Goal: Communication & Community: Answer question/provide support

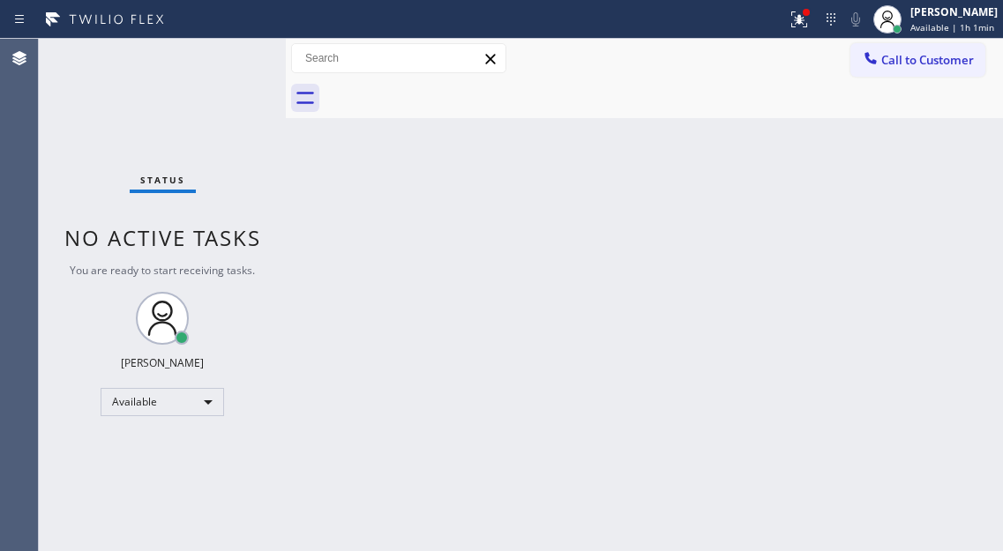
click at [237, 57] on div "Status No active tasks You are ready to start receiving tasks. [PERSON_NAME]" at bounding box center [162, 295] width 247 height 512
click at [225, 71] on div "Status No active tasks You are ready to start receiving tasks. [PERSON_NAME]" at bounding box center [162, 295] width 247 height 512
click at [950, 142] on div "Back to Dashboard Change Sender ID Customers Technicians Select a contact Outbo…" at bounding box center [644, 295] width 717 height 512
click at [230, 55] on div "Status No active tasks You are ready to start receiving tasks. [PERSON_NAME]" at bounding box center [162, 295] width 247 height 512
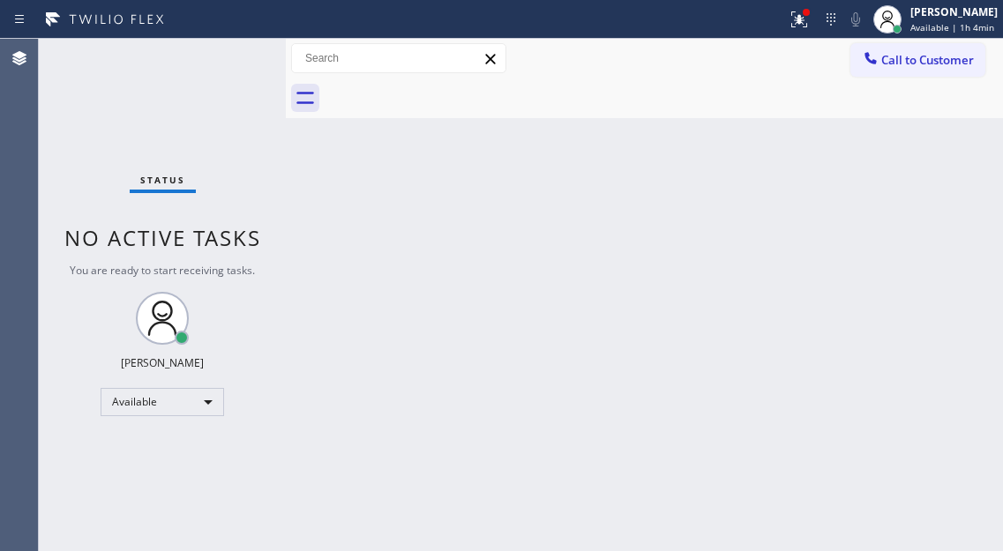
click at [230, 55] on div "Status No active tasks You are ready to start receiving tasks. [PERSON_NAME]" at bounding box center [162, 295] width 247 height 512
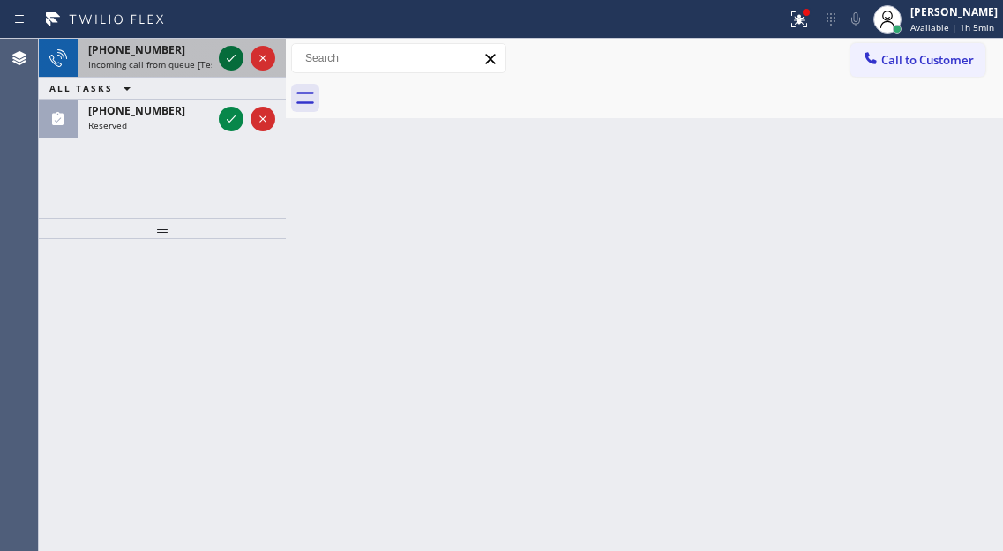
click at [230, 55] on icon at bounding box center [231, 58] width 21 height 21
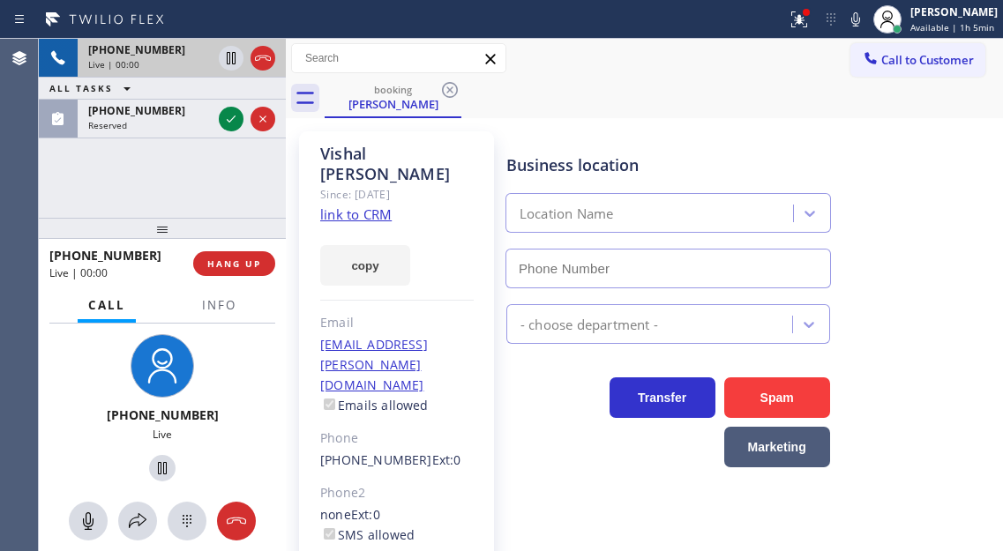
type input "[PHONE_NUMBER]"
click at [361, 213] on link "link to CRM" at bounding box center [355, 215] width 71 height 18
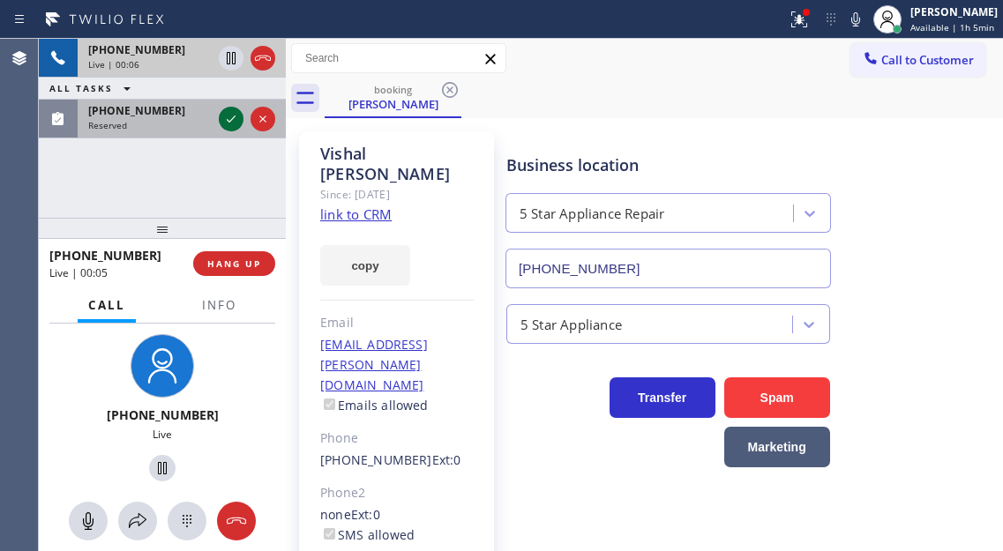
click at [233, 117] on icon at bounding box center [231, 118] width 21 height 21
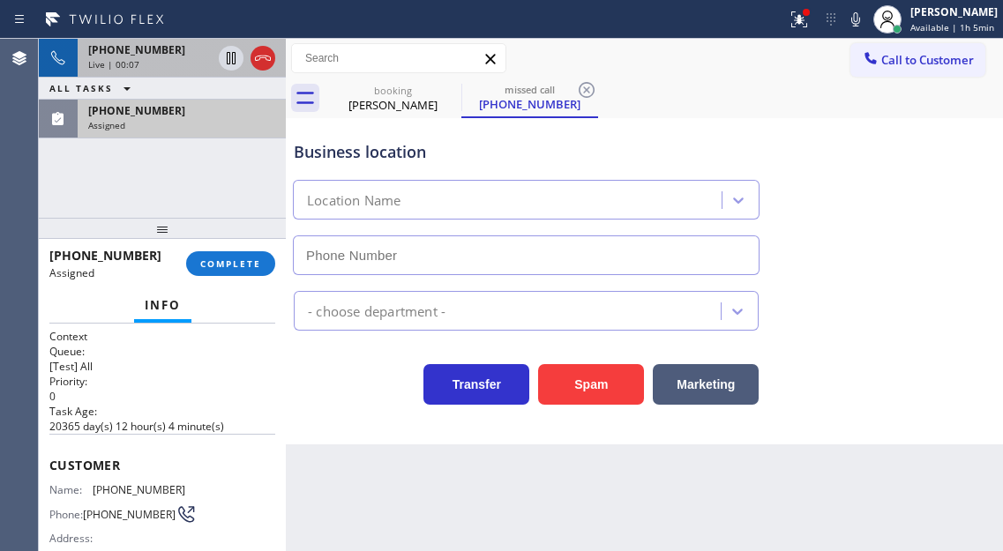
click at [236, 307] on div "Info" at bounding box center [162, 305] width 226 height 35
type input "[PHONE_NUMBER]"
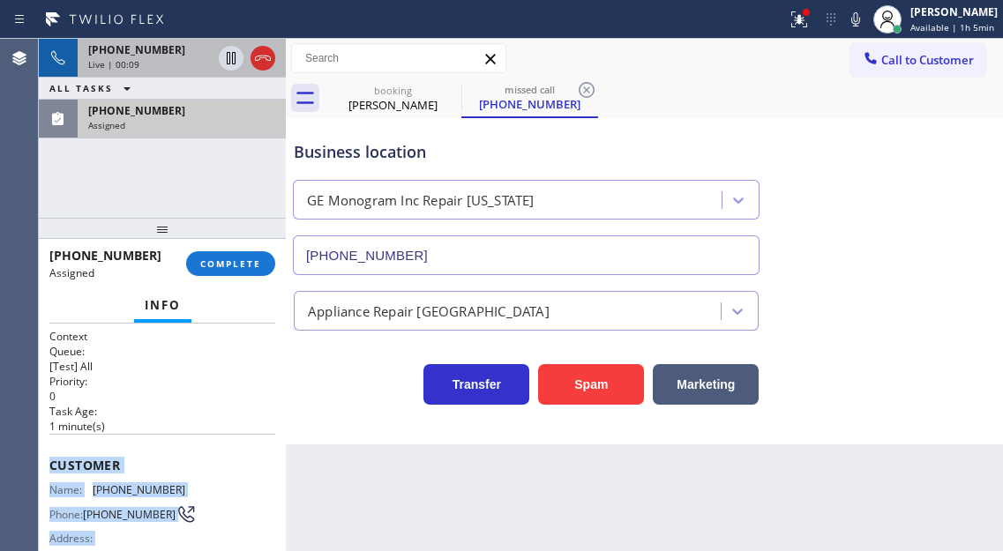
scroll to position [330, 0]
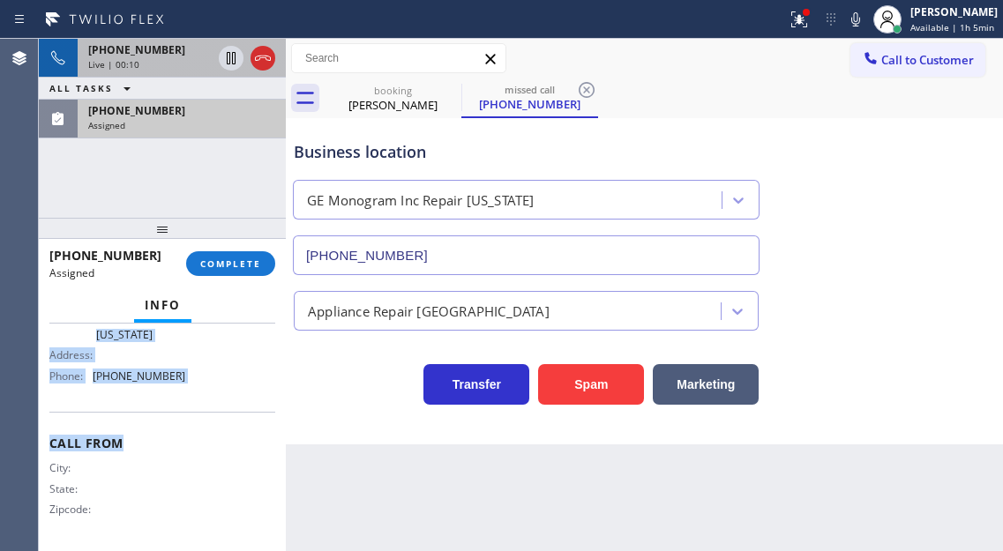
drag, startPoint x: 49, startPoint y: 457, endPoint x: 214, endPoint y: 414, distance: 171.4
click at [214, 414] on div "Context Queue: [Test] All Priority: 0 Task Age: [DEMOGRAPHIC_DATA] minute(s) Cu…" at bounding box center [162, 438] width 247 height 228
copy div "Customer Name: [PHONE_NUMBER] Phone: [PHONE_NUMBER] Address: Business location …"
click at [165, 390] on div "Name: GE Monogram Inc Repair [US_STATE] Address: Phone: [PHONE_NUMBER]" at bounding box center [117, 345] width 136 height 89
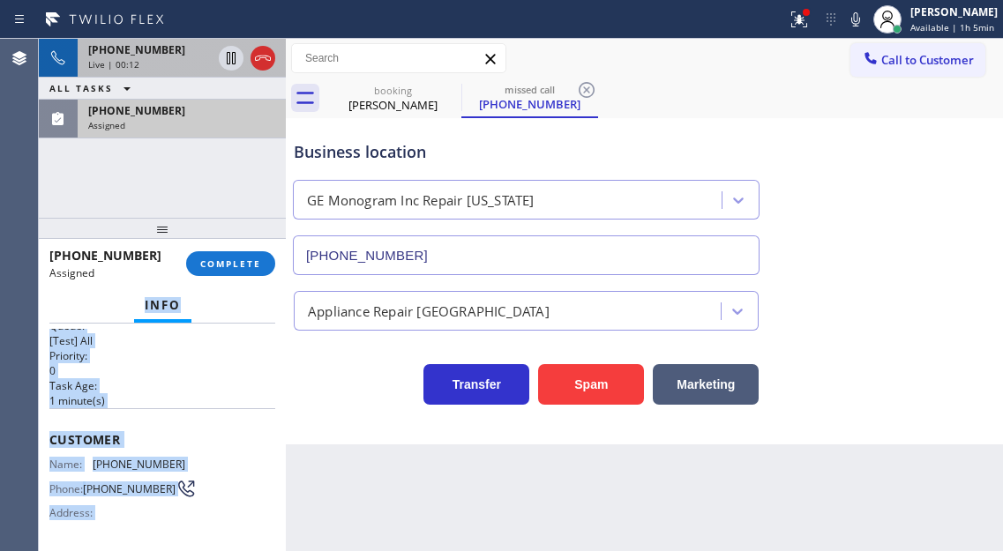
scroll to position [0, 0]
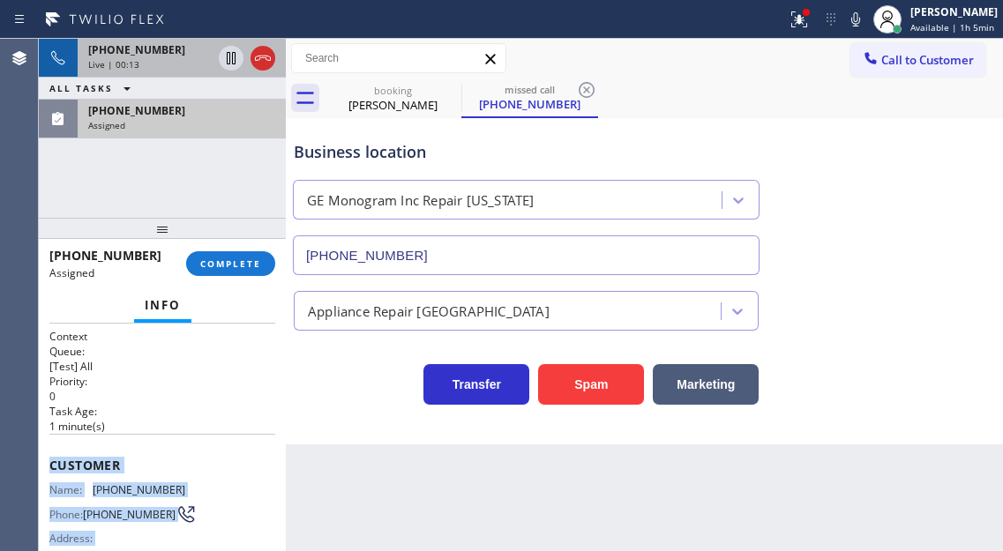
drag, startPoint x: 189, startPoint y: 385, endPoint x: 42, endPoint y: 461, distance: 164.9
click at [42, 461] on div "Context Queue: [Test] All Priority: 0 Task Age: [DEMOGRAPHIC_DATA] minute(s) Cu…" at bounding box center [162, 438] width 247 height 228
copy div "Customer Name: [PHONE_NUMBER] Phone: [PHONE_NUMBER] Address: Business location …"
click at [254, 259] on span "COMPLETE" at bounding box center [230, 264] width 61 height 12
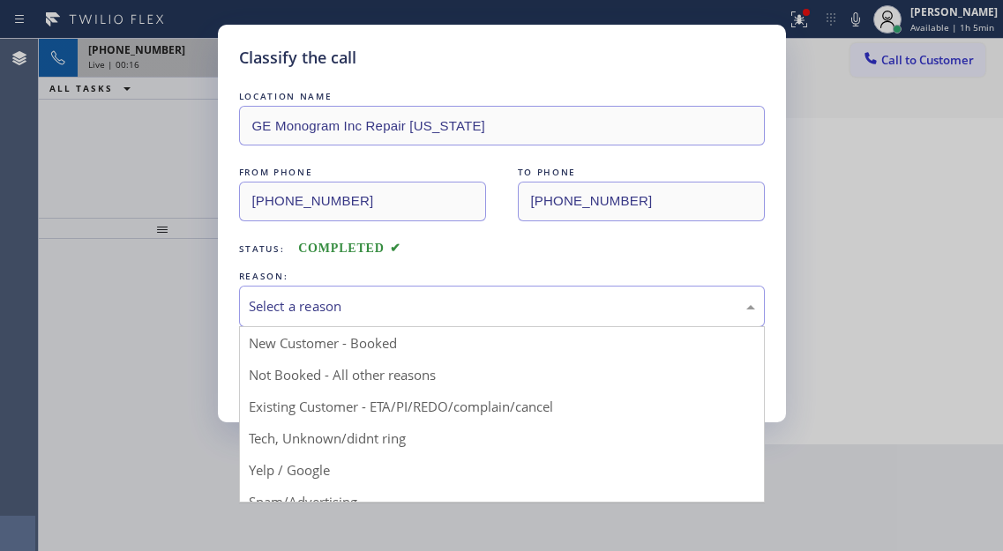
click at [395, 309] on div "Select a reason" at bounding box center [502, 306] width 506 height 20
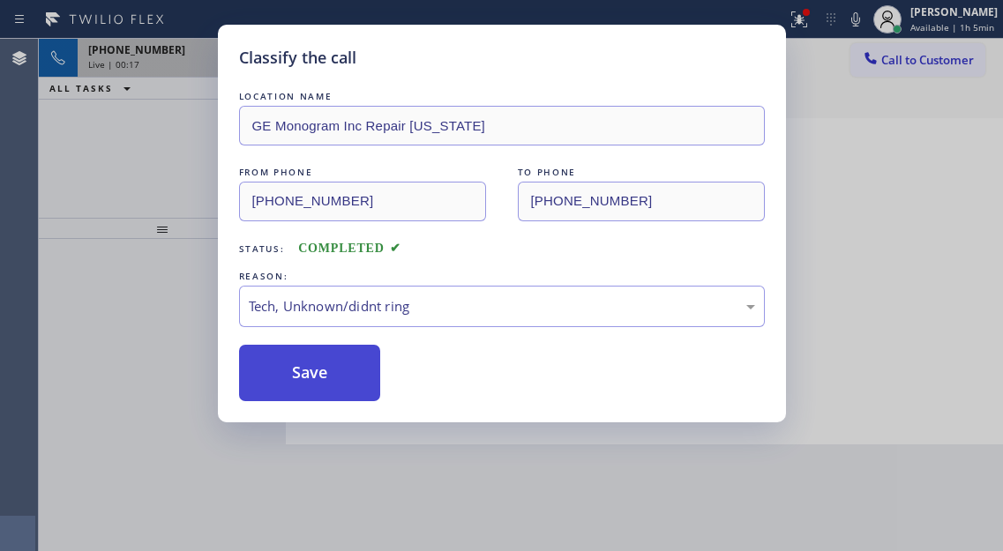
click at [341, 368] on button "Save" at bounding box center [310, 373] width 142 height 56
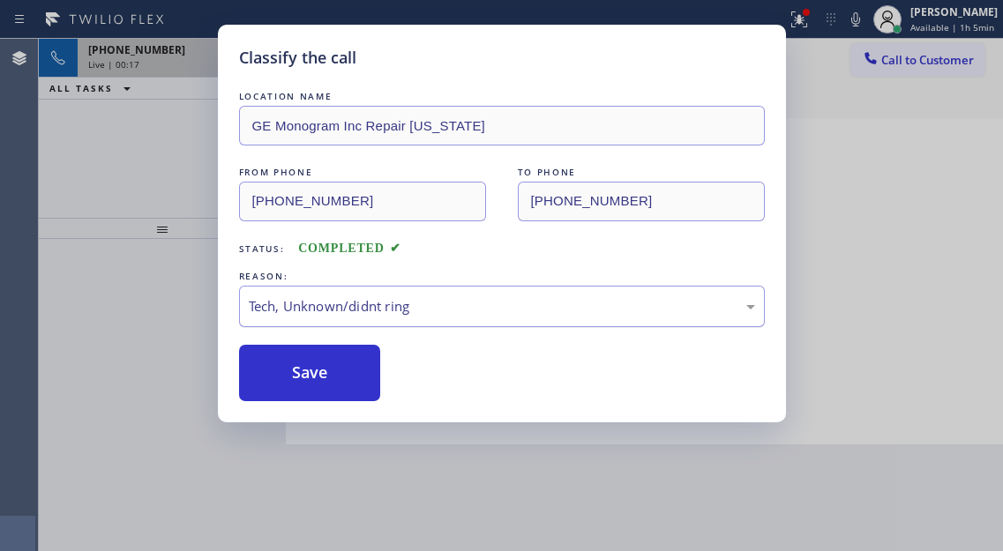
type input "[PHONE_NUMBER]"
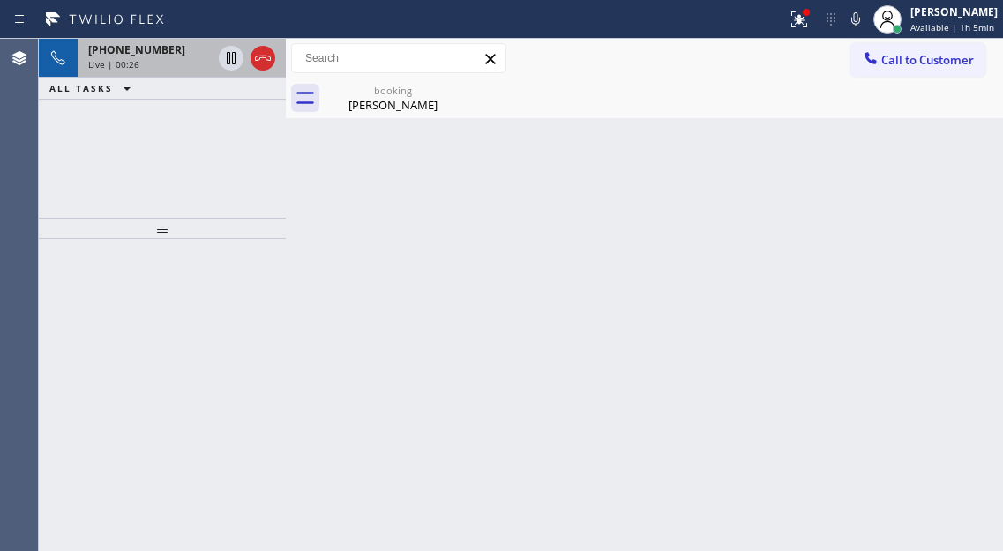
click at [959, 161] on div "Back to Dashboard Change Sender ID Customers Technicians Select a contact Outbo…" at bounding box center [644, 295] width 717 height 512
click at [115, 52] on span "[PHONE_NUMBER]" at bounding box center [136, 49] width 97 height 15
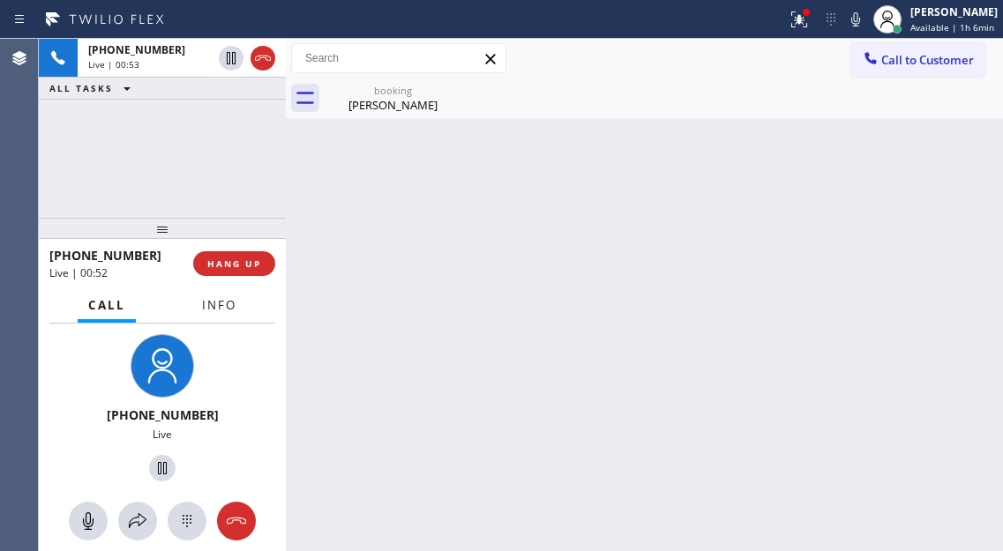
click at [213, 296] on button "Info" at bounding box center [219, 305] width 56 height 34
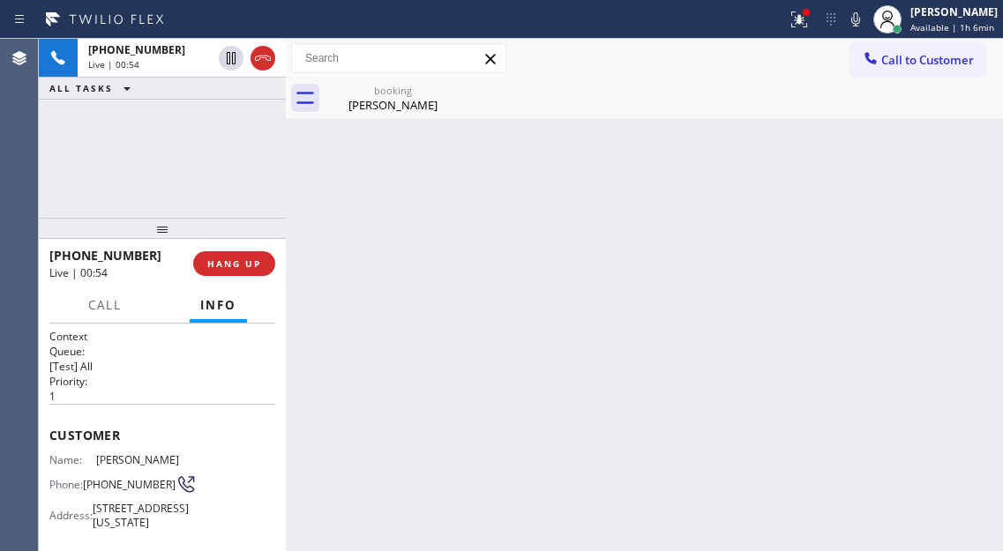
click at [105, 491] on span "[PHONE_NUMBER]" at bounding box center [129, 484] width 93 height 13
copy div "[PHONE_NUMBER]"
click at [389, 267] on div "Back to Dashboard Change Sender ID Customers Technicians Select a contact Outbo…" at bounding box center [644, 295] width 717 height 512
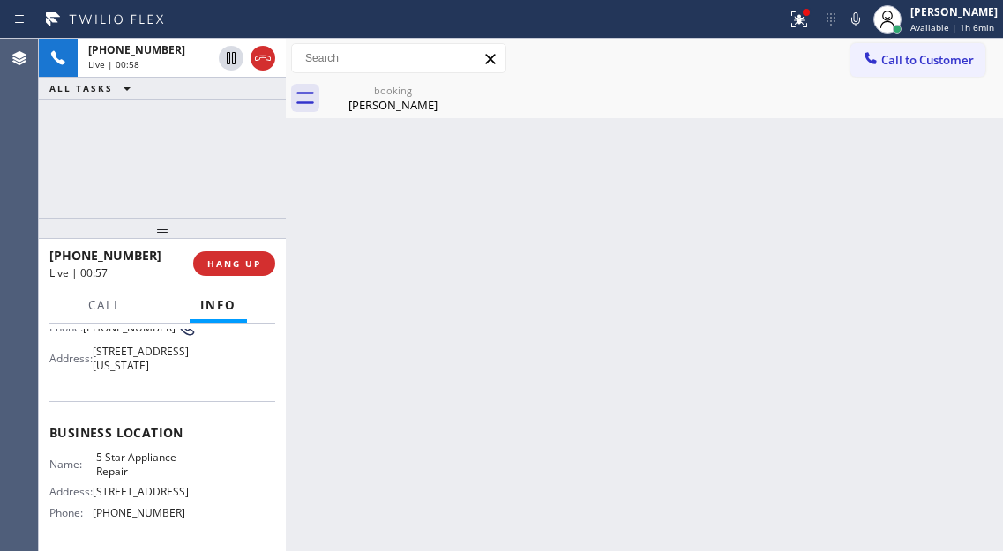
scroll to position [265, 0]
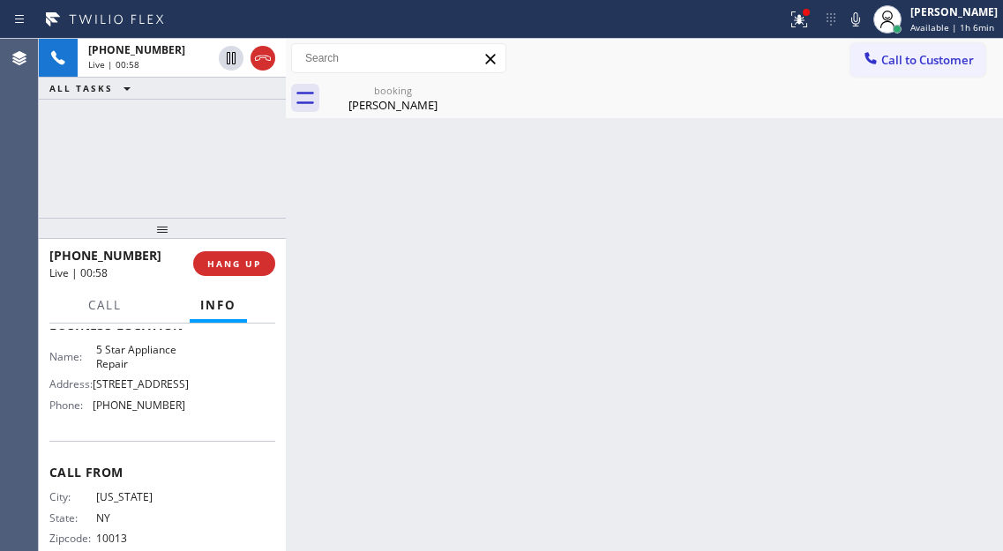
click at [128, 370] on span "5 Star Appliance Repair" at bounding box center [140, 356] width 88 height 27
copy span "5 Star Appliance Repair"
click at [259, 441] on div "Business location Name: 5 Star Appliance Repair Address: [STREET_ADDRESS] Phone…" at bounding box center [162, 367] width 226 height 147
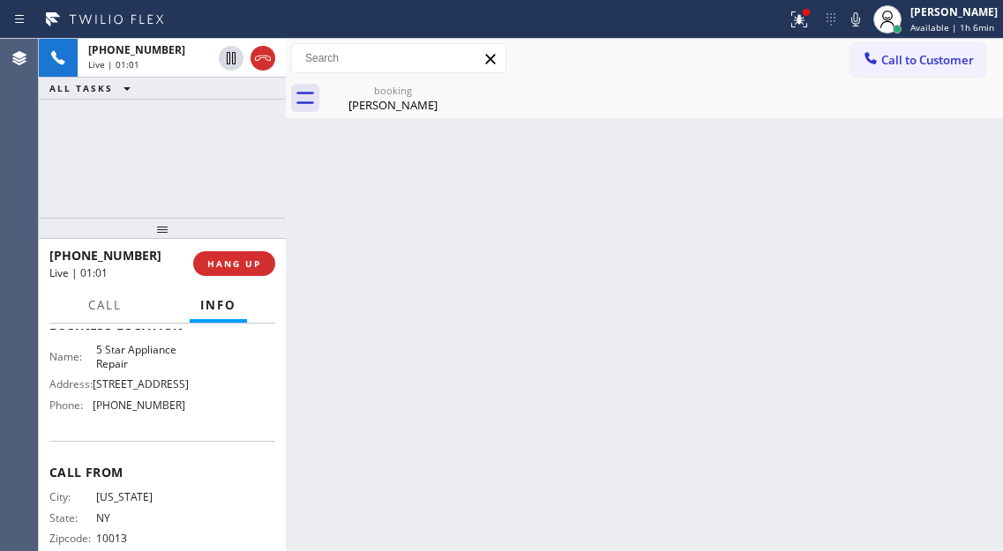
click at [130, 412] on span "[PHONE_NUMBER]" at bounding box center [139, 405] width 93 height 13
copy span "[PHONE_NUMBER]"
click at [383, 116] on div "booking [PERSON_NAME]" at bounding box center [392, 99] width 133 height 40
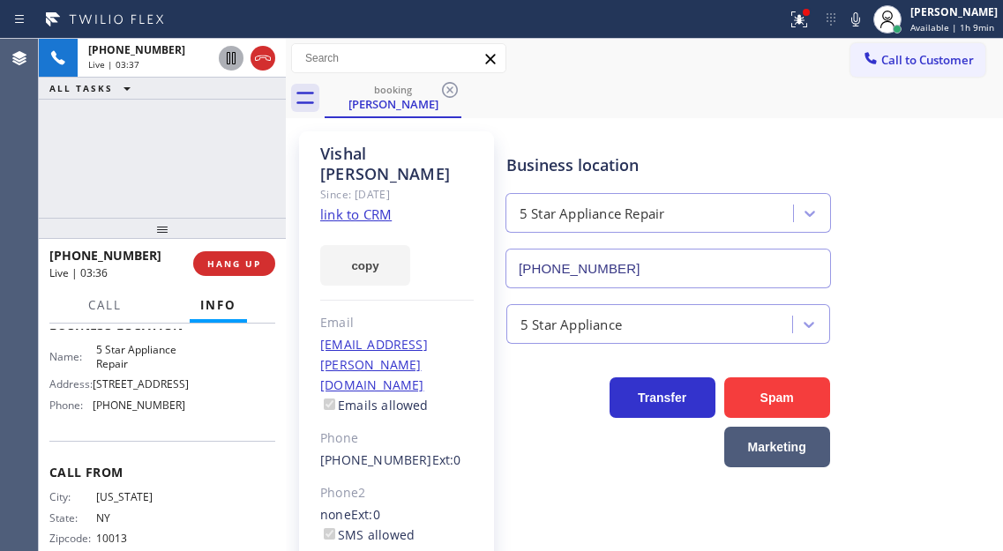
click at [230, 56] on icon at bounding box center [231, 58] width 9 height 12
click at [867, 23] on div "Status report Issue detected This issue could affect your workflow. Please cont…" at bounding box center [891, 19] width 223 height 39
click at [866, 25] on icon at bounding box center [855, 19] width 21 height 21
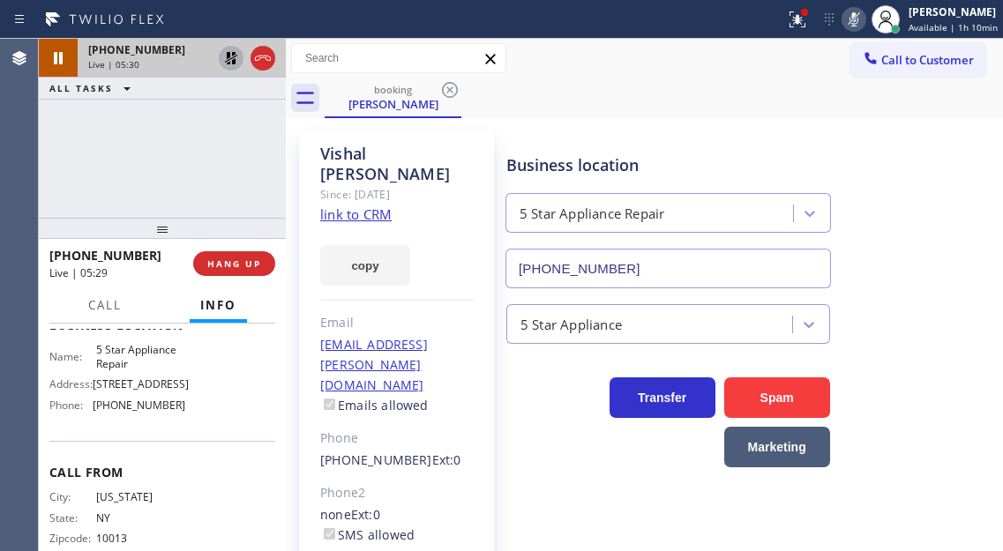
click at [228, 57] on icon at bounding box center [231, 58] width 12 height 12
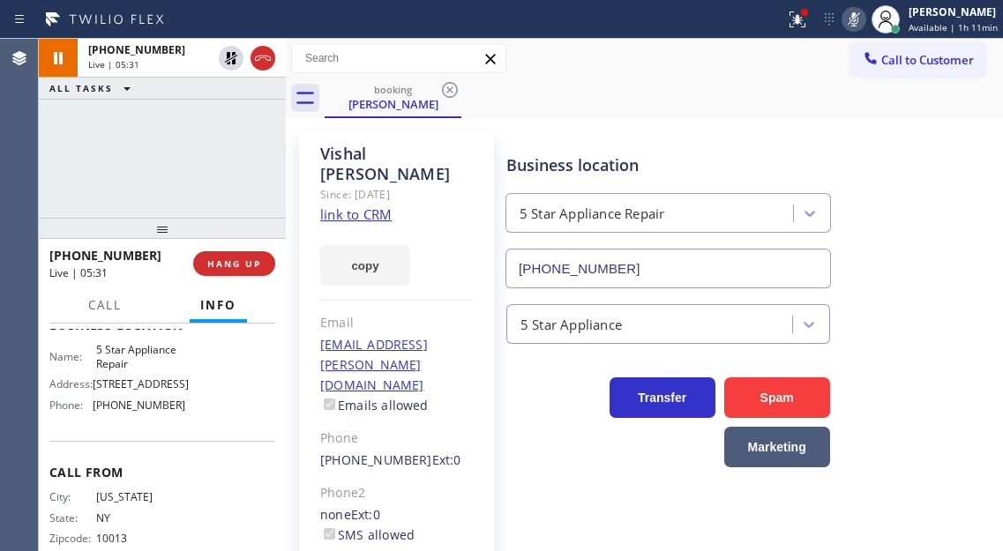
click at [864, 23] on icon at bounding box center [853, 19] width 21 height 21
click at [815, 26] on div at bounding box center [797, 19] width 39 height 21
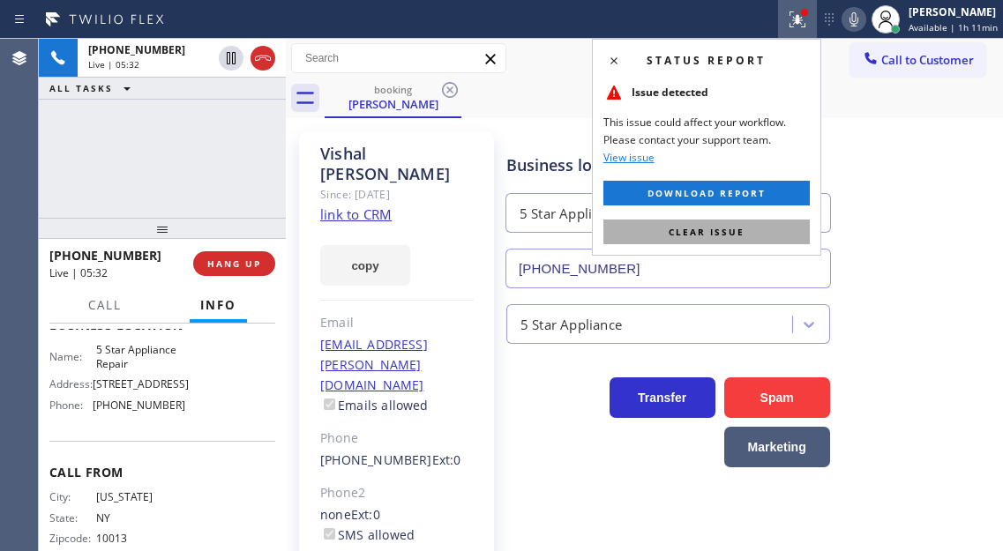
click at [763, 236] on button "Clear issue" at bounding box center [706, 232] width 206 height 25
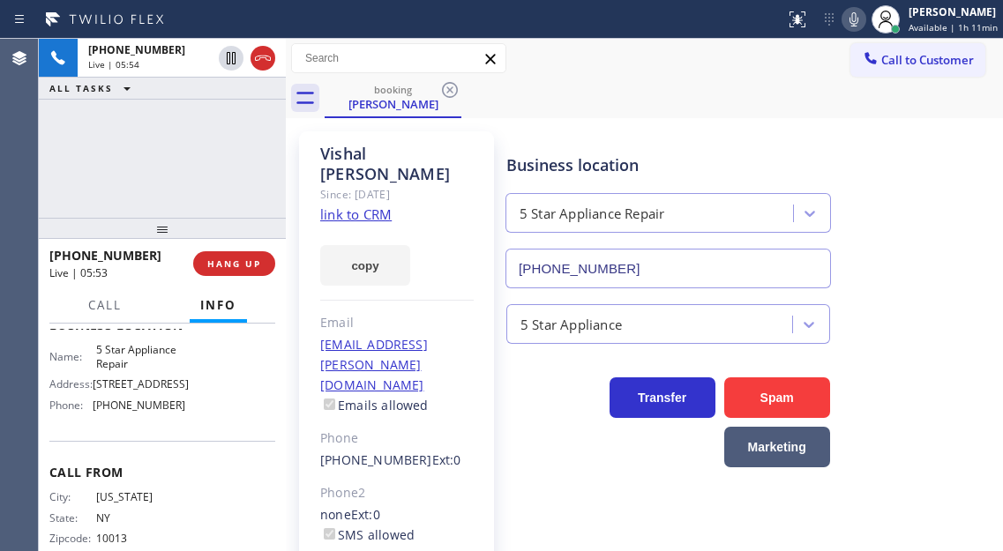
click at [221, 142] on div "[PHONE_NUMBER] Live | 05:54 ALL TASKS ALL TASKS ACTIVE TASKS TASKS IN WRAP UP" at bounding box center [162, 128] width 247 height 179
click at [933, 217] on div "Business location 5 Star Appliance Repair [PHONE_NUMBER]" at bounding box center [751, 209] width 496 height 160
click at [246, 131] on div "[PHONE_NUMBER] Live | 06:12 ALL TASKS ALL TASKS ACTIVE TASKS TASKS IN WRAP UP" at bounding box center [162, 128] width 247 height 179
click at [635, 125] on div "[PERSON_NAME] Since: [DATE] link to CRM copy Email [EMAIL_ADDRESS][PERSON_NAME]…" at bounding box center [644, 435] width 708 height 624
click at [211, 185] on div "[PHONE_NUMBER] Live | 06:29 ALL TASKS ALL TASKS ACTIVE TASKS TASKS IN WRAP UP" at bounding box center [162, 128] width 247 height 179
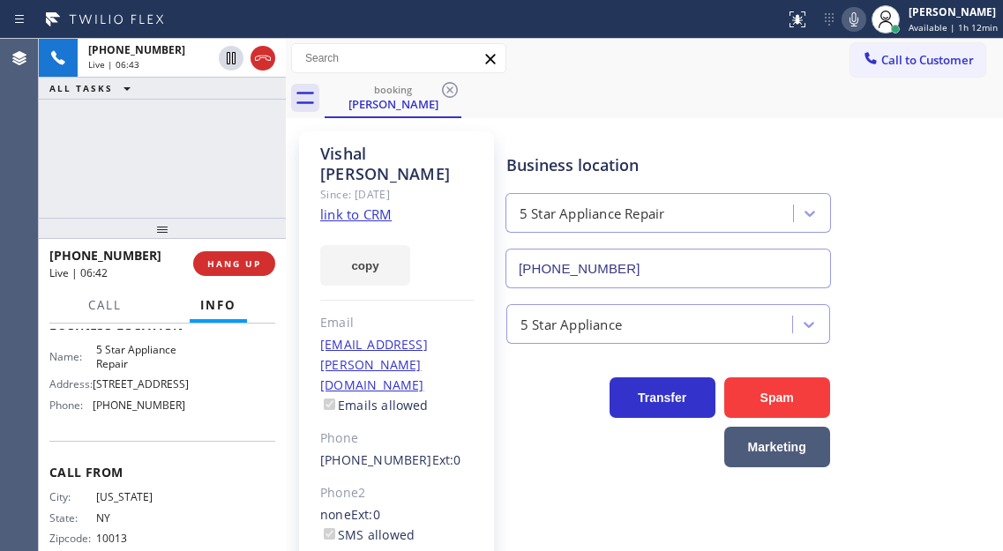
click at [256, 191] on div "[PHONE_NUMBER] Live | 06:43 ALL TASKS ALL TASKS ACTIVE TASKS TASKS IN WRAP UP" at bounding box center [162, 128] width 247 height 179
click at [263, 261] on button "HANG UP" at bounding box center [234, 263] width 82 height 25
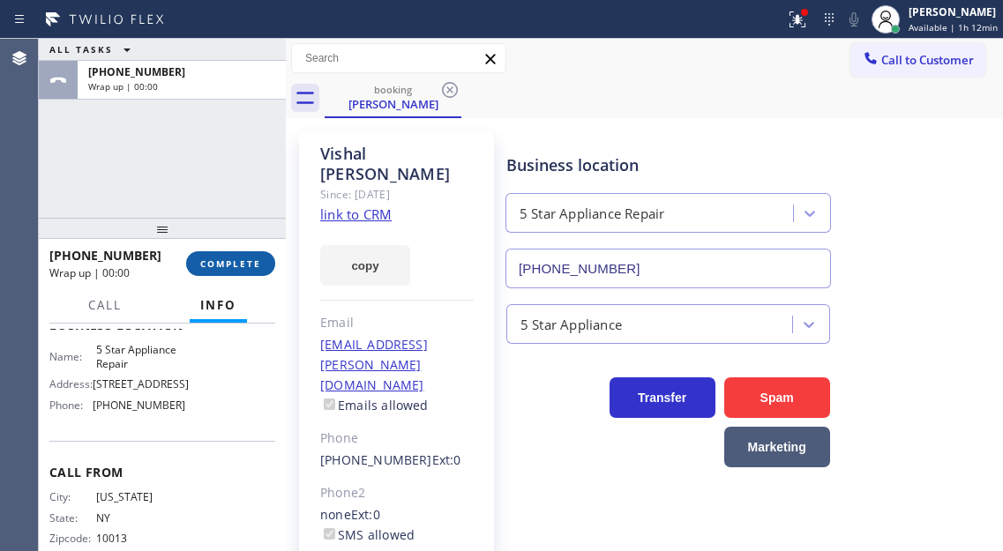
click at [263, 261] on button "COMPLETE" at bounding box center [230, 263] width 89 height 25
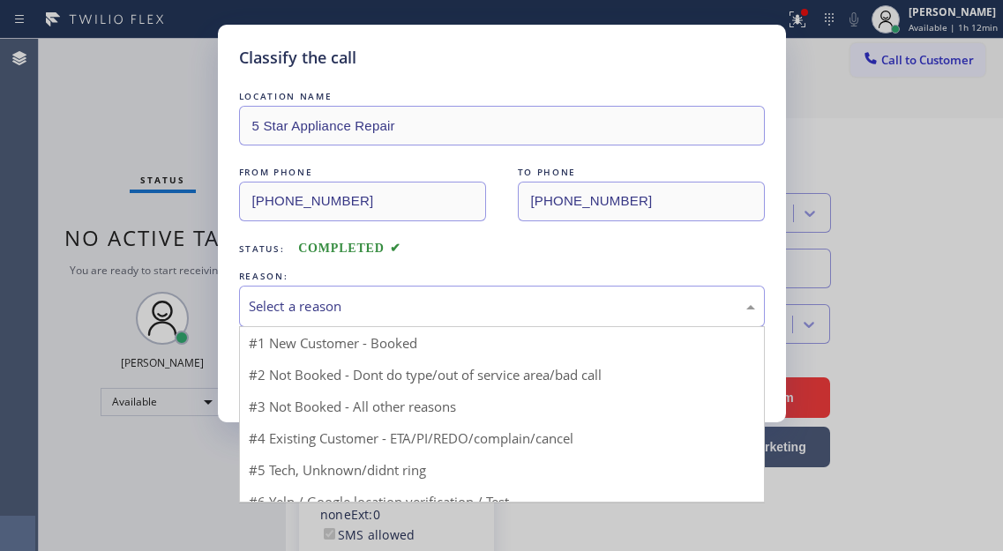
click at [435, 303] on div "Select a reason" at bounding box center [502, 306] width 506 height 20
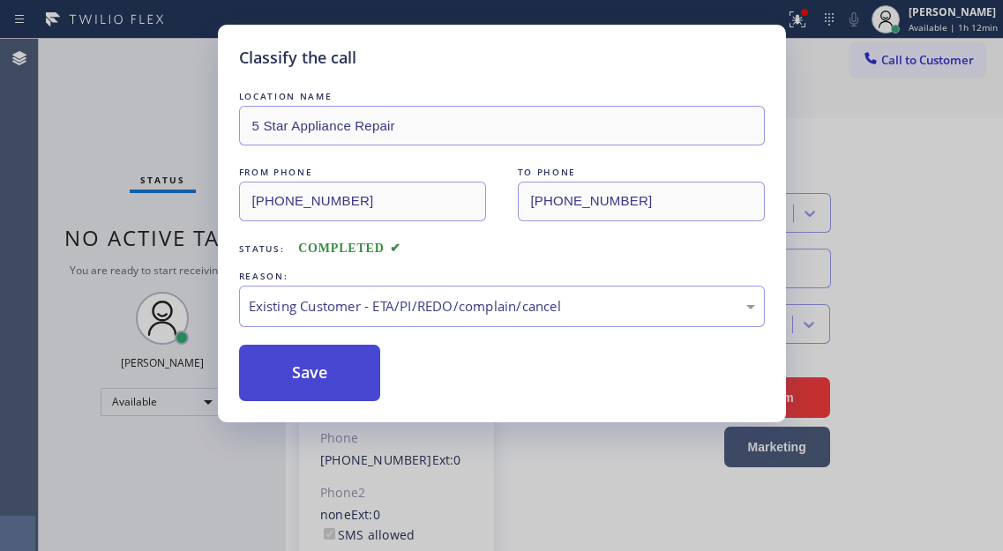
click at [351, 357] on button "Save" at bounding box center [310, 373] width 142 height 56
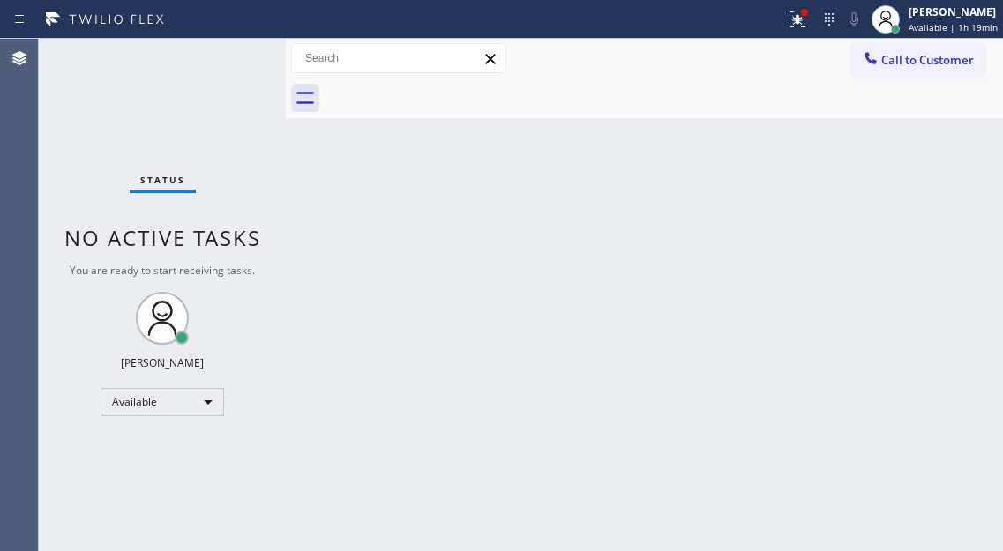
click at [920, 150] on div "Back to Dashboard Change Sender ID Customers Technicians Select a contact Outbo…" at bounding box center [644, 295] width 717 height 512
click at [240, 68] on div "Status No active tasks You are ready to start receiving tasks. [PERSON_NAME]" at bounding box center [162, 295] width 247 height 512
click at [805, 21] on icon at bounding box center [797, 19] width 21 height 21
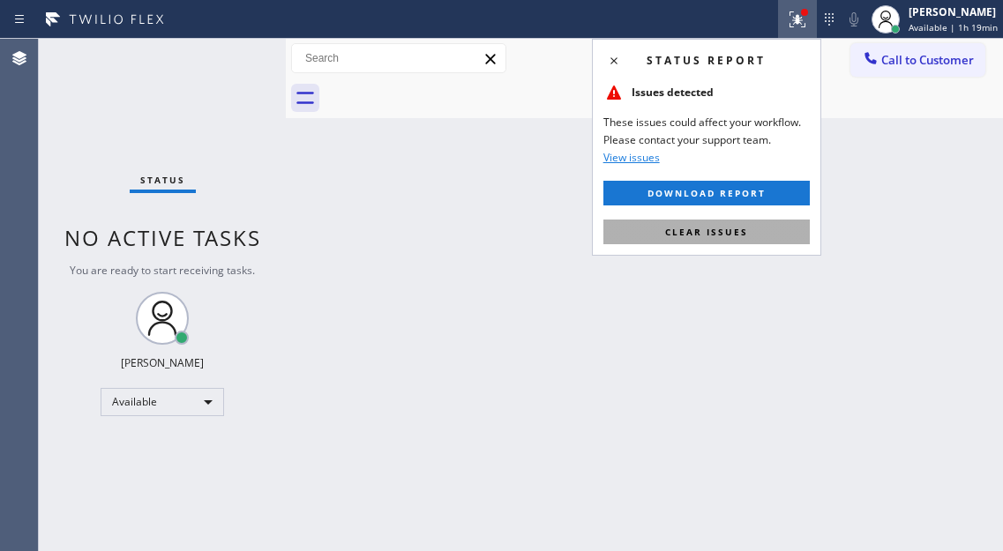
click at [766, 230] on button "Clear issues" at bounding box center [706, 232] width 206 height 25
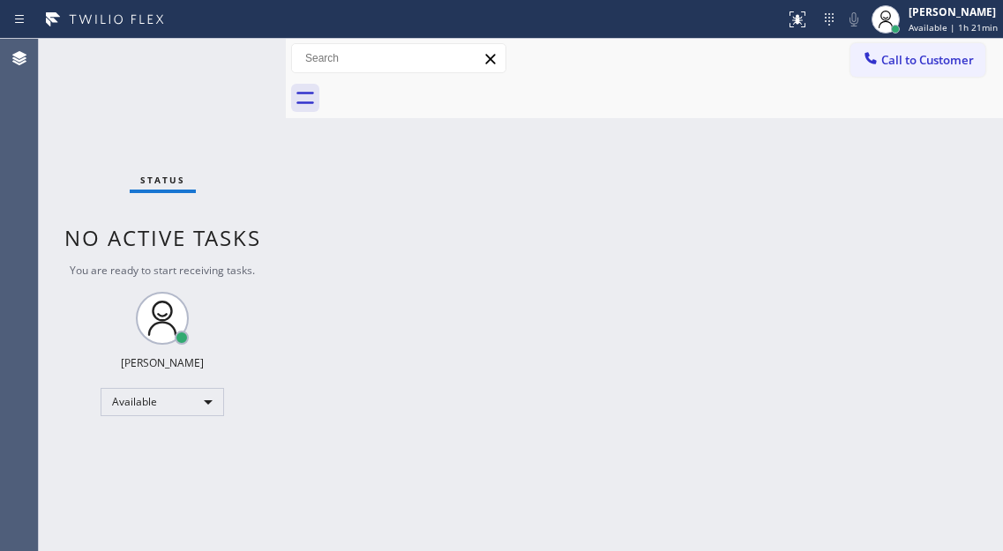
click at [243, 49] on div "Status No active tasks You are ready to start receiving tasks. [PERSON_NAME]" at bounding box center [162, 295] width 247 height 512
click at [919, 162] on div "Back to Dashboard Change Sender ID Customers Technicians Select a contact Outbo…" at bounding box center [644, 295] width 717 height 512
click at [203, 65] on div "Status No active tasks You are ready to start receiving tasks. [PERSON_NAME]" at bounding box center [162, 295] width 247 height 512
click at [962, 131] on div "Back to Dashboard Change Sender ID Customers Technicians Select a contact Outbo…" at bounding box center [644, 295] width 717 height 512
click at [235, 59] on div "Status No active tasks You are ready to start receiving tasks. [PERSON_NAME]" at bounding box center [162, 295] width 247 height 512
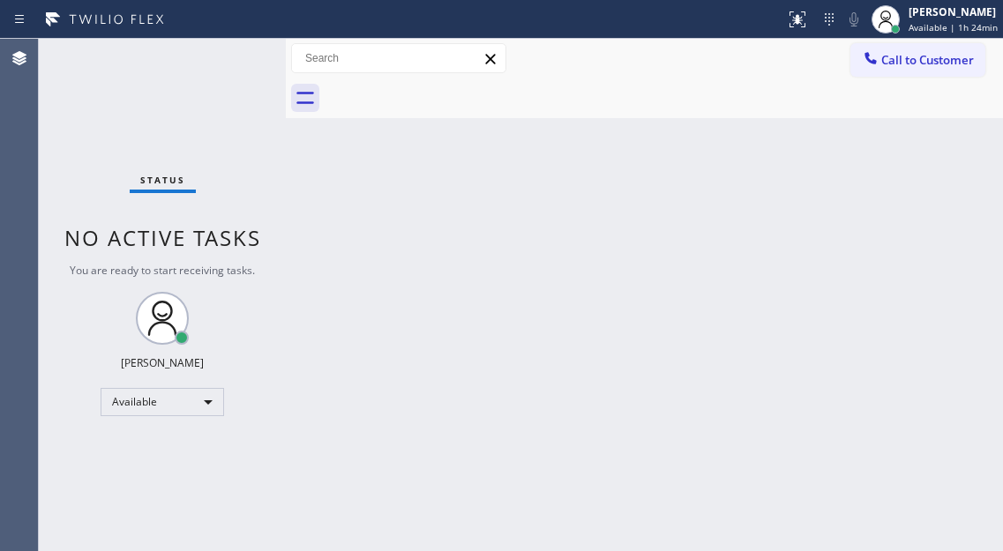
click at [235, 59] on div "Status No active tasks You are ready to start receiving tasks. [PERSON_NAME]" at bounding box center [162, 295] width 247 height 512
click at [932, 157] on div "Back to Dashboard Change Sender ID Customers Technicians Select a contact Outbo…" at bounding box center [644, 295] width 717 height 512
click at [948, 145] on div "Back to Dashboard Change Sender ID Customers Technicians Select a contact Outbo…" at bounding box center [644, 295] width 717 height 512
click at [236, 47] on div "Status No active tasks You are ready to start receiving tasks. [PERSON_NAME]" at bounding box center [162, 295] width 247 height 512
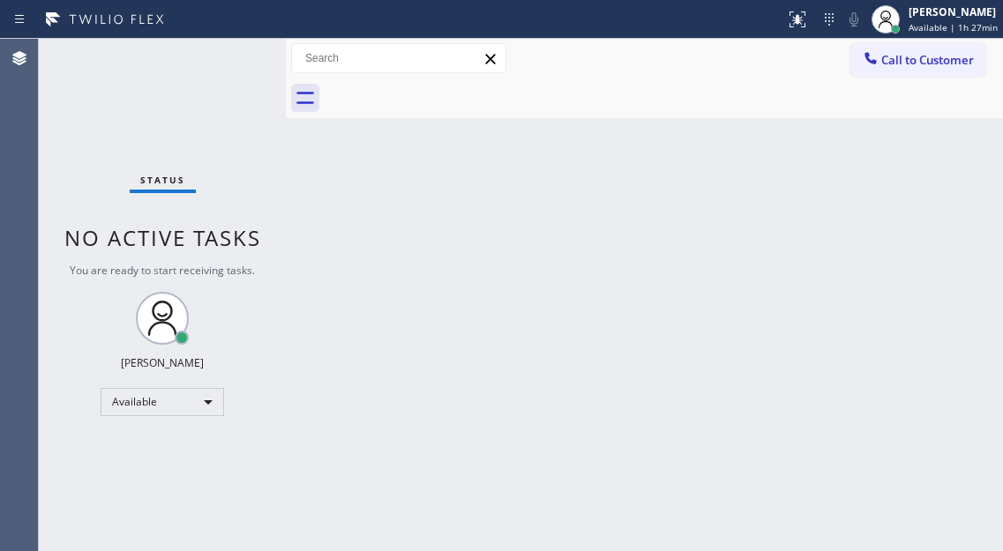
click at [236, 47] on div "Status No active tasks You are ready to start receiving tasks. [PERSON_NAME]" at bounding box center [162, 295] width 247 height 512
click at [250, 61] on div "Status No active tasks You are ready to start receiving tasks. [PERSON_NAME]" at bounding box center [162, 295] width 247 height 512
click at [921, 153] on div "Back to Dashboard Change Sender ID Customers Technicians Select a contact Outbo…" at bounding box center [644, 295] width 717 height 512
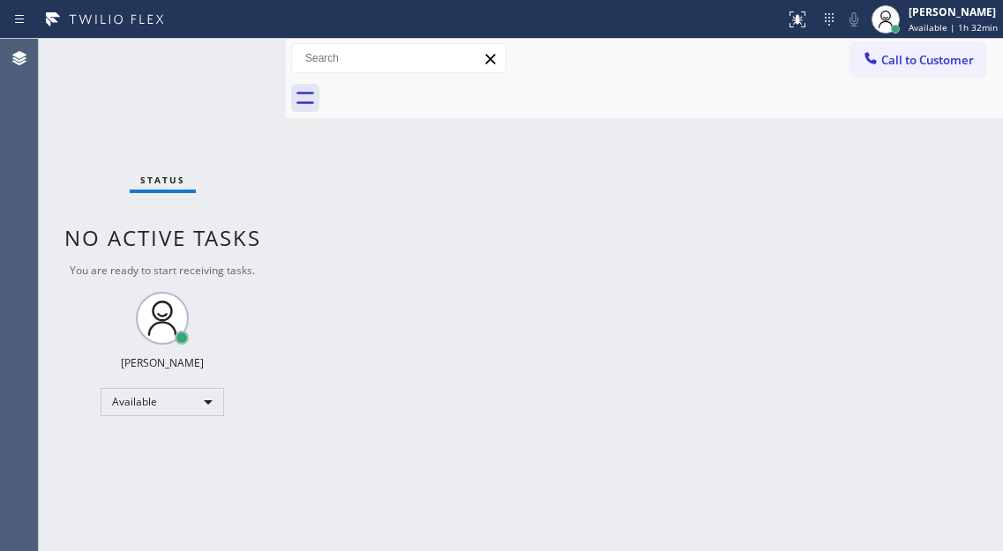
click at [954, 155] on div "Back to Dashboard Change Sender ID Customers Technicians Select a contact Outbo…" at bounding box center [644, 295] width 717 height 512
click at [247, 56] on div "Status No active tasks You are ready to start receiving tasks. [PERSON_NAME]" at bounding box center [162, 295] width 247 height 512
click at [219, 68] on div "Status No active tasks You are ready to start receiving tasks. [PERSON_NAME]" at bounding box center [162, 295] width 247 height 512
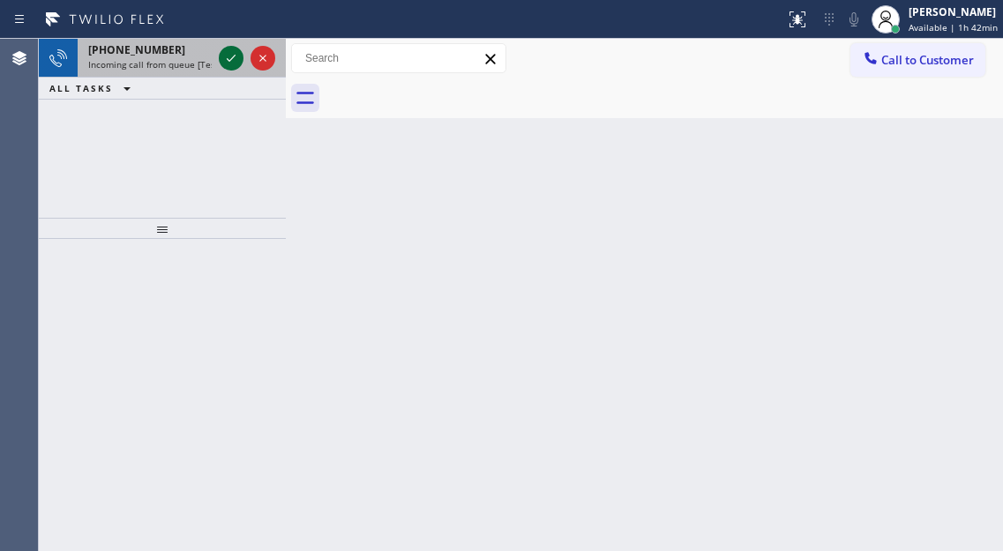
click at [229, 53] on icon at bounding box center [231, 58] width 21 height 21
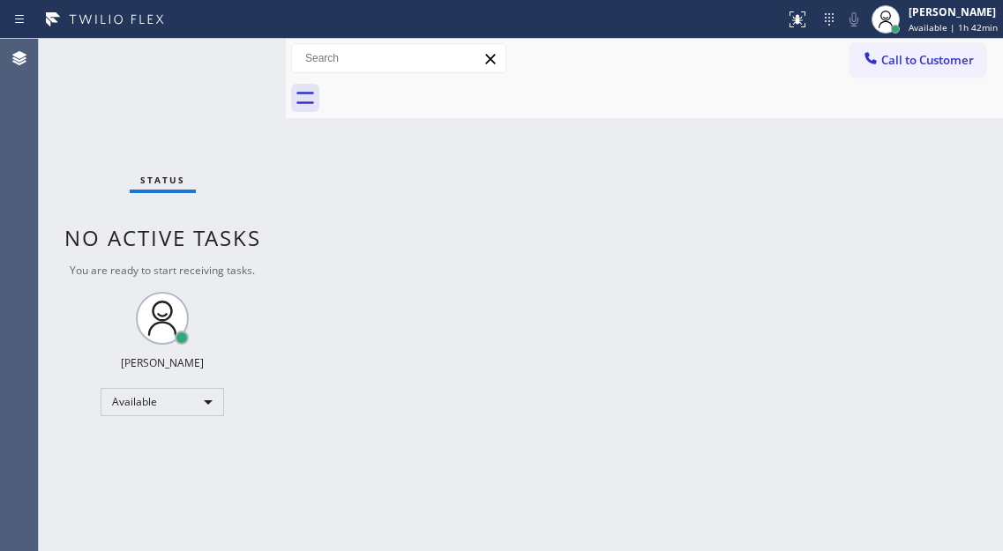
click at [229, 53] on div "Status No active tasks You are ready to start receiving tasks. [PERSON_NAME]" at bounding box center [162, 295] width 247 height 512
click at [230, 53] on div "Status No active tasks You are ready to start receiving tasks. [PERSON_NAME]" at bounding box center [162, 295] width 247 height 512
click at [232, 51] on div "Status No active tasks You are ready to start receiving tasks. [PERSON_NAME]" at bounding box center [162, 295] width 247 height 512
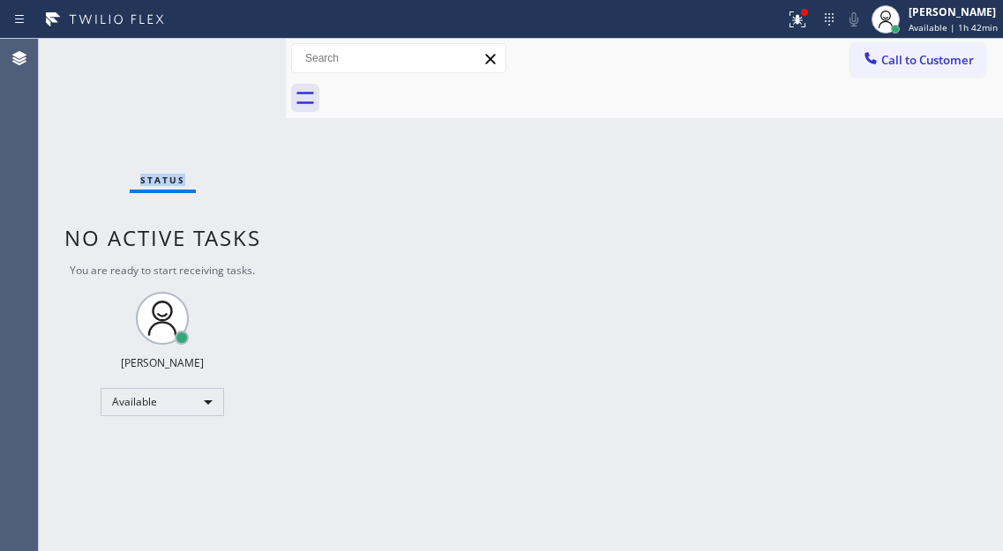
click at [234, 50] on div "Status No active tasks You are ready to start receiving tasks. [PERSON_NAME]" at bounding box center [162, 295] width 247 height 512
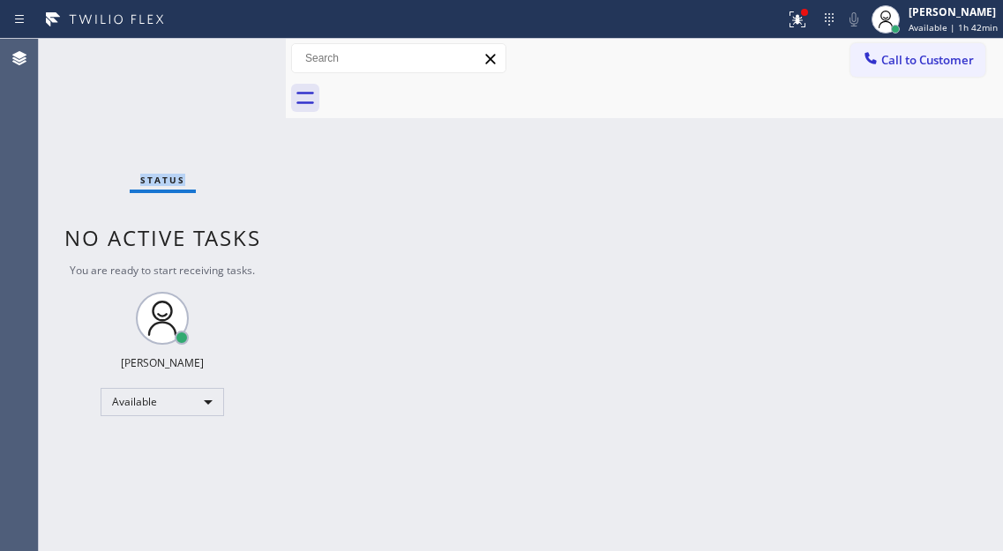
click at [234, 50] on div "Status No active tasks You are ready to start receiving tasks. [PERSON_NAME]" at bounding box center [162, 295] width 247 height 512
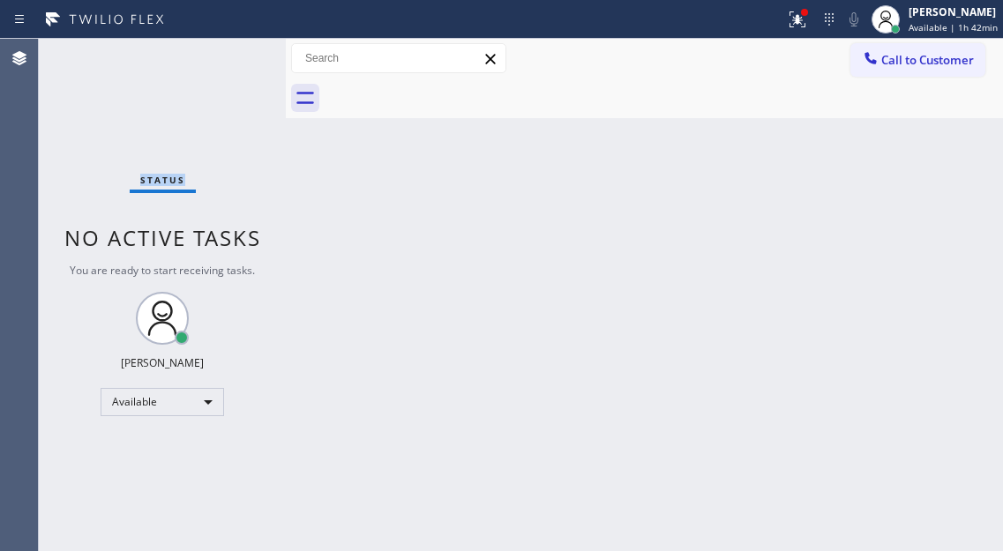
click at [234, 50] on div "Status No active tasks You are ready to start receiving tasks. [PERSON_NAME]" at bounding box center [162, 295] width 247 height 512
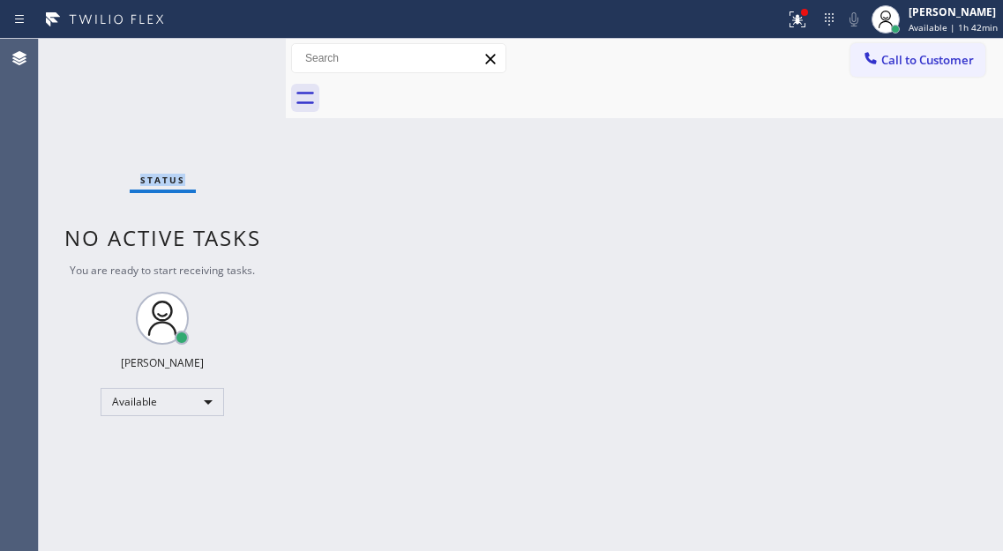
click at [234, 50] on div "Status No active tasks You are ready to start receiving tasks. [PERSON_NAME]" at bounding box center [162, 295] width 247 height 512
click at [933, 27] on span "Available | 2h 1min" at bounding box center [952, 27] width 84 height 12
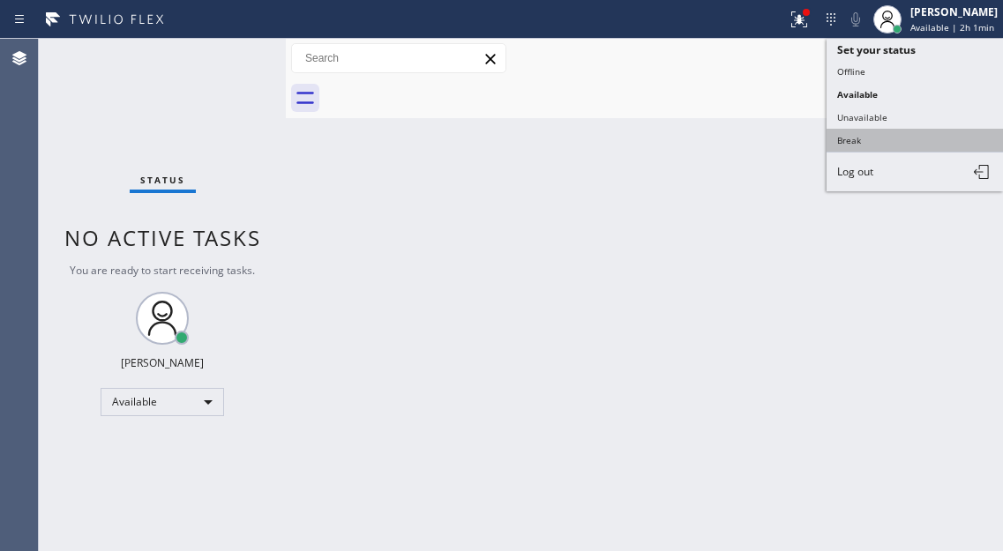
click at [916, 151] on button "Break" at bounding box center [915, 140] width 176 height 23
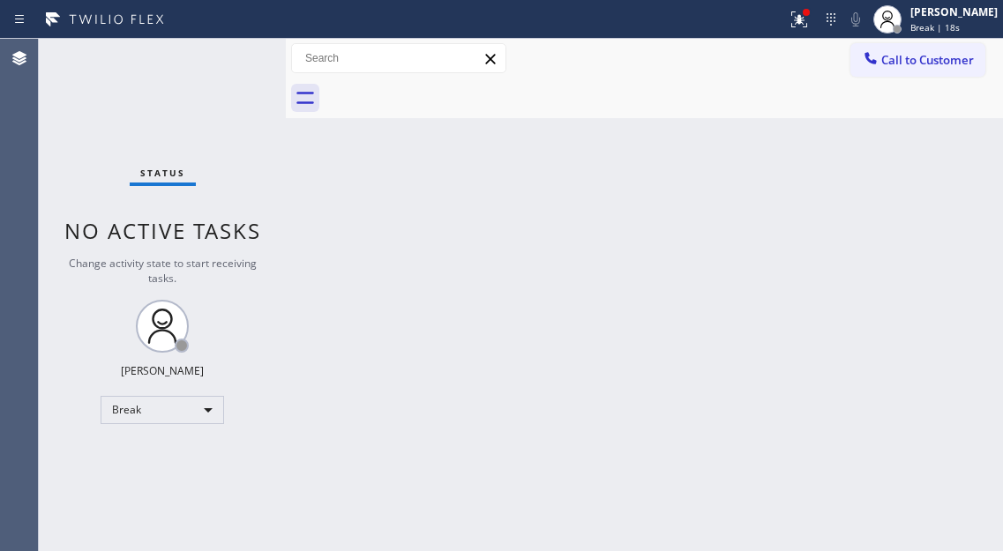
click at [941, 132] on div "Back to Dashboard Change Sender ID Customers Technicians Select a contact Outbo…" at bounding box center [644, 295] width 717 height 512
click at [810, 24] on icon at bounding box center [799, 19] width 21 height 21
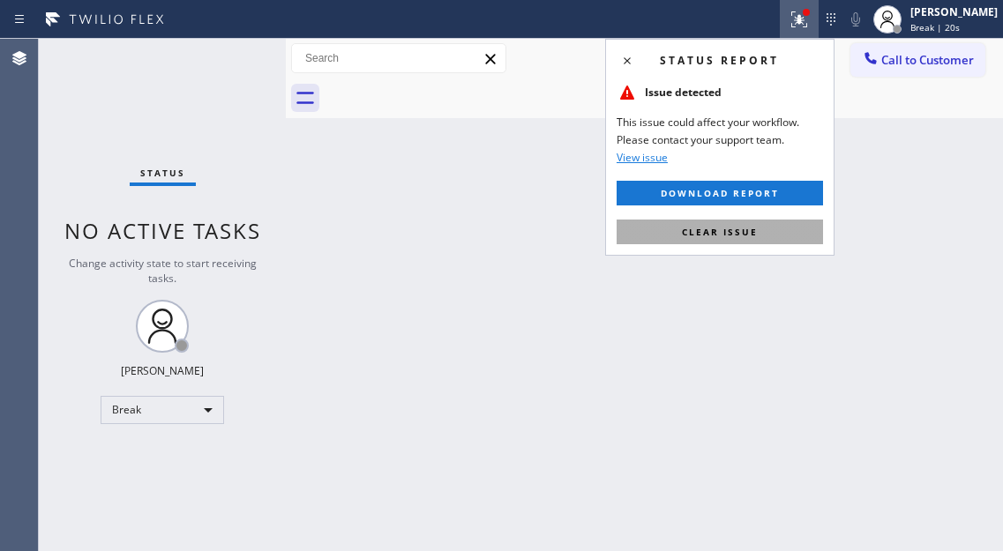
click at [797, 232] on button "Clear issue" at bounding box center [720, 232] width 206 height 25
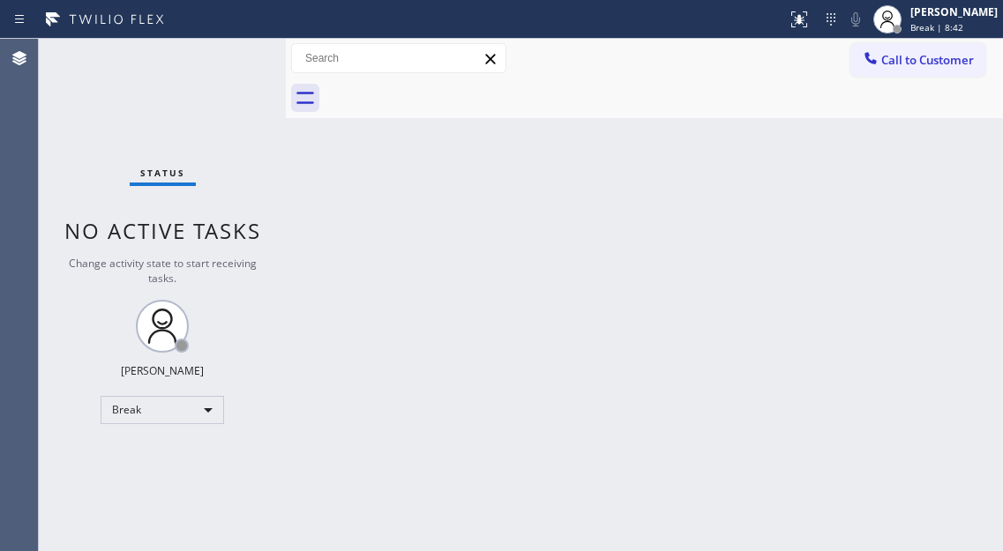
click at [243, 68] on div "Status No active tasks Change activity state to start receiving tasks. [PERSON_…" at bounding box center [162, 295] width 247 height 512
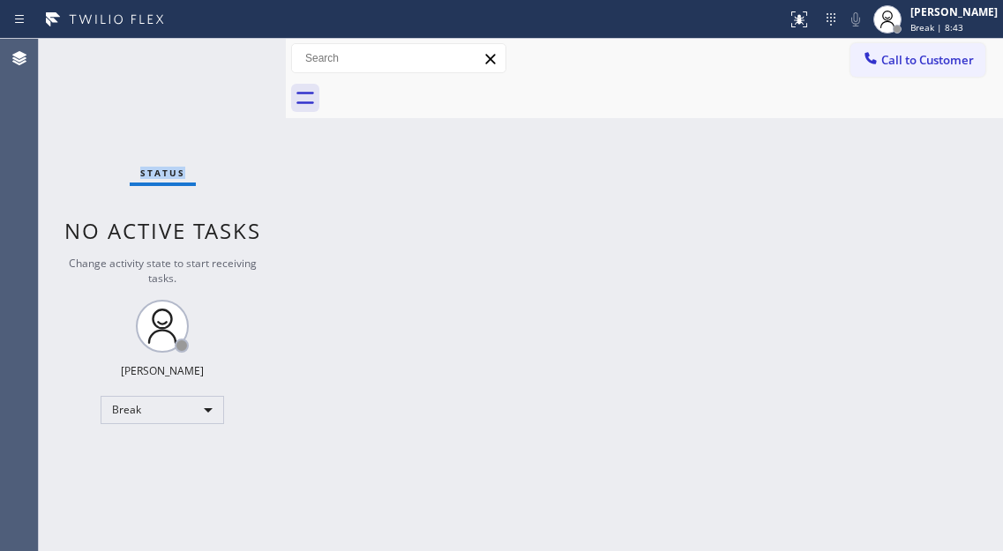
click at [243, 68] on div "Status No active tasks Change activity state to start receiving tasks. [PERSON_…" at bounding box center [162, 295] width 247 height 512
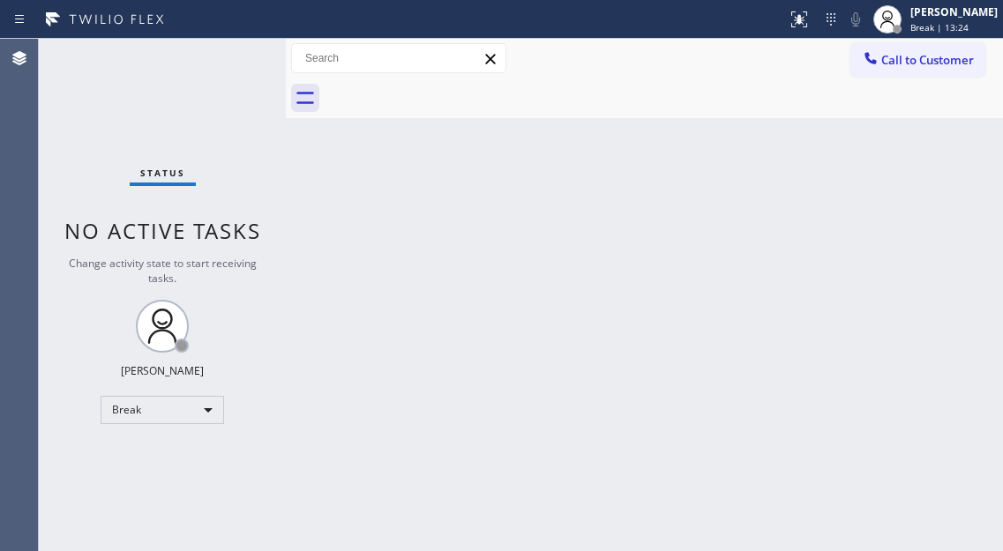
click at [243, 68] on div "Status No active tasks Change activity state to start receiving tasks. [PERSON_…" at bounding box center [162, 295] width 247 height 512
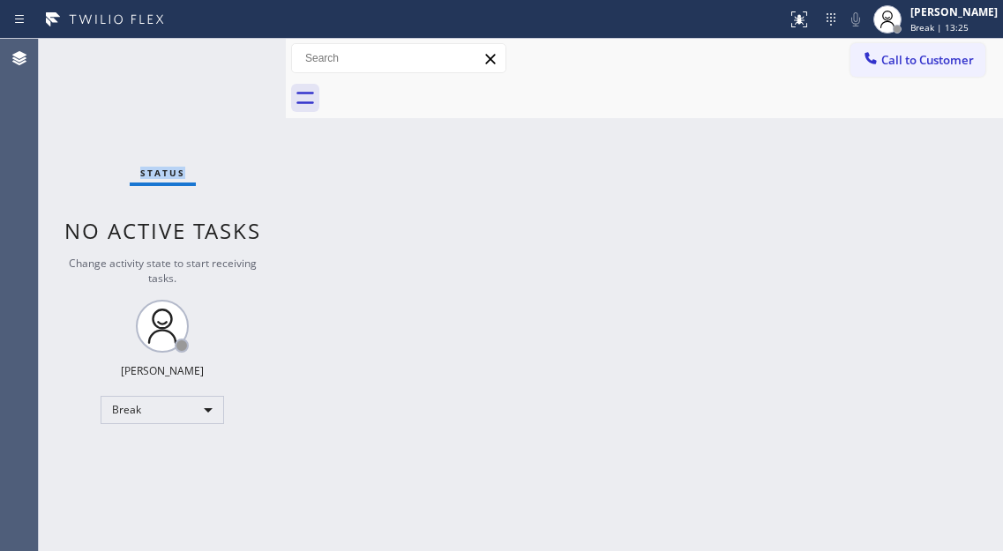
click at [243, 68] on div "Status No active tasks Change activity state to start receiving tasks. [PERSON_…" at bounding box center [162, 295] width 247 height 512
click at [930, 28] on span "Break | 14:13" at bounding box center [939, 27] width 58 height 12
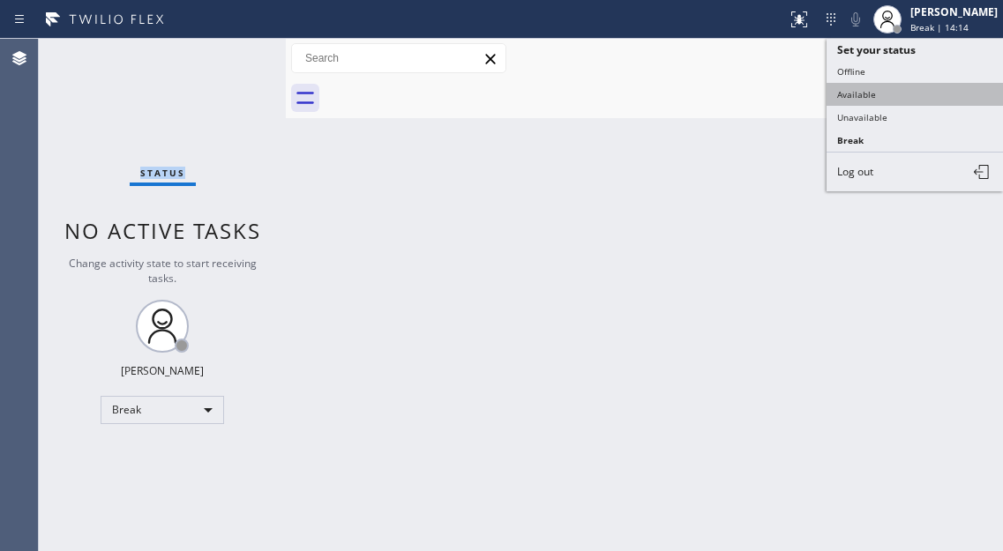
click at [885, 90] on button "Available" at bounding box center [915, 94] width 176 height 23
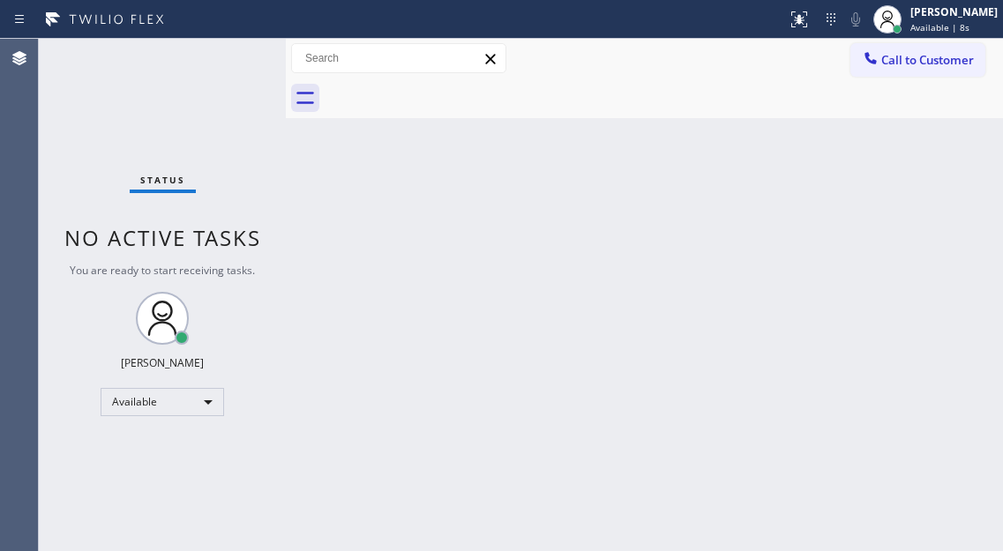
click at [942, 213] on div "Back to Dashboard Change Sender ID Customers Technicians Select a contact Outbo…" at bounding box center [644, 295] width 717 height 512
click at [242, 59] on div "Status No active tasks You are ready to start receiving tasks. [PERSON_NAME]" at bounding box center [162, 295] width 247 height 512
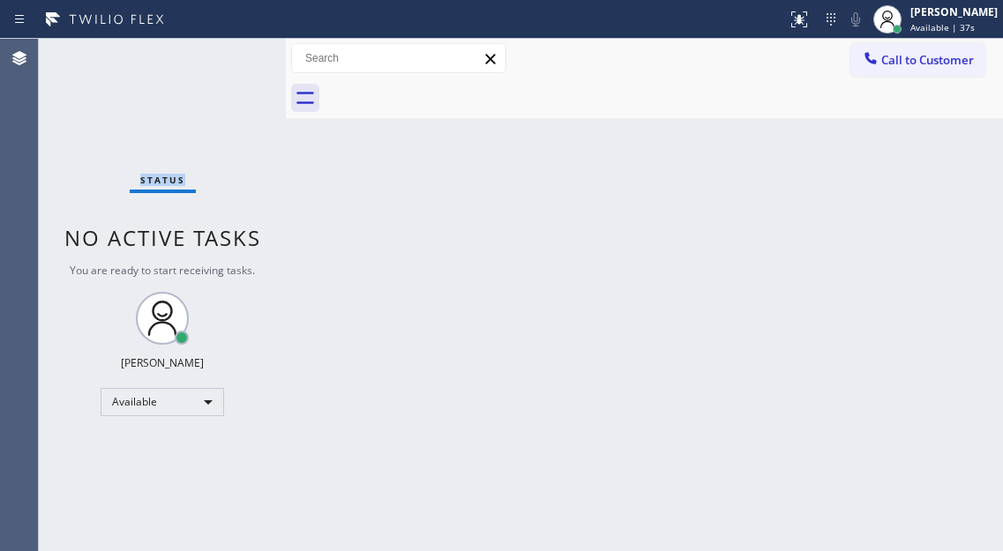
click at [242, 59] on div "Status No active tasks You are ready to start receiving tasks. [PERSON_NAME]" at bounding box center [162, 295] width 247 height 512
click at [961, 179] on div "Back to Dashboard Change Sender ID Customers Technicians Select a contact Outbo…" at bounding box center [644, 295] width 717 height 512
click at [255, 64] on div "Status No active tasks You are ready to start receiving tasks. [PERSON_NAME]" at bounding box center [162, 295] width 247 height 512
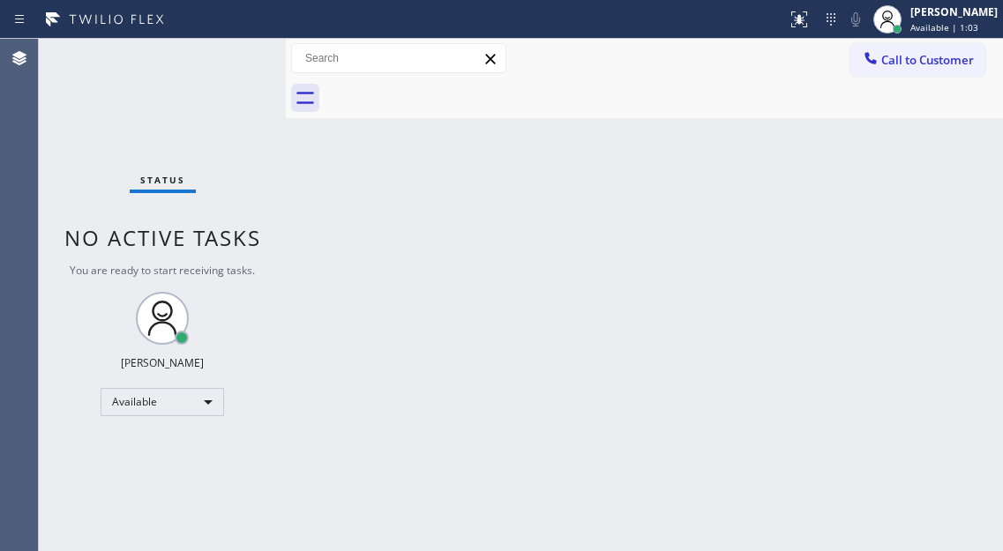
click at [255, 64] on div "Status No active tasks You are ready to start receiving tasks. [PERSON_NAME]" at bounding box center [162, 295] width 247 height 512
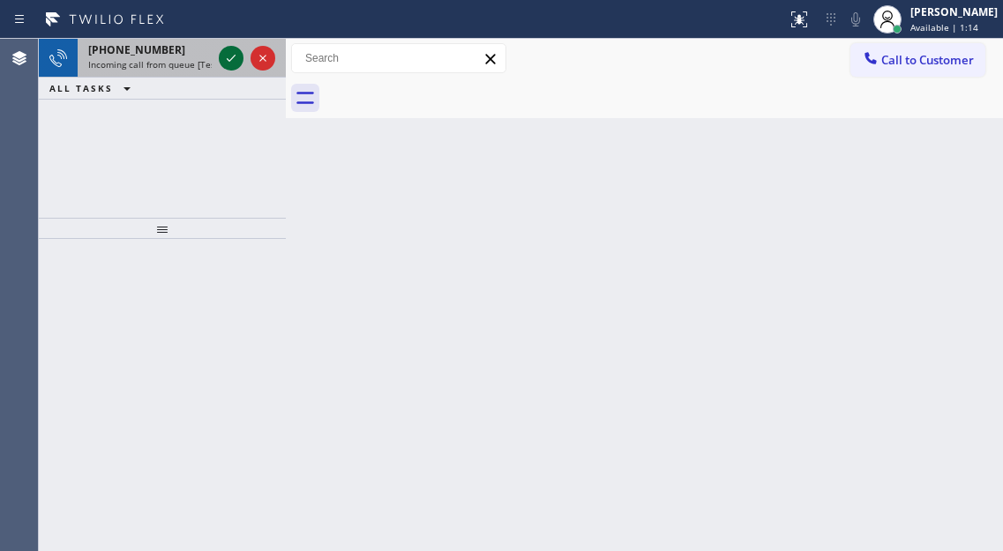
click at [223, 61] on icon at bounding box center [231, 58] width 21 height 21
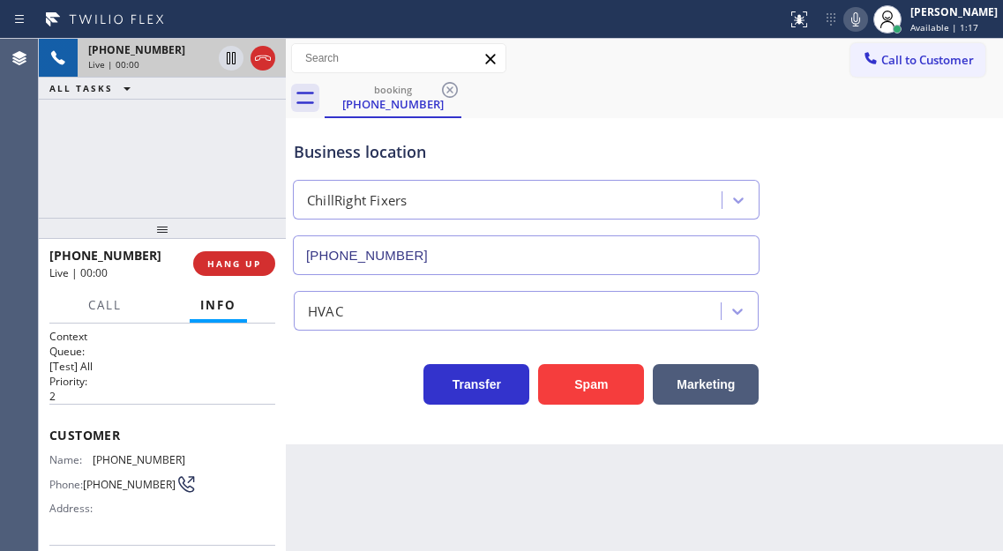
type input "[PHONE_NUMBER]"
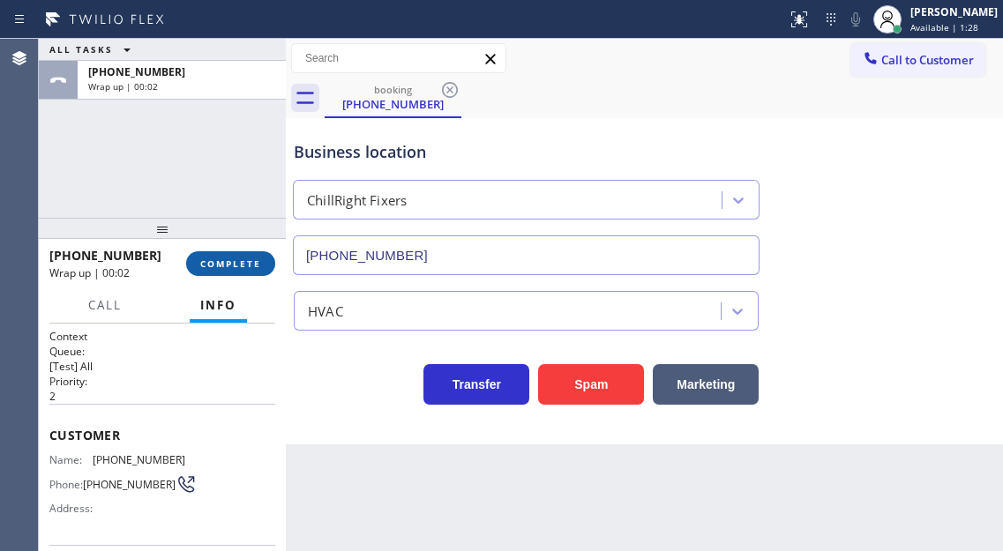
click at [254, 261] on span "COMPLETE" at bounding box center [230, 264] width 61 height 12
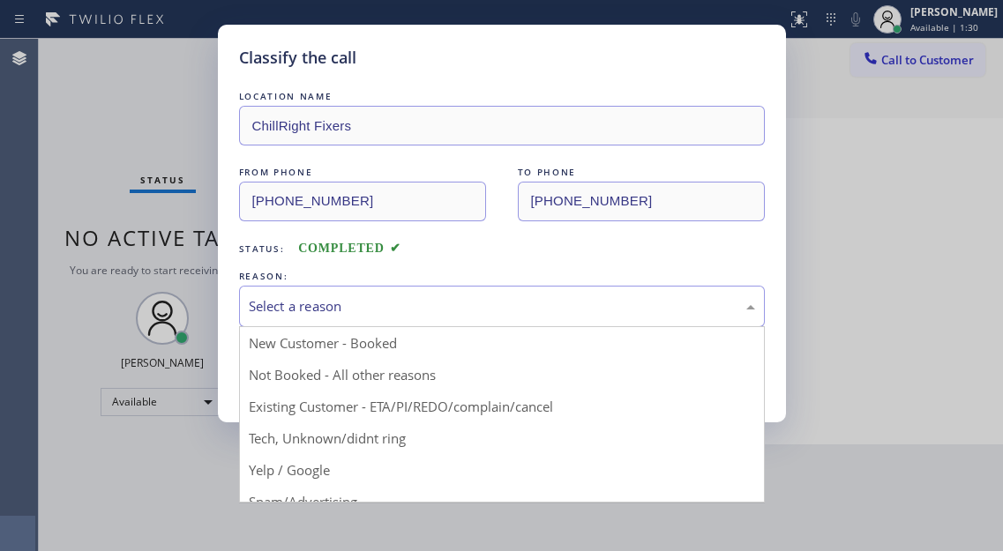
click at [368, 326] on div "Select a reason New Customer - Booked Not Booked - All other reasons Existing C…" at bounding box center [502, 306] width 526 height 41
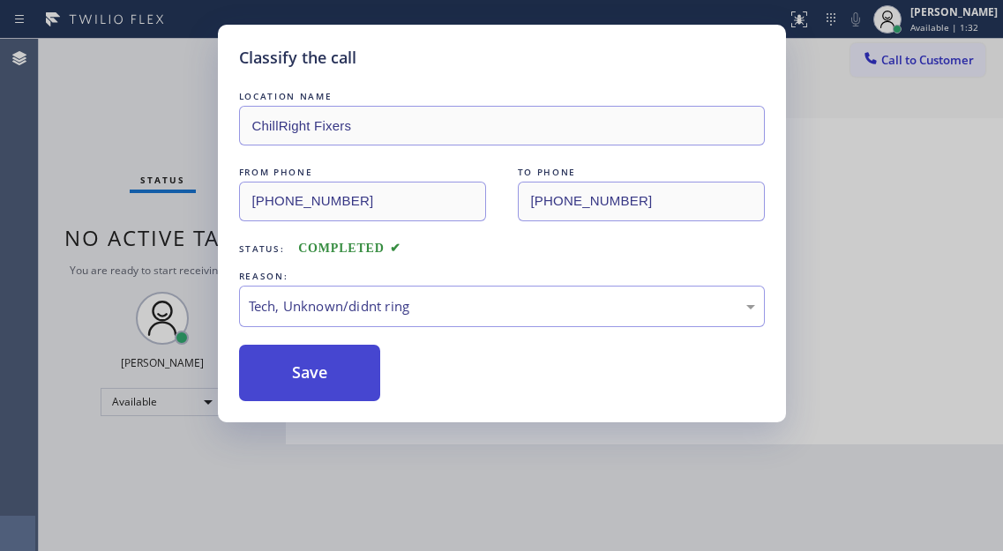
click at [342, 367] on button "Save" at bounding box center [310, 373] width 142 height 56
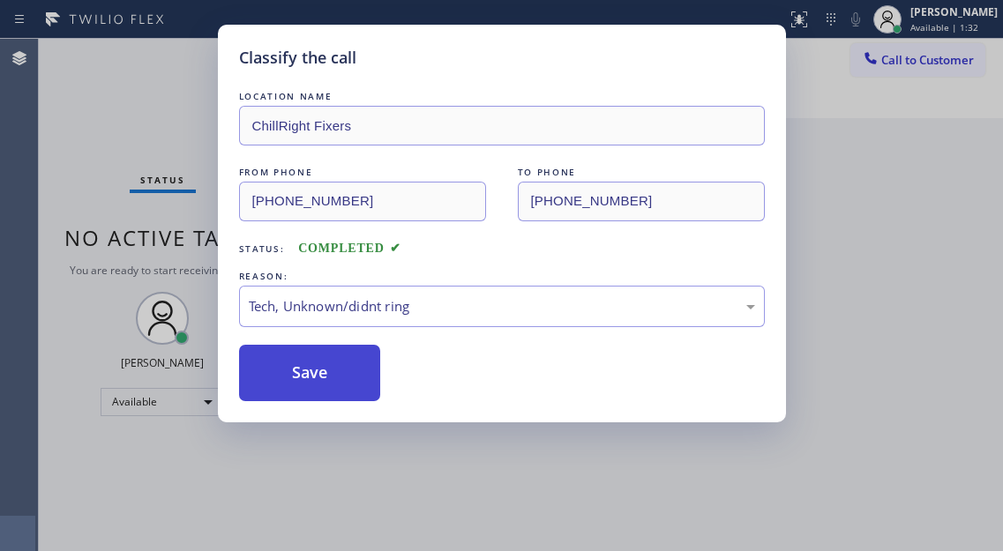
click at [342, 367] on button "Save" at bounding box center [310, 373] width 142 height 56
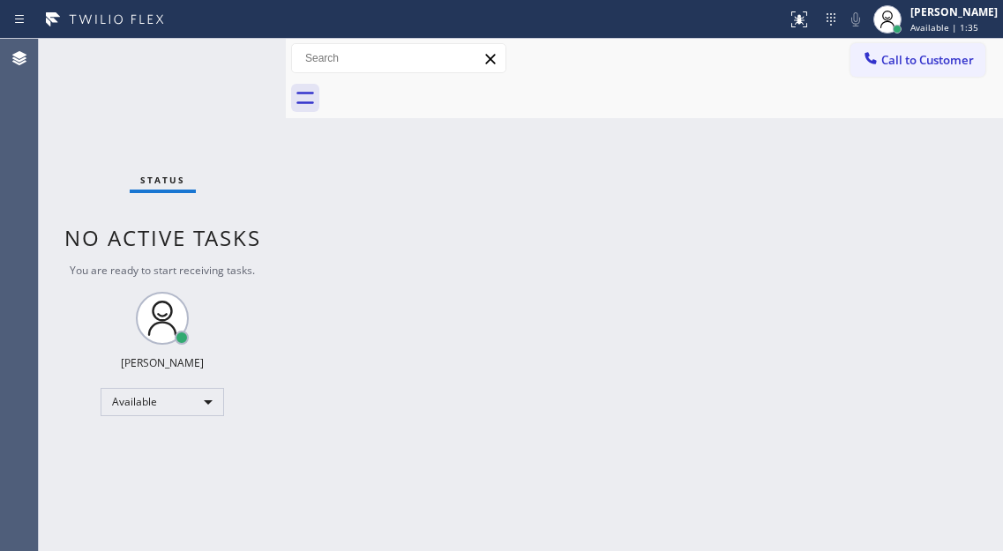
click at [253, 55] on div "Status No active tasks You are ready to start receiving tasks. [PERSON_NAME]" at bounding box center [162, 295] width 247 height 512
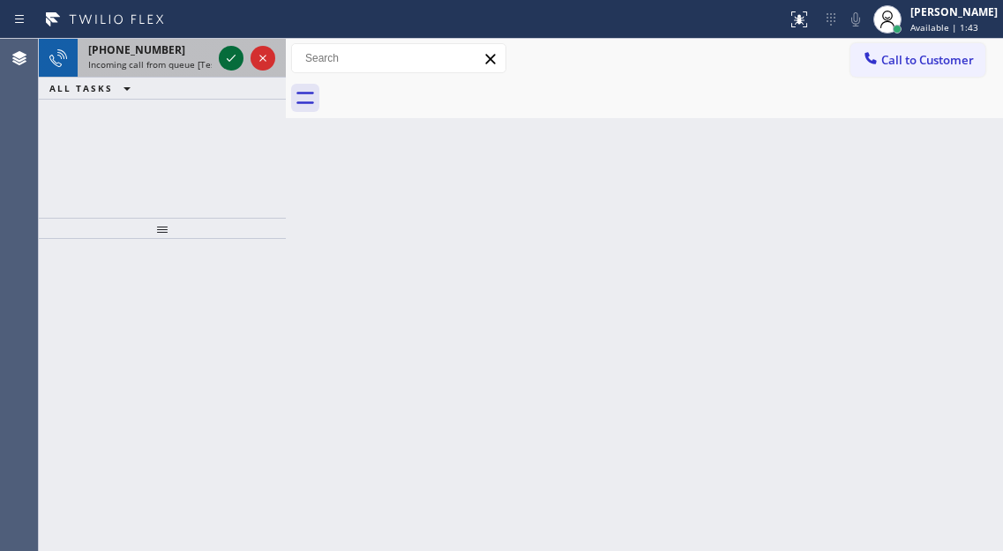
click at [228, 58] on icon at bounding box center [231, 58] width 21 height 21
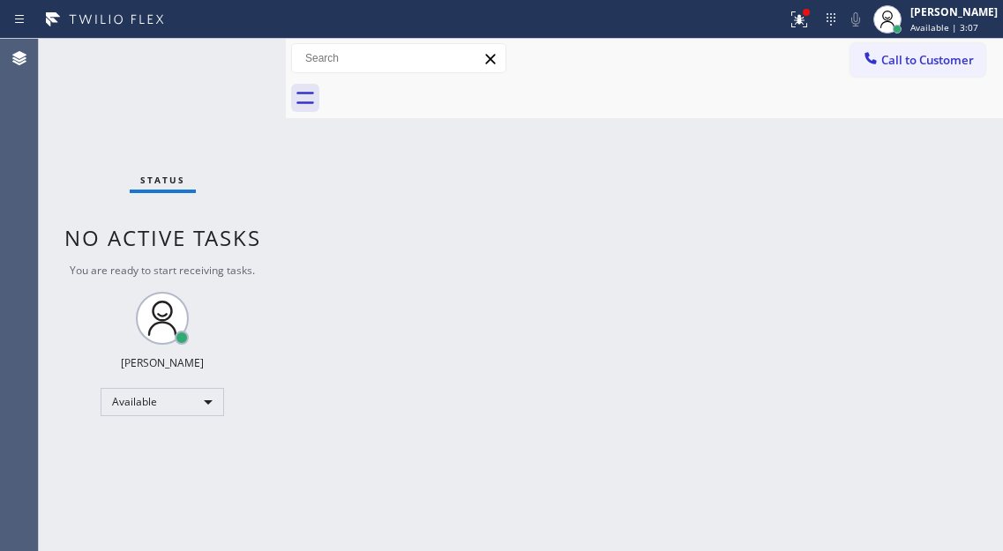
click at [963, 187] on div "Back to Dashboard Change Sender ID Customers Technicians Select a contact Outbo…" at bounding box center [644, 295] width 717 height 512
click at [810, 19] on icon at bounding box center [799, 19] width 21 height 21
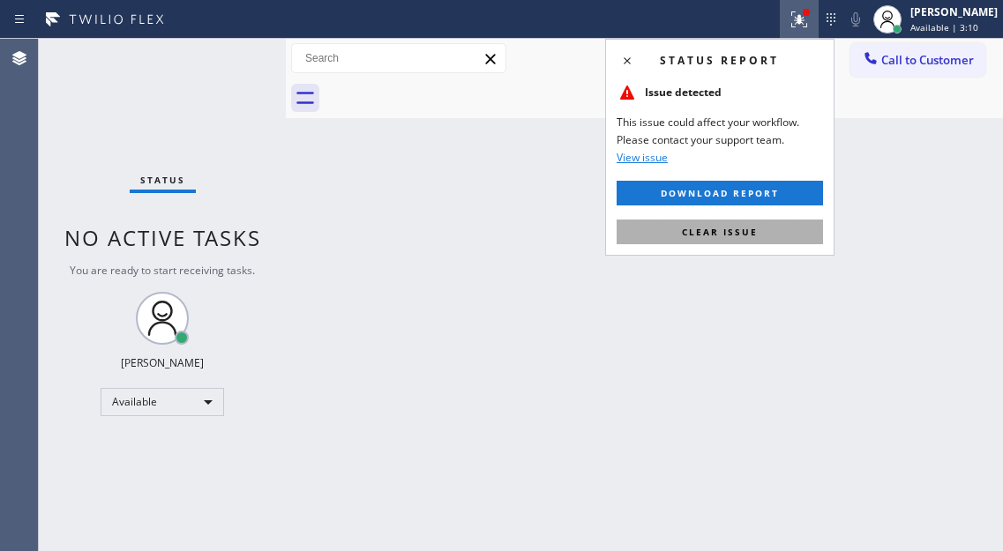
click at [767, 239] on button "Clear issue" at bounding box center [720, 232] width 206 height 25
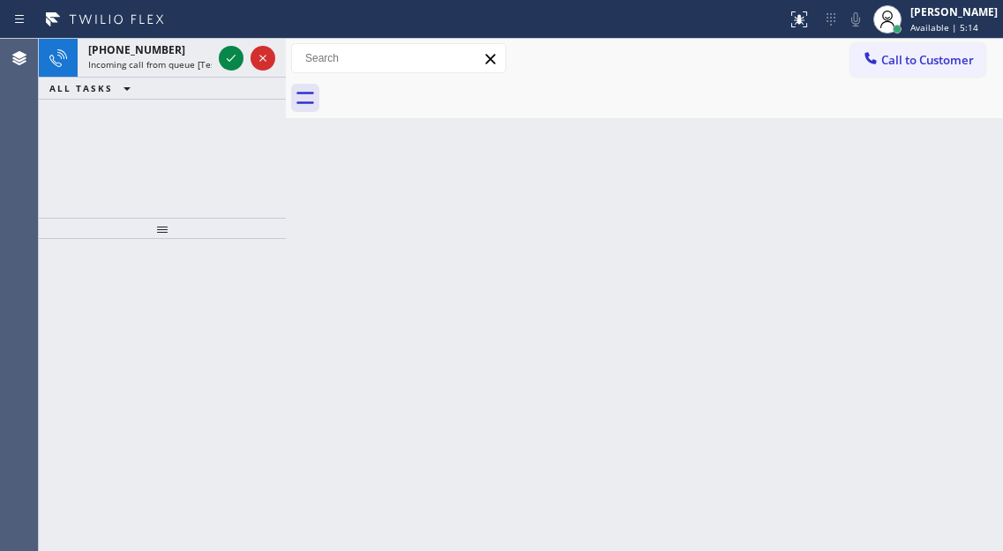
click at [942, 169] on div "Back to Dashboard Change Sender ID Customers Technicians Select a contact Outbo…" at bounding box center [644, 295] width 717 height 512
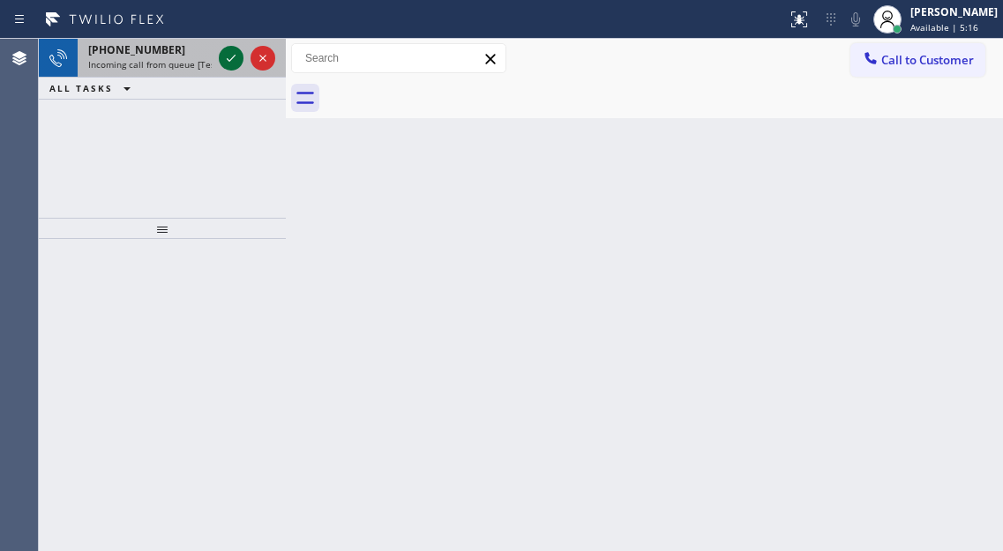
click at [235, 63] on icon at bounding box center [231, 58] width 21 height 21
click at [232, 64] on icon at bounding box center [231, 58] width 21 height 21
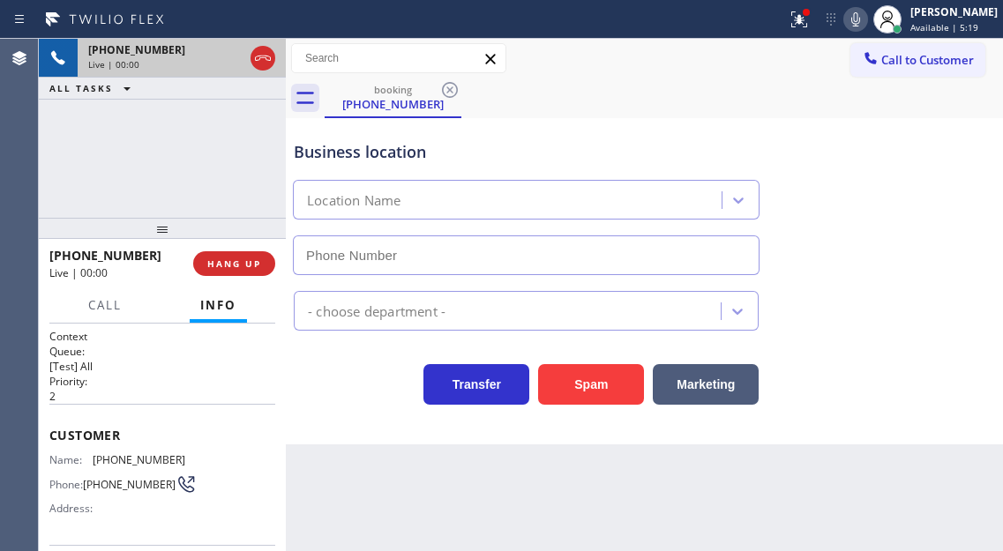
type input "[PHONE_NUMBER]"
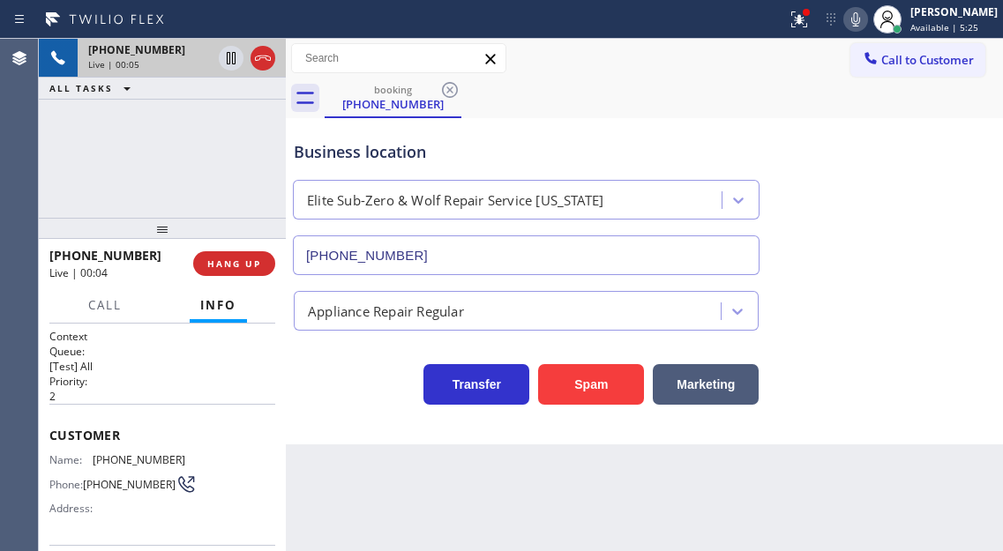
click at [141, 453] on span "[PHONE_NUMBER]" at bounding box center [139, 459] width 93 height 13
copy span "[PHONE_NUMBER]"
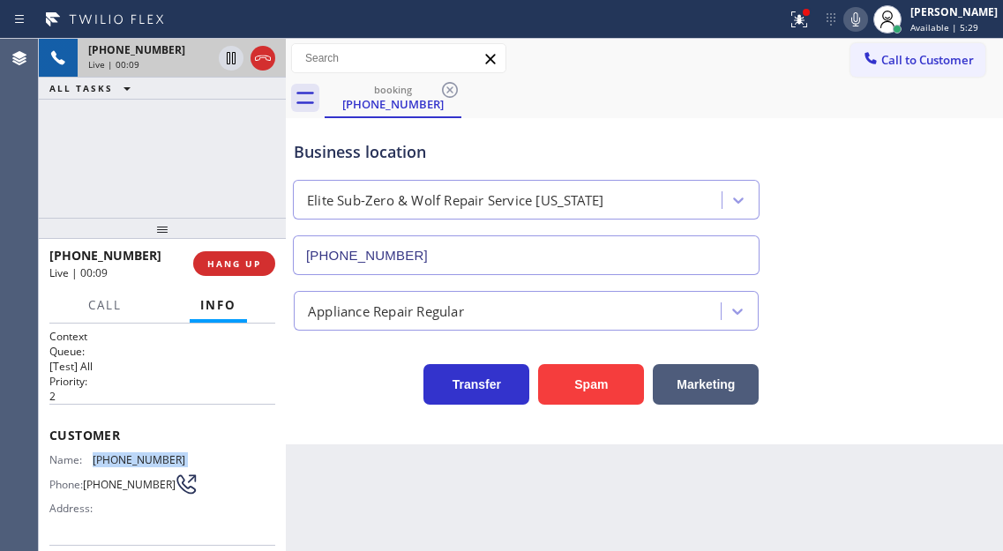
scroll to position [88, 0]
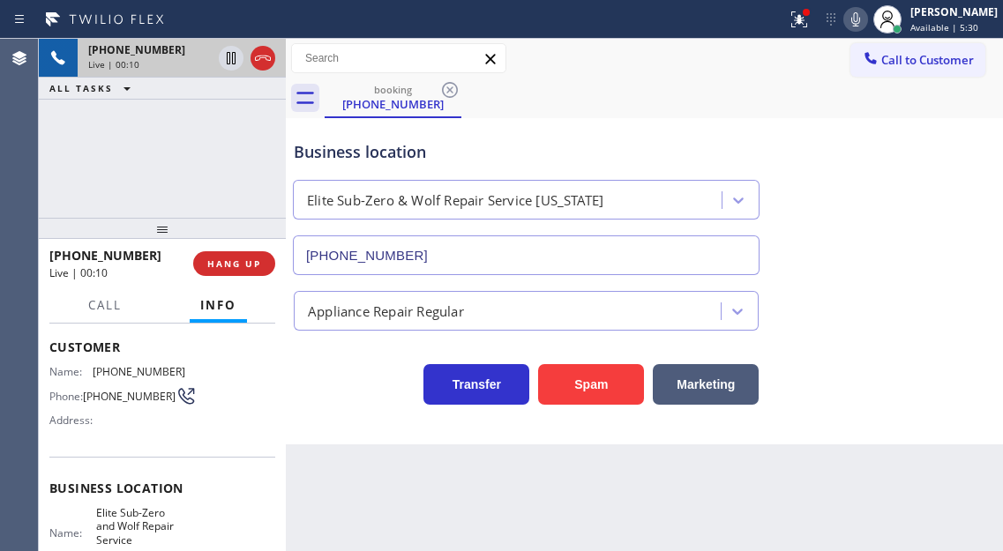
click at [135, 542] on span "Elite Sub-Zero and Wolf Repair Service [US_STATE]" at bounding box center [140, 533] width 88 height 55
click at [157, 512] on span "Elite Sub-Zero and Wolf Repair Service [US_STATE]" at bounding box center [140, 533] width 88 height 55
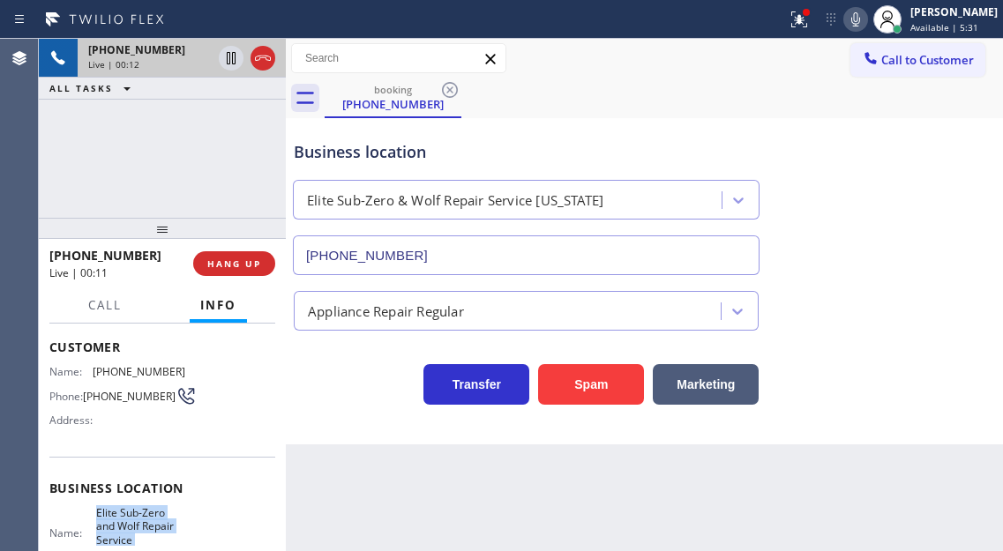
copy span "Elite Sub-Zero and Wolf Repair Service [US_STATE]"
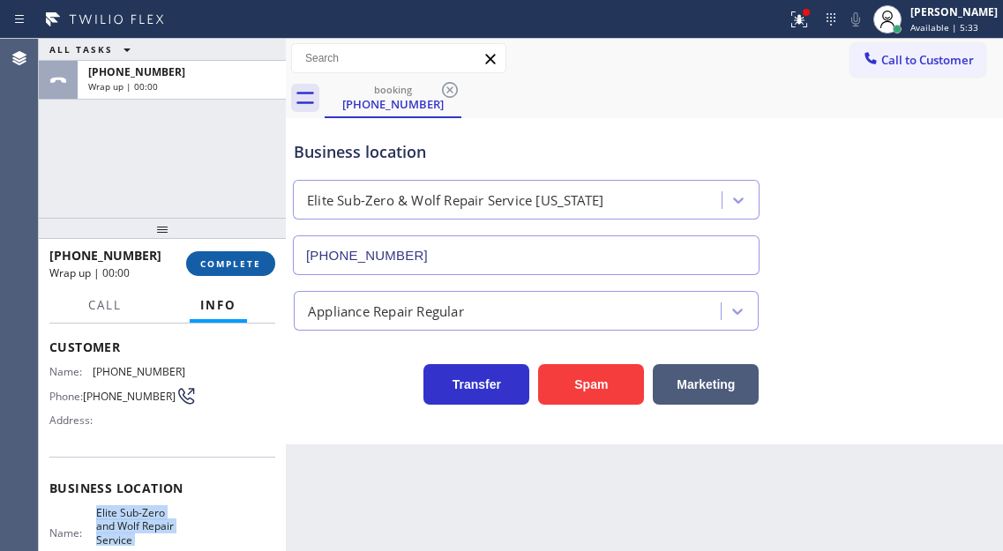
click at [260, 269] on span "COMPLETE" at bounding box center [230, 264] width 61 height 12
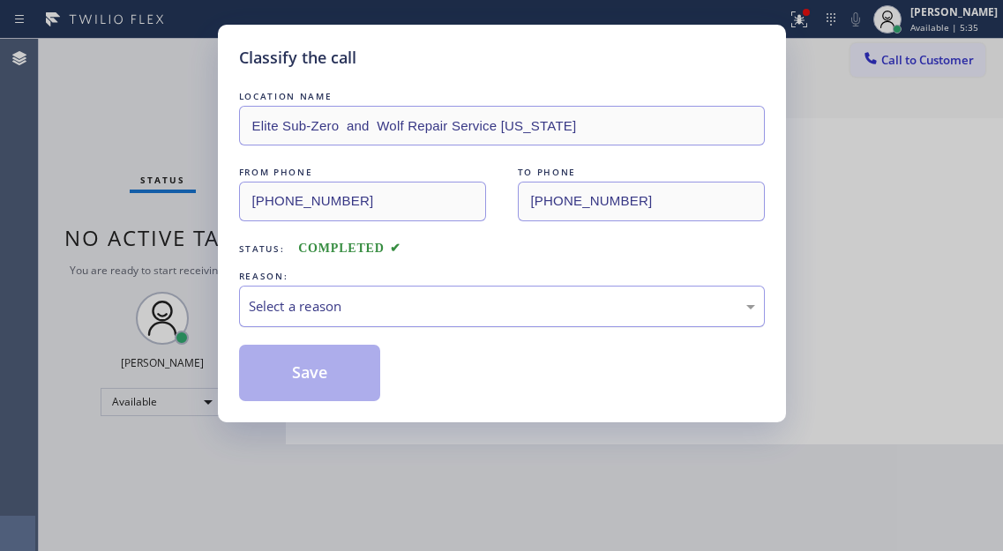
click at [416, 322] on div "Select a reason" at bounding box center [502, 306] width 526 height 41
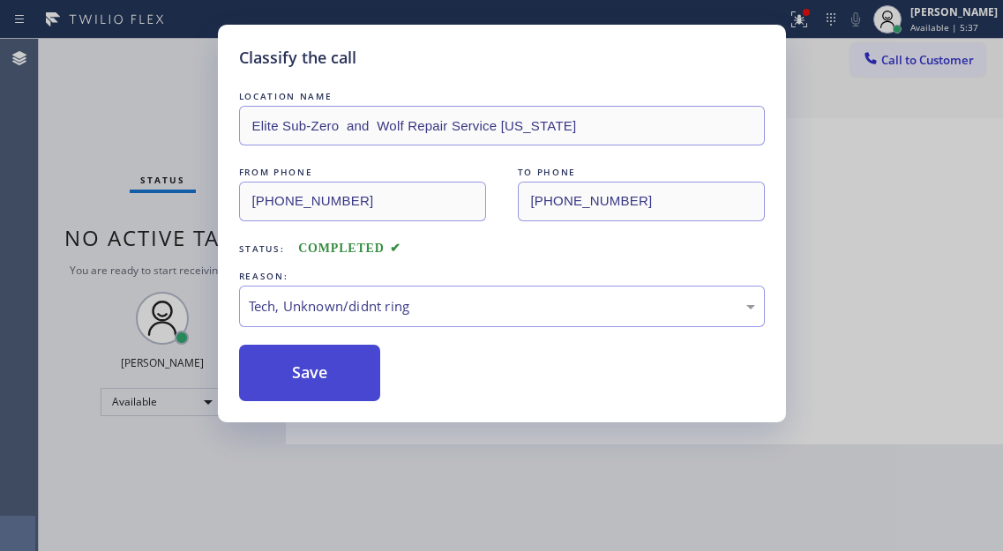
click at [347, 384] on button "Save" at bounding box center [310, 373] width 142 height 56
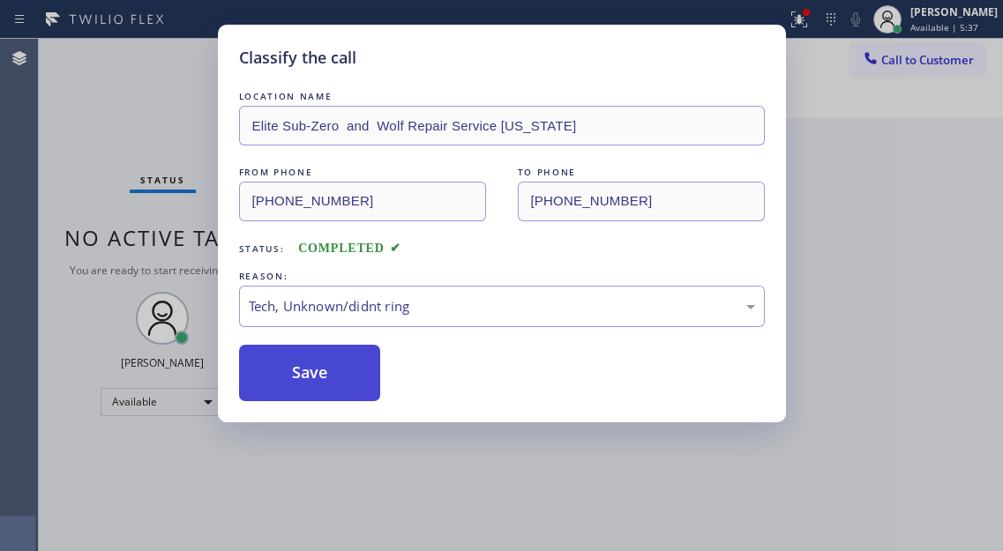
click at [347, 384] on button "Save" at bounding box center [310, 373] width 142 height 56
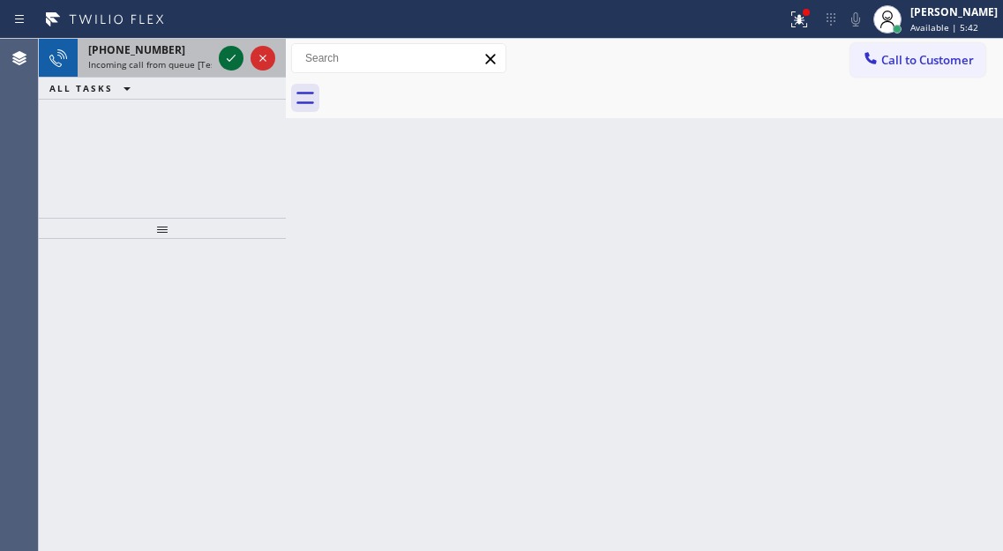
click at [221, 56] on div at bounding box center [231, 58] width 25 height 21
click at [221, 56] on icon at bounding box center [231, 58] width 21 height 21
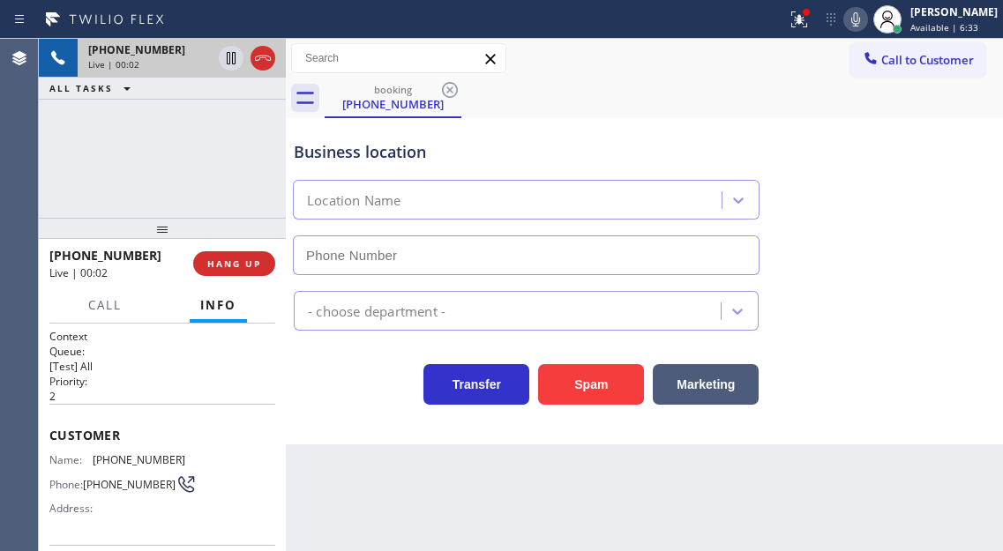
type input "[PHONE_NUMBER]"
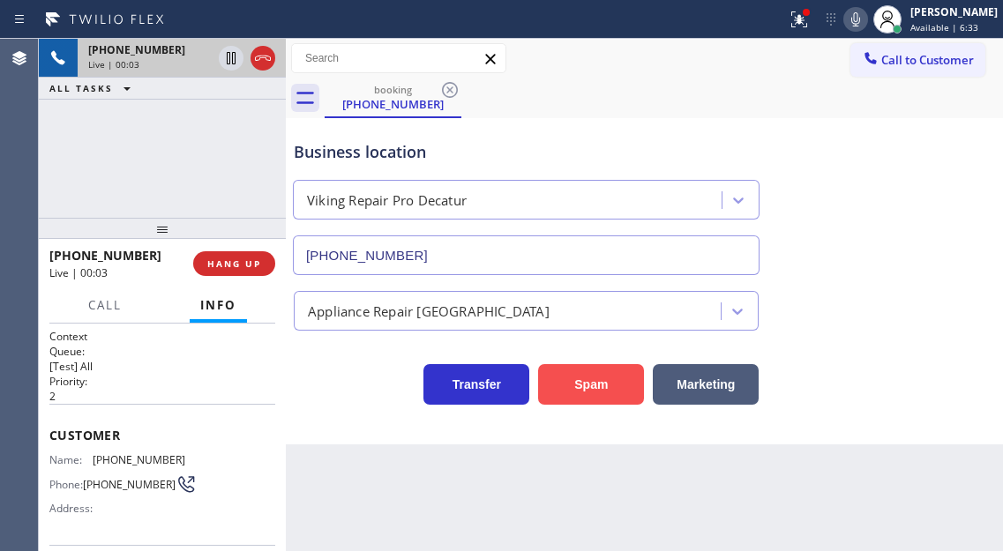
click at [590, 398] on button "Spam" at bounding box center [591, 384] width 106 height 41
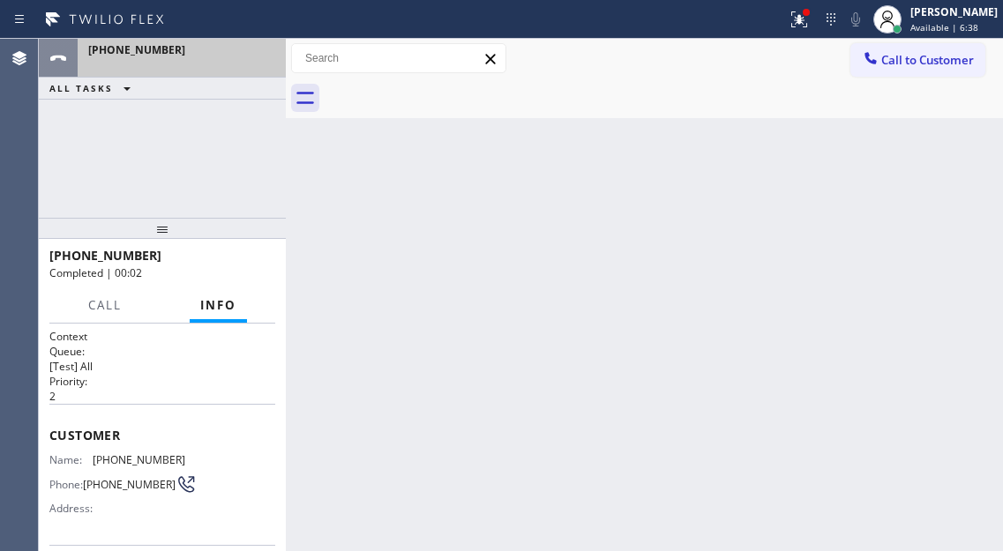
click at [234, 4] on div "Status report Issues detected These issues could affect your workflow. Please c…" at bounding box center [501, 19] width 1003 height 39
click at [195, 65] on div at bounding box center [181, 64] width 187 height 12
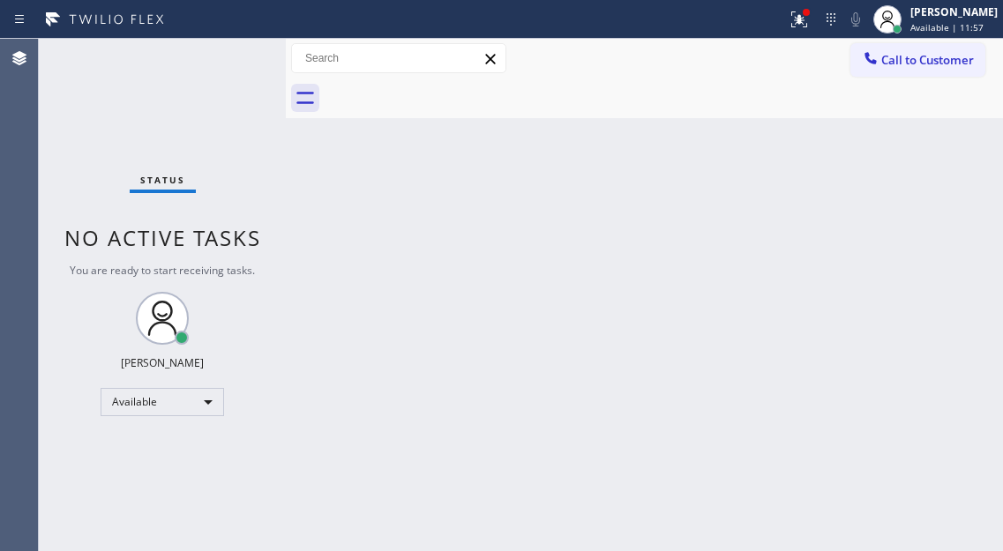
click at [221, 86] on div "Status No active tasks You are ready to start receiving tasks. [PERSON_NAME]" at bounding box center [162, 295] width 247 height 512
click at [809, 33] on button at bounding box center [799, 19] width 39 height 39
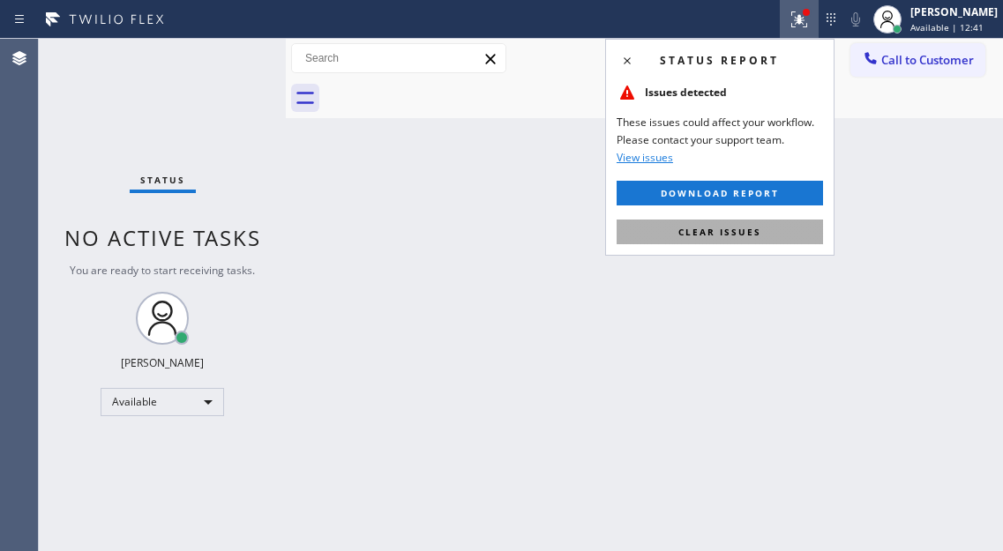
click at [739, 227] on span "Clear issues" at bounding box center [719, 232] width 83 height 12
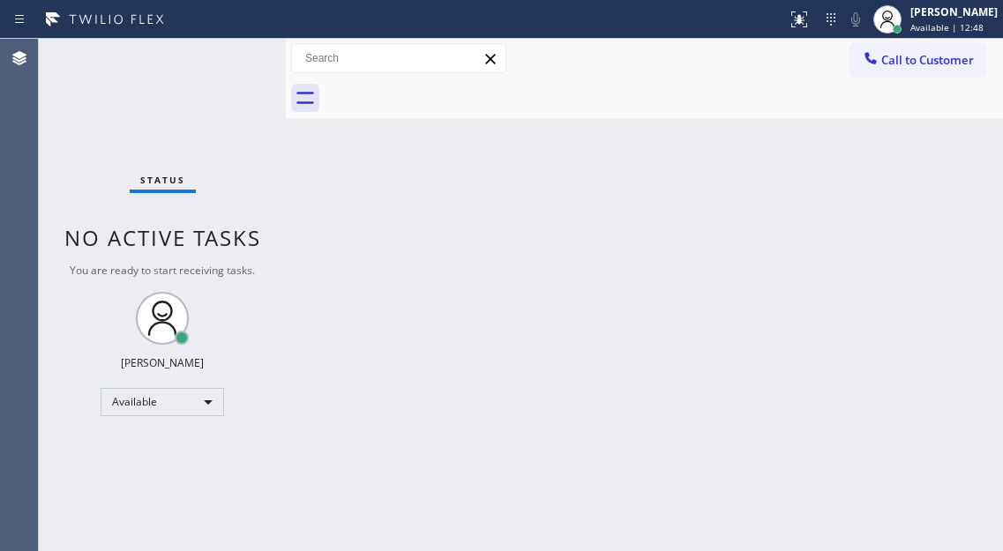
click at [246, 64] on div "Status No active tasks You are ready to start receiving tasks. [PERSON_NAME]" at bounding box center [162, 295] width 247 height 512
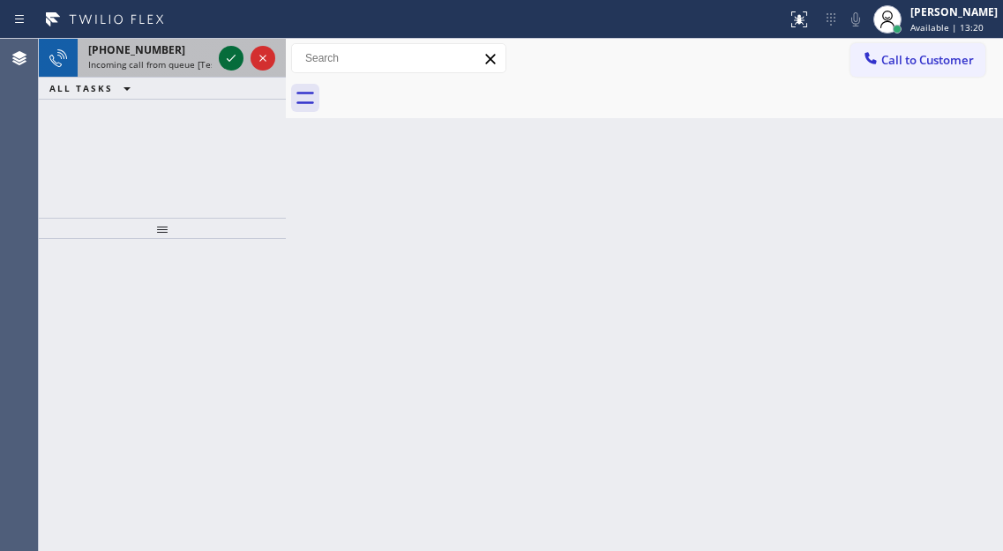
click at [233, 56] on icon at bounding box center [231, 58] width 21 height 21
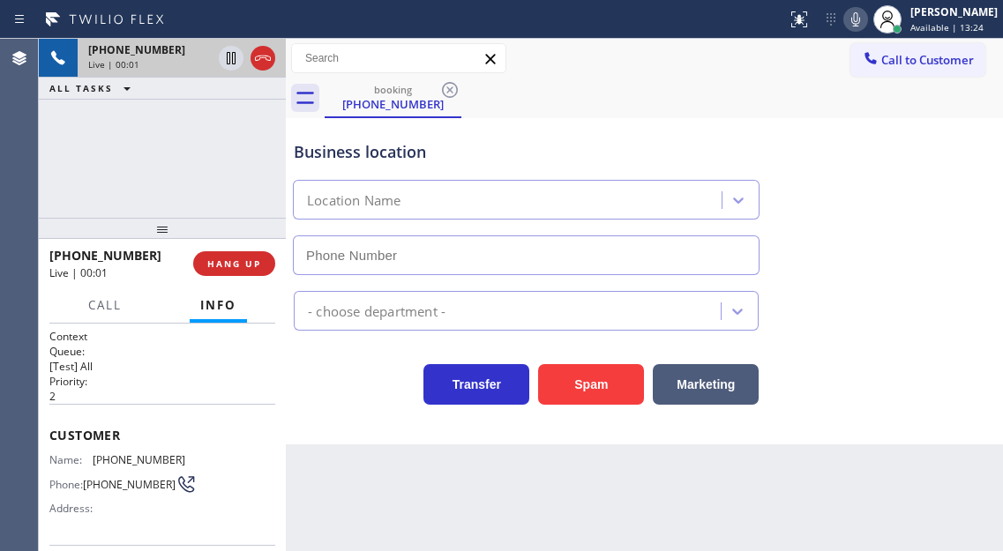
type input "[PHONE_NUMBER]"
click at [129, 478] on span "[PHONE_NUMBER]" at bounding box center [129, 484] width 93 height 13
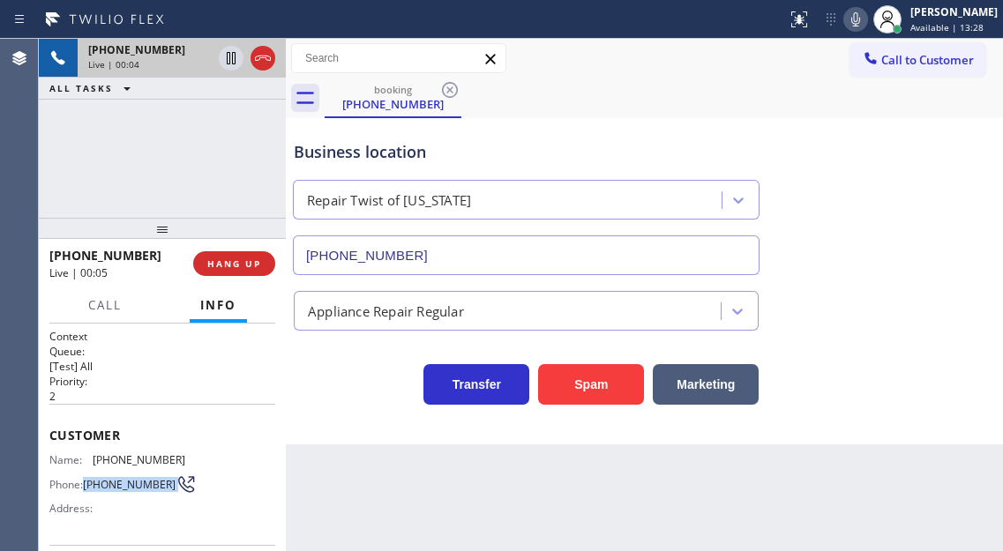
click at [129, 478] on span "[PHONE_NUMBER]" at bounding box center [129, 484] width 93 height 13
copy div "[PHONE_NUMBER]"
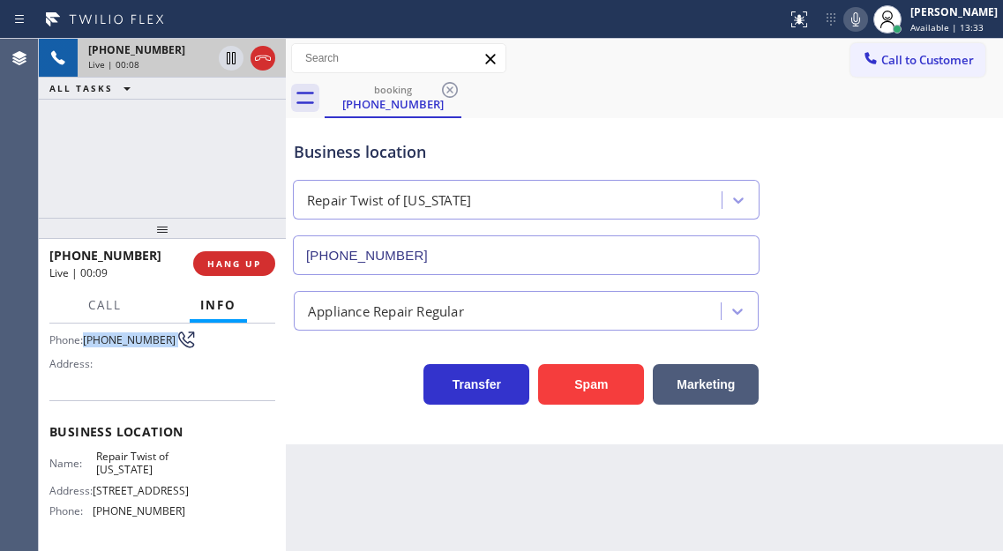
scroll to position [176, 0]
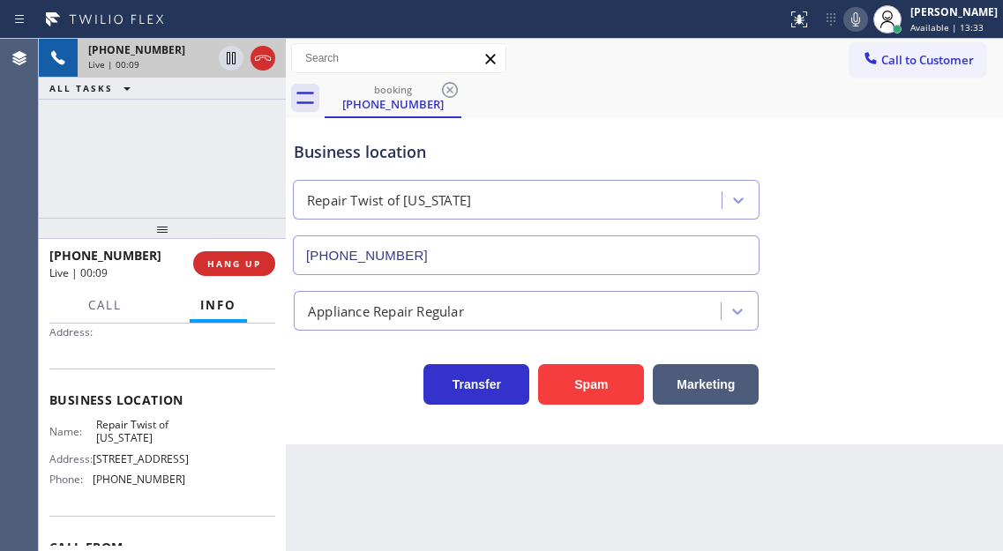
click at [129, 437] on span "Repair Twist of [US_STATE]" at bounding box center [140, 431] width 88 height 27
copy span "Repair Twist of [US_STATE]"
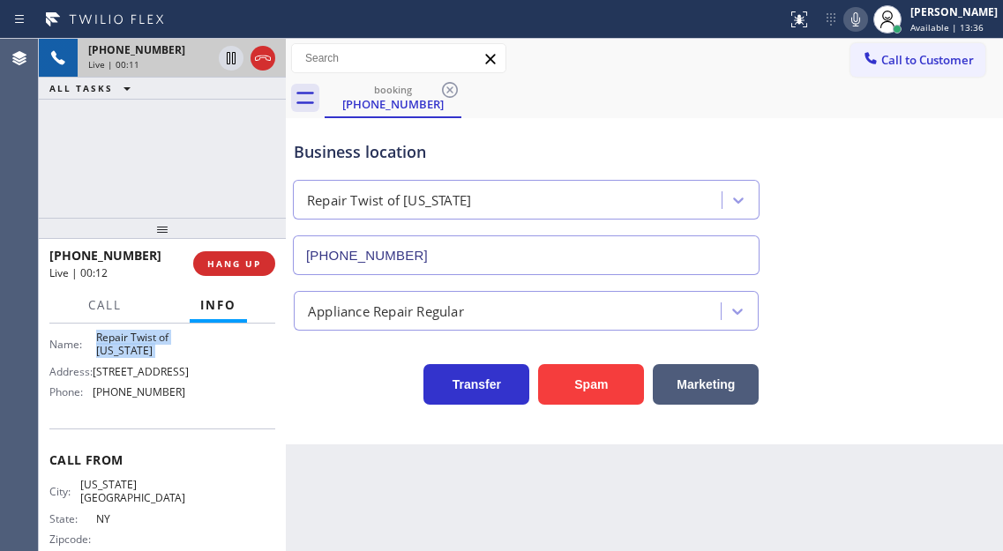
scroll to position [265, 0]
click at [150, 398] on span "[PHONE_NUMBER]" at bounding box center [139, 391] width 93 height 13
copy span "[PHONE_NUMBER]"
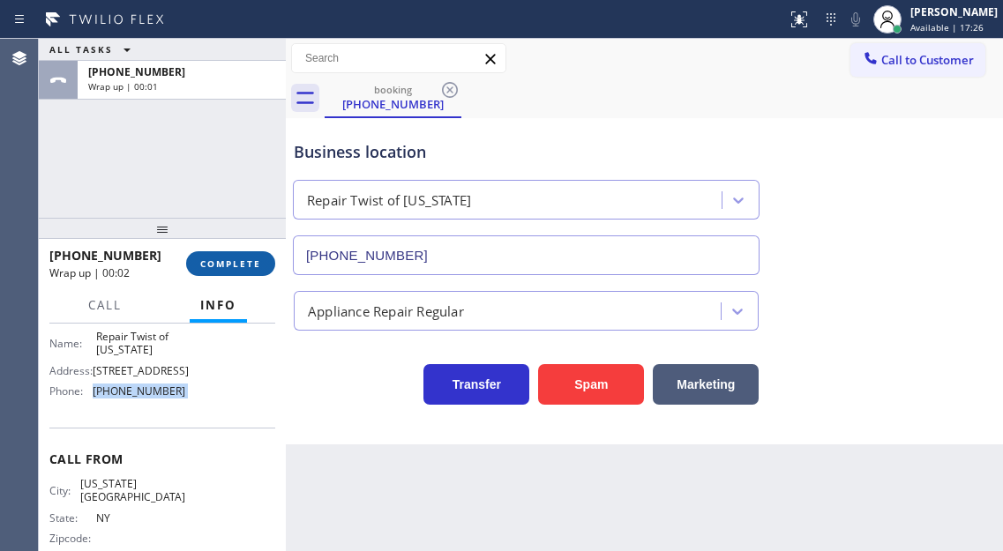
click at [217, 262] on span "COMPLETE" at bounding box center [230, 264] width 61 height 12
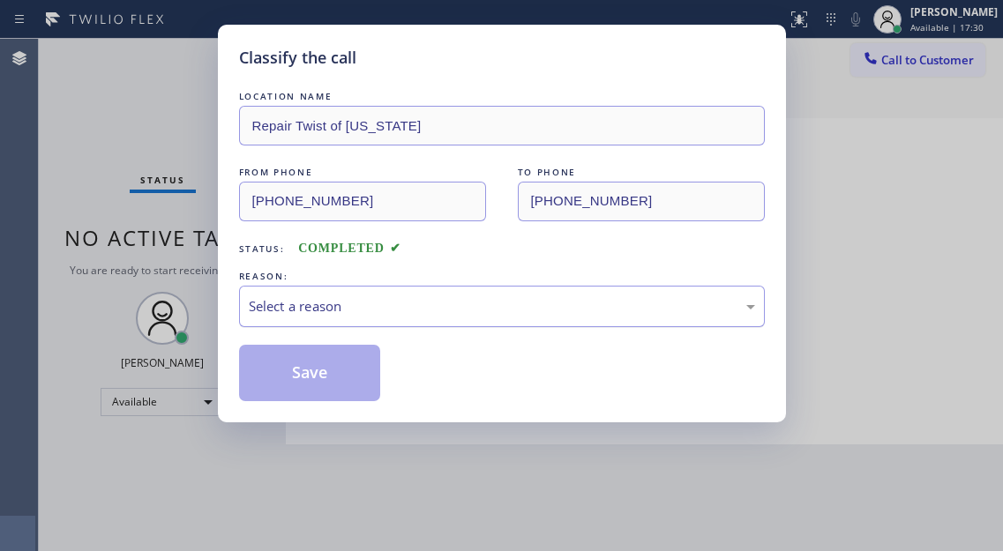
click at [348, 319] on div "Select a reason" at bounding box center [502, 306] width 526 height 41
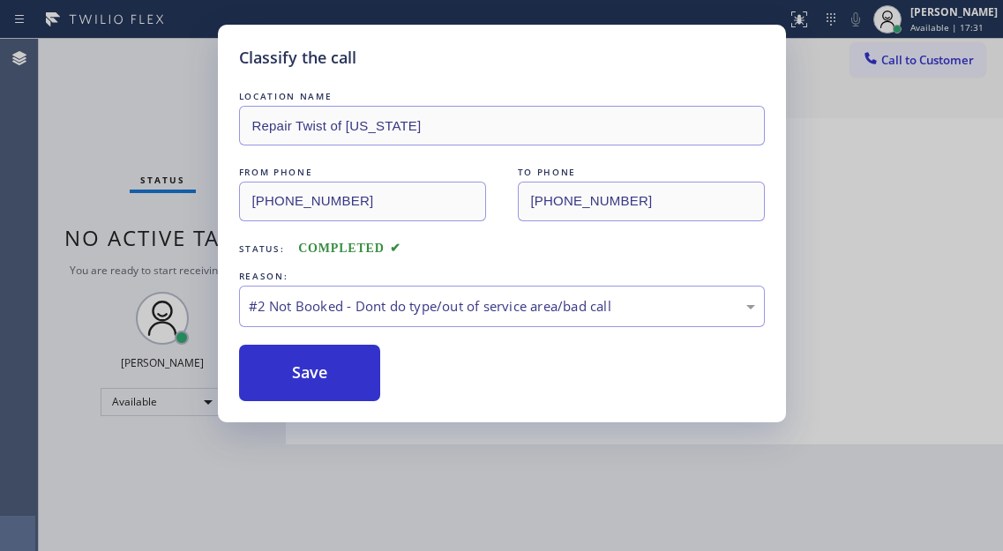
click at [341, 374] on button "Save" at bounding box center [310, 373] width 142 height 56
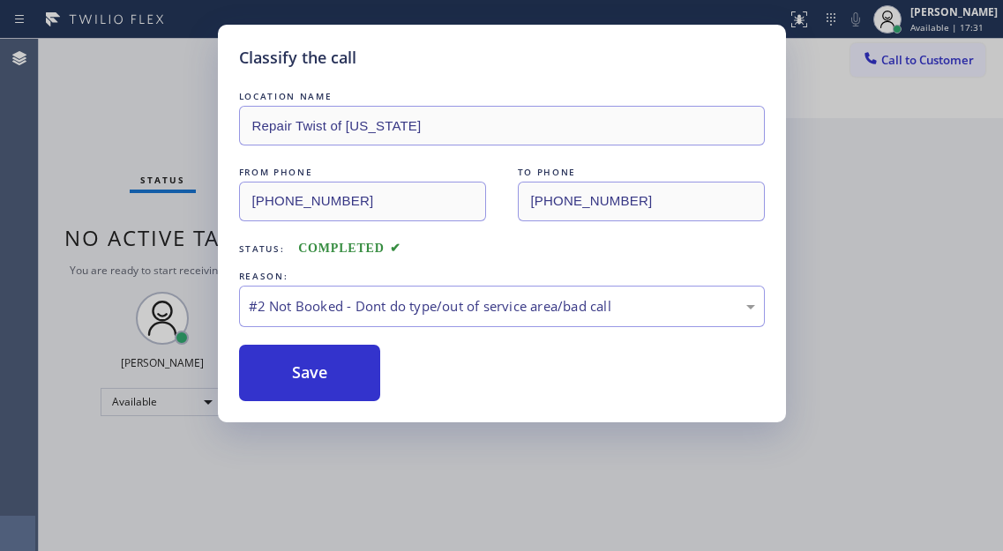
click at [341, 374] on button "Save" at bounding box center [310, 373] width 142 height 56
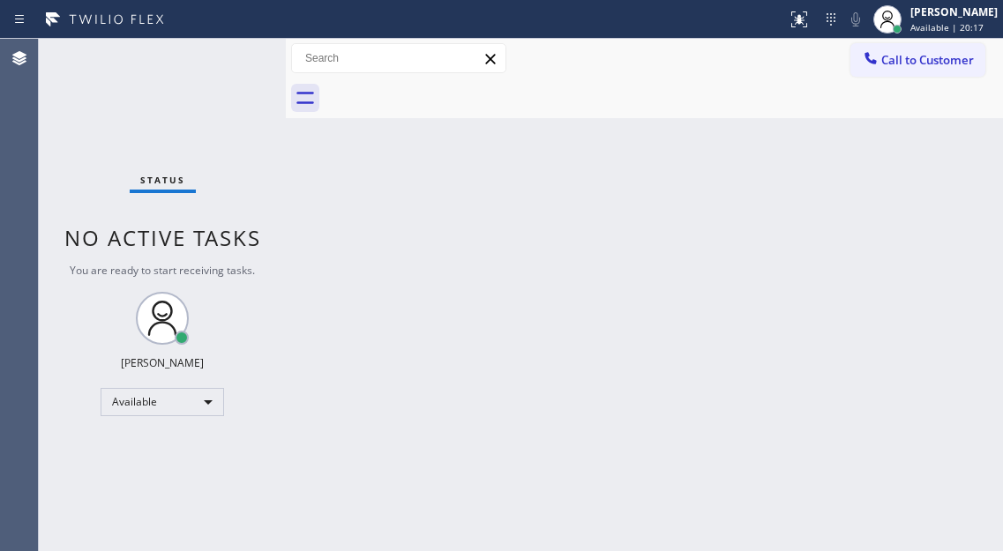
click at [213, 57] on div "Status No active tasks You are ready to start receiving tasks. [PERSON_NAME]" at bounding box center [162, 295] width 247 height 512
click at [211, 64] on div "Status No active tasks You are ready to start receiving tasks. [PERSON_NAME]" at bounding box center [162, 295] width 247 height 512
click at [955, 181] on div "Back to Dashboard Change Sender ID Customers Technicians Select a contact Outbo…" at bounding box center [644, 295] width 717 height 512
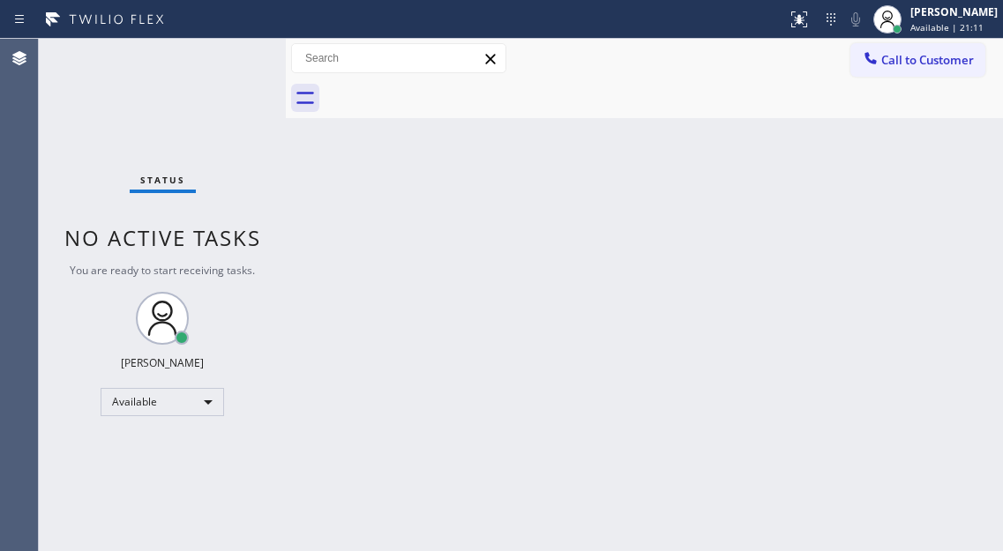
click at [234, 48] on div "Status No active tasks You are ready to start receiving tasks. [PERSON_NAME]" at bounding box center [162, 295] width 247 height 512
click at [222, 64] on div "Status No active tasks You are ready to start receiving tasks. [PERSON_NAME]" at bounding box center [162, 295] width 247 height 512
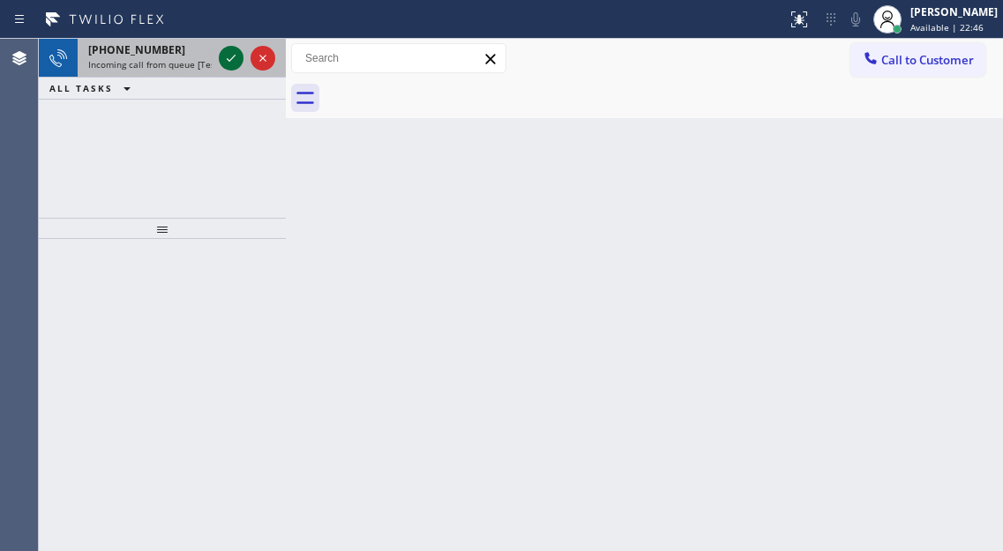
click at [222, 64] on icon at bounding box center [231, 58] width 21 height 21
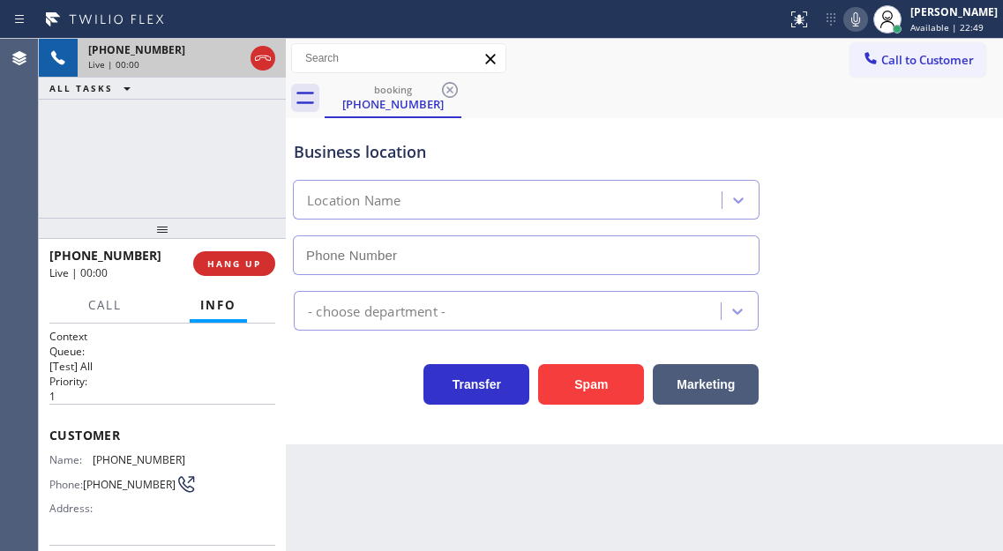
type input "[PHONE_NUMBER]"
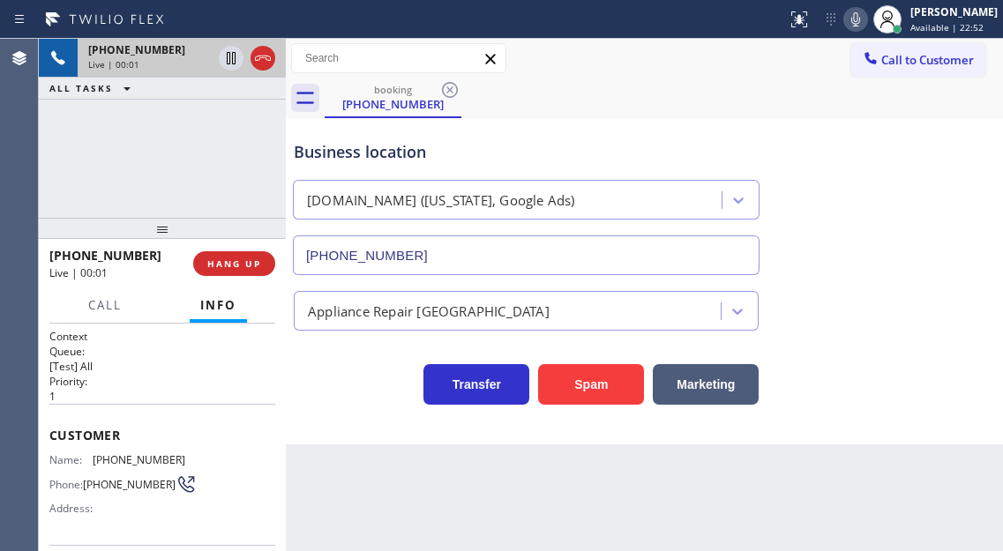
click at [137, 459] on span "[PHONE_NUMBER]" at bounding box center [139, 459] width 93 height 13
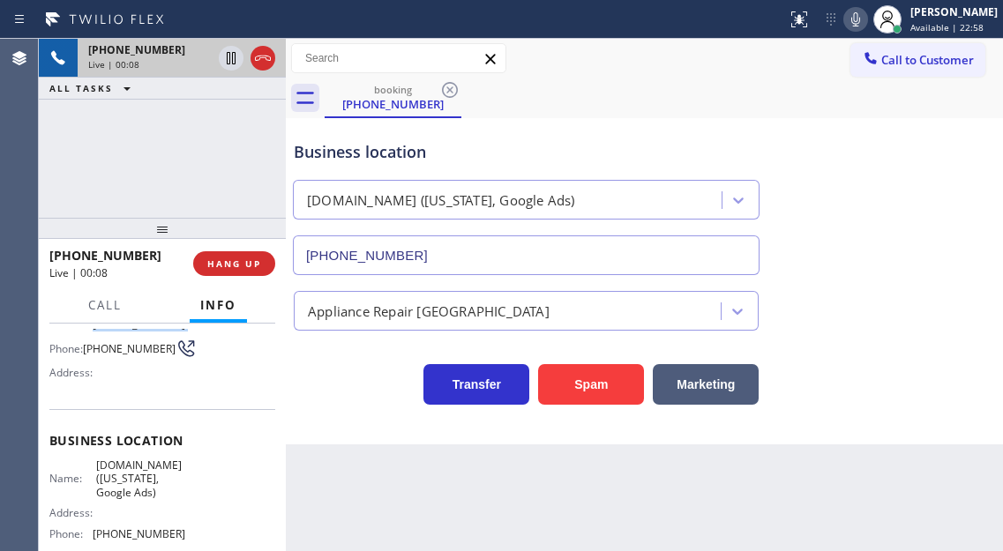
scroll to position [176, 0]
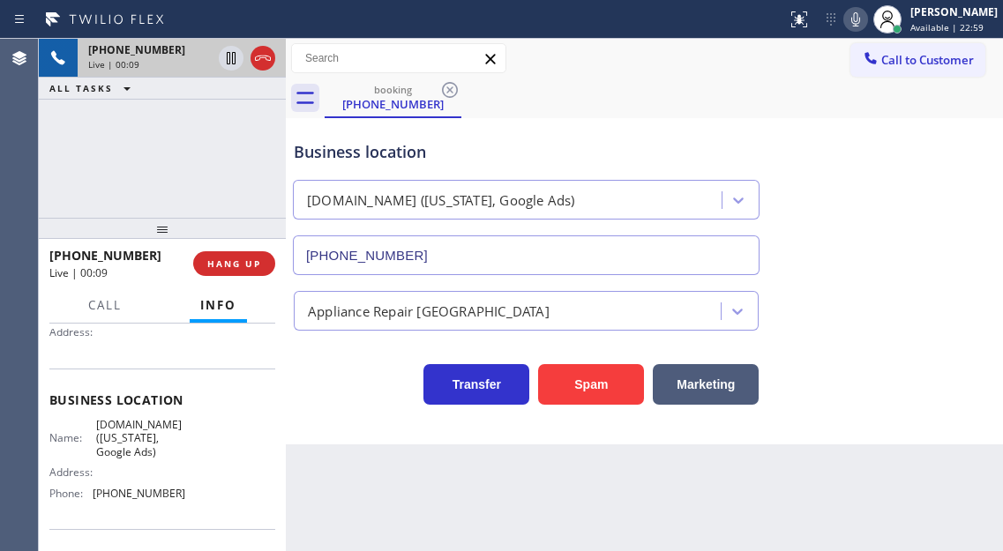
click at [123, 436] on span "[DOMAIN_NAME] ([US_STATE], Google Ads)" at bounding box center [140, 438] width 88 height 41
click at [140, 500] on span "[PHONE_NUMBER]" at bounding box center [139, 493] width 93 height 13
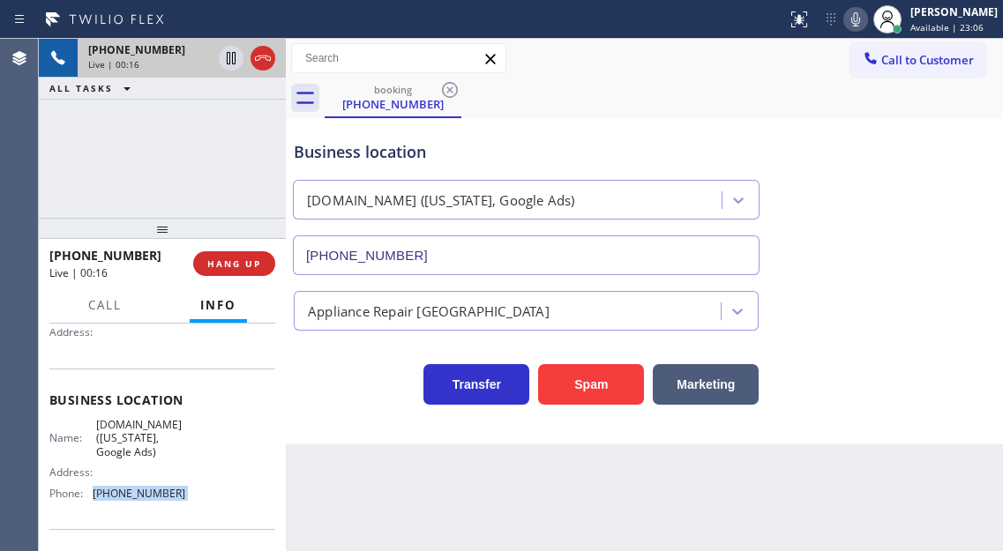
click at [140, 500] on span "[PHONE_NUMBER]" at bounding box center [139, 493] width 93 height 13
click at [260, 444] on div "Name: [DOMAIN_NAME] ([US_STATE], Google Ads) Address: Phone: [PHONE_NUMBER]" at bounding box center [162, 462] width 226 height 89
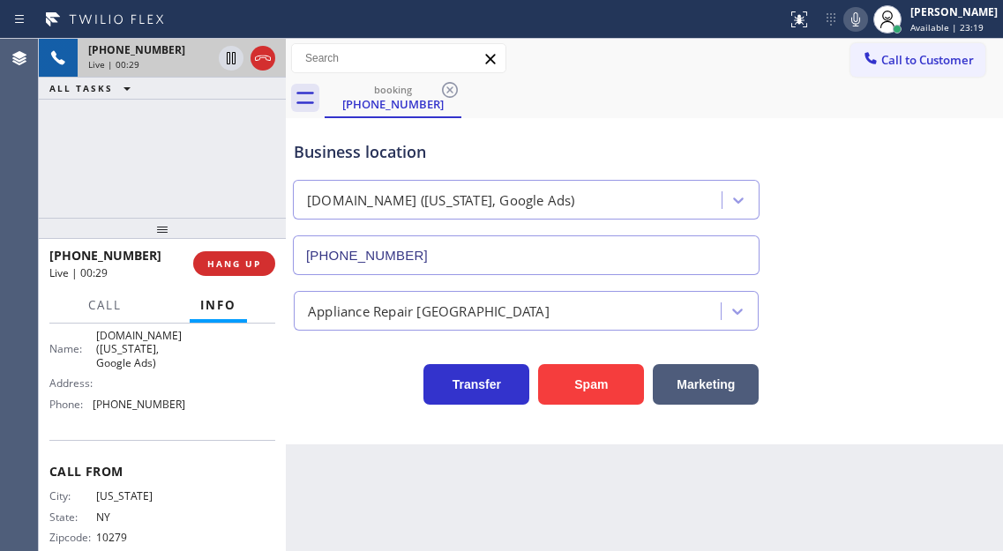
scroll to position [300, 0]
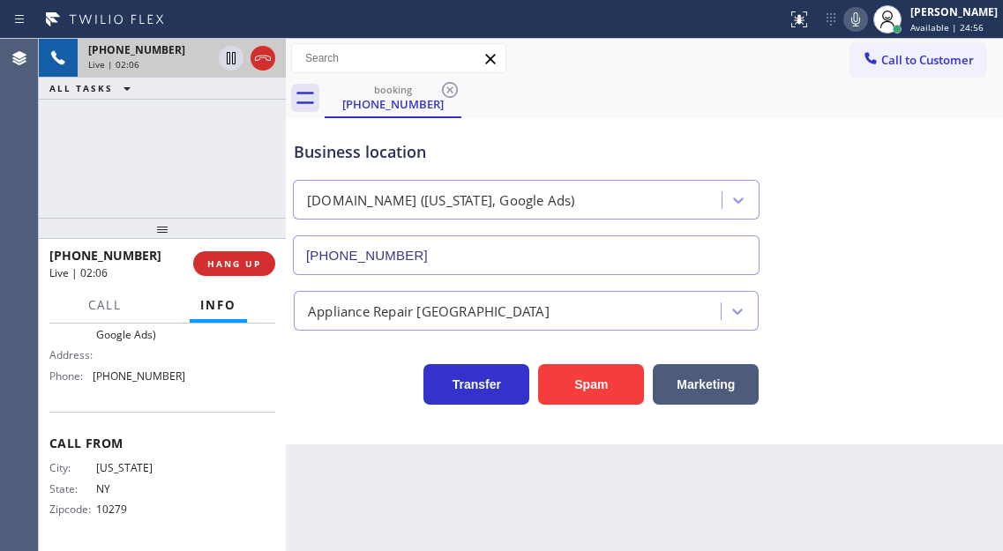
click at [204, 159] on div "[PHONE_NUMBER] Live | 02:06 ALL TASKS ALL TASKS ACTIVE TASKS TASKS IN WRAP UP" at bounding box center [162, 128] width 247 height 179
click at [230, 63] on icon at bounding box center [231, 58] width 9 height 12
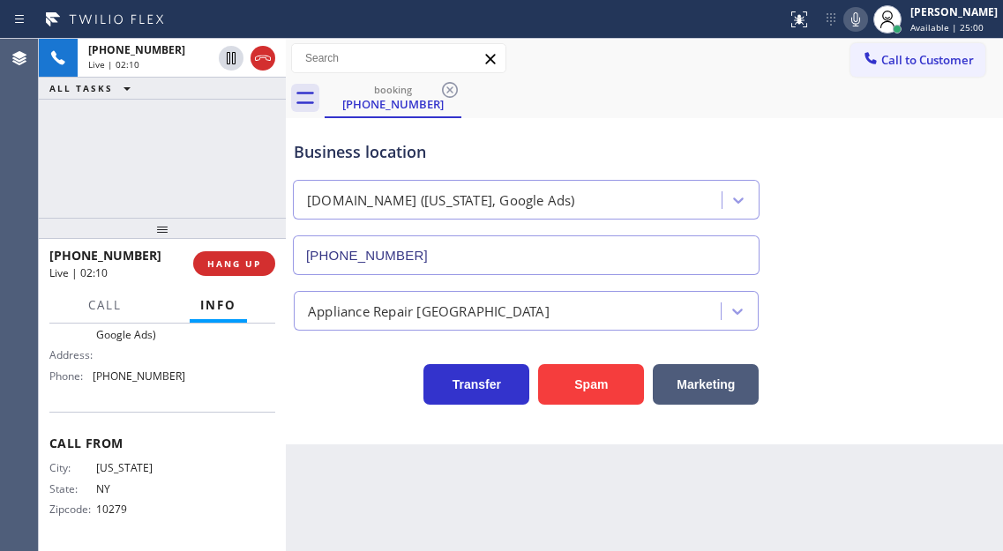
click at [866, 19] on icon at bounding box center [855, 19] width 21 height 21
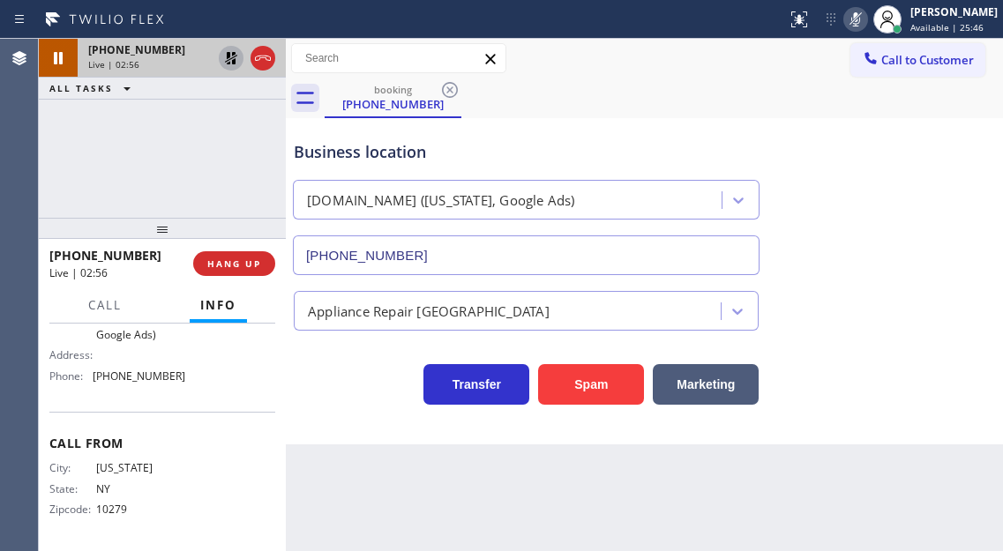
click at [231, 54] on icon at bounding box center [231, 58] width 21 height 21
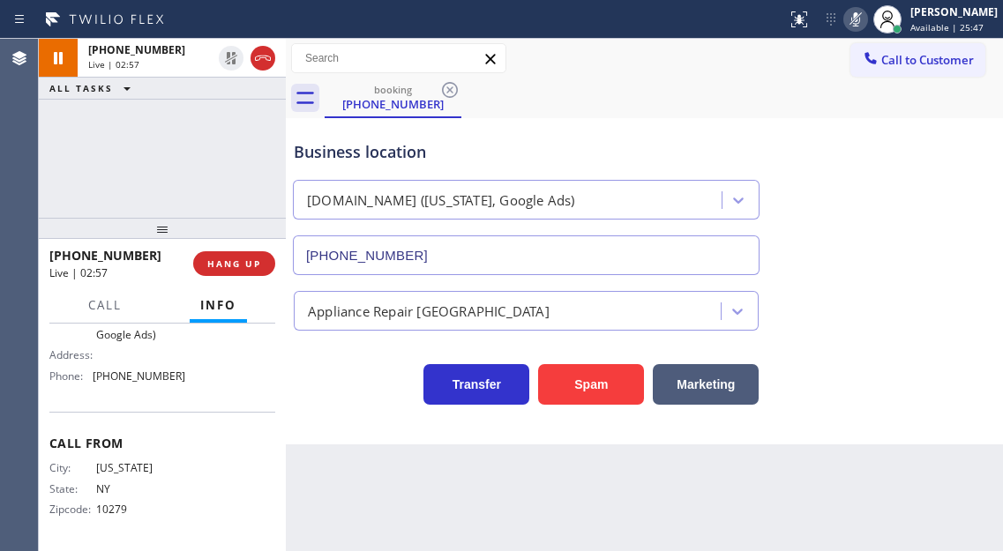
click at [866, 15] on icon at bounding box center [855, 19] width 21 height 21
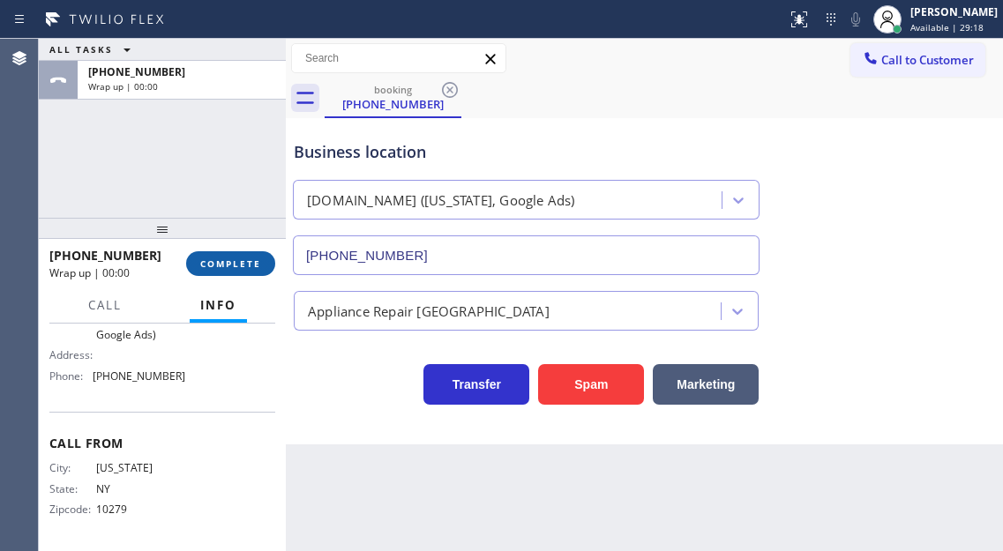
click at [245, 266] on span "COMPLETE" at bounding box center [230, 264] width 61 height 12
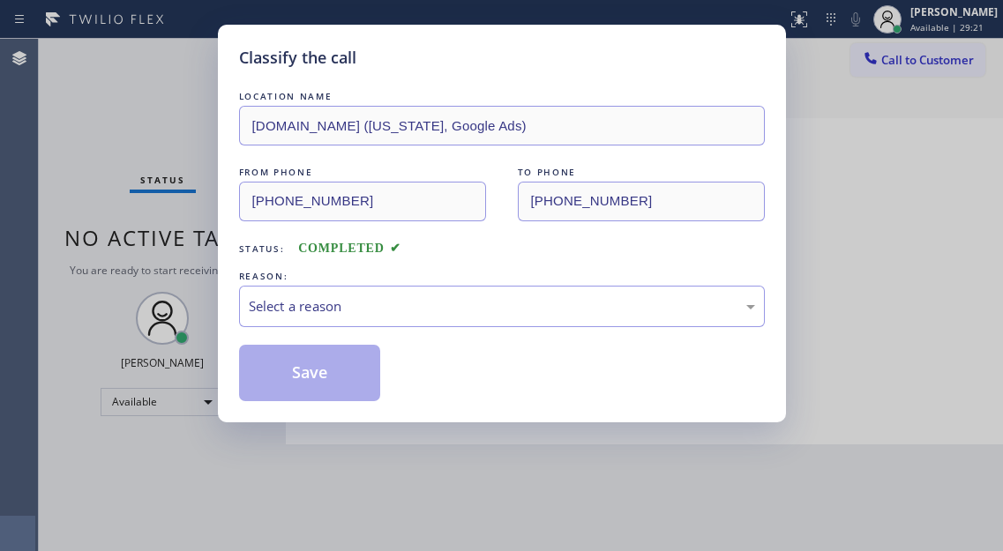
click at [399, 297] on div "Select a reason" at bounding box center [502, 306] width 506 height 20
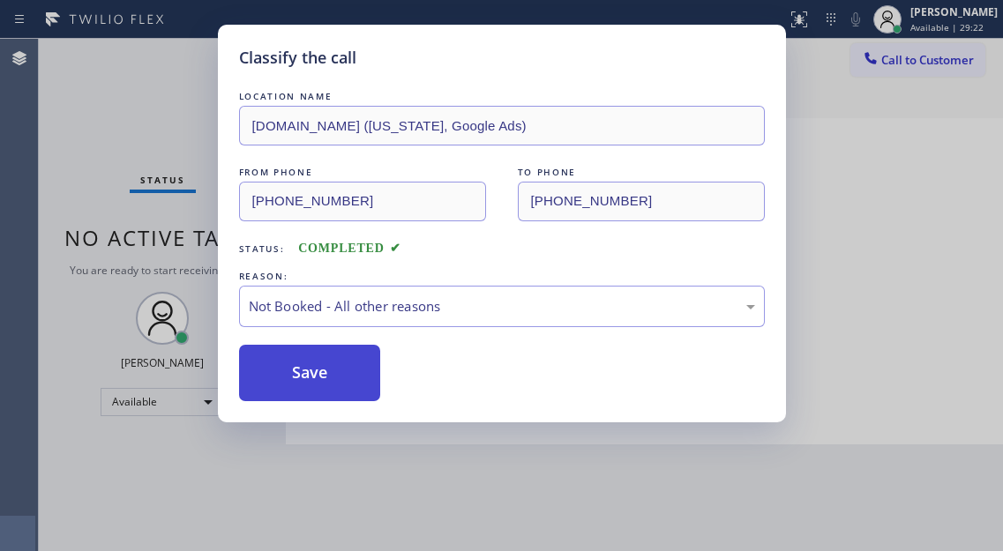
click at [358, 378] on button "Save" at bounding box center [310, 373] width 142 height 56
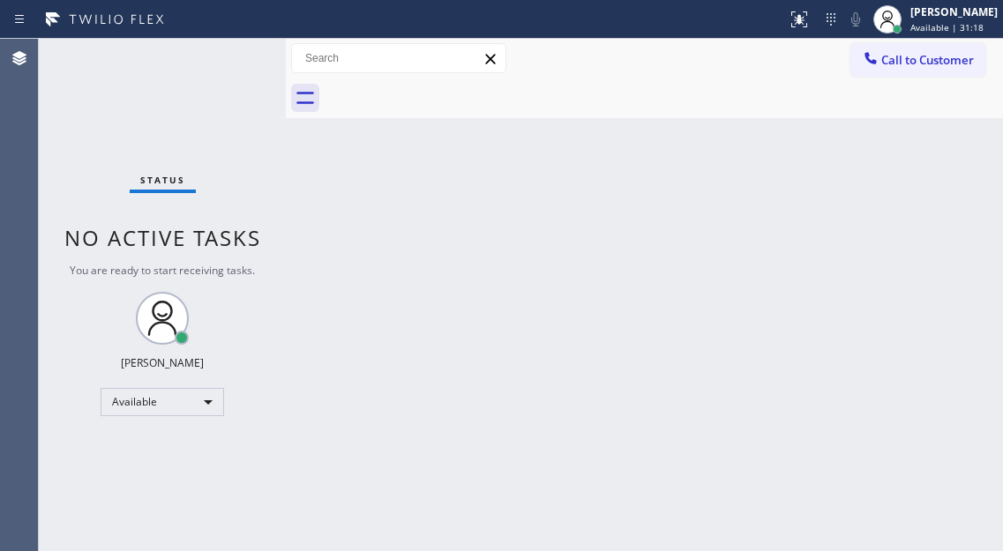
click at [228, 60] on div "Status No active tasks You are ready to start receiving tasks. [PERSON_NAME]" at bounding box center [162, 295] width 247 height 512
click at [231, 71] on div "Status No active tasks You are ready to start receiving tasks. [PERSON_NAME]" at bounding box center [162, 295] width 247 height 512
click at [229, 56] on div "Status No active tasks You are ready to start receiving tasks. [PERSON_NAME]" at bounding box center [162, 295] width 247 height 512
click at [917, 198] on div "Back to Dashboard Change Sender ID Customers Technicians Select a contact Outbo…" at bounding box center [644, 295] width 717 height 512
click at [225, 55] on div "Status No active tasks You are ready to start receiving tasks. [PERSON_NAME]" at bounding box center [162, 295] width 247 height 512
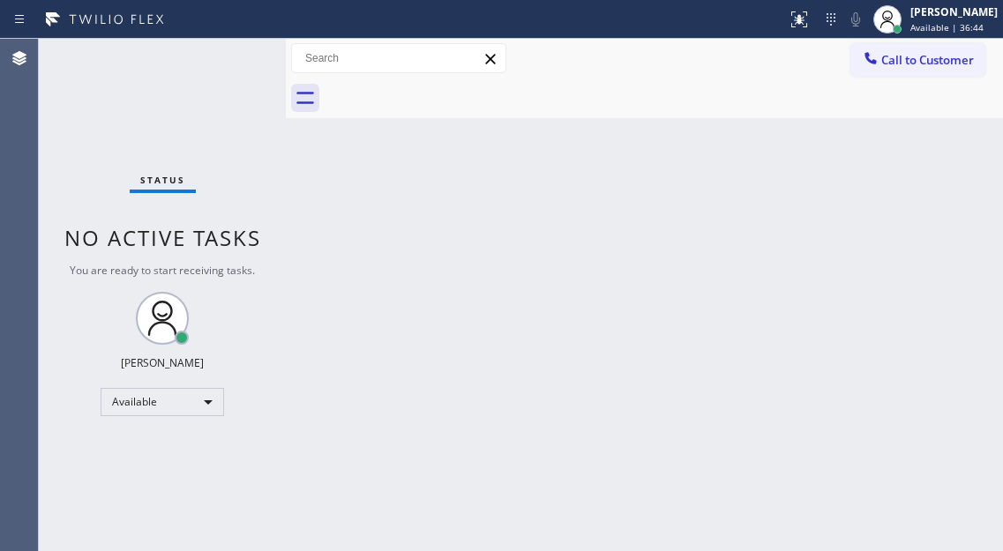
click at [225, 55] on div "Status No active tasks You are ready to start receiving tasks. [PERSON_NAME]" at bounding box center [162, 295] width 247 height 512
click at [969, 166] on div "Back to Dashboard Change Sender ID Customers Technicians Select a contact Outbo…" at bounding box center [644, 295] width 717 height 512
click at [239, 54] on div "Status No active tasks You are ready to start receiving tasks. [PERSON_NAME]" at bounding box center [162, 295] width 247 height 512
click at [219, 49] on div "Status No active tasks You are ready to start receiving tasks. [PERSON_NAME]" at bounding box center [162, 295] width 247 height 512
click at [223, 51] on div "Status No active tasks You are ready to start receiving tasks. [PERSON_NAME]" at bounding box center [162, 295] width 247 height 512
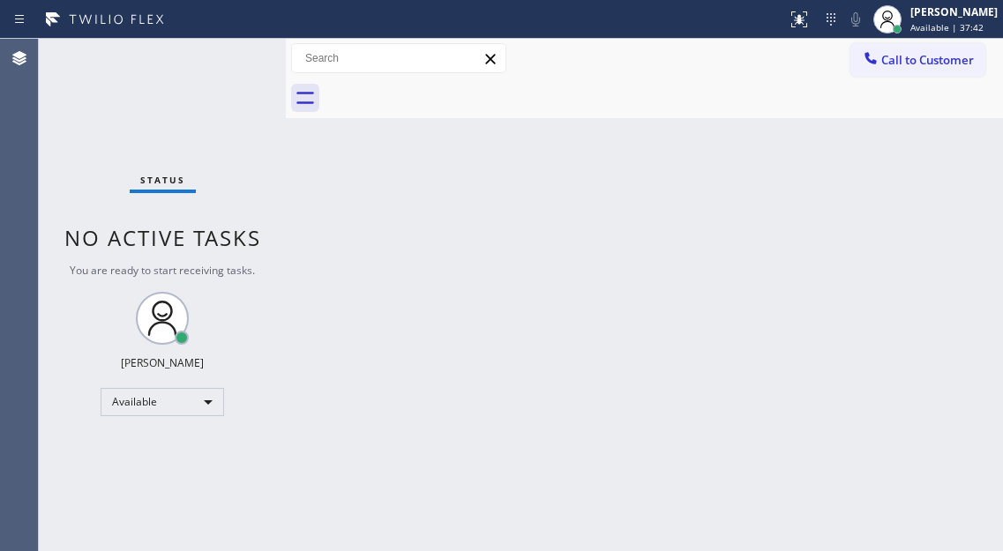
click at [224, 49] on div "Status No active tasks You are ready to start receiving tasks. [PERSON_NAME]" at bounding box center [162, 295] width 247 height 512
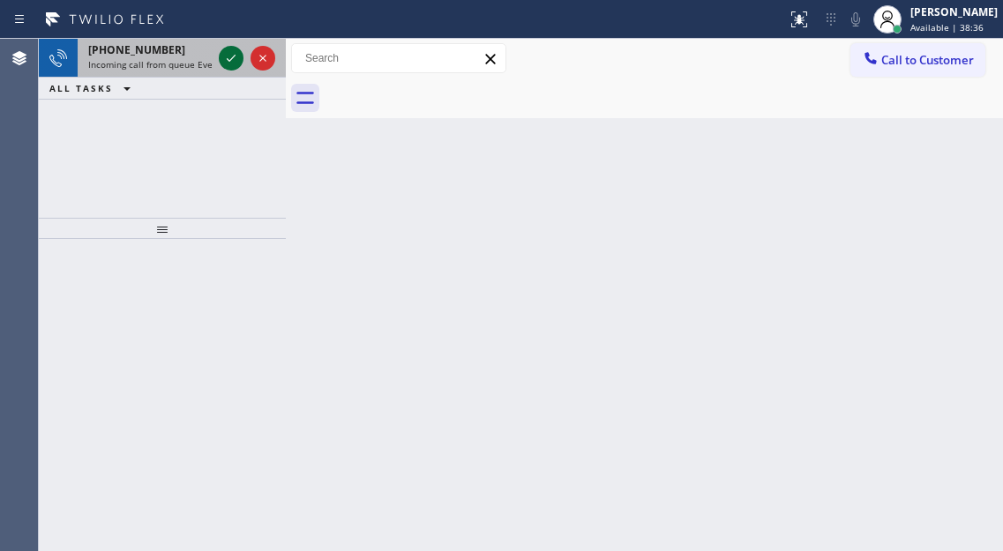
click at [224, 49] on icon at bounding box center [231, 58] width 21 height 21
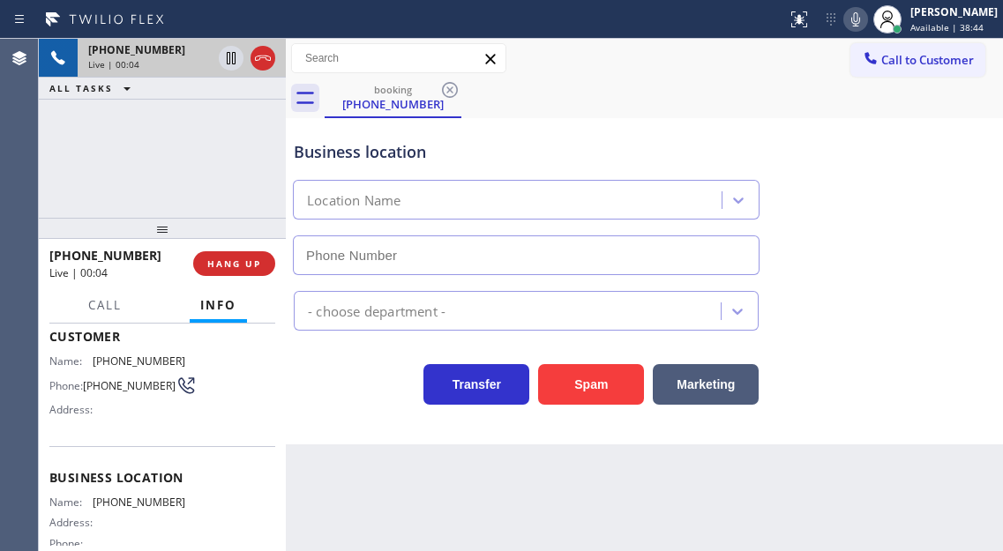
scroll to position [88, 0]
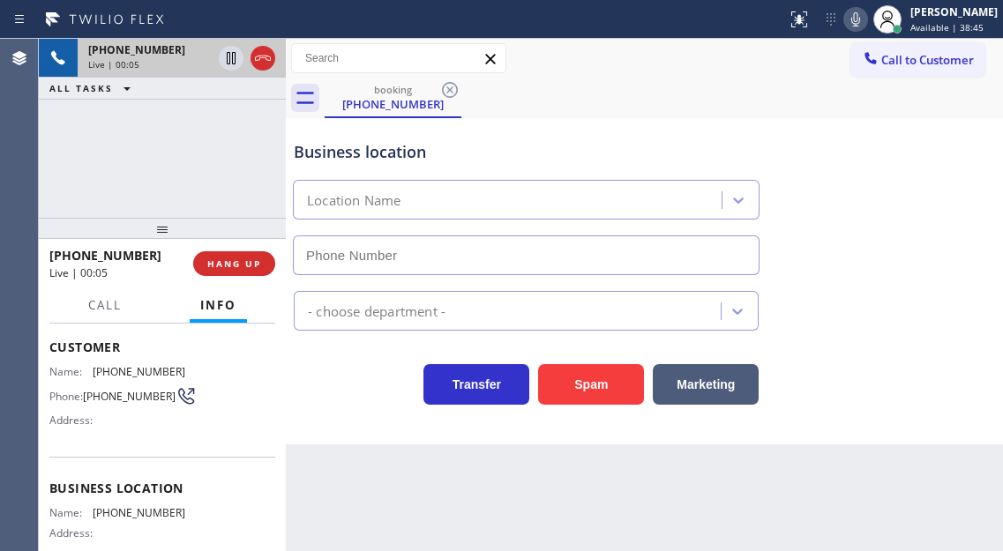
click at [221, 209] on div "[PHONE_NUMBER] Live | 00:05 ALL TASKS ALL TASKS ACTIVE TASKS TASKS IN WRAP UP" at bounding box center [162, 128] width 247 height 179
click at [121, 398] on span "[PHONE_NUMBER]" at bounding box center [129, 396] width 93 height 13
click at [171, 142] on div "[PHONE_NUMBER] Live | 00:29 ALL TASKS ALL TASKS ACTIVE TASKS TASKS IN WRAP UP" at bounding box center [162, 128] width 247 height 179
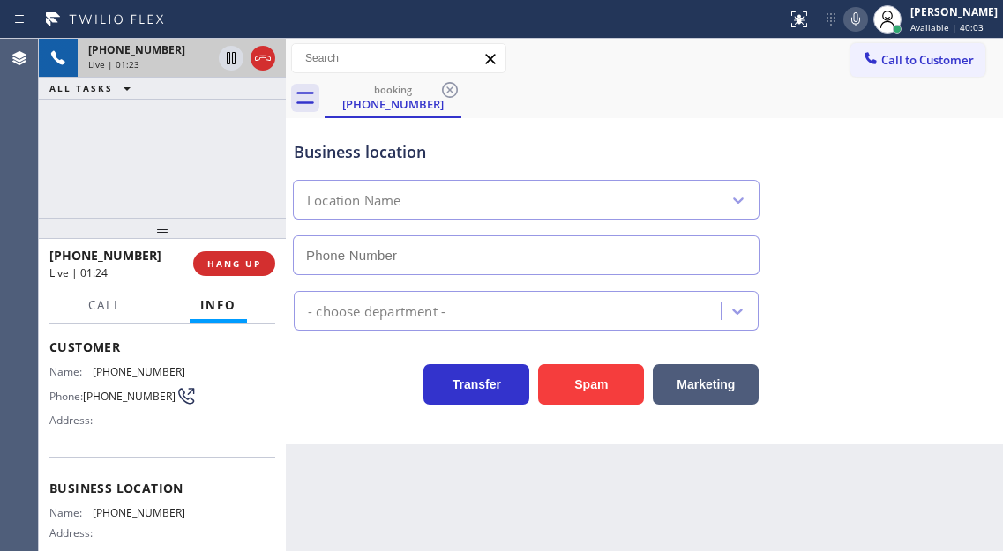
click at [183, 161] on div "[PHONE_NUMBER] Live | 01:23 ALL TASKS ALL TASKS ACTIVE TASKS TASKS IN WRAP UP" at bounding box center [162, 128] width 247 height 179
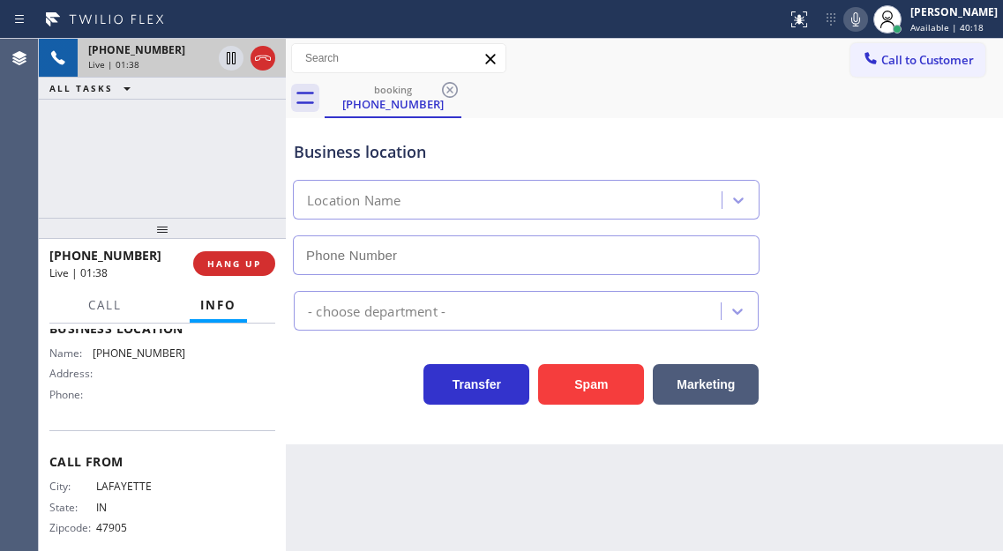
scroll to position [265, 0]
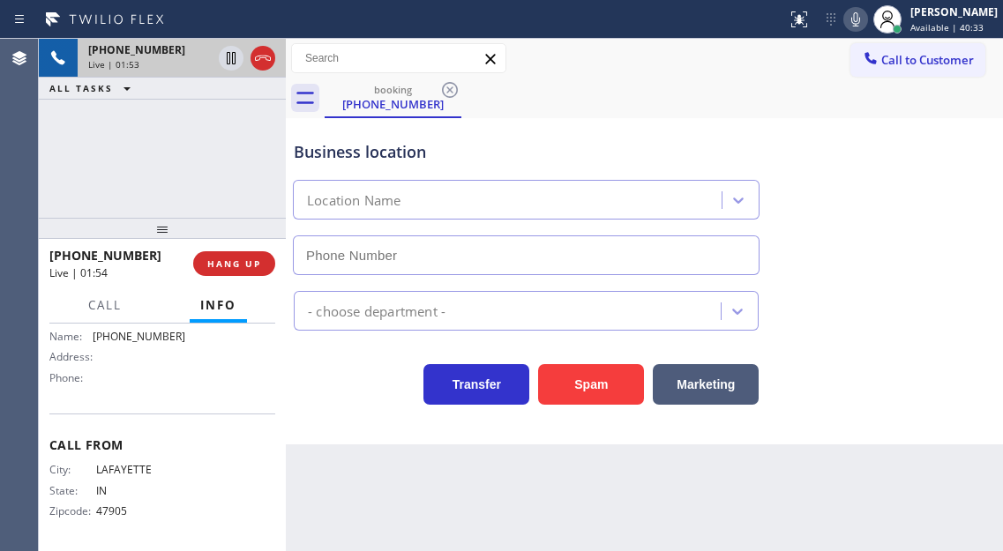
click at [213, 173] on div "[PHONE_NUMBER] Live | 01:53 ALL TASKS ALL TASKS ACTIVE TASKS TASKS IN WRAP UP" at bounding box center [162, 128] width 247 height 179
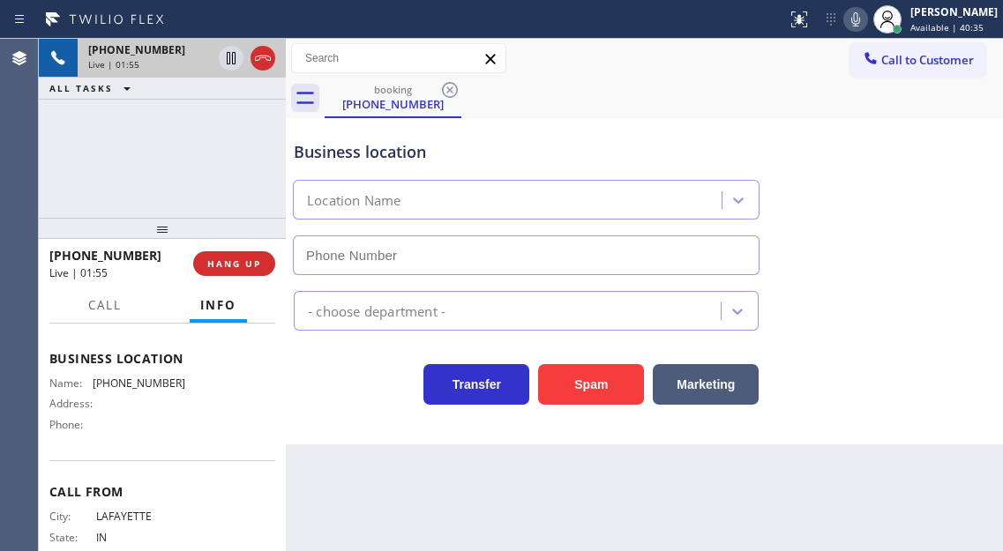
scroll to position [176, 0]
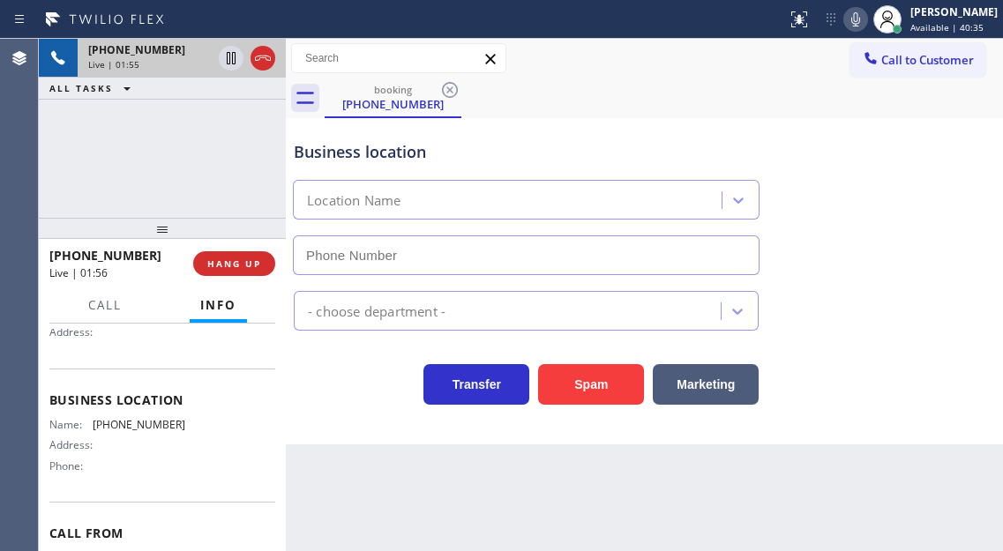
click at [144, 431] on span "[PHONE_NUMBER]" at bounding box center [139, 424] width 93 height 13
click at [142, 431] on span "[PHONE_NUMBER]" at bounding box center [139, 424] width 93 height 13
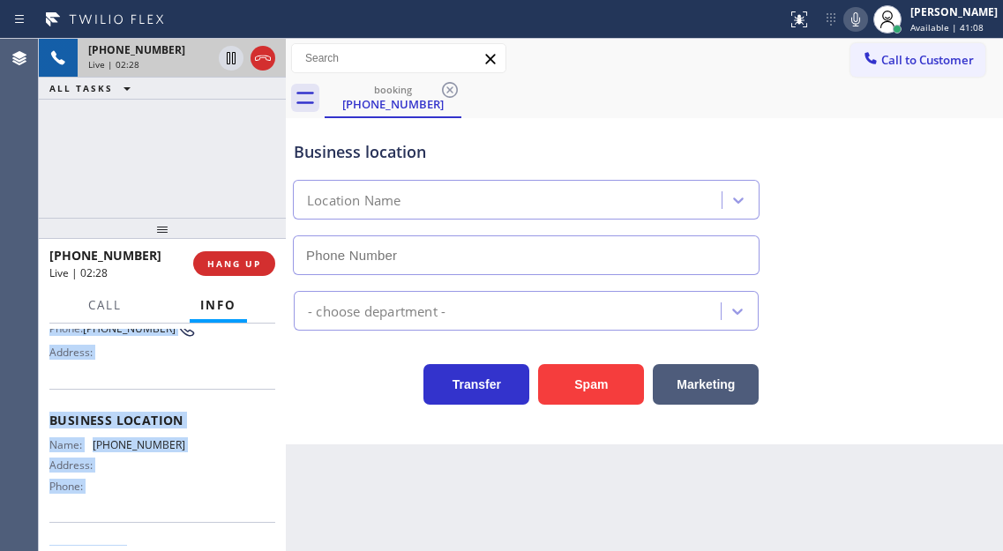
scroll to position [273, 0]
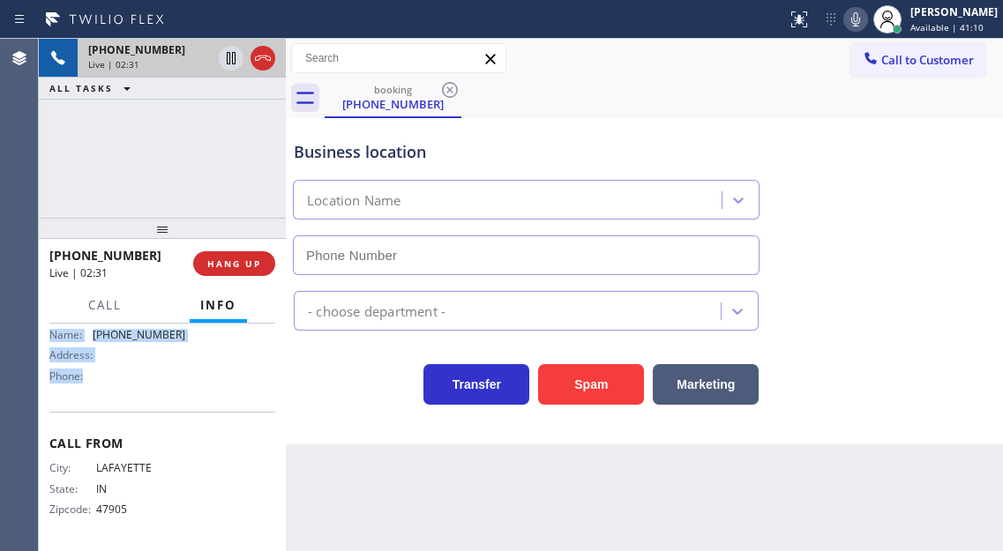
drag, startPoint x: 49, startPoint y: 425, endPoint x: 191, endPoint y: 374, distance: 151.8
click at [191, 374] on div "Context Queue: Everybody Priority: 1 Customer Name: [PHONE_NUMBER] Phone: [PHON…" at bounding box center [162, 438] width 247 height 228
click at [345, 153] on div "Business location" at bounding box center [526, 152] width 465 height 24
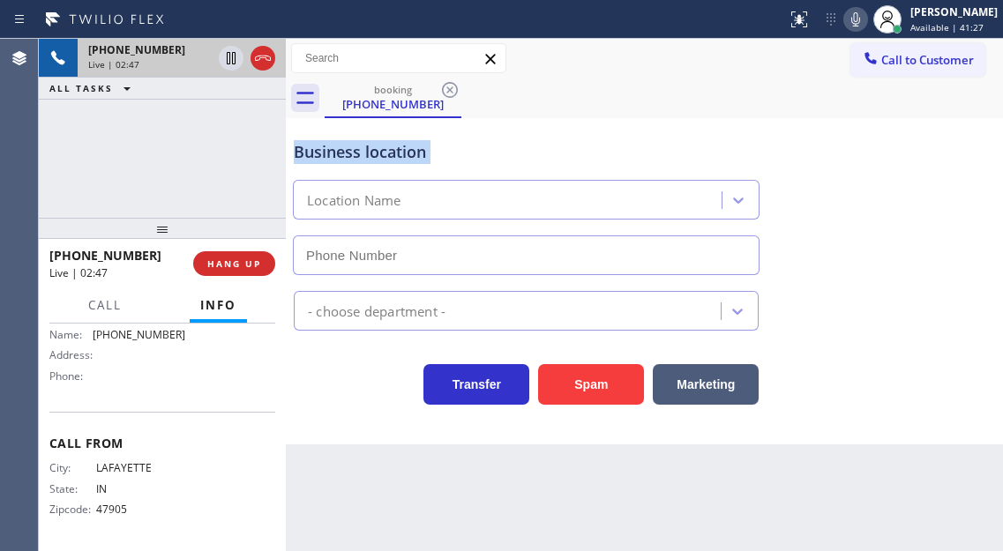
click at [345, 153] on div "Business location" at bounding box center [526, 152] width 465 height 24
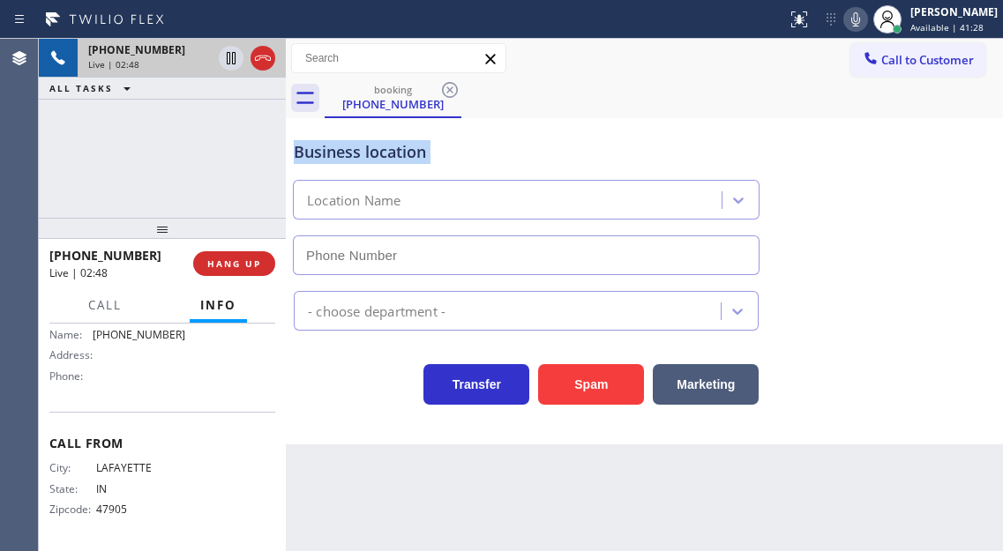
click at [345, 153] on div "Business location" at bounding box center [526, 152] width 465 height 24
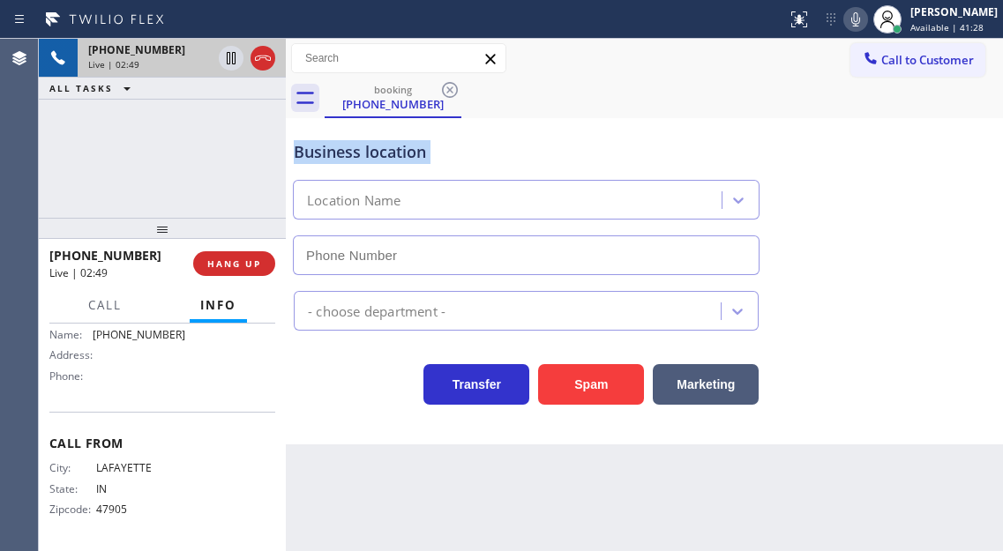
click at [345, 153] on div "Business location" at bounding box center [526, 152] width 465 height 24
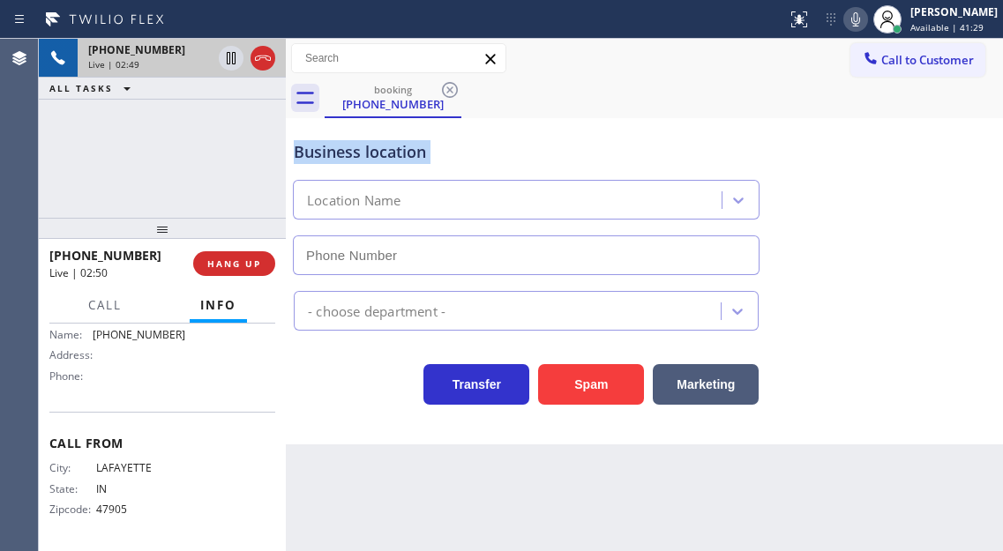
click at [345, 153] on div "Business location" at bounding box center [526, 152] width 465 height 24
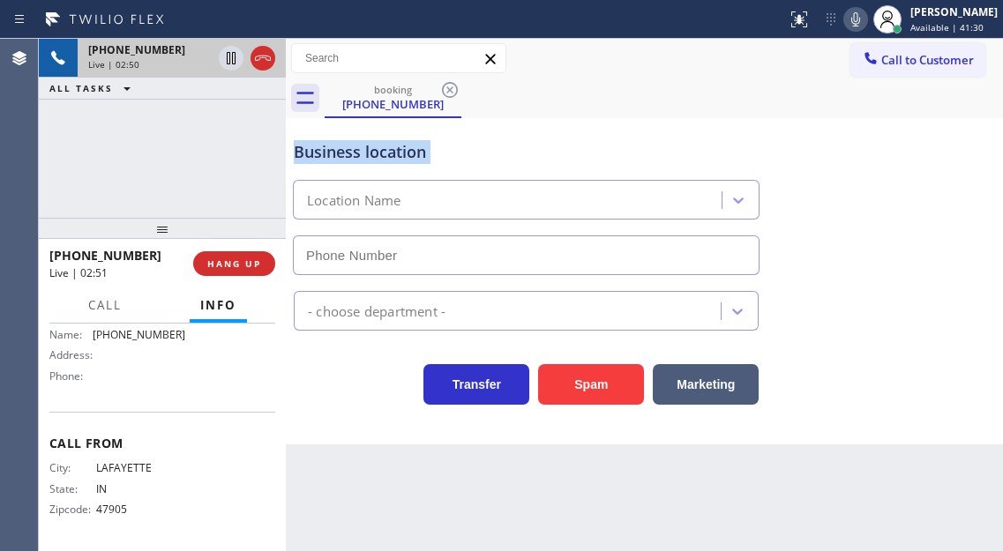
click at [345, 153] on div "Business location" at bounding box center [526, 152] width 465 height 24
click at [378, 152] on div "Business location" at bounding box center [526, 152] width 465 height 24
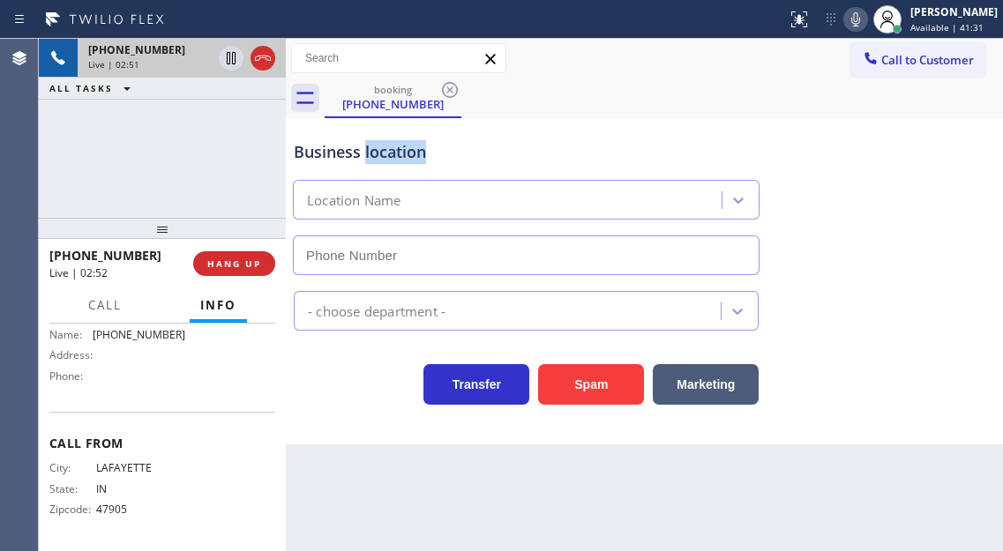
click at [378, 152] on div "Business location" at bounding box center [526, 152] width 465 height 24
click at [430, 143] on div "Business location" at bounding box center [526, 152] width 465 height 24
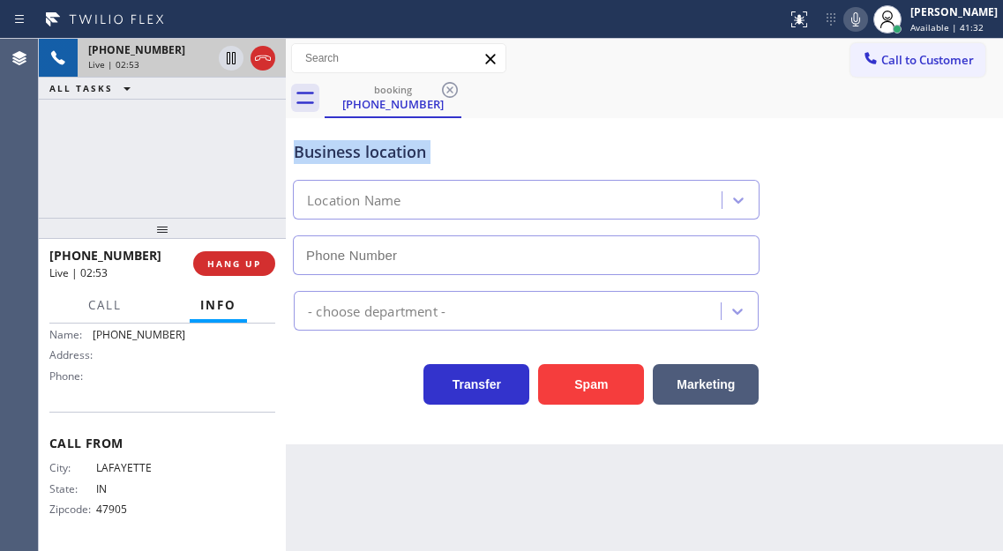
click at [430, 143] on div "Business location" at bounding box center [526, 152] width 465 height 24
click at [436, 148] on div "Business location" at bounding box center [526, 152] width 465 height 24
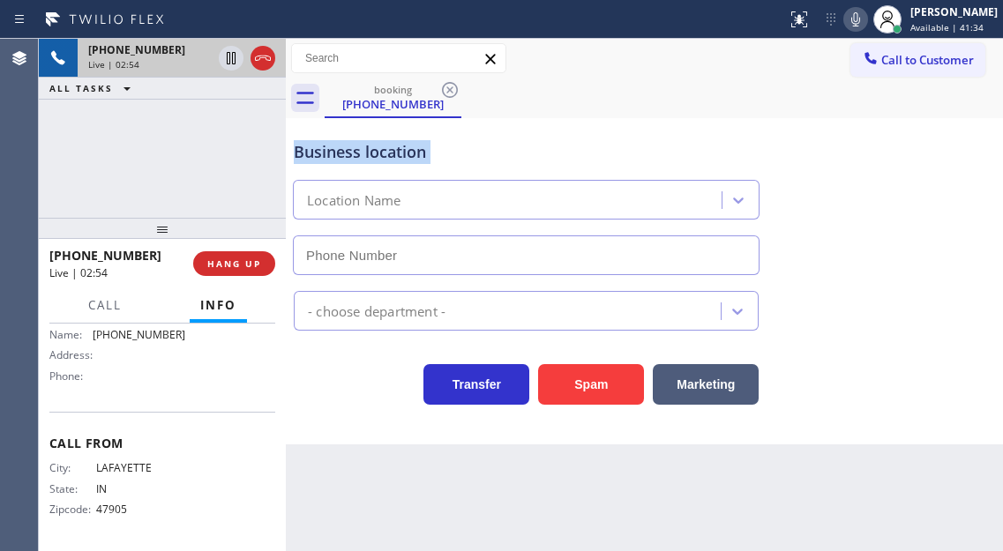
click at [436, 148] on div "Business location" at bounding box center [526, 152] width 465 height 24
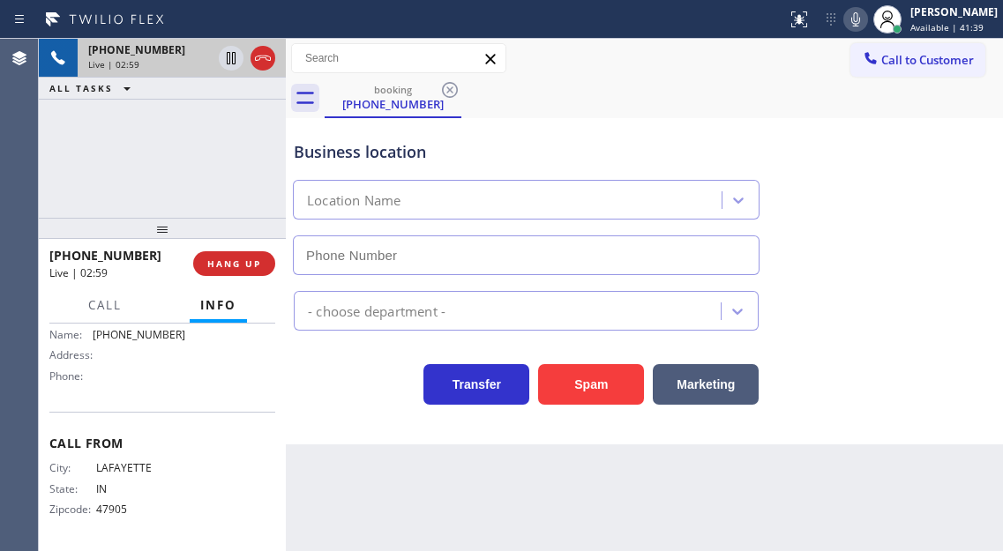
drag, startPoint x: 910, startPoint y: 188, endPoint x: 894, endPoint y: 187, distance: 15.9
click at [910, 188] on div "Business location Location Name" at bounding box center [644, 196] width 708 height 160
click at [119, 340] on span "[PHONE_NUMBER]" at bounding box center [139, 334] width 93 height 13
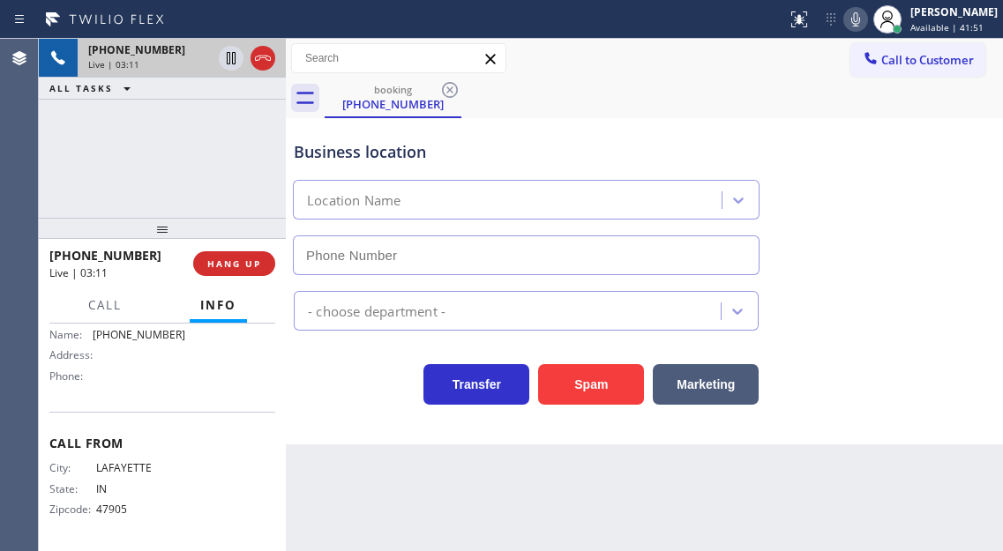
click at [923, 223] on div "Business location Location Name" at bounding box center [644, 196] width 708 height 160
click at [141, 466] on span "LAFAYETTE" at bounding box center [140, 467] width 88 height 13
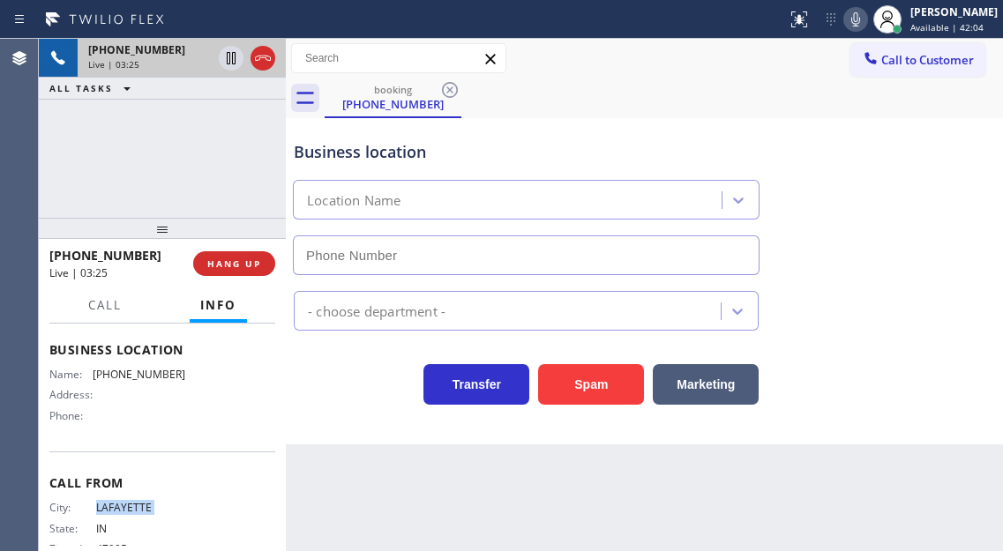
scroll to position [184, 0]
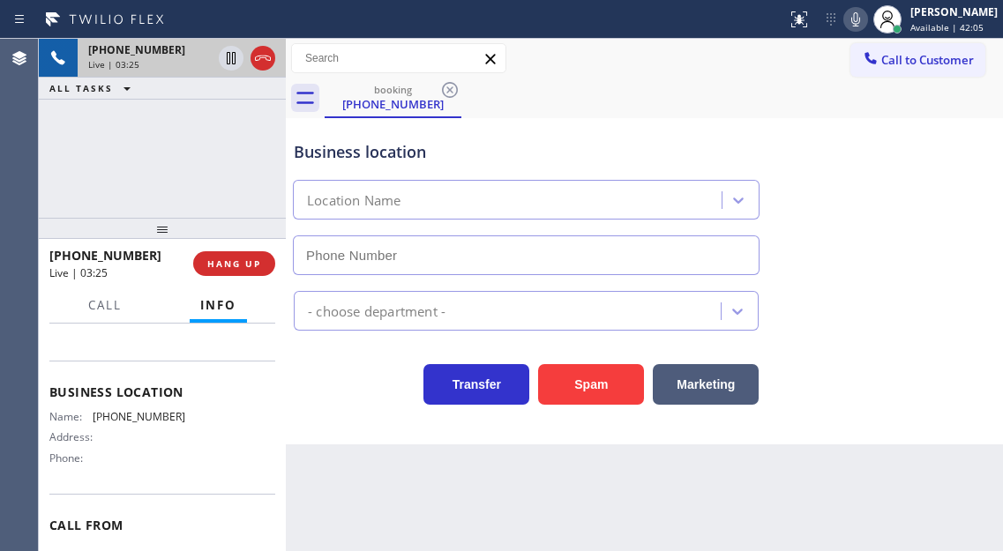
click at [145, 415] on span "[PHONE_NUMBER]" at bounding box center [139, 416] width 93 height 13
click at [145, 398] on span "Business location" at bounding box center [162, 392] width 226 height 17
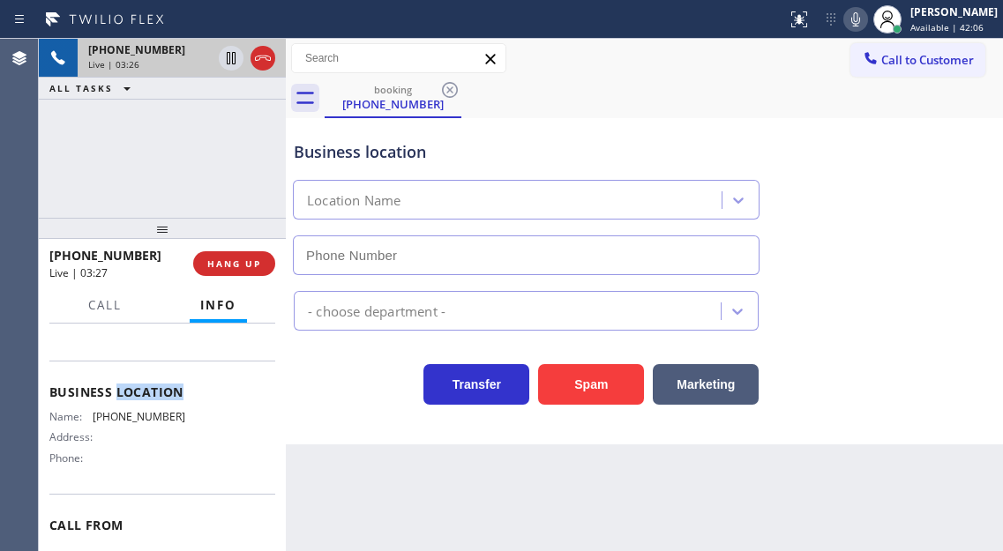
click at [145, 398] on span "Business location" at bounding box center [162, 392] width 226 height 17
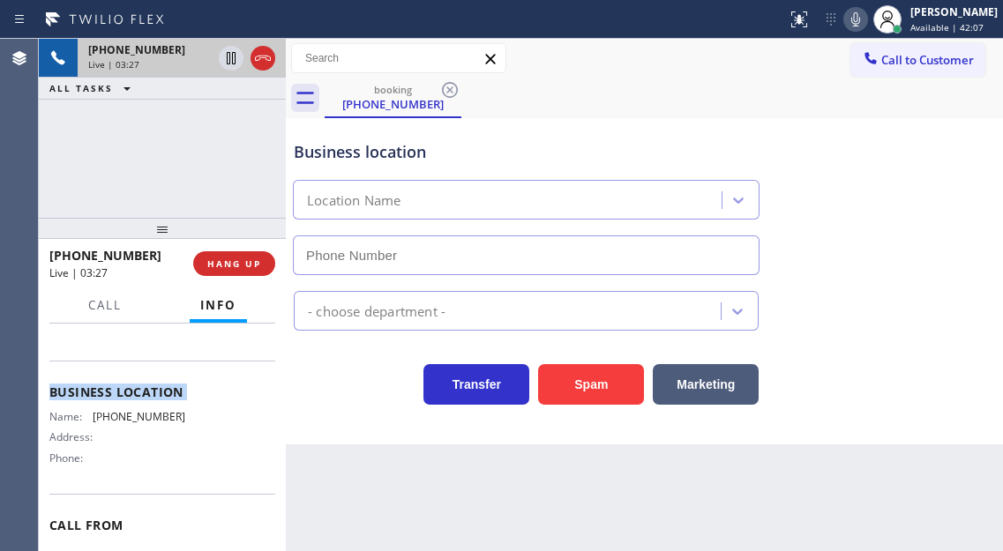
click at [145, 398] on span "Business location" at bounding box center [162, 392] width 226 height 17
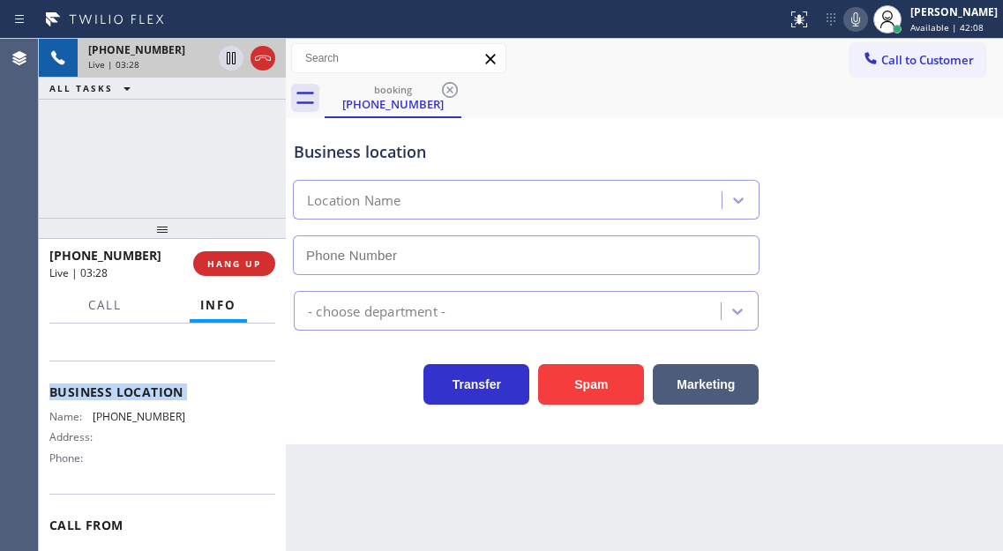
click at [145, 398] on span "Business location" at bounding box center [162, 392] width 226 height 17
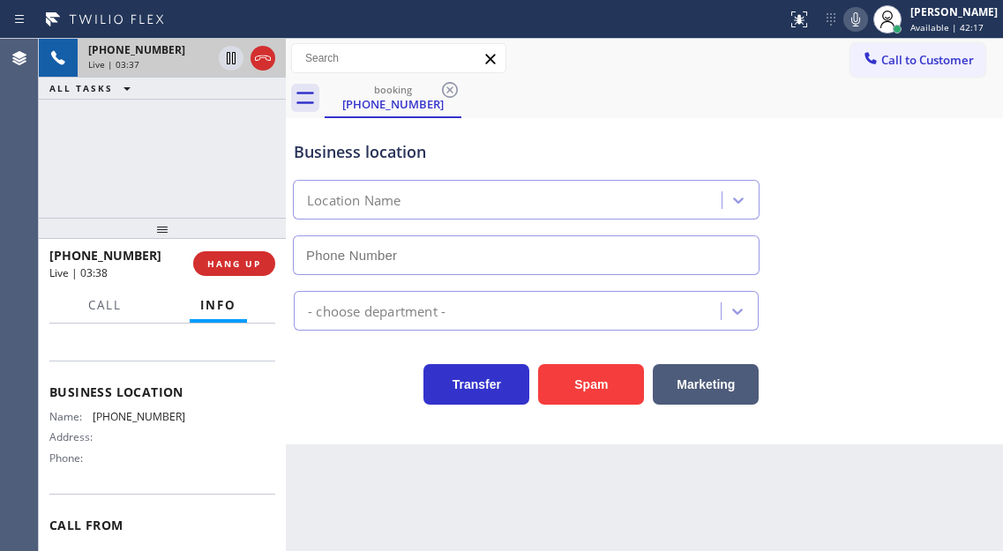
click at [954, 183] on div "Business location Location Name" at bounding box center [644, 196] width 708 height 160
click at [183, 151] on div "[PHONE_NUMBER] Live | 04:06 ALL TASKS ALL TASKS ACTIVE TASKS TASKS IN WRAP UP" at bounding box center [162, 128] width 247 height 179
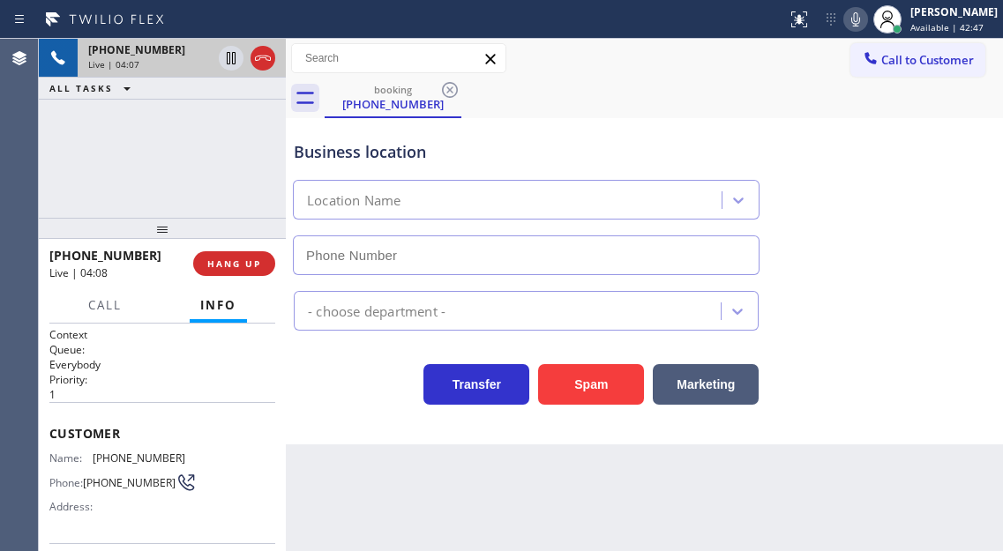
scroll to position [0, 0]
click at [241, 260] on span "HANG UP" at bounding box center [234, 264] width 54 height 12
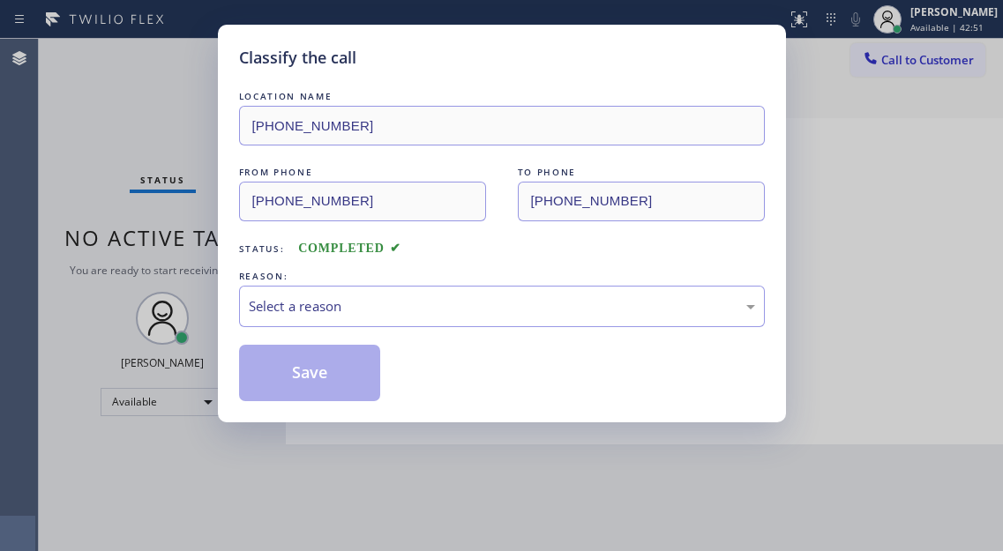
click at [241, 260] on div "LOCATION NAME [PHONE_NUMBER] FROM PHONE [PHONE_NUMBER] TO PHONE [PHONE_NUMBER] …" at bounding box center [502, 244] width 526 height 314
click at [302, 301] on div "Select a reason" at bounding box center [502, 306] width 506 height 20
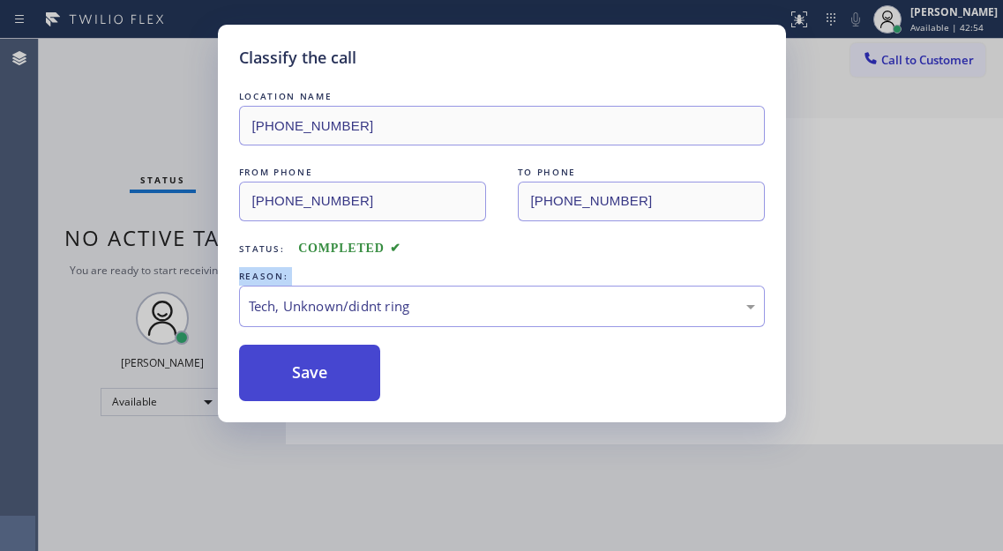
click at [342, 377] on button "Save" at bounding box center [310, 373] width 142 height 56
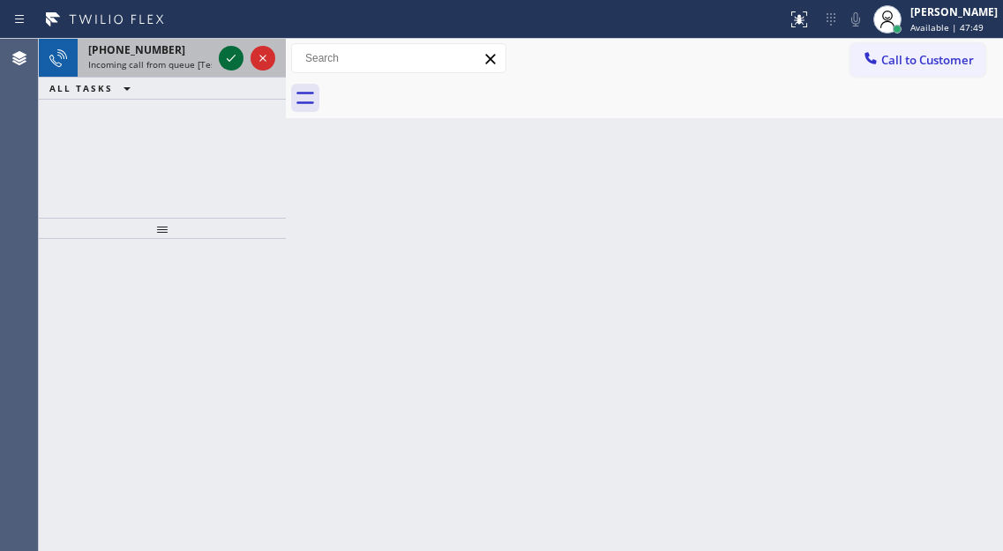
click at [224, 64] on icon at bounding box center [231, 58] width 21 height 21
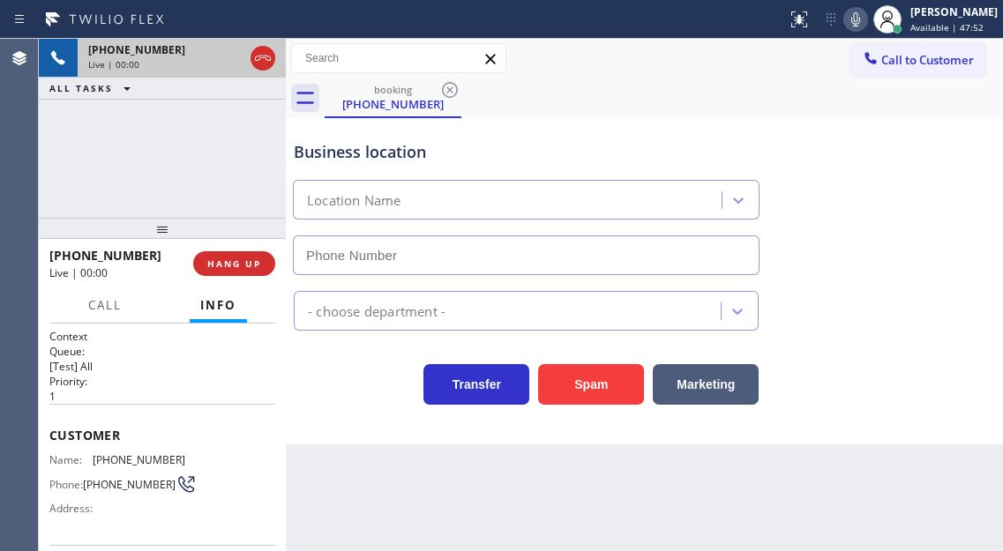
type input "[PHONE_NUMBER]"
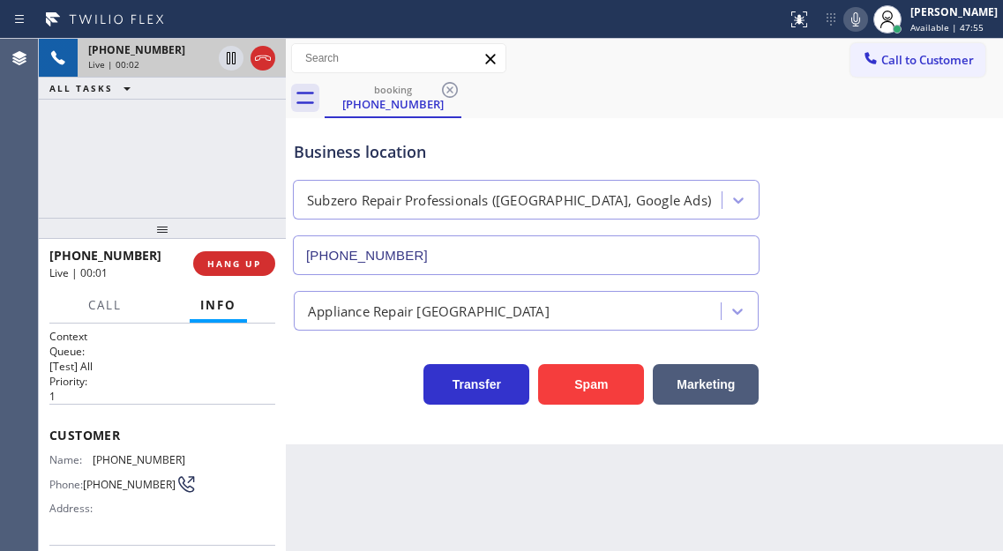
click at [119, 455] on span "[PHONE_NUMBER]" at bounding box center [139, 459] width 93 height 13
click at [259, 395] on p "1" at bounding box center [162, 396] width 226 height 15
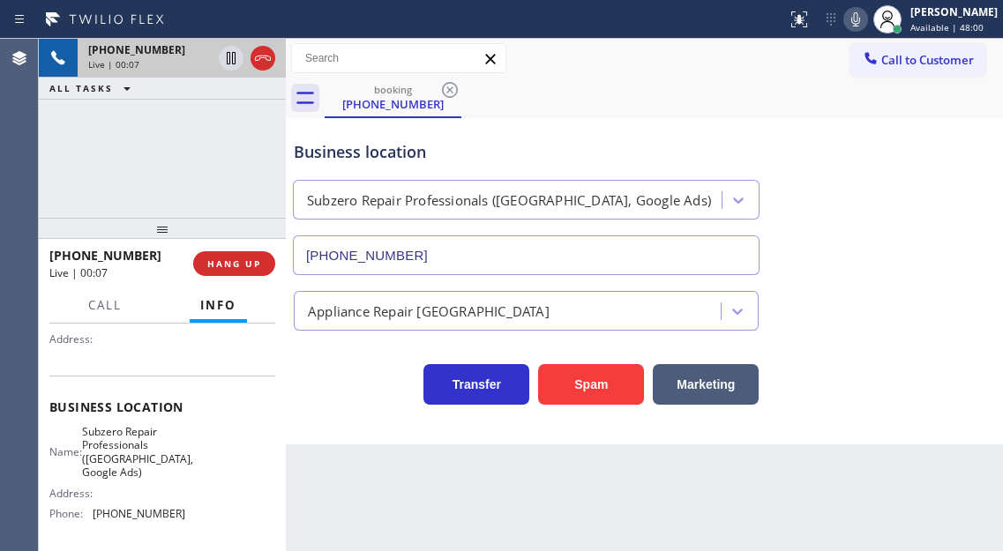
scroll to position [176, 0]
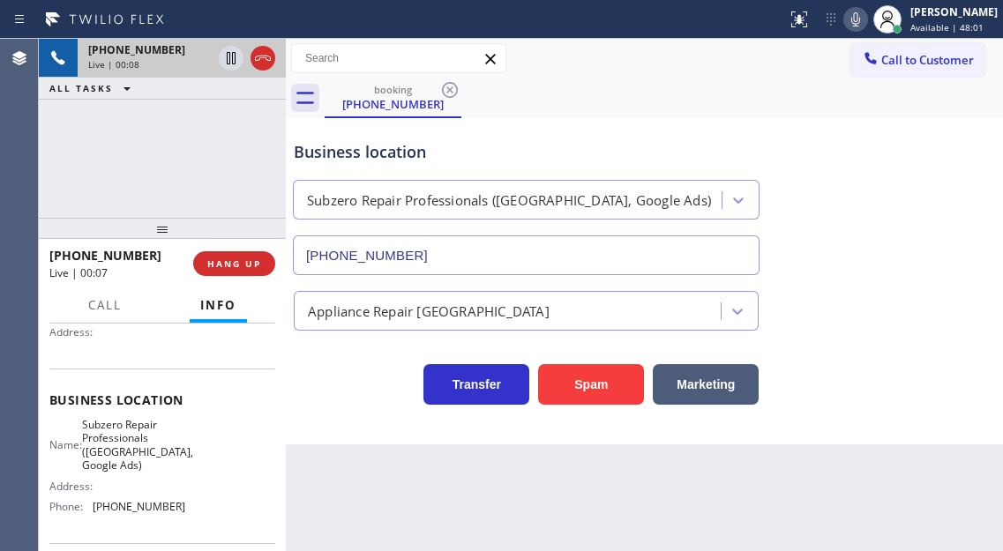
click at [122, 456] on span "Subzero Repair Professionals ([GEOGRAPHIC_DATA], Google Ads)" at bounding box center [137, 445] width 111 height 55
click at [260, 460] on div "Name: Subzero Repair Professionals ([GEOGRAPHIC_DATA], Google Ads) Address: Pho…" at bounding box center [162, 469] width 226 height 103
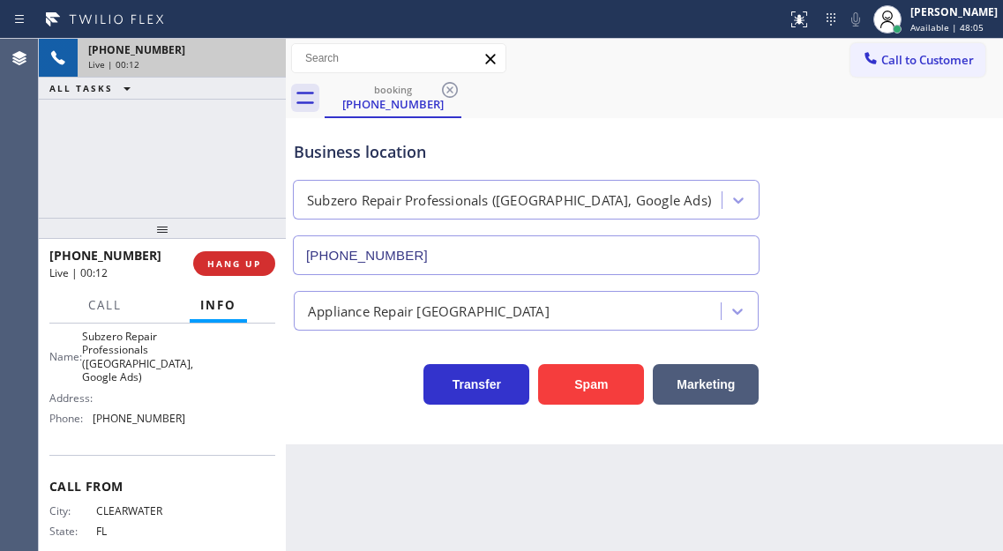
click at [145, 423] on span "[PHONE_NUMBER]" at bounding box center [139, 418] width 93 height 13
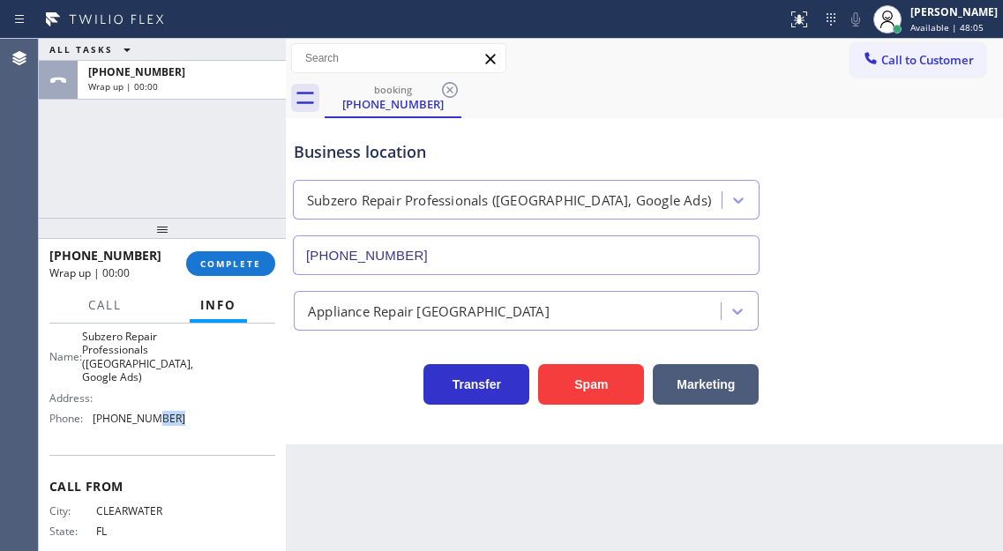
click at [145, 423] on span "[PHONE_NUMBER]" at bounding box center [139, 418] width 93 height 13
click at [240, 258] on span "COMPLETE" at bounding box center [230, 264] width 61 height 12
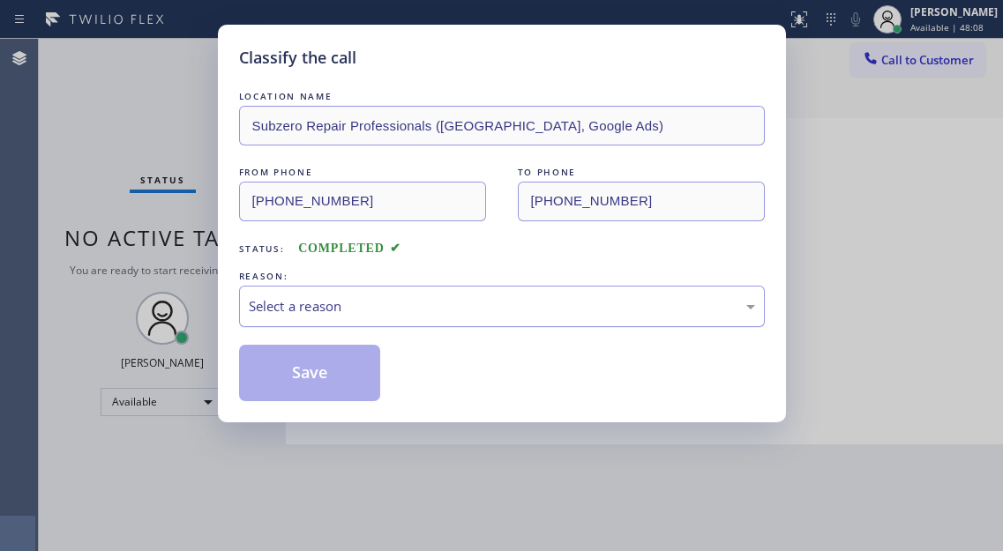
click at [410, 300] on div "Select a reason" at bounding box center [502, 306] width 506 height 20
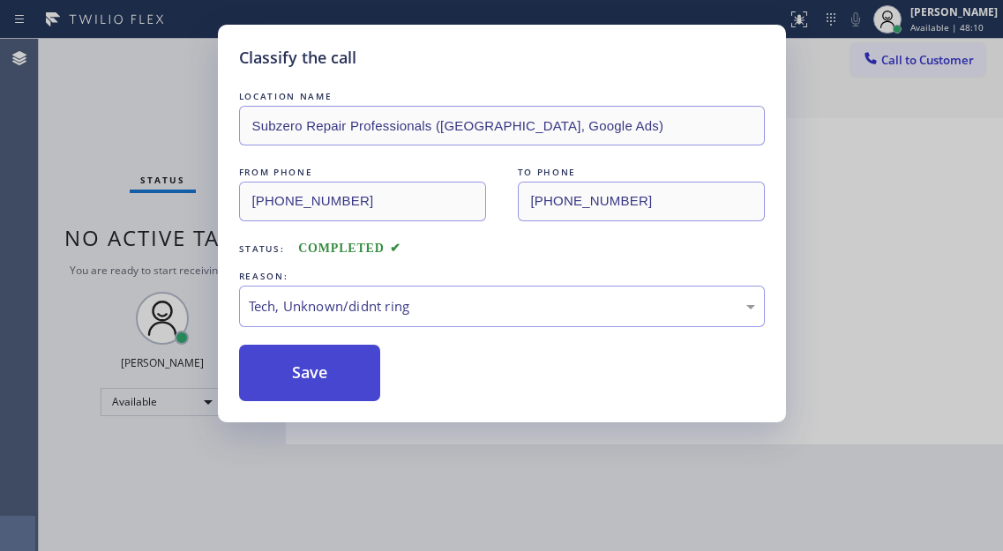
click at [345, 394] on button "Save" at bounding box center [310, 373] width 142 height 56
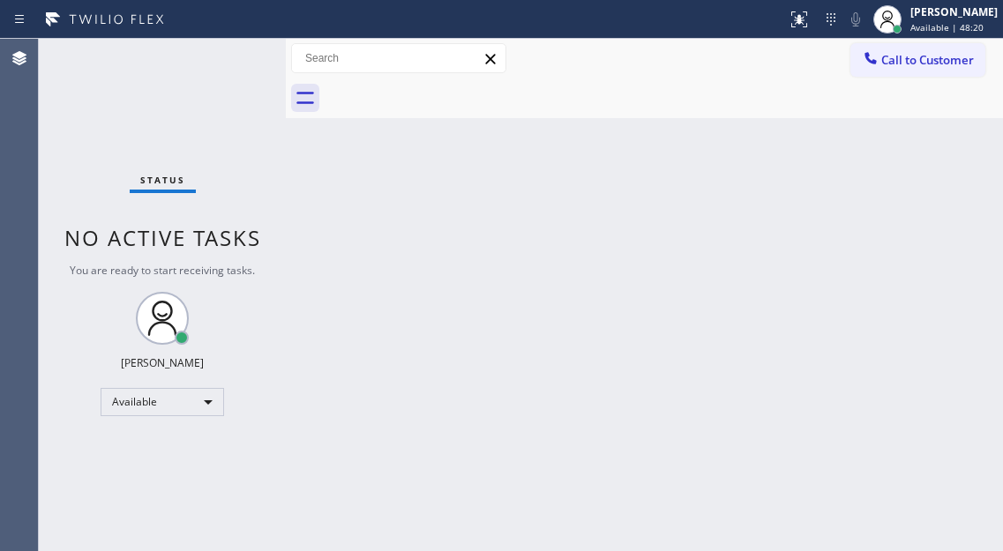
click at [221, 80] on div "Status No active tasks You are ready to start receiving tasks. [PERSON_NAME]" at bounding box center [162, 295] width 247 height 512
click at [235, 63] on div "Status No active tasks You are ready to start receiving tasks. [PERSON_NAME]" at bounding box center [162, 295] width 247 height 512
click at [240, 56] on div "Status No active tasks You are ready to start receiving tasks. [PERSON_NAME]" at bounding box center [162, 295] width 247 height 512
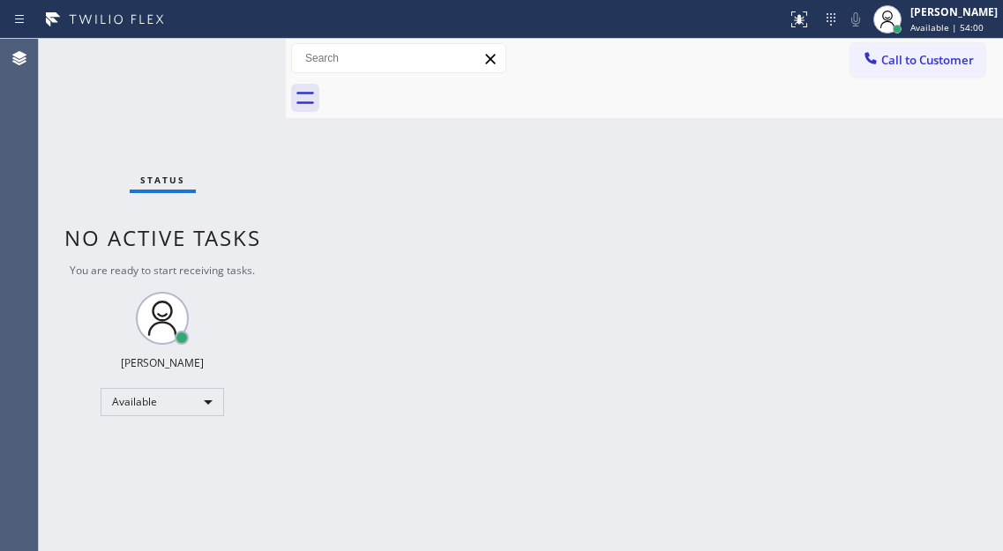
click at [240, 56] on div "Status No active tasks You are ready to start receiving tasks. [PERSON_NAME]" at bounding box center [162, 295] width 247 height 512
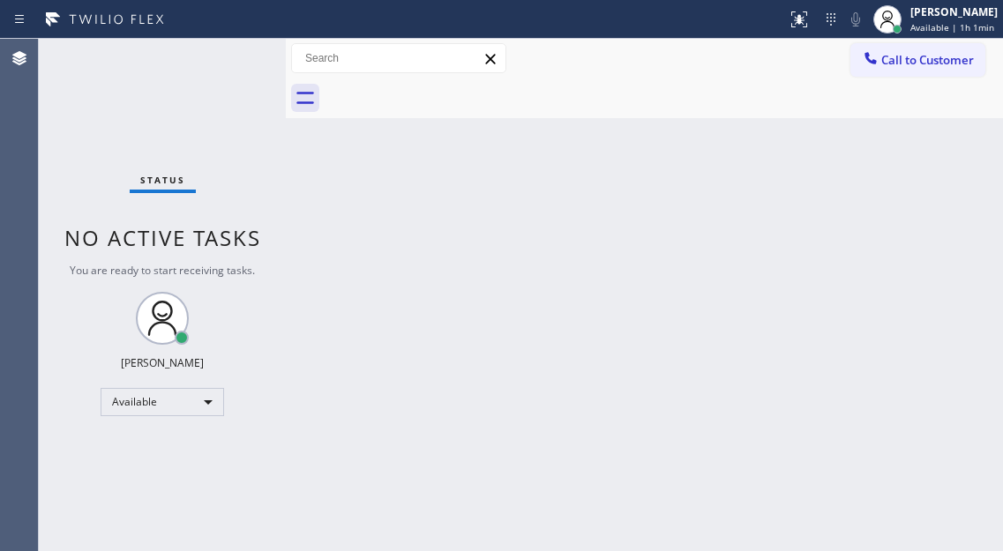
click at [240, 56] on div "Status No active tasks You are ready to start receiving tasks. [PERSON_NAME]" at bounding box center [162, 295] width 247 height 512
click at [236, 52] on div "Status No active tasks You are ready to start receiving tasks. [PERSON_NAME]" at bounding box center [162, 295] width 247 height 512
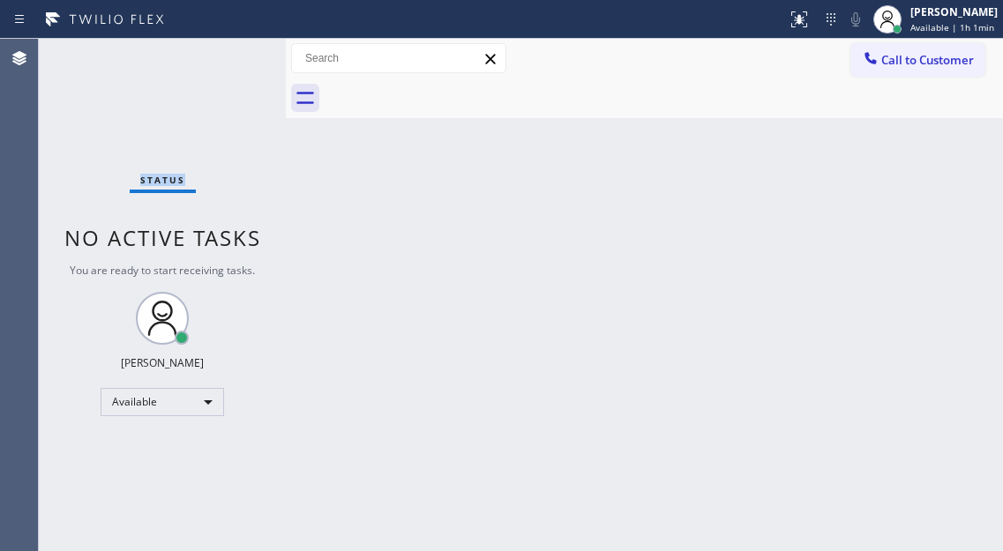
click at [236, 52] on div "Status No active tasks You are ready to start receiving tasks. [PERSON_NAME]" at bounding box center [162, 295] width 247 height 512
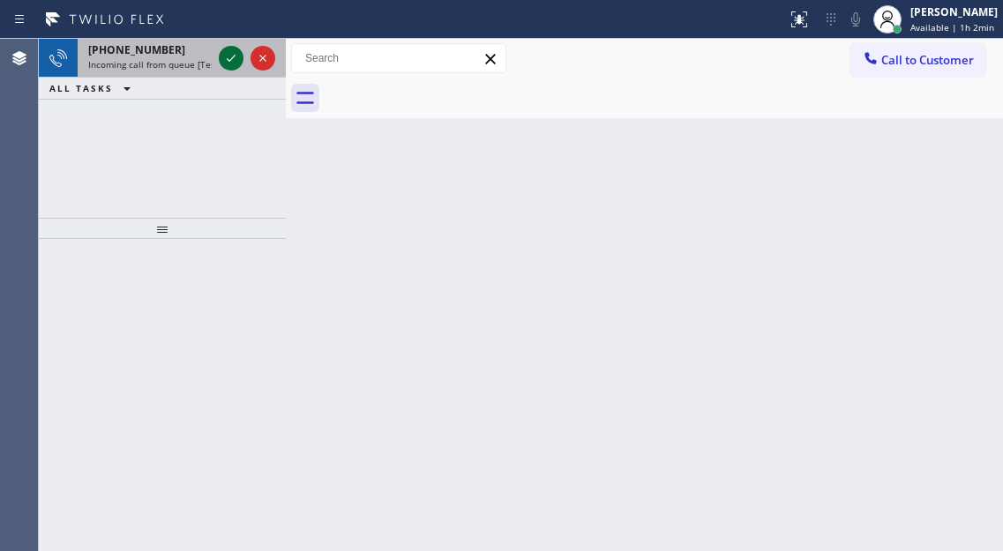
click at [236, 52] on icon at bounding box center [231, 58] width 21 height 21
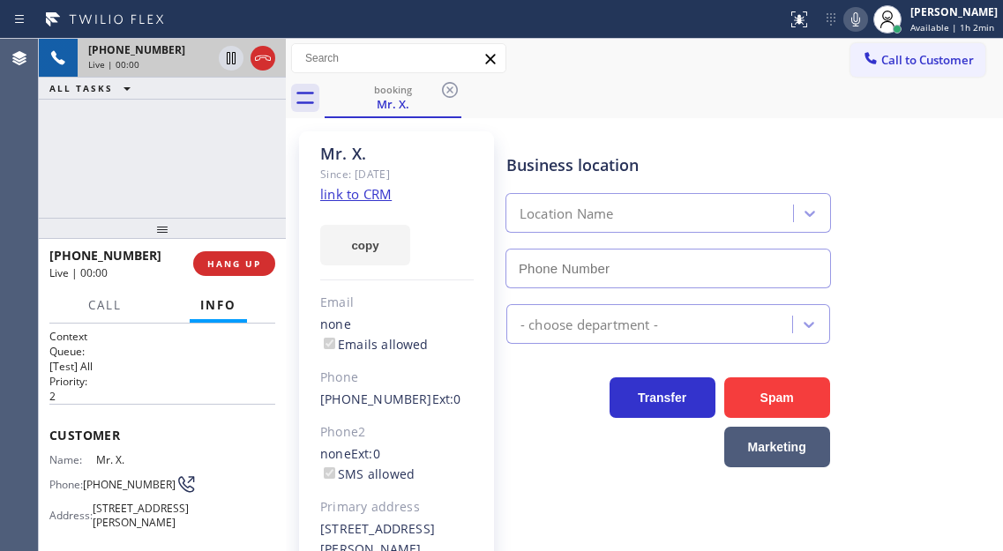
type input "[PHONE_NUMBER]"
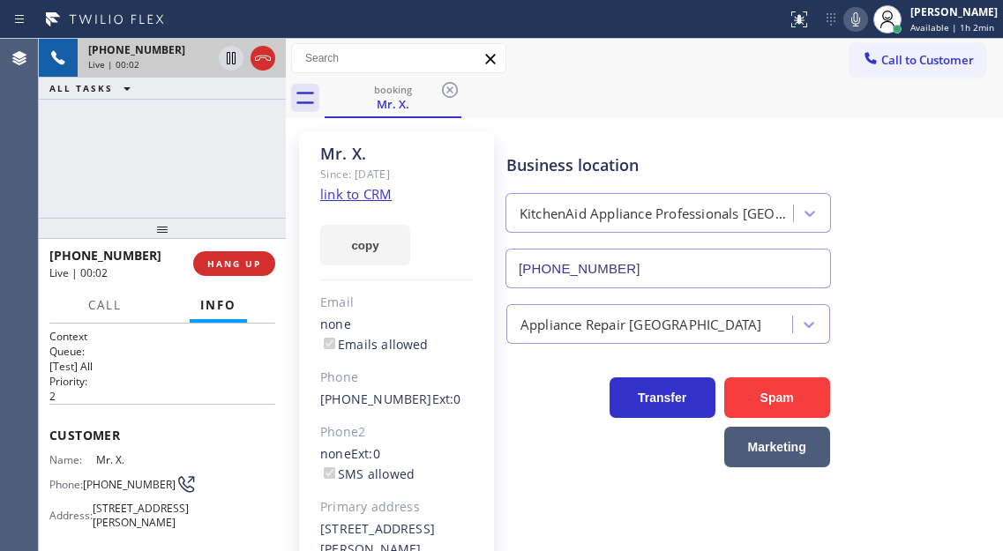
click at [369, 194] on link "link to CRM" at bounding box center [355, 194] width 71 height 18
click at [112, 482] on span "[PHONE_NUMBER]" at bounding box center [129, 484] width 93 height 13
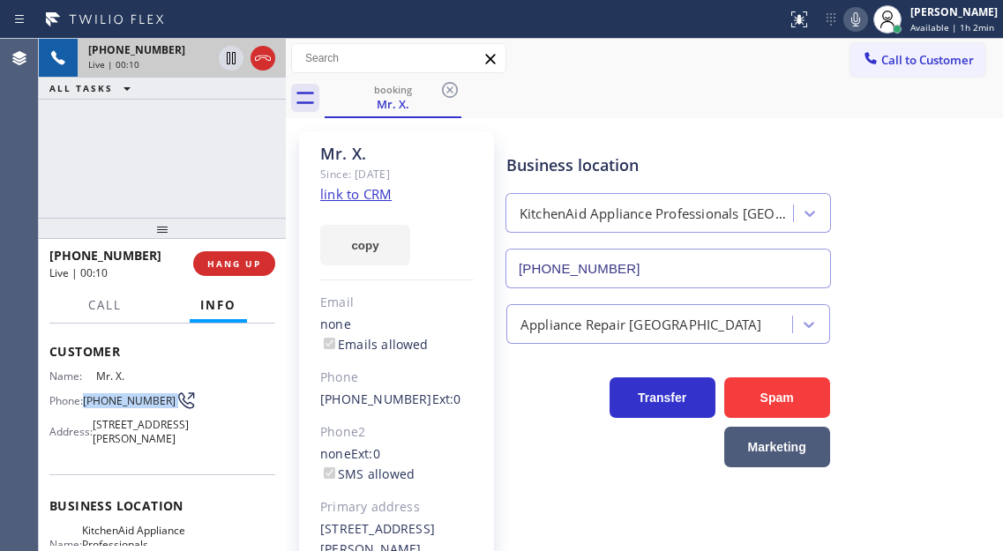
scroll to position [176, 0]
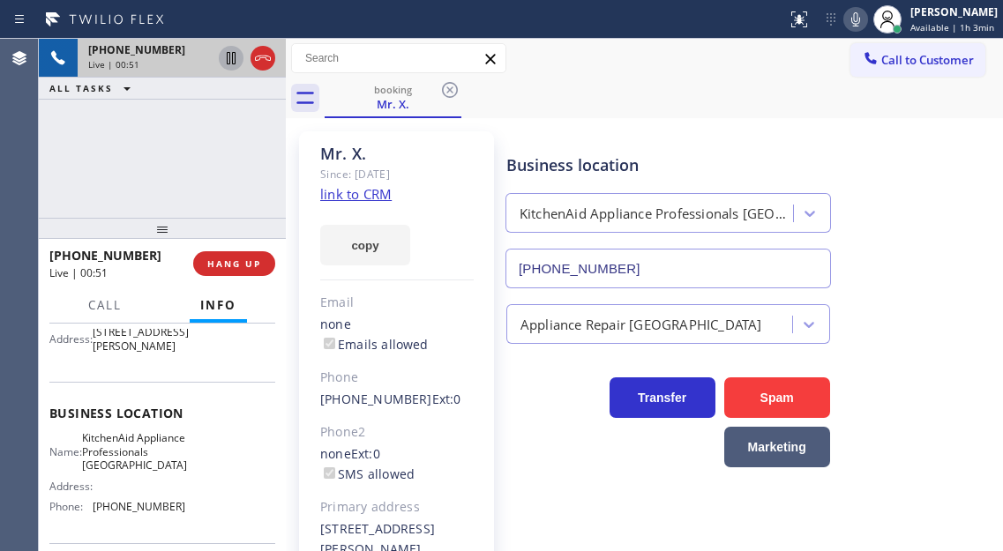
click at [226, 62] on icon at bounding box center [231, 58] width 21 height 21
click at [233, 53] on icon at bounding box center [231, 58] width 12 height 12
click at [124, 472] on span "KitchenAid Appliance Professionals [GEOGRAPHIC_DATA]" at bounding box center [134, 451] width 105 height 41
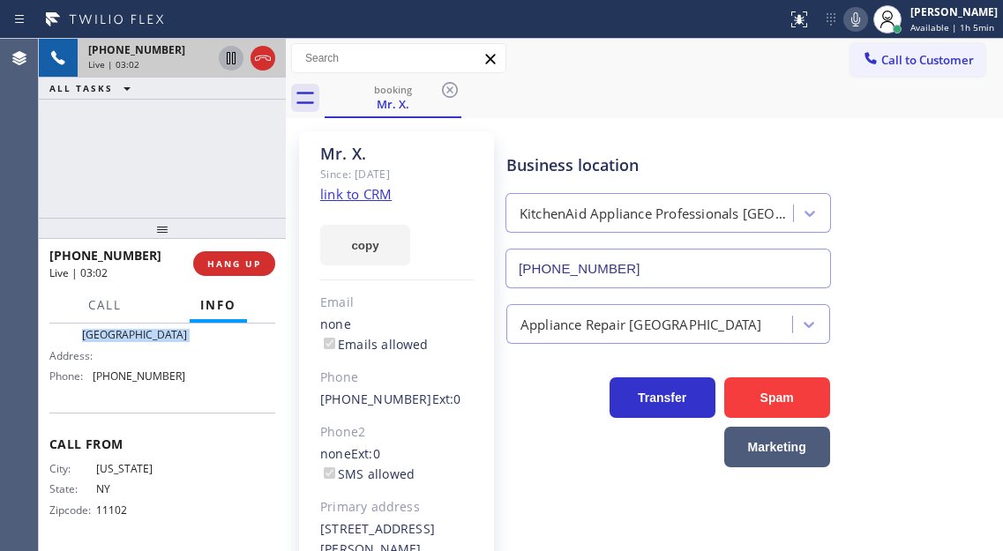
scroll to position [340, 0]
click at [148, 370] on span "[PHONE_NUMBER]" at bounding box center [139, 376] width 93 height 13
click at [270, 139] on div "[PHONE_NUMBER] Live | 03:06 ALL TASKS ALL TASKS ACTIVE TASKS TASKS IN WRAP UP" at bounding box center [162, 128] width 247 height 179
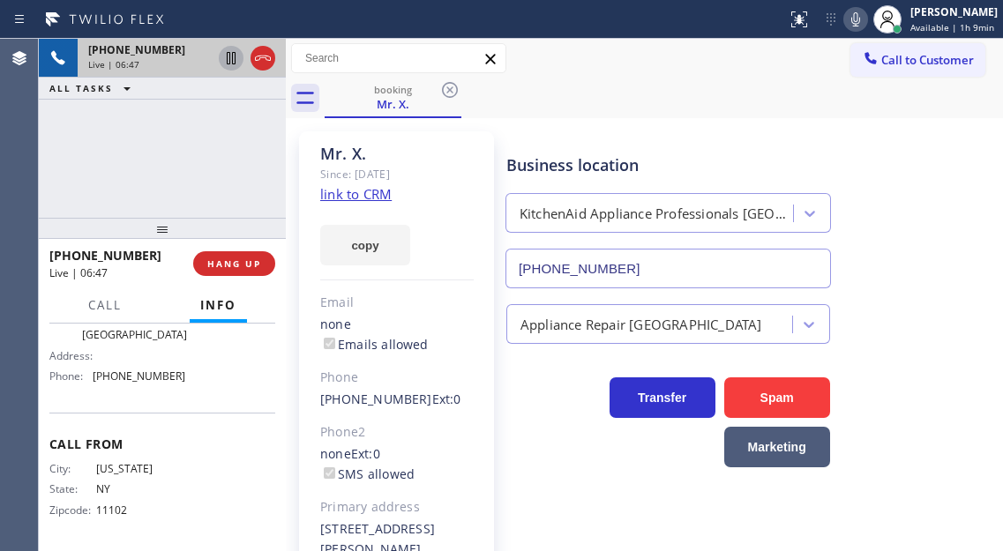
click at [215, 184] on div "[PHONE_NUMBER] Live | 06:47 ALL TASKS ALL TASKS ACTIVE TASKS TASKS IN WRAP UP" at bounding box center [162, 128] width 247 height 179
click at [242, 272] on button "HANG UP" at bounding box center [234, 263] width 82 height 25
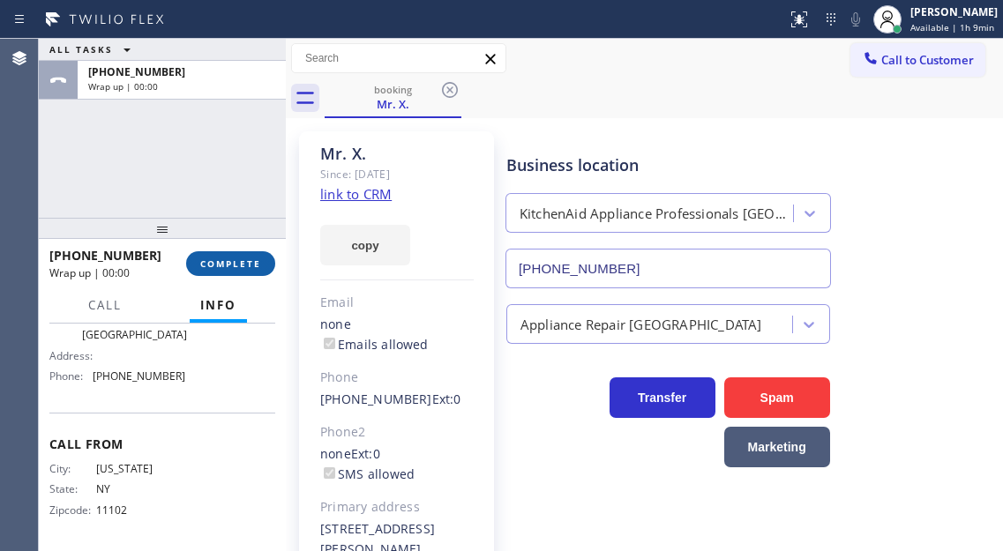
click at [242, 272] on button "COMPLETE" at bounding box center [230, 263] width 89 height 25
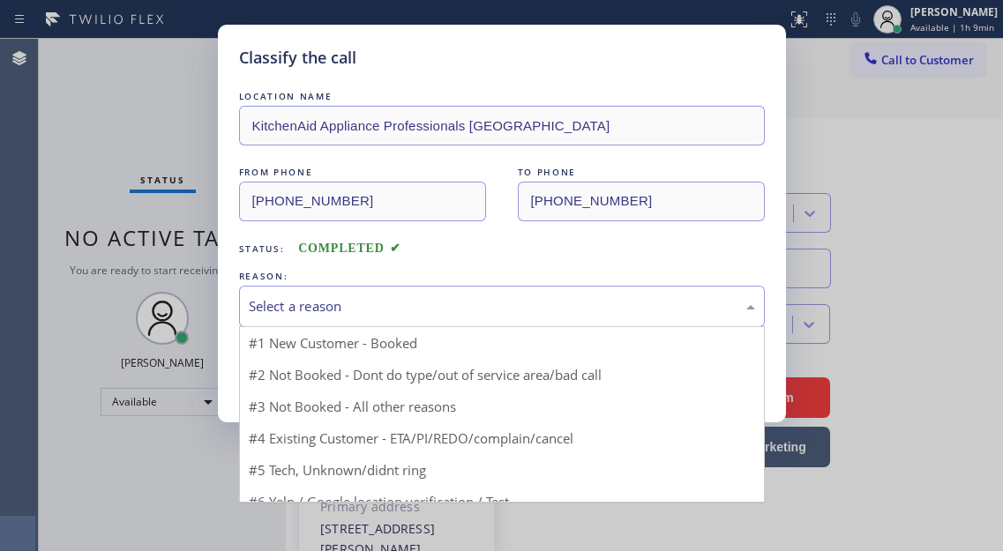
click at [378, 316] on div "Select a reason" at bounding box center [502, 306] width 506 height 20
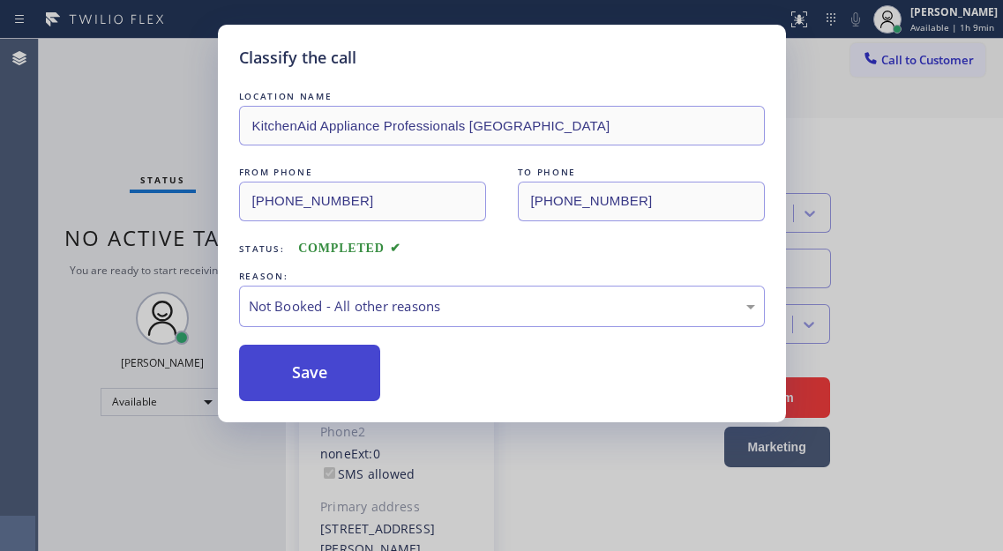
click at [341, 352] on button "Save" at bounding box center [310, 373] width 142 height 56
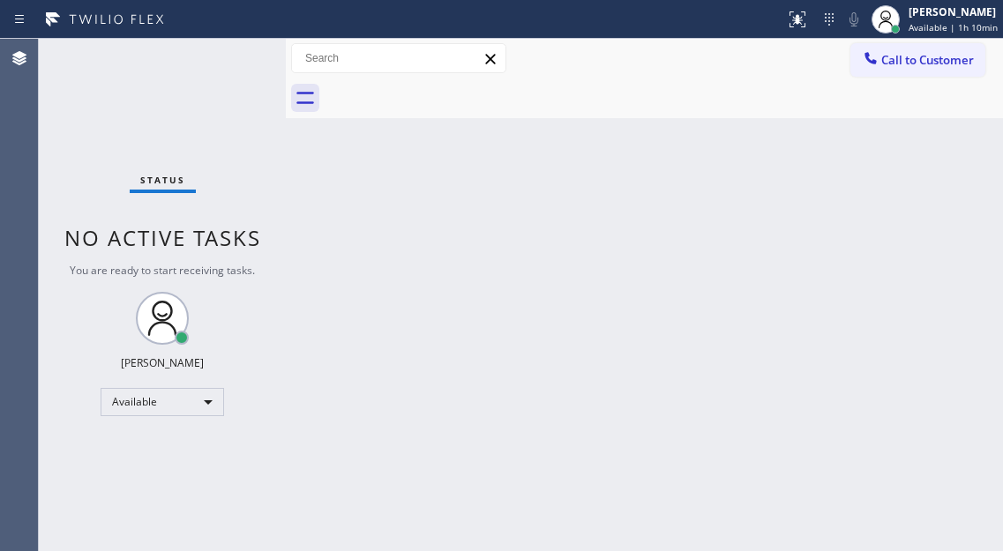
click at [226, 79] on div "Status No active tasks You are ready to start receiving tasks. [PERSON_NAME]" at bounding box center [162, 295] width 247 height 512
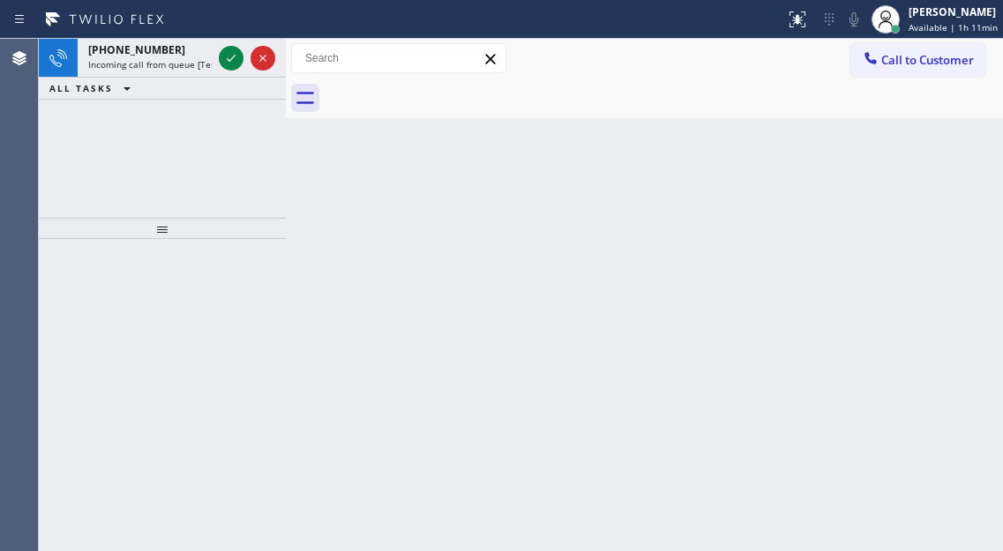
click at [944, 153] on div "Back to Dashboard Change Sender ID Customers Technicians Select a contact Outbo…" at bounding box center [644, 295] width 717 height 512
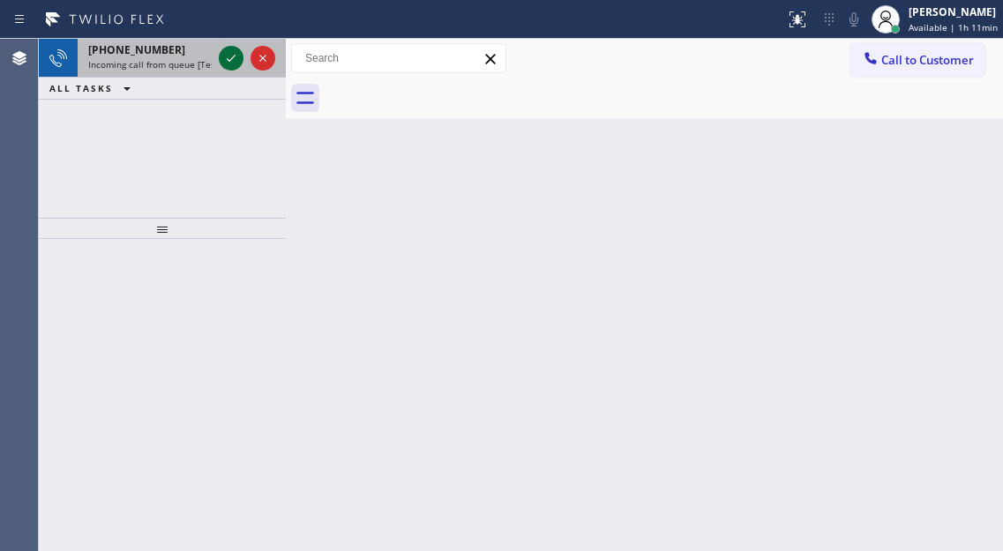
click at [234, 57] on icon at bounding box center [231, 58] width 9 height 7
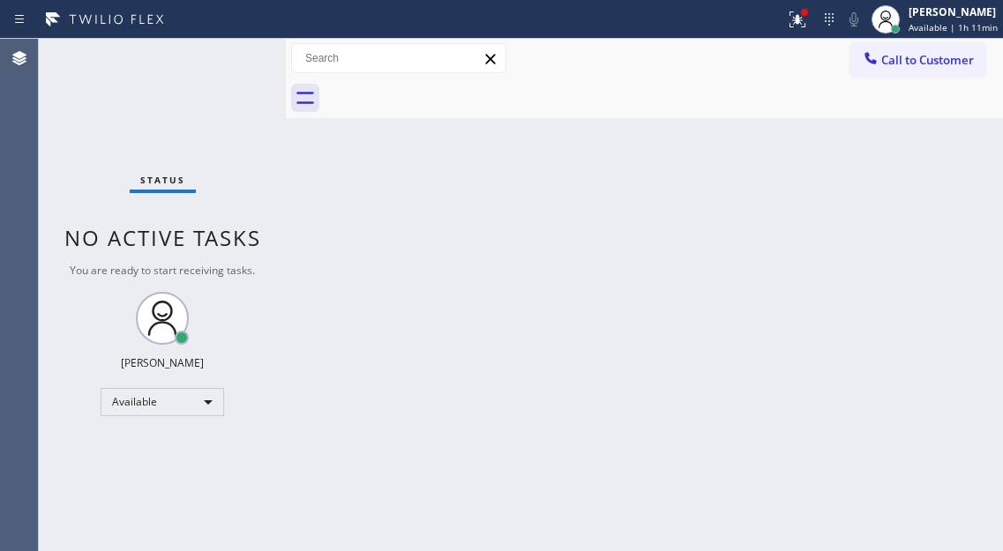
click at [229, 48] on div "Status No active tasks You are ready to start receiving tasks. [PERSON_NAME]" at bounding box center [162, 295] width 247 height 512
click at [905, 206] on div "Back to Dashboard Change Sender ID Customers Technicians Select a contact Outbo…" at bounding box center [644, 295] width 717 height 512
click at [813, 26] on div at bounding box center [797, 19] width 39 height 21
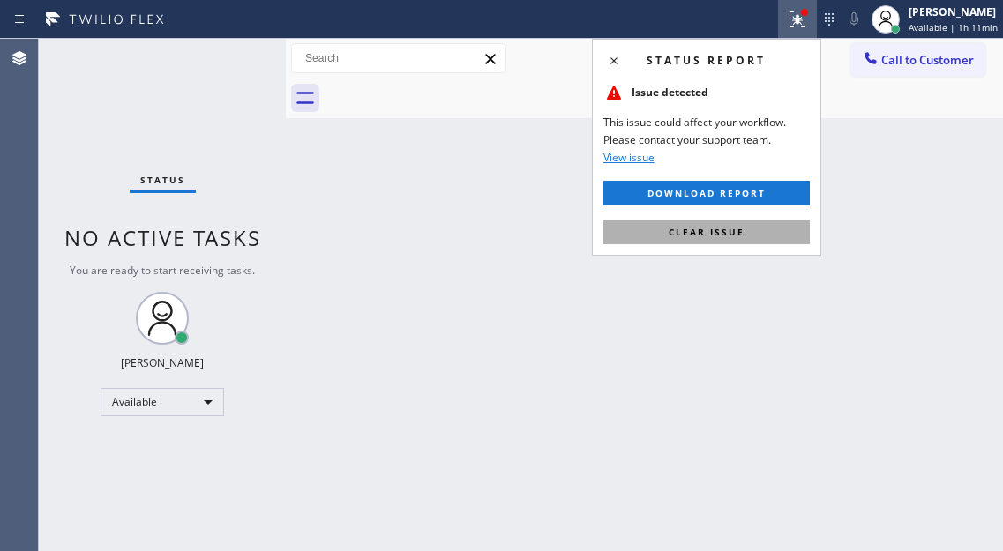
click at [752, 225] on button "Clear issue" at bounding box center [706, 232] width 206 height 25
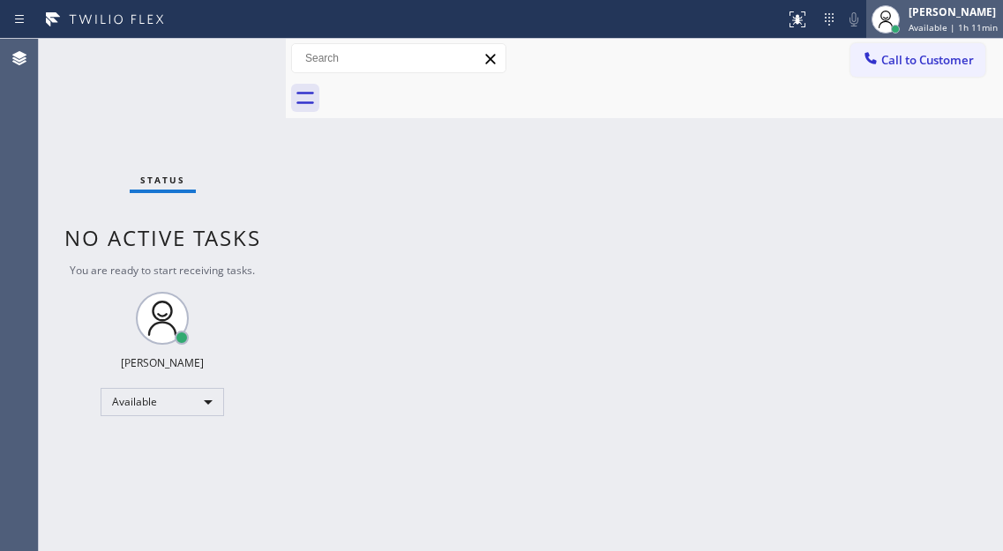
click at [938, 19] on div "[PERSON_NAME]" at bounding box center [953, 11] width 89 height 15
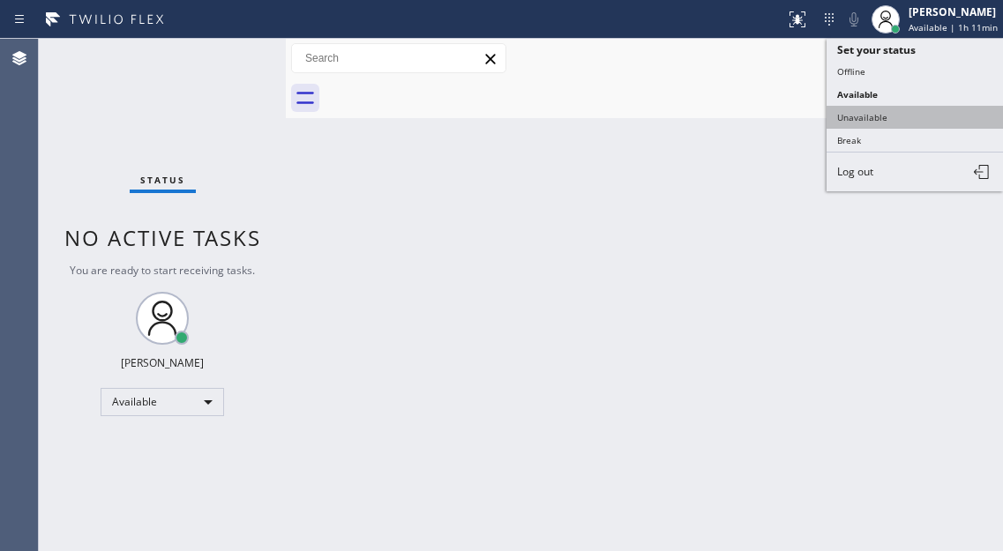
click at [901, 122] on button "Unavailable" at bounding box center [915, 117] width 176 height 23
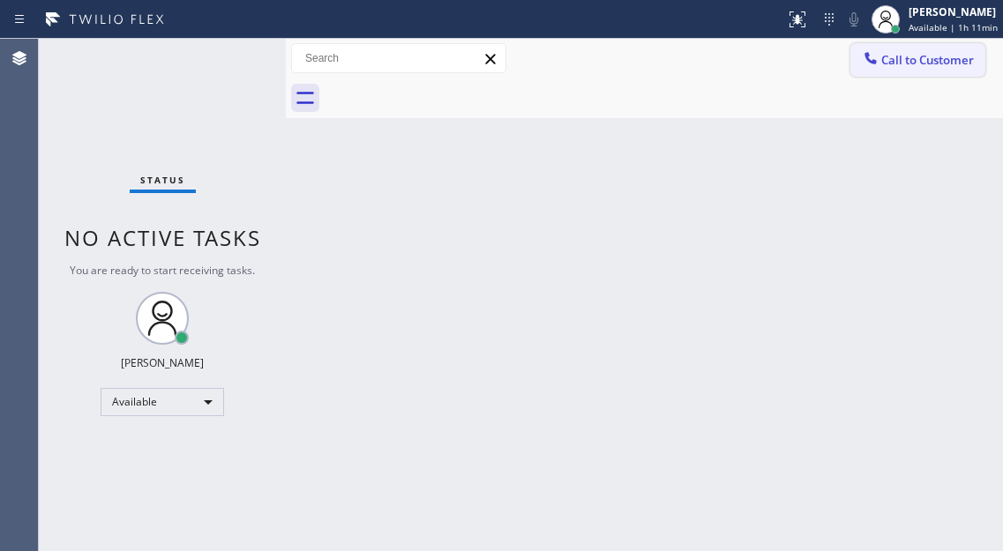
click at [924, 70] on button "Call to Customer" at bounding box center [917, 60] width 135 height 34
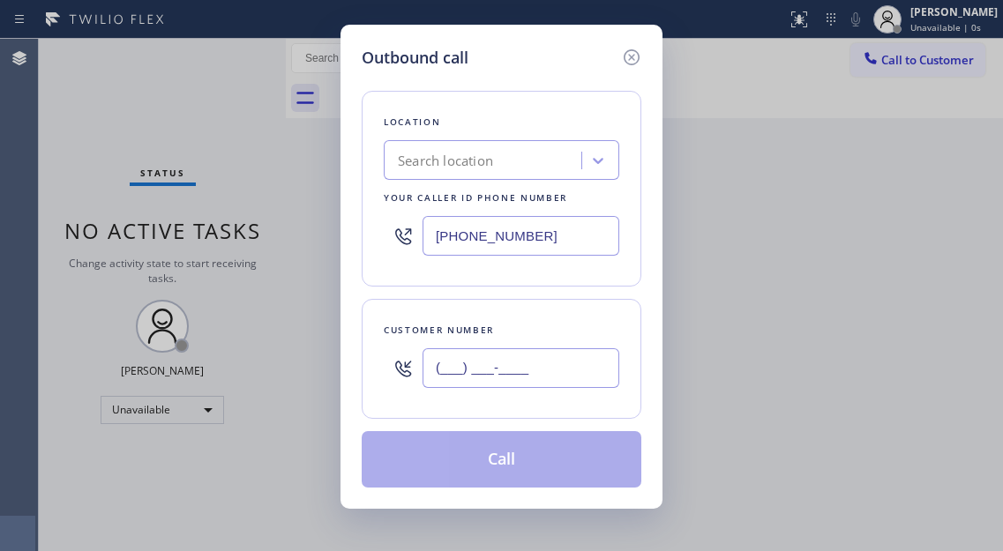
click at [511, 371] on input "(___) ___-____" at bounding box center [521, 368] width 197 height 40
paste input "917) 952-9464"
type input "[PHONE_NUMBER]"
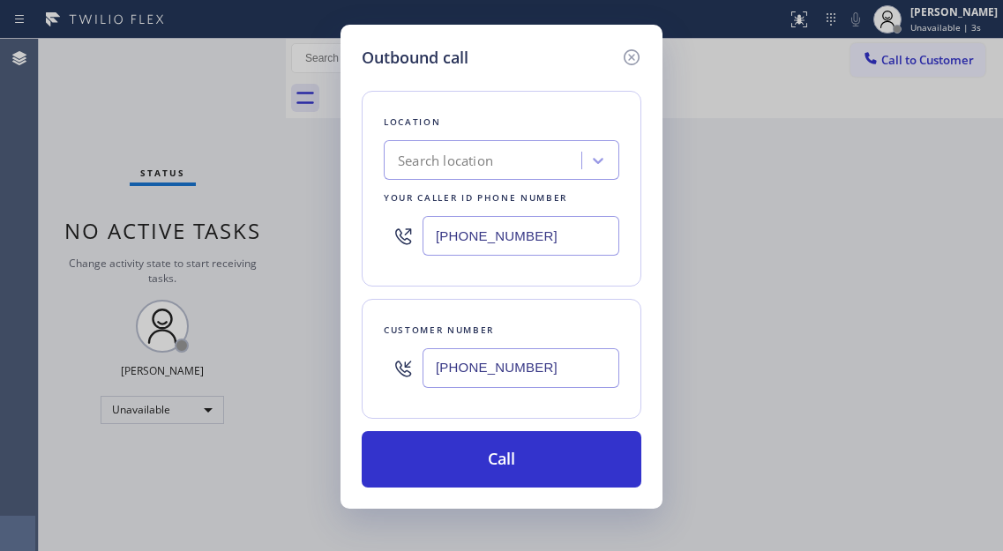
click at [530, 225] on input "[PHONE_NUMBER]" at bounding box center [521, 236] width 197 height 40
paste input "917) 935-4352"
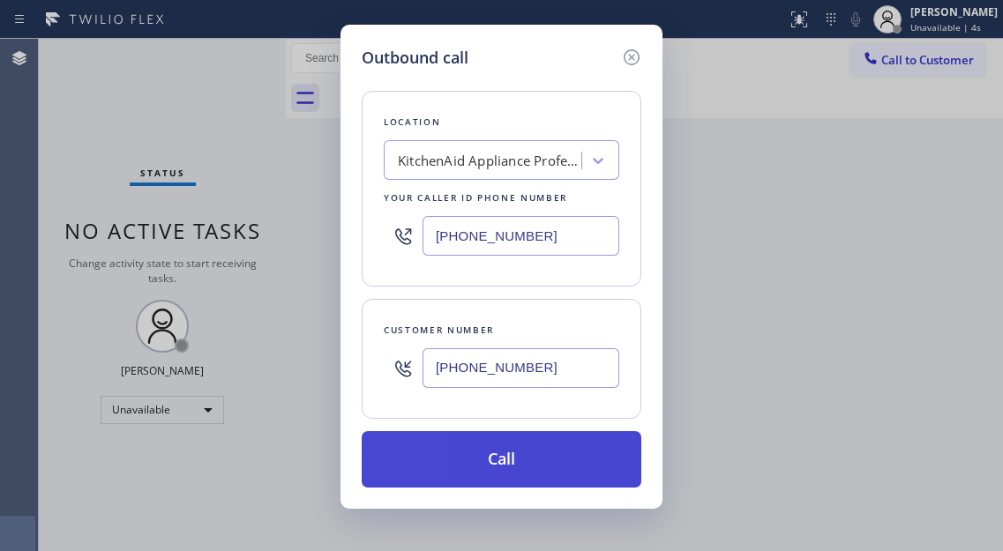
type input "[PHONE_NUMBER]"
click at [524, 459] on button "Call" at bounding box center [502, 459] width 280 height 56
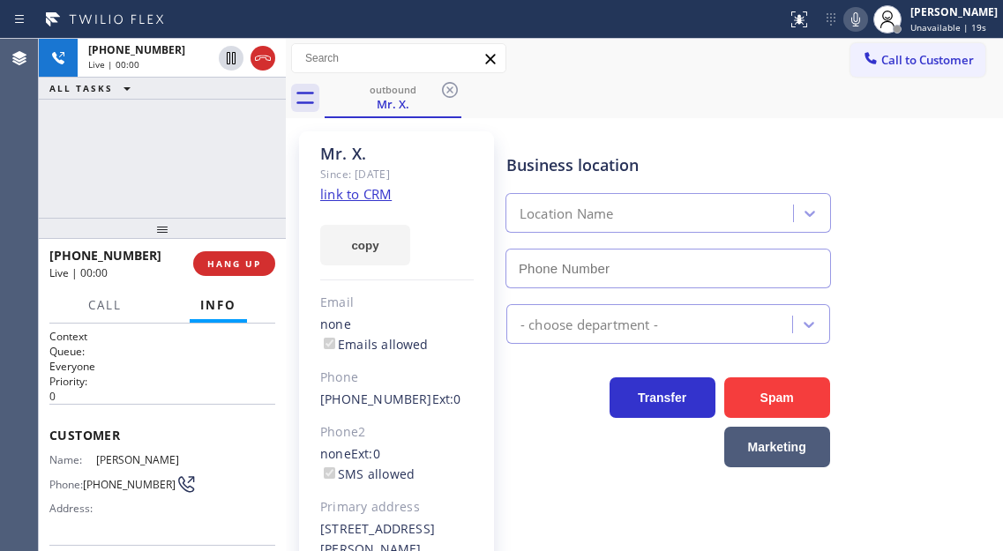
type input "[PHONE_NUMBER]"
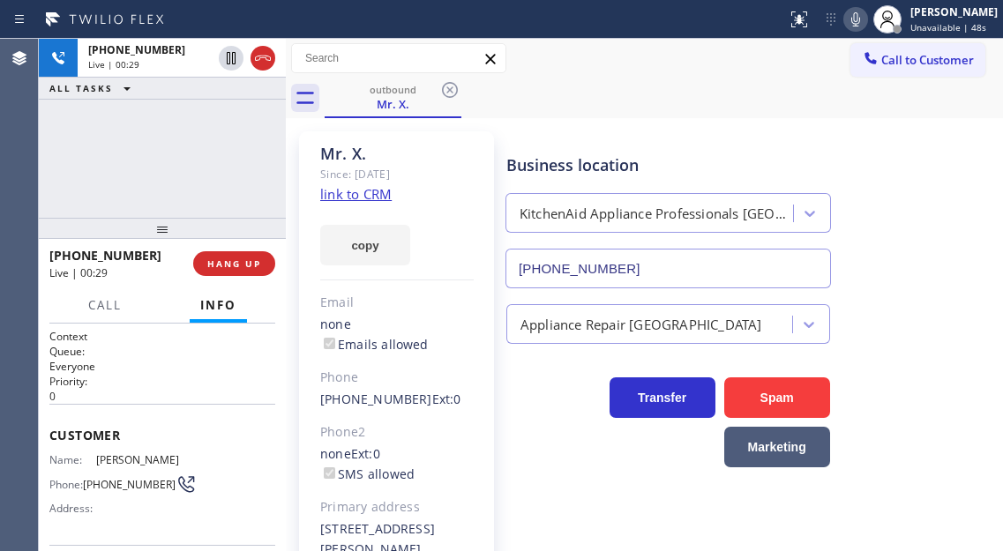
click at [164, 138] on div "[PHONE_NUMBER] Live | 00:29 ALL TASKS ALL TASKS ACTIVE TASKS TASKS IN WRAP UP" at bounding box center [162, 128] width 247 height 179
click at [213, 186] on div "[PHONE_NUMBER] Live | 00:34 ALL TASKS ALL TASKS ACTIVE TASKS TASKS IN WRAP UP" at bounding box center [162, 128] width 247 height 179
click at [187, 153] on div "[PHONE_NUMBER] Live | 00:53 ALL TASKS ALL TASKS ACTIVE TASKS TASKS IN WRAP UP" at bounding box center [162, 128] width 247 height 179
click at [916, 182] on div "Business location KitchenAid Appliance Professionals [GEOGRAPHIC_DATA] [PHONE_N…" at bounding box center [751, 209] width 496 height 160
click at [222, 139] on div "[PHONE_NUMBER] Live | 01:00 ALL TASKS ALL TASKS ACTIVE TASKS TASKS IN WRAP UP" at bounding box center [162, 128] width 247 height 179
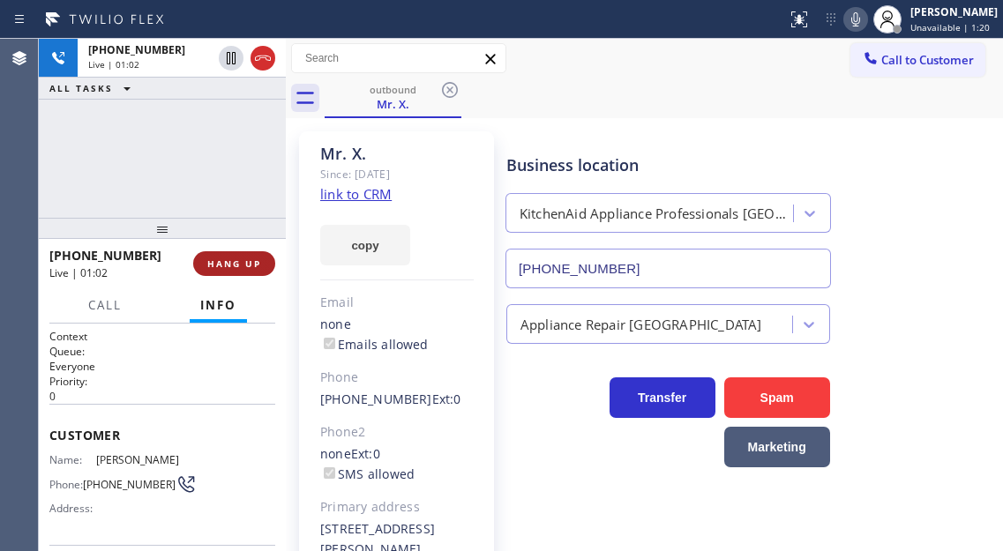
click at [245, 269] on span "HANG UP" at bounding box center [234, 264] width 54 height 12
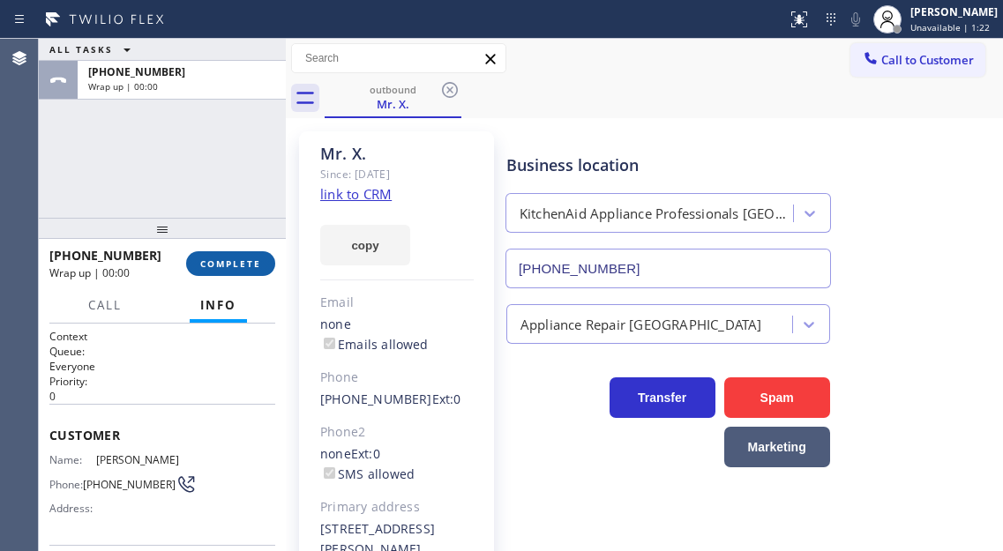
click at [245, 269] on span "COMPLETE" at bounding box center [230, 264] width 61 height 12
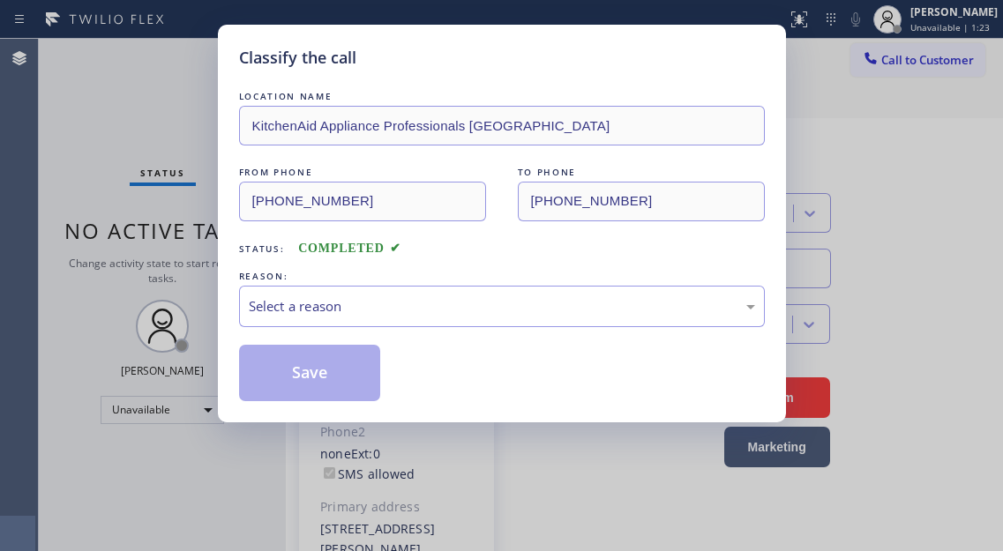
click at [245, 269] on div "REASON:" at bounding box center [502, 276] width 526 height 19
click at [372, 300] on div "Select a reason" at bounding box center [502, 306] width 506 height 20
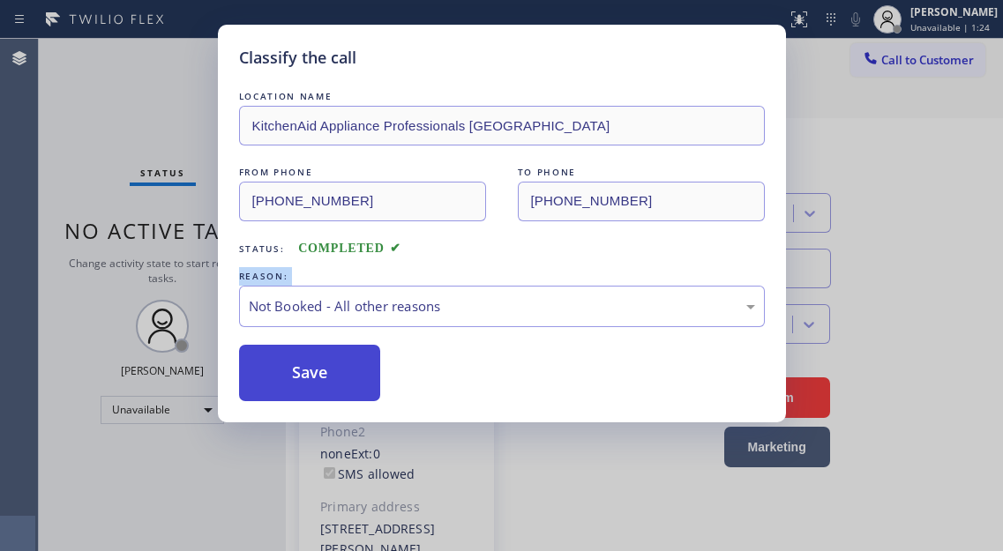
click at [318, 363] on button "Save" at bounding box center [310, 373] width 142 height 56
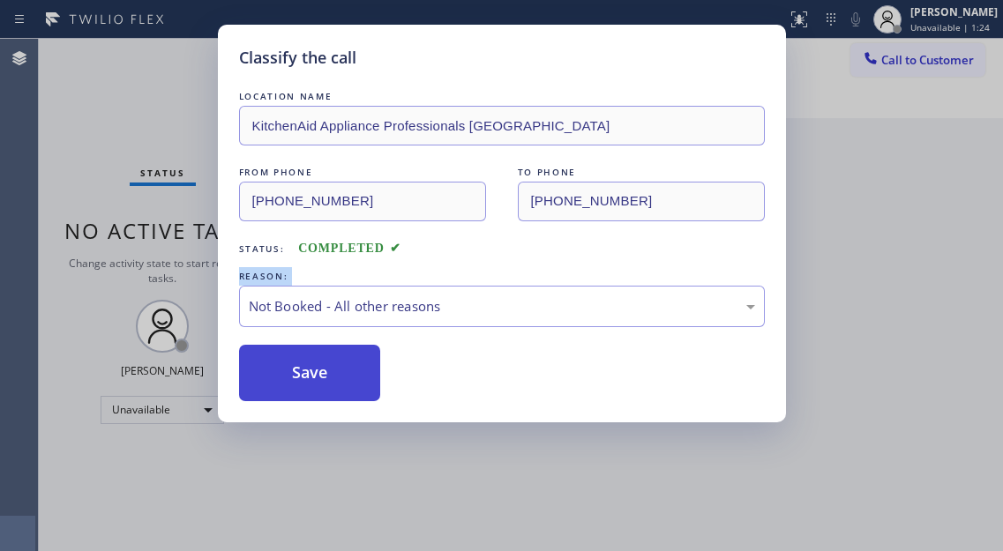
click at [318, 363] on button "Save" at bounding box center [310, 373] width 142 height 56
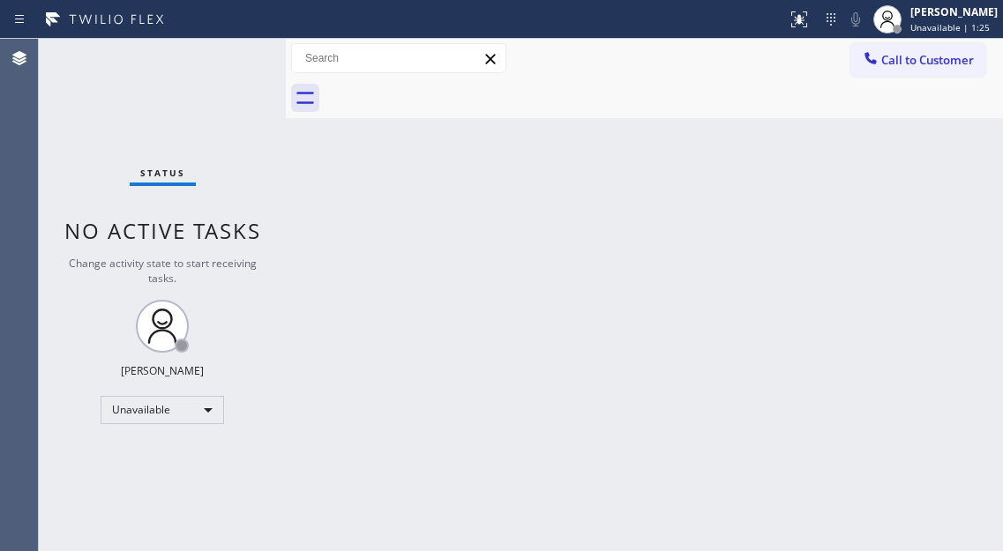
click at [931, 26] on span "Unavailable | 1:25" at bounding box center [949, 27] width 79 height 12
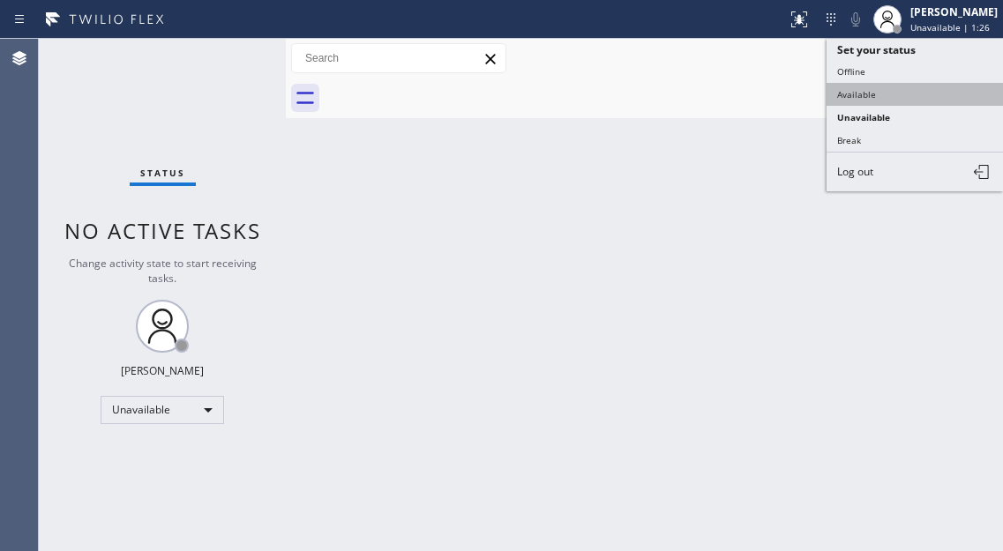
click at [901, 88] on button "Available" at bounding box center [915, 94] width 176 height 23
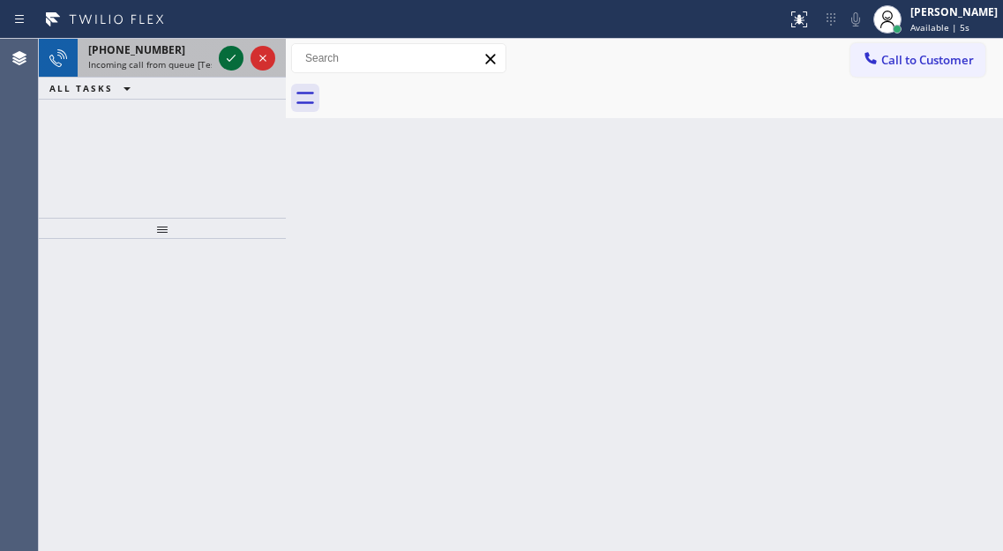
click at [225, 51] on icon at bounding box center [231, 58] width 21 height 21
click at [230, 58] on icon at bounding box center [231, 58] width 21 height 21
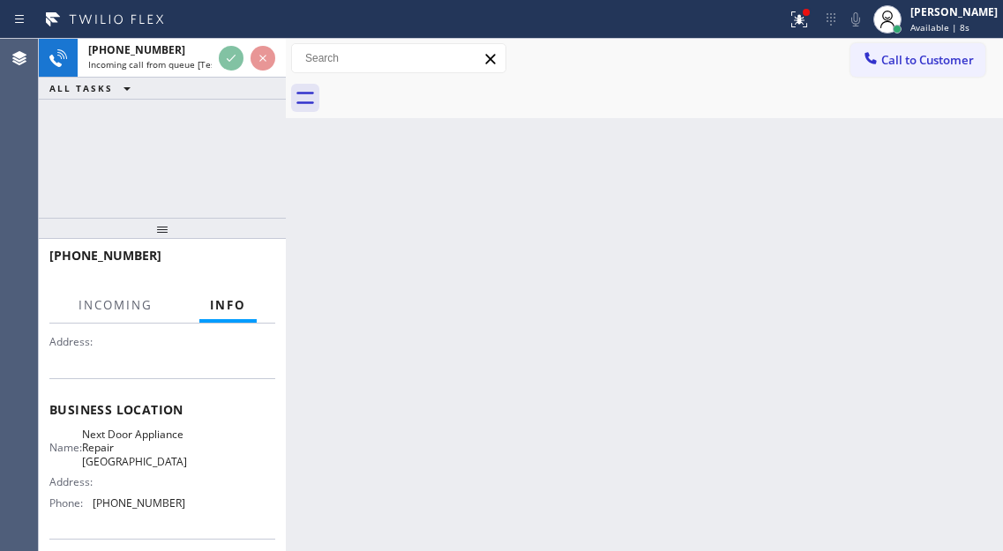
scroll to position [176, 0]
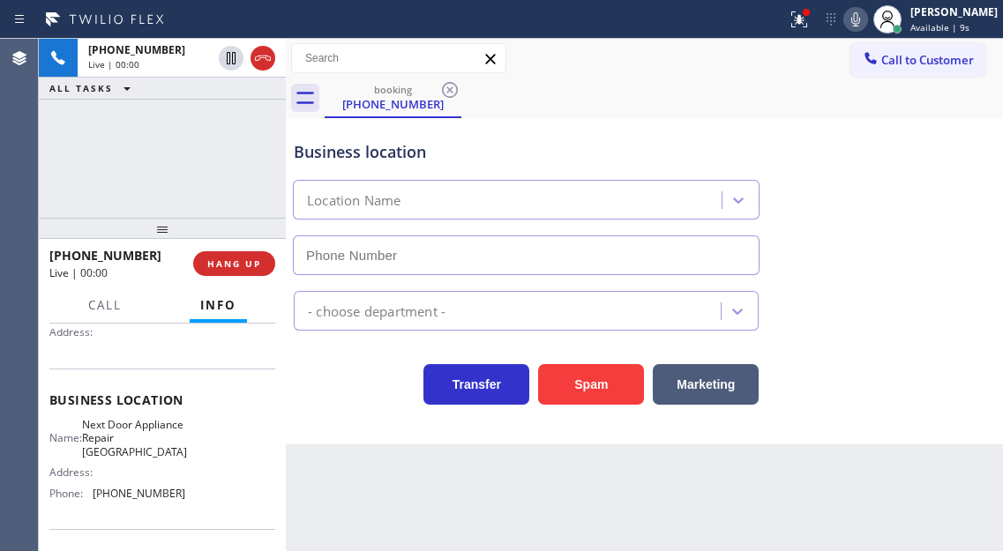
click at [142, 439] on span "Next Door Appliance Repair [GEOGRAPHIC_DATA]" at bounding box center [134, 438] width 105 height 41
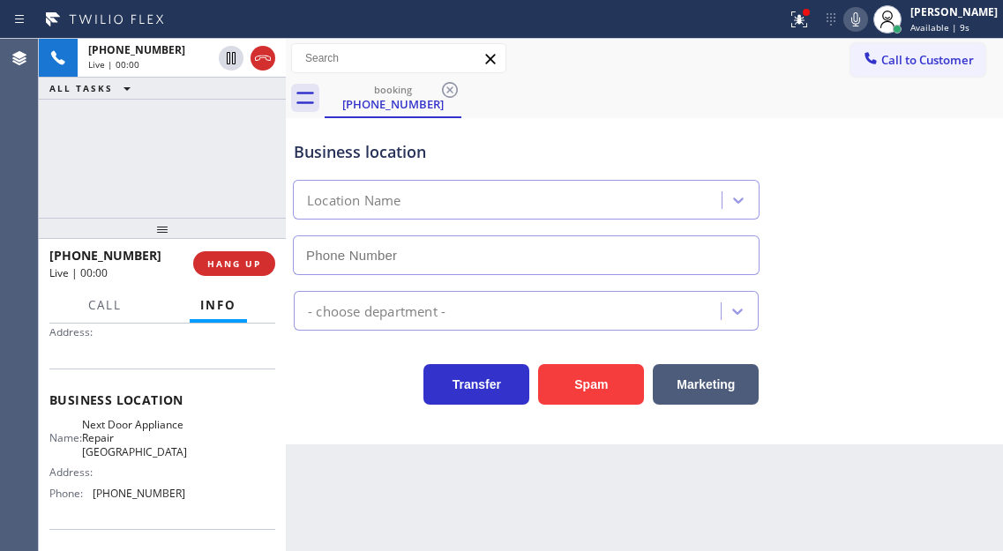
type input "[PHONE_NUMBER]"
click at [142, 439] on span "Next Door Appliance Repair [GEOGRAPHIC_DATA]" at bounding box center [134, 438] width 105 height 41
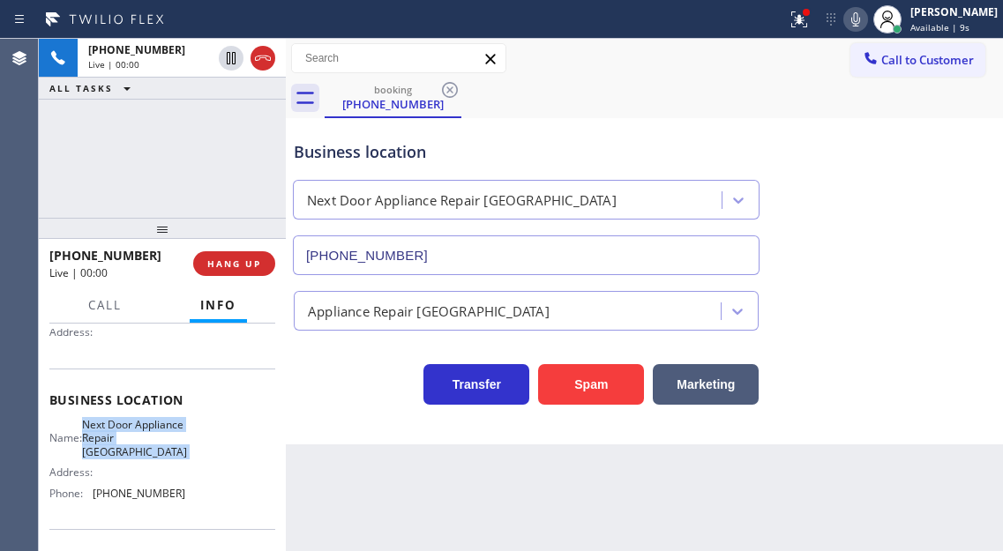
click at [142, 439] on span "Next Door Appliance Repair [GEOGRAPHIC_DATA]" at bounding box center [134, 438] width 105 height 41
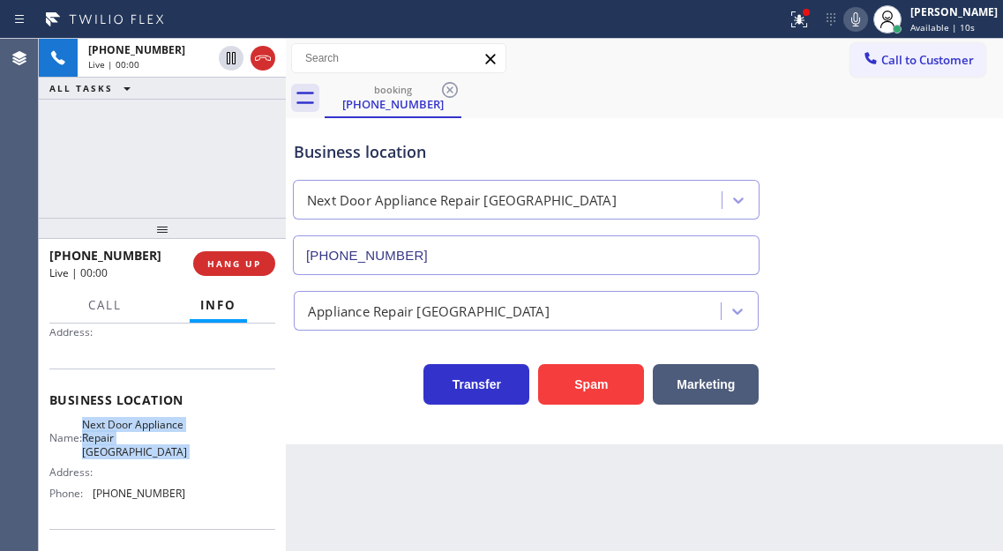
click at [142, 439] on span "Next Door Appliance Repair [GEOGRAPHIC_DATA]" at bounding box center [134, 438] width 105 height 41
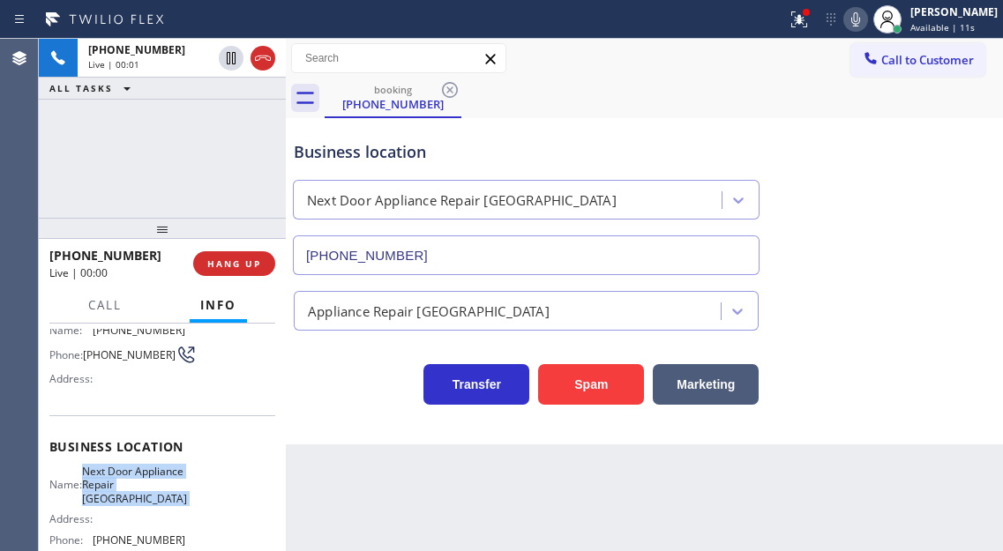
scroll to position [88, 0]
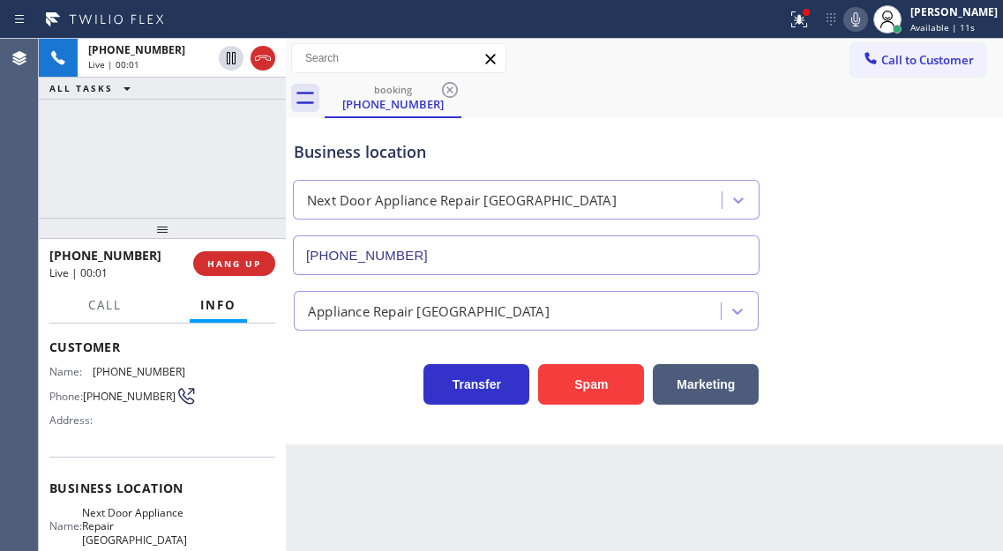
click at [124, 368] on span "[PHONE_NUMBER]" at bounding box center [139, 371] width 93 height 13
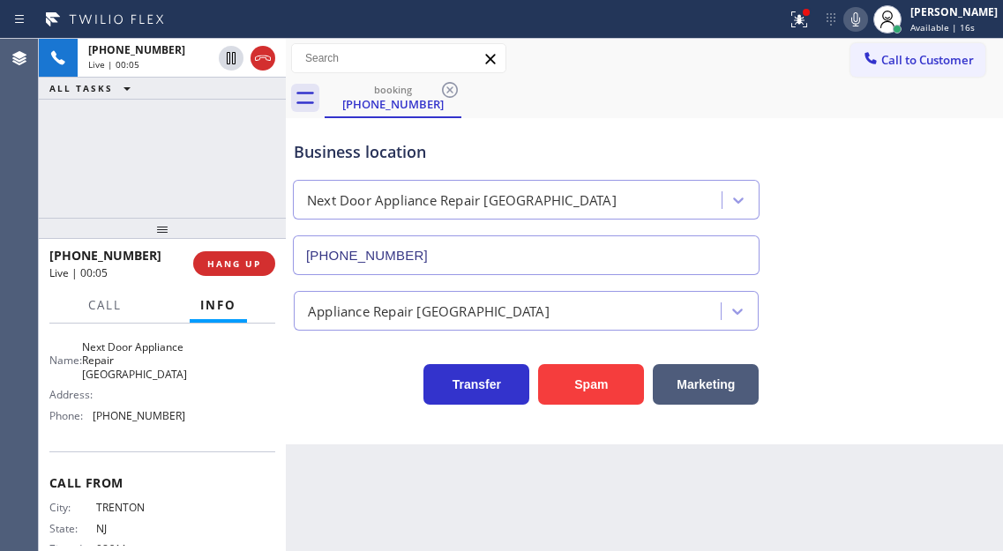
scroll to position [265, 0]
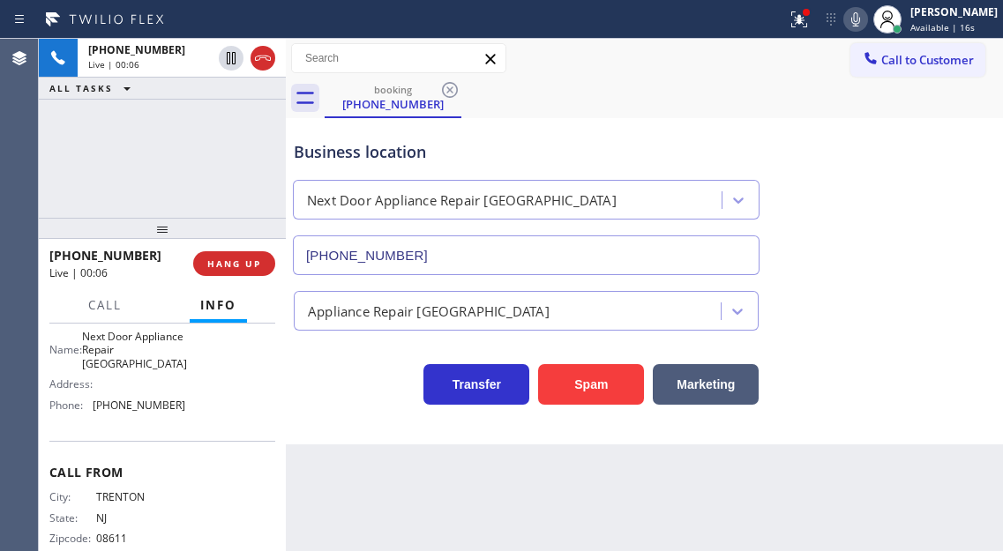
click at [163, 355] on span "Next Door Appliance Repair [GEOGRAPHIC_DATA]" at bounding box center [134, 350] width 105 height 41
click at [165, 400] on div "Name: Next Door Appliance Repair Trenton Address: Phone: [PHONE_NUMBER]" at bounding box center [117, 374] width 136 height 89
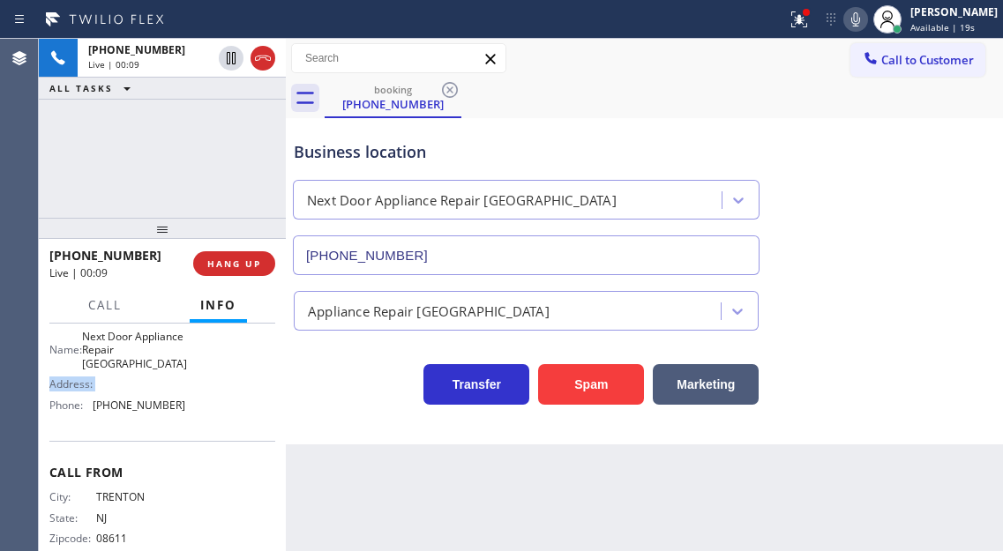
click at [165, 400] on div "Name: Next Door Appliance Repair Trenton Address: Phone: [PHONE_NUMBER]" at bounding box center [117, 374] width 136 height 89
click at [147, 411] on span "[PHONE_NUMBER]" at bounding box center [139, 405] width 93 height 13
click at [232, 270] on span "HANG UP" at bounding box center [234, 264] width 54 height 12
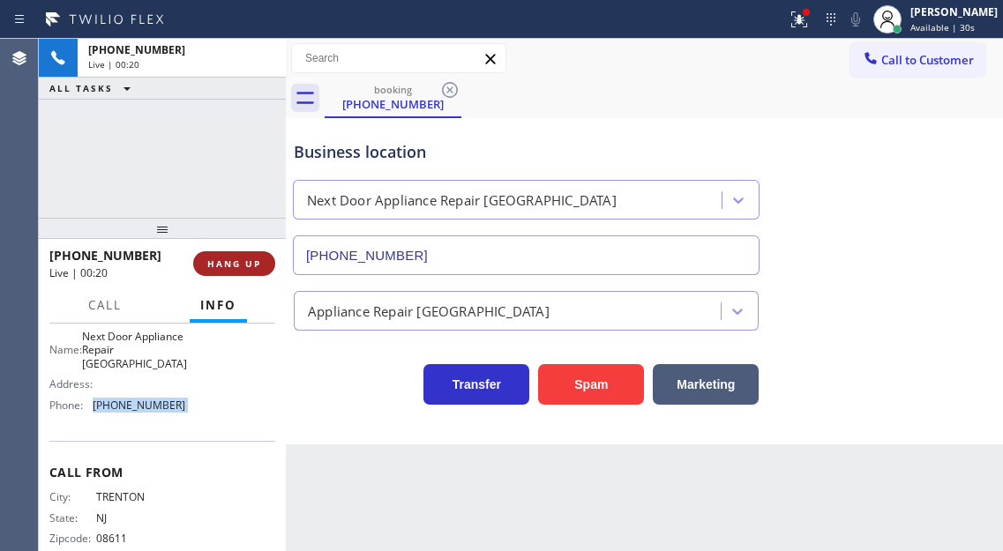
click at [232, 270] on span "HANG UP" at bounding box center [234, 264] width 54 height 12
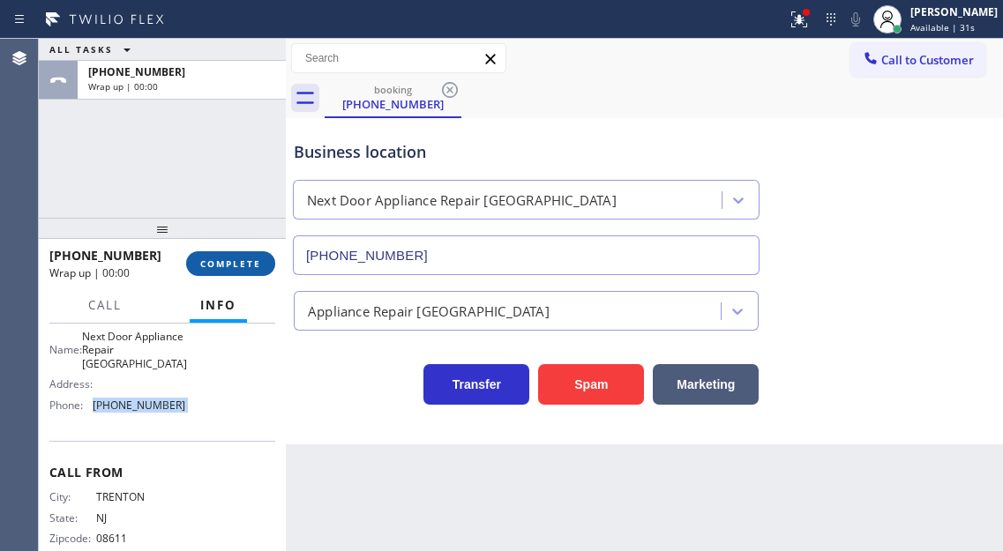
click at [232, 270] on span "COMPLETE" at bounding box center [230, 264] width 61 height 12
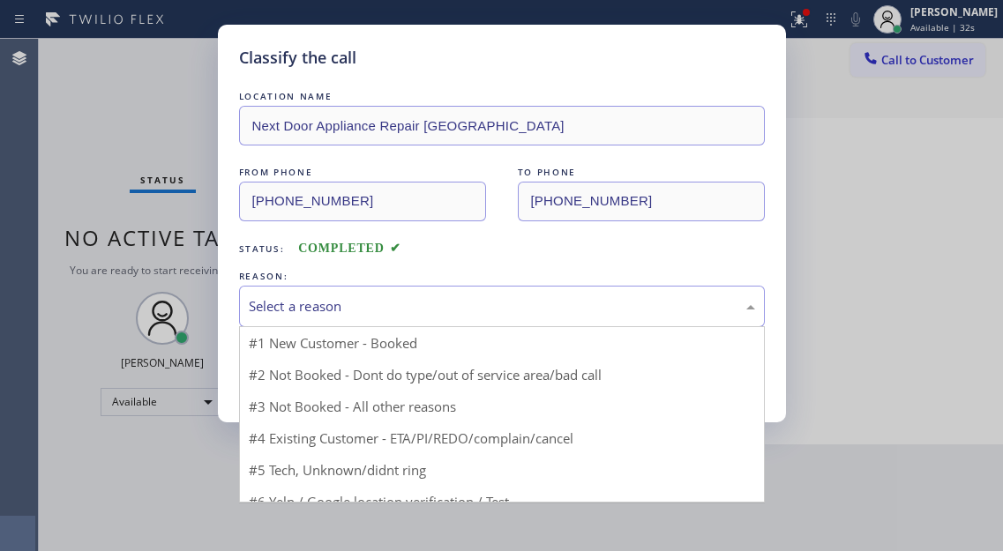
click at [397, 287] on div "Select a reason" at bounding box center [502, 306] width 526 height 41
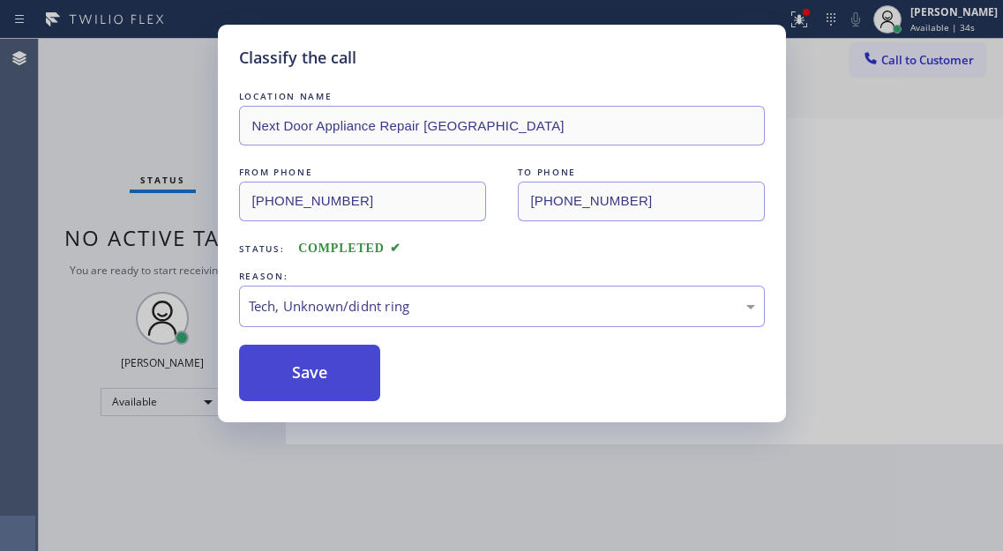
click at [342, 375] on button "Save" at bounding box center [310, 373] width 142 height 56
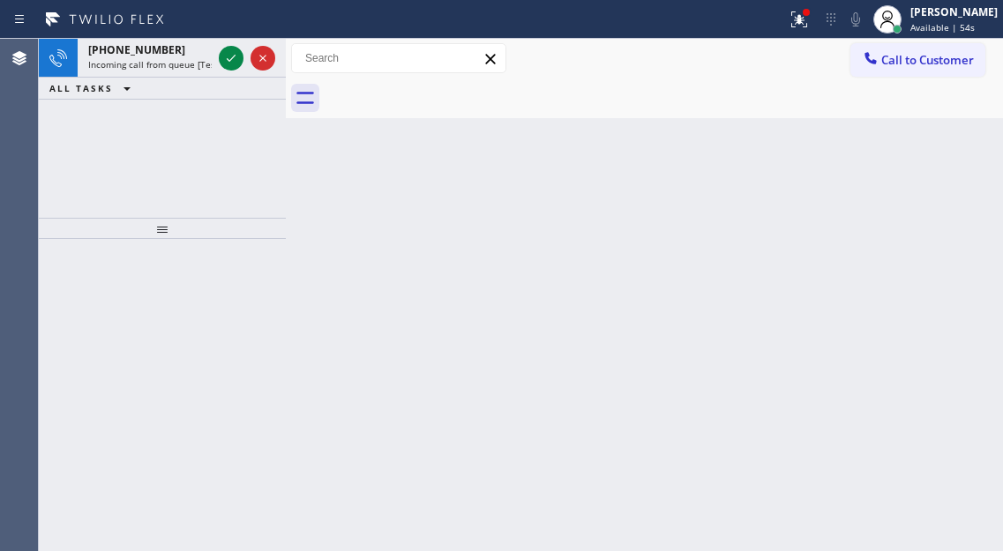
click at [910, 197] on div "Back to Dashboard Change Sender ID Customers Technicians Select a contact Outbo…" at bounding box center [644, 295] width 717 height 512
click at [229, 56] on icon at bounding box center [231, 58] width 21 height 21
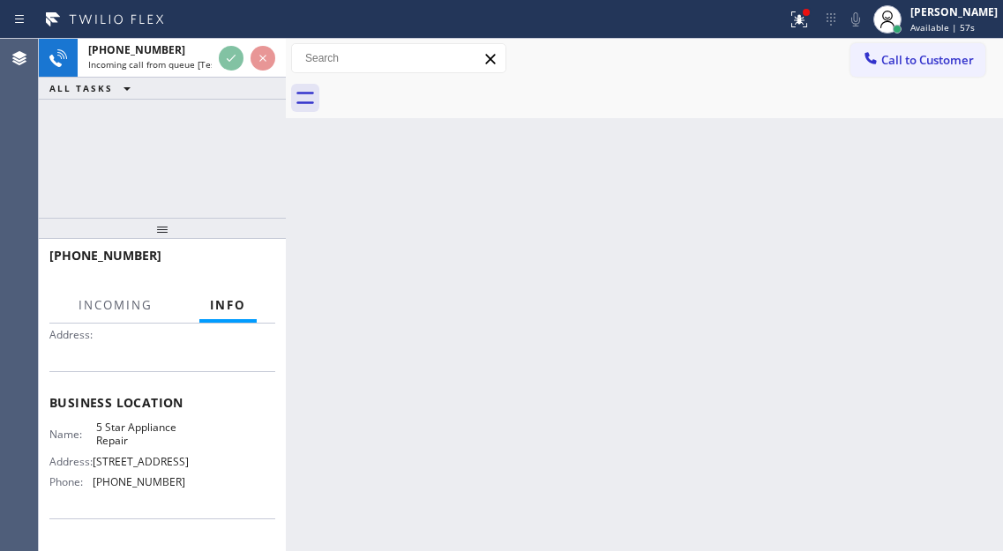
scroll to position [176, 0]
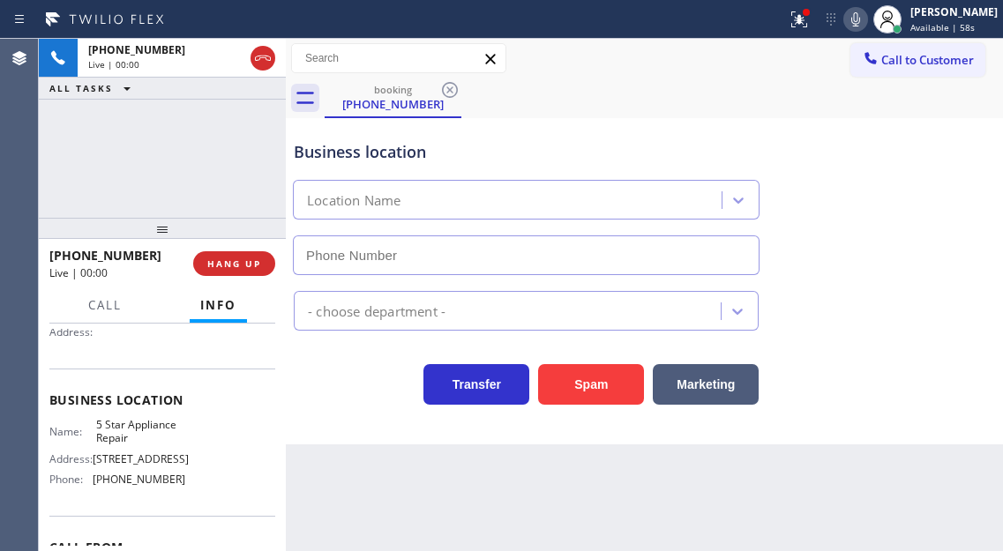
click at [118, 438] on span "5 Star Appliance Repair" at bounding box center [140, 431] width 88 height 27
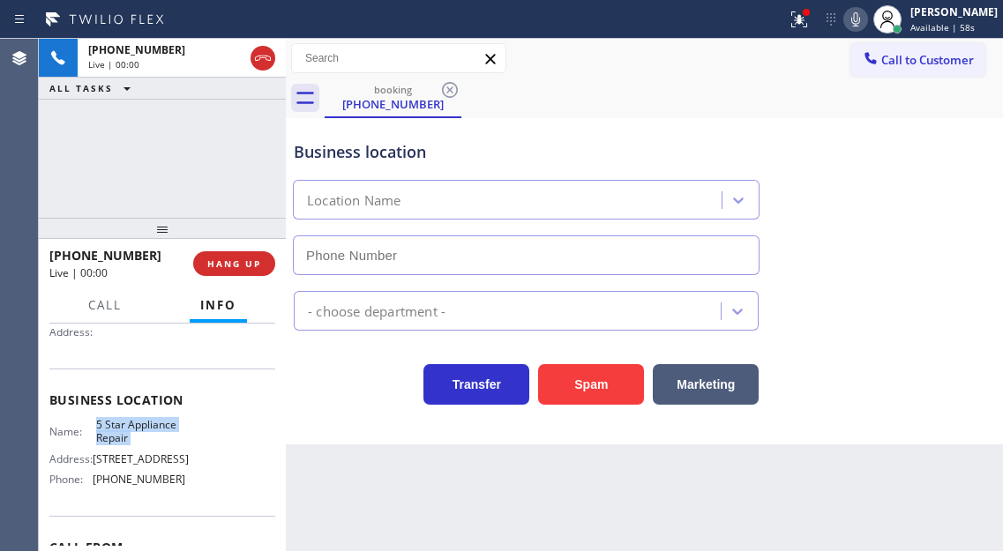
type input "[PHONE_NUMBER]"
click at [118, 438] on span "5 Star Appliance Repair" at bounding box center [140, 431] width 88 height 27
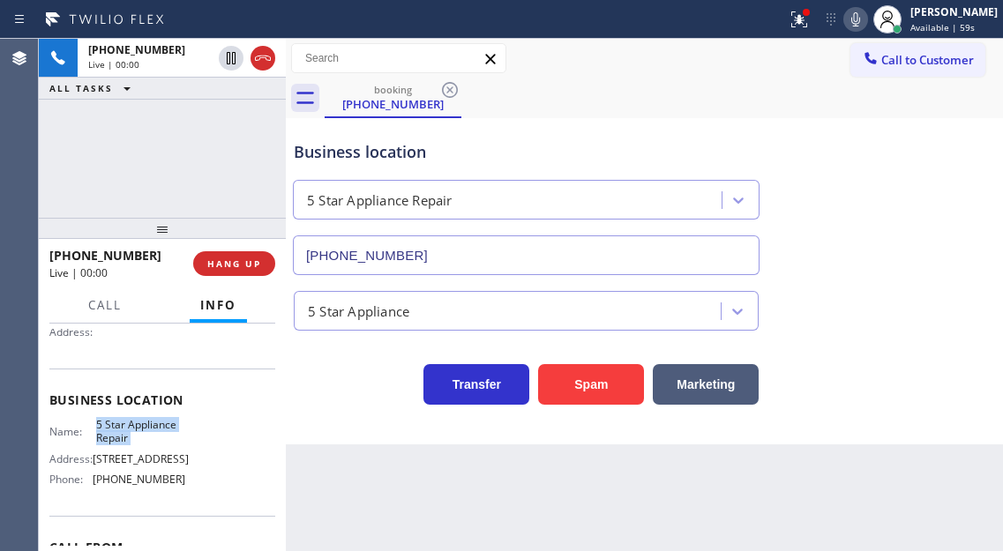
click at [118, 438] on span "5 Star Appliance Repair" at bounding box center [140, 431] width 88 height 27
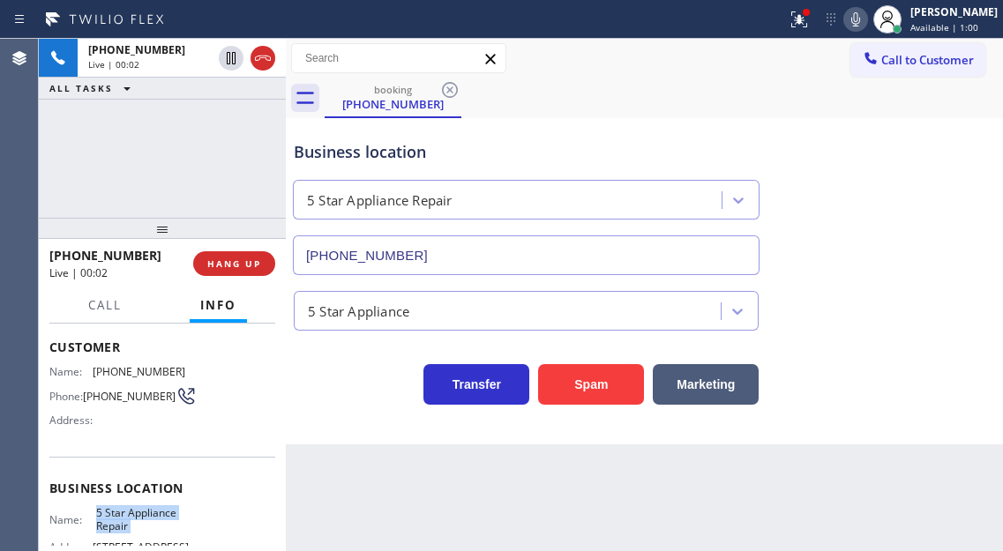
scroll to position [0, 0]
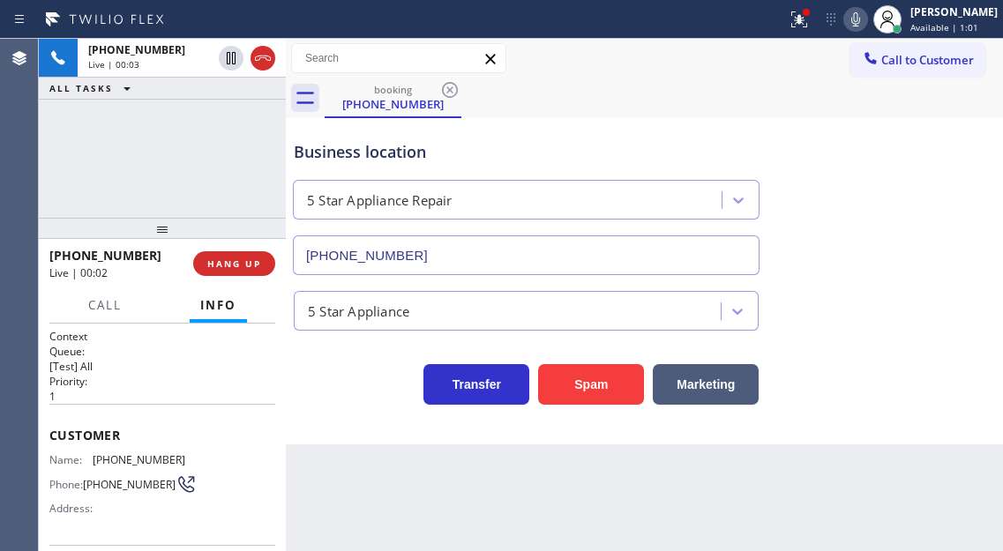
click at [109, 464] on span "[PHONE_NUMBER]" at bounding box center [139, 459] width 93 height 13
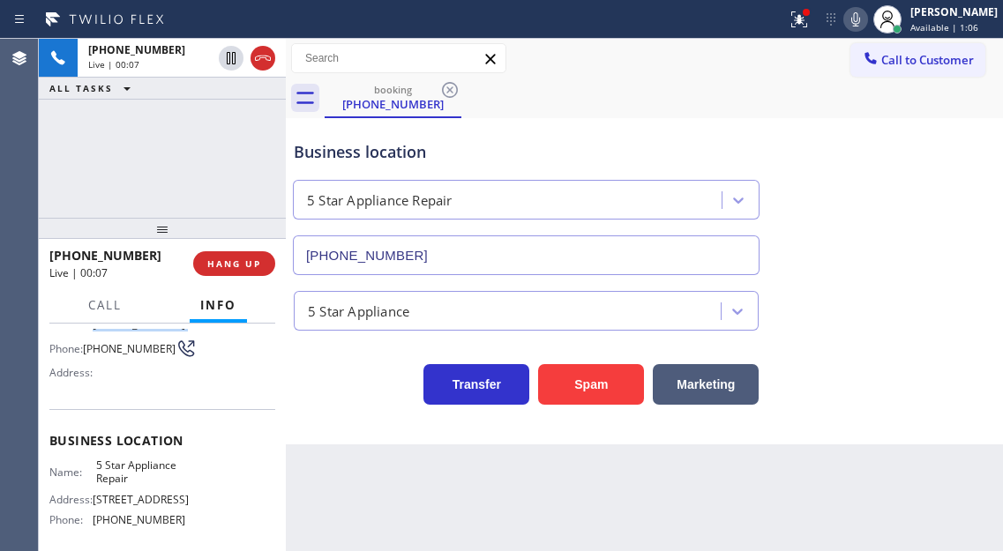
scroll to position [176, 0]
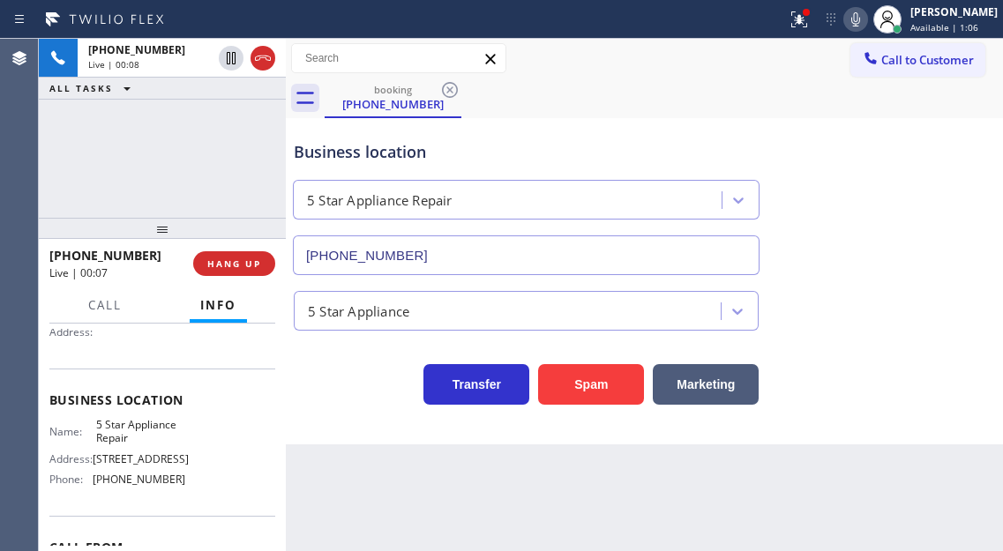
click at [119, 437] on span "5 Star Appliance Repair" at bounding box center [140, 431] width 88 height 27
click at [142, 486] on span "[PHONE_NUMBER]" at bounding box center [139, 479] width 93 height 13
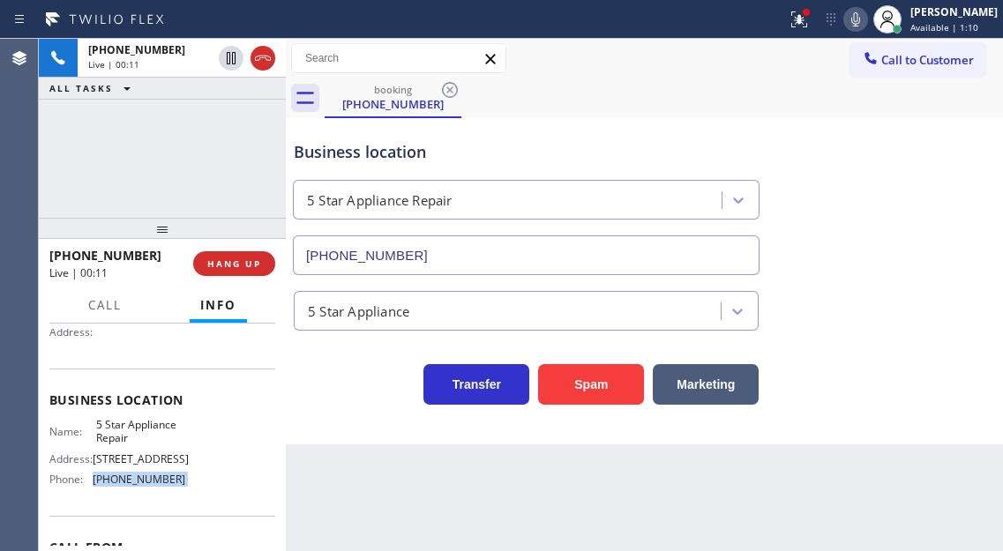
click at [142, 486] on span "[PHONE_NUMBER]" at bounding box center [139, 479] width 93 height 13
click at [261, 453] on div "Name: 5 Star Appliance Repair Address: [STREET_ADDRESS] Phone: [PHONE_NUMBER]" at bounding box center [162, 456] width 226 height 76
click at [898, 184] on div "Business location 5 Star Appliance Repair [PHONE_NUMBER]" at bounding box center [644, 196] width 708 height 160
click at [819, 31] on button at bounding box center [799, 19] width 39 height 39
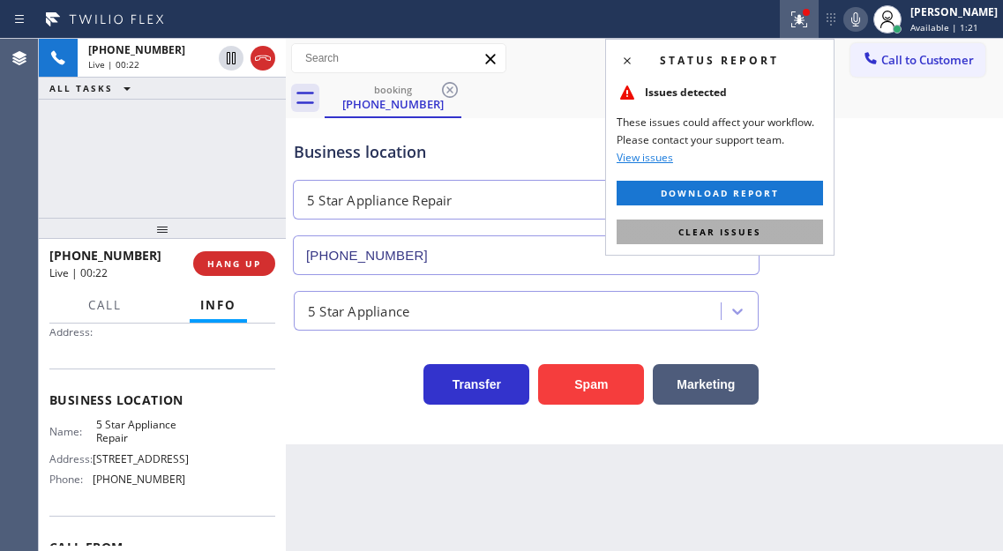
click at [783, 231] on button "Clear issues" at bounding box center [720, 232] width 206 height 25
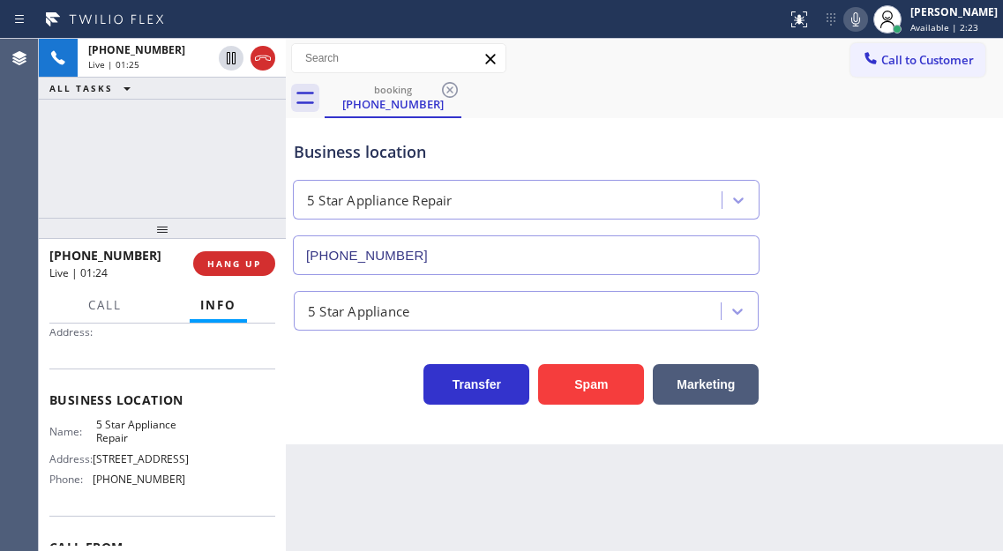
click at [866, 19] on icon at bounding box center [855, 19] width 21 height 21
click at [860, 12] on icon at bounding box center [855, 19] width 9 height 14
click at [343, 151] on div "Business location" at bounding box center [526, 152] width 465 height 24
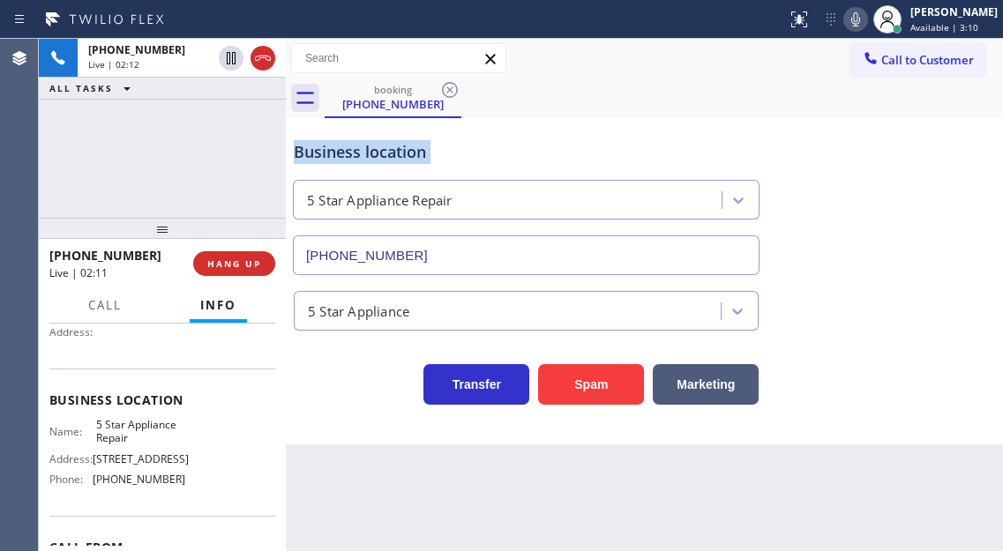
click at [343, 151] on div "Business location" at bounding box center [526, 152] width 465 height 24
click at [235, 175] on div "[PHONE_NUMBER] Live | 02:17 ALL TASKS ALL TASKS ACTIVE TASKS TASKS IN WRAP UP" at bounding box center [162, 128] width 247 height 179
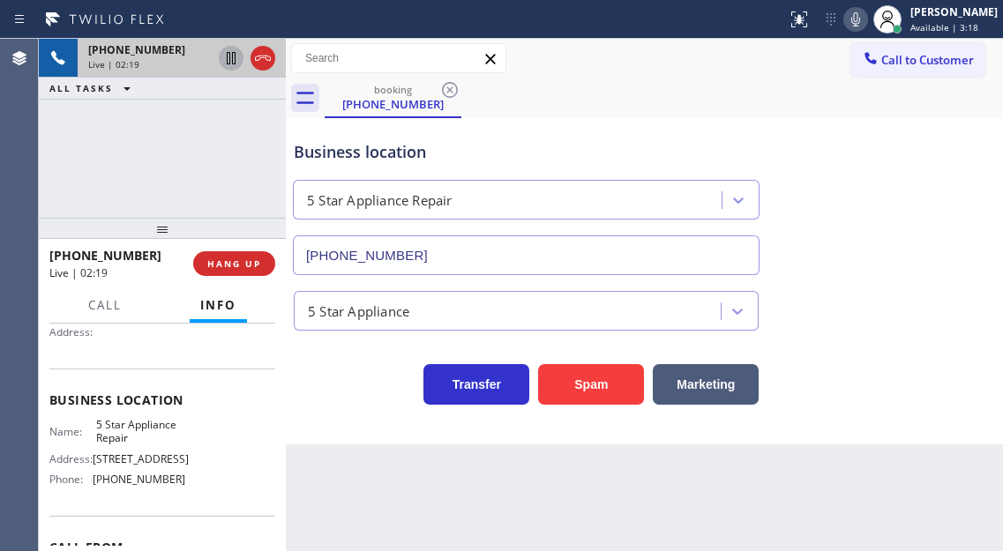
click at [233, 62] on icon at bounding box center [231, 58] width 9 height 12
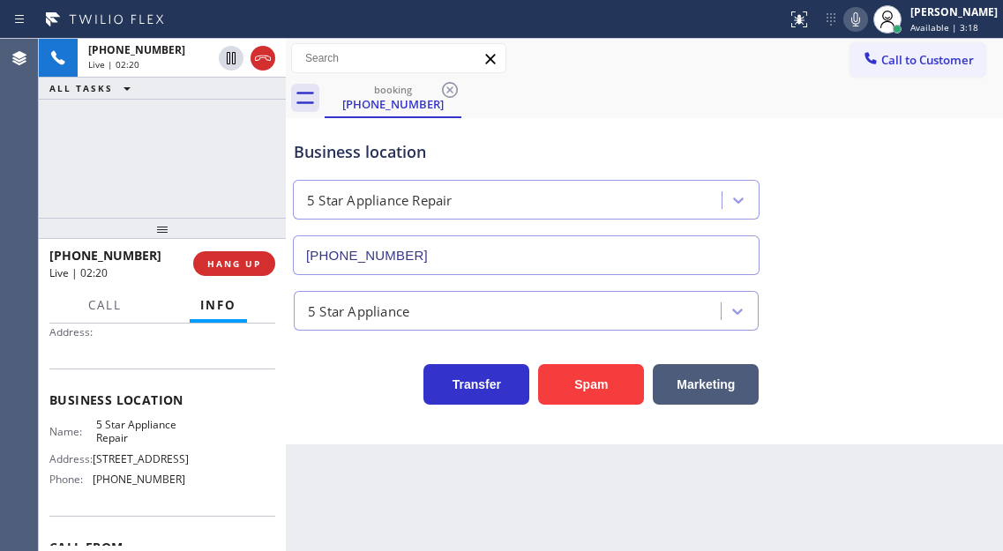
click at [866, 16] on icon at bounding box center [855, 19] width 21 height 21
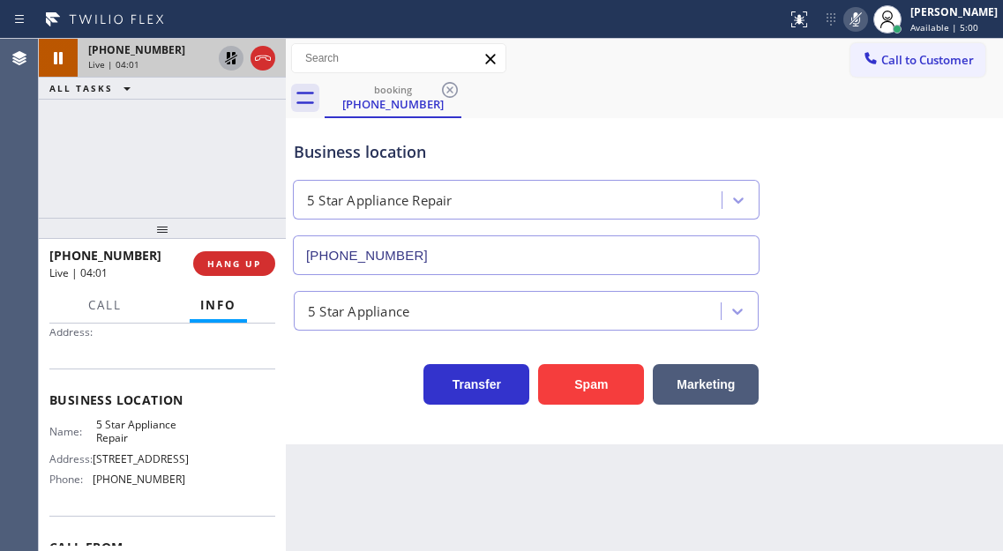
click at [224, 55] on icon at bounding box center [231, 58] width 21 height 21
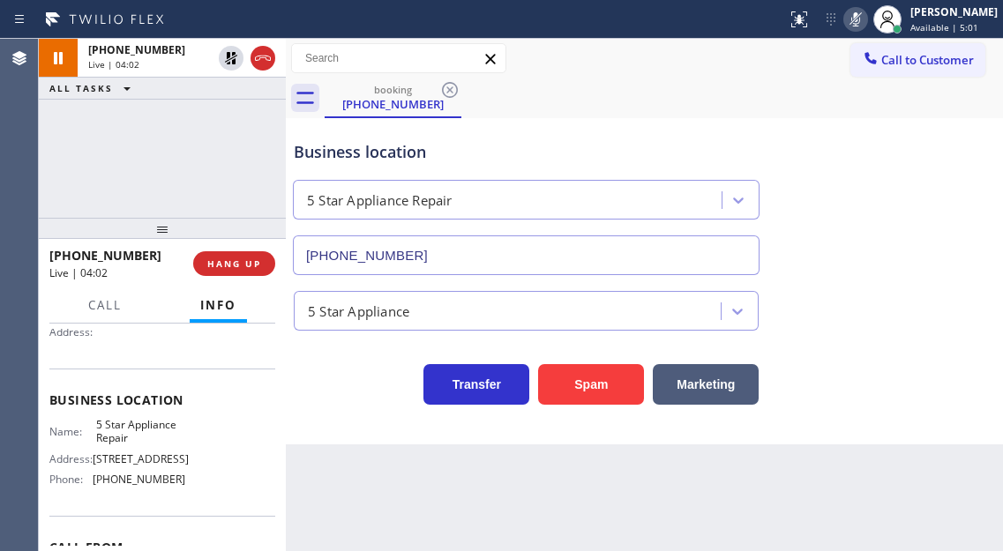
click at [861, 24] on icon at bounding box center [855, 19] width 21 height 21
click at [192, 154] on div "[PHONE_NUMBER] Live | 04:36 ALL TASKS ALL TASKS ACTIVE TASKS TASKS IN WRAP UP" at bounding box center [162, 128] width 247 height 179
click at [402, 156] on div "Business location" at bounding box center [526, 152] width 465 height 24
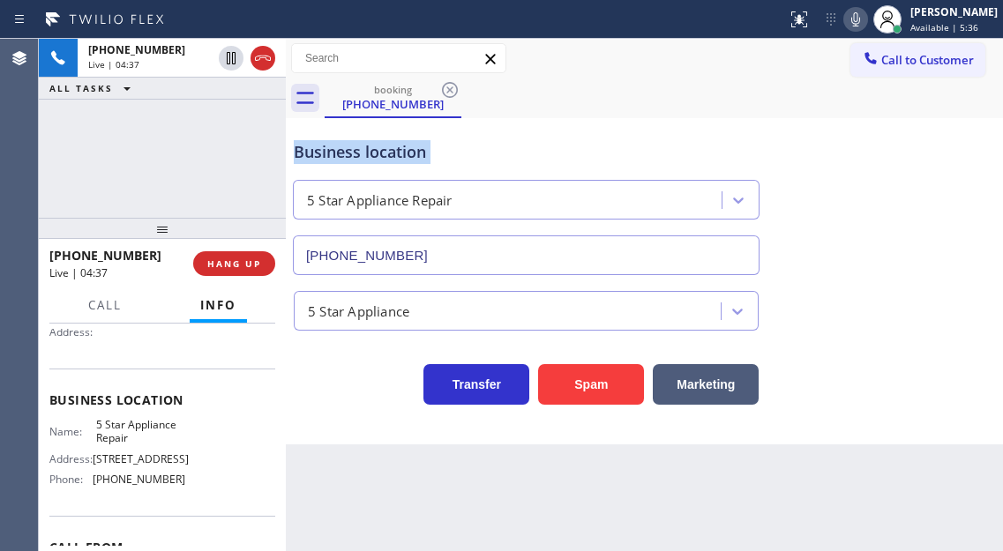
click at [402, 156] on div "Business location" at bounding box center [526, 152] width 465 height 24
click at [476, 150] on div "Business location" at bounding box center [526, 152] width 465 height 24
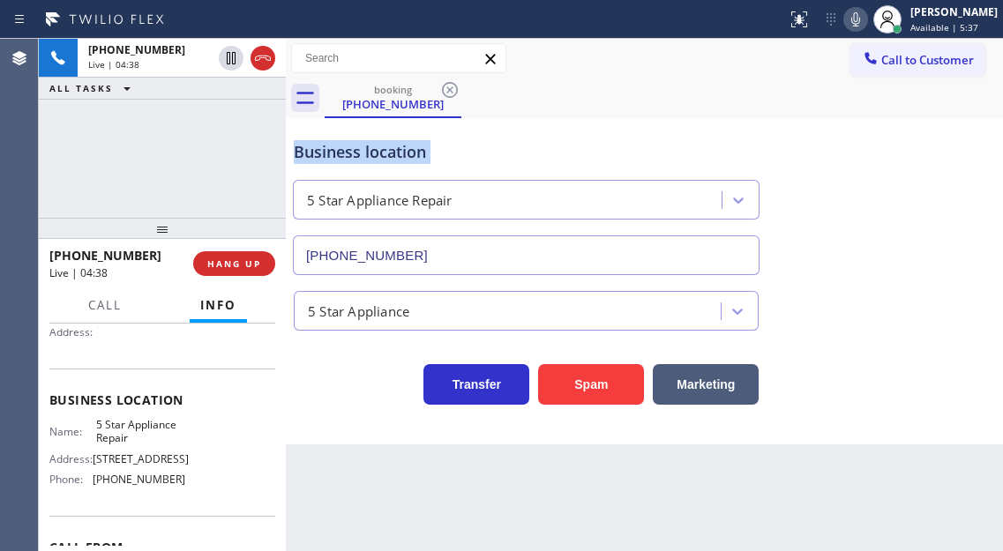
click at [476, 150] on div "Business location" at bounding box center [526, 152] width 465 height 24
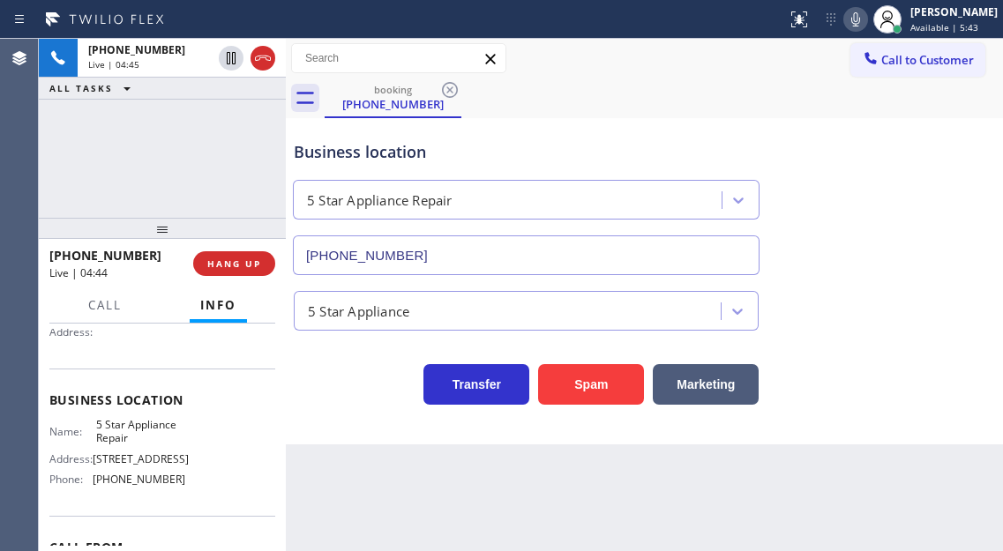
click at [187, 168] on div "[PHONE_NUMBER] Live | 04:45 ALL TASKS ALL TASKS ACTIVE TASKS TASKS IN WRAP UP" at bounding box center [162, 128] width 247 height 179
click at [373, 150] on div "Business location" at bounding box center [526, 152] width 465 height 24
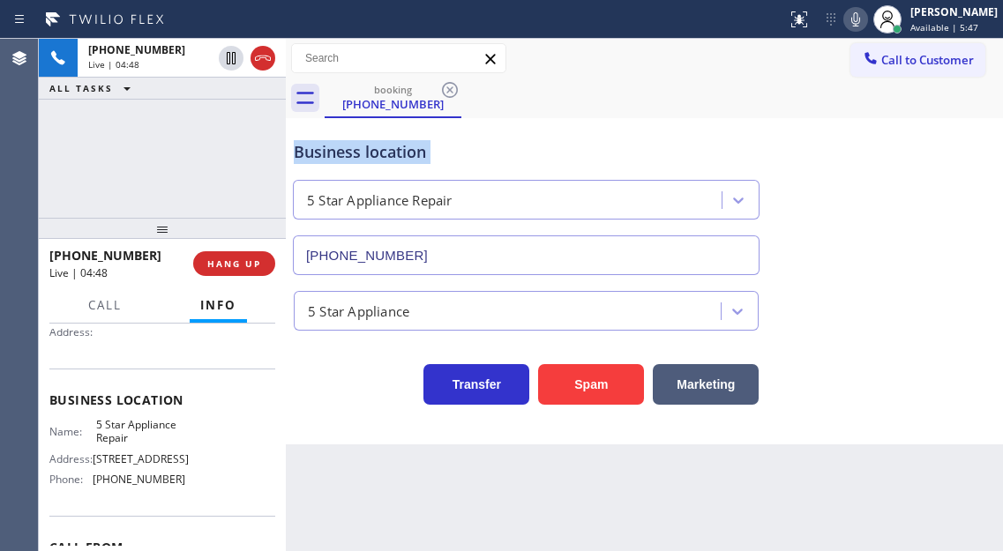
click at [373, 150] on div "Business location" at bounding box center [526, 152] width 465 height 24
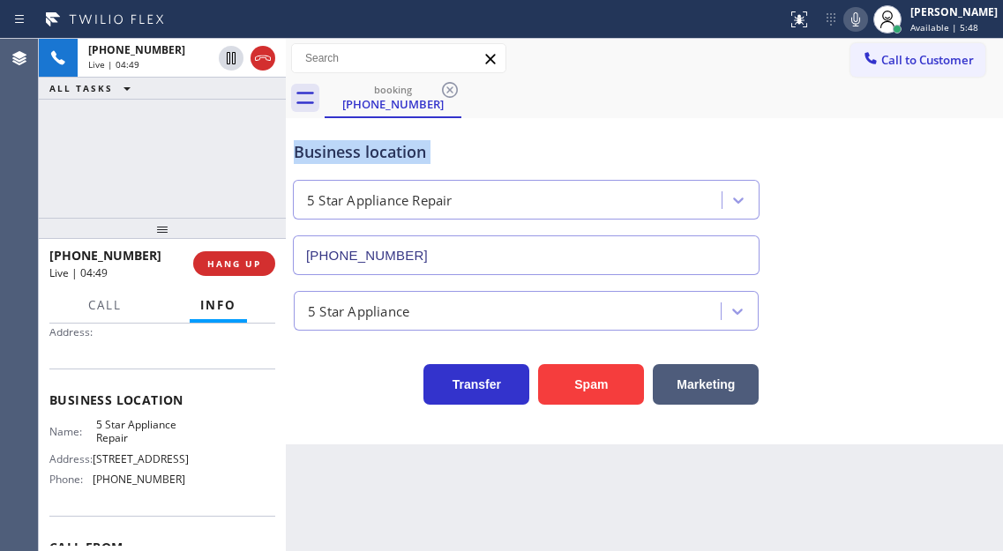
click at [502, 149] on div "Business location" at bounding box center [526, 152] width 465 height 24
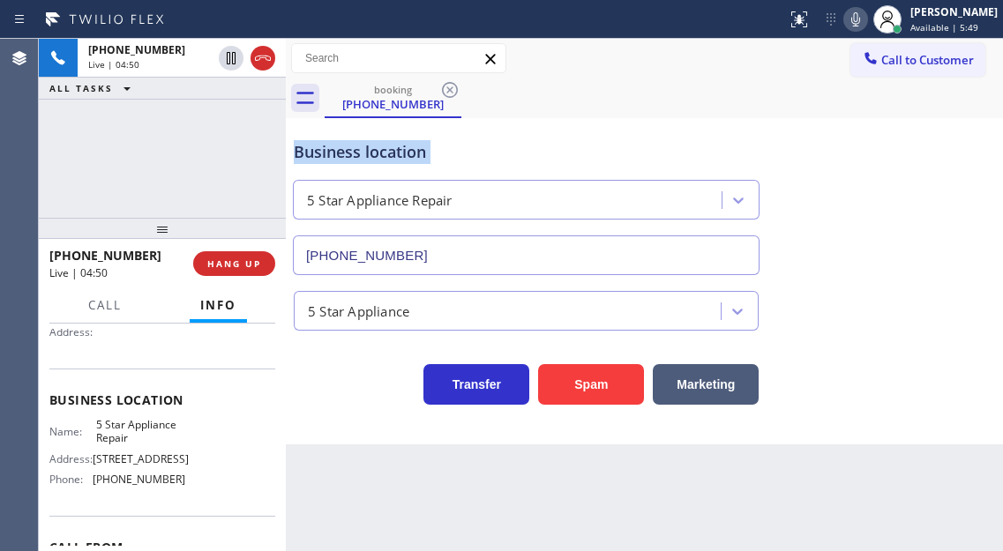
click at [502, 149] on div "Business location" at bounding box center [526, 152] width 465 height 24
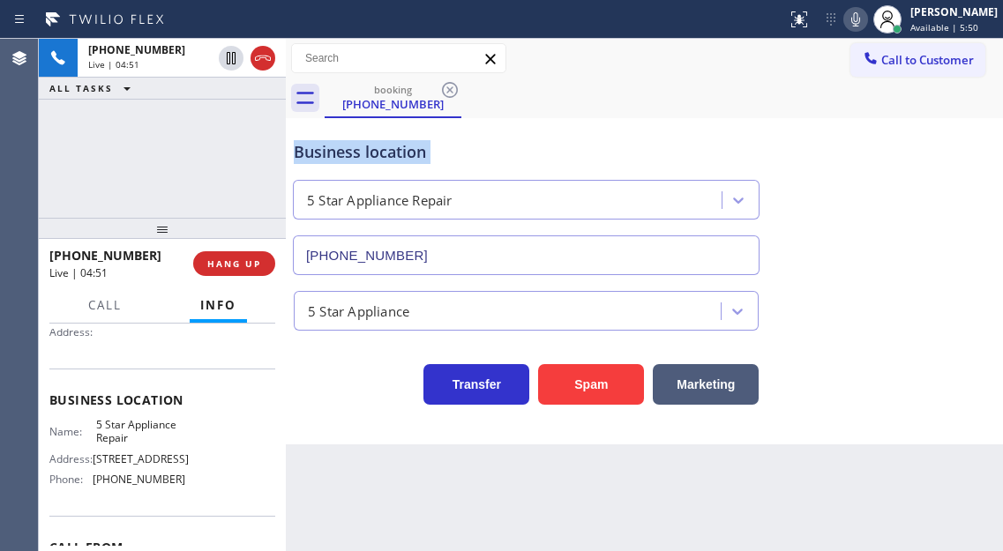
click at [502, 149] on div "Business location" at bounding box center [526, 152] width 465 height 24
click at [229, 142] on div "[PHONE_NUMBER] Live | 04:52 ALL TASKS ALL TASKS ACTIVE TASKS TASKS IN WRAP UP" at bounding box center [162, 128] width 247 height 179
click at [349, 156] on div "Business location" at bounding box center [526, 152] width 465 height 24
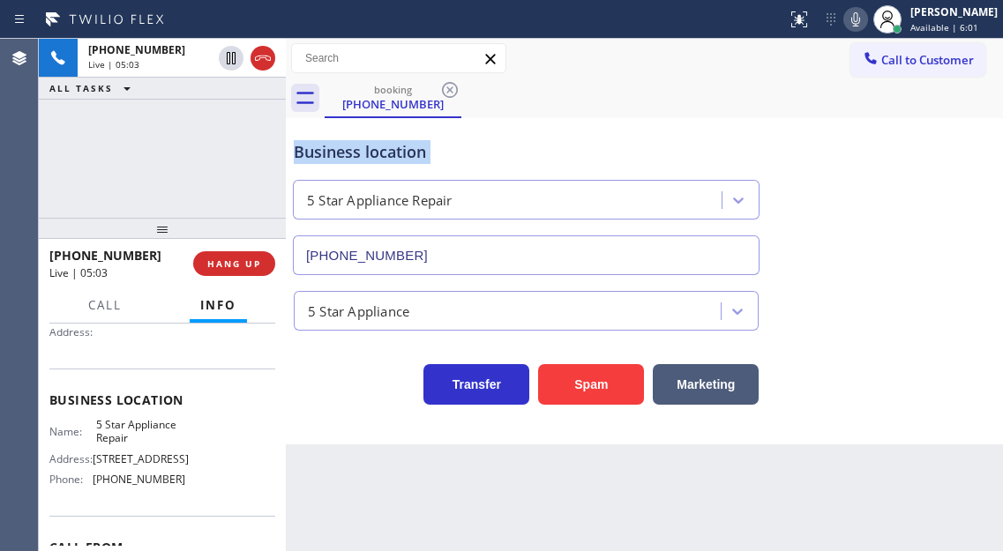
click at [349, 156] on div "Business location" at bounding box center [526, 152] width 465 height 24
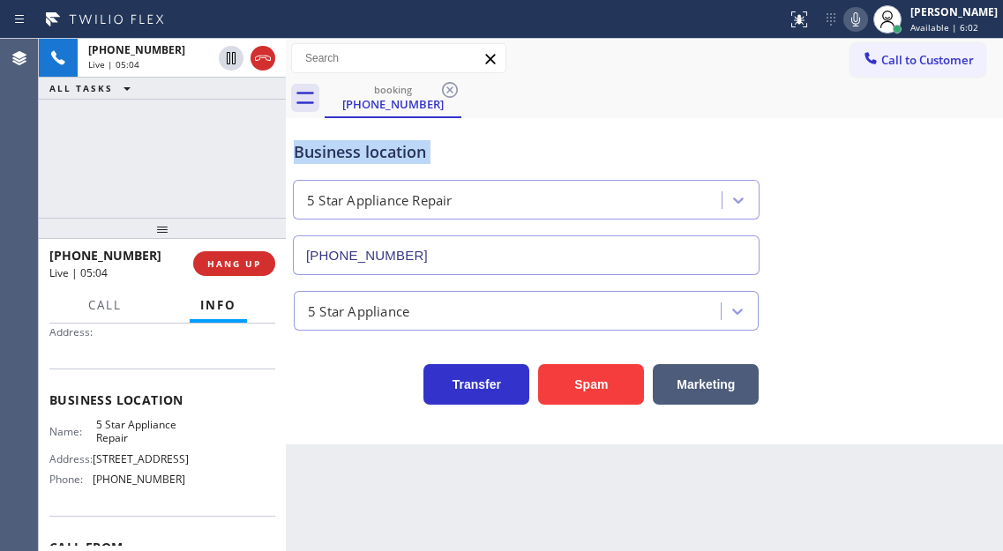
click at [349, 156] on div "Business location" at bounding box center [526, 152] width 465 height 24
click at [159, 142] on div "[PHONE_NUMBER] Live | 05:05 ALL TASKS ALL TASKS ACTIVE TASKS TASKS IN WRAP UP" at bounding box center [162, 128] width 247 height 179
click at [203, 170] on div "[PHONE_NUMBER] Live | 05:06 ALL TASKS ALL TASKS ACTIVE TASKS TASKS IN WRAP UP" at bounding box center [162, 128] width 247 height 179
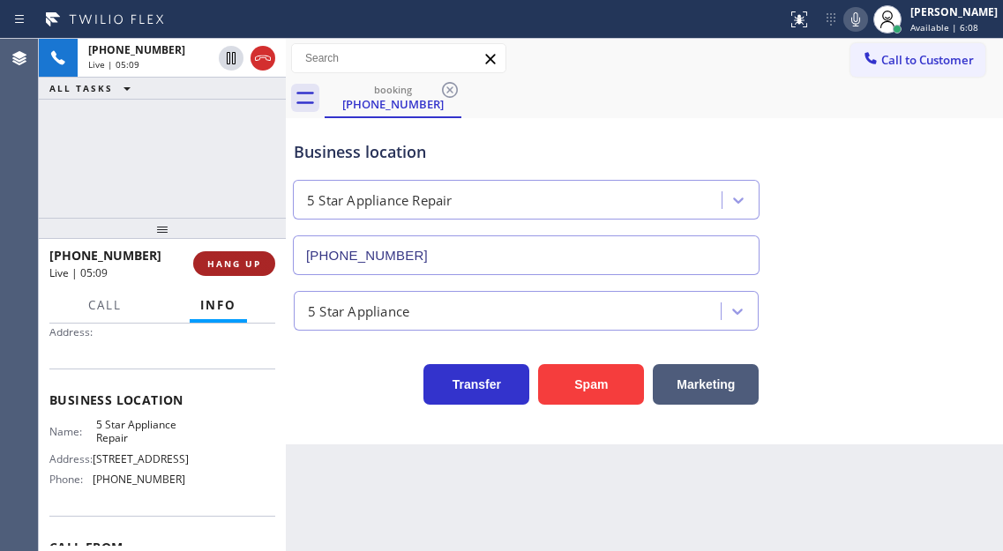
click at [250, 270] on span "HANG UP" at bounding box center [234, 264] width 54 height 12
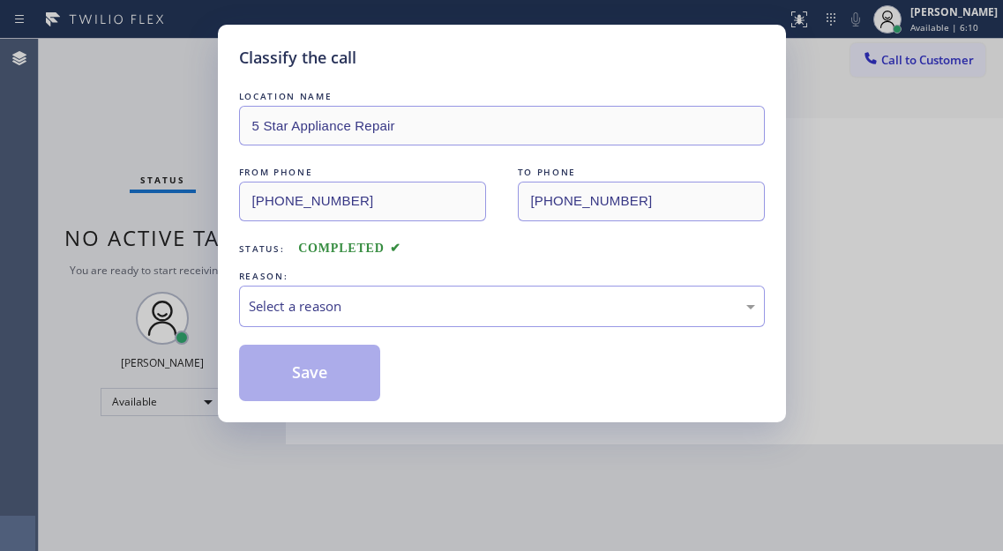
click at [250, 270] on div "REASON:" at bounding box center [502, 276] width 526 height 19
click at [322, 312] on div "Select a reason" at bounding box center [502, 306] width 506 height 20
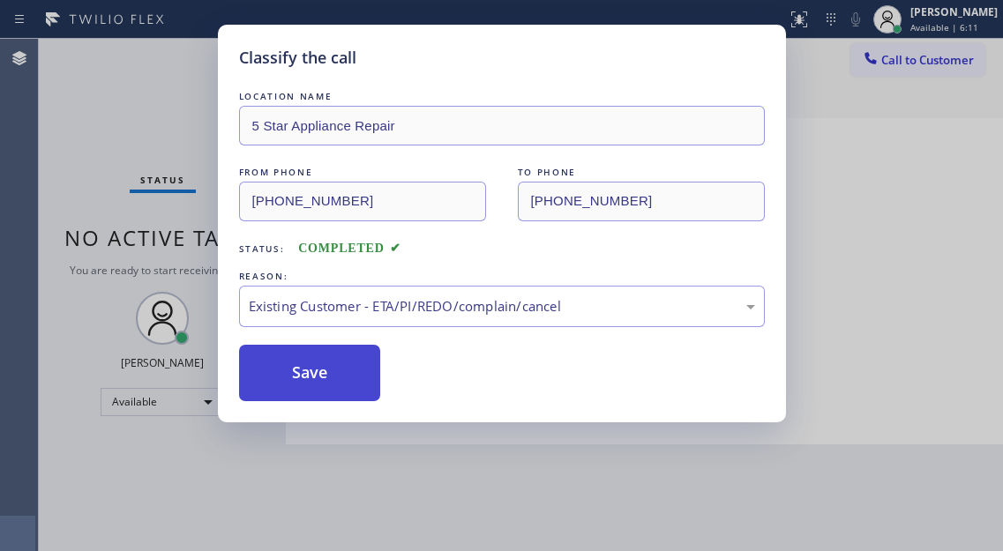
click at [344, 386] on button "Save" at bounding box center [310, 373] width 142 height 56
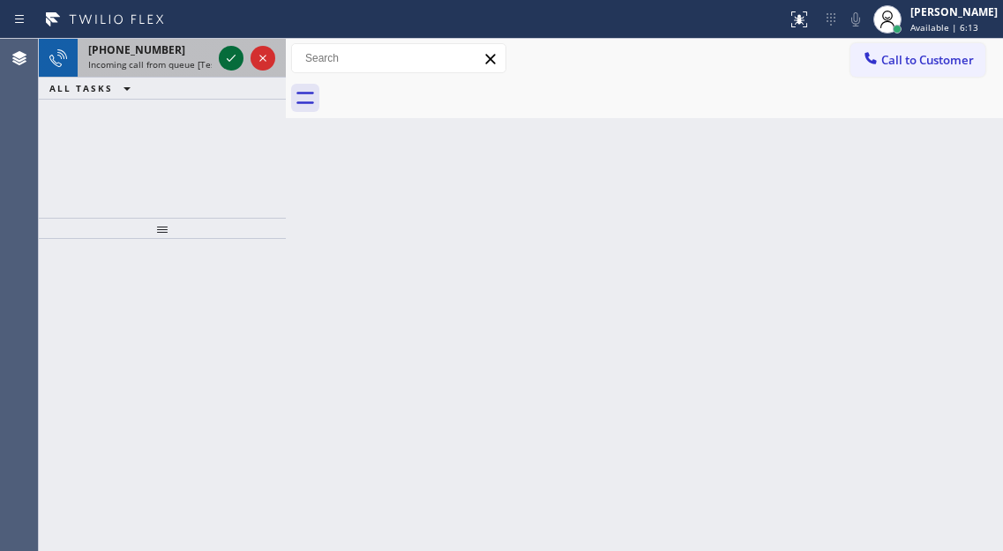
click at [232, 62] on icon at bounding box center [231, 58] width 21 height 21
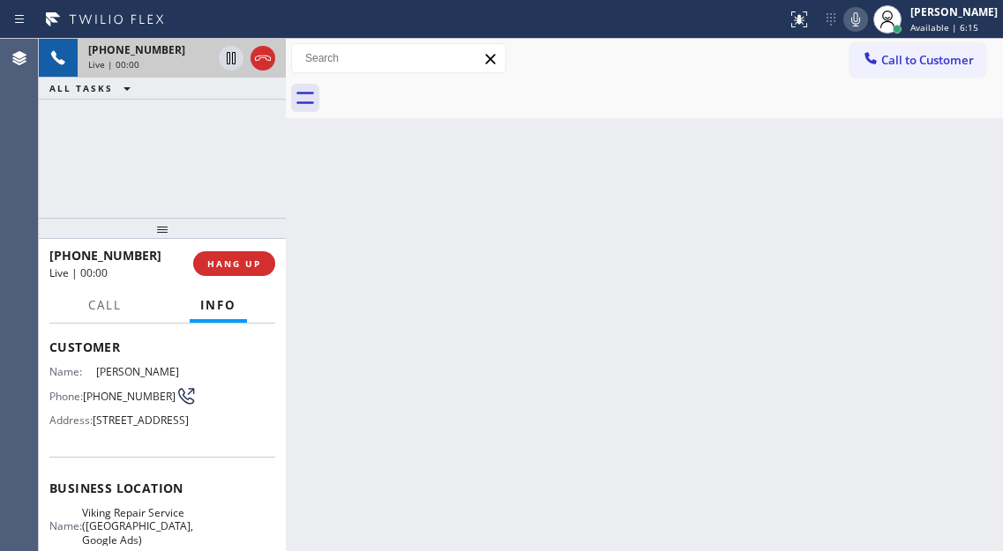
scroll to position [265, 0]
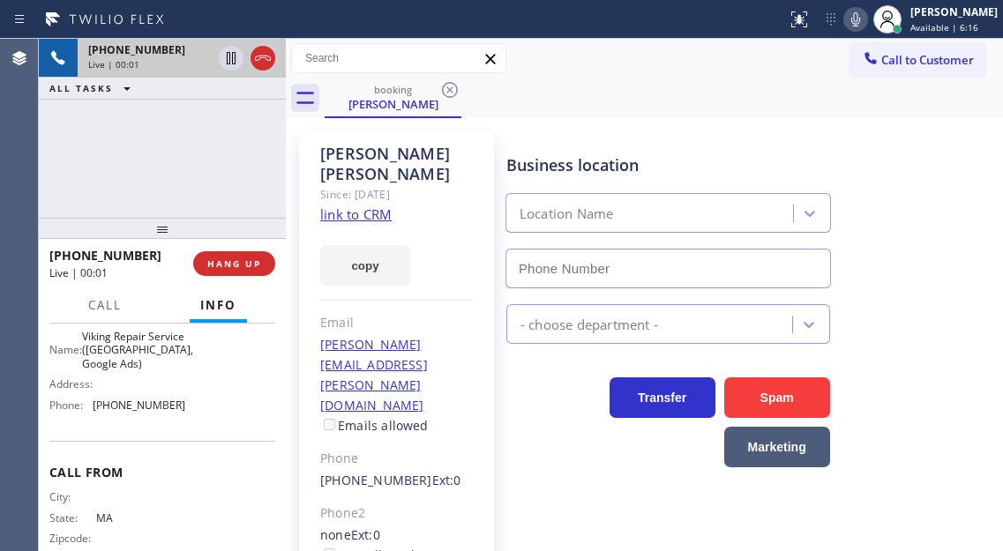
type input "[PHONE_NUMBER]"
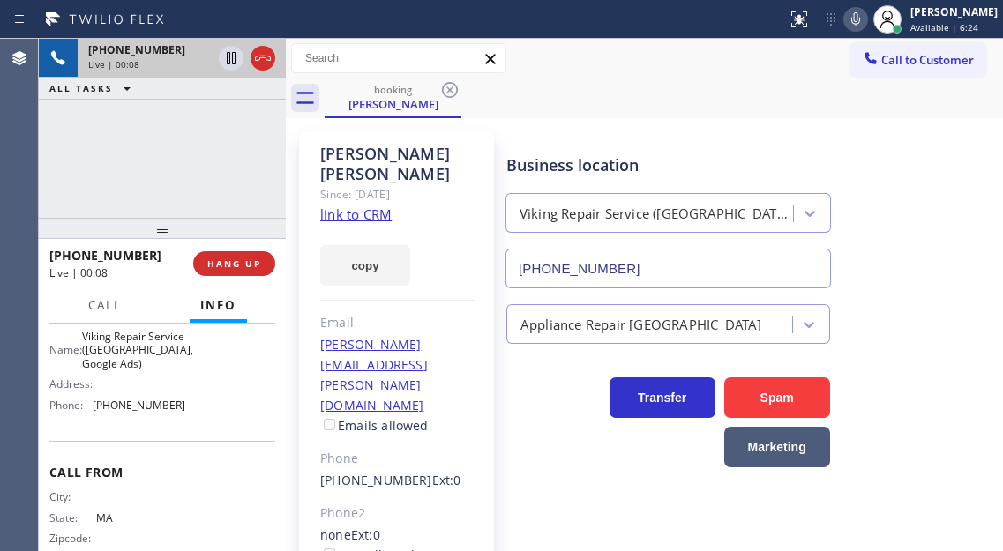
click at [922, 157] on div "Business location Viking Repair Service ([GEOGRAPHIC_DATA], Google Ads) [PHONE_…" at bounding box center [751, 209] width 496 height 160
click at [356, 206] on link "link to CRM" at bounding box center [355, 215] width 71 height 18
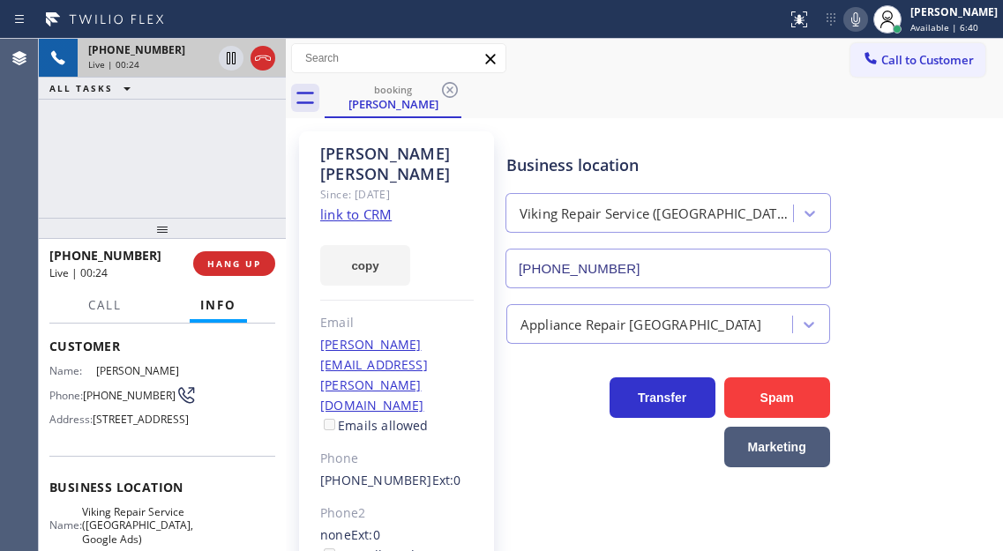
scroll to position [88, 0]
click at [113, 390] on span "[PHONE_NUMBER]" at bounding box center [129, 396] width 93 height 13
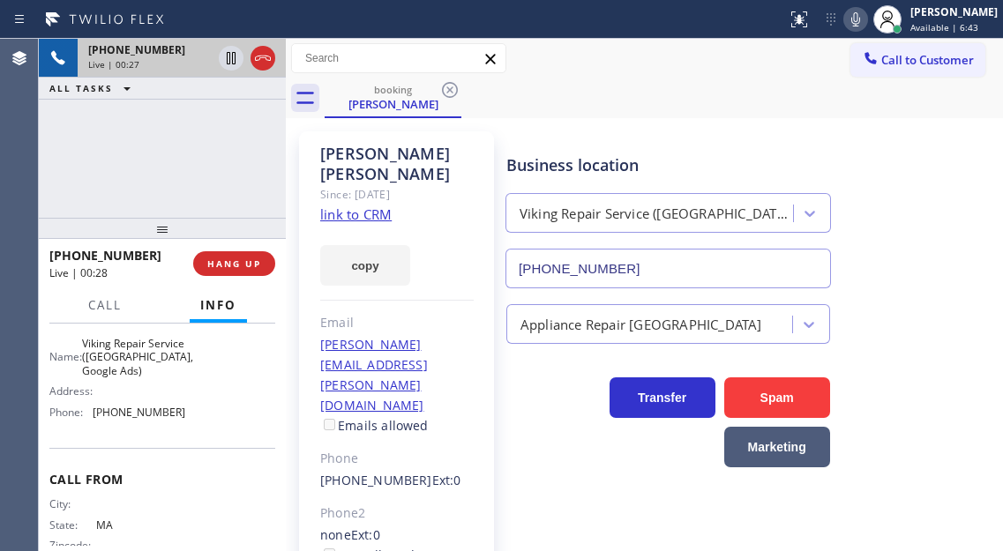
scroll to position [265, 0]
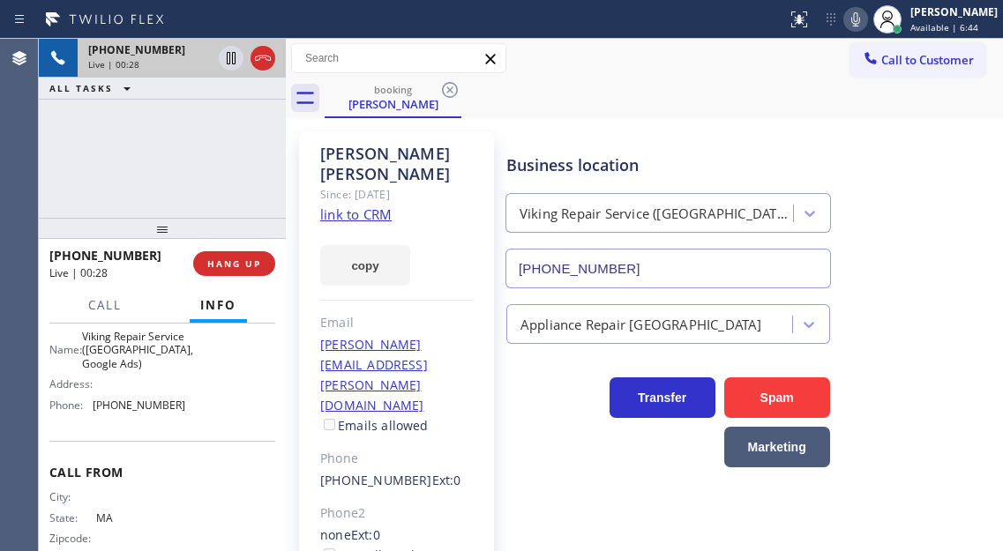
click at [126, 370] on span "Viking Repair Service ([GEOGRAPHIC_DATA], Google Ads)" at bounding box center [137, 350] width 111 height 41
click at [121, 412] on span "[PHONE_NUMBER]" at bounding box center [139, 405] width 93 height 13
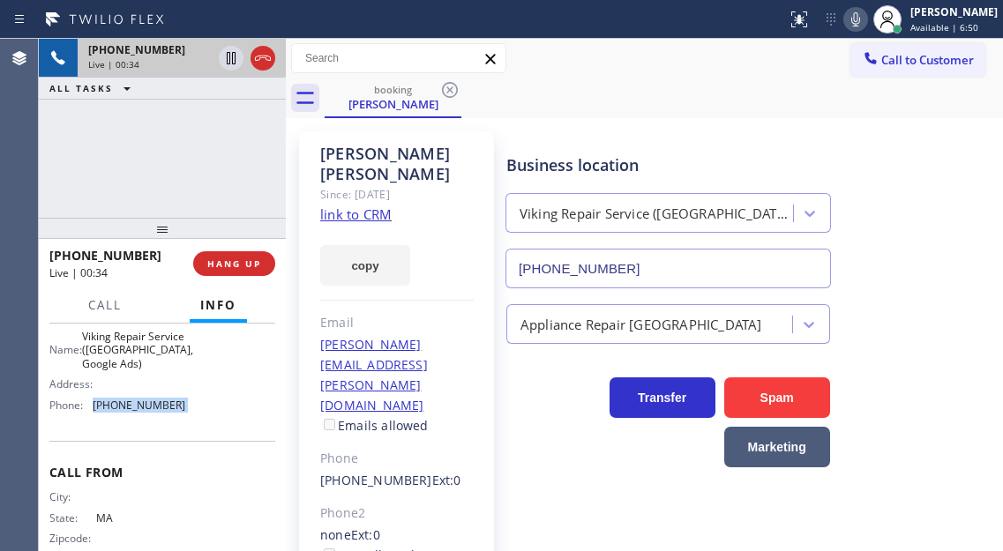
click at [121, 412] on span "[PHONE_NUMBER]" at bounding box center [139, 405] width 93 height 13
click at [274, 161] on div "[PHONE_NUMBER] Live | 00:37 ALL TASKS ALL TASKS ACTIVE TASKS TASKS IN WRAP UP" at bounding box center [162, 128] width 247 height 179
click at [173, 370] on span "Viking Repair Service ([GEOGRAPHIC_DATA], Google Ads)" at bounding box center [137, 350] width 111 height 41
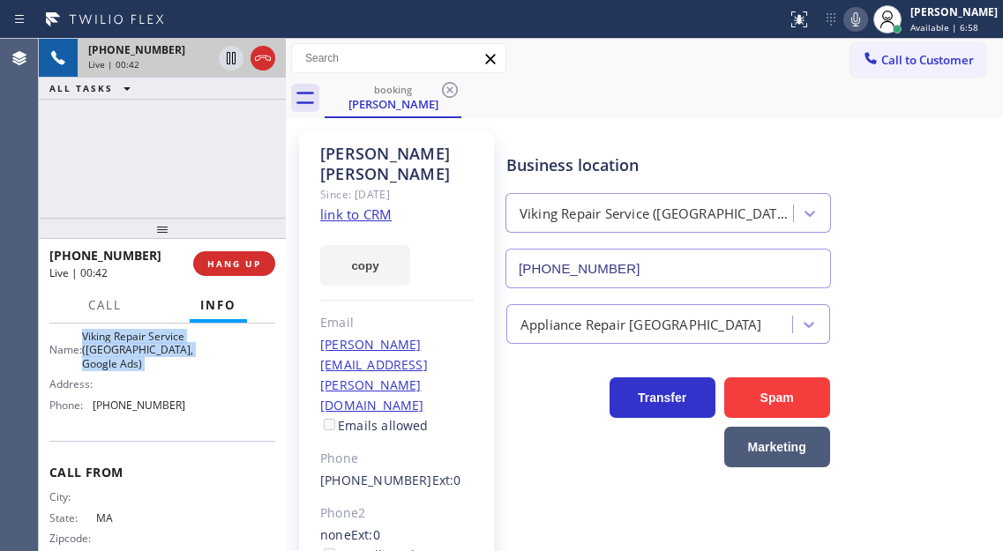
click at [173, 370] on span "Viking Repair Service ([GEOGRAPHIC_DATA], Google Ads)" at bounding box center [137, 350] width 111 height 41
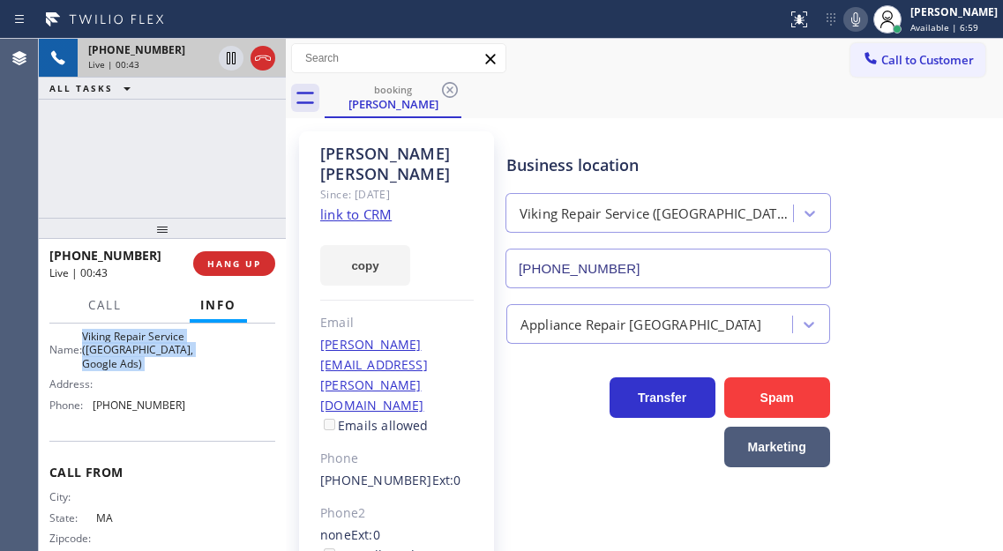
click at [173, 370] on span "Viking Repair Service ([GEOGRAPHIC_DATA], Google Ads)" at bounding box center [137, 350] width 111 height 41
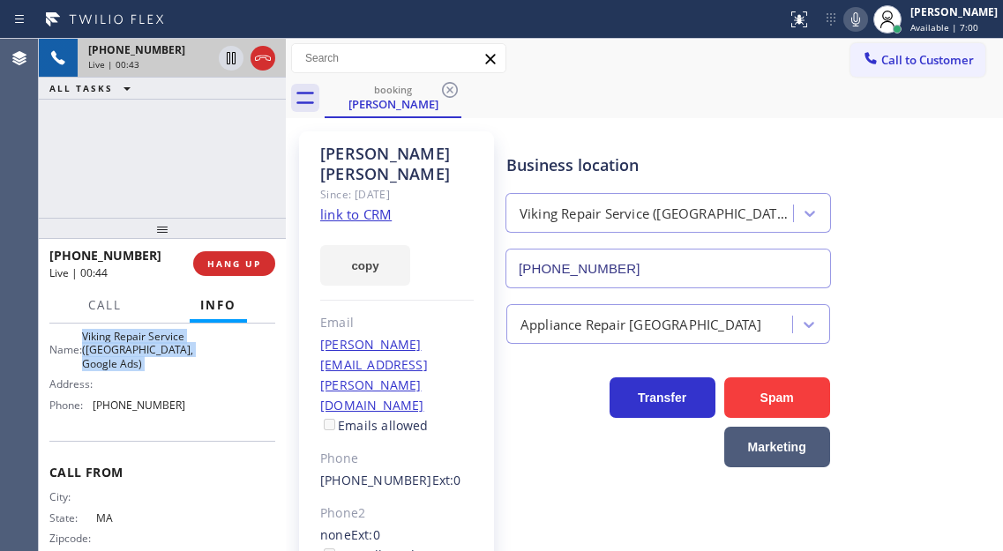
click at [173, 370] on span "Viking Repair Service ([GEOGRAPHIC_DATA], Google Ads)" at bounding box center [137, 350] width 111 height 41
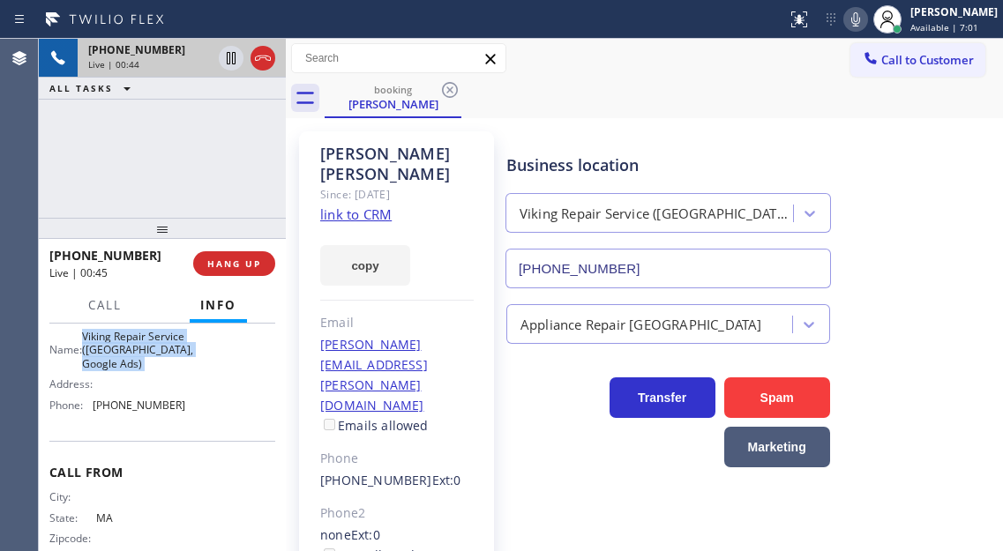
click at [173, 370] on span "Viking Repair Service ([GEOGRAPHIC_DATA], Google Ads)" at bounding box center [137, 350] width 111 height 41
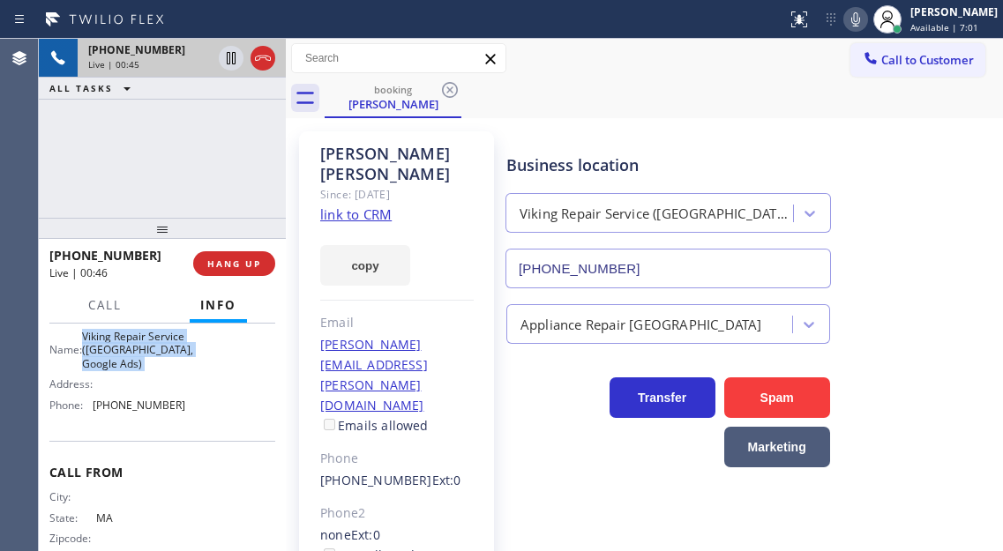
click at [173, 370] on span "Viking Repair Service ([GEOGRAPHIC_DATA], Google Ads)" at bounding box center [137, 350] width 111 height 41
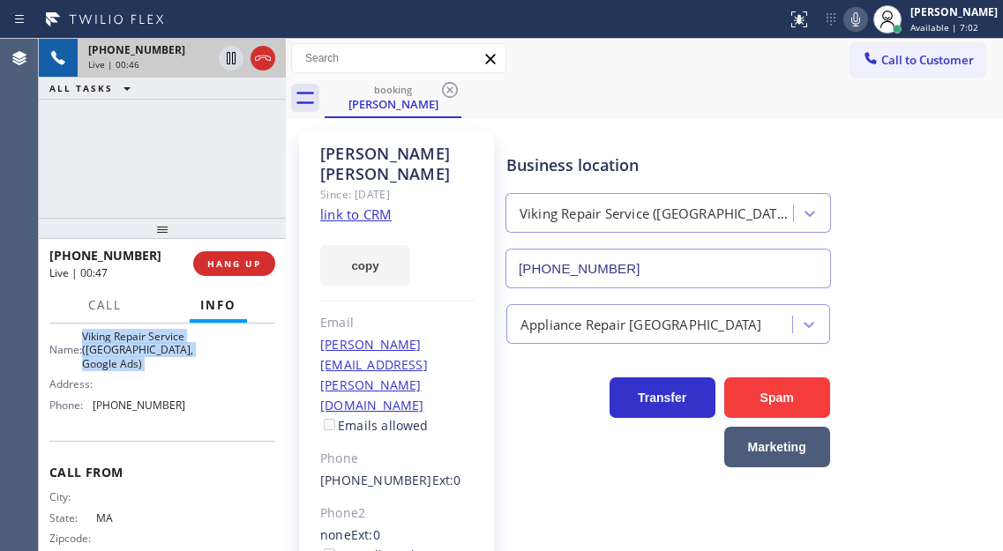
click at [173, 370] on span "Viking Repair Service ([GEOGRAPHIC_DATA], Google Ads)" at bounding box center [137, 350] width 111 height 41
click at [246, 258] on span "HANG UP" at bounding box center [234, 264] width 54 height 12
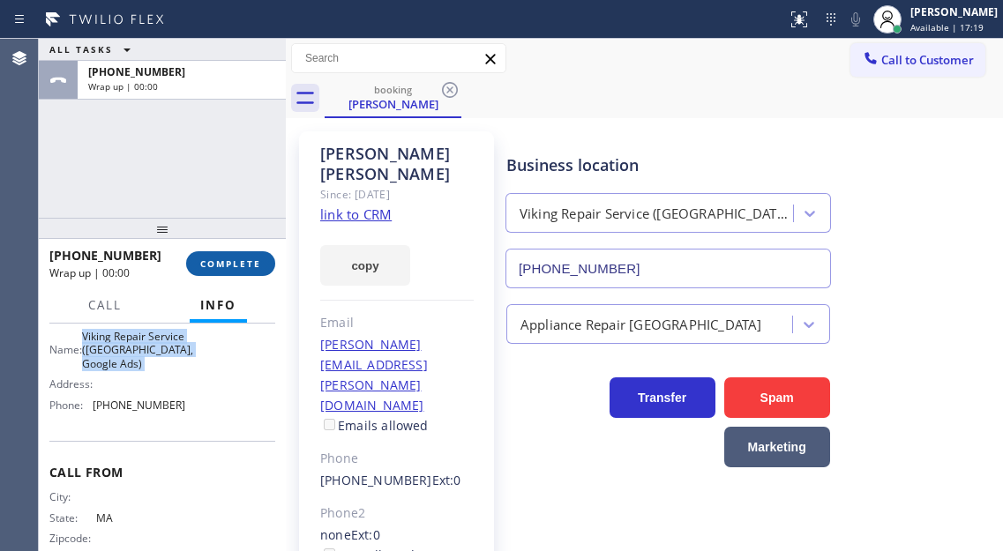
click at [246, 258] on span "COMPLETE" at bounding box center [230, 264] width 61 height 12
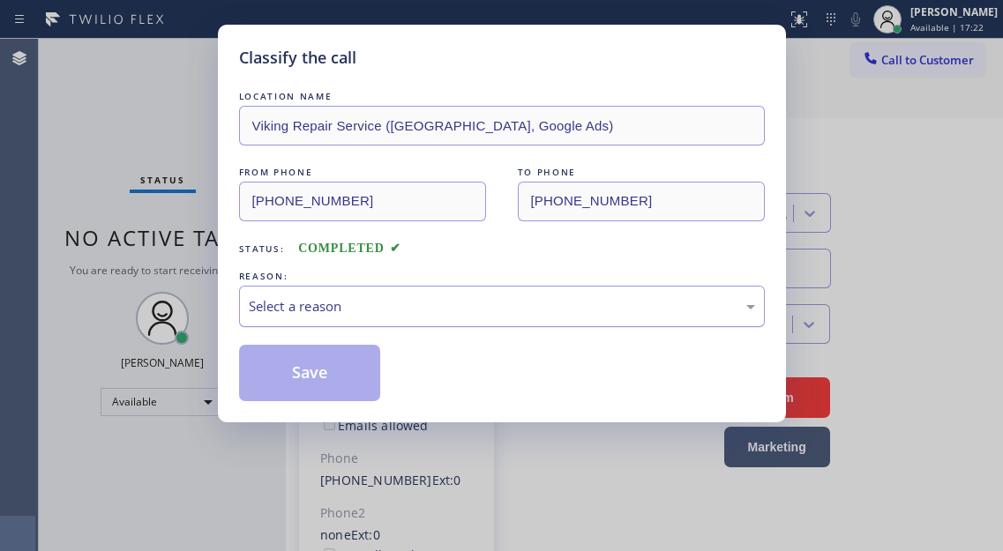
click at [385, 296] on div "Select a reason" at bounding box center [502, 306] width 506 height 20
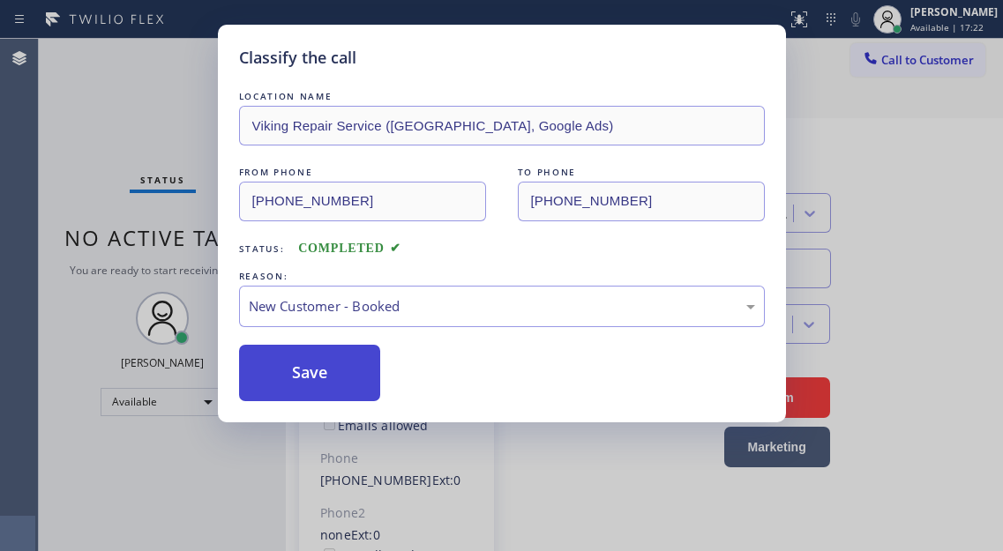
click at [355, 378] on button "Save" at bounding box center [310, 373] width 142 height 56
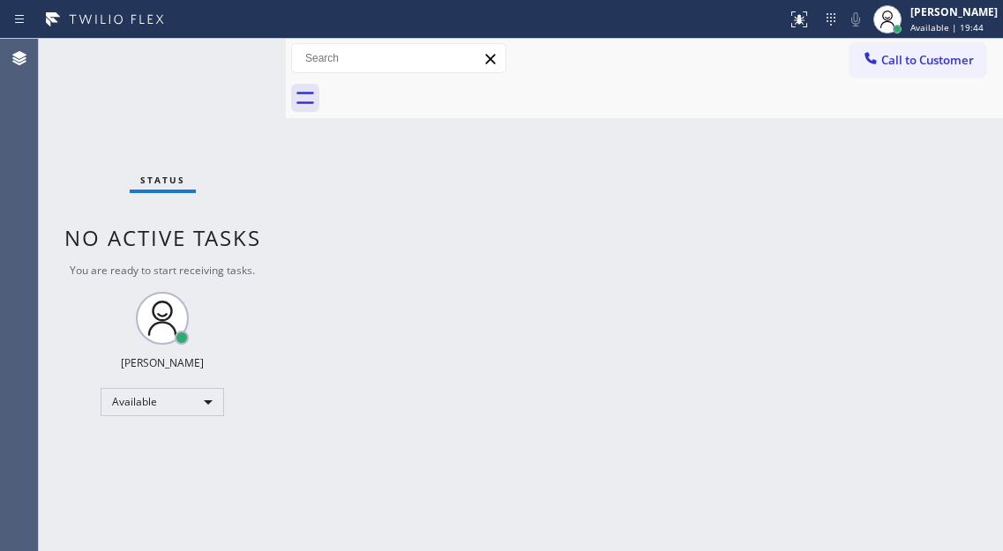
click at [188, 68] on div "Status No active tasks You are ready to start receiving tasks. [PERSON_NAME]" at bounding box center [162, 295] width 247 height 512
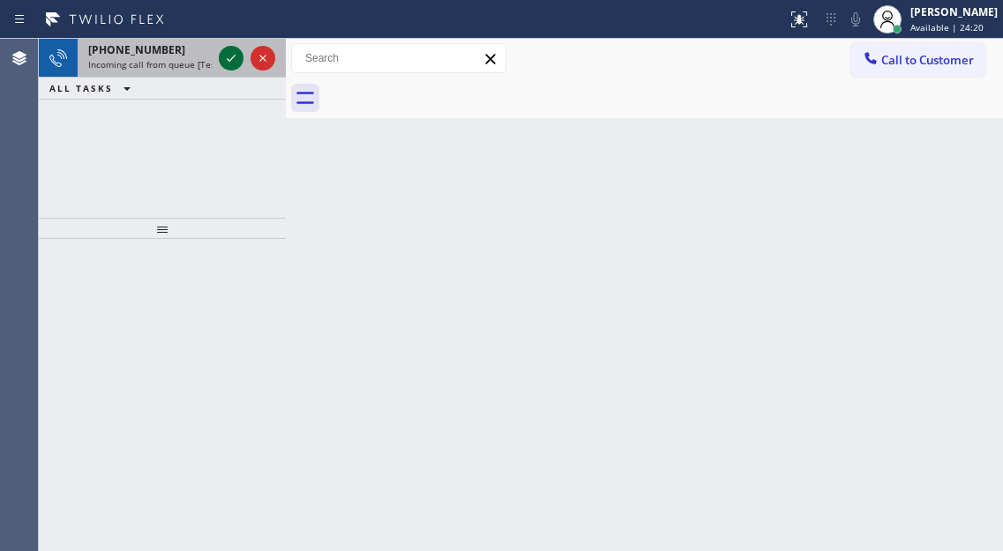
click at [232, 64] on icon at bounding box center [231, 58] width 21 height 21
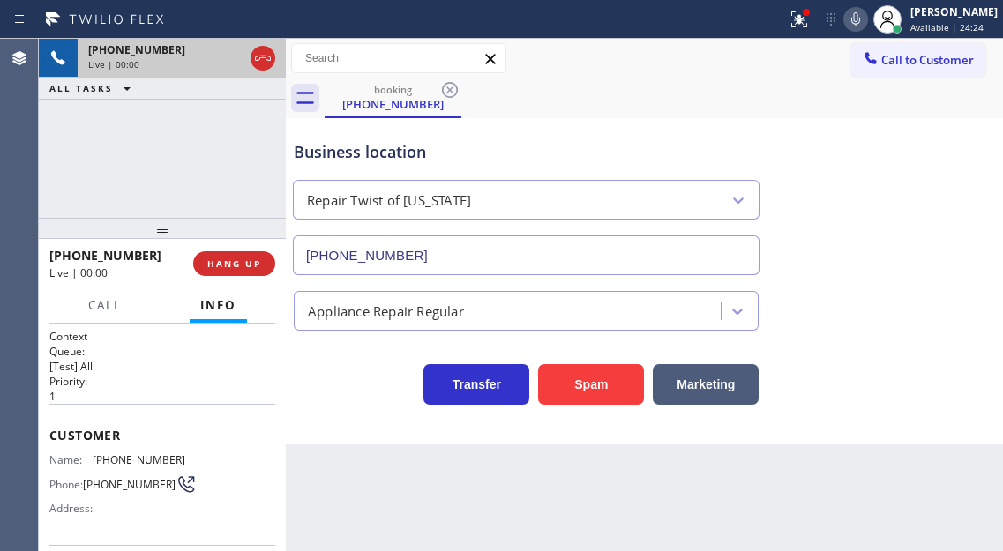
type input "[PHONE_NUMBER]"
click at [121, 453] on span "[PHONE_NUMBER]" at bounding box center [139, 459] width 93 height 13
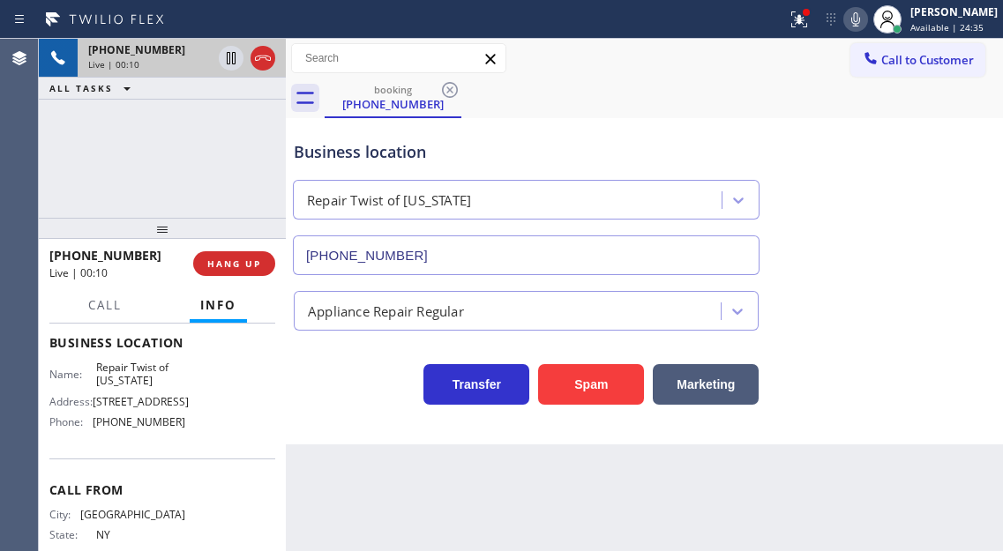
scroll to position [265, 0]
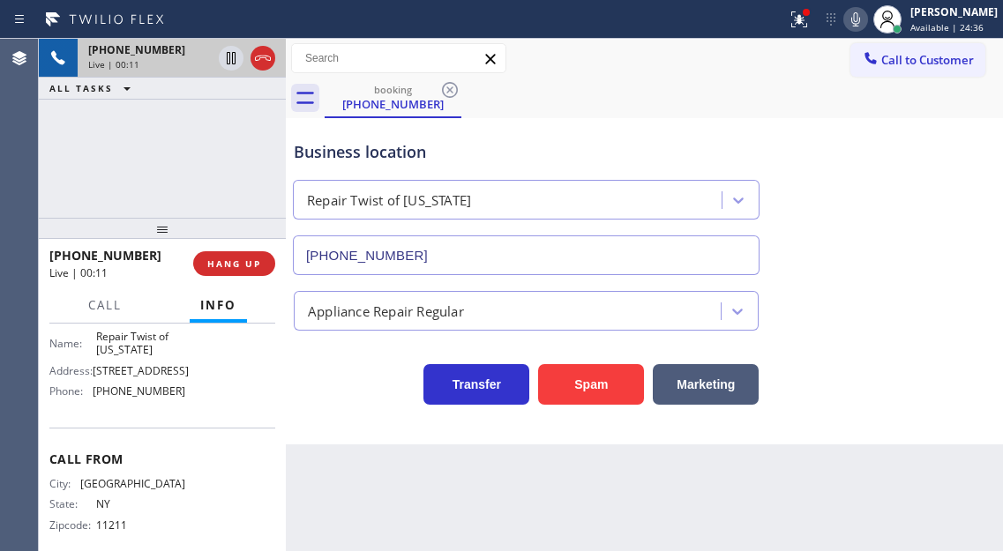
click at [140, 354] on span "Repair Twist of [US_STATE]" at bounding box center [140, 343] width 88 height 27
click at [135, 398] on span "[PHONE_NUMBER]" at bounding box center [139, 391] width 93 height 13
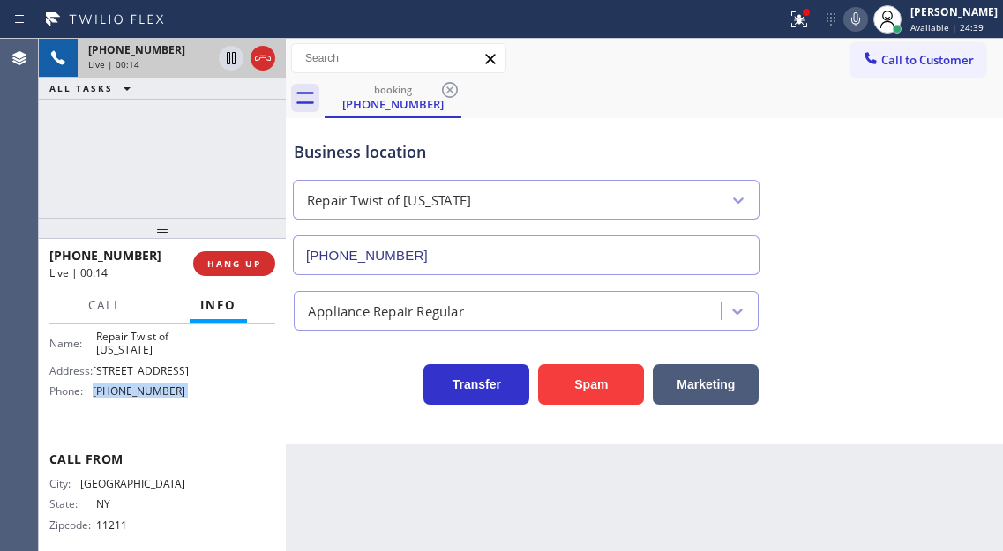
click at [135, 398] on span "[PHONE_NUMBER]" at bounding box center [139, 391] width 93 height 13
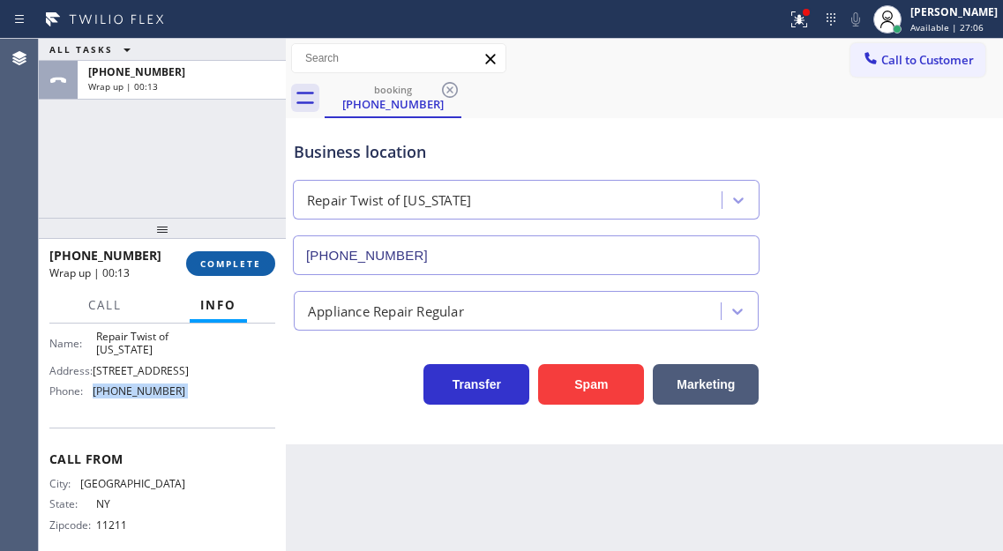
click at [258, 258] on span "COMPLETE" at bounding box center [230, 264] width 61 height 12
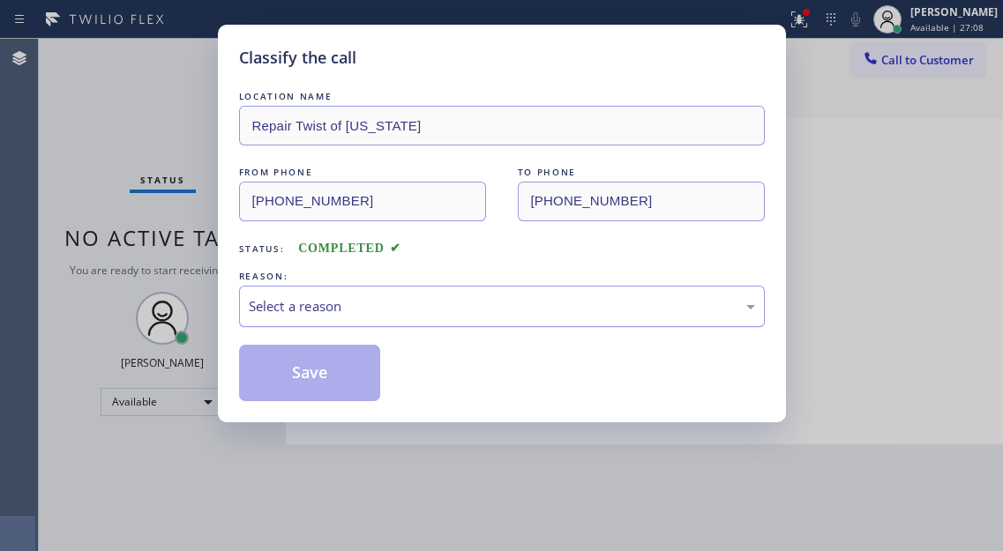
click at [336, 308] on div "Select a reason" at bounding box center [502, 306] width 506 height 20
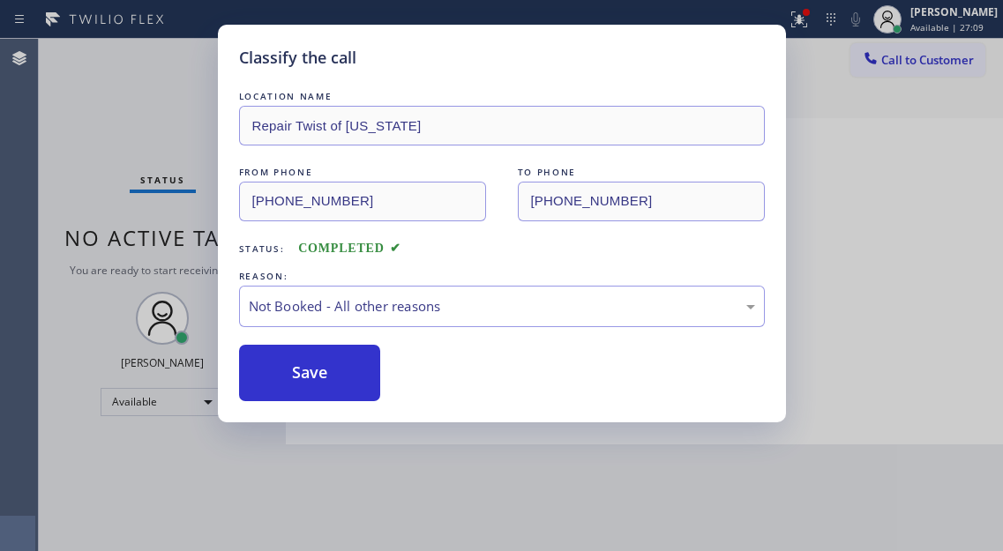
click at [345, 378] on button "Save" at bounding box center [310, 373] width 142 height 56
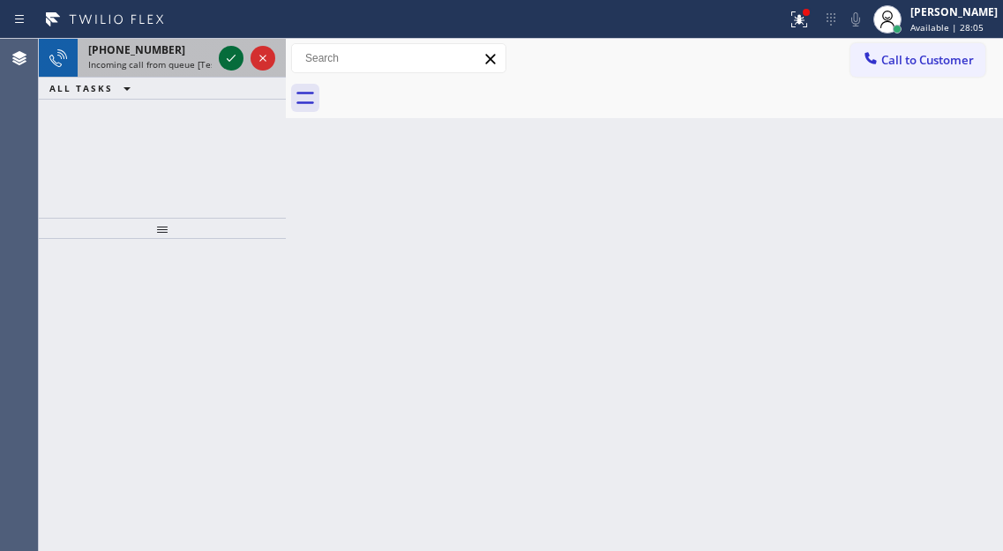
click at [236, 64] on icon at bounding box center [231, 58] width 21 height 21
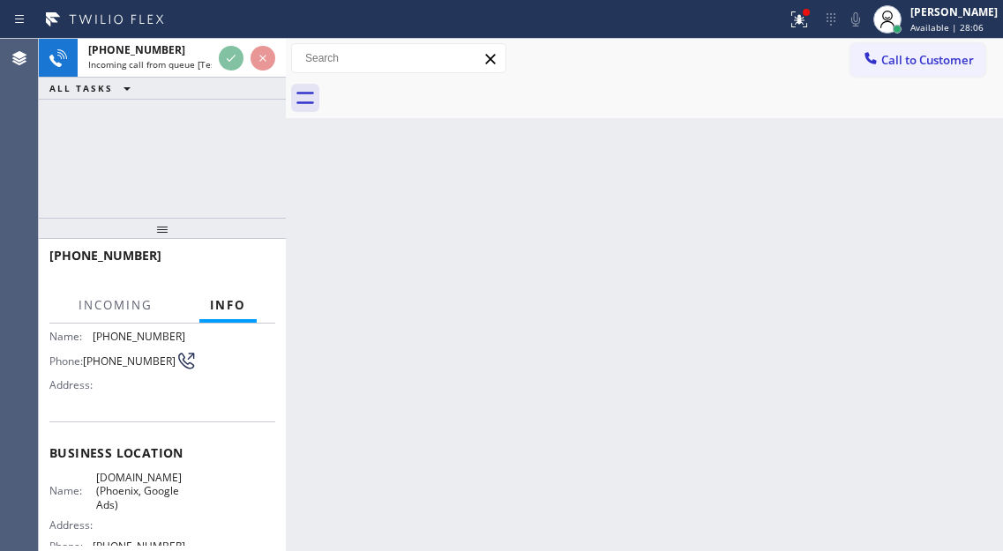
scroll to position [176, 0]
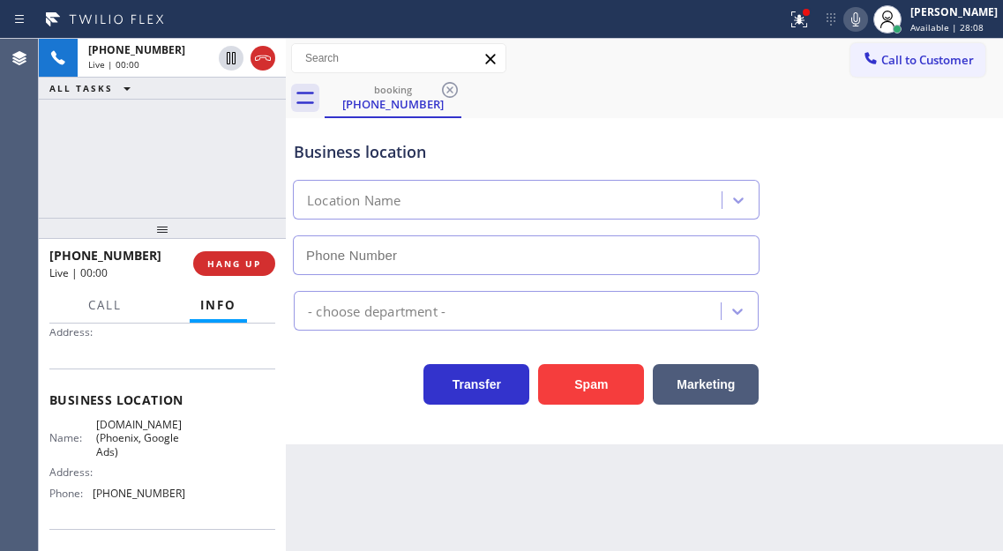
click at [153, 441] on span "[DOMAIN_NAME] (Phoenix, Google Ads)" at bounding box center [140, 438] width 88 height 41
type input "[PHONE_NUMBER]"
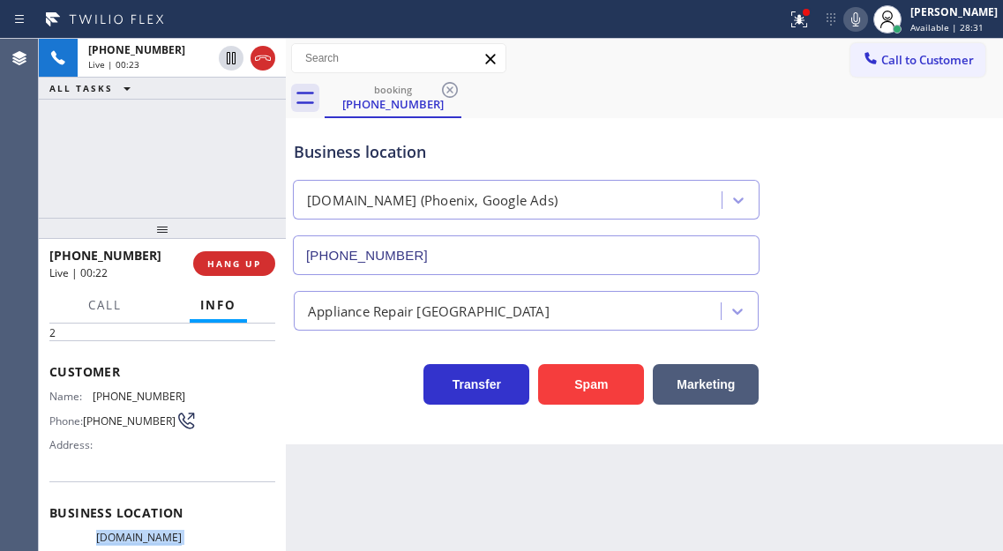
scroll to position [0, 0]
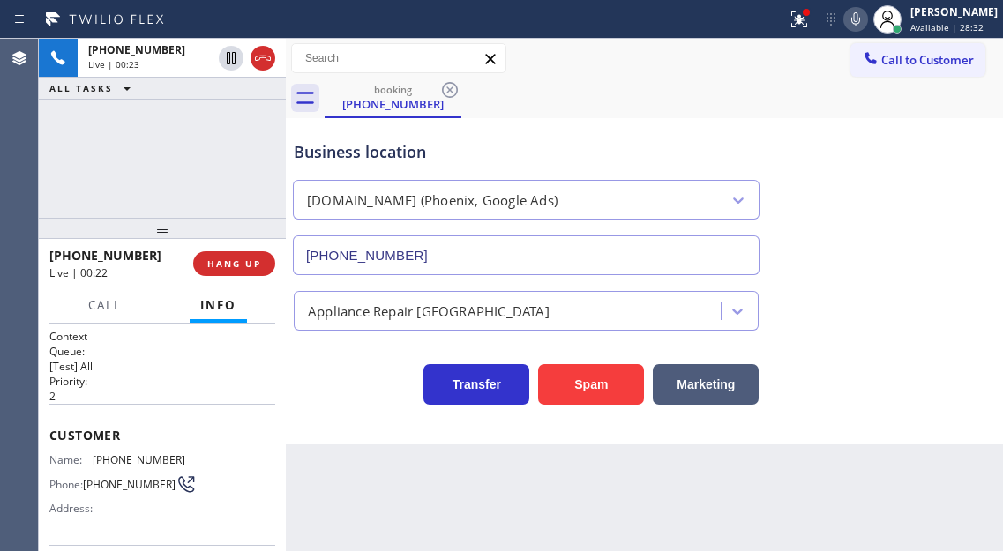
click at [102, 480] on span "[PHONE_NUMBER]" at bounding box center [129, 484] width 93 height 13
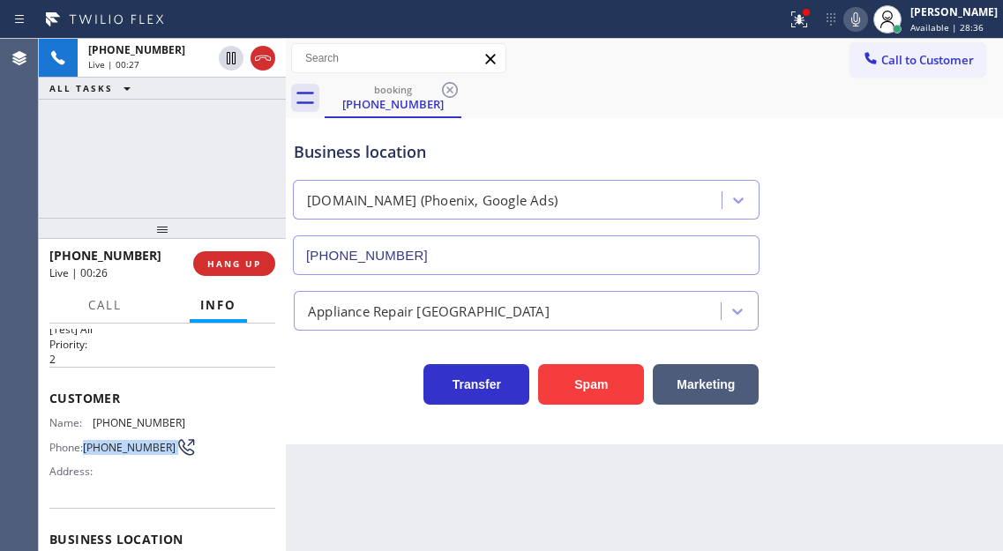
scroll to position [176, 0]
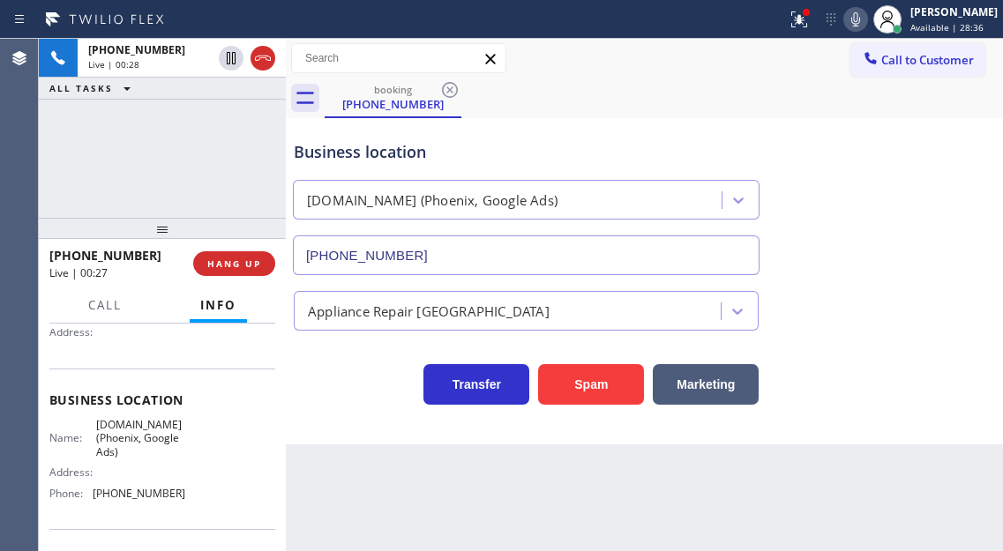
click at [170, 425] on span "[DOMAIN_NAME] (Phoenix, Google Ads)" at bounding box center [140, 438] width 88 height 41
click at [155, 500] on span "[PHONE_NUMBER]" at bounding box center [139, 493] width 93 height 13
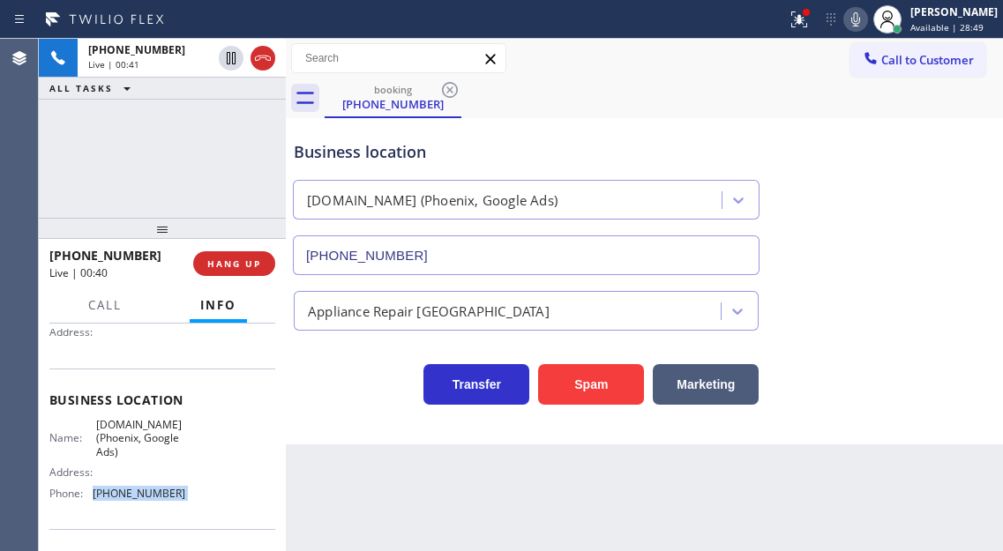
click at [155, 500] on span "[PHONE_NUMBER]" at bounding box center [139, 493] width 93 height 13
click at [182, 115] on div "[PHONE_NUMBER] Live | 01:49 ALL TASKS ALL TASKS ACTIVE TASKS TASKS IN WRAP UP" at bounding box center [162, 128] width 247 height 179
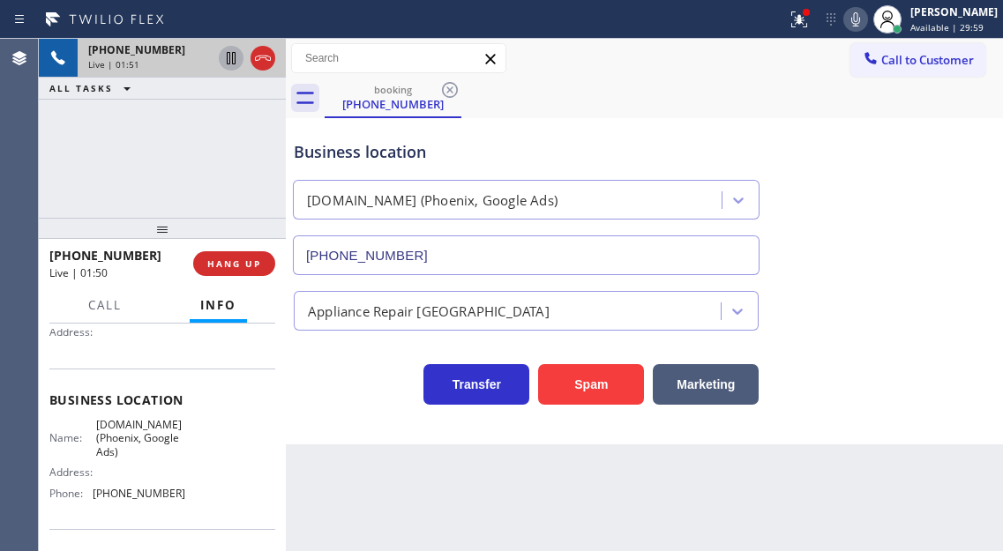
click at [234, 60] on icon at bounding box center [231, 58] width 21 height 21
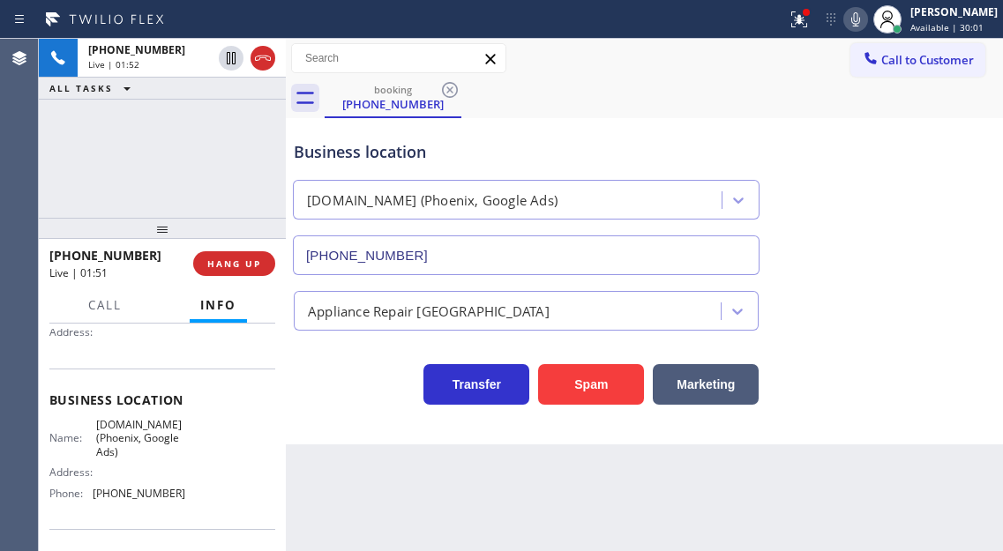
click at [861, 10] on icon at bounding box center [855, 19] width 21 height 21
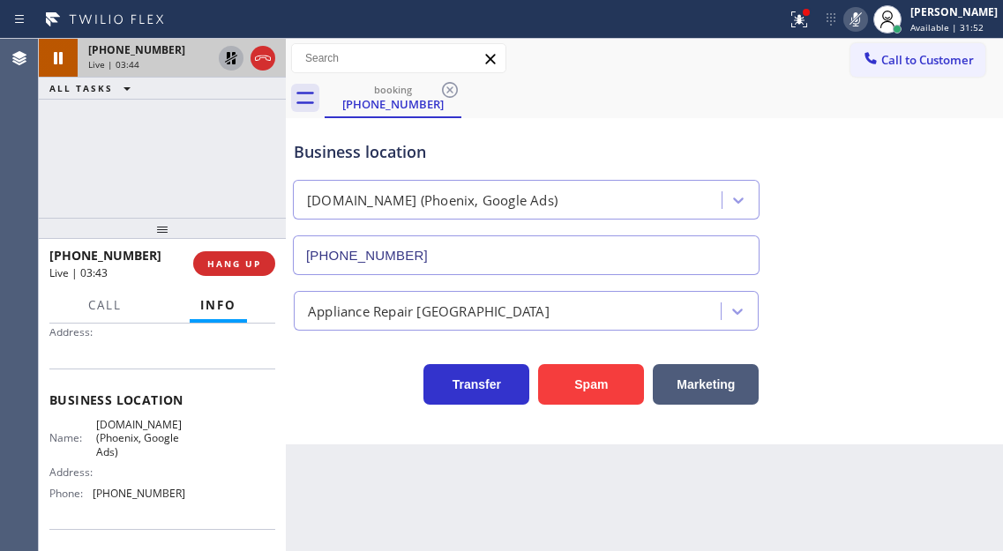
click at [232, 57] on icon at bounding box center [231, 58] width 21 height 21
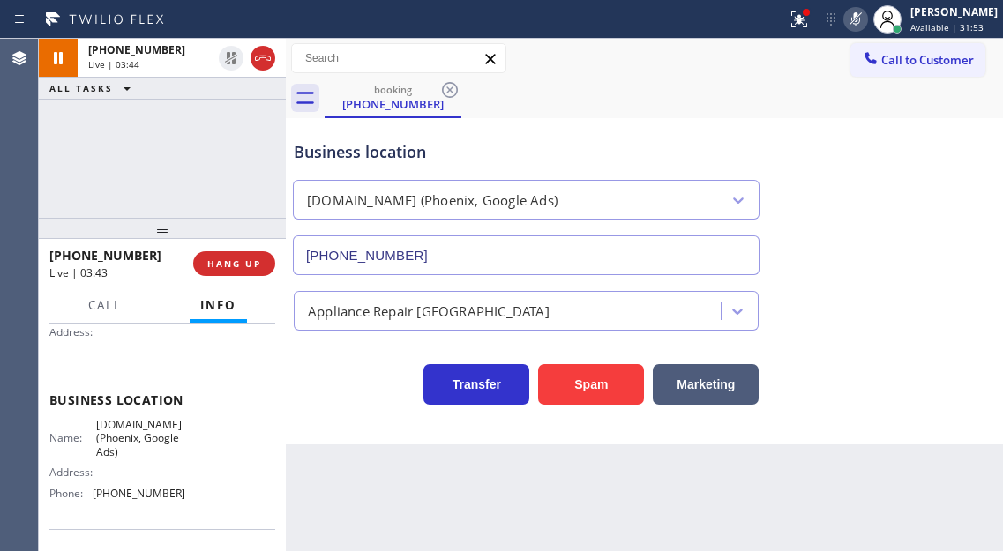
click at [860, 19] on icon at bounding box center [855, 19] width 9 height 14
click at [919, 171] on div "Business location [DOMAIN_NAME] ([GEOGRAPHIC_DATA], Google Ads) [PHONE_NUMBER]" at bounding box center [644, 196] width 708 height 160
click at [247, 263] on span "HANG UP" at bounding box center [234, 264] width 54 height 12
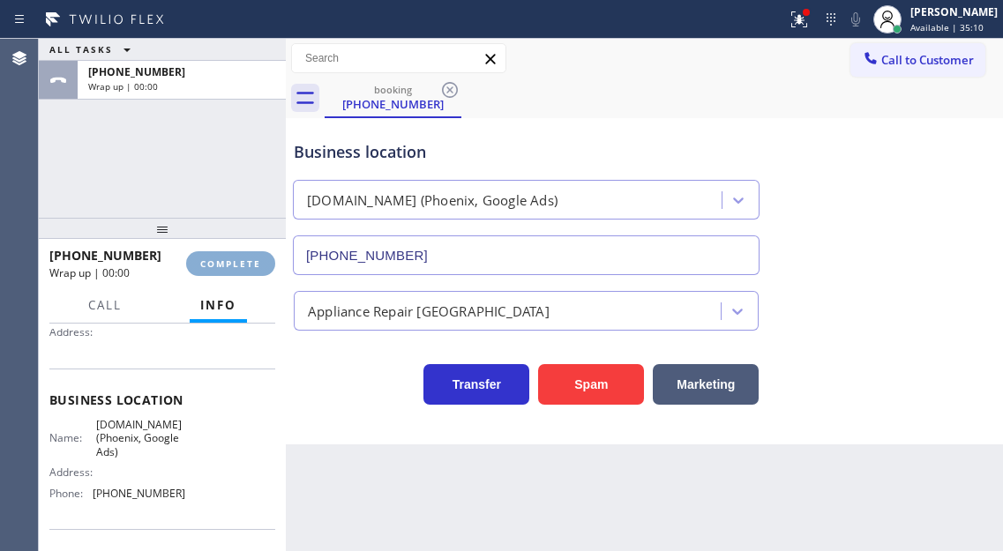
click at [247, 263] on span "COMPLETE" at bounding box center [230, 264] width 61 height 12
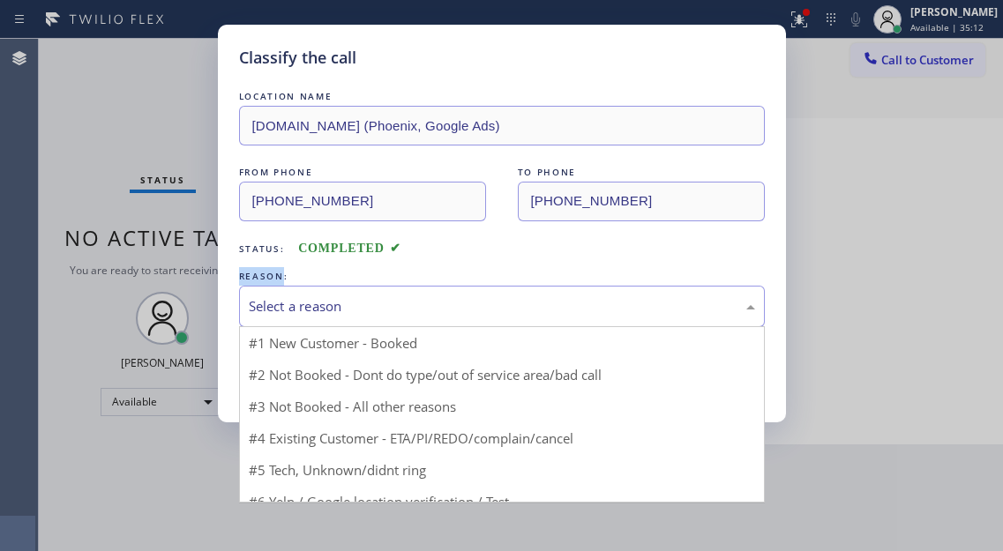
click at [375, 303] on div "Select a reason" at bounding box center [502, 306] width 506 height 20
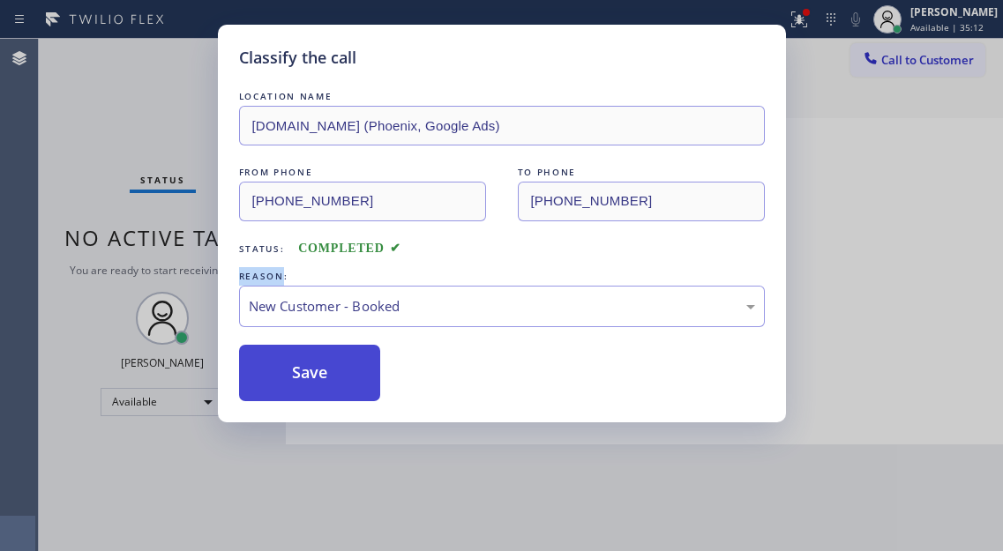
click at [360, 371] on button "Save" at bounding box center [310, 373] width 142 height 56
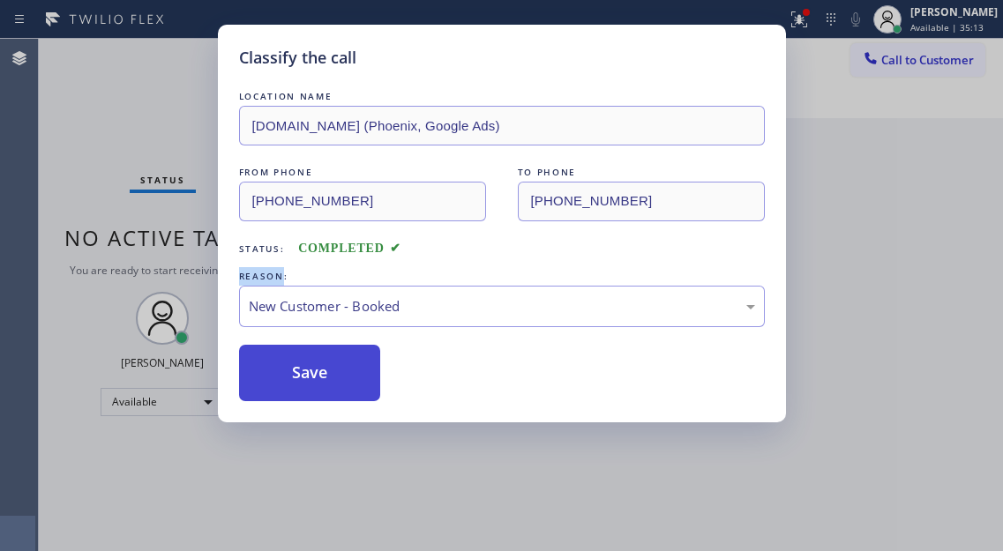
click at [360, 371] on button "Save" at bounding box center [310, 373] width 142 height 56
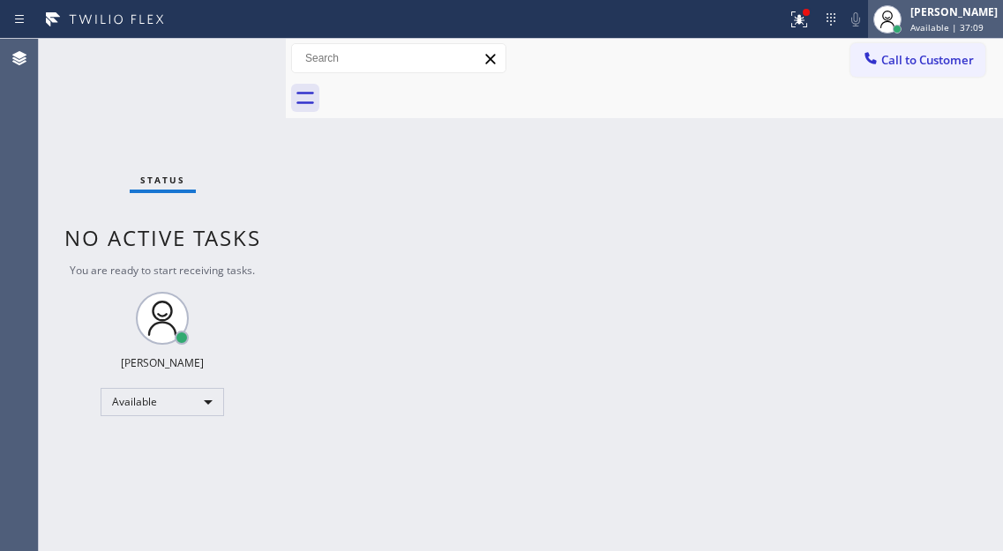
click at [961, 28] on span "Available | 37:09" at bounding box center [946, 27] width 73 height 12
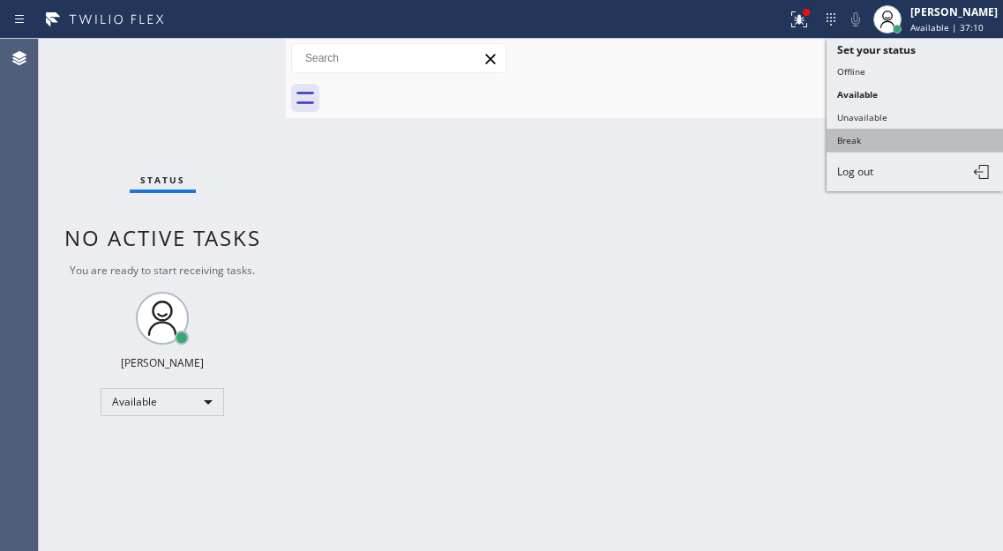
click at [892, 139] on button "Break" at bounding box center [915, 140] width 176 height 23
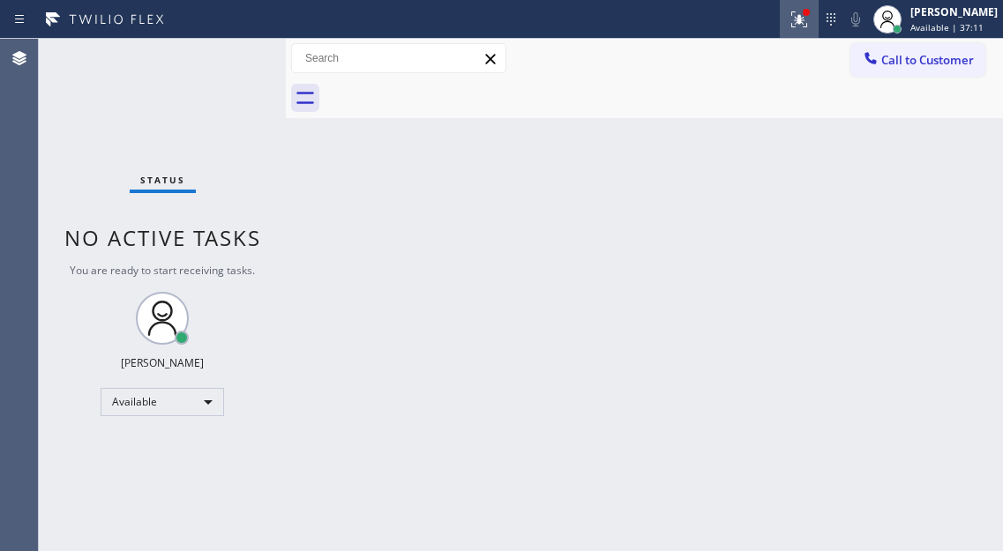
click at [810, 30] on button at bounding box center [799, 19] width 39 height 39
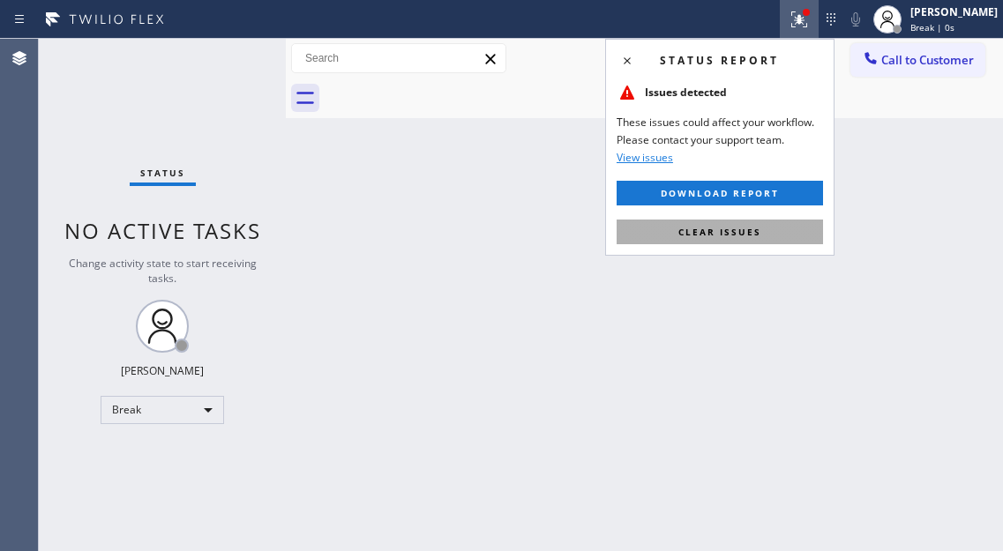
click at [778, 238] on button "Clear issues" at bounding box center [720, 232] width 206 height 25
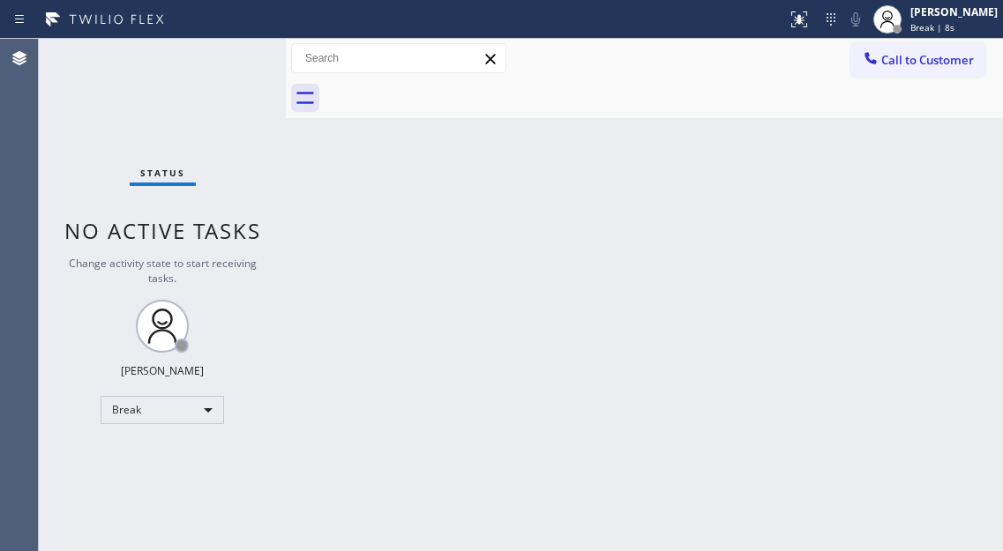
drag, startPoint x: 959, startPoint y: 183, endPoint x: 620, endPoint y: 123, distance: 344.0
click at [959, 183] on div "Back to Dashboard Change Sender ID Customers Technicians Select a contact Outbo…" at bounding box center [644, 295] width 717 height 512
click at [961, 200] on div "Back to Dashboard Change Sender ID Customers Technicians Select a contact Outbo…" at bounding box center [644, 295] width 717 height 512
click at [924, 163] on div "Back to Dashboard Change Sender ID Customers Technicians Select a contact Outbo…" at bounding box center [644, 295] width 717 height 512
click at [232, 49] on div "Status No active tasks Change activity state to start receiving tasks. [PERSON_…" at bounding box center [162, 295] width 247 height 512
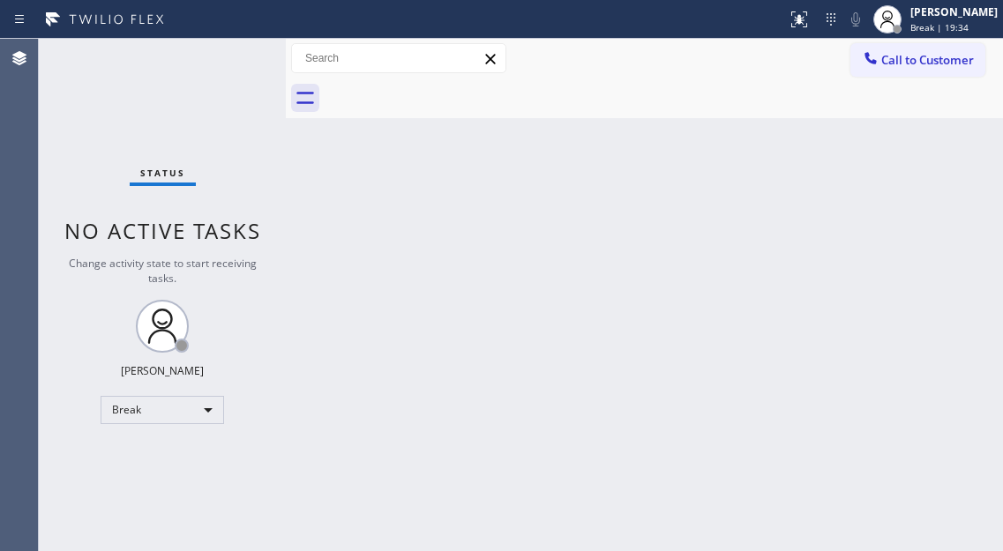
click at [960, 204] on div "Back to Dashboard Change Sender ID Customers Technicians Select a contact Outbo…" at bounding box center [644, 295] width 717 height 512
click at [254, 61] on div "Status No active tasks Change activity state to start receiving tasks. [PERSON_…" at bounding box center [162, 295] width 247 height 512
click at [924, 152] on div "Back to Dashboard Change Sender ID Customers Technicians Select a contact Outbo…" at bounding box center [644, 295] width 717 height 512
click at [931, 116] on div at bounding box center [664, 99] width 678 height 40
click at [959, 258] on div "Back to Dashboard Change Sender ID Customers Technicians Select a contact Outbo…" at bounding box center [644, 295] width 717 height 512
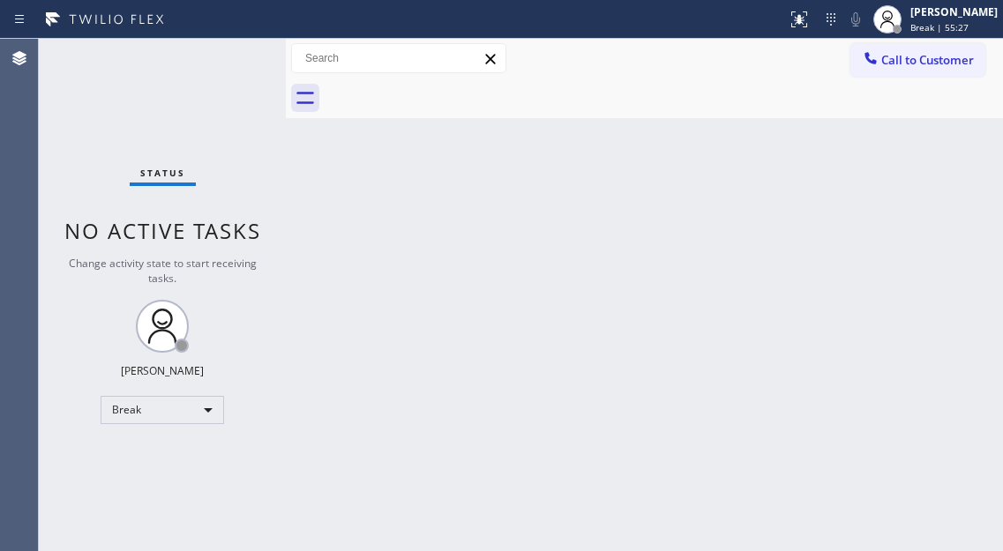
click at [906, 176] on div "Back to Dashboard Change Sender ID Customers Technicians Select a contact Outbo…" at bounding box center [644, 295] width 717 height 512
click at [968, 8] on div "[PERSON_NAME]" at bounding box center [953, 11] width 87 height 15
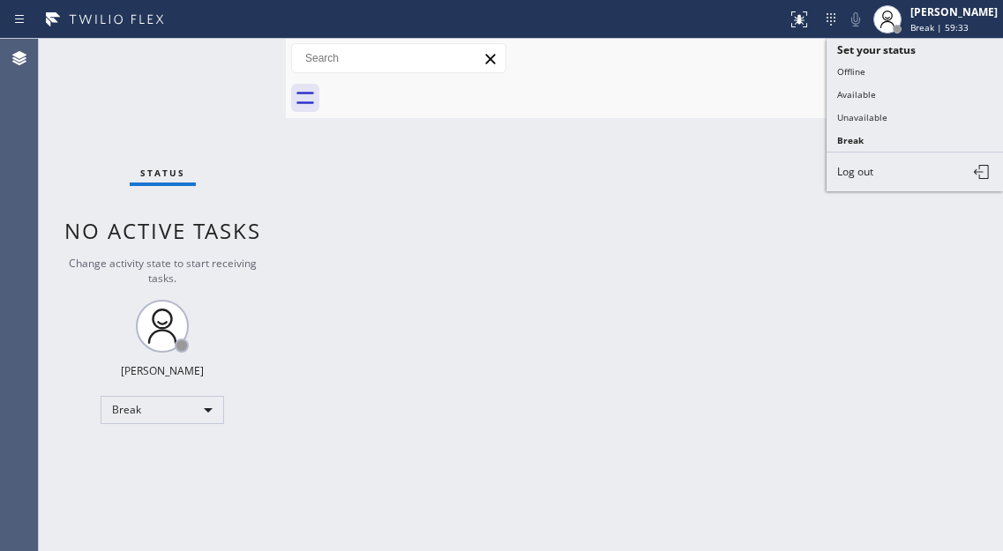
drag, startPoint x: 909, startPoint y: 99, endPoint x: 483, endPoint y: 233, distance: 447.5
click at [909, 99] on button "Available" at bounding box center [915, 94] width 176 height 23
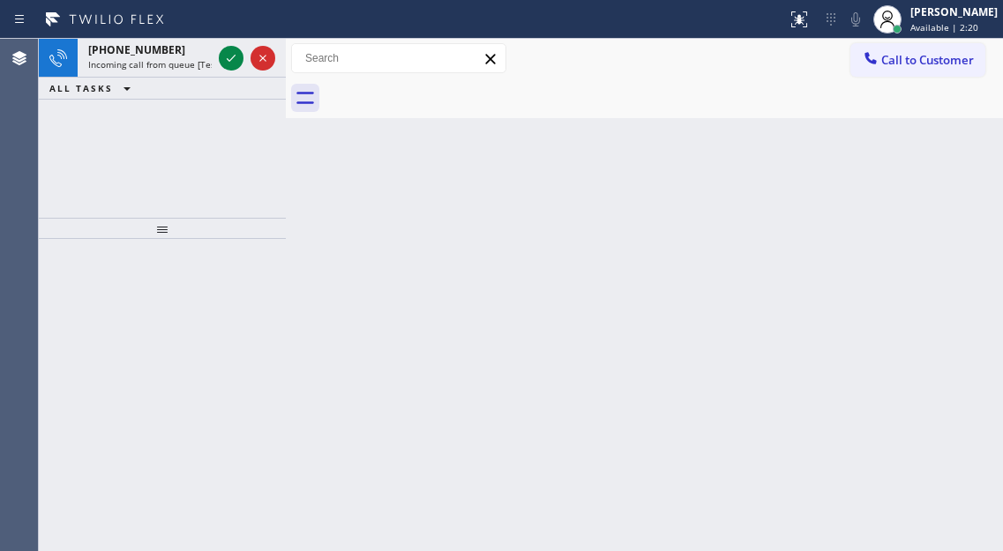
click at [907, 180] on div "Back to Dashboard Change Sender ID Customers Technicians Select a contact Outbo…" at bounding box center [644, 295] width 717 height 512
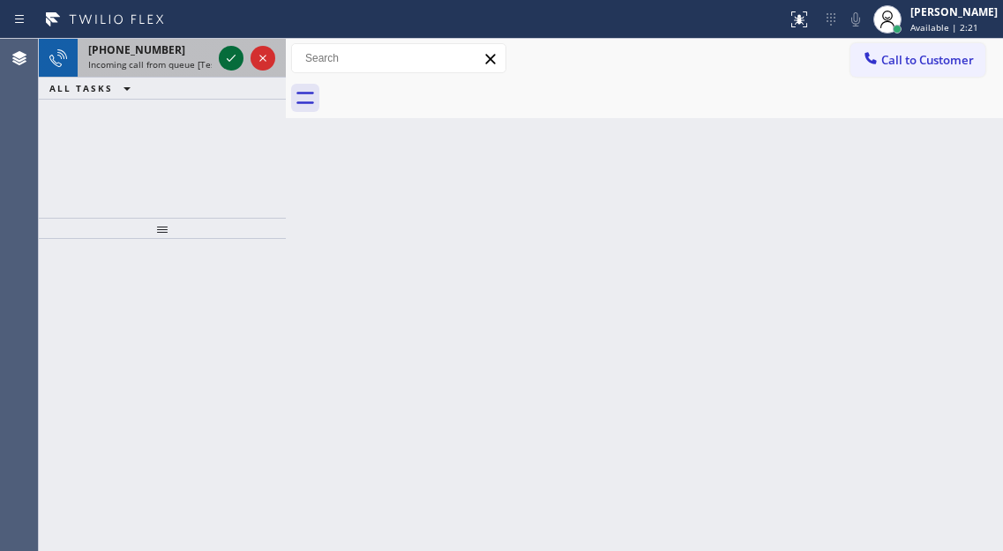
click at [225, 65] on icon at bounding box center [231, 58] width 21 height 21
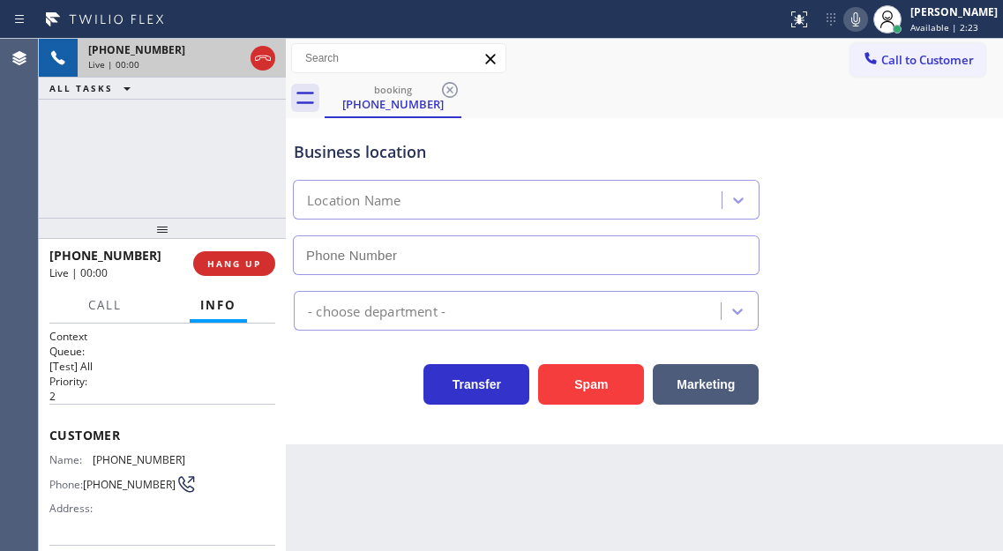
type input "[PHONE_NUMBER]"
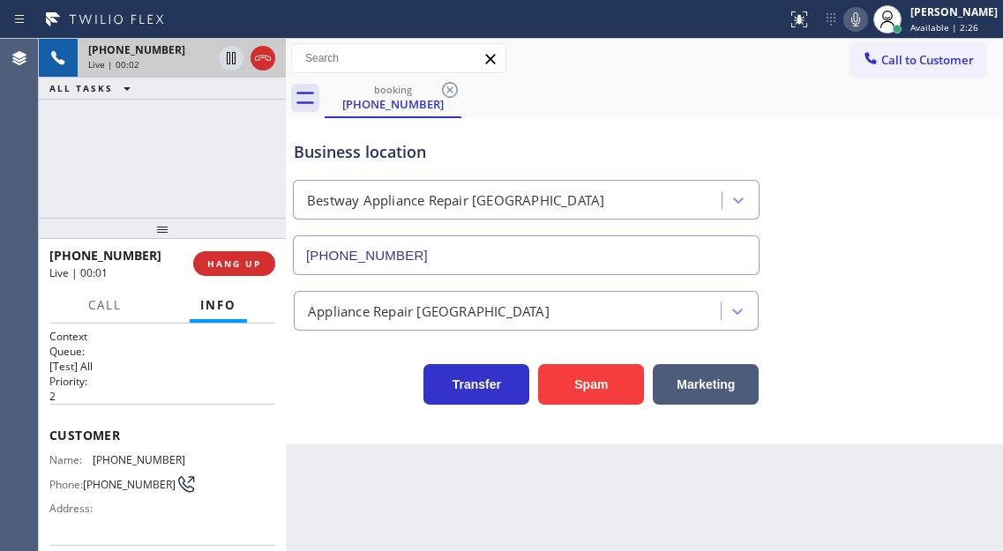
click at [118, 458] on span "[PHONE_NUMBER]" at bounding box center [139, 459] width 93 height 13
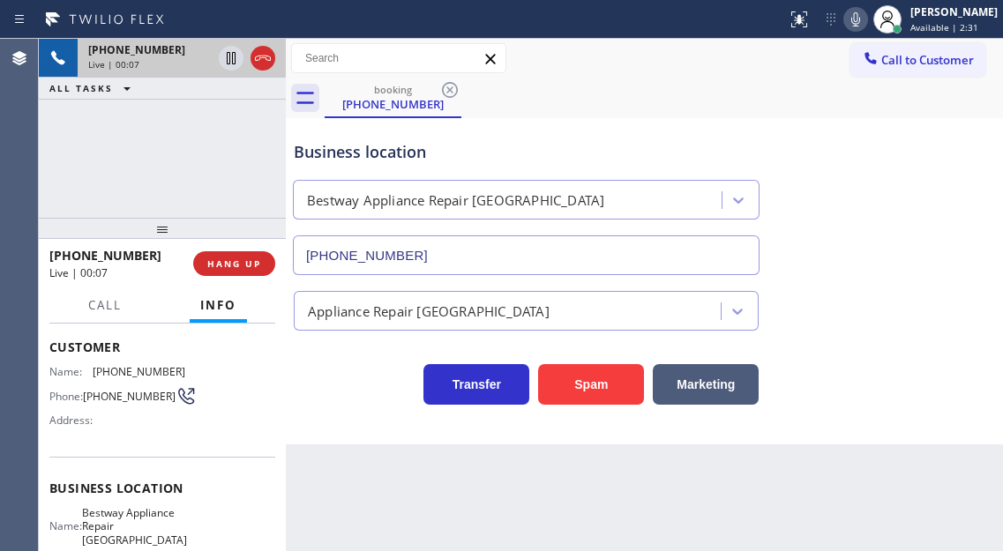
click at [122, 520] on span "Bestway Appliance Repair [GEOGRAPHIC_DATA]" at bounding box center [134, 526] width 105 height 41
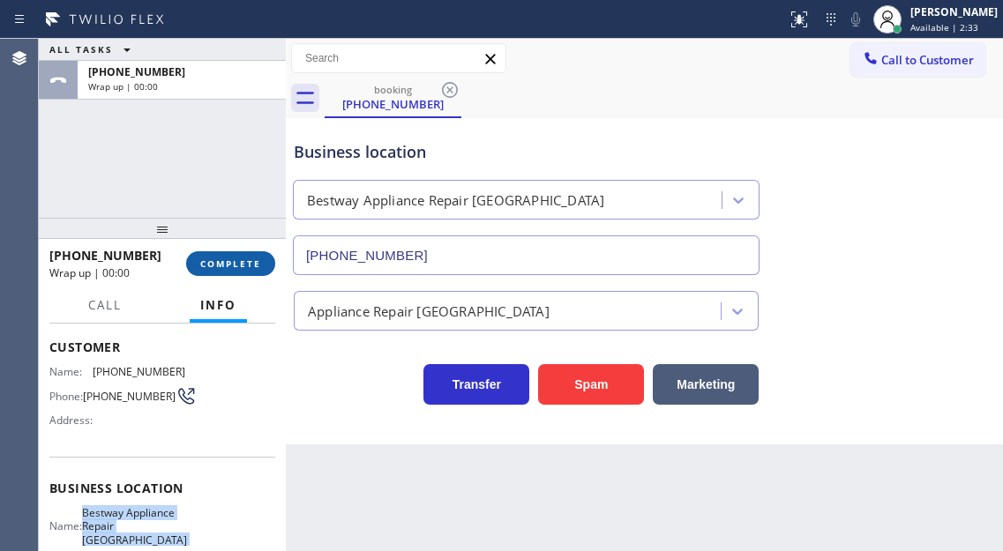
click at [252, 270] on span "COMPLETE" at bounding box center [230, 264] width 61 height 12
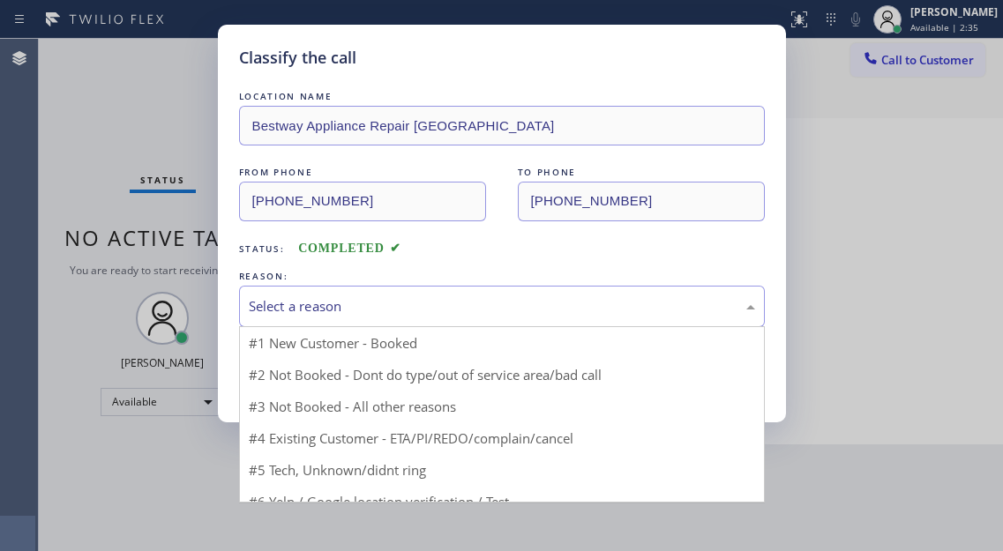
click at [358, 309] on div "Select a reason" at bounding box center [502, 306] width 506 height 20
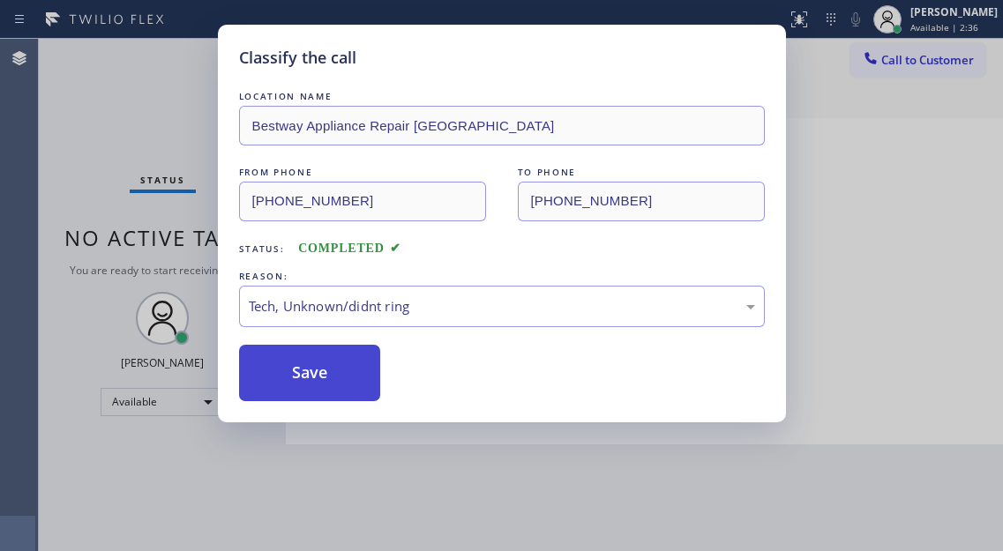
click at [331, 383] on button "Save" at bounding box center [310, 373] width 142 height 56
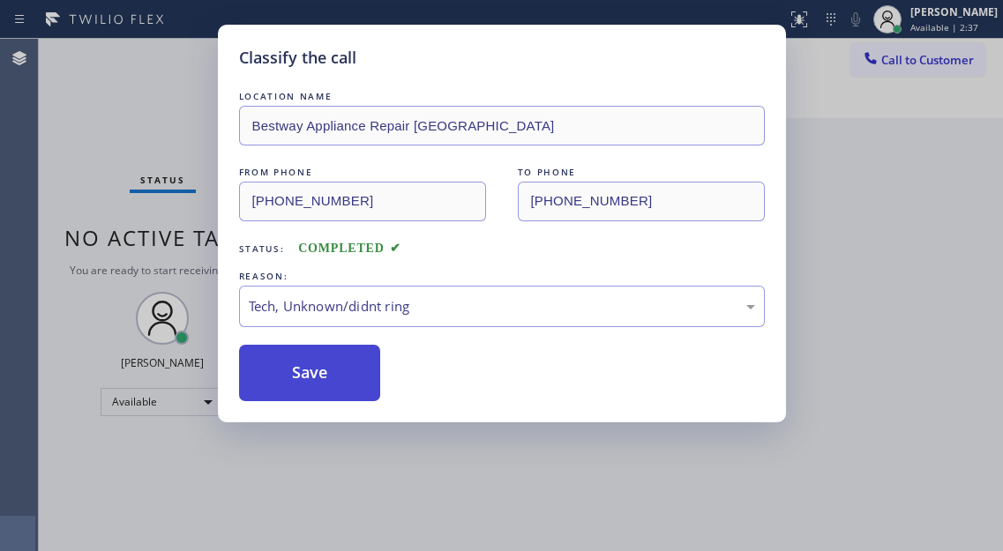
click at [331, 382] on button "Save" at bounding box center [310, 373] width 142 height 56
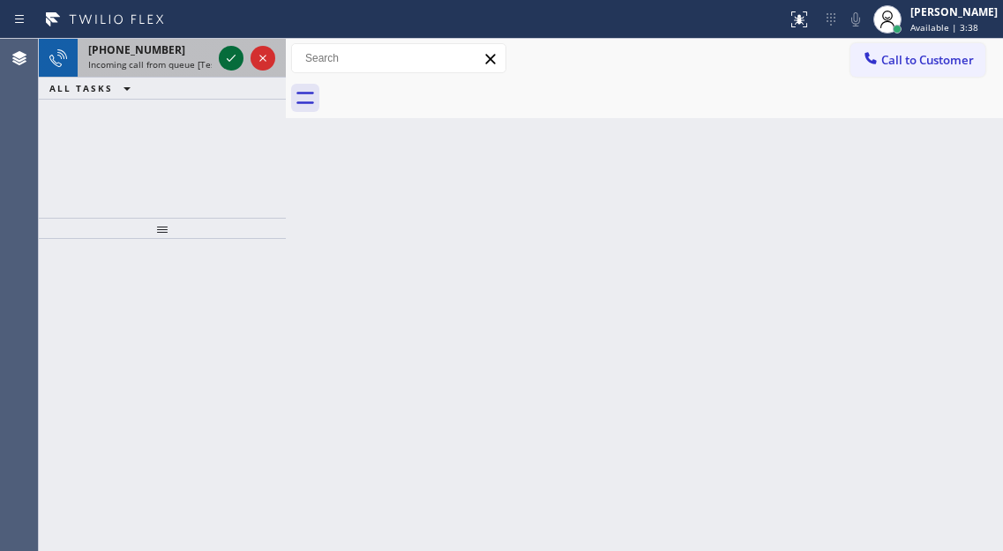
click at [227, 59] on icon at bounding box center [231, 58] width 21 height 21
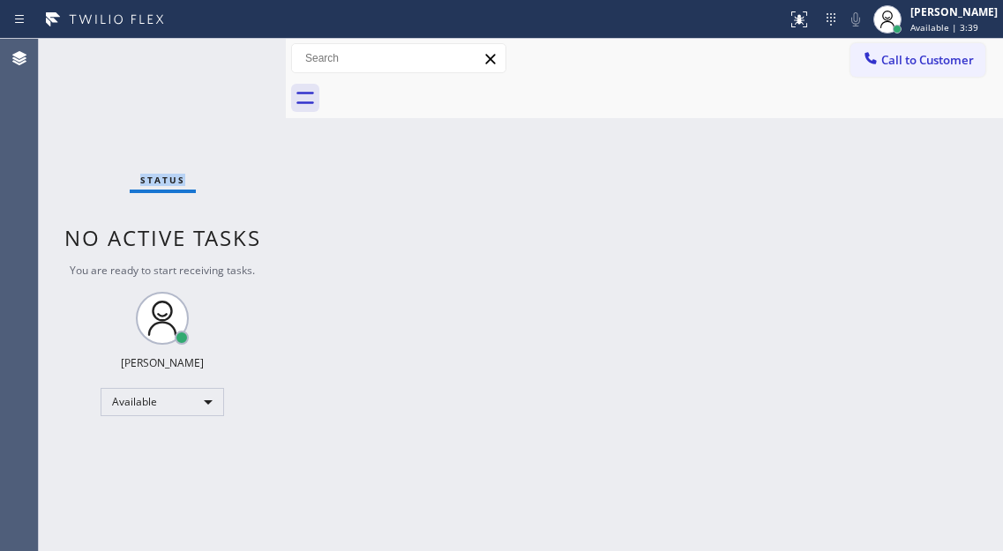
click at [227, 59] on div "Status No active tasks You are ready to start receiving tasks. [PERSON_NAME]" at bounding box center [162, 295] width 247 height 512
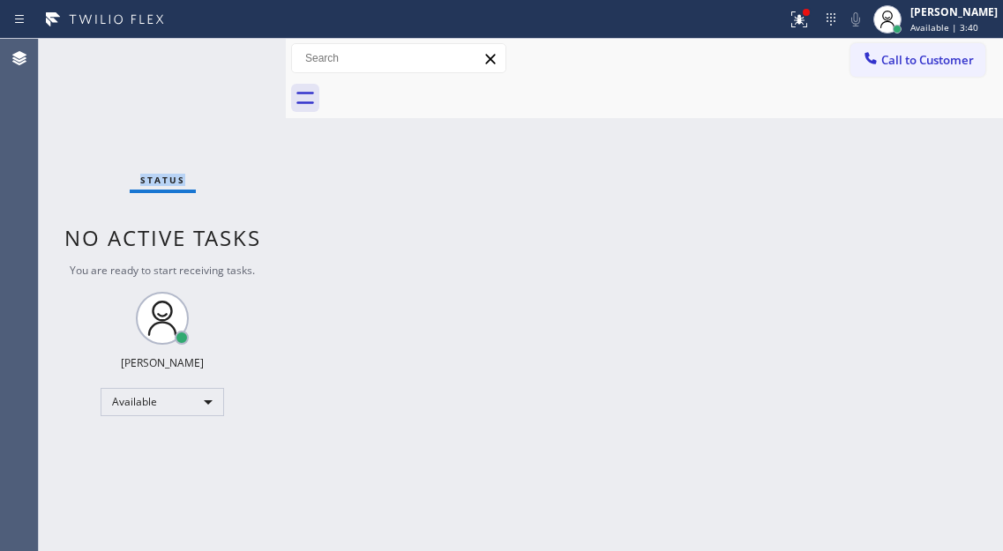
click at [227, 59] on div "Status No active tasks You are ready to start receiving tasks. [PERSON_NAME]" at bounding box center [162, 295] width 247 height 512
click at [935, 105] on div at bounding box center [664, 99] width 678 height 40
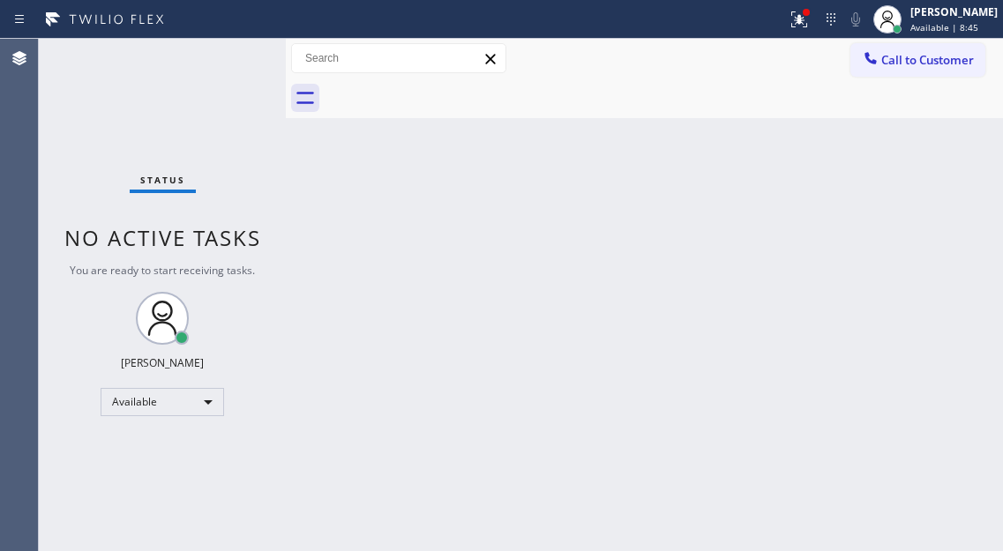
click at [232, 58] on div "Status No active tasks You are ready to start receiving tasks. [PERSON_NAME]" at bounding box center [162, 295] width 247 height 512
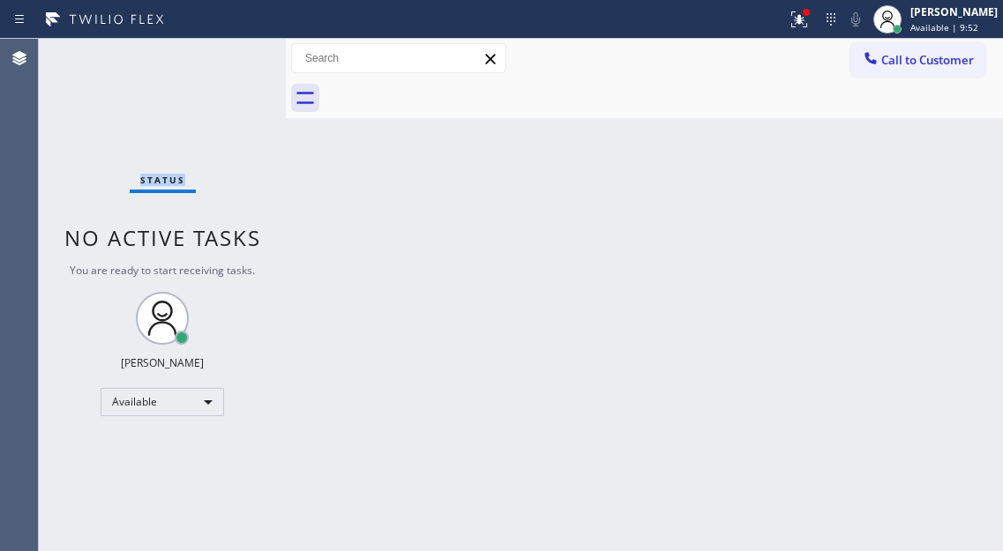
click at [232, 58] on div "Status No active tasks You are ready to start receiving tasks. [PERSON_NAME]" at bounding box center [162, 295] width 247 height 512
click at [816, 35] on button at bounding box center [799, 19] width 39 height 39
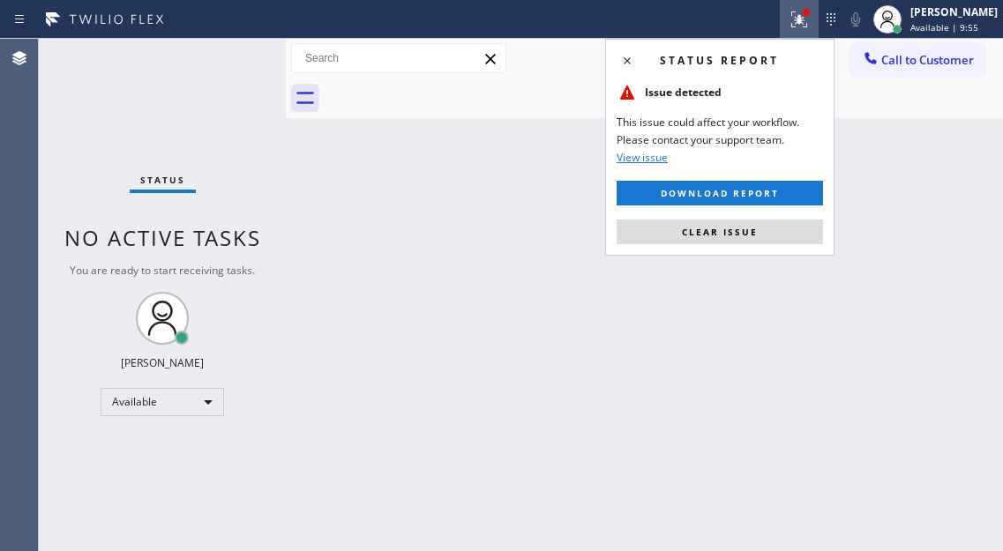
click at [783, 244] on div "Status report Issue detected This issue could affect your workflow. Please cont…" at bounding box center [719, 147] width 229 height 217
click at [754, 226] on span "Clear issue" at bounding box center [720, 232] width 76 height 12
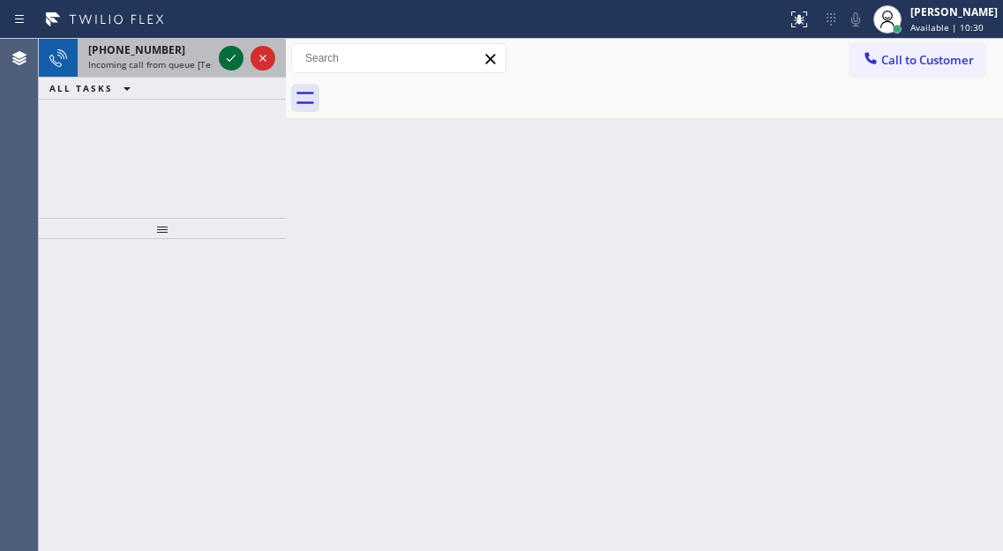
click at [228, 60] on icon at bounding box center [231, 58] width 9 height 7
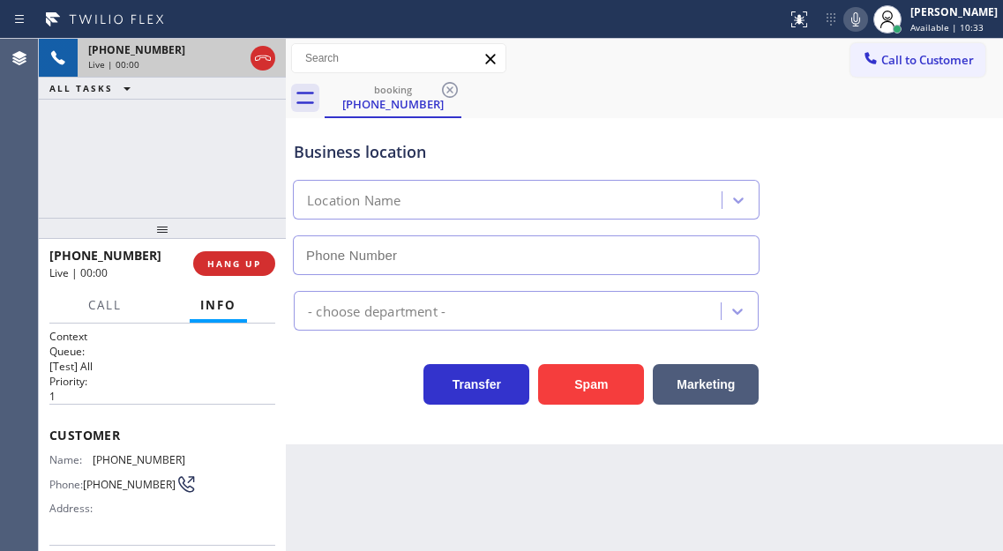
type input "[PHONE_NUMBER]"
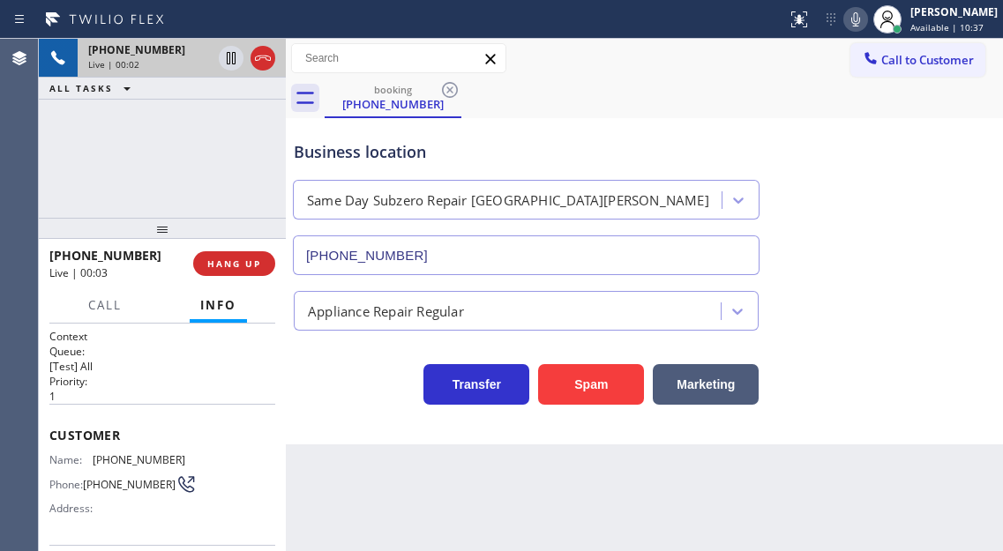
click at [131, 461] on span "[PHONE_NUMBER]" at bounding box center [139, 459] width 93 height 13
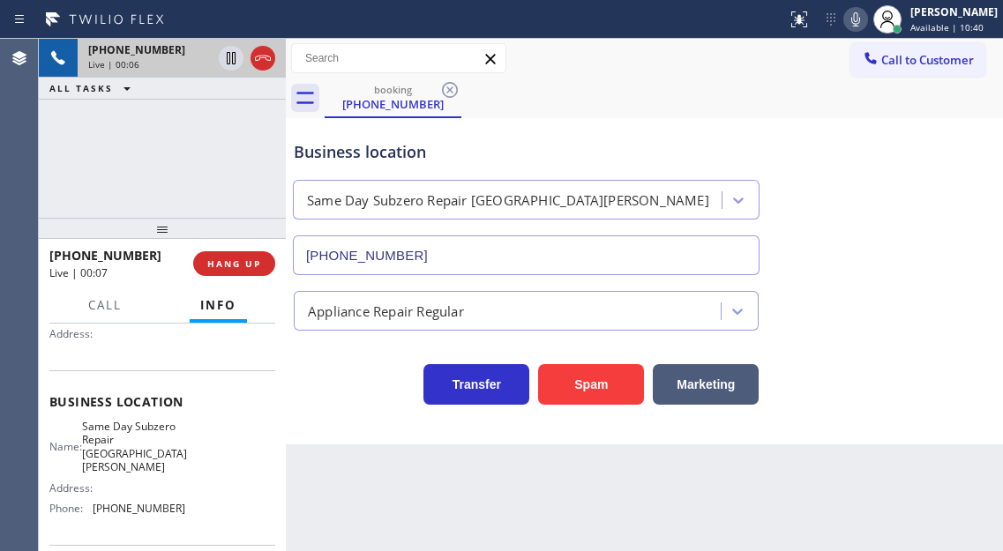
scroll to position [176, 0]
click at [136, 438] on span "Same Day Subzero Repair [GEOGRAPHIC_DATA][PERSON_NAME]" at bounding box center [134, 445] width 105 height 55
click at [135, 506] on span "[PHONE_NUMBER]" at bounding box center [139, 506] width 93 height 13
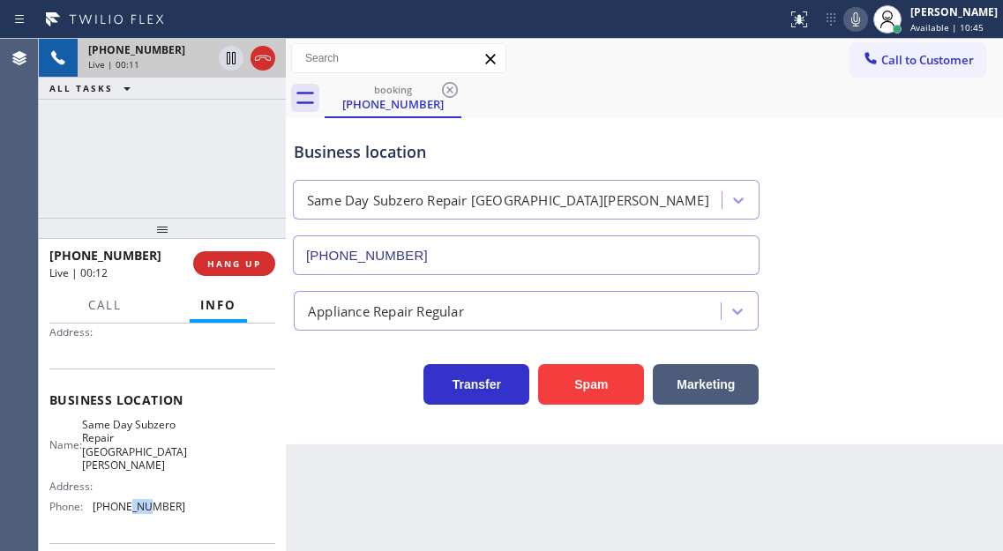
click at [135, 506] on span "[PHONE_NUMBER]" at bounding box center [139, 506] width 93 height 13
click at [322, 392] on div "Transfer Spam Marketing" at bounding box center [526, 379] width 472 height 49
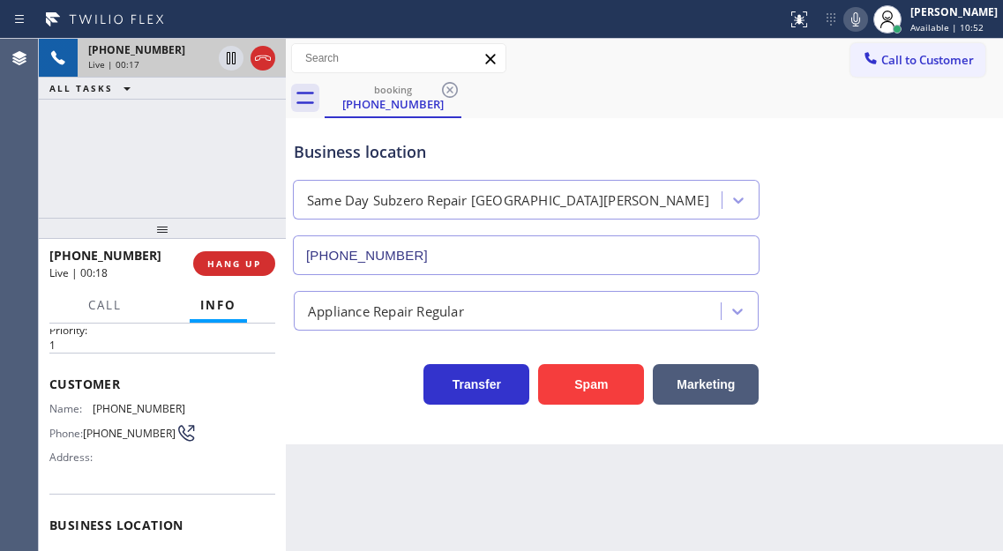
scroll to position [0, 0]
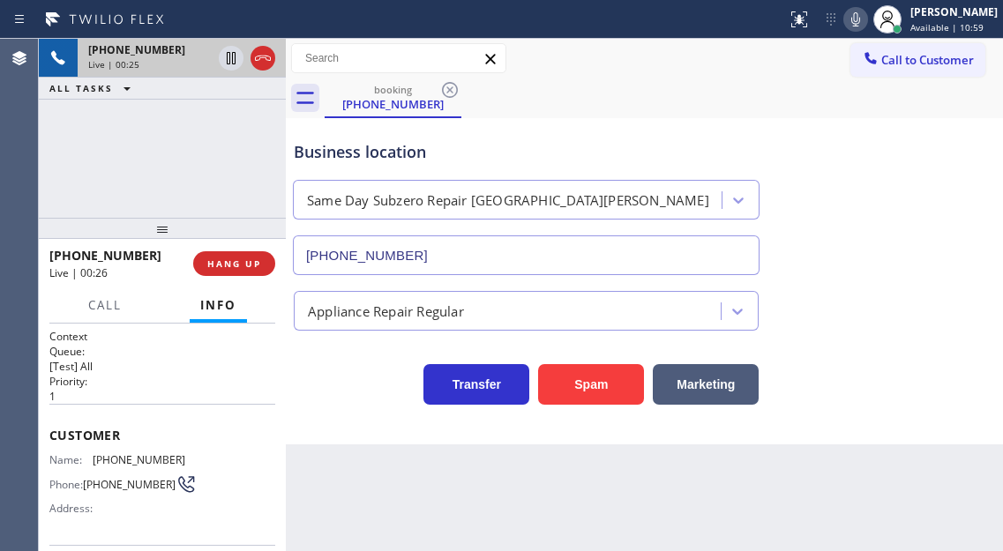
click at [955, 205] on div "Business location Same Day Subzero Repair [GEOGRAPHIC_DATA][PERSON_NAME] [PHONE…" at bounding box center [644, 196] width 708 height 160
click at [245, 175] on div "[PHONE_NUMBER] Live | 00:26 ALL TASKS ALL TASKS ACTIVE TASKS TASKS IN WRAP UP" at bounding box center [162, 128] width 247 height 179
click at [242, 264] on span "HANG UP" at bounding box center [234, 264] width 54 height 12
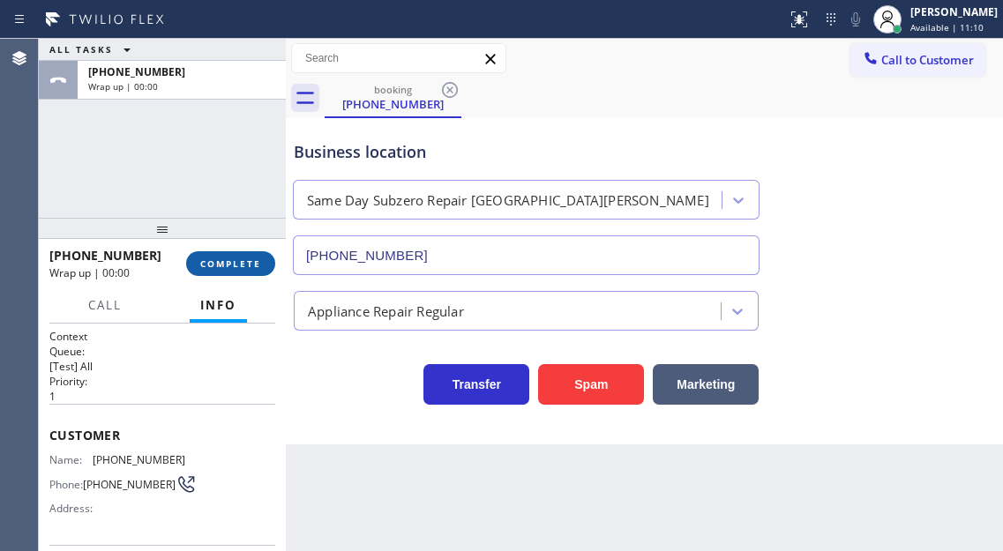
click at [242, 264] on span "COMPLETE" at bounding box center [230, 264] width 61 height 12
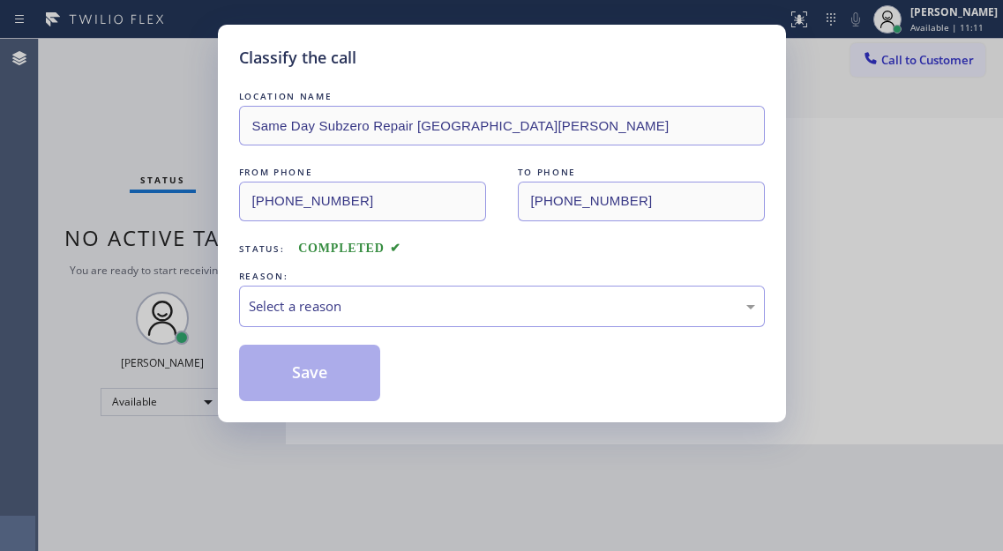
click at [242, 264] on div "LOCATION NAME Same Day Subzero Repair [GEOGRAPHIC_DATA][PERSON_NAME] FROM PHONE…" at bounding box center [502, 244] width 526 height 314
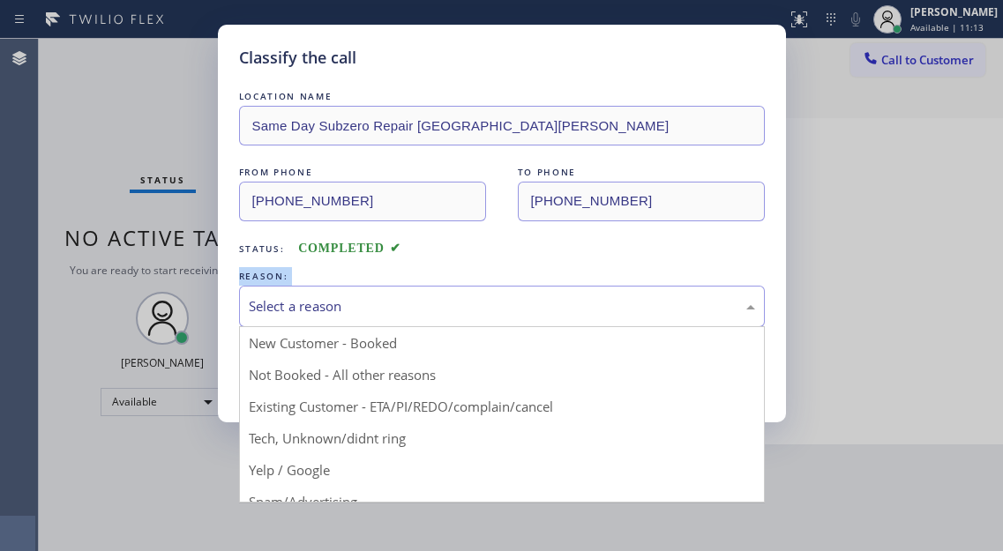
click at [404, 314] on div "Select a reason" at bounding box center [502, 306] width 506 height 20
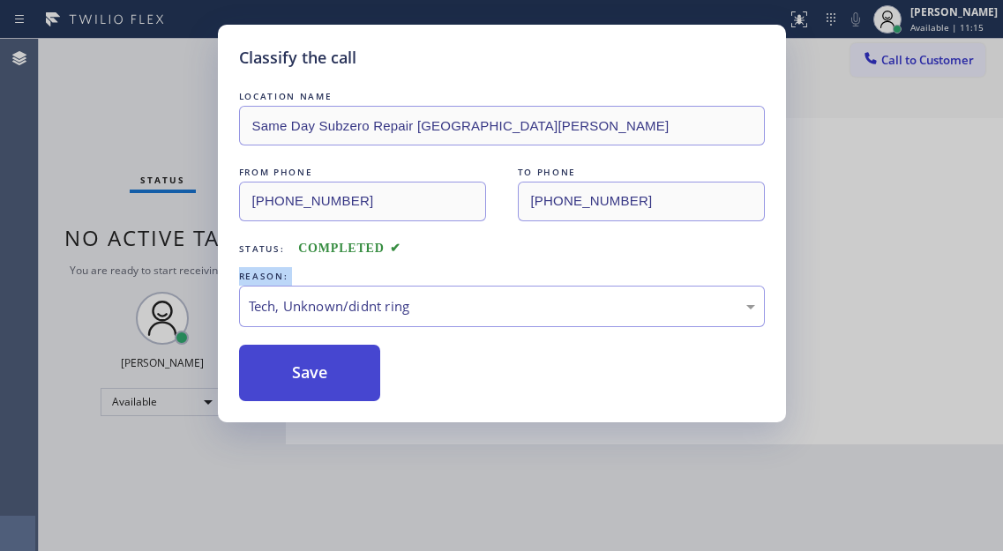
click at [370, 385] on button "Save" at bounding box center [310, 373] width 142 height 56
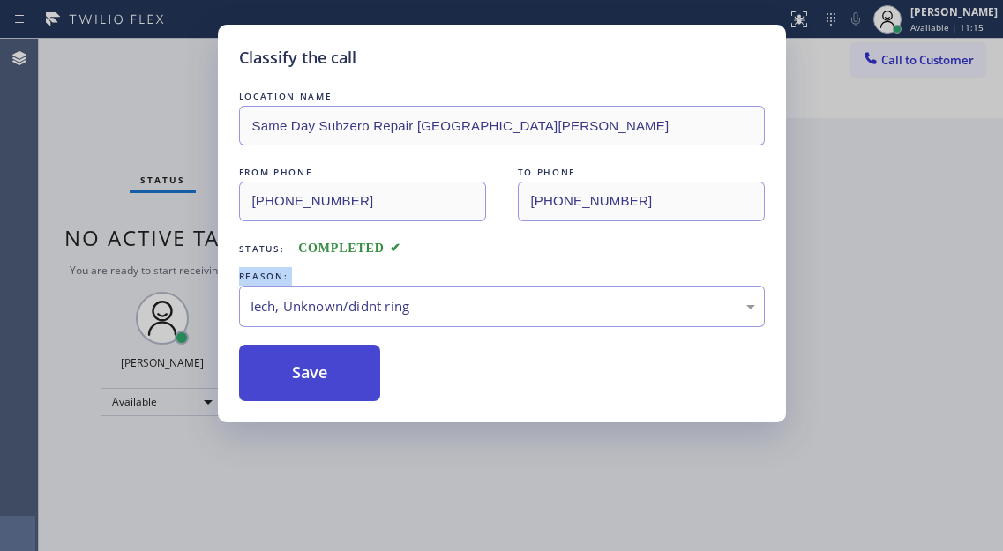
click at [365, 383] on button "Save" at bounding box center [310, 373] width 142 height 56
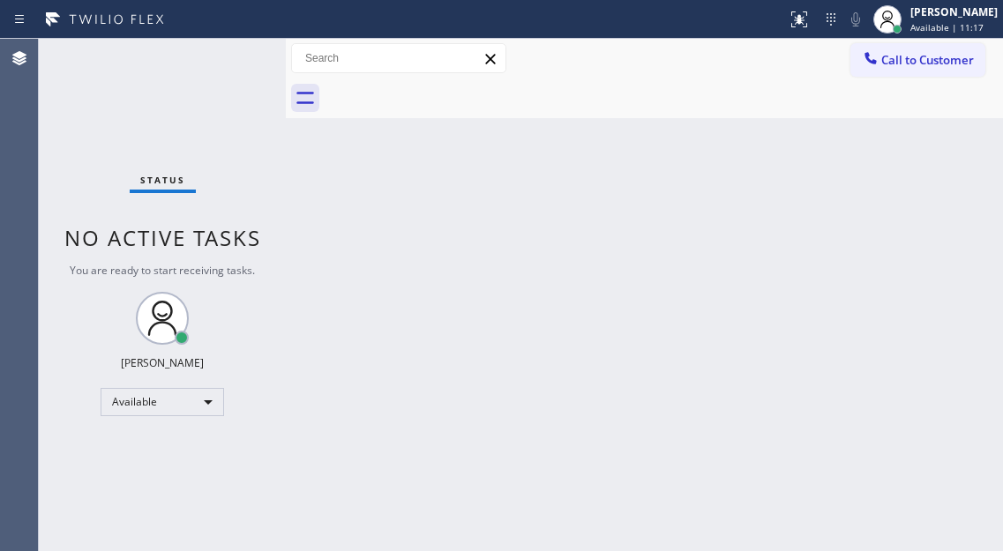
click at [233, 75] on div "Status No active tasks You are ready to start receiving tasks. [PERSON_NAME]" at bounding box center [162, 295] width 247 height 512
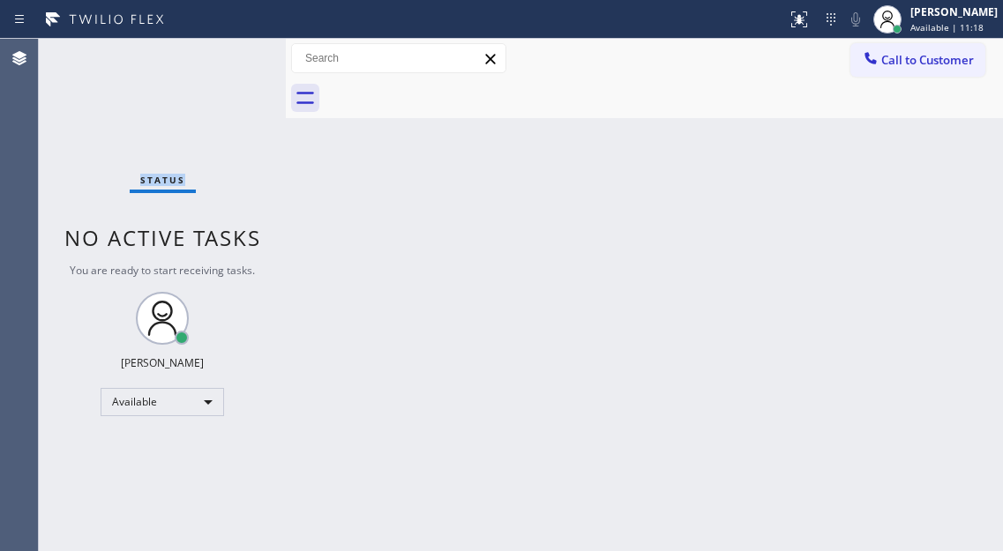
click at [233, 75] on div "Status No active tasks You are ready to start receiving tasks. [PERSON_NAME]" at bounding box center [162, 295] width 247 height 512
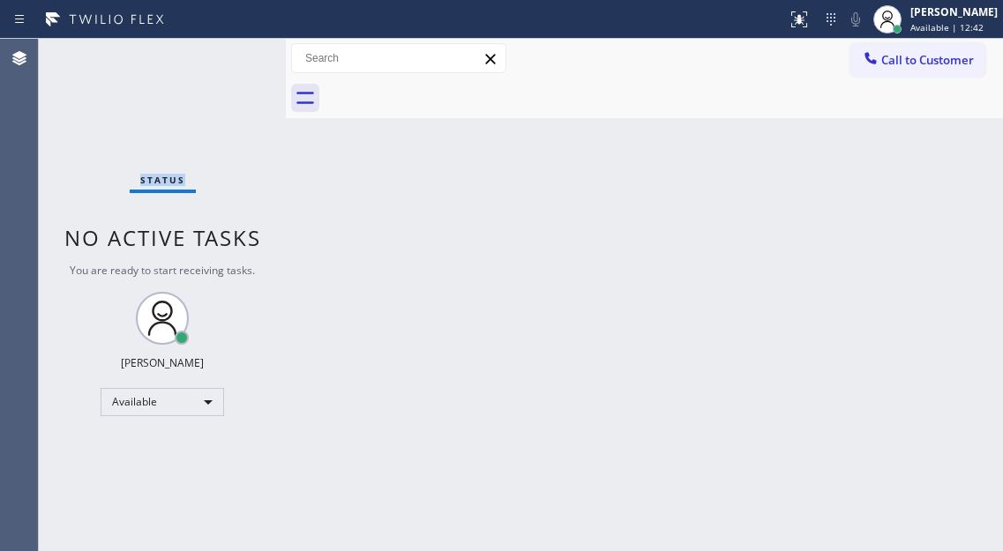
click at [233, 75] on div "Status No active tasks You are ready to start receiving tasks. [PERSON_NAME]" at bounding box center [162, 295] width 247 height 512
click at [208, 64] on div "Status No active tasks You are ready to start receiving tasks. [PERSON_NAME]" at bounding box center [162, 295] width 247 height 512
click at [224, 55] on div "Status No active tasks You are ready to start receiving tasks. [PERSON_NAME]" at bounding box center [162, 295] width 247 height 512
click at [224, 54] on div "Status No active tasks You are ready to start receiving tasks. [PERSON_NAME]" at bounding box center [162, 295] width 247 height 512
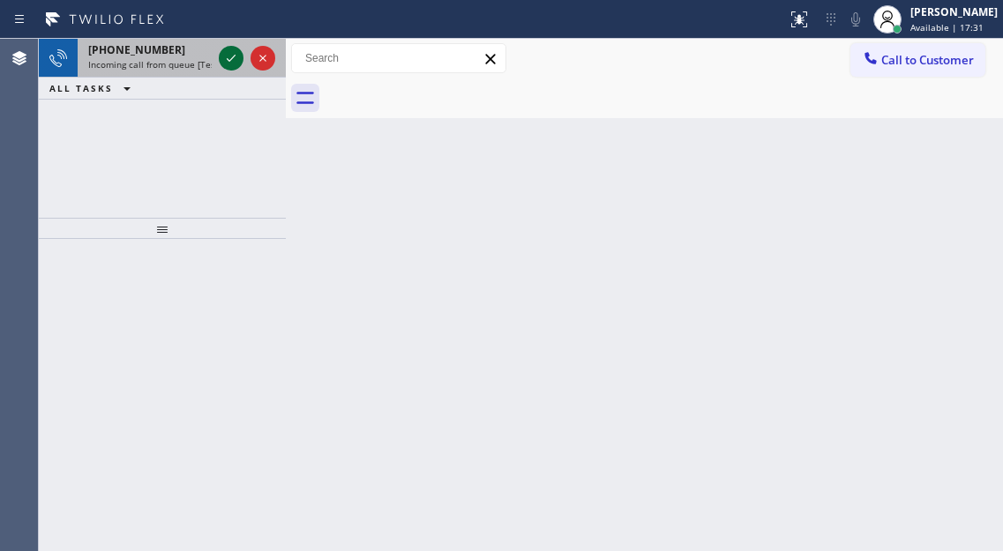
click at [224, 54] on icon at bounding box center [231, 58] width 21 height 21
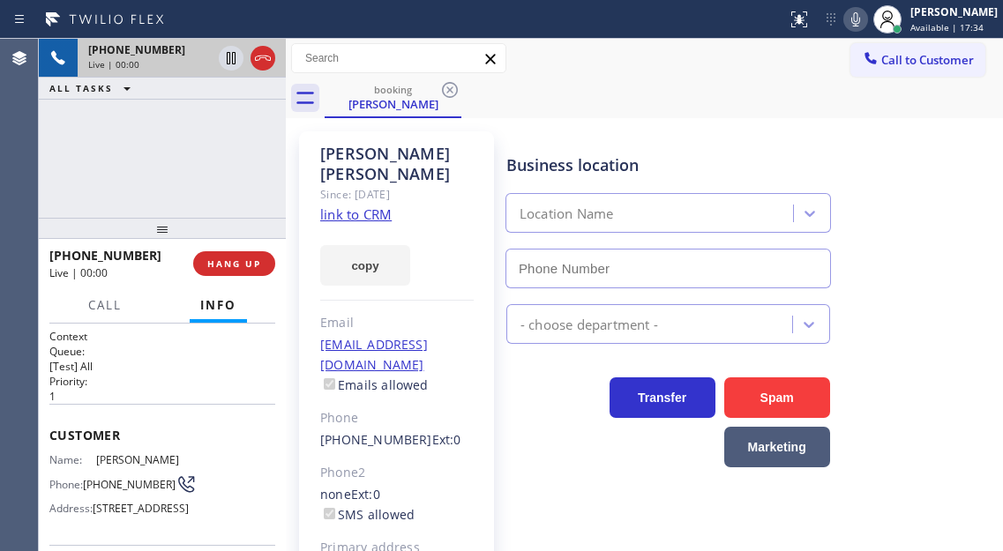
type input "[PHONE_NUMBER]"
click at [355, 206] on link "link to CRM" at bounding box center [355, 215] width 71 height 18
click at [132, 478] on span "[PHONE_NUMBER]" at bounding box center [129, 484] width 93 height 13
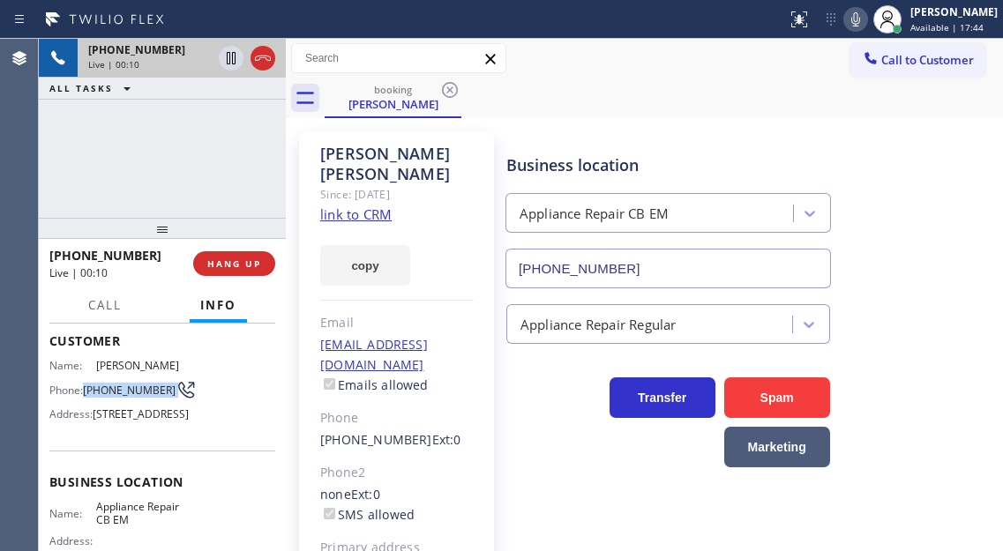
scroll to position [265, 0]
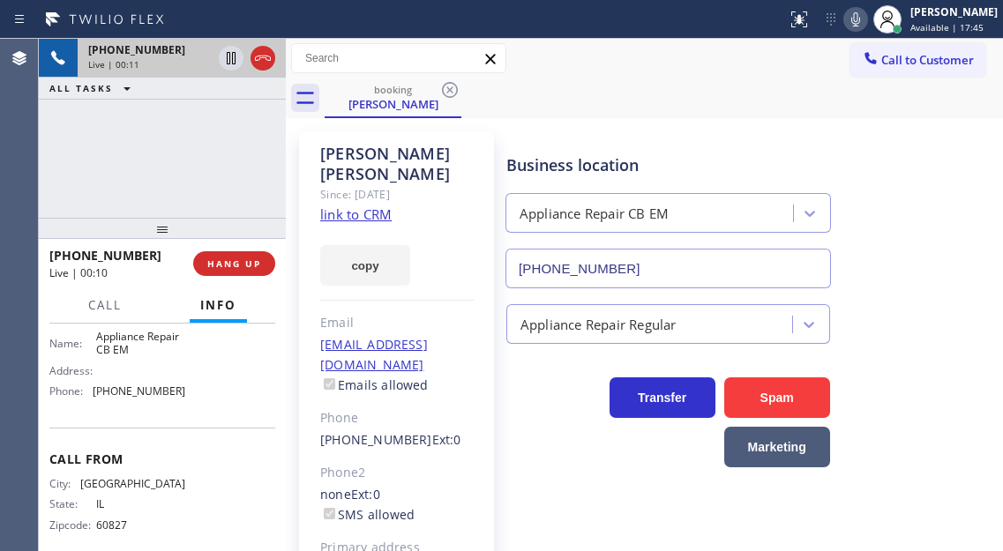
click at [140, 357] on span "Appliance Repair CB EM" at bounding box center [140, 343] width 88 height 27
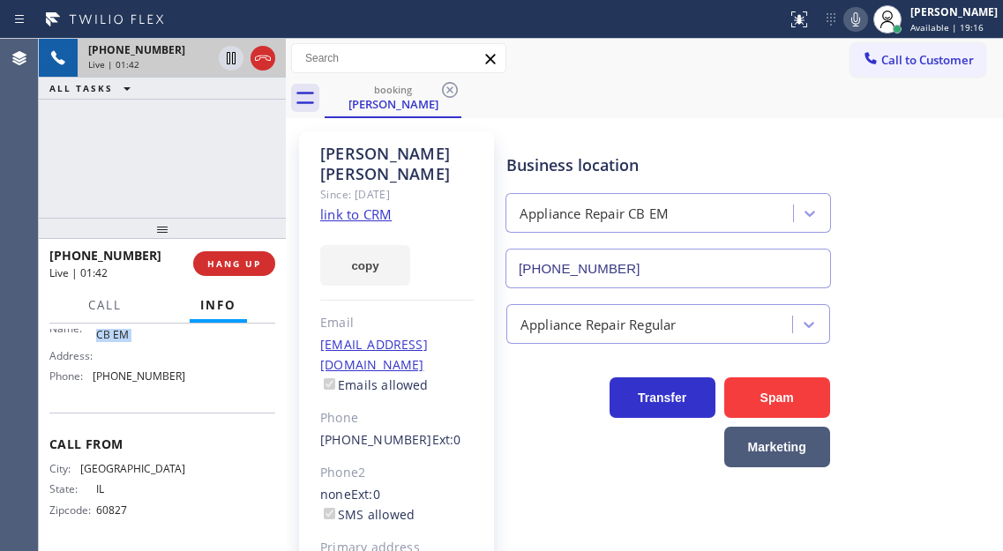
scroll to position [327, 0]
click at [140, 370] on span "[PHONE_NUMBER]" at bounding box center [139, 376] width 93 height 13
click at [198, 155] on div "[PHONE_NUMBER] Live | 02:06 ALL TASKS ALL TASKS ACTIVE TASKS TASKS IN WRAP UP" at bounding box center [162, 128] width 247 height 179
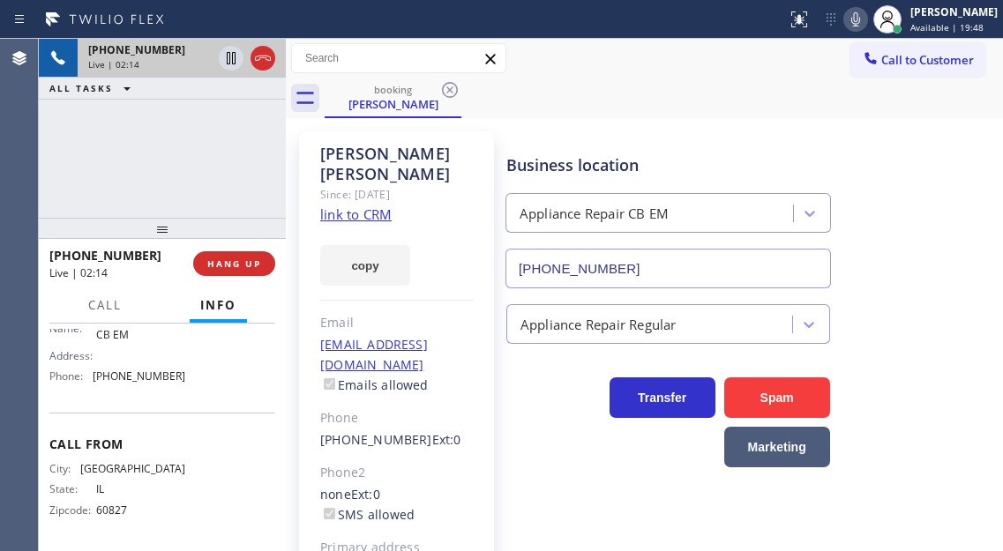
click at [202, 145] on div "[PHONE_NUMBER] Live | 02:14 ALL TASKS ALL TASKS ACTIVE TASKS TASKS IN WRAP UP" at bounding box center [162, 128] width 247 height 179
click at [228, 63] on icon at bounding box center [231, 58] width 21 height 21
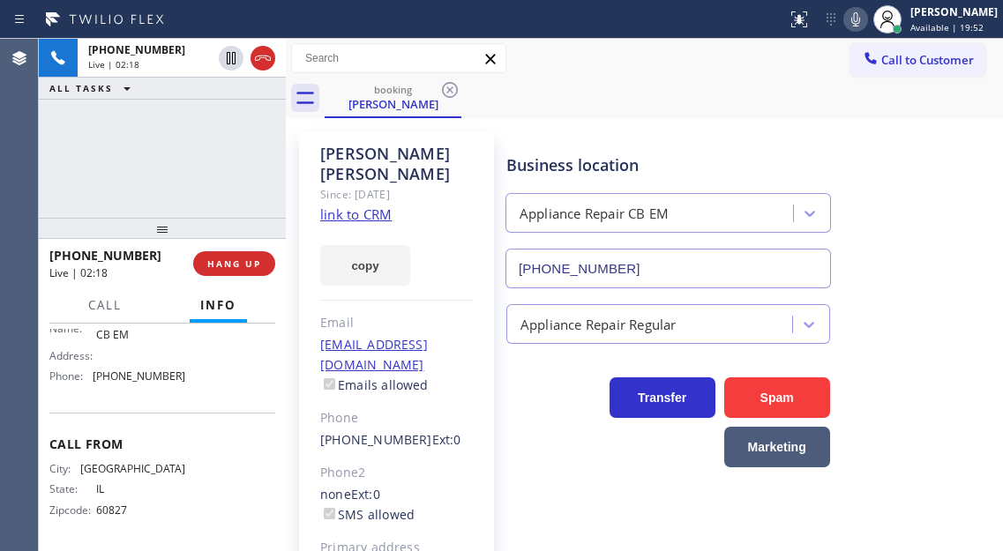
click at [859, 27] on div at bounding box center [855, 19] width 25 height 21
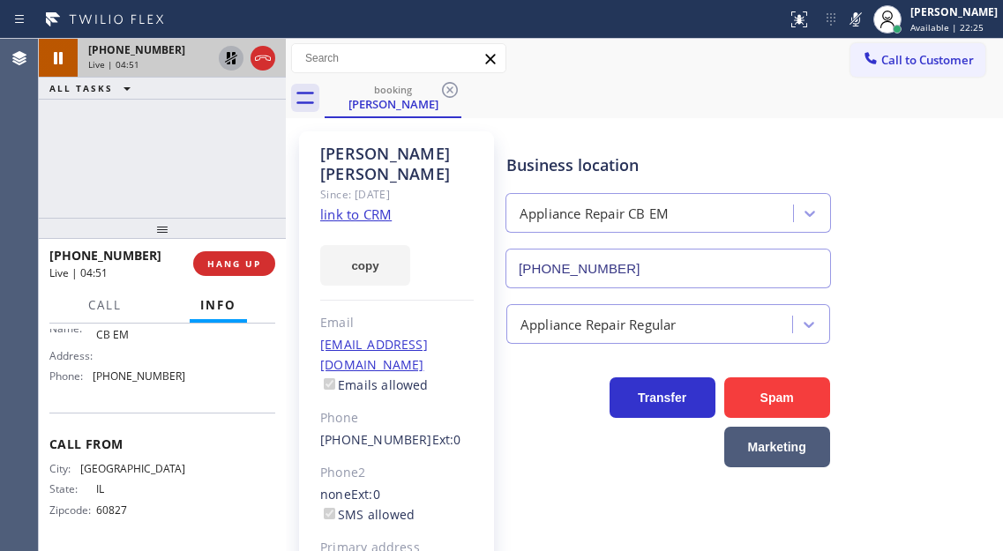
click at [223, 64] on icon at bounding box center [231, 58] width 21 height 21
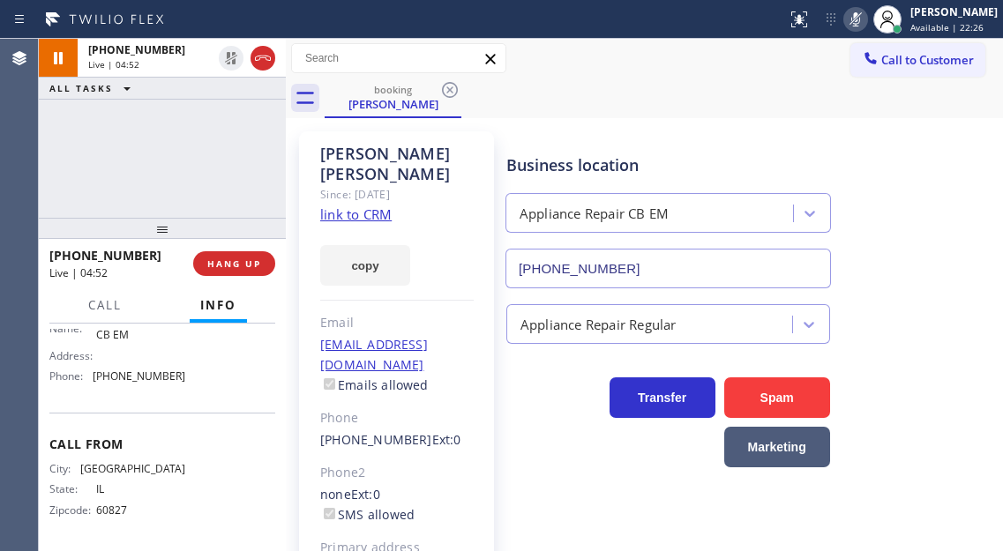
click at [866, 22] on icon at bounding box center [855, 19] width 21 height 21
click at [187, 188] on div "[PHONE_NUMBER] Live | 09:02 ALL TASKS ALL TASKS ACTIVE TASKS TASKS IN WRAP UP" at bounding box center [162, 128] width 247 height 179
click at [249, 270] on span "HANG UP" at bounding box center [234, 264] width 54 height 12
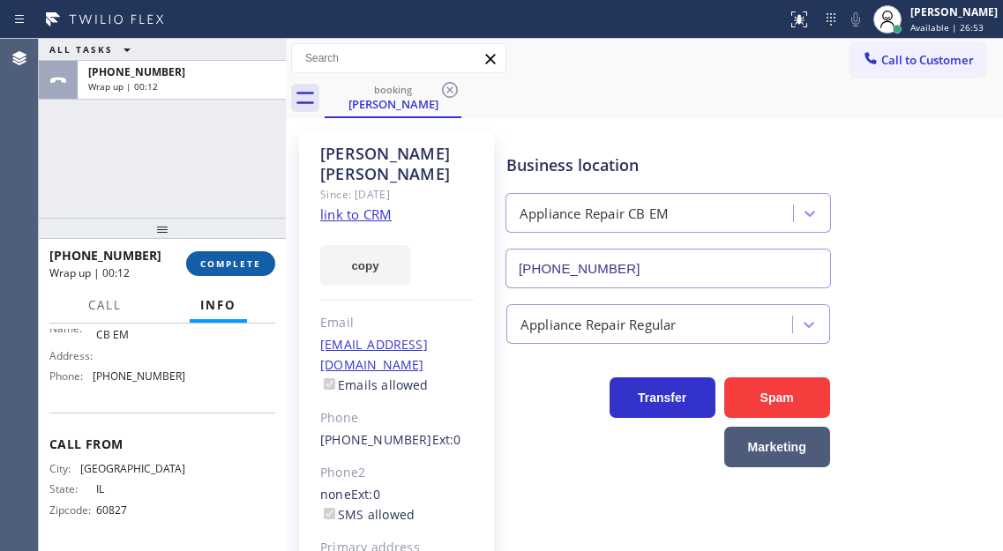
click at [241, 254] on button "COMPLETE" at bounding box center [230, 263] width 89 height 25
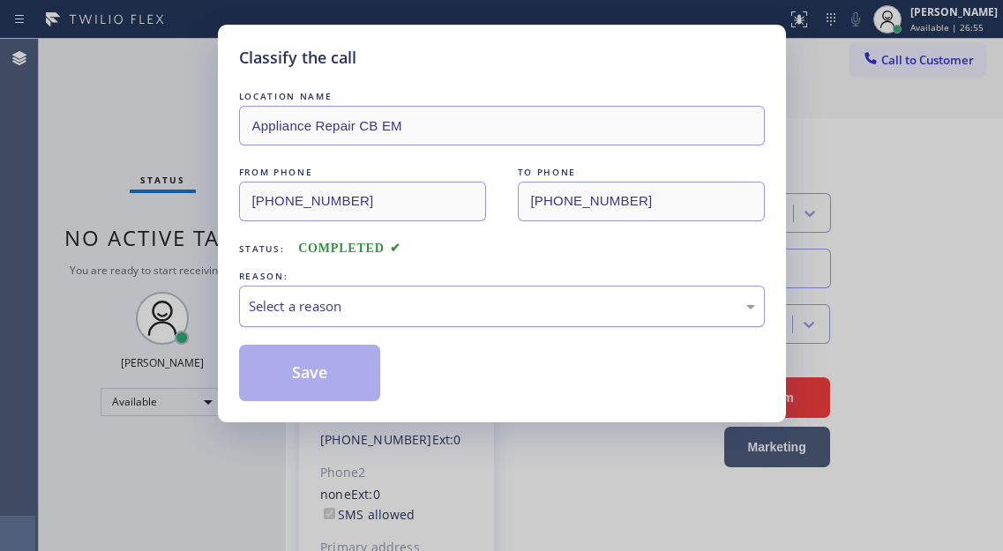
click at [376, 314] on div "Select a reason" at bounding box center [502, 306] width 506 height 20
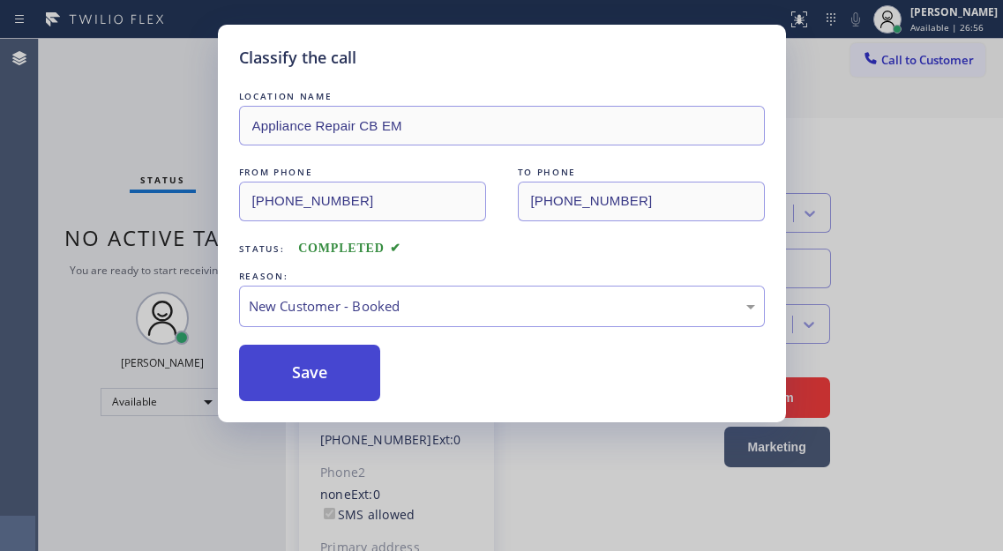
click at [338, 367] on button "Save" at bounding box center [310, 373] width 142 height 56
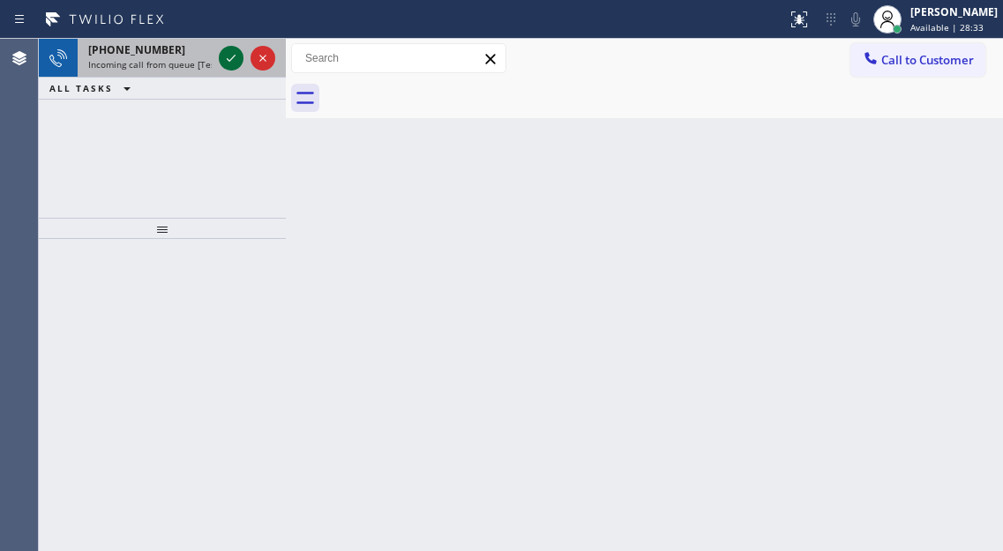
click at [221, 64] on icon at bounding box center [231, 58] width 21 height 21
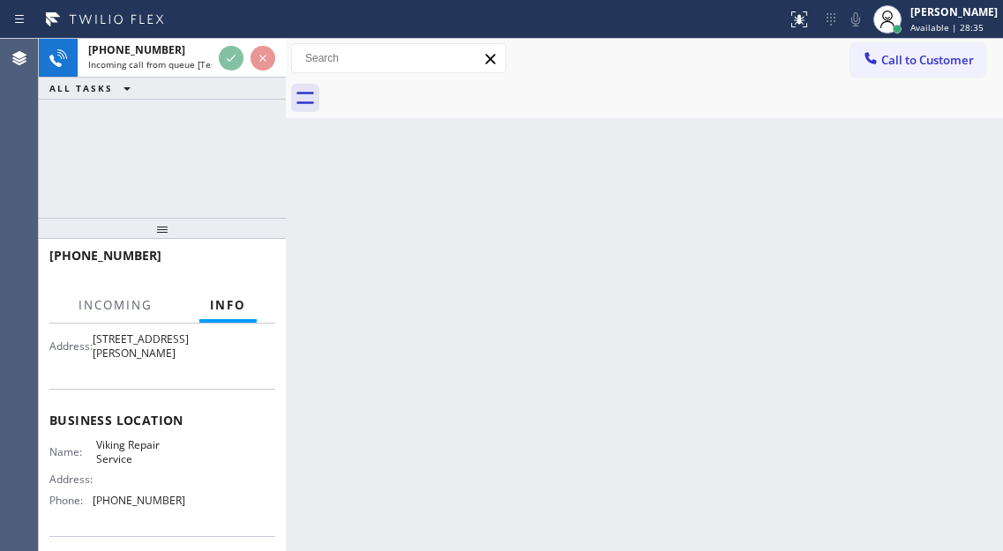
scroll to position [176, 0]
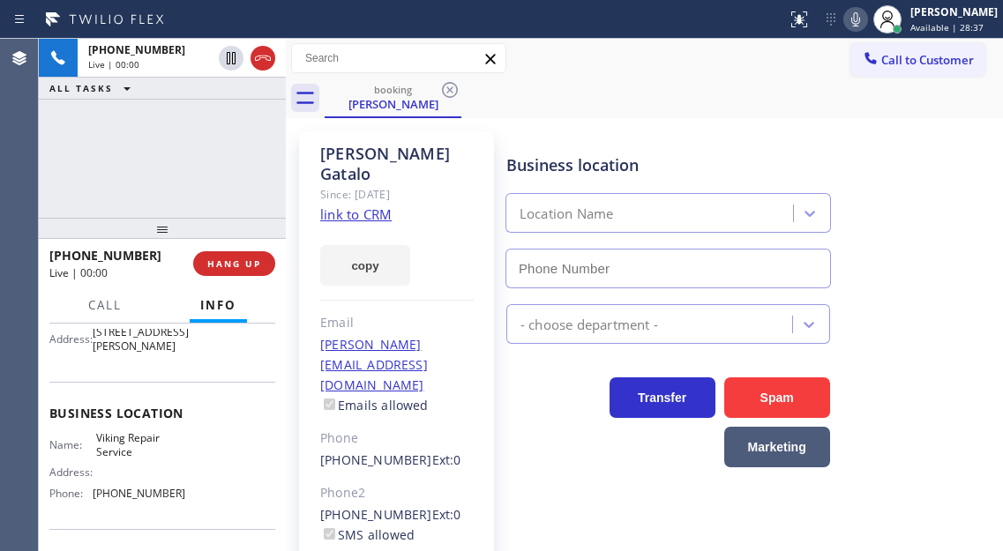
type input "[PHONE_NUMBER]"
click at [341, 206] on link "link to CRM" at bounding box center [355, 215] width 71 height 18
click at [162, 146] on div "[PHONE_NUMBER] Live | 01:10 ALL TASKS ALL TASKS ACTIVE TASKS TASKS IN WRAP UP" at bounding box center [162, 128] width 247 height 179
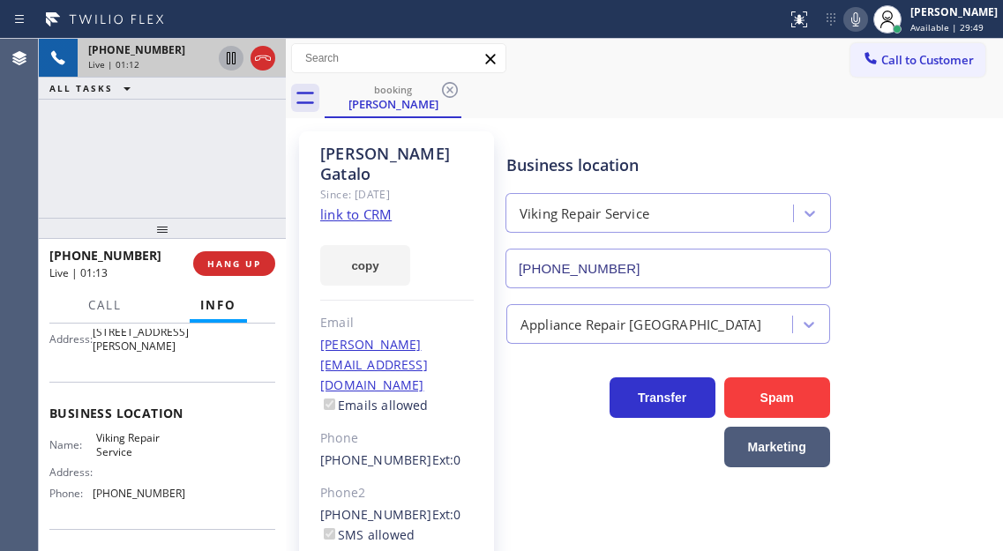
click at [229, 64] on icon at bounding box center [231, 58] width 9 height 12
click at [235, 56] on icon at bounding box center [231, 58] width 12 height 12
click at [936, 252] on div "Business location Viking Repair Service [PHONE_NUMBER]" at bounding box center [751, 209] width 496 height 160
click at [197, 168] on div "[PHONE_NUMBER] Live | 04:27 ALL TASKS ALL TASKS ACTIVE TASKS TASKS IN WRAP UP" at bounding box center [162, 128] width 247 height 179
click at [233, 56] on icon at bounding box center [231, 58] width 9 height 12
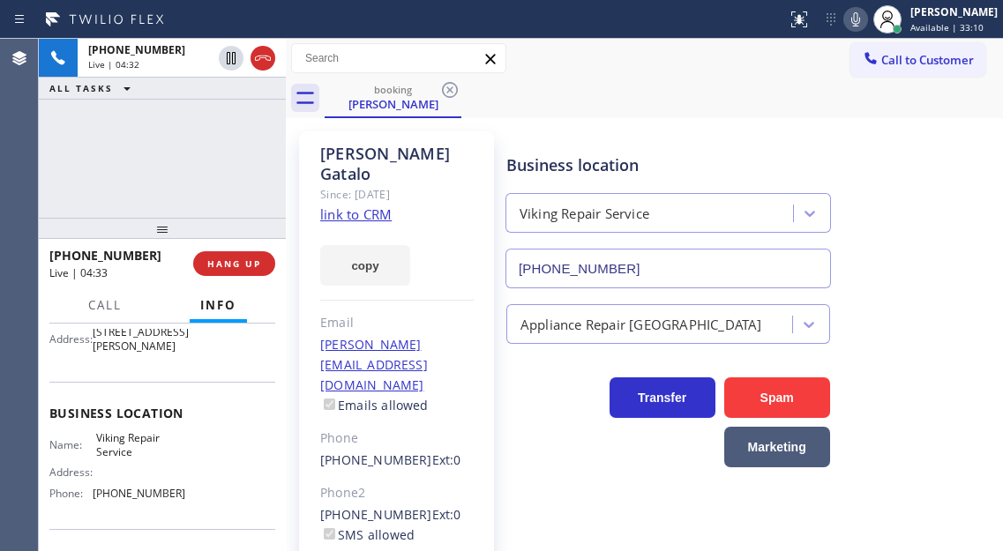
click at [864, 25] on icon at bounding box center [855, 19] width 21 height 21
drag, startPoint x: 920, startPoint y: 126, endPoint x: 901, endPoint y: 127, distance: 19.4
click at [920, 126] on div "[PERSON_NAME] Since: [DATE] link to CRM copy Email [PERSON_NAME][EMAIL_ADDRESS]…" at bounding box center [644, 424] width 708 height 603
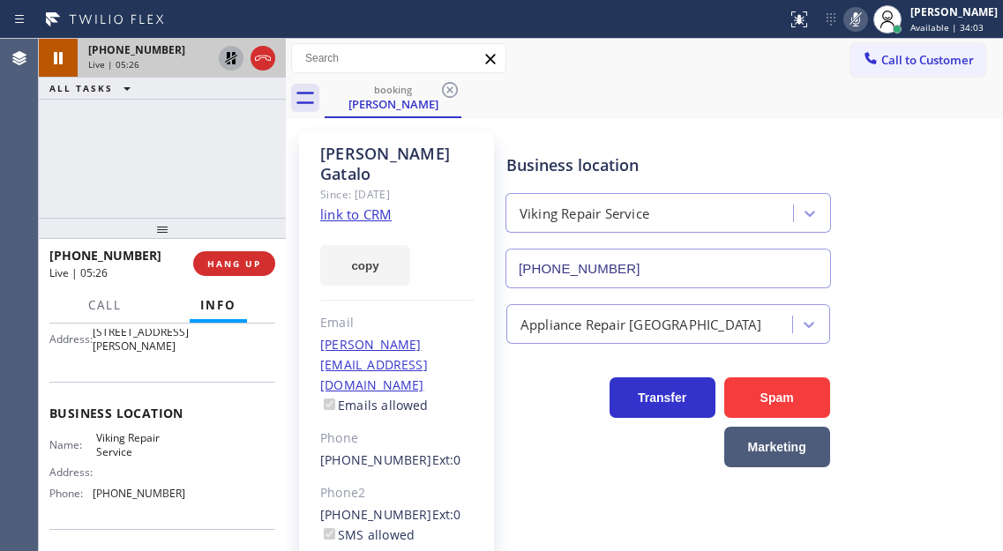
click at [227, 60] on icon at bounding box center [231, 58] width 21 height 21
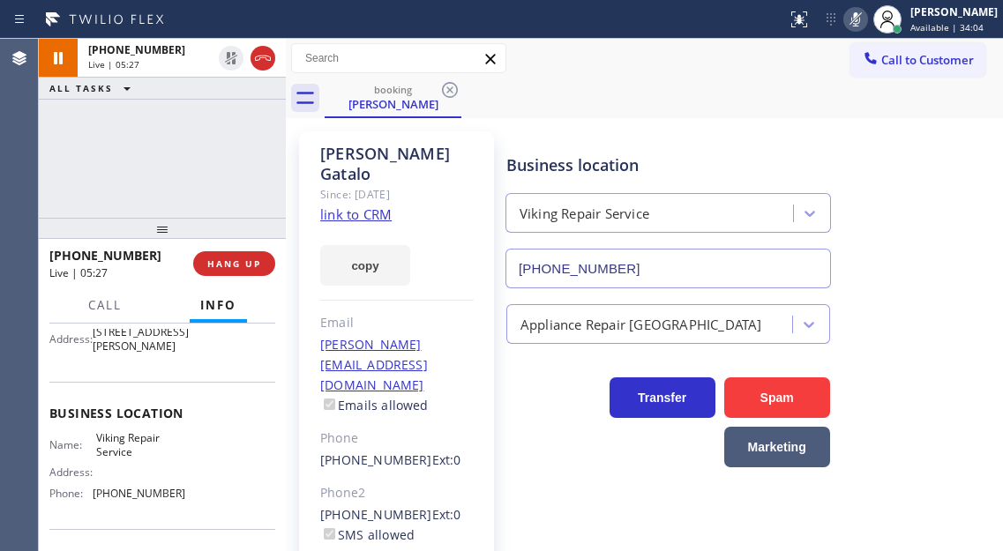
click at [866, 21] on icon at bounding box center [855, 19] width 21 height 21
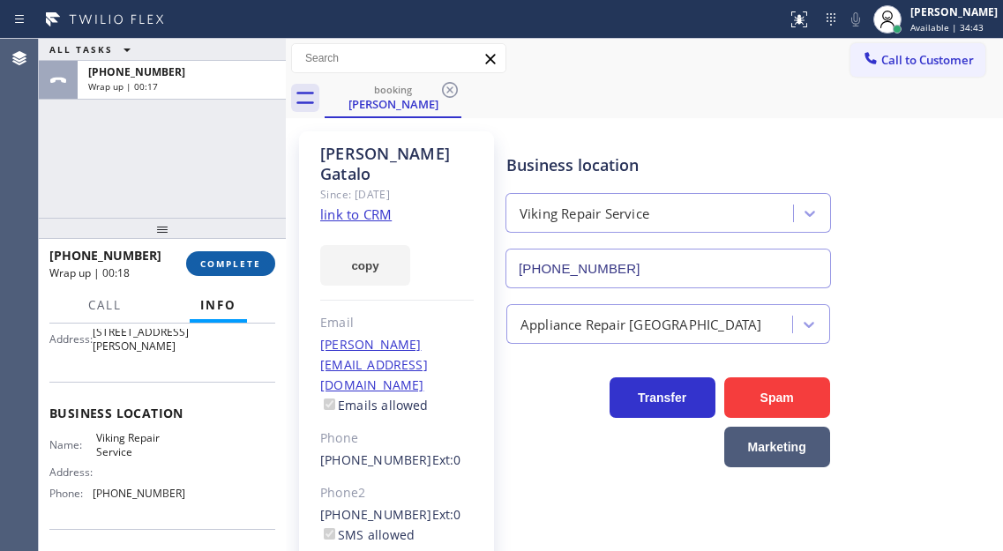
click at [248, 267] on span "COMPLETE" at bounding box center [230, 264] width 61 height 12
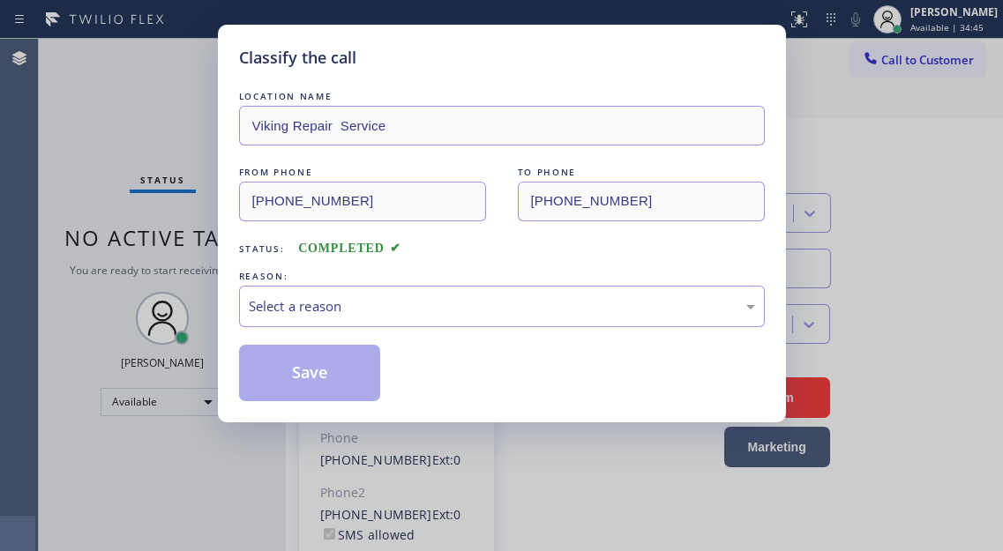
click at [451, 309] on div "Select a reason" at bounding box center [502, 306] width 506 height 20
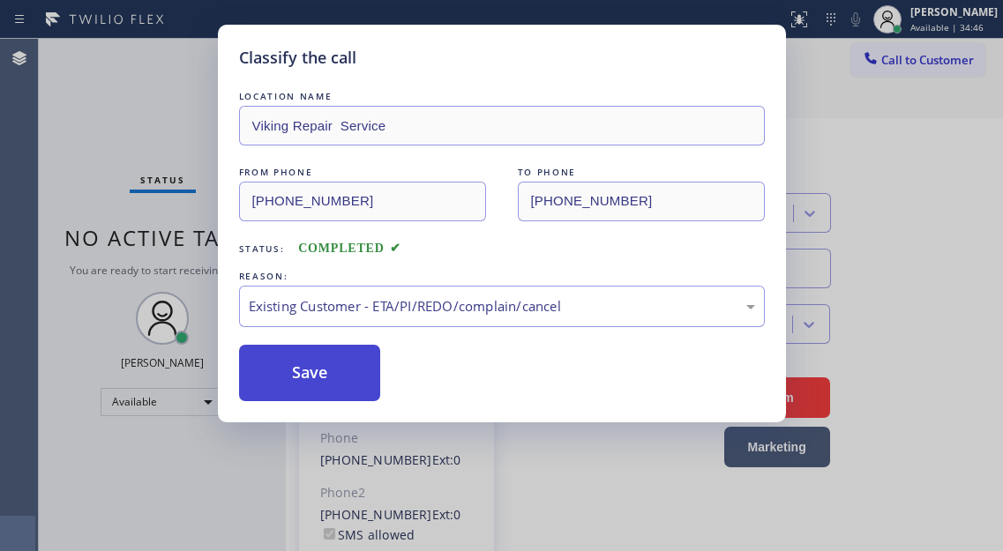
click at [351, 366] on button "Save" at bounding box center [310, 373] width 142 height 56
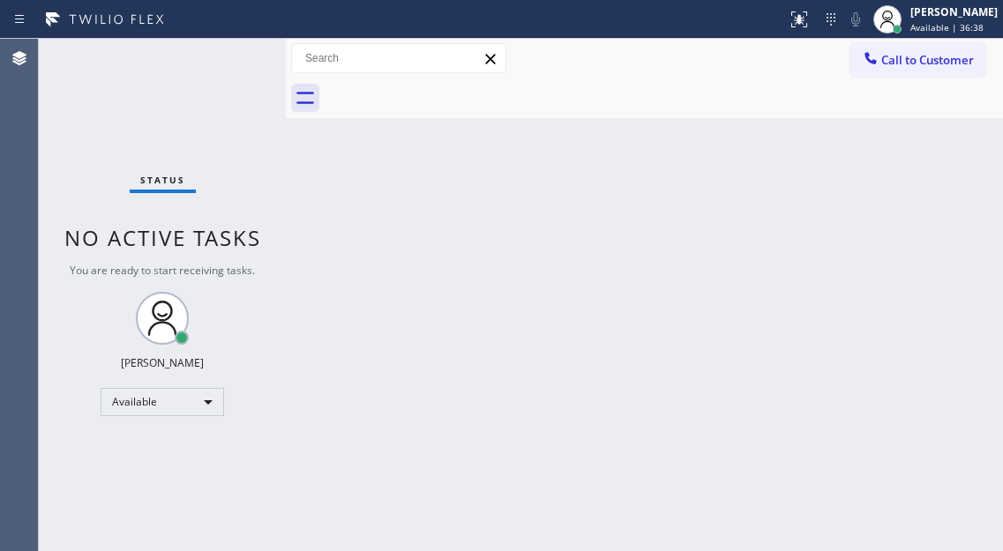
drag, startPoint x: 958, startPoint y: 232, endPoint x: 463, endPoint y: 146, distance: 502.2
click at [958, 232] on div "Back to Dashboard Change Sender ID Customers Technicians Select a contact Outbo…" at bounding box center [644, 295] width 717 height 512
click at [221, 55] on div "Status No active tasks You are ready to start receiving tasks. [PERSON_NAME]" at bounding box center [162, 295] width 247 height 512
click at [229, 55] on div "Status No active tasks You are ready to start receiving tasks. [PERSON_NAME]" at bounding box center [162, 295] width 247 height 512
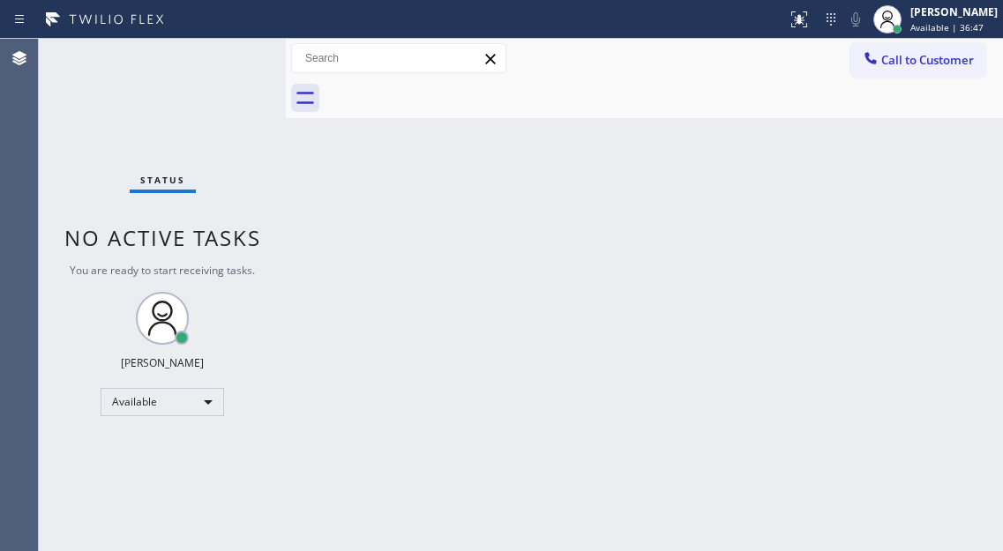
click at [229, 55] on div "Status No active tasks You are ready to start receiving tasks. [PERSON_NAME]" at bounding box center [162, 295] width 247 height 512
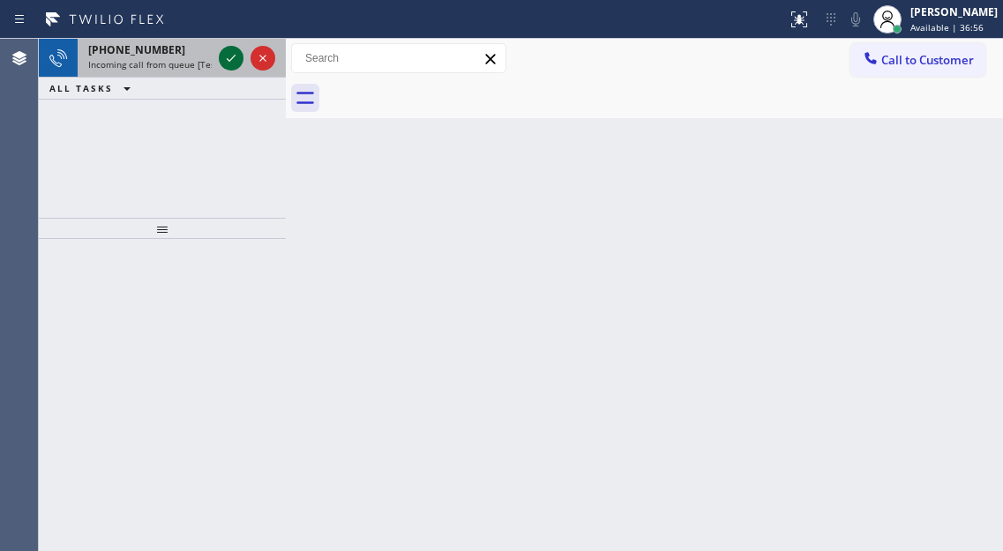
click at [229, 55] on icon at bounding box center [231, 58] width 21 height 21
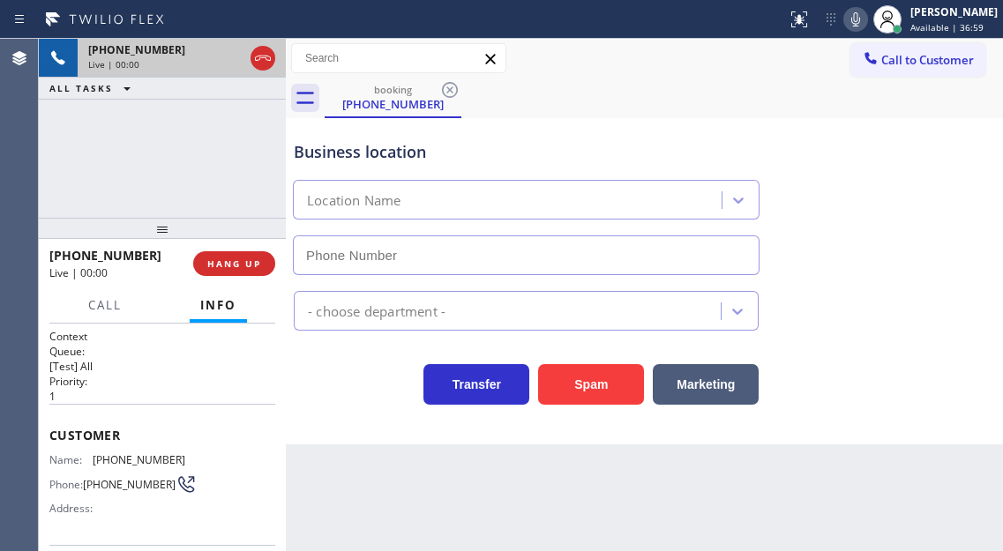
type input "[PHONE_NUMBER]"
click at [138, 466] on span "[PHONE_NUMBER]" at bounding box center [139, 459] width 93 height 13
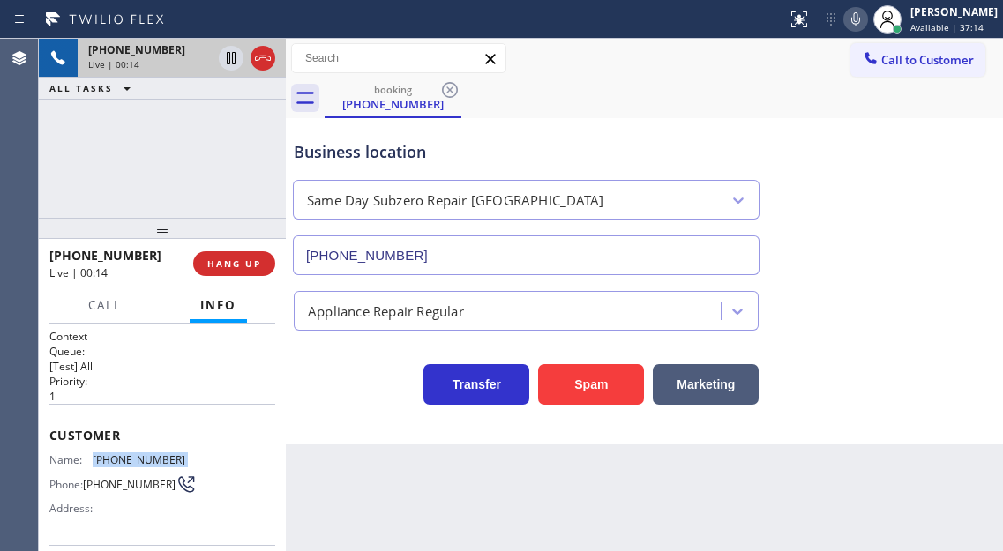
click at [138, 466] on span "[PHONE_NUMBER]" at bounding box center [139, 459] width 93 height 13
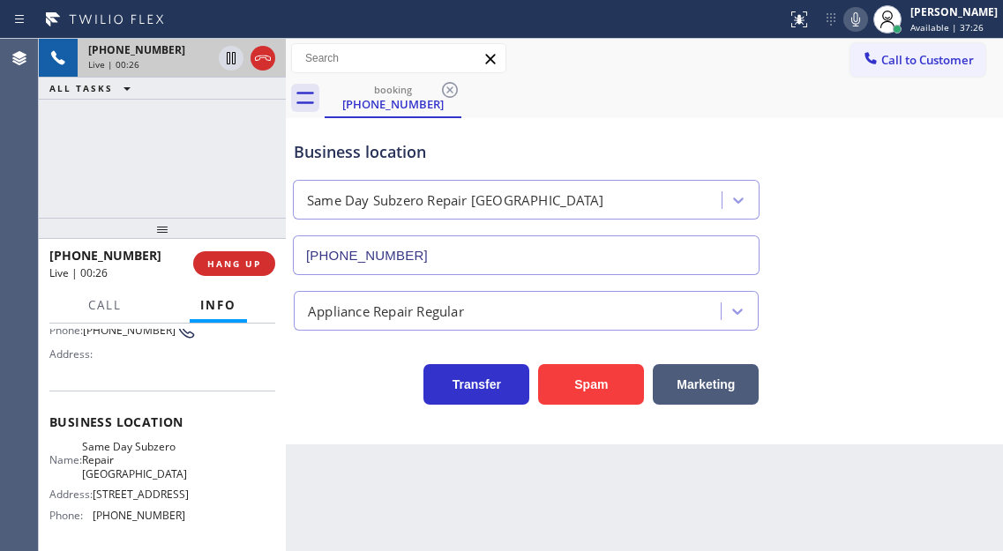
scroll to position [176, 0]
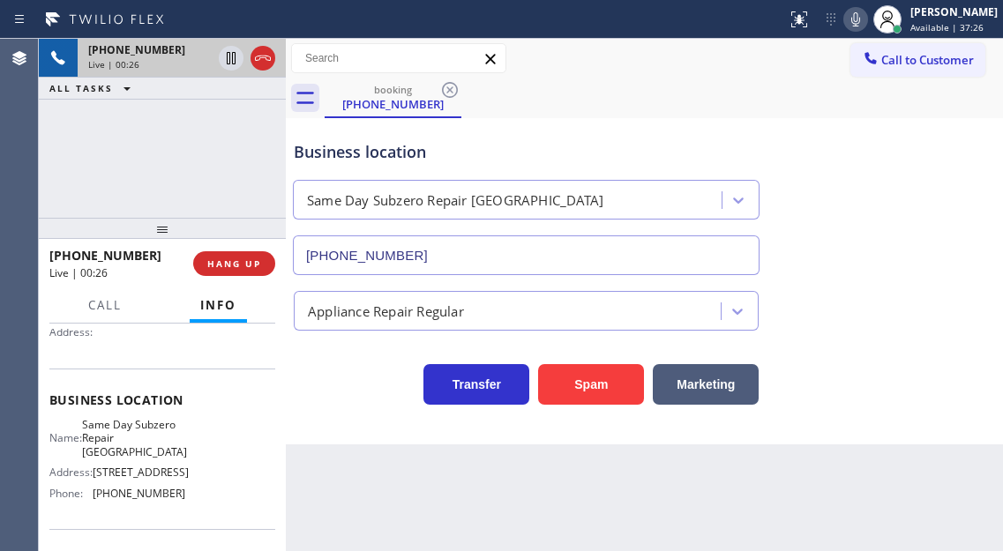
click at [131, 454] on span "Same Day Subzero Repair [GEOGRAPHIC_DATA]" at bounding box center [134, 438] width 105 height 41
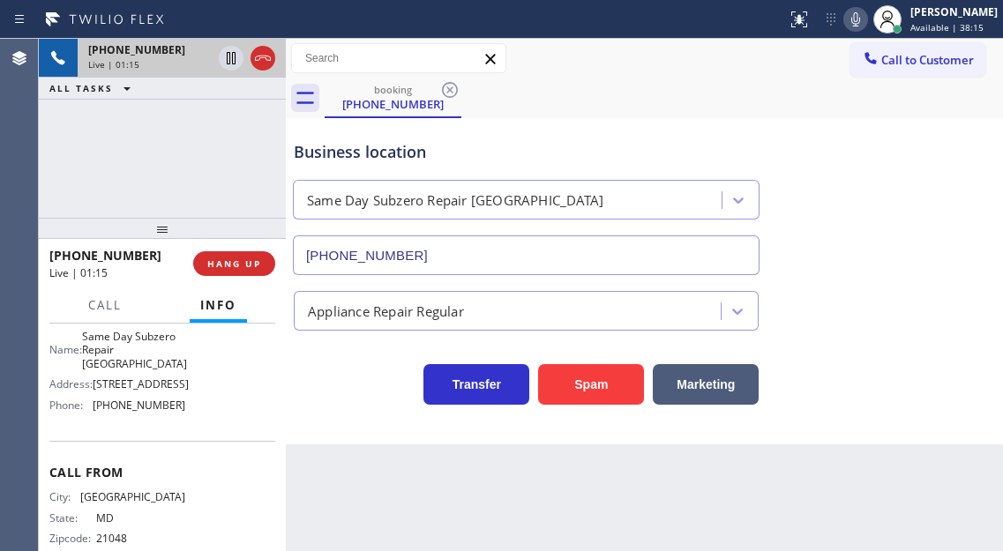
click at [146, 412] on span "[PHONE_NUMBER]" at bounding box center [139, 405] width 93 height 13
click at [222, 118] on div "[PHONE_NUMBER] Live | 01:24 ALL TASKS ALL TASKS ACTIVE TASKS TASKS IN WRAP UP" at bounding box center [162, 128] width 247 height 179
click at [931, 204] on div "Business location Same Day Subzero Repair [GEOGRAPHIC_DATA] [PHONE_NUMBER]" at bounding box center [644, 196] width 708 height 160
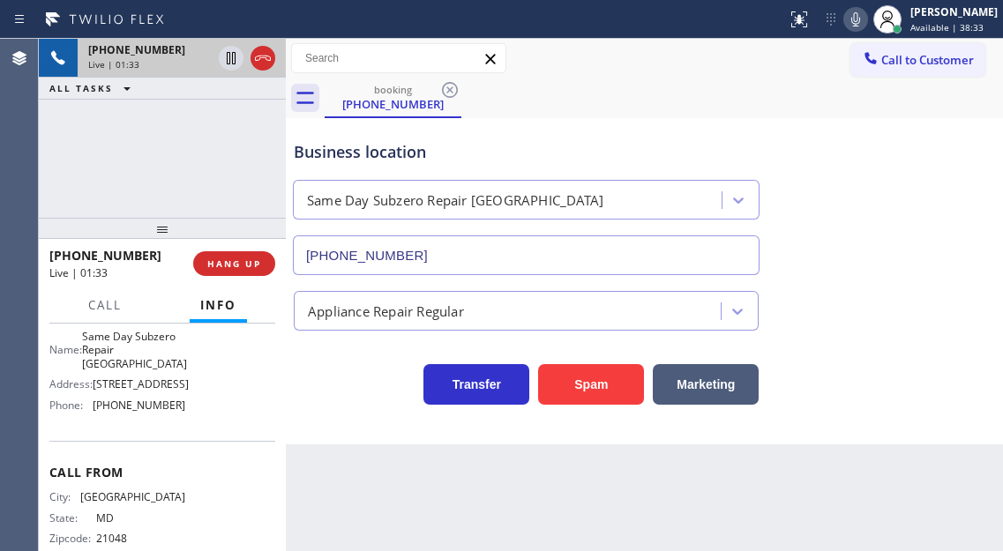
click at [239, 143] on div "[PHONE_NUMBER] Live | 01:33 ALL TASKS ALL TASKS ACTIVE TASKS TASKS IN WRAP UP" at bounding box center [162, 128] width 247 height 179
click at [228, 59] on icon at bounding box center [231, 58] width 9 height 12
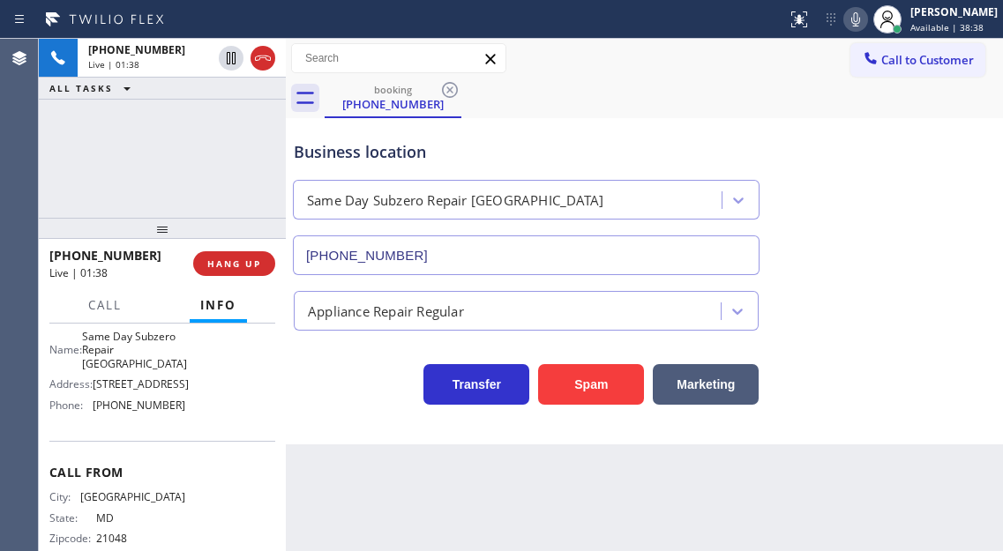
click at [862, 17] on icon at bounding box center [855, 19] width 21 height 21
click at [931, 247] on div "Business location Same Day Subzero Repair [GEOGRAPHIC_DATA] [PHONE_NUMBER]" at bounding box center [644, 196] width 708 height 160
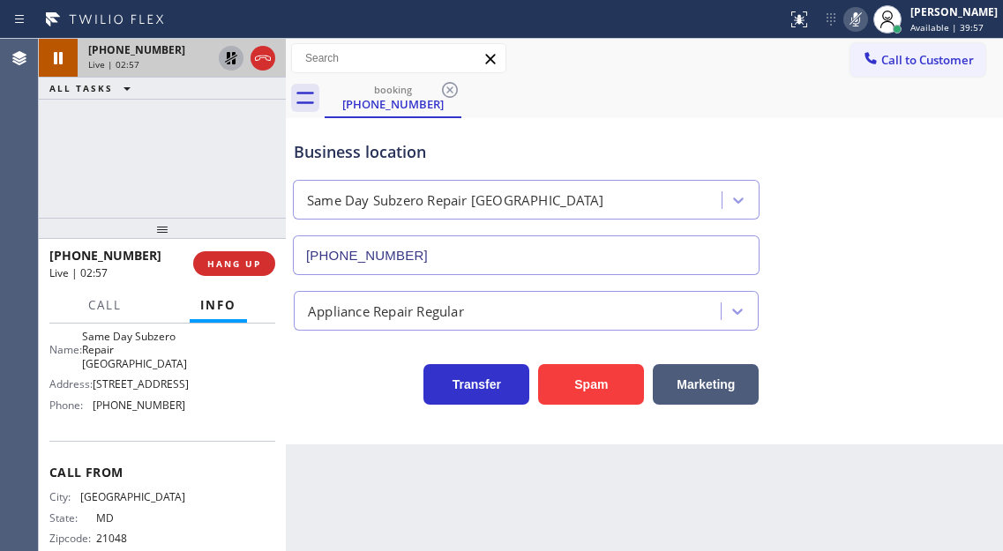
click at [224, 64] on icon at bounding box center [231, 58] width 21 height 21
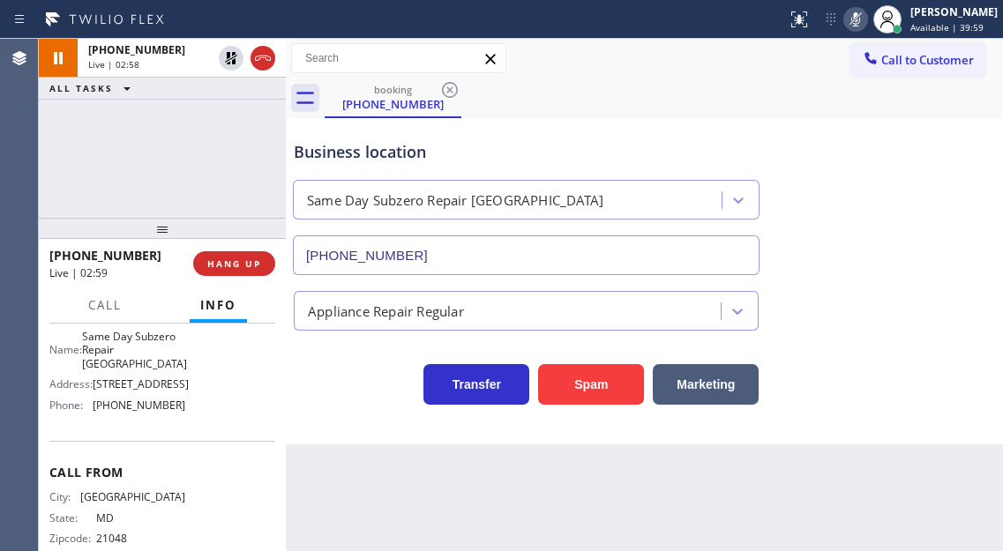
click at [866, 26] on icon at bounding box center [855, 19] width 21 height 21
click at [239, 258] on span "HANG UP" at bounding box center [234, 264] width 54 height 12
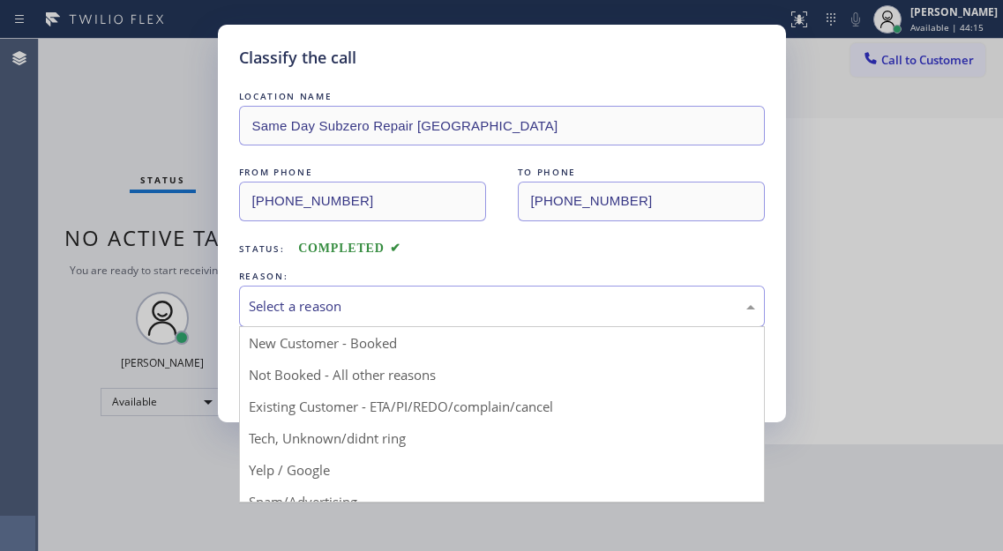
click at [415, 318] on div "Select a reason" at bounding box center [502, 306] width 526 height 41
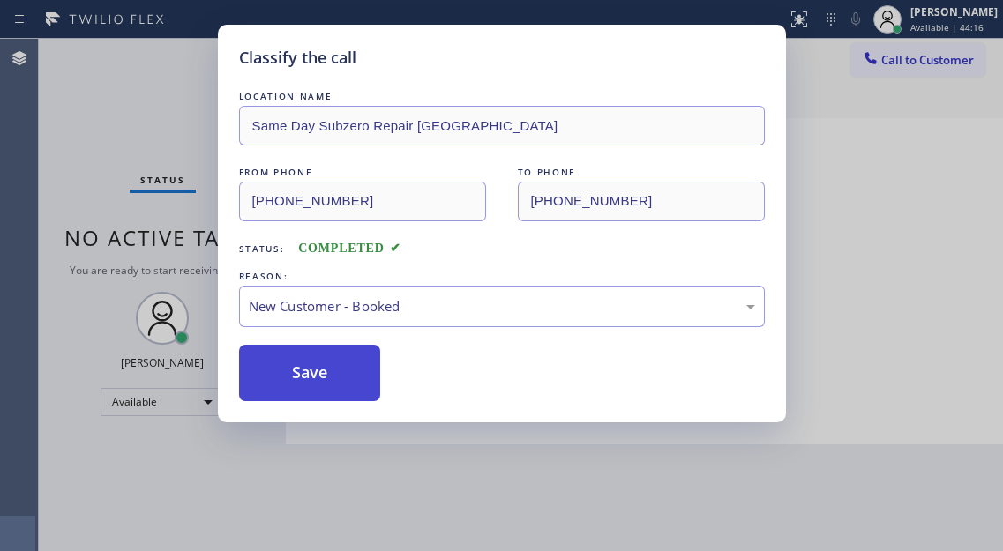
click at [314, 375] on button "Save" at bounding box center [310, 373] width 142 height 56
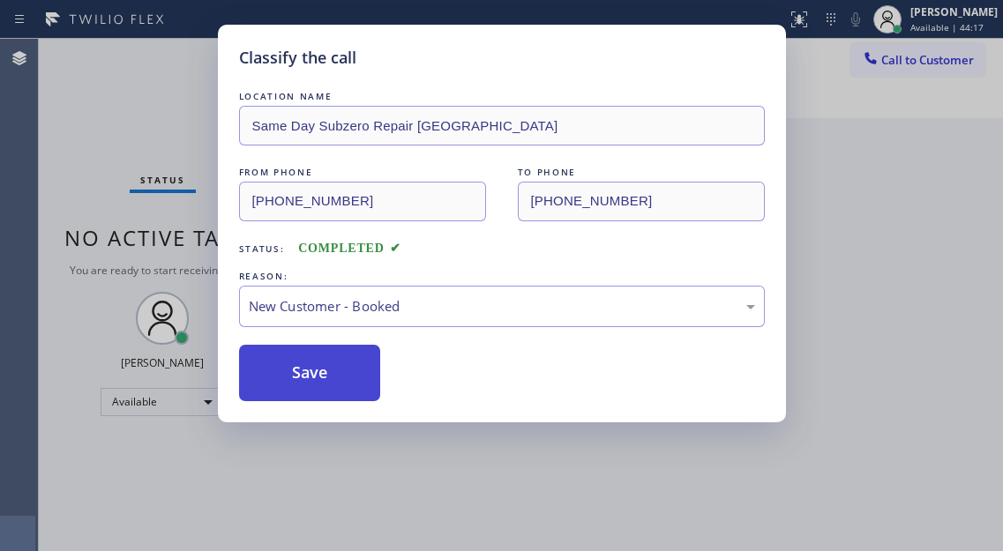
click at [314, 375] on button "Save" at bounding box center [310, 373] width 142 height 56
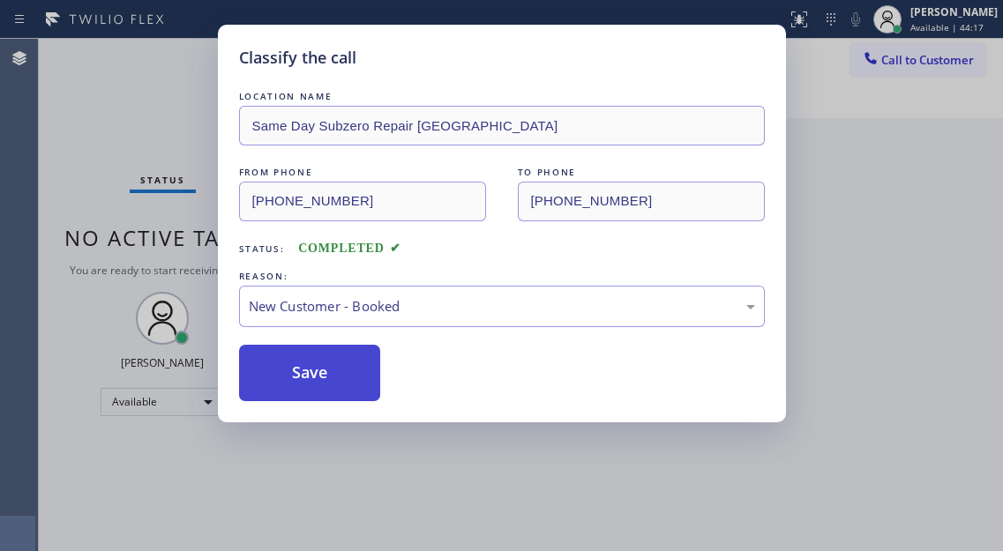
click at [314, 375] on button "Save" at bounding box center [310, 373] width 142 height 56
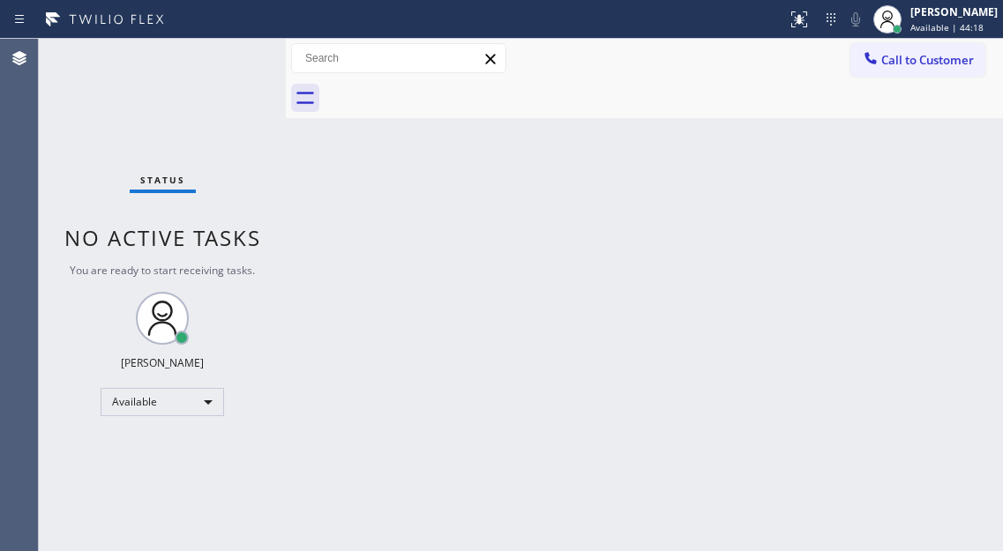
click at [314, 375] on div "Back to Dashboard Change Sender ID Customers Technicians Select a contact Outbo…" at bounding box center [644, 295] width 717 height 512
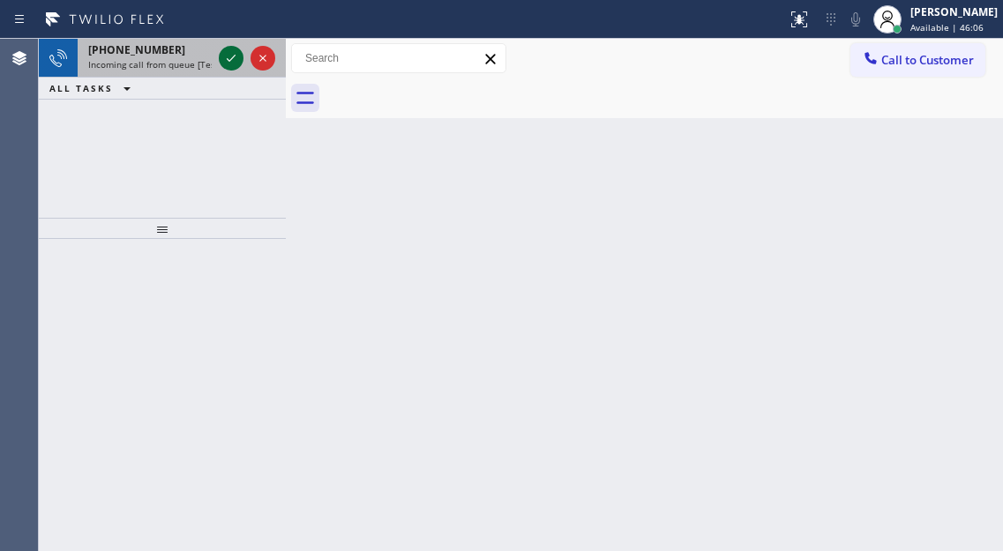
click at [226, 63] on icon at bounding box center [231, 58] width 21 height 21
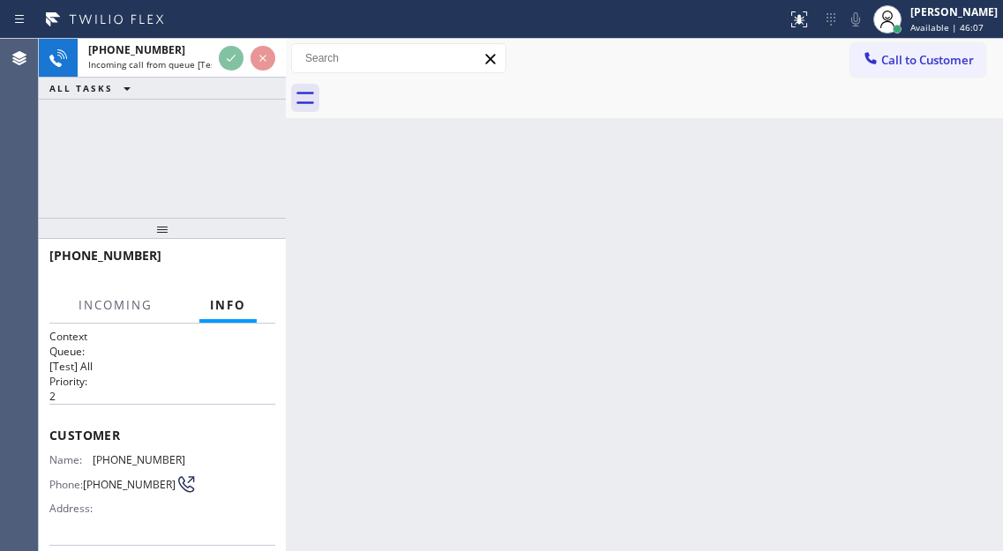
scroll to position [176, 0]
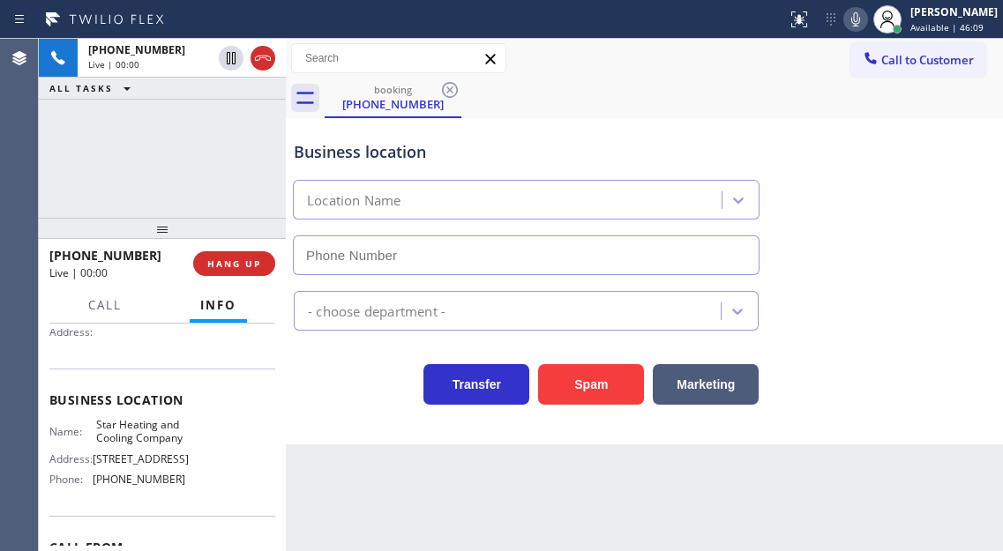
click at [138, 445] on span "Star Heating and Cooling Company" at bounding box center [140, 431] width 88 height 27
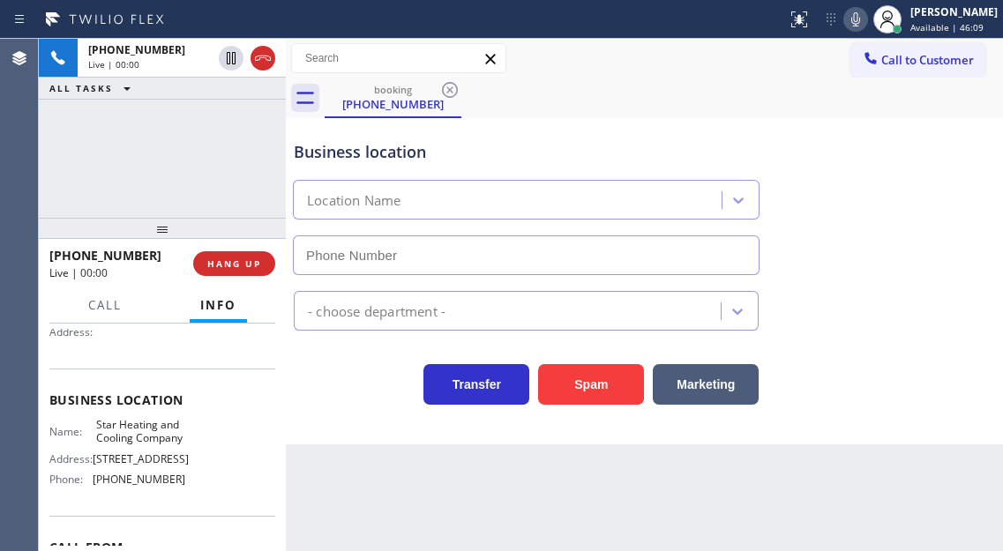
click at [138, 445] on span "Star Heating and Cooling Company" at bounding box center [140, 431] width 88 height 27
type input "[PHONE_NUMBER]"
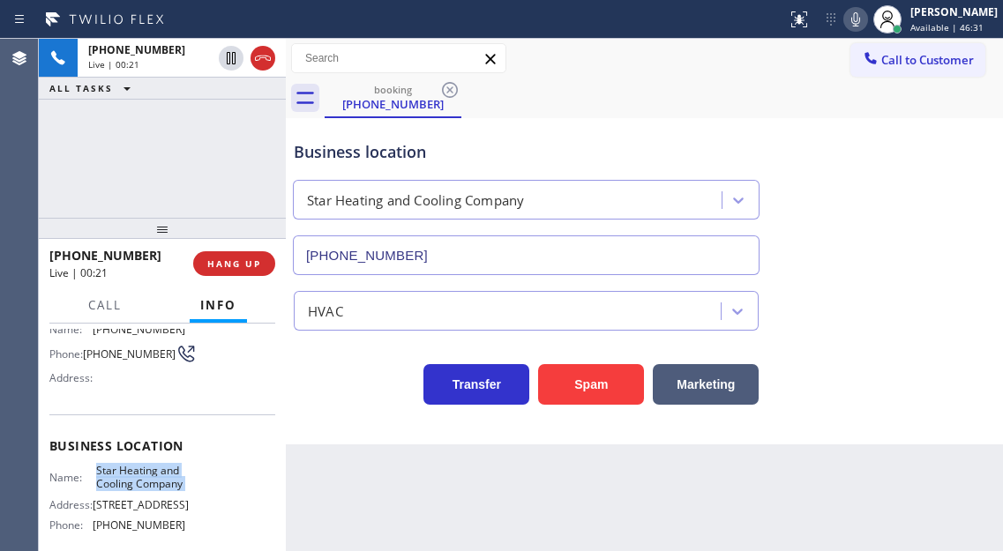
scroll to position [88, 0]
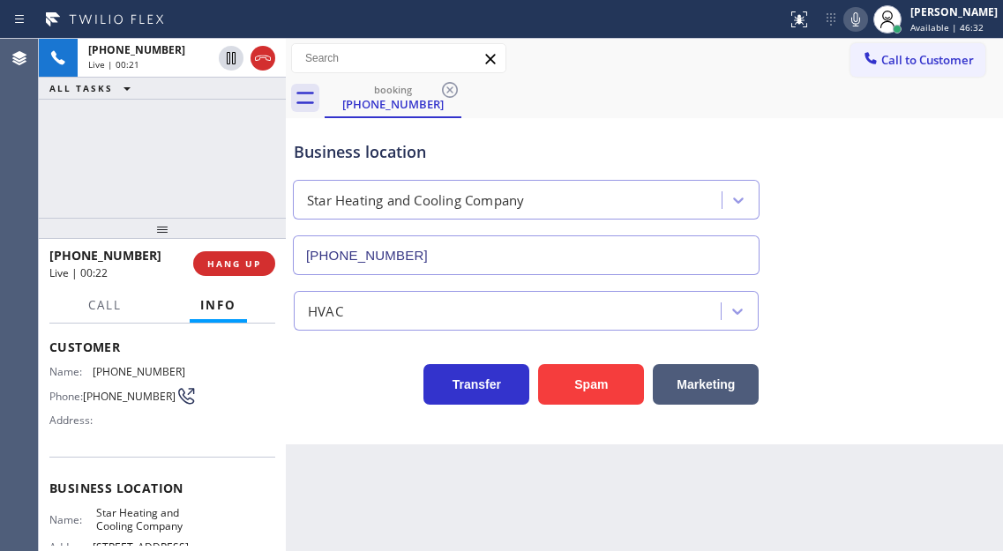
click at [111, 397] on span "[PHONE_NUMBER]" at bounding box center [129, 396] width 93 height 13
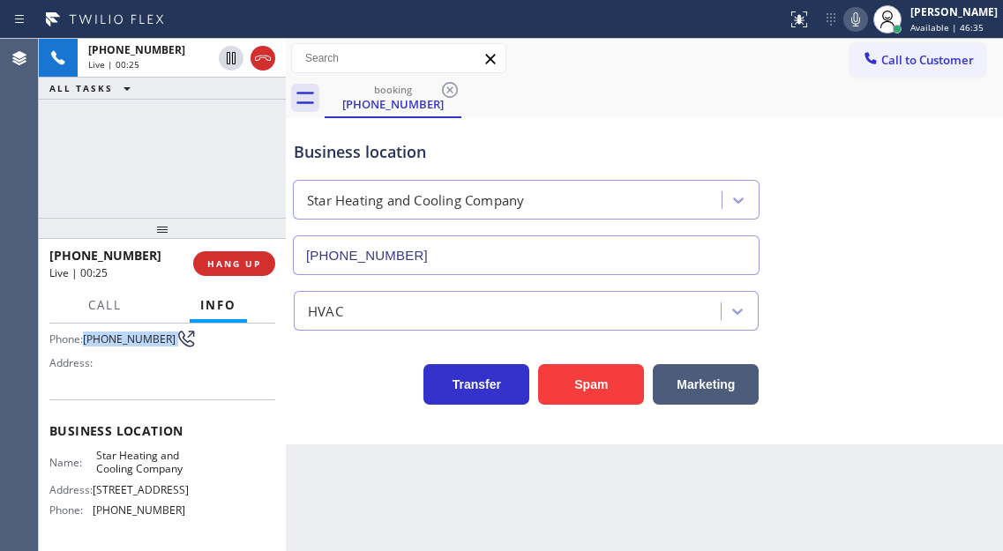
scroll to position [176, 0]
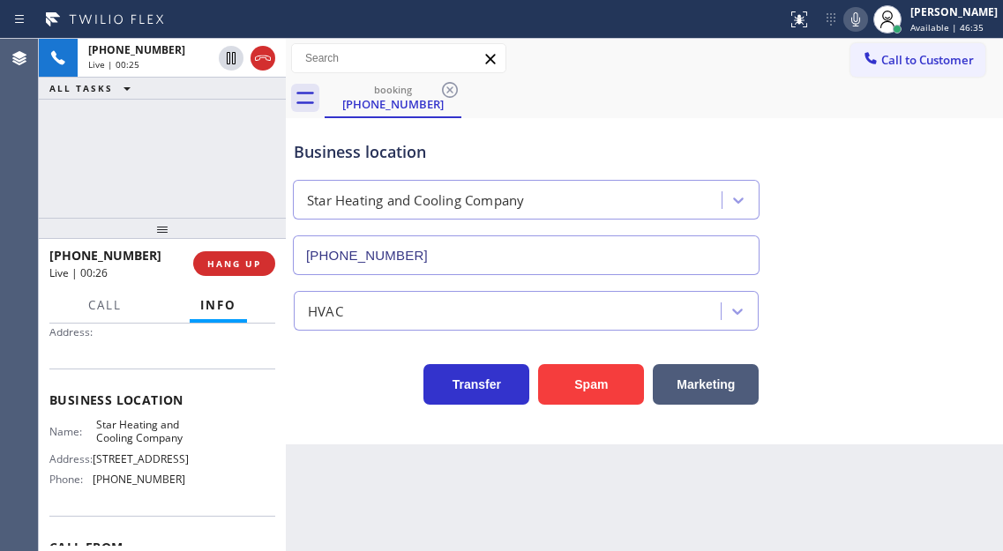
click at [126, 445] on span "Star Heating and Cooling Company" at bounding box center [140, 431] width 88 height 27
click at [138, 486] on span "[PHONE_NUMBER]" at bounding box center [139, 479] width 93 height 13
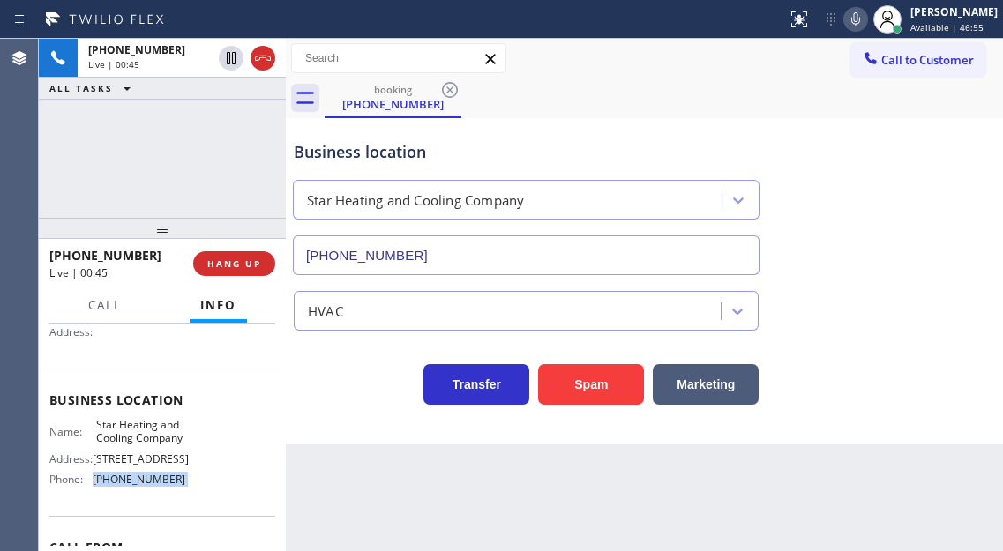
click at [138, 486] on span "[PHONE_NUMBER]" at bounding box center [139, 479] width 93 height 13
click at [908, 178] on div "Business location Star Heating and Cooling Company [PHONE_NUMBER]" at bounding box center [644, 196] width 708 height 160
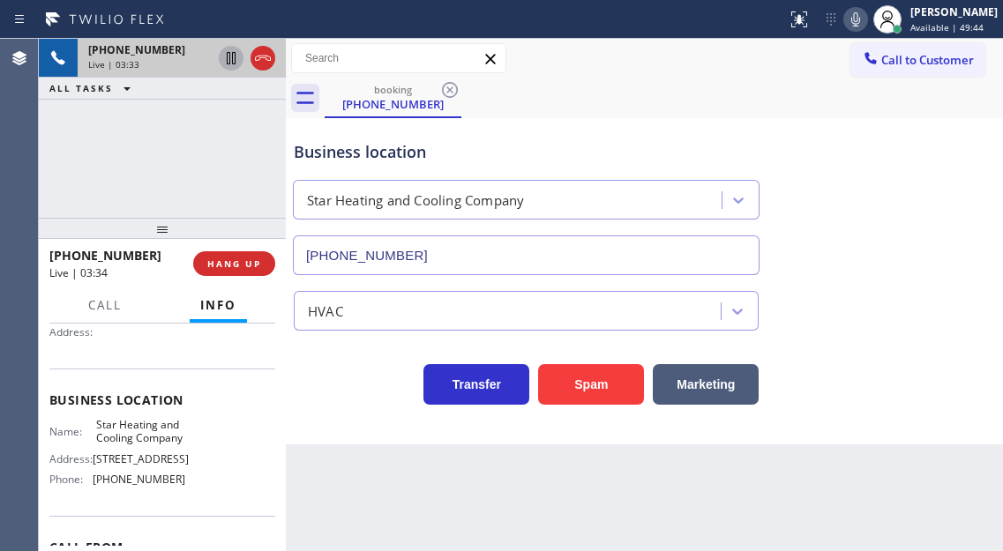
click at [229, 62] on icon at bounding box center [231, 58] width 9 height 12
click at [917, 240] on div "Business location Star Heating and Cooling Company [PHONE_NUMBER]" at bounding box center [644, 196] width 708 height 160
click at [230, 61] on icon at bounding box center [231, 58] width 21 height 21
click at [242, 260] on span "HANG UP" at bounding box center [234, 264] width 54 height 12
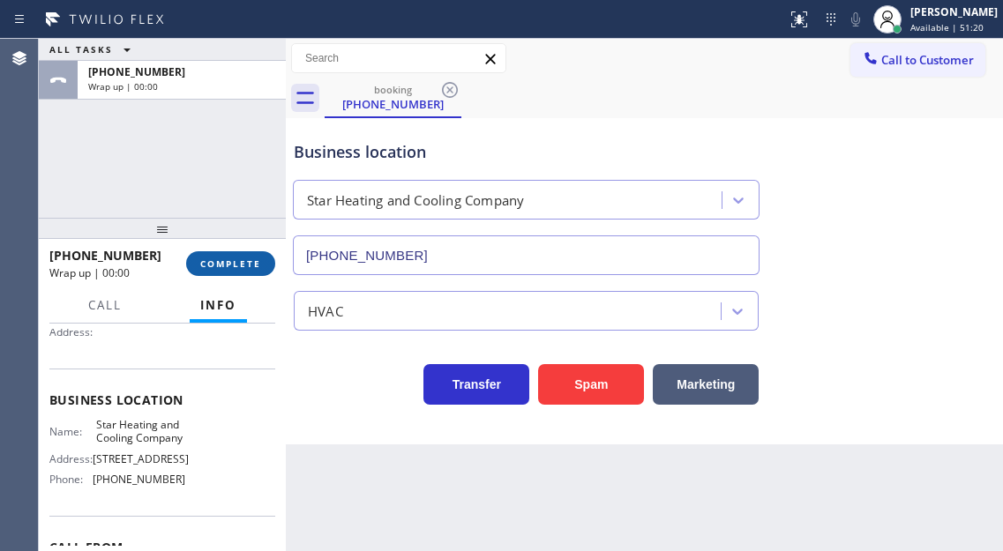
click at [242, 260] on span "COMPLETE" at bounding box center [230, 264] width 61 height 12
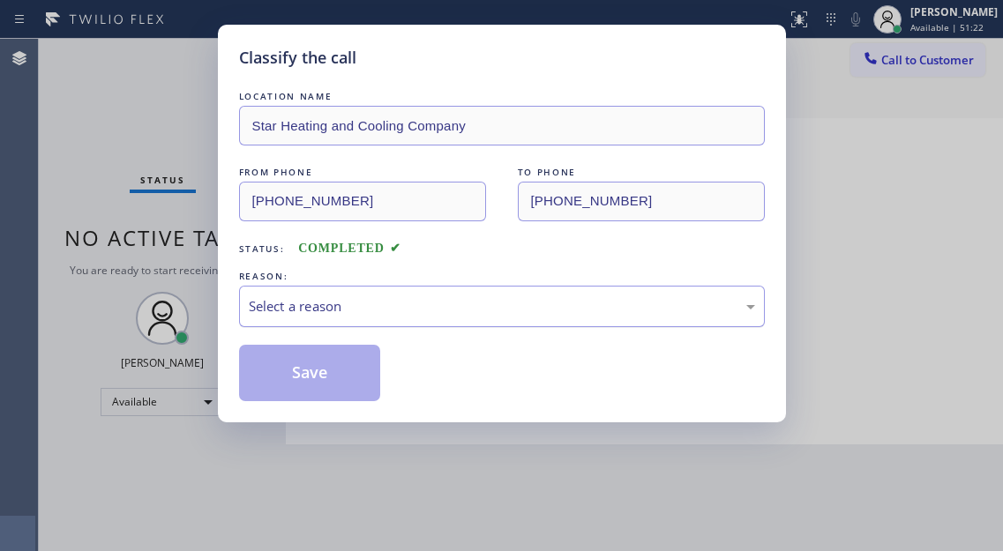
click at [378, 312] on div "Select a reason" at bounding box center [502, 306] width 506 height 20
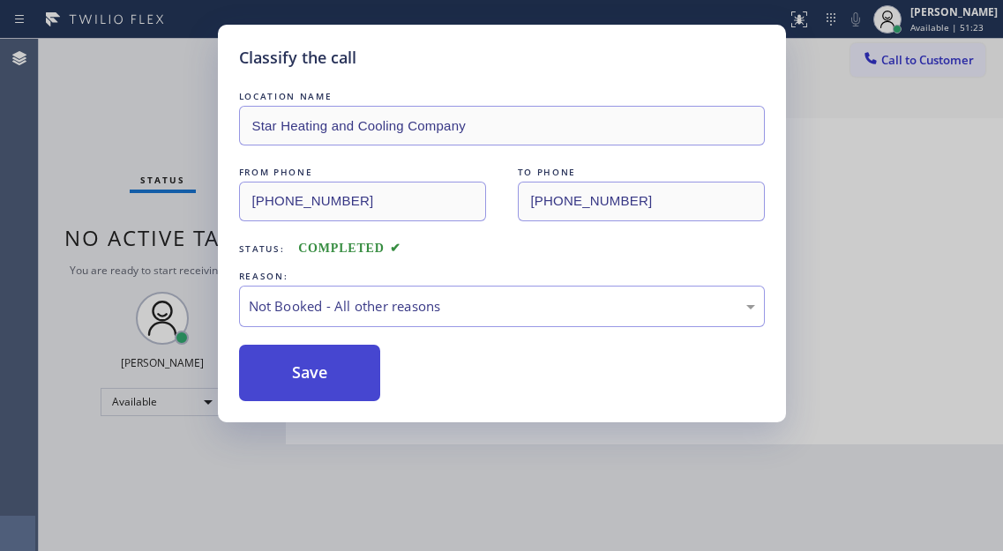
click at [345, 372] on button "Save" at bounding box center [310, 373] width 142 height 56
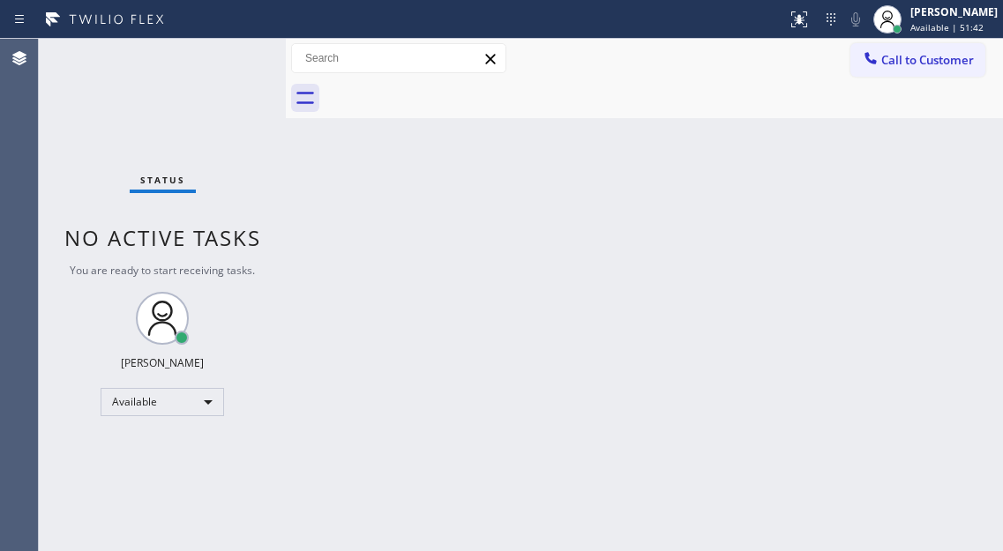
click at [247, 71] on div "Status No active tasks You are ready to start receiving tasks. [PERSON_NAME]" at bounding box center [162, 295] width 247 height 512
click at [955, 166] on div "Back to Dashboard Change Sender ID Customers Technicians Select a contact Outbo…" at bounding box center [644, 295] width 717 height 512
click at [205, 49] on div "Status No active tasks You are ready to start receiving tasks. [PERSON_NAME]" at bounding box center [162, 295] width 247 height 512
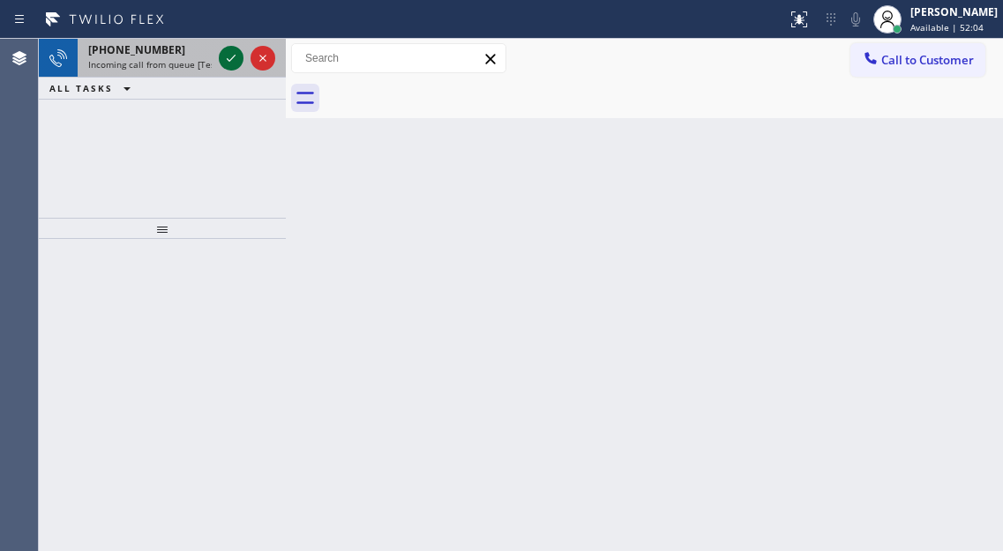
click at [230, 56] on icon at bounding box center [231, 58] width 21 height 21
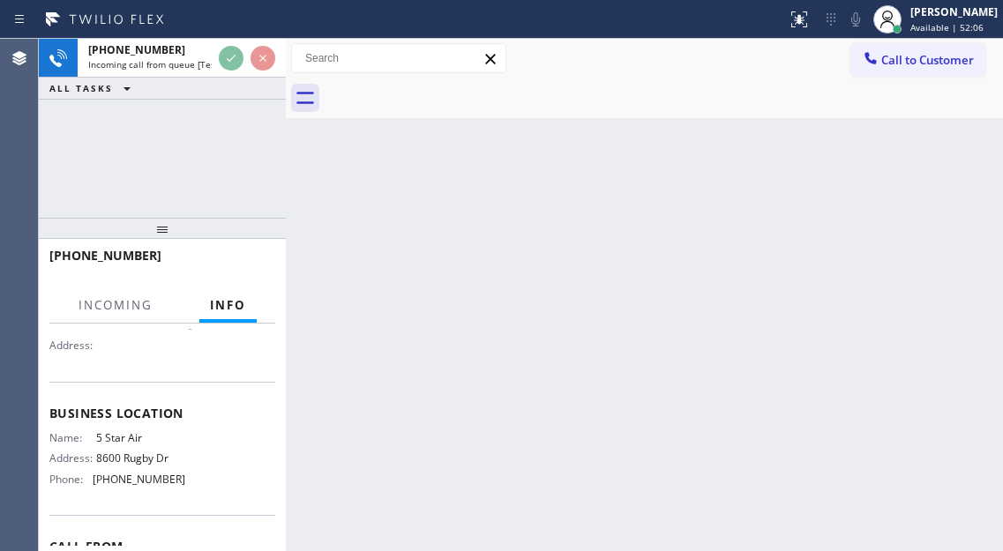
scroll to position [176, 0]
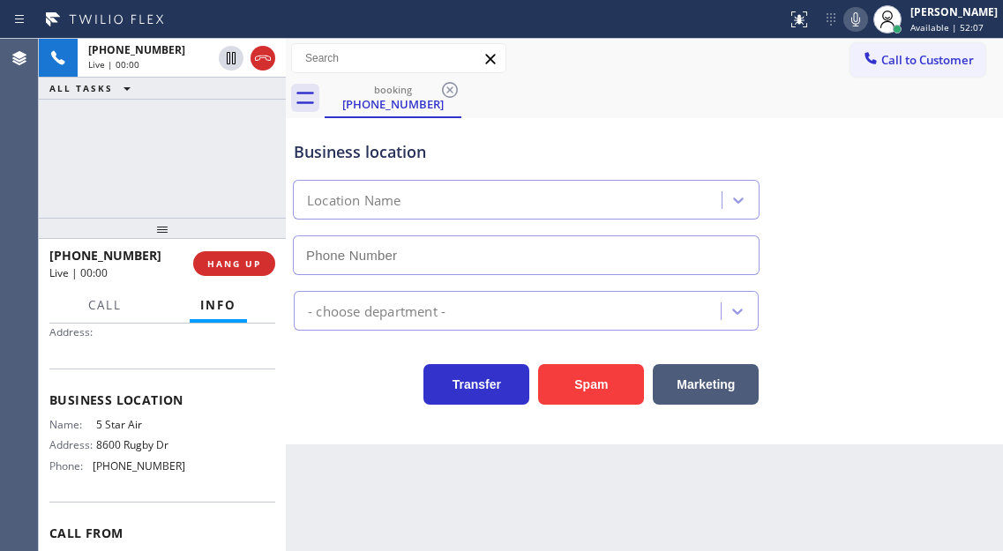
type input "[PHONE_NUMBER]"
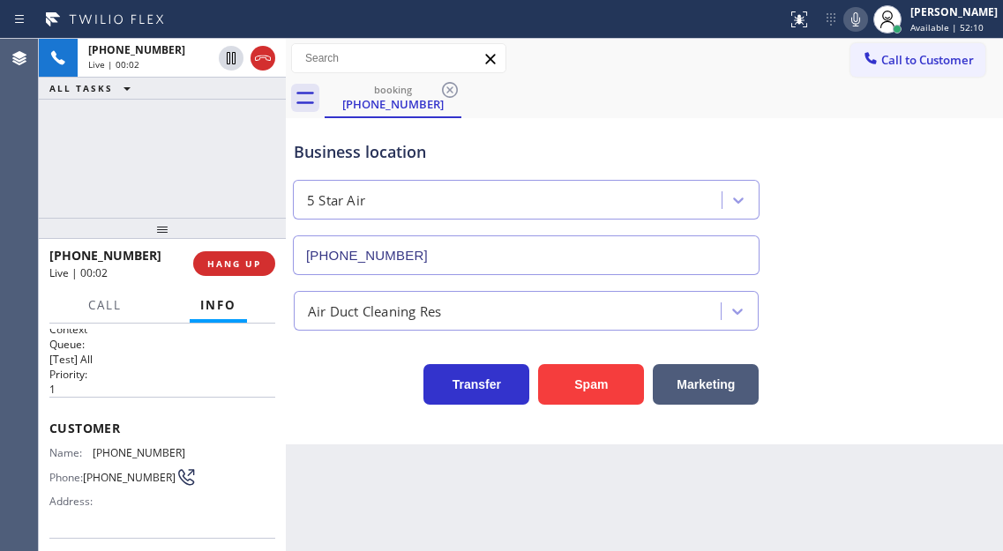
scroll to position [0, 0]
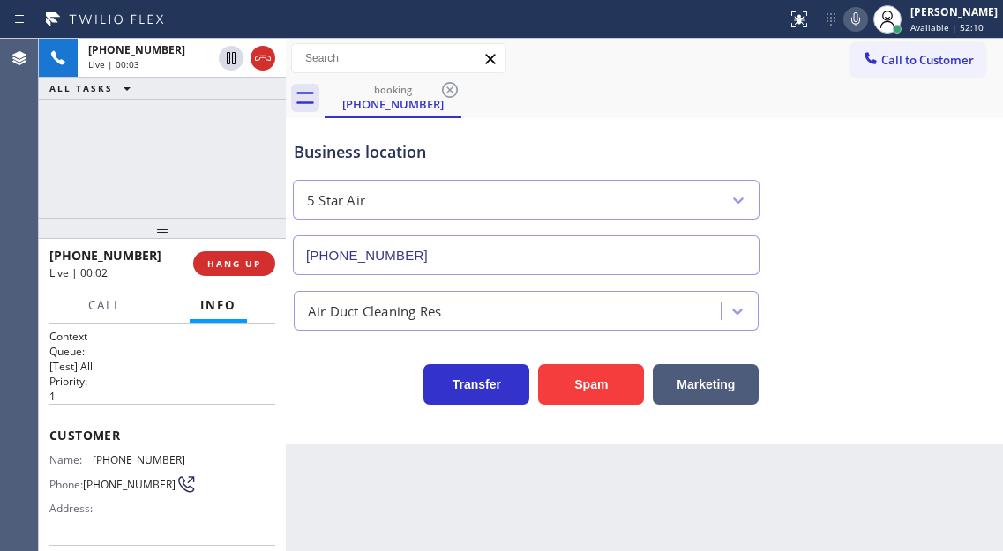
click at [127, 456] on span "[PHONE_NUMBER]" at bounding box center [139, 459] width 93 height 13
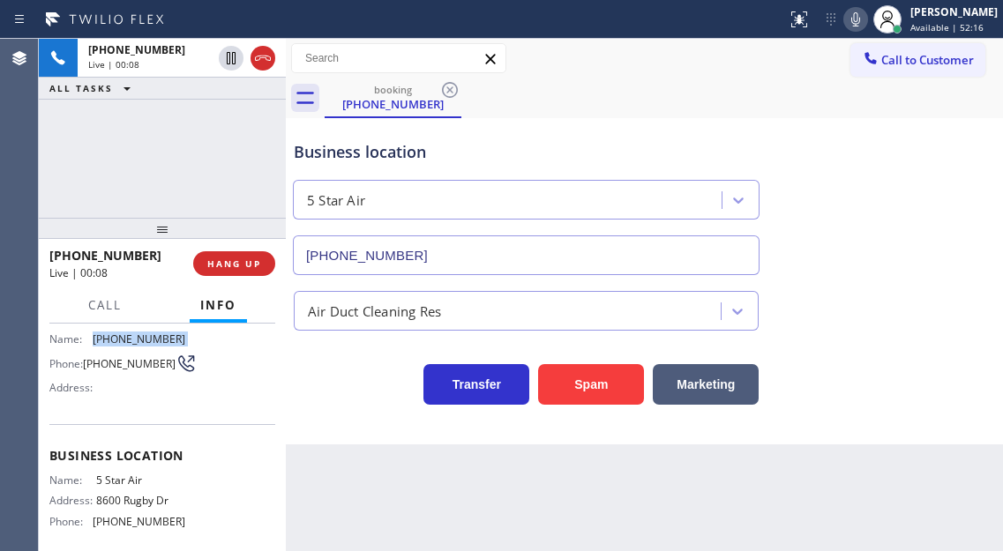
scroll to position [176, 0]
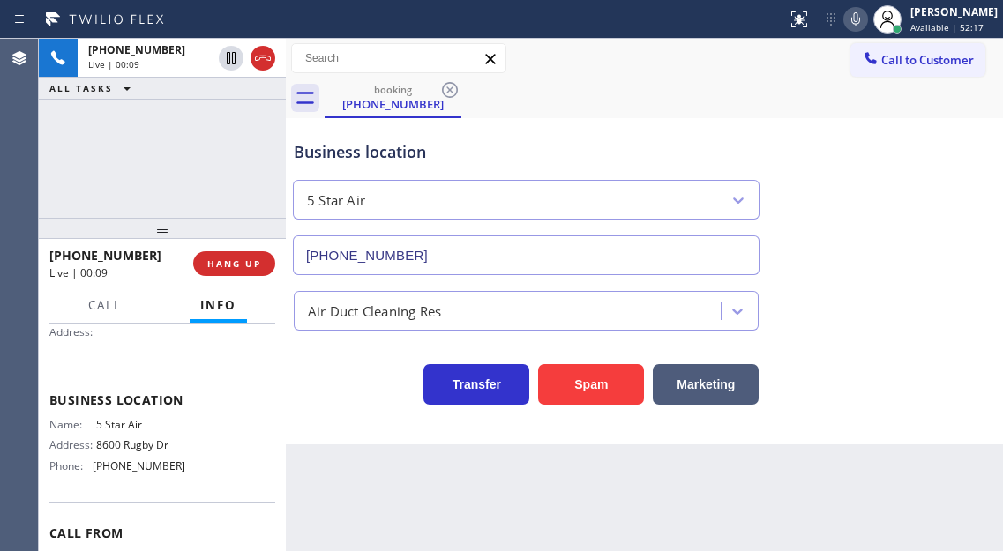
click at [123, 428] on span "5 Star Air" at bounding box center [140, 424] width 88 height 13
click at [146, 473] on span "[PHONE_NUMBER]" at bounding box center [139, 466] width 93 height 13
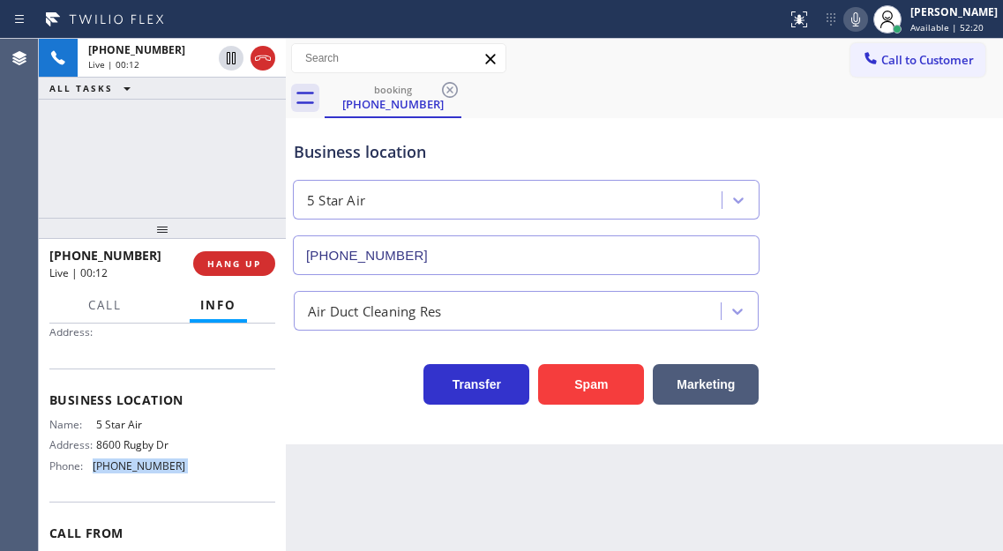
click at [146, 473] on span "[PHONE_NUMBER]" at bounding box center [139, 466] width 93 height 13
click at [921, 231] on div "Business location 5 Star Air [PHONE_NUMBER]" at bounding box center [644, 196] width 708 height 160
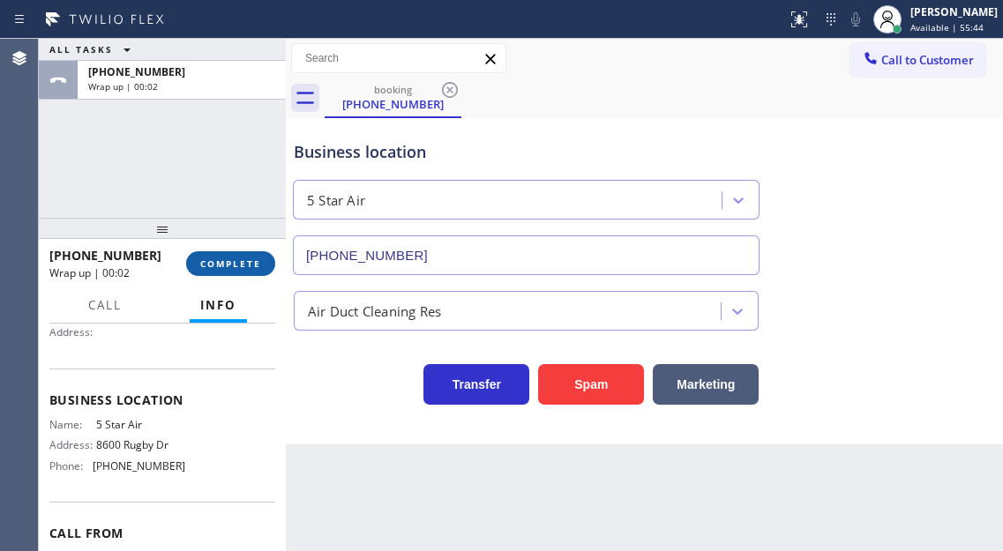
click at [256, 259] on span "COMPLETE" at bounding box center [230, 264] width 61 height 12
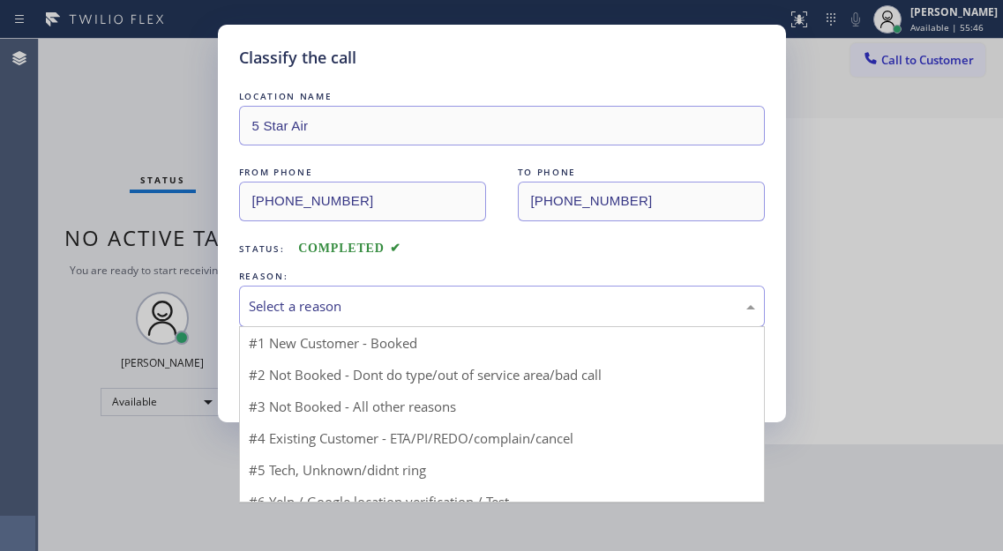
click at [406, 319] on div "Select a reason" at bounding box center [502, 306] width 526 height 41
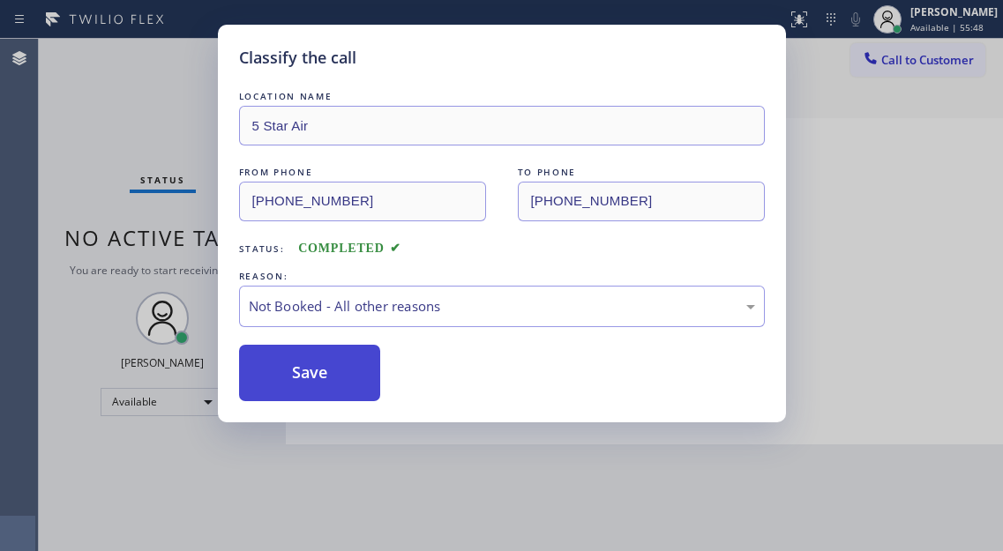
click at [326, 370] on button "Save" at bounding box center [310, 373] width 142 height 56
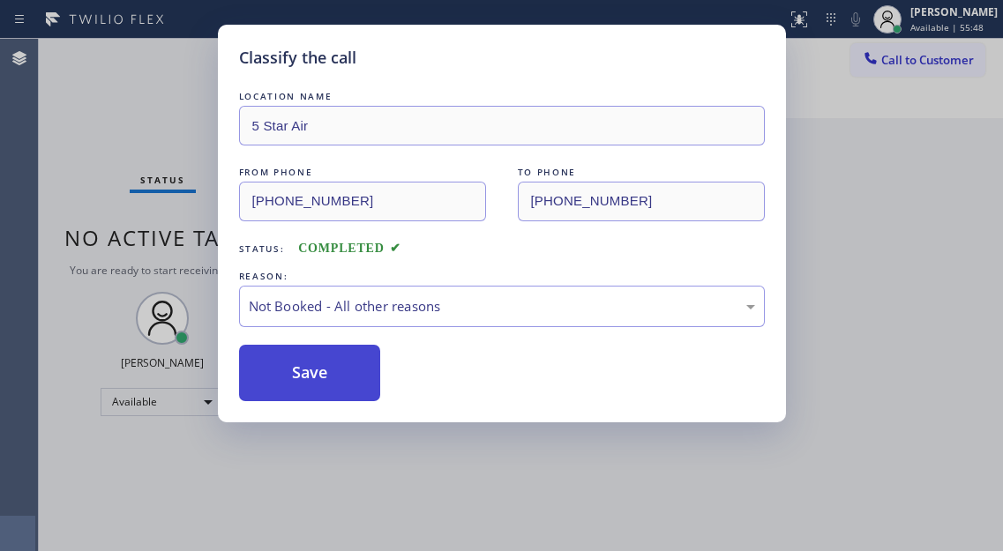
click at [326, 370] on button "Save" at bounding box center [310, 373] width 142 height 56
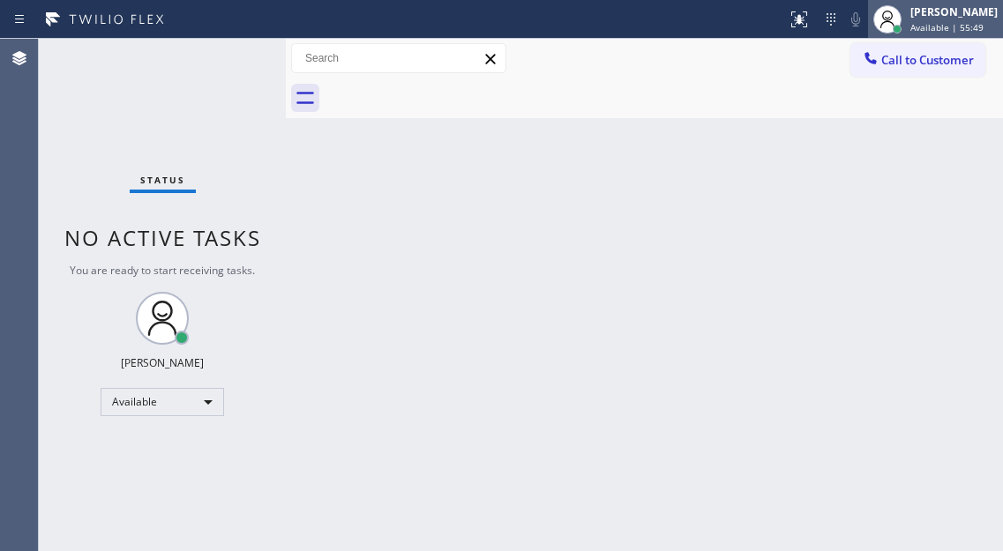
click at [928, 34] on div "[PERSON_NAME] Available | 55:49" at bounding box center [955, 19] width 96 height 31
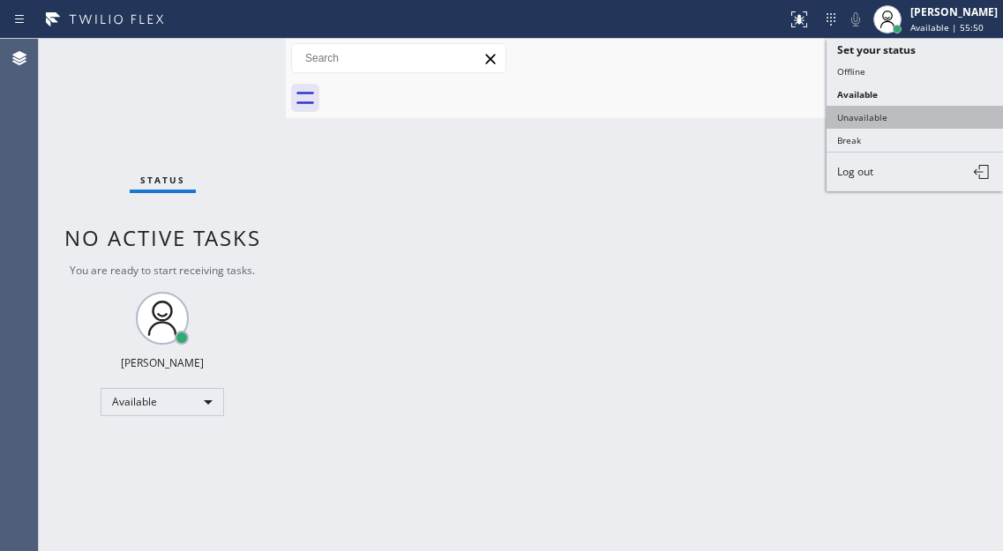
click at [888, 114] on button "Unavailable" at bounding box center [915, 117] width 176 height 23
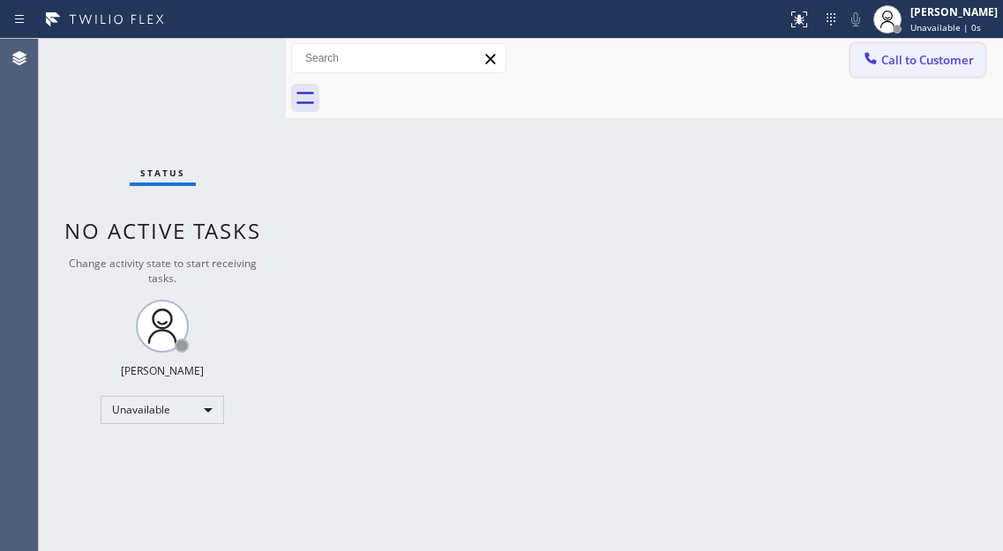
click at [904, 64] on span "Call to Customer" at bounding box center [927, 60] width 93 height 16
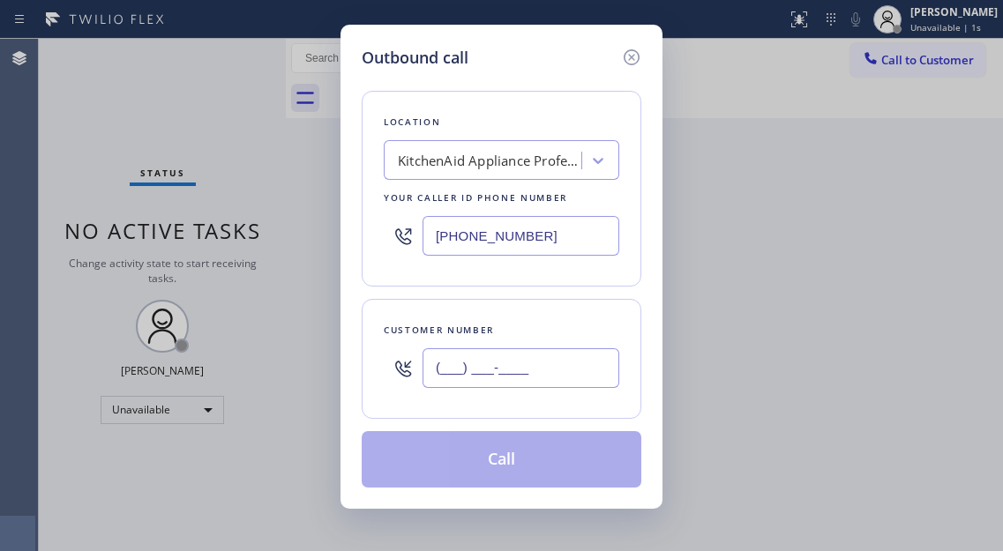
click at [518, 368] on input "(___) ___-____" at bounding box center [521, 368] width 197 height 40
paste input "626) 373-7829"
type input "[PHONE_NUMBER]"
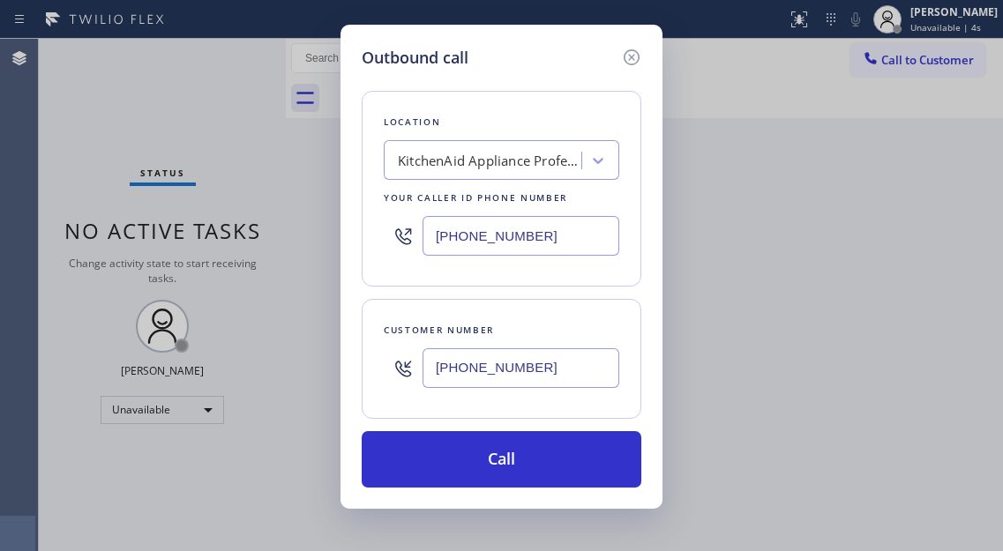
click at [556, 237] on input "[PHONE_NUMBER]" at bounding box center [521, 236] width 197 height 40
paste input "800) 686-5038"
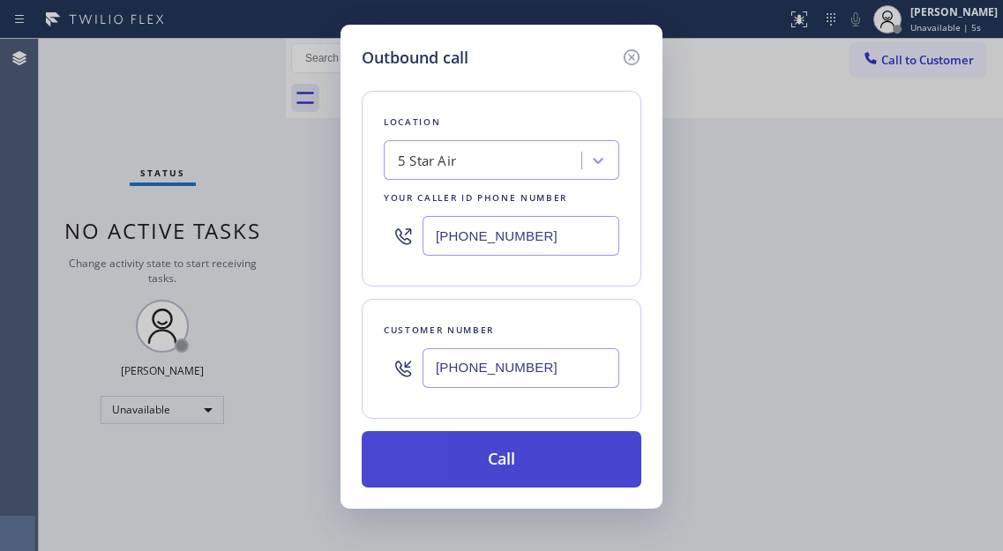
type input "[PHONE_NUMBER]"
click at [535, 453] on button "Call" at bounding box center [502, 459] width 280 height 56
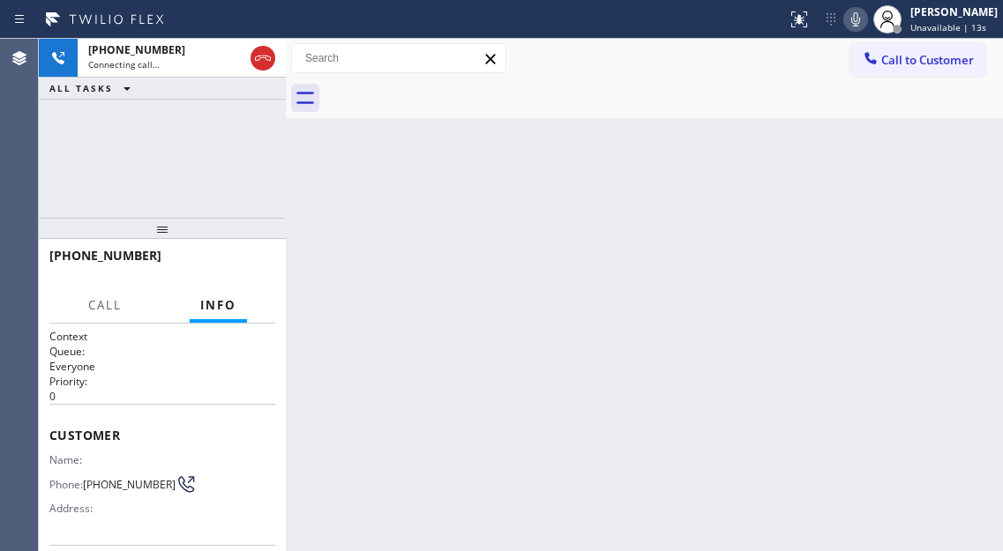
click at [209, 196] on div "[PHONE_NUMBER] Connecting call… ALL TASKS ALL TASKS ACTIVE TASKS TASKS IN WRAP …" at bounding box center [162, 128] width 247 height 179
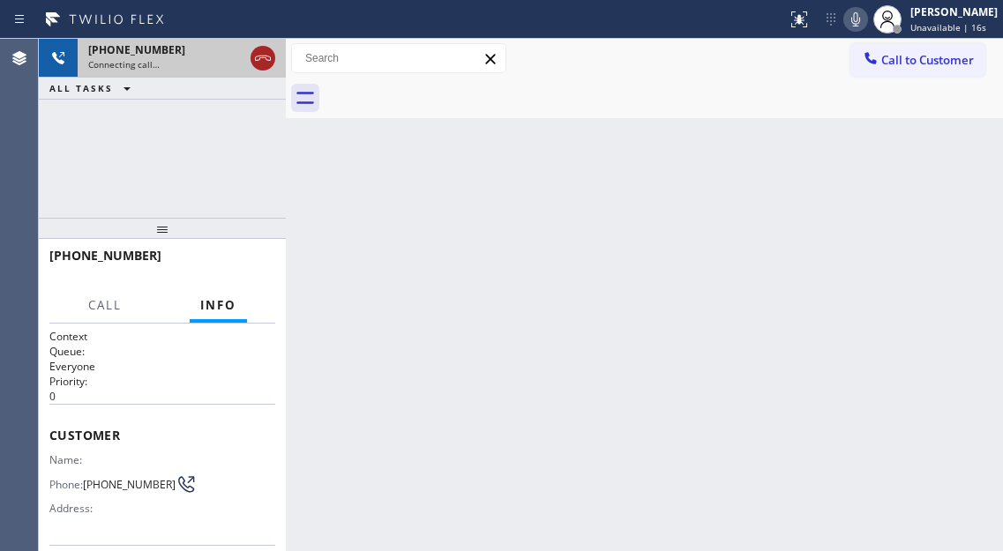
click at [267, 53] on icon at bounding box center [262, 58] width 21 height 21
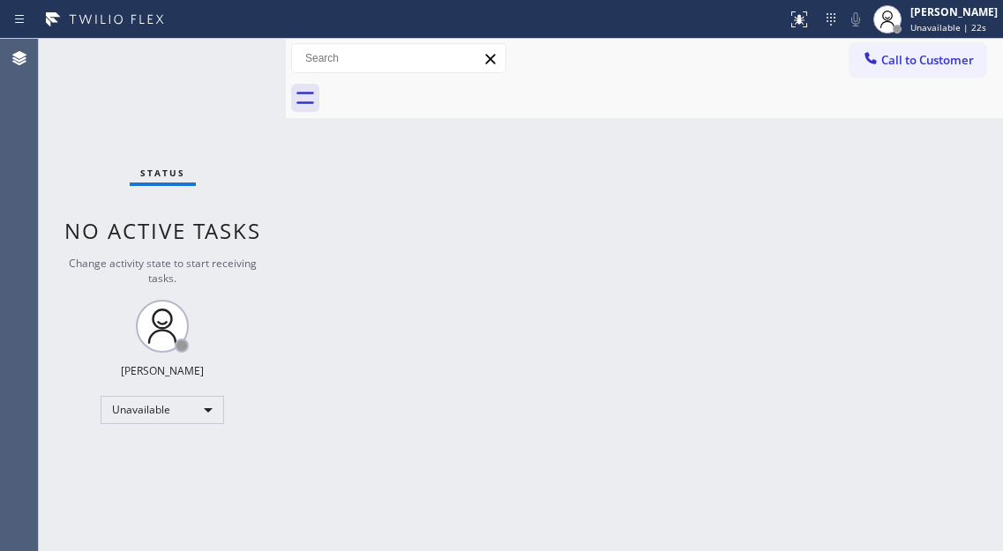
click at [960, 64] on span "Call to Customer" at bounding box center [927, 60] width 93 height 16
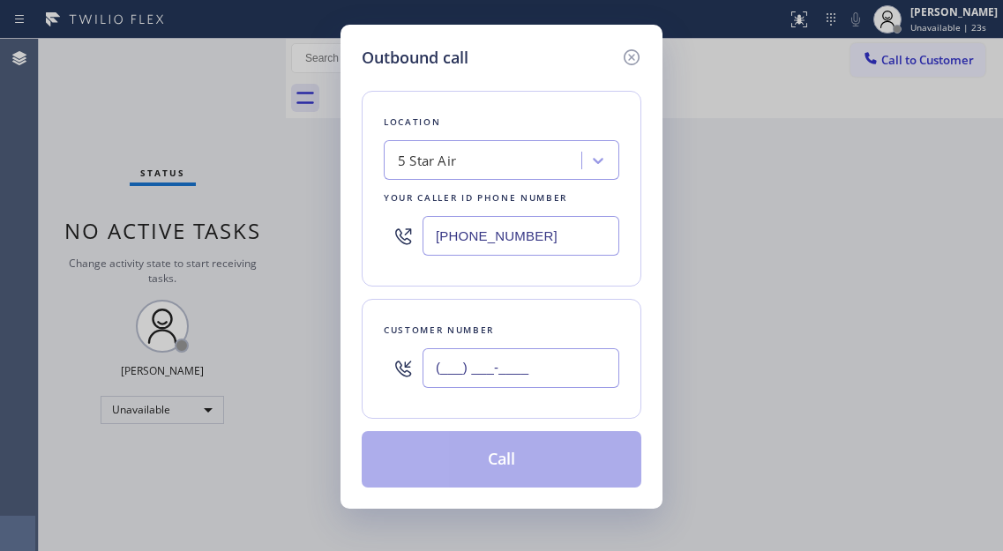
click at [537, 351] on input "(___) ___-____" at bounding box center [521, 368] width 197 height 40
paste input "626) 308-1387"
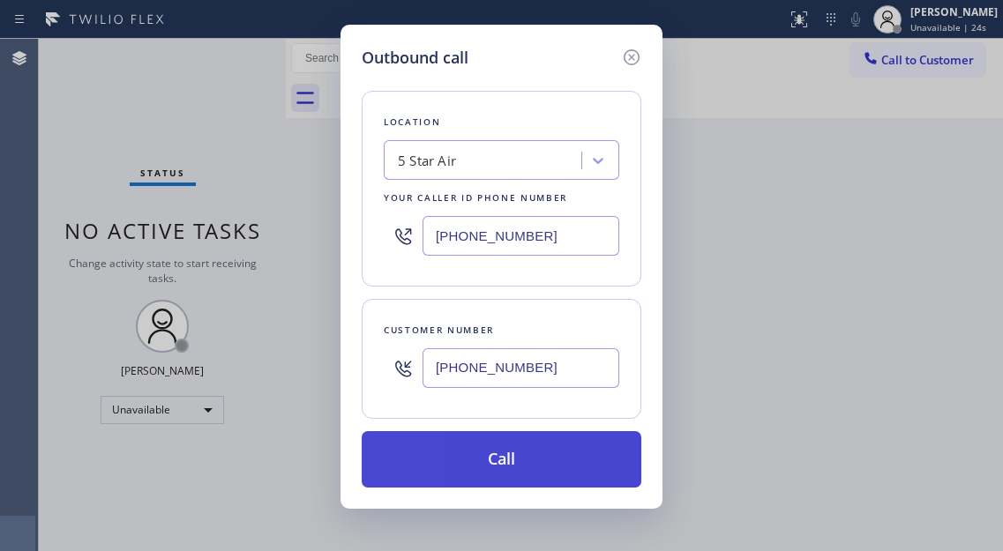
click at [529, 464] on button "Call" at bounding box center [502, 459] width 280 height 56
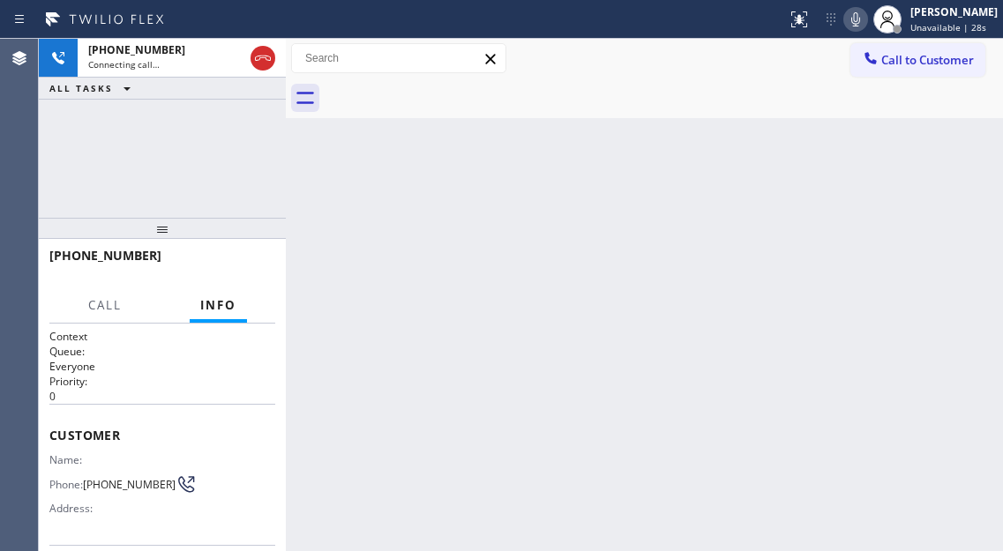
click at [221, 199] on div "[PHONE_NUMBER] Connecting call… ALL TASKS ALL TASKS ACTIVE TASKS TASKS IN WRAP …" at bounding box center [162, 128] width 247 height 179
click at [947, 170] on div "Back to Dashboard Change Sender ID Customers Technicians Select a contact Outbo…" at bounding box center [644, 295] width 717 height 512
click at [185, 178] on div "[PHONE_NUMBER] Connecting call… ALL TASKS ALL TASKS ACTIVE TASKS TASKS IN WRAP …" at bounding box center [162, 128] width 247 height 179
click at [944, 152] on div "Back to Dashboard Change Sender ID Customers Technicians Select a contact Outbo…" at bounding box center [644, 295] width 717 height 512
click at [206, 137] on div "[PHONE_NUMBER] Connecting call… ALL TASKS ALL TASKS ACTIVE TASKS TASKS IN WRAP …" at bounding box center [162, 128] width 247 height 179
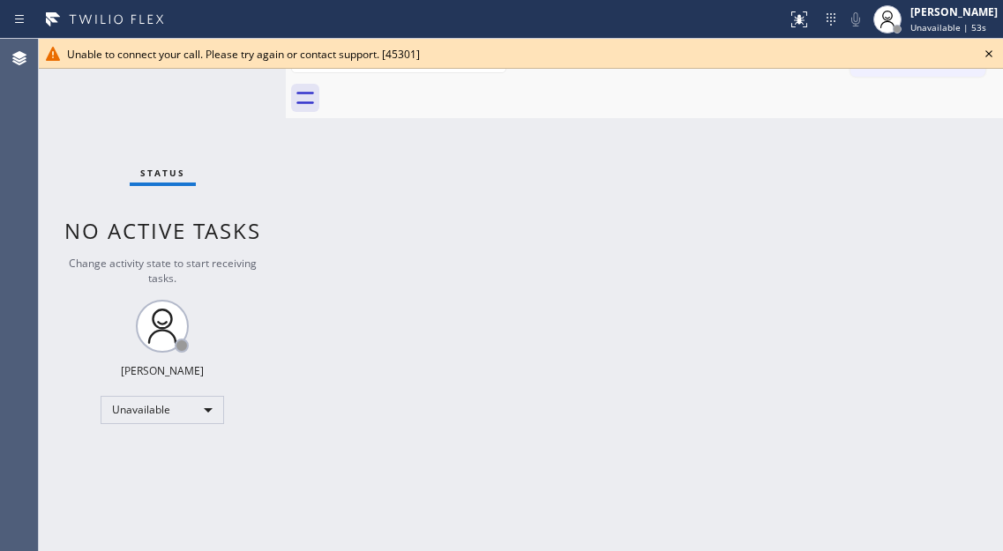
click at [216, 110] on div "Status No active tasks Change activity state to start receiving tasks. [PERSON_…" at bounding box center [162, 295] width 247 height 512
click at [928, 229] on div "Back to Dashboard Change Sender ID Customers Technicians Select a contact Outbo…" at bounding box center [644, 295] width 717 height 512
click at [669, 152] on div "Back to Dashboard Change Sender ID Customers Technicians Select a contact Outbo…" at bounding box center [644, 295] width 717 height 512
click at [984, 56] on icon at bounding box center [988, 53] width 21 height 21
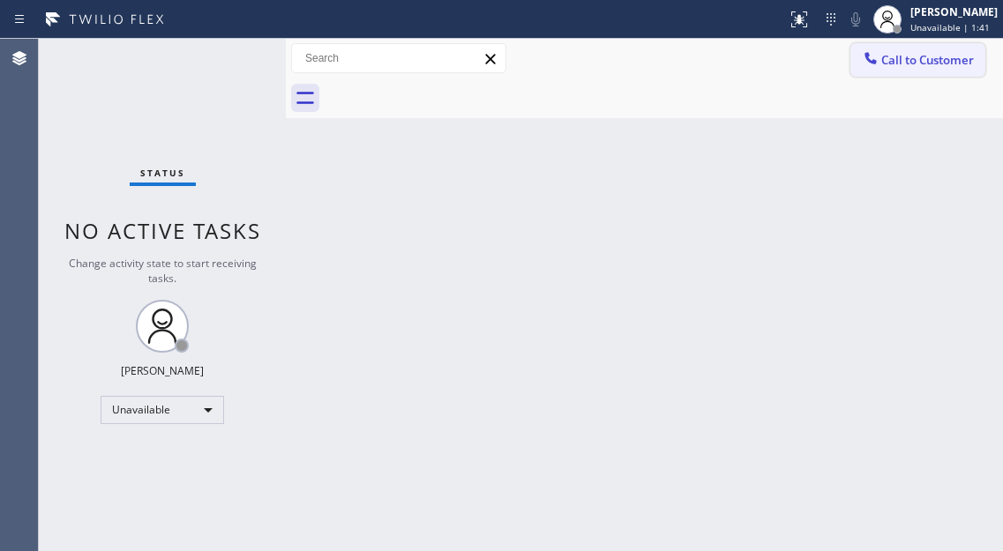
click at [903, 53] on span "Call to Customer" at bounding box center [927, 60] width 93 height 16
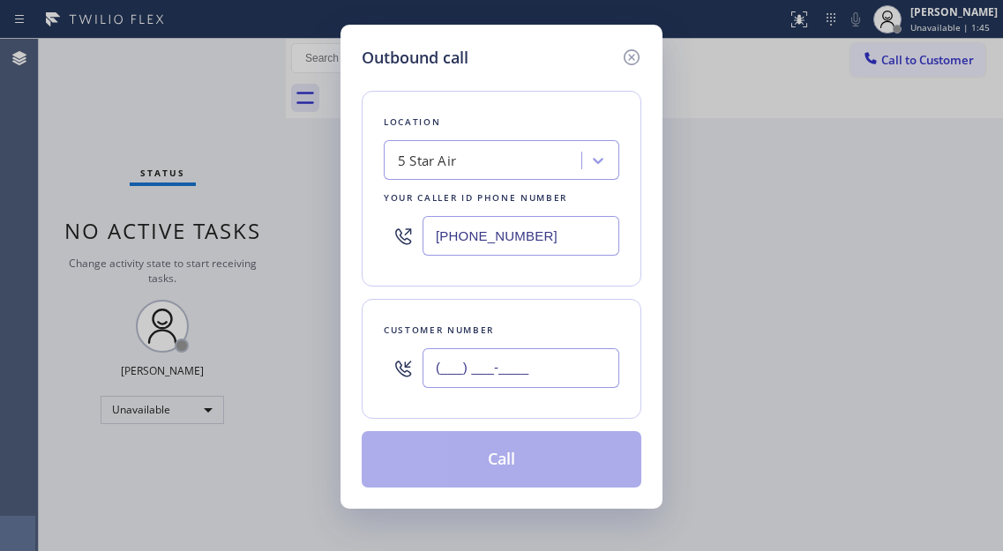
click at [474, 351] on input "(___) ___-____" at bounding box center [521, 368] width 197 height 40
paste input "818) 482-3704"
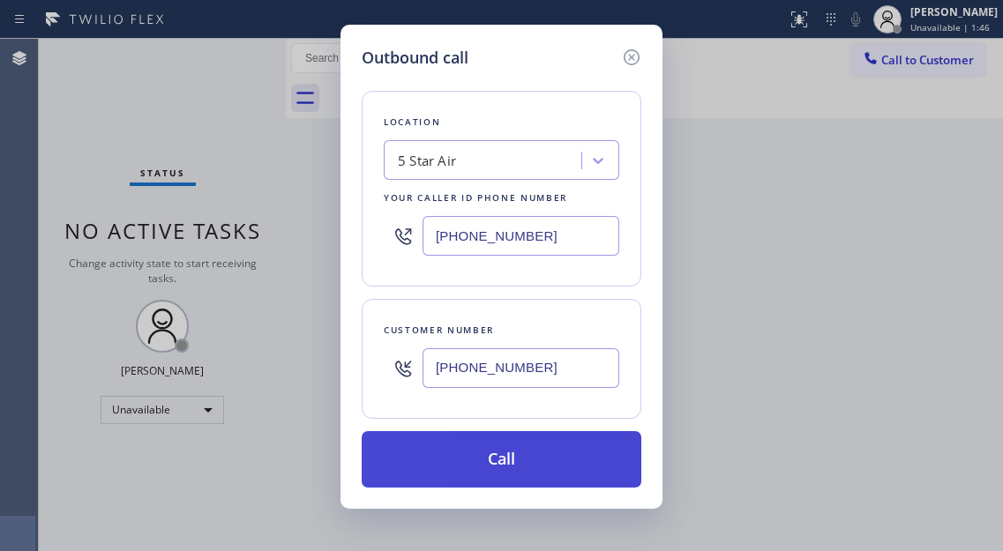
type input "[PHONE_NUMBER]"
click at [517, 461] on button "Call" at bounding box center [502, 459] width 280 height 56
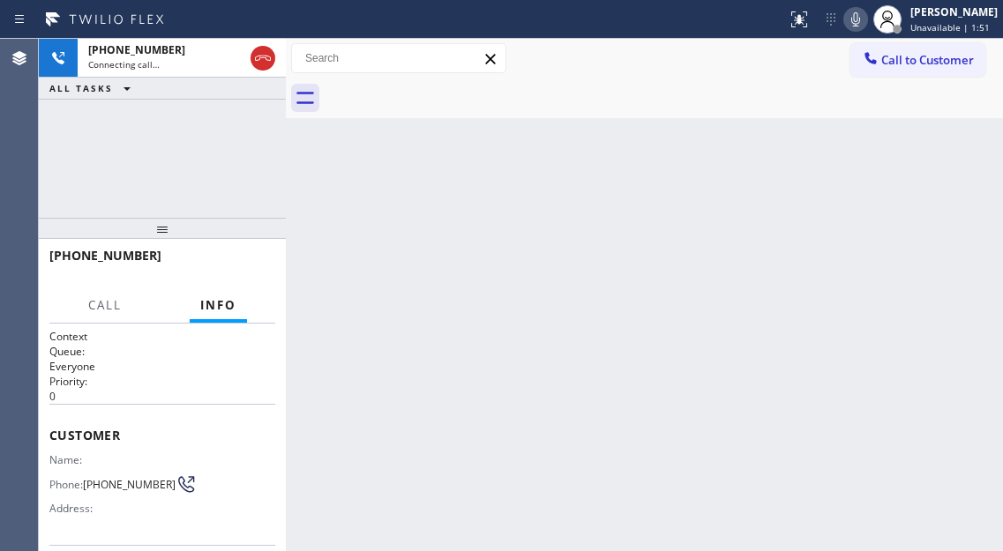
click at [935, 176] on div "Back to Dashboard Change Sender ID Customers Technicians Select a contact Outbo…" at bounding box center [644, 295] width 717 height 512
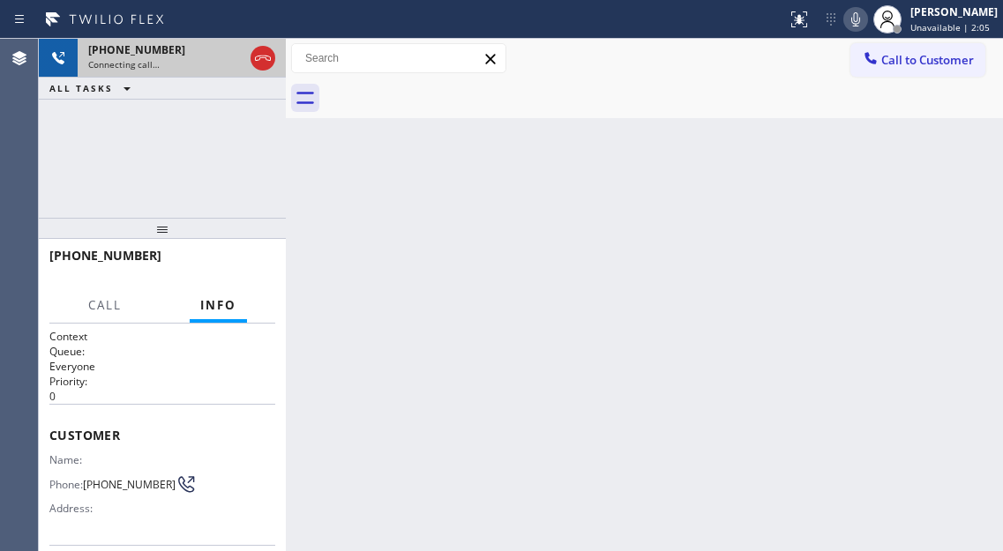
click at [181, 73] on div "[PHONE_NUMBER] Connecting call…" at bounding box center [162, 58] width 169 height 39
click at [263, 59] on icon at bounding box center [262, 58] width 21 height 21
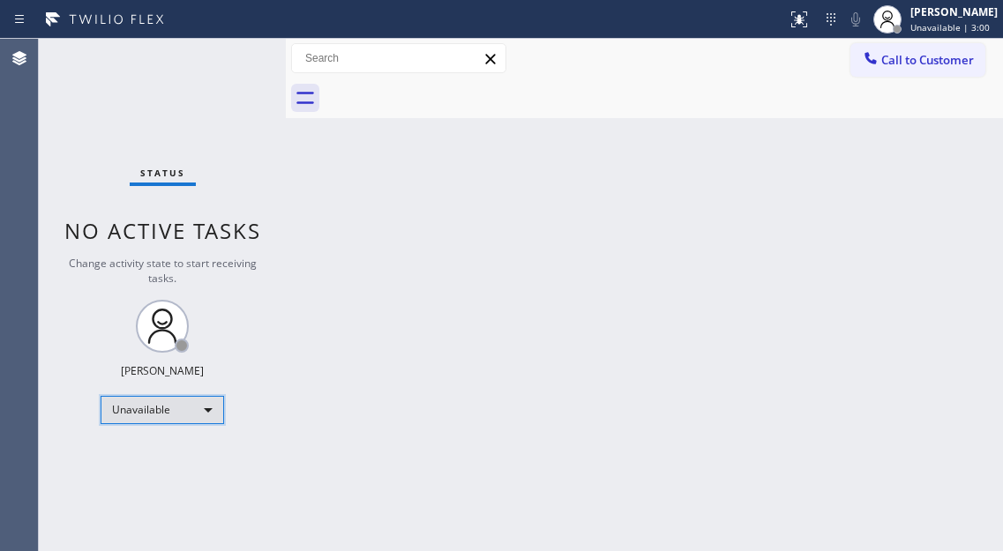
click at [198, 416] on div "Unavailable" at bounding box center [162, 410] width 123 height 28
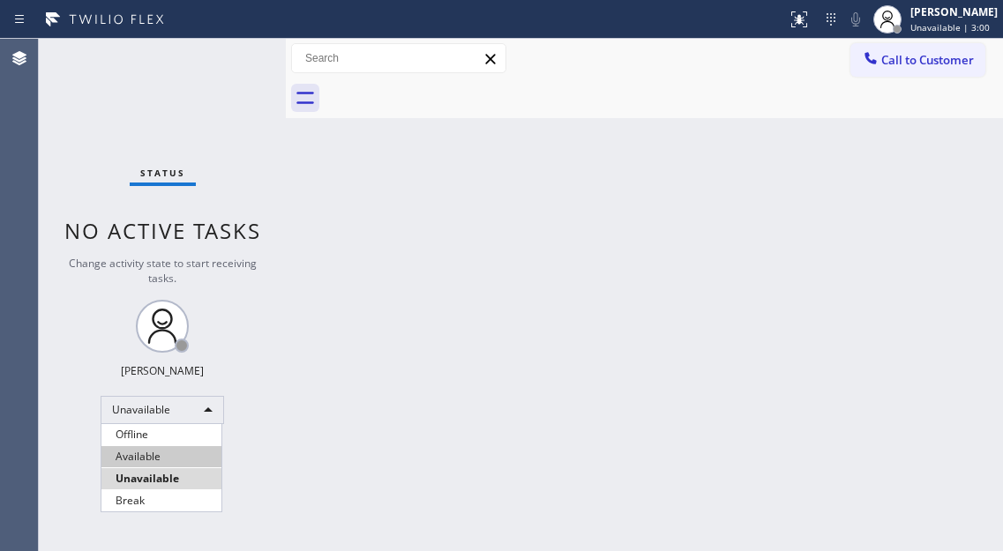
click at [171, 453] on li "Available" at bounding box center [161, 456] width 120 height 21
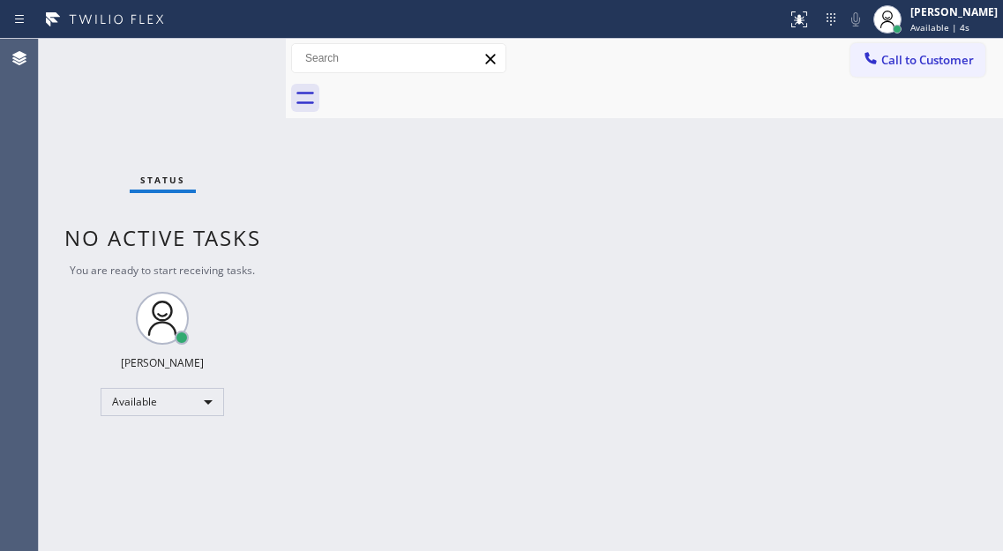
drag, startPoint x: 946, startPoint y: 140, endPoint x: 609, endPoint y: 69, distance: 345.3
click at [946, 140] on div "Back to Dashboard Change Sender ID Customers Technicians Select a contact Outbo…" at bounding box center [644, 295] width 717 height 512
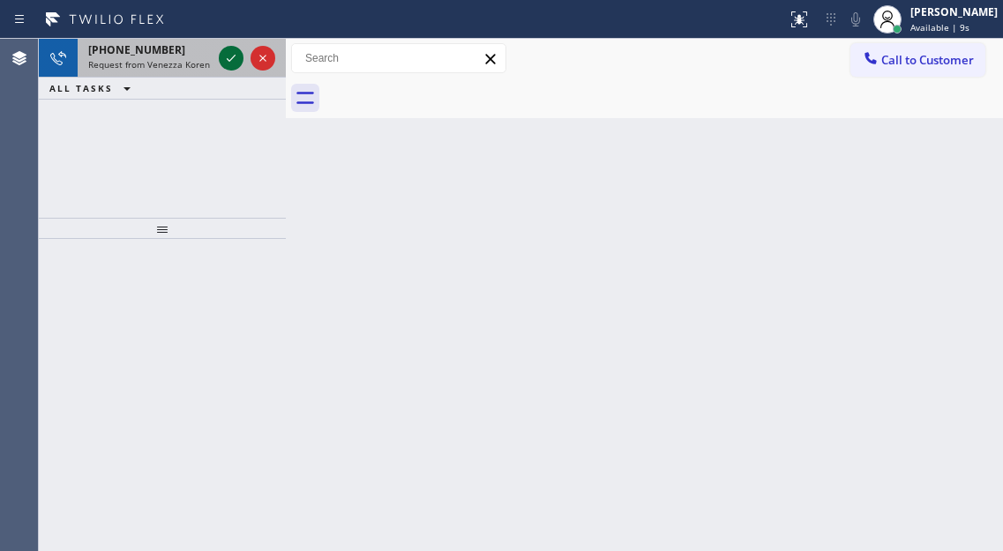
click at [228, 61] on icon at bounding box center [231, 58] width 9 height 7
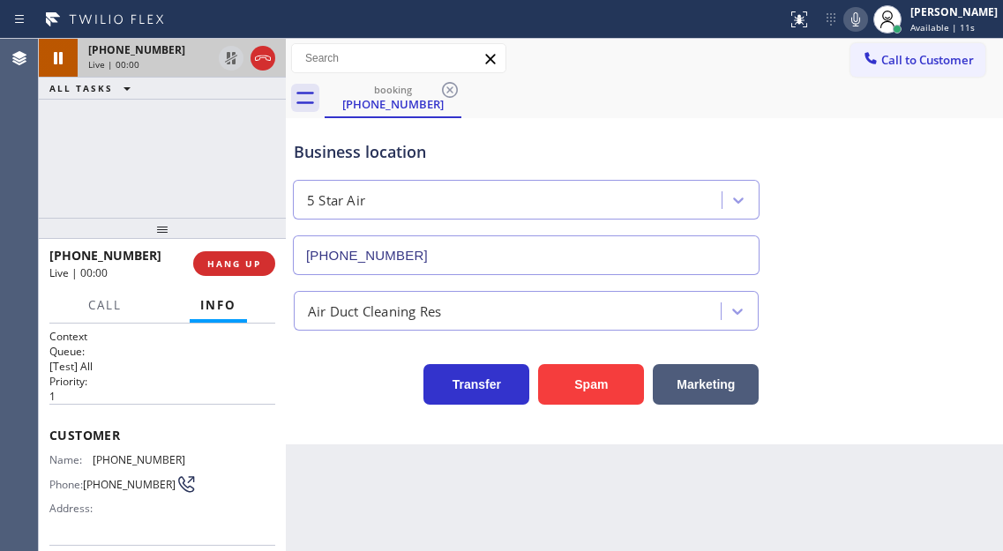
type input "[PHONE_NUMBER]"
click at [931, 133] on div "Business location 5 Star Air [PHONE_NUMBER]" at bounding box center [644, 196] width 708 height 160
click at [940, 175] on div "Business location 5 Star Air [PHONE_NUMBER]" at bounding box center [644, 196] width 708 height 160
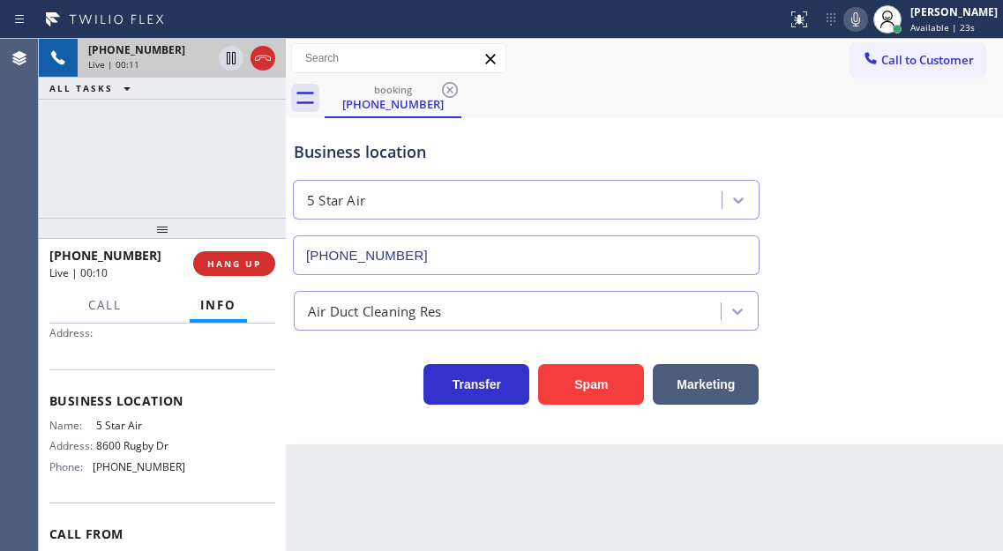
scroll to position [176, 0]
click at [924, 254] on div "Business location 5 Star Air [PHONE_NUMBER]" at bounding box center [644, 196] width 708 height 160
click at [217, 155] on div "[PHONE_NUMBER] Live | 00:15 ALL TASKS ALL TASKS ACTIVE TASKS TASKS IN WRAP UP" at bounding box center [162, 128] width 247 height 179
click at [164, 152] on div "[PHONE_NUMBER] Live | 03:38 ALL TASKS ALL TASKS ACTIVE TASKS TASKS IN WRAP UP" at bounding box center [162, 128] width 247 height 179
click at [586, 144] on div "Business location" at bounding box center [526, 152] width 465 height 24
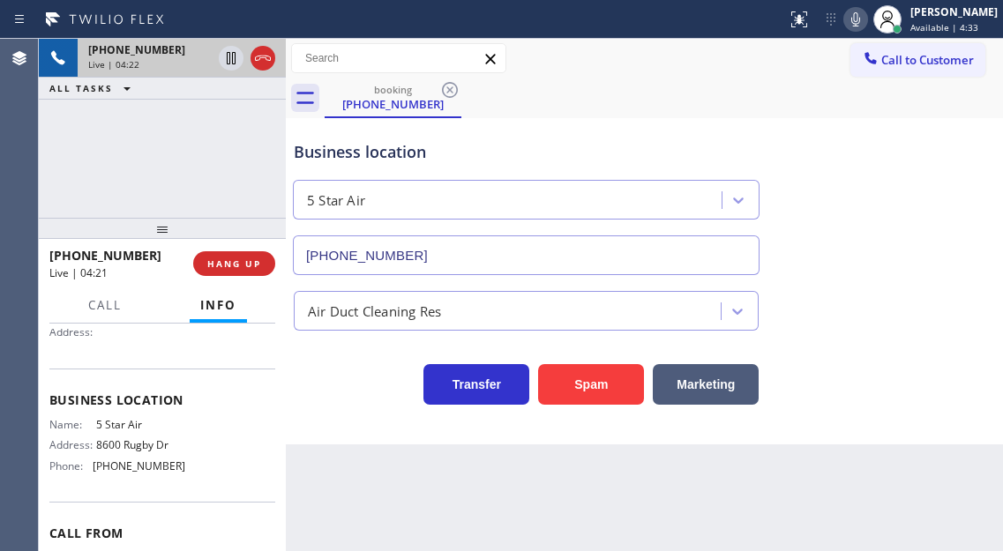
click at [203, 147] on div "[PHONE_NUMBER] Live | 04:22 ALL TASKS ALL TASKS ACTIVE TASKS TASKS IN WRAP UP" at bounding box center [162, 128] width 247 height 179
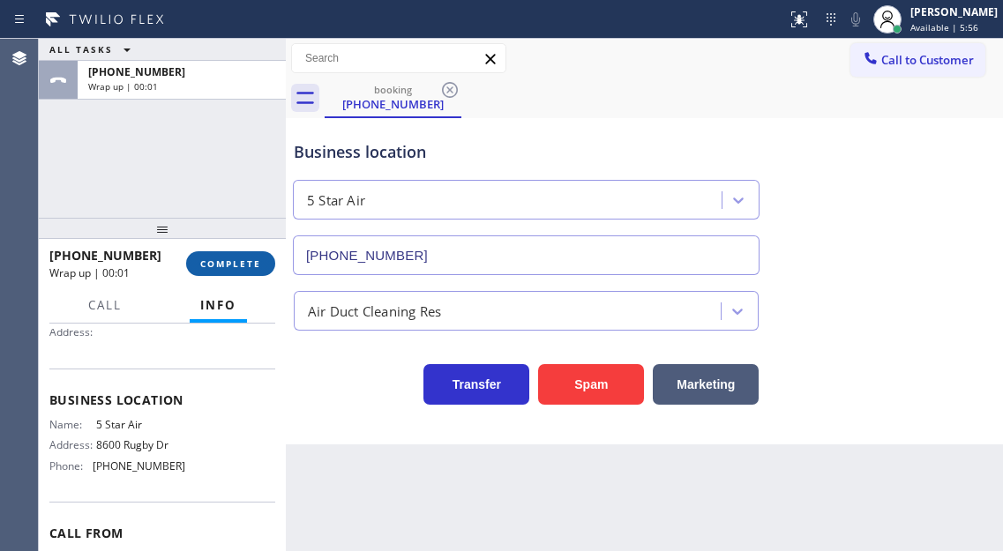
click at [243, 261] on span "COMPLETE" at bounding box center [230, 264] width 61 height 12
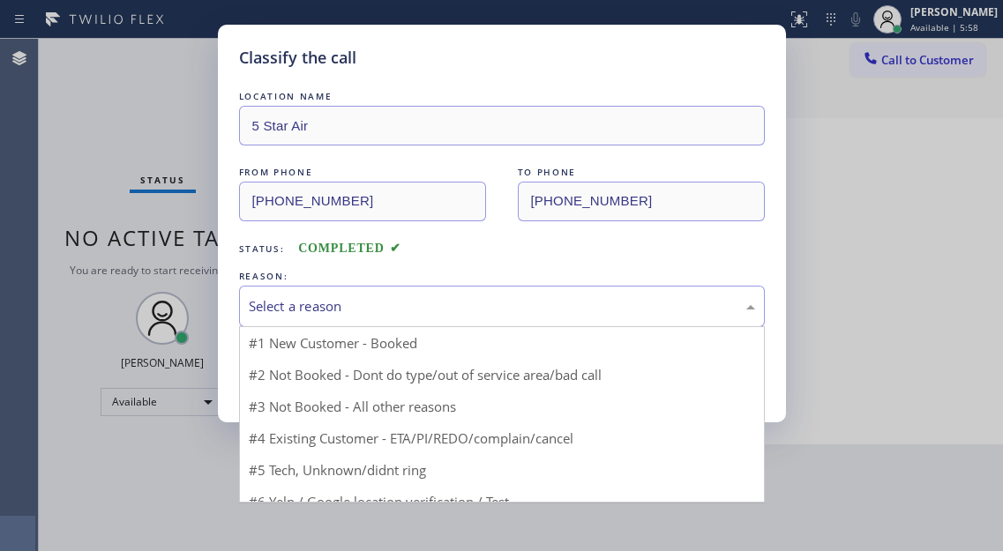
click at [377, 303] on div "Select a reason" at bounding box center [502, 306] width 506 height 20
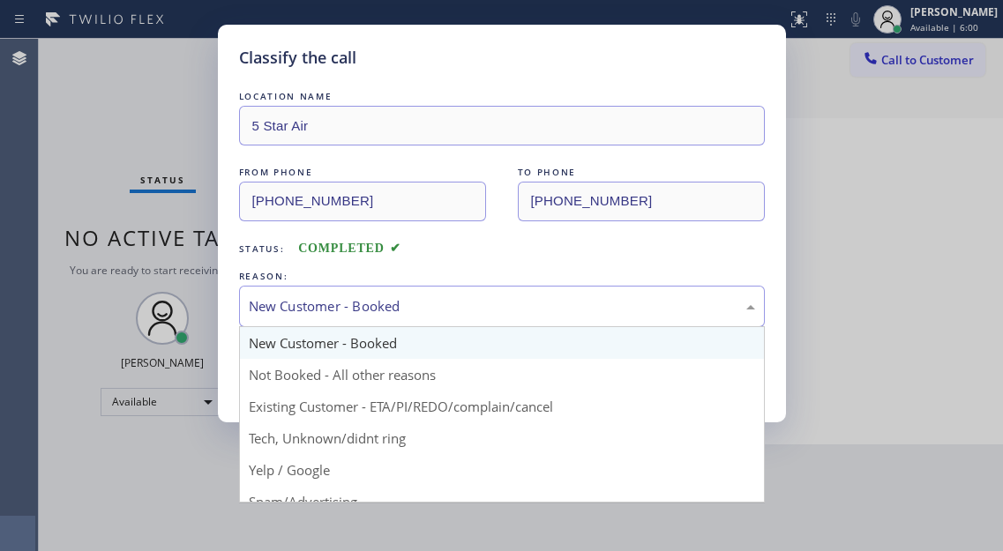
click at [367, 315] on div "New Customer - Booked" at bounding box center [502, 306] width 506 height 20
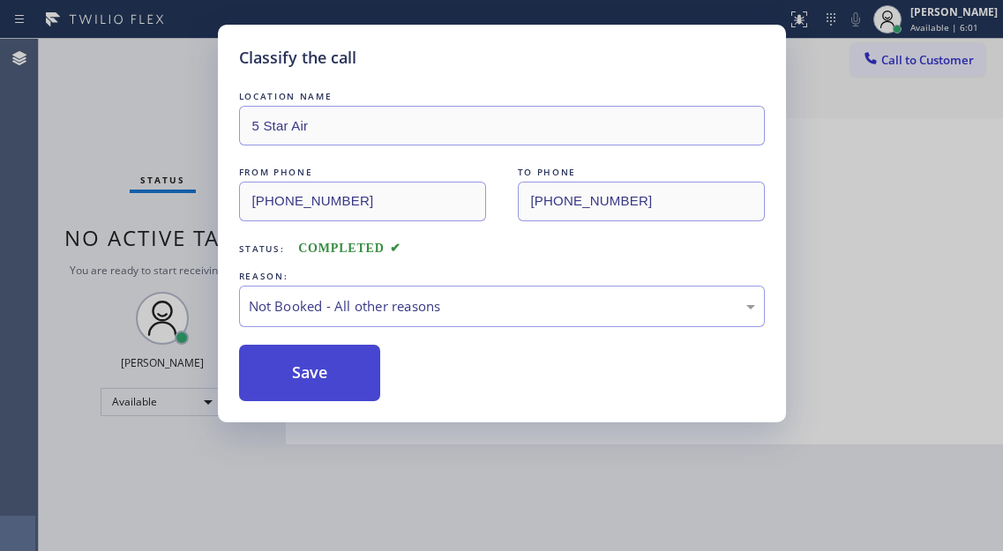
click at [348, 368] on button "Save" at bounding box center [310, 373] width 142 height 56
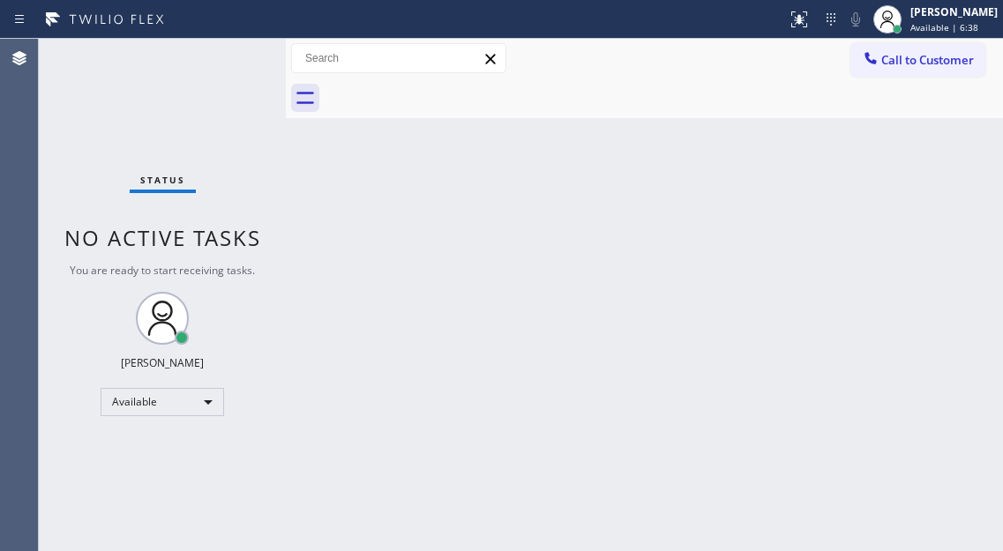
click at [938, 248] on div "Back to Dashboard Change Sender ID Customers Technicians Select a contact Outbo…" at bounding box center [644, 295] width 717 height 512
click at [901, 50] on button "Call to Customer" at bounding box center [917, 60] width 135 height 34
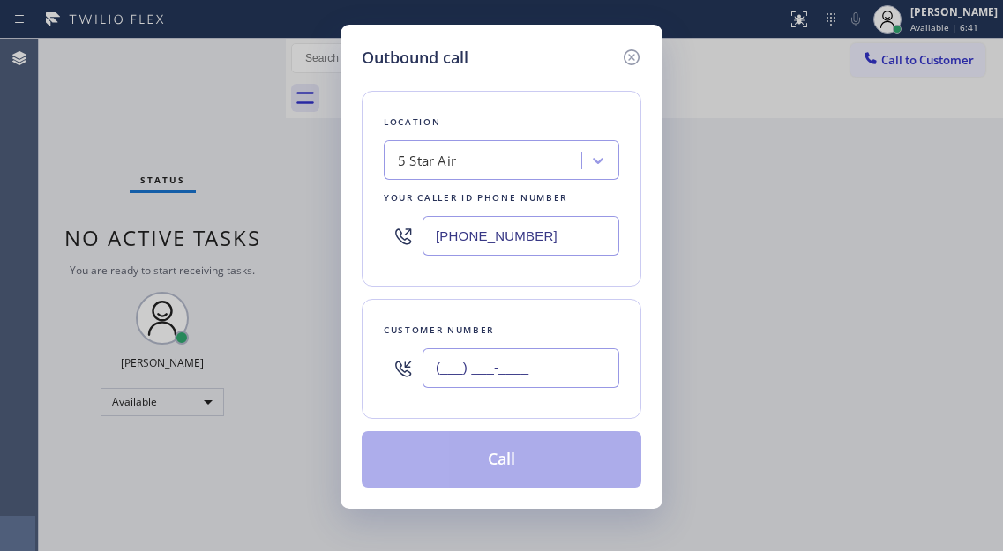
click at [504, 368] on input "(___) ___-____" at bounding box center [521, 368] width 197 height 40
paste input "818) 482-3704"
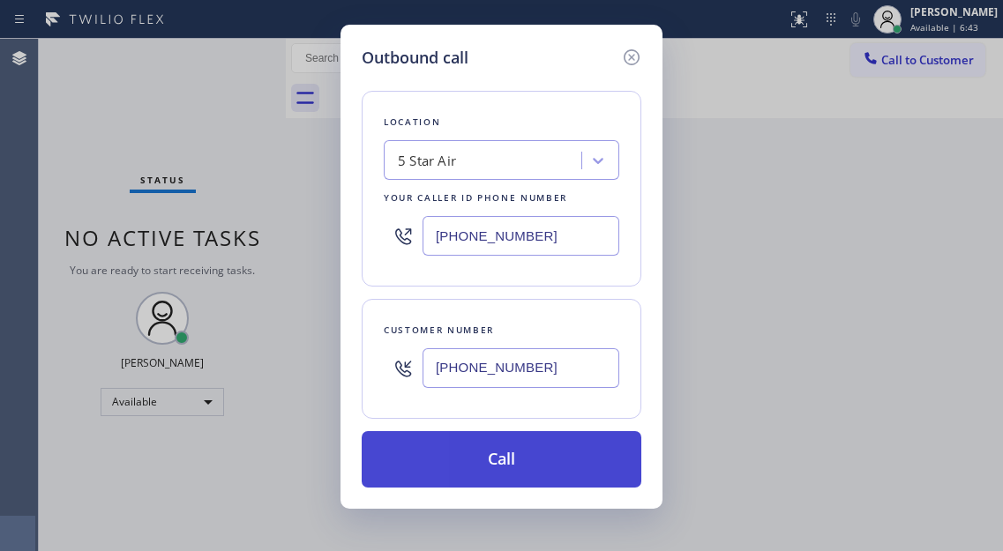
click at [514, 473] on button "Call" at bounding box center [502, 459] width 280 height 56
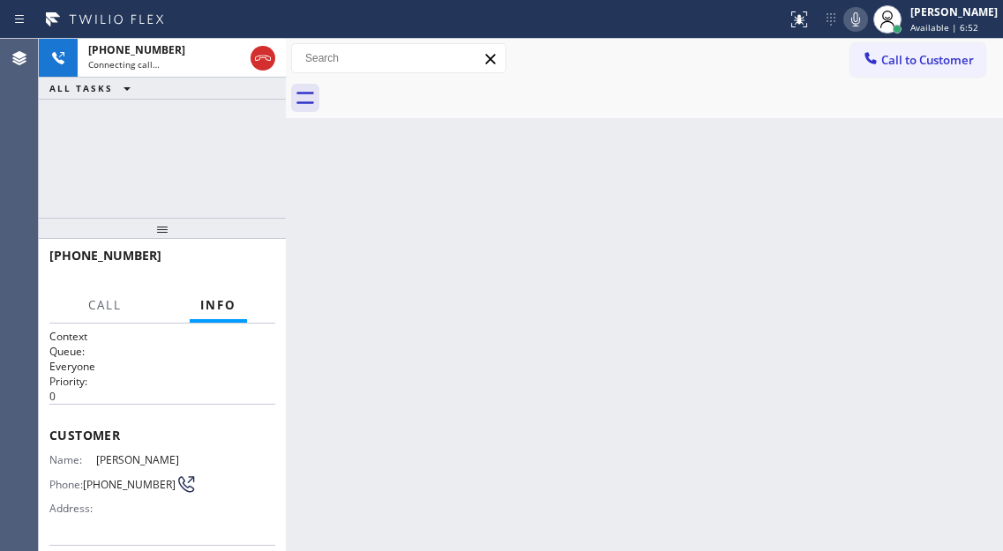
click at [916, 298] on div "Back to Dashboard Change Sender ID Customers Technicians Select a contact Outbo…" at bounding box center [644, 295] width 717 height 512
click at [141, 155] on div "[PHONE_NUMBER] Connecting call… ALL TASKS ALL TASKS ACTIVE TASKS TASKS IN WRAP …" at bounding box center [162, 128] width 247 height 179
drag, startPoint x: 255, startPoint y: 61, endPoint x: 342, endPoint y: 282, distance: 238.0
click at [255, 61] on icon at bounding box center [262, 58] width 21 height 21
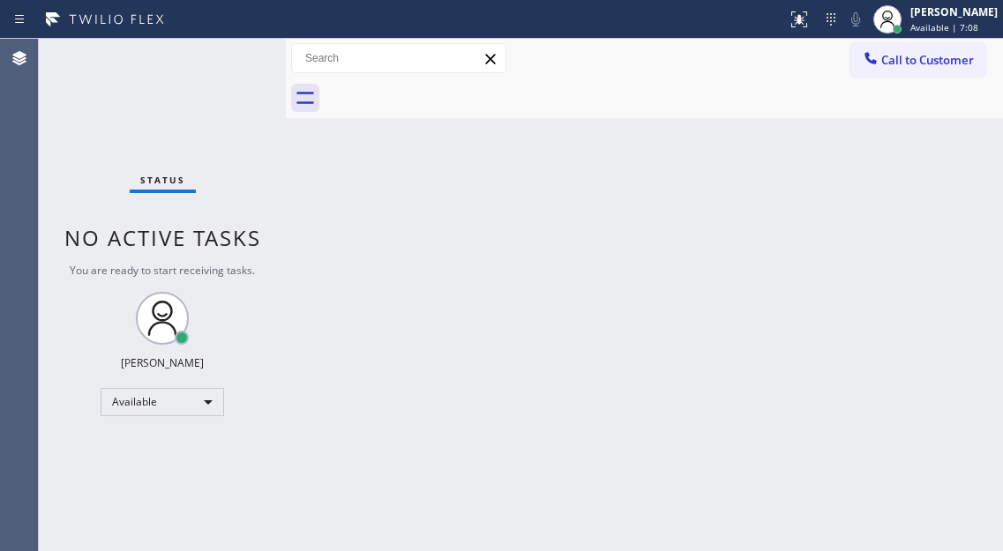
click at [915, 203] on div "Back to Dashboard Change Sender ID Customers Technicians Select a contact Outbo…" at bounding box center [644, 295] width 717 height 512
click at [931, 74] on button "Call to Customer" at bounding box center [917, 60] width 135 height 34
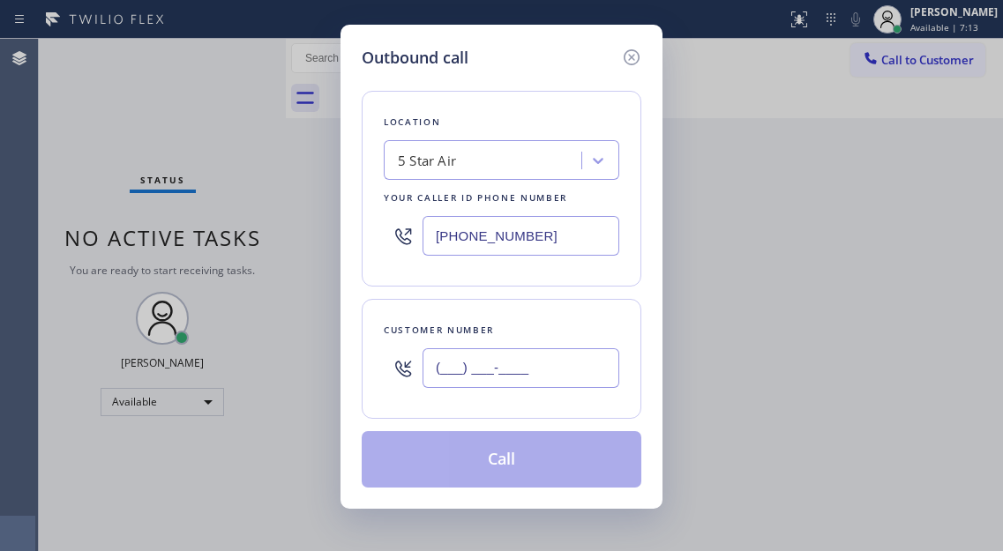
click at [524, 377] on input "(___) ___-____" at bounding box center [521, 368] width 197 height 40
paste input "626) 373-7829"
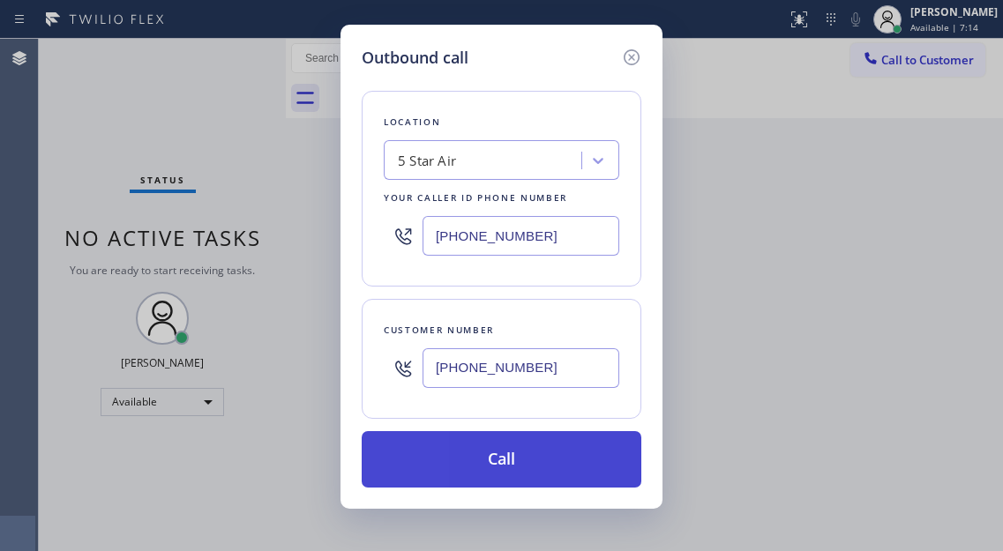
click at [531, 464] on button "Call" at bounding box center [502, 459] width 280 height 56
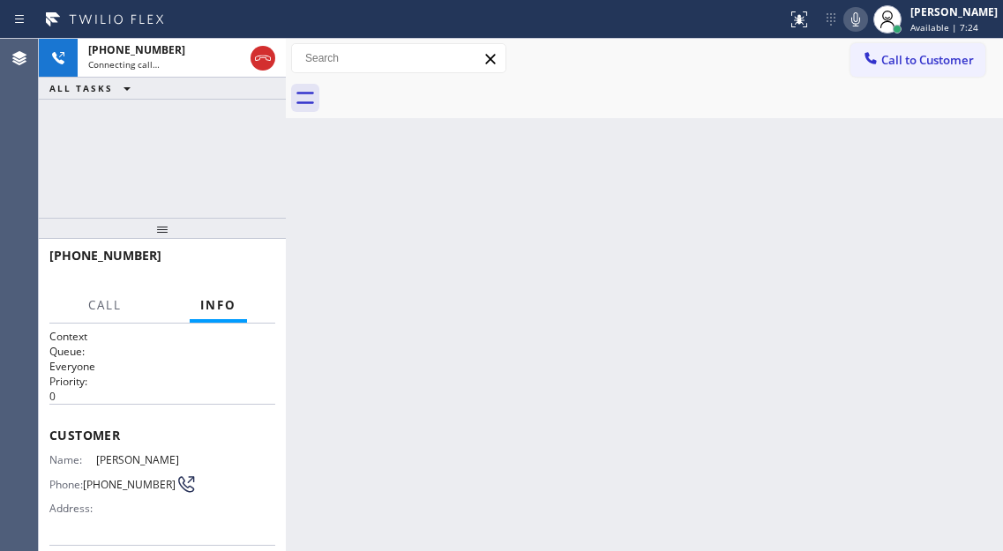
drag, startPoint x: 941, startPoint y: 145, endPoint x: 460, endPoint y: 245, distance: 491.1
click at [941, 145] on div "Back to Dashboard Change Sender ID Customers Technicians Select a contact Outbo…" at bounding box center [644, 295] width 717 height 512
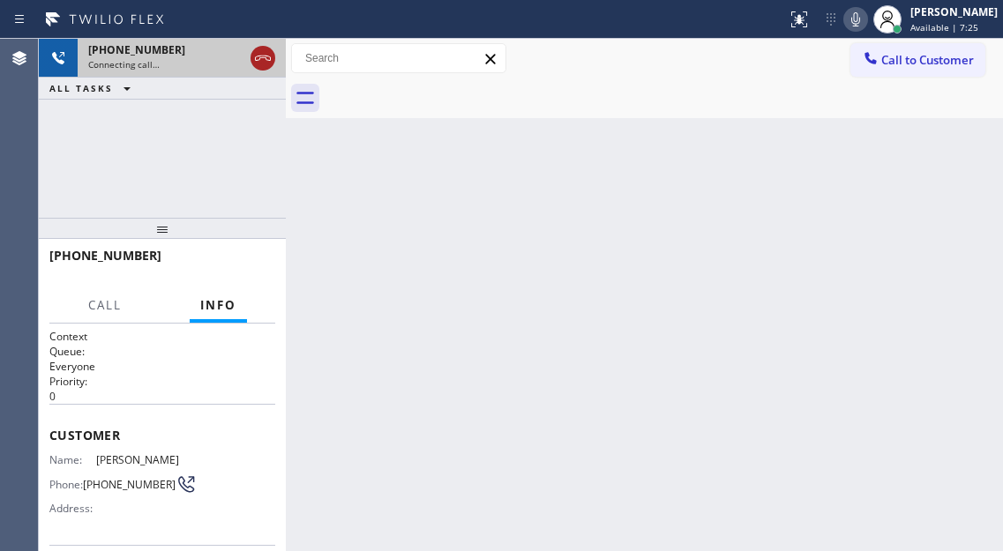
click at [259, 62] on icon at bounding box center [262, 58] width 21 height 21
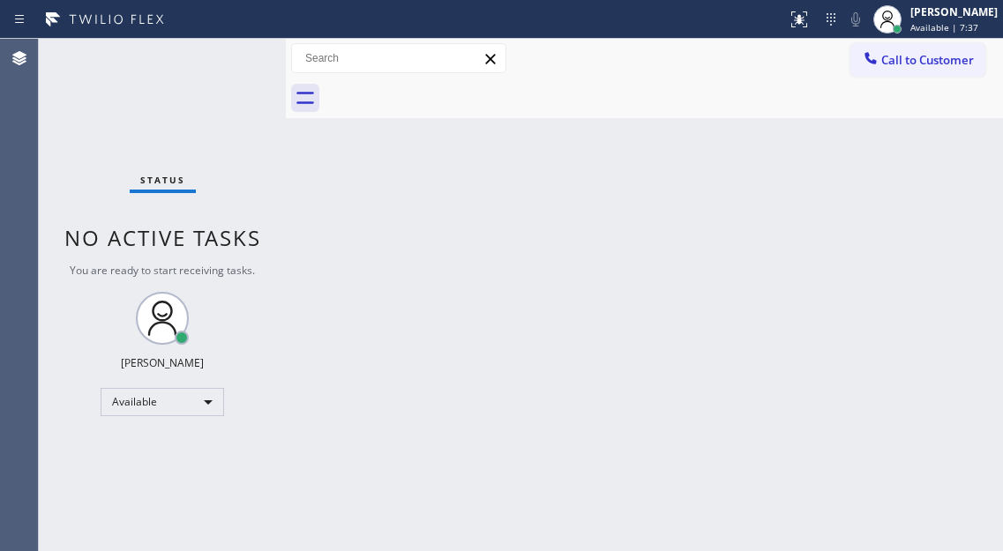
click at [909, 238] on div "Back to Dashboard Change Sender ID Customers Technicians Select a contact Outbo…" at bounding box center [644, 295] width 717 height 512
click at [939, 54] on span "Call to Customer" at bounding box center [927, 60] width 93 height 16
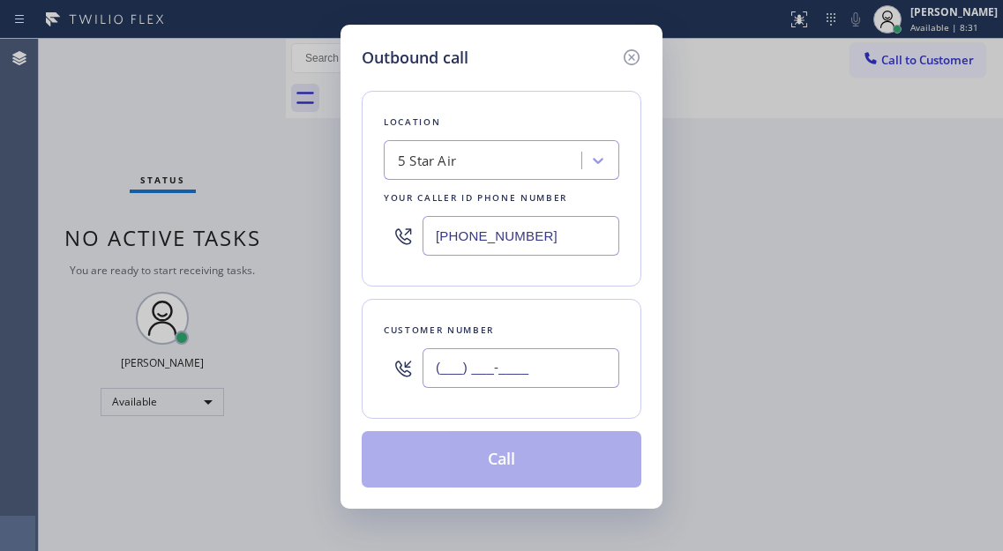
click at [482, 386] on input "(___) ___-____" at bounding box center [521, 368] width 197 height 40
paste input "626) 308-1387"
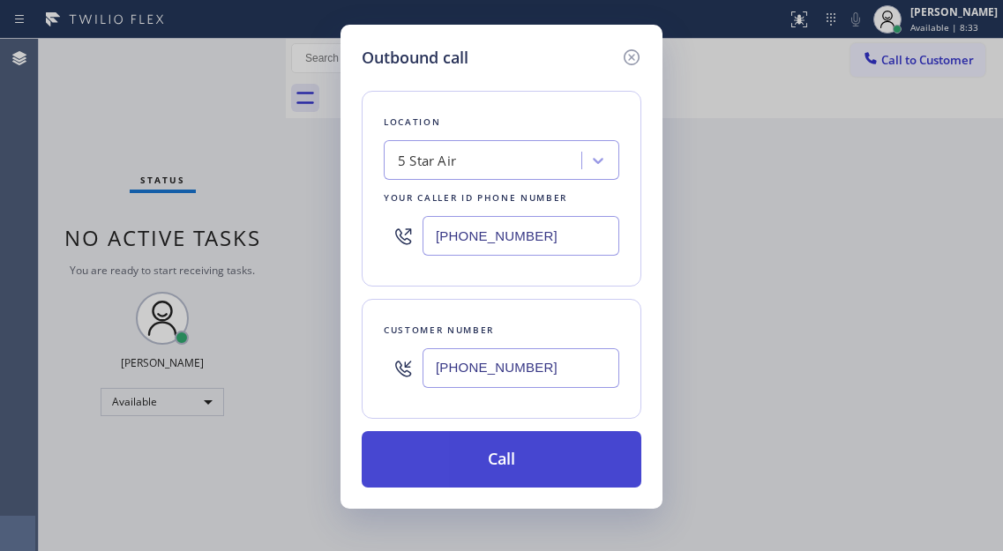
type input "[PHONE_NUMBER]"
click at [515, 457] on button "Call" at bounding box center [502, 459] width 280 height 56
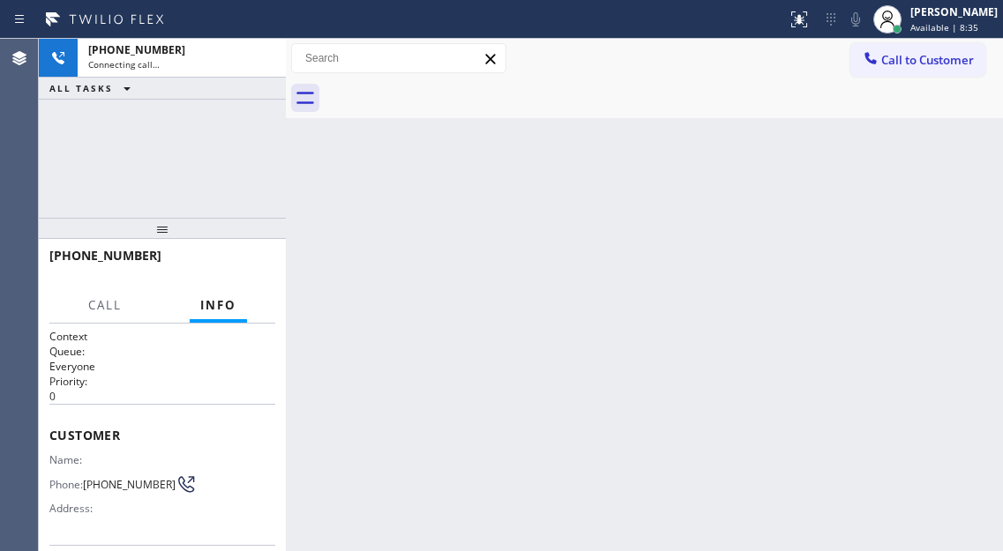
click at [938, 199] on div "Back to Dashboard Change Sender ID Customers Technicians Select a contact Outbo…" at bounding box center [644, 295] width 717 height 512
click at [199, 123] on div "[PHONE_NUMBER] Connecting call… ALL TASKS ALL TASKS ACTIVE TASKS TASKS IN WRAP …" at bounding box center [162, 128] width 247 height 179
click at [906, 146] on div "Back to Dashboard Change Sender ID Customers Technicians Select a contact Outbo…" at bounding box center [644, 295] width 717 height 512
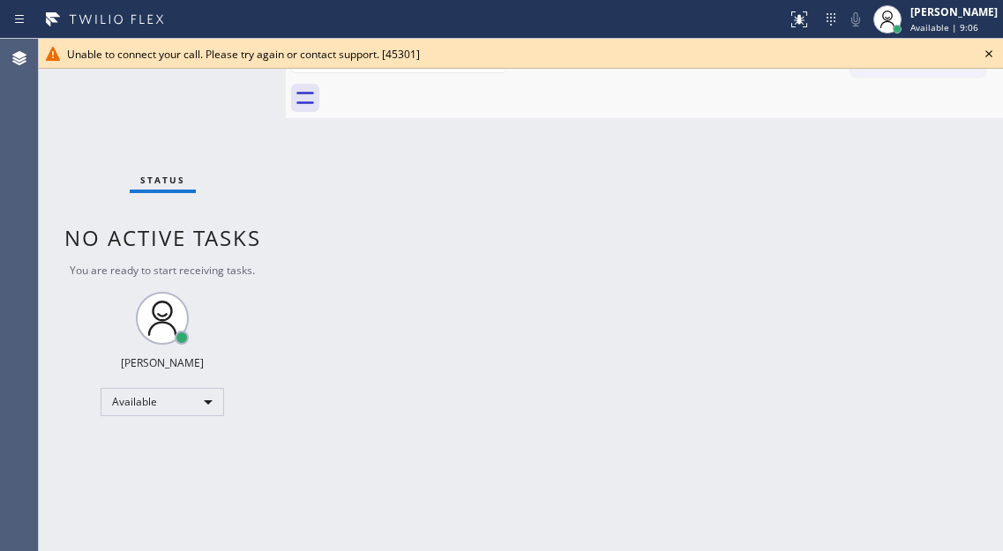
click at [992, 54] on icon at bounding box center [988, 53] width 21 height 21
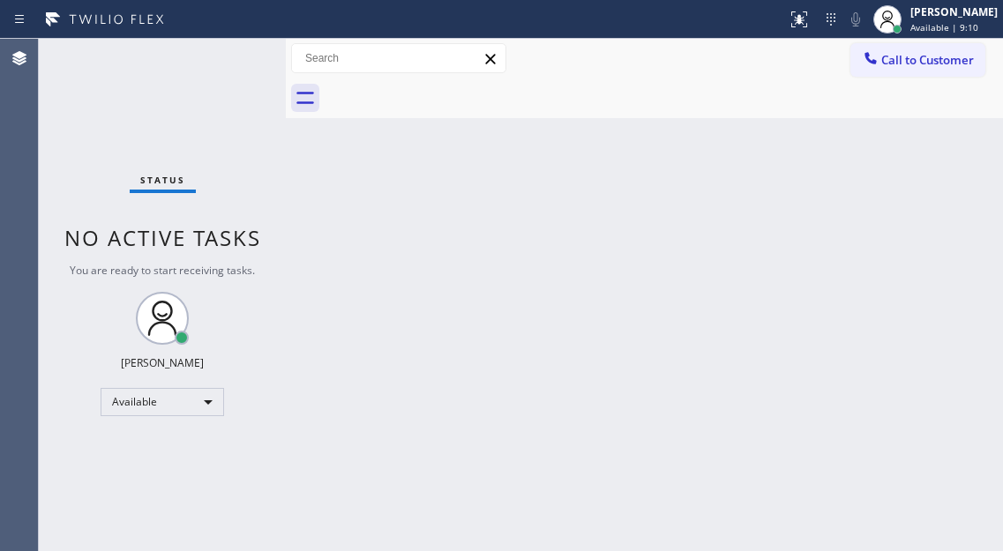
click at [913, 223] on div "Back to Dashboard Change Sender ID Customers Technicians Select a contact Outbo…" at bounding box center [644, 295] width 717 height 512
click at [259, 49] on div "Status No active tasks You are ready to start receiving tasks. [PERSON_NAME]" at bounding box center [162, 295] width 247 height 512
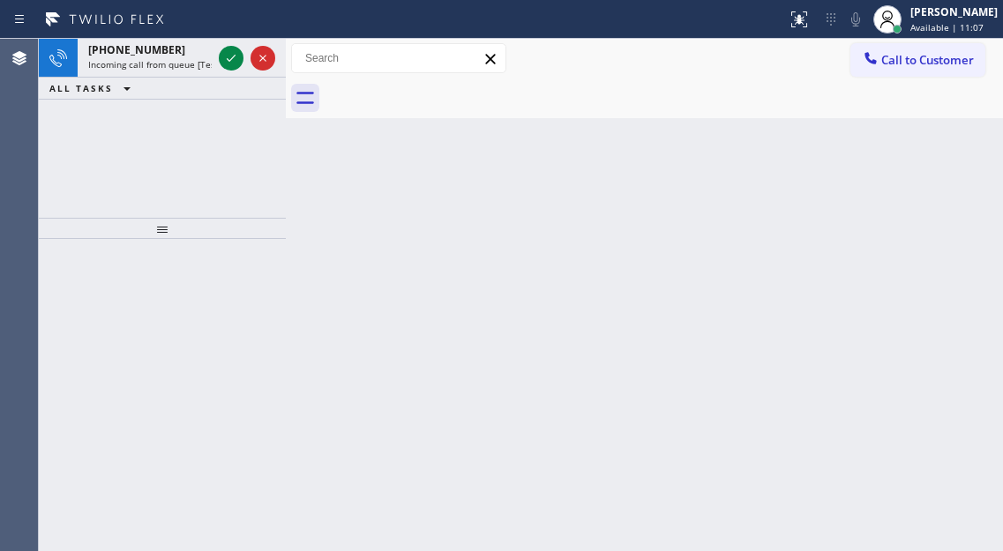
click at [932, 161] on div "Back to Dashboard Change Sender ID Customers Technicians Select a contact Outbo…" at bounding box center [644, 295] width 717 height 512
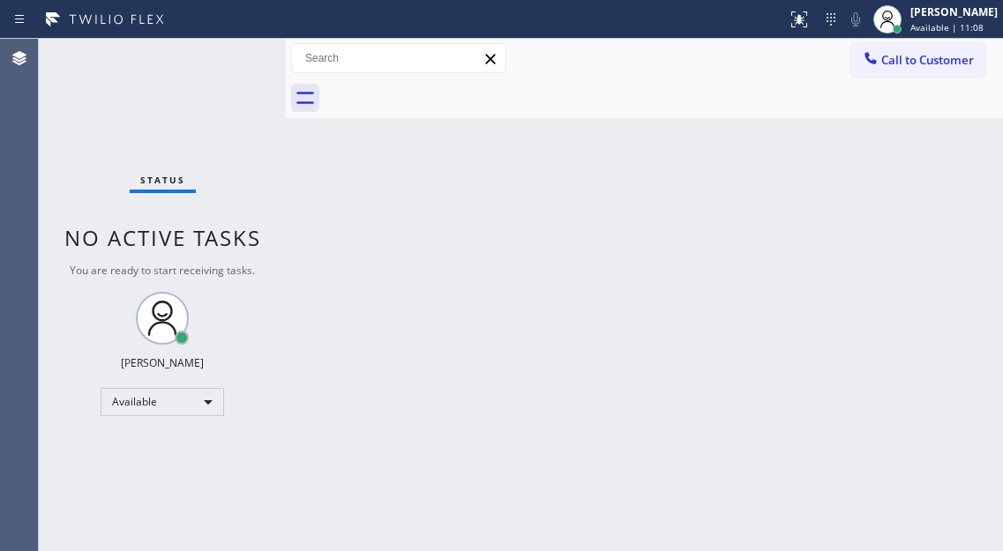
click at [228, 62] on div "Status No active tasks You are ready to start receiving tasks. [PERSON_NAME]" at bounding box center [162, 295] width 247 height 512
click at [961, 237] on div "Back to Dashboard Change Sender ID Customers Technicians Select a contact Outbo…" at bounding box center [644, 295] width 717 height 512
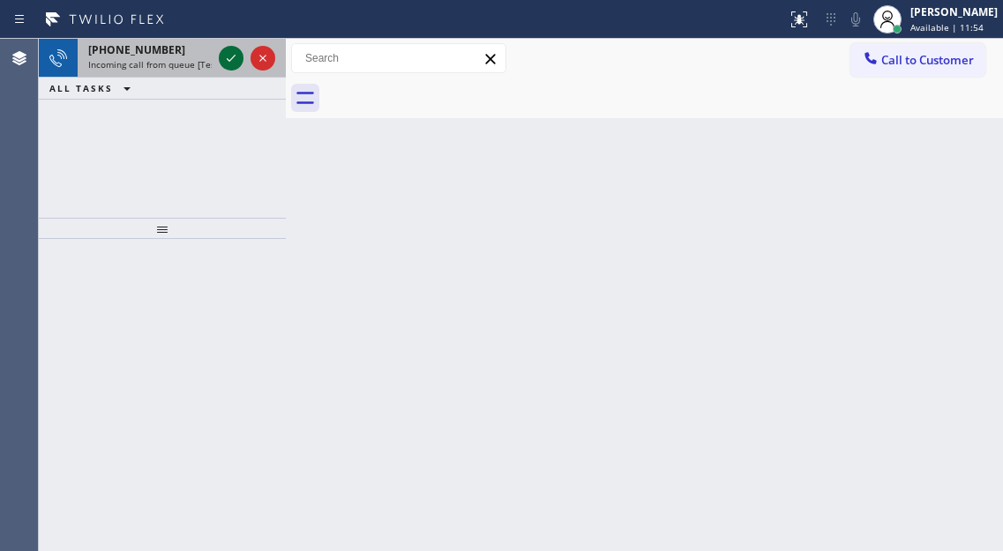
click at [234, 65] on icon at bounding box center [231, 58] width 21 height 21
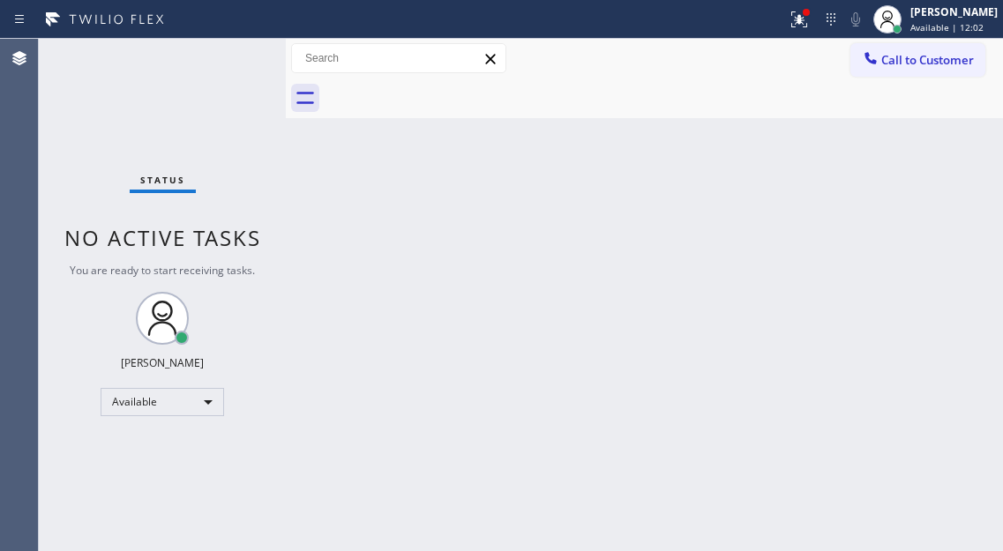
click at [230, 64] on div "Status No active tasks You are ready to start receiving tasks. [PERSON_NAME]" at bounding box center [162, 295] width 247 height 512
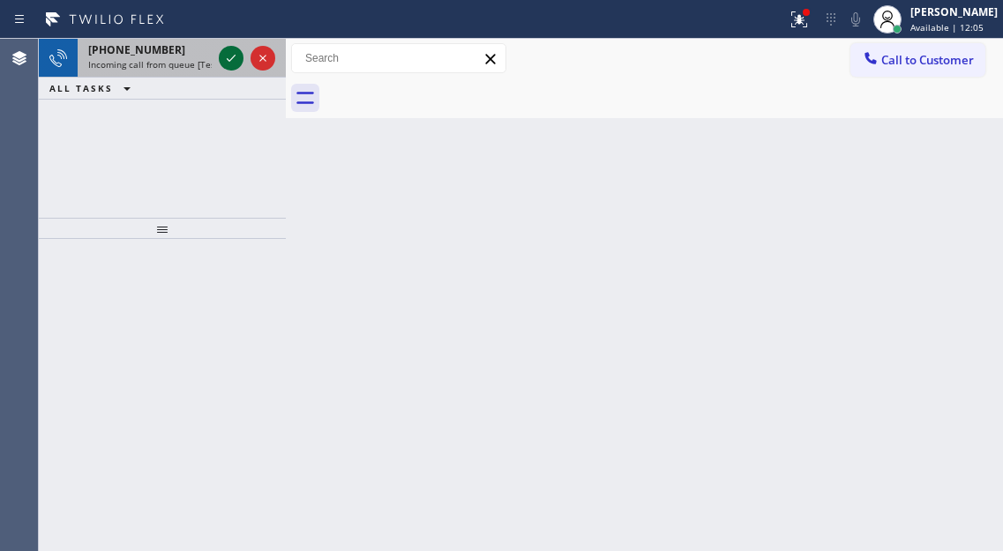
click at [223, 64] on icon at bounding box center [231, 58] width 21 height 21
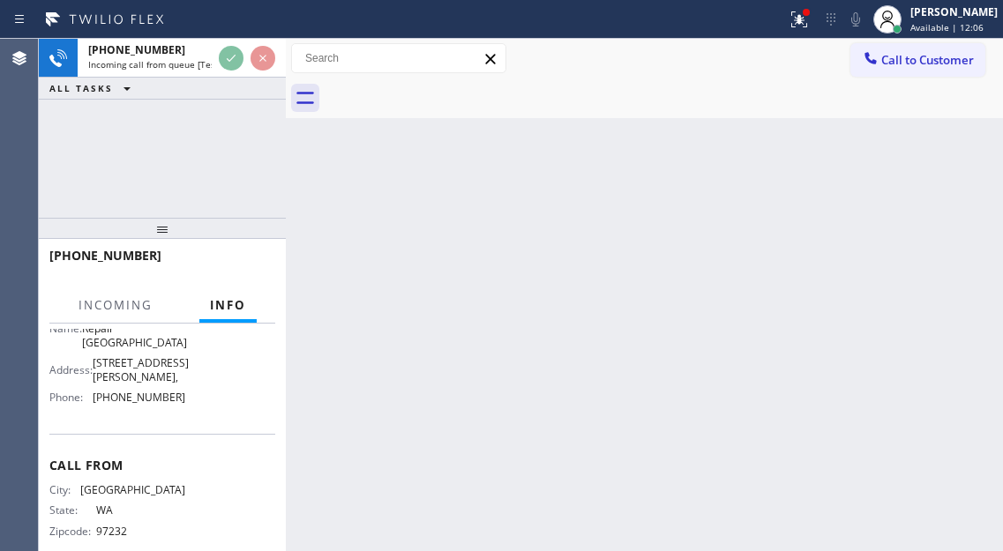
scroll to position [300, 0]
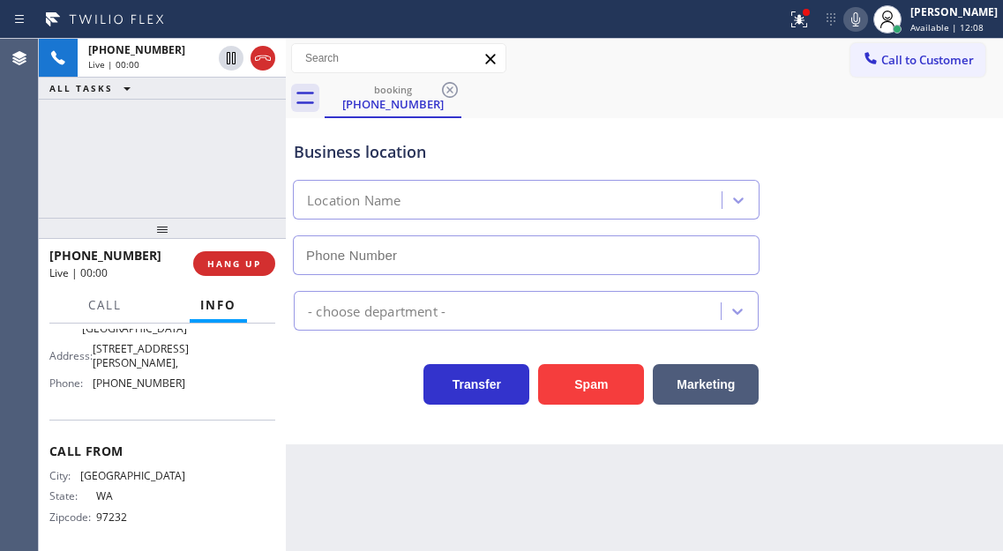
type input "[PHONE_NUMBER]"
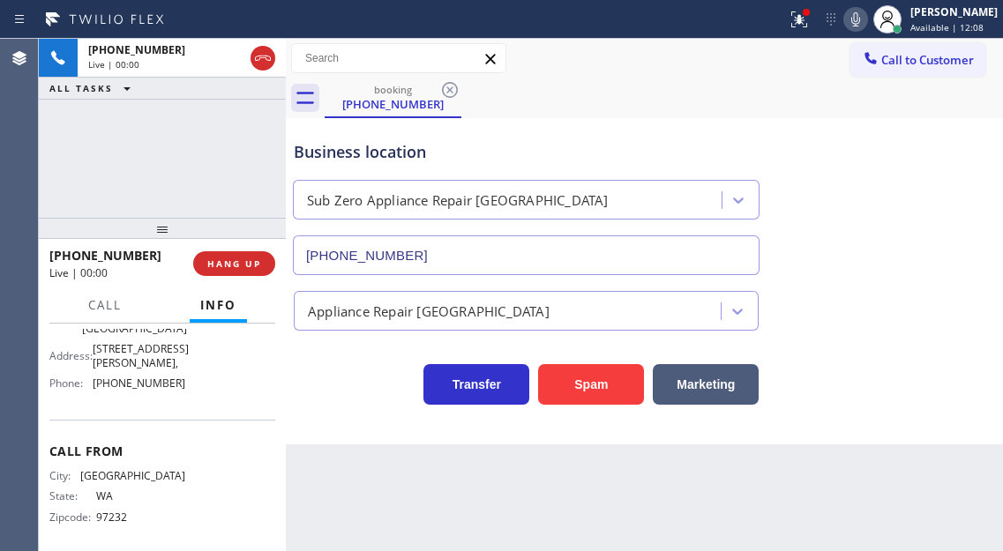
scroll to position [212, 0]
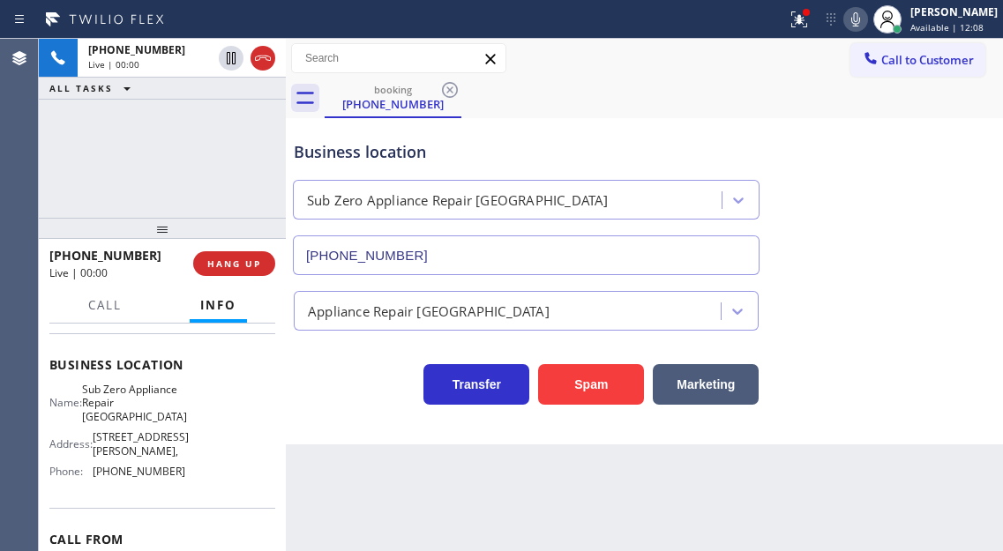
click at [146, 410] on span "Sub Zero Appliance Repair [GEOGRAPHIC_DATA]" at bounding box center [134, 403] width 105 height 41
click at [327, 153] on div "Business location" at bounding box center [526, 152] width 465 height 24
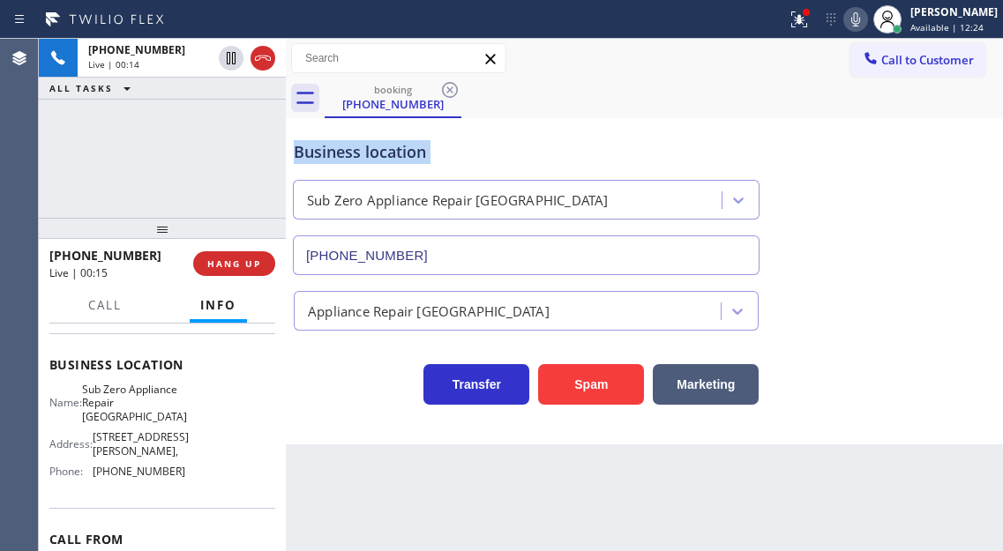
click at [327, 153] on div "Business location" at bounding box center [526, 152] width 465 height 24
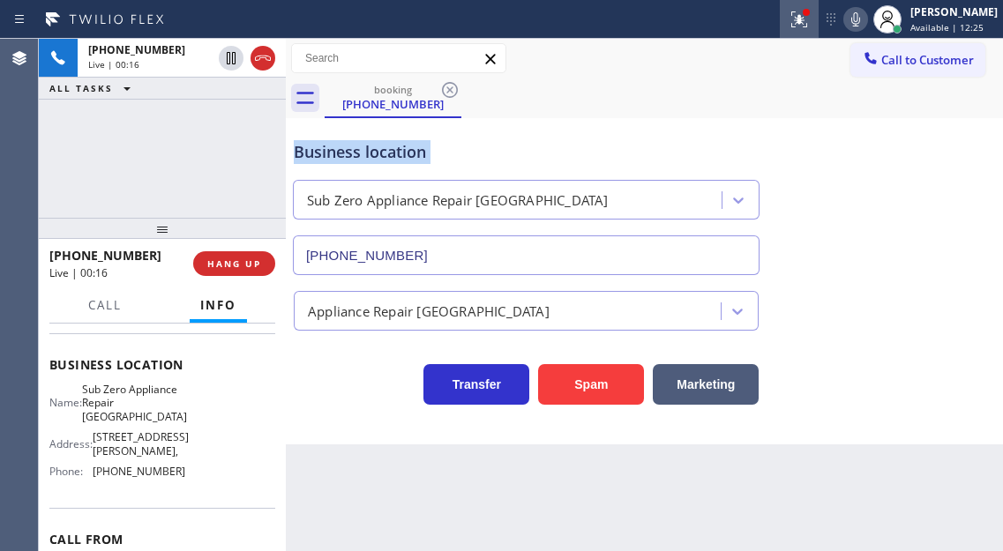
click at [800, 24] on div at bounding box center [799, 19] width 39 height 21
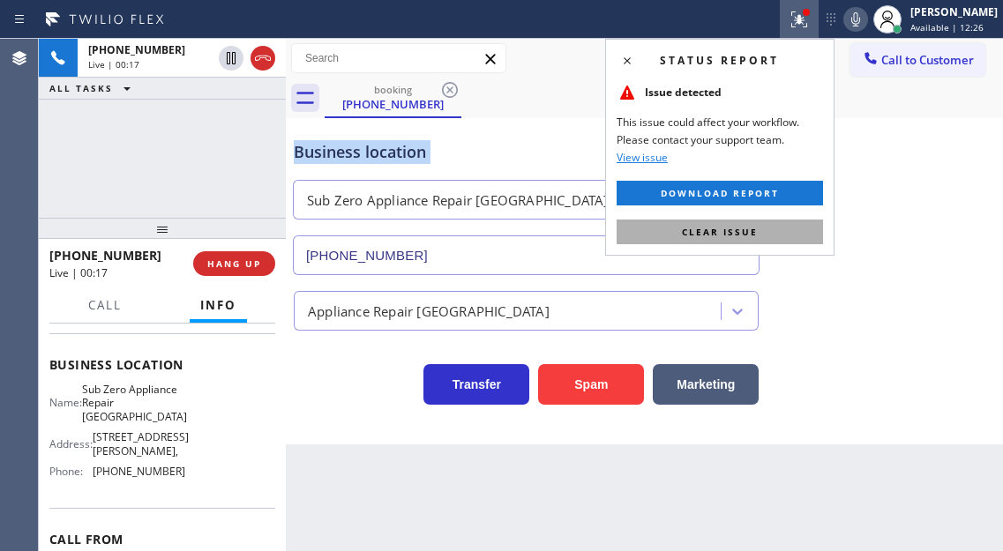
click at [803, 227] on button "Clear issue" at bounding box center [720, 232] width 206 height 25
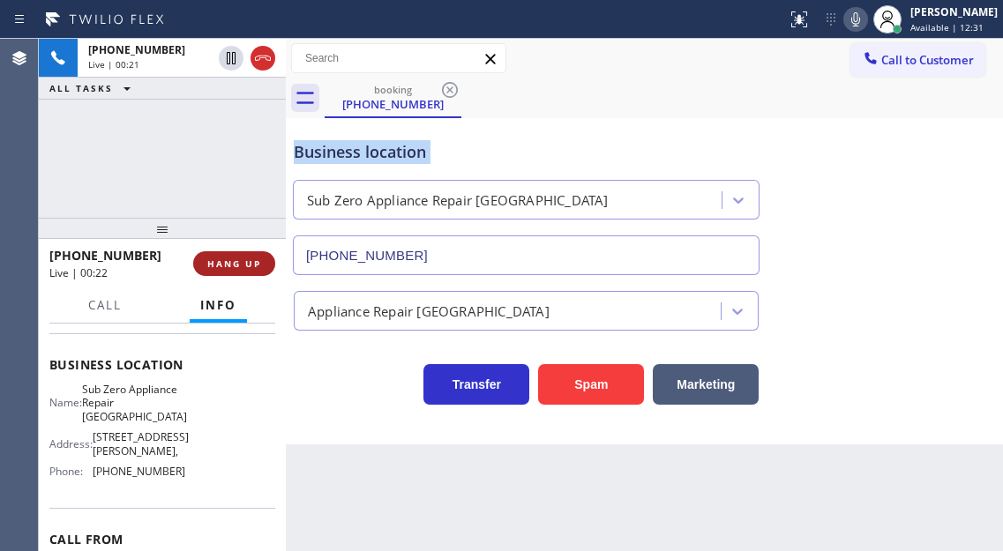
click at [241, 259] on span "HANG UP" at bounding box center [234, 264] width 54 height 12
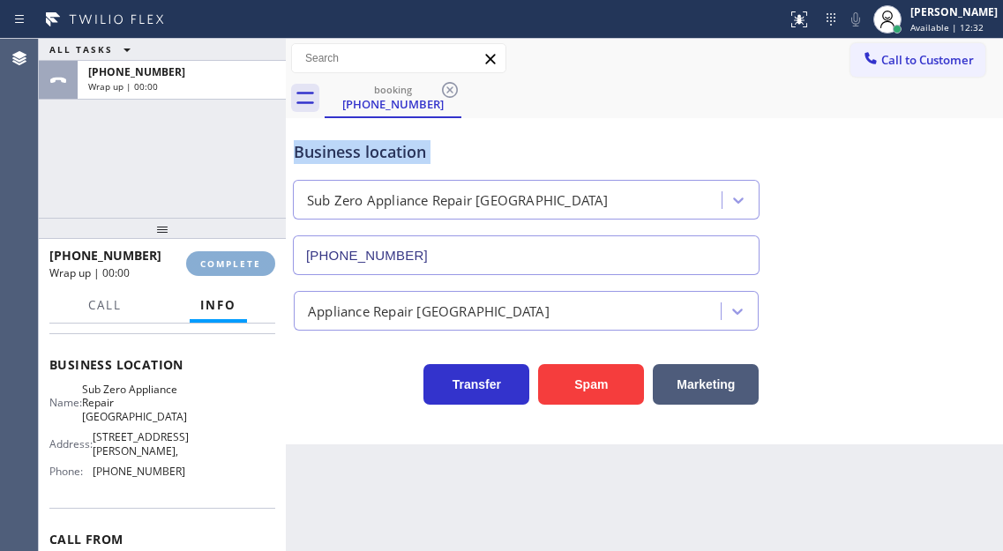
click at [241, 259] on span "COMPLETE" at bounding box center [230, 264] width 61 height 12
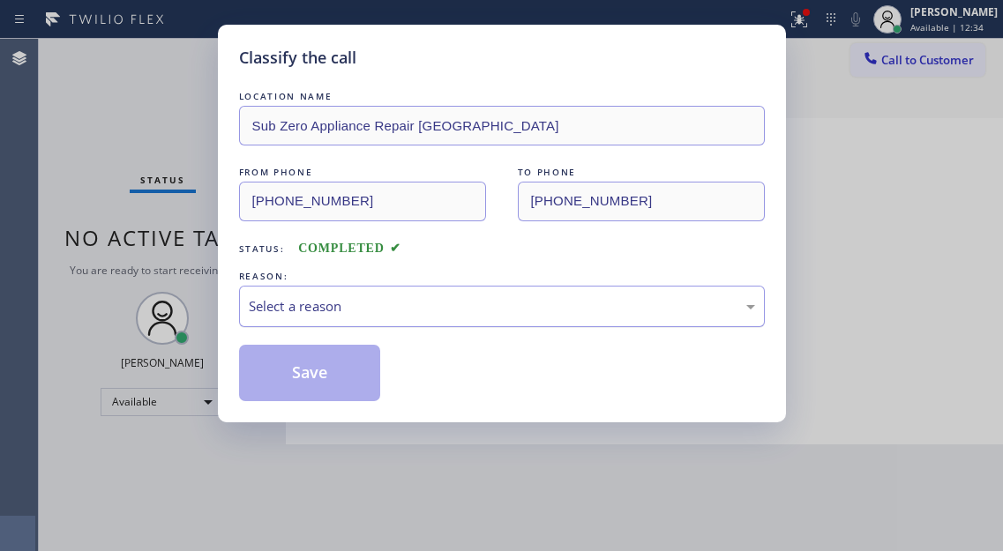
click at [314, 288] on div "Select a reason" at bounding box center [502, 306] width 526 height 41
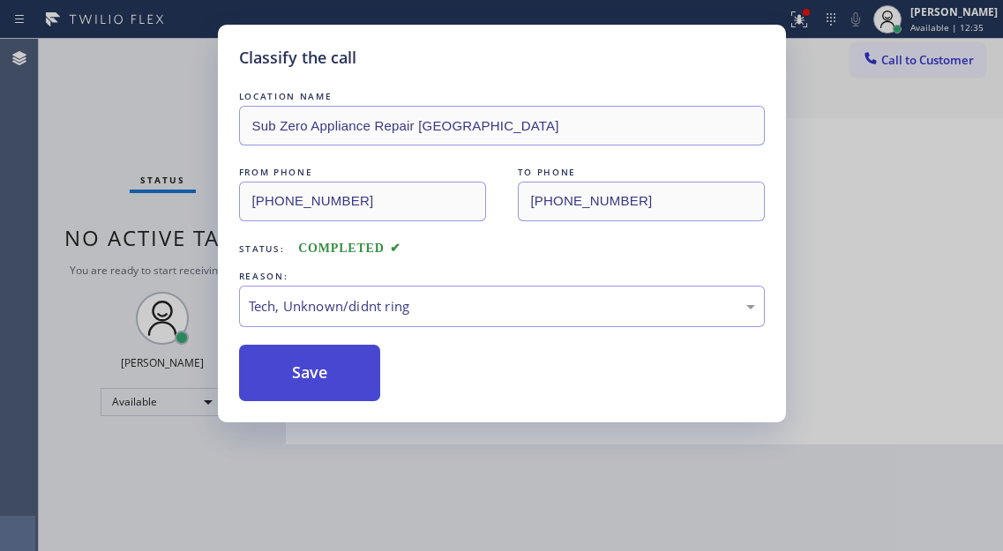
click at [320, 358] on button "Save" at bounding box center [310, 373] width 142 height 56
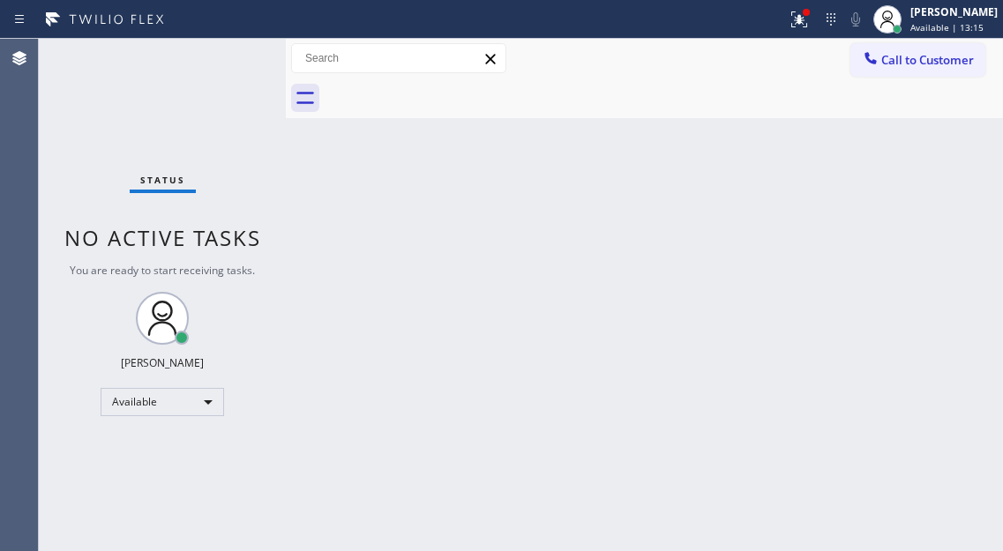
drag, startPoint x: 960, startPoint y: 176, endPoint x: 920, endPoint y: 170, distance: 40.0
click at [960, 176] on div "Back to Dashboard Change Sender ID Customers Technicians Select a contact Outbo…" at bounding box center [644, 295] width 717 height 512
click at [238, 63] on div "Status No active tasks You are ready to start receiving tasks. [PERSON_NAME]" at bounding box center [162, 295] width 247 height 512
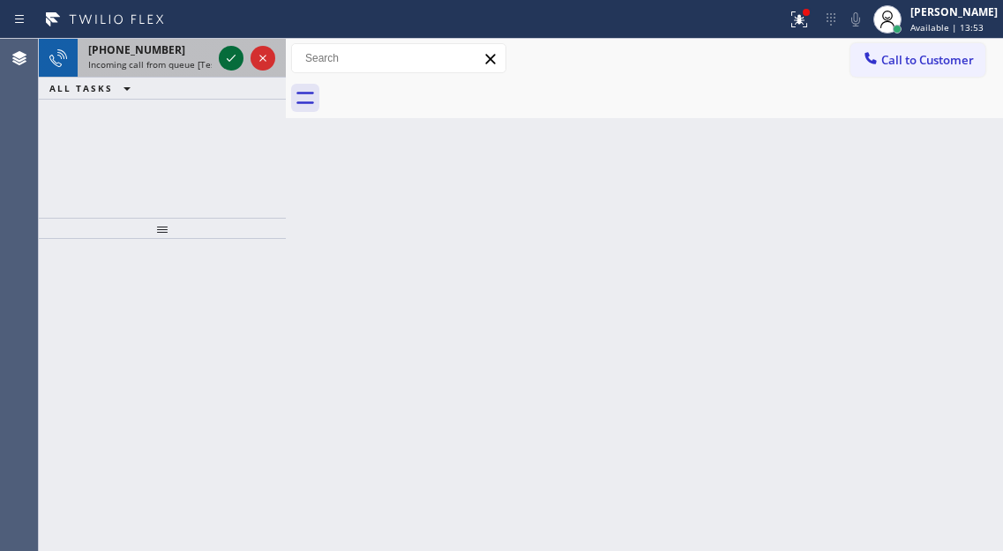
click at [238, 63] on icon at bounding box center [231, 58] width 21 height 21
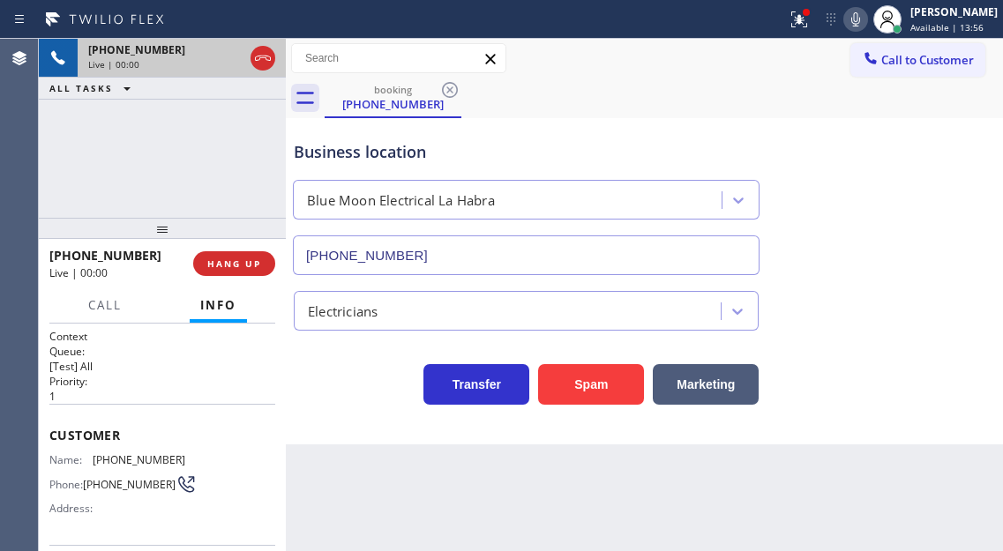
type input "[PHONE_NUMBER]"
click at [127, 453] on span "[PHONE_NUMBER]" at bounding box center [139, 459] width 93 height 13
click at [275, 390] on div "Context Queue: [Test] All Priority: 1 Customer Name: [PHONE_NUMBER] Phone: [PHO…" at bounding box center [162, 438] width 247 height 228
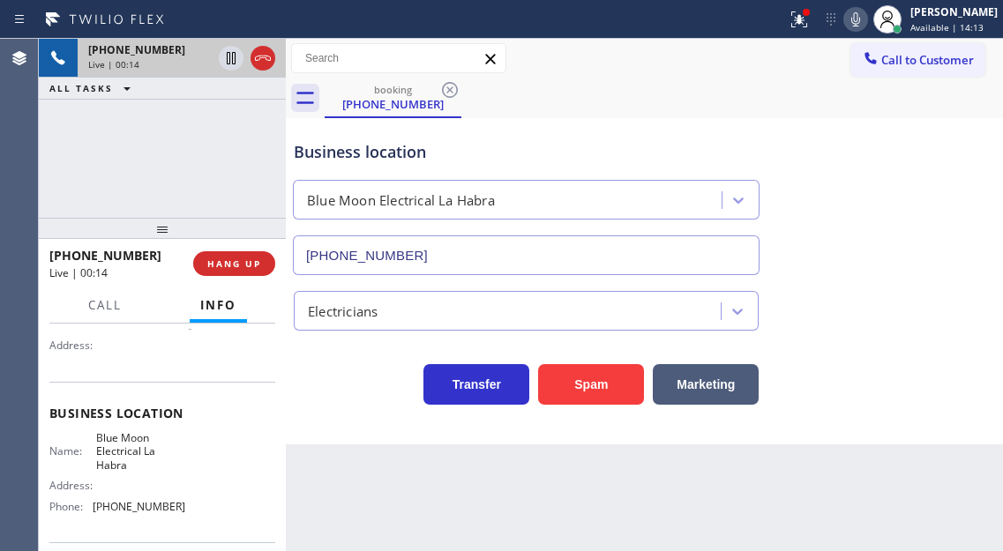
scroll to position [176, 0]
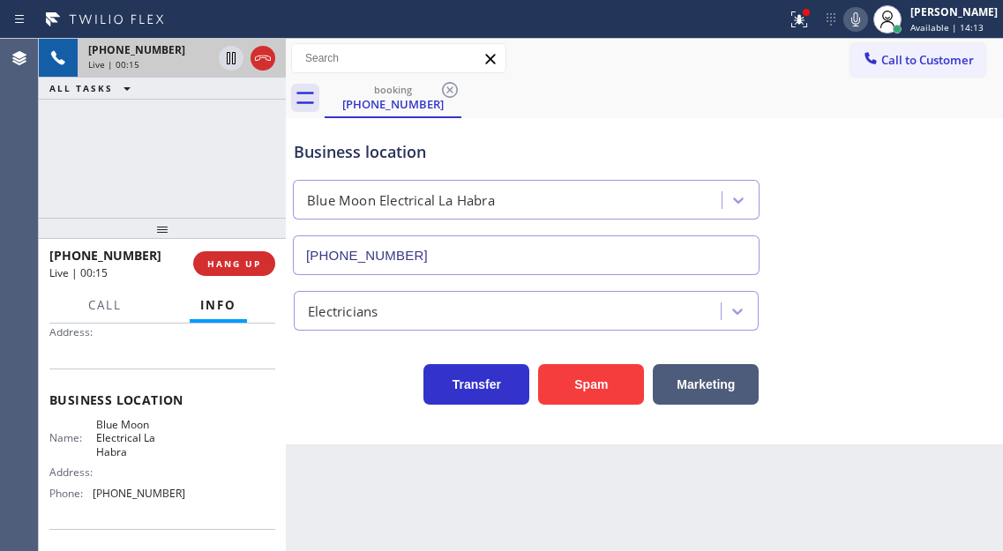
click at [124, 434] on span "Blue Moon Electrical La Habra" at bounding box center [140, 438] width 88 height 41
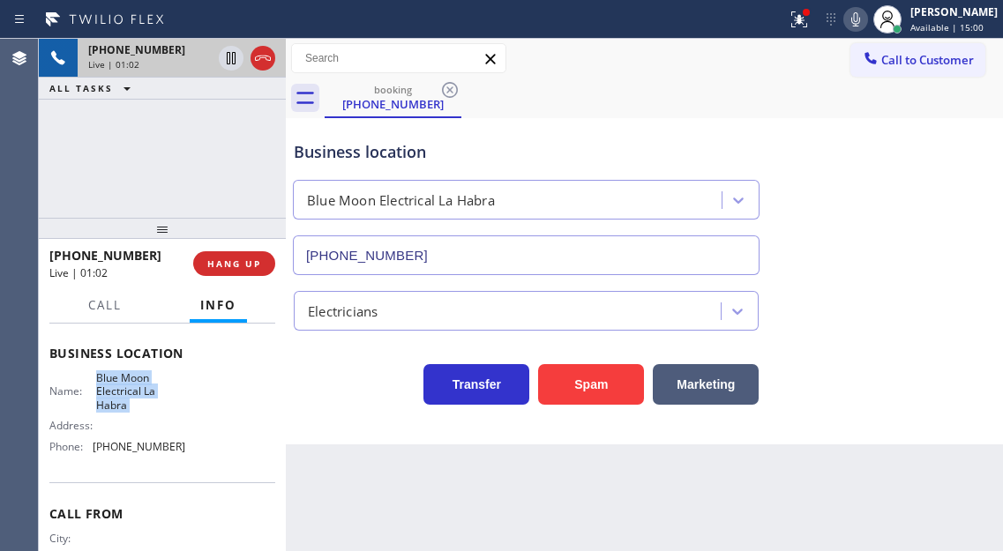
scroll to position [265, 0]
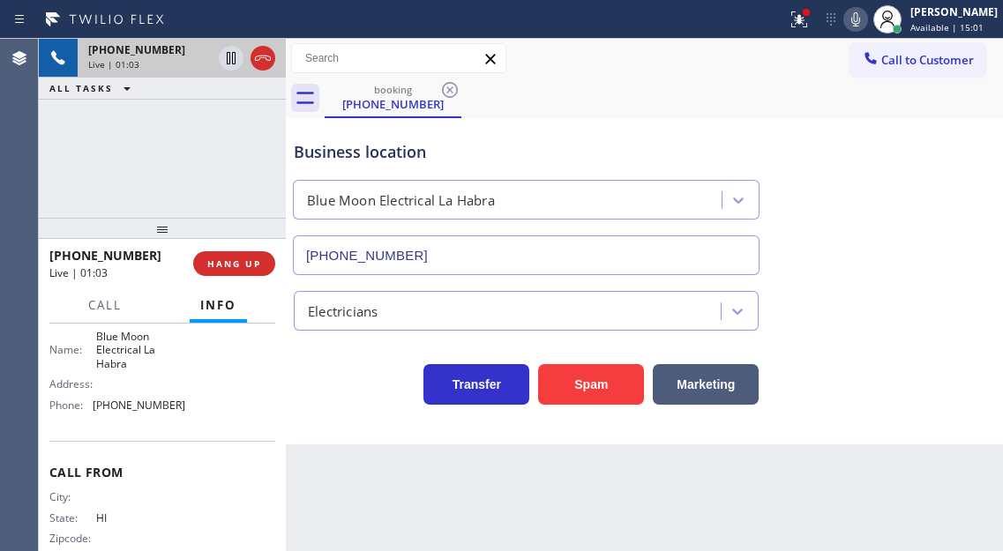
click at [153, 412] on span "[PHONE_NUMBER]" at bounding box center [139, 405] width 93 height 13
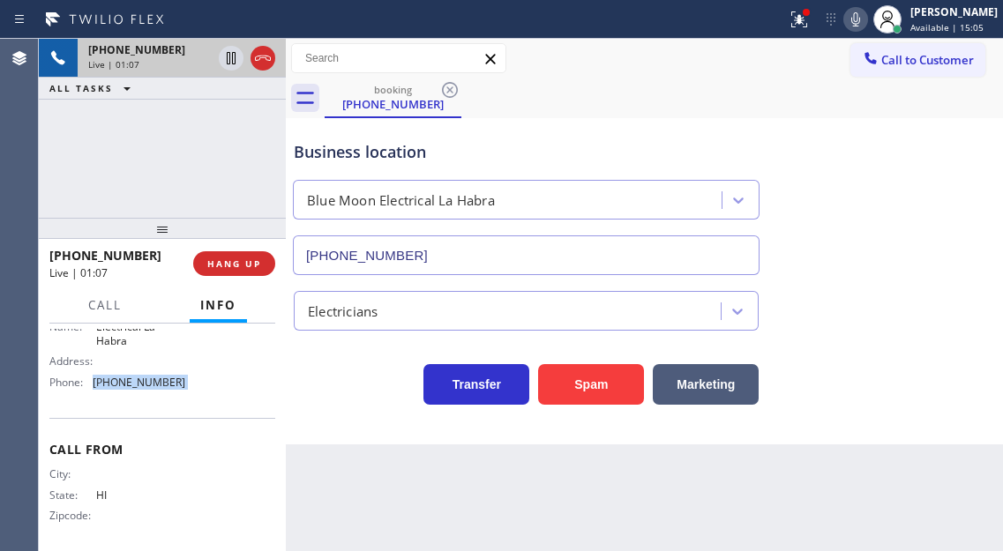
scroll to position [300, 0]
click at [420, 149] on div "Business location" at bounding box center [526, 152] width 465 height 24
click at [228, 62] on icon at bounding box center [231, 58] width 9 height 12
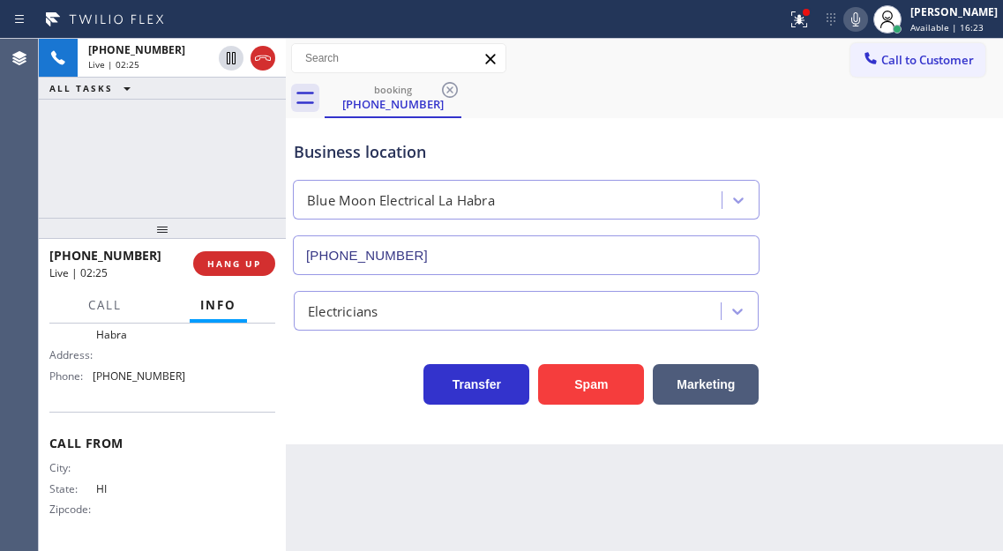
click at [868, 30] on button at bounding box center [855, 19] width 25 height 25
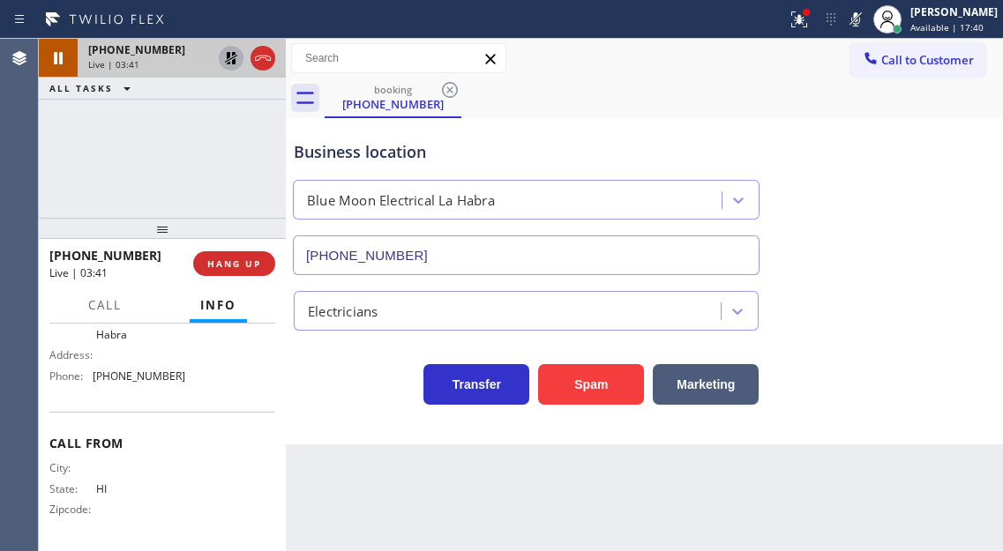
click at [234, 56] on icon at bounding box center [231, 58] width 21 height 21
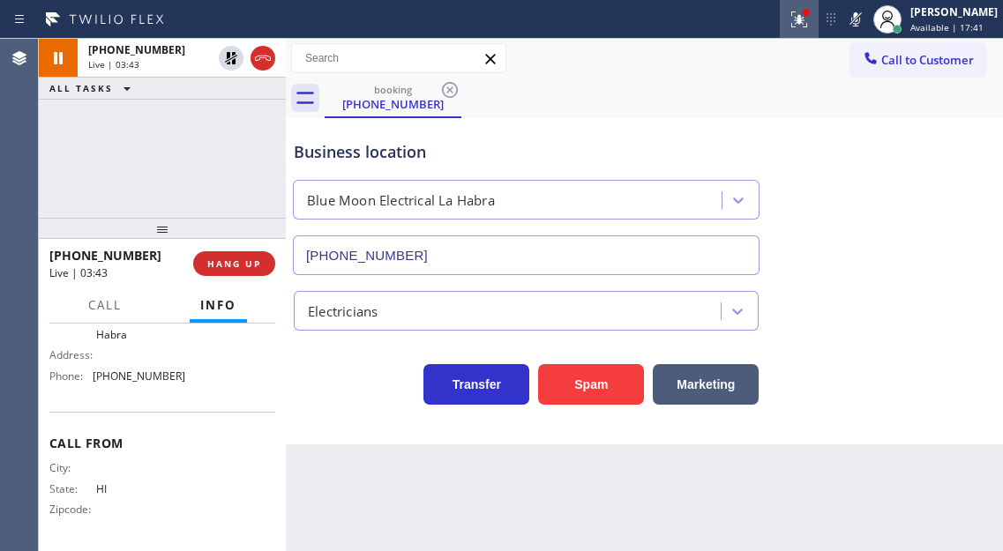
click at [810, 13] on icon at bounding box center [799, 19] width 21 height 21
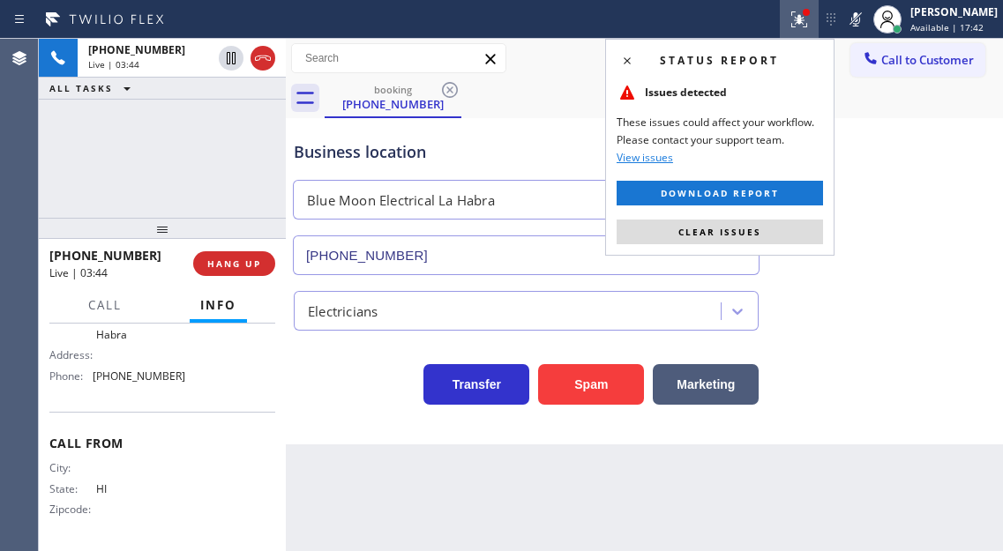
click at [866, 22] on icon at bounding box center [855, 19] width 21 height 21
click at [787, 237] on button "Clear issues" at bounding box center [720, 232] width 206 height 25
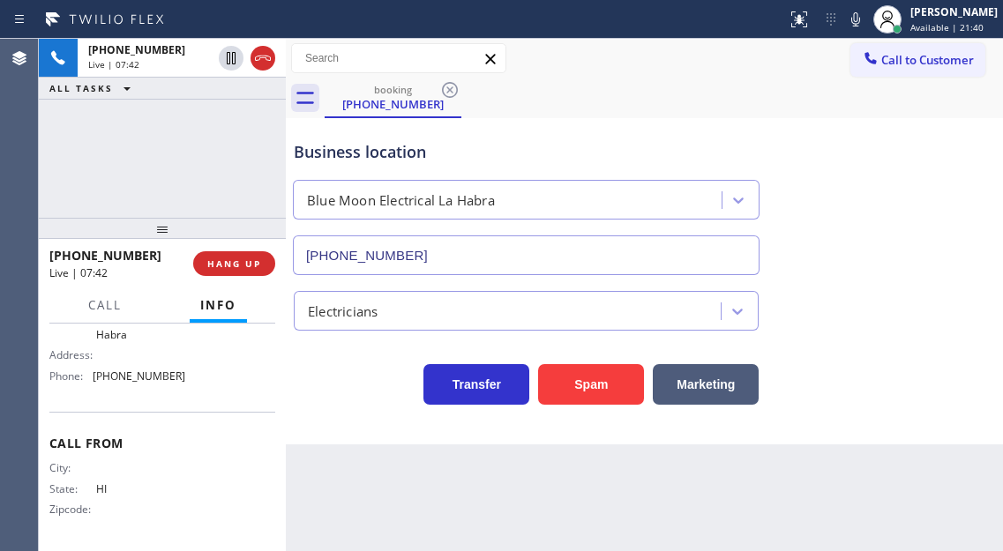
click at [314, 160] on div "Business location" at bounding box center [526, 152] width 465 height 24
click at [389, 157] on div "Business location" at bounding box center [526, 152] width 465 height 24
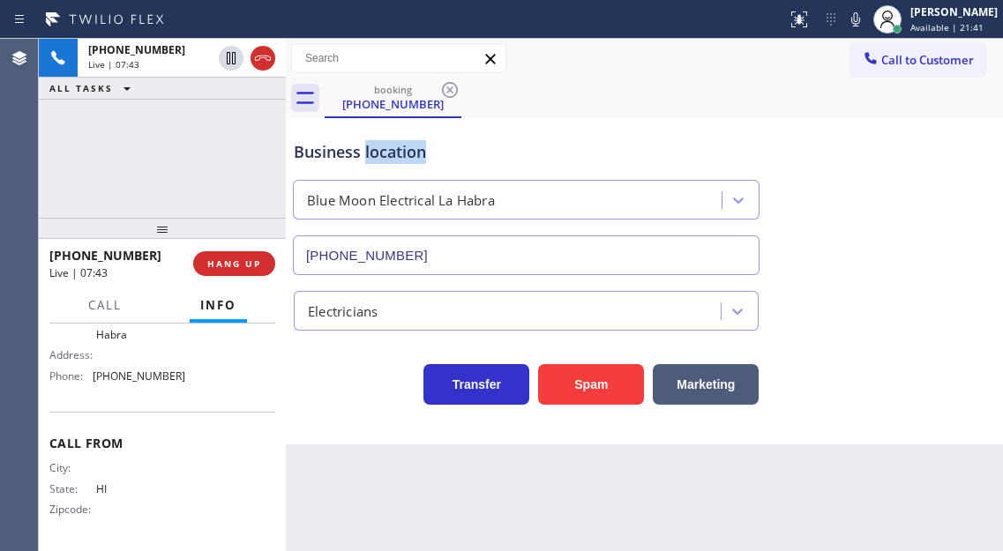
click at [389, 157] on div "Business location" at bounding box center [526, 152] width 465 height 24
click at [230, 129] on div "[PHONE_NUMBER] Live | 07:44 ALL TASKS ALL TASKS ACTIVE TASKS TASKS IN WRAP UP" at bounding box center [162, 128] width 247 height 179
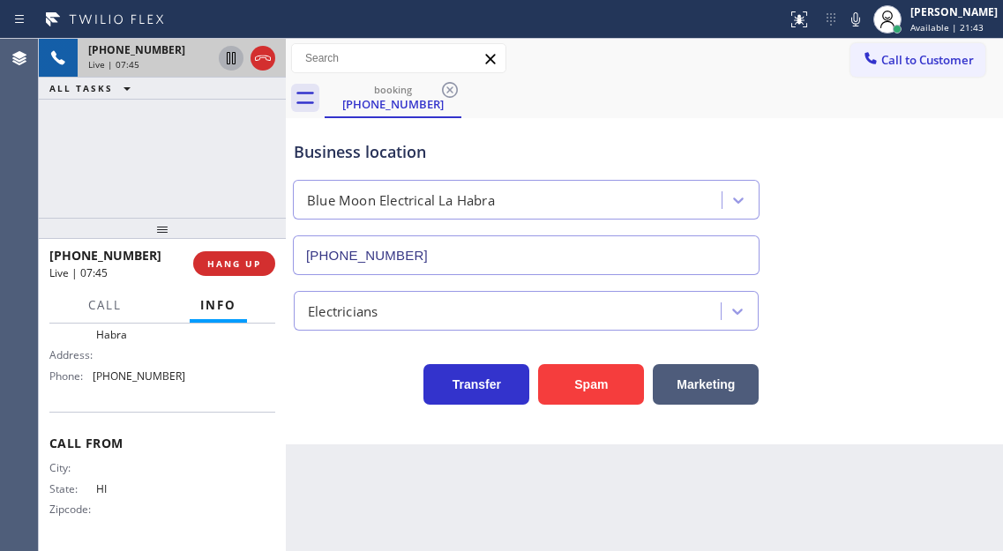
click at [227, 60] on icon at bounding box center [231, 58] width 9 height 12
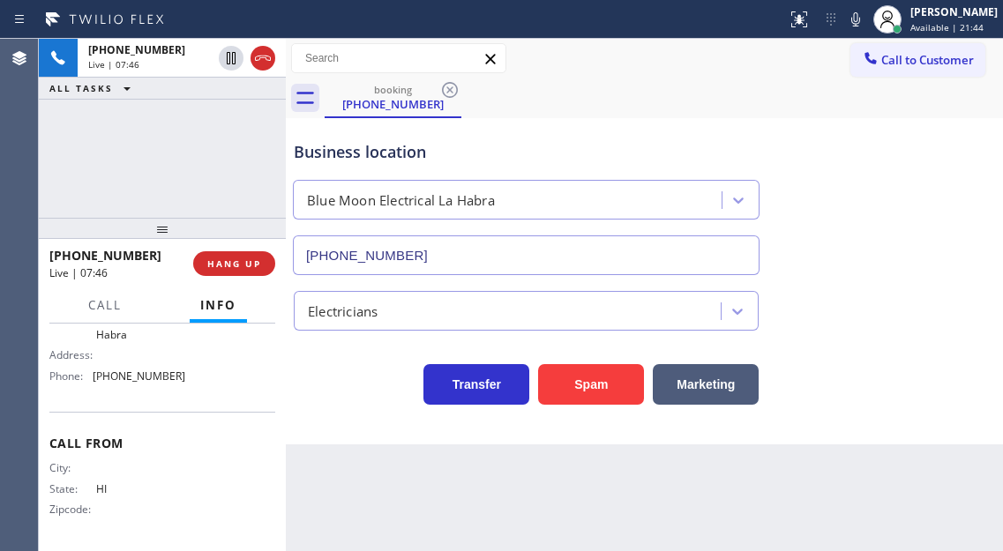
click at [866, 25] on icon at bounding box center [855, 19] width 21 height 21
click at [939, 289] on div "Electricians" at bounding box center [644, 307] width 708 height 47
click at [866, 23] on icon at bounding box center [855, 19] width 21 height 21
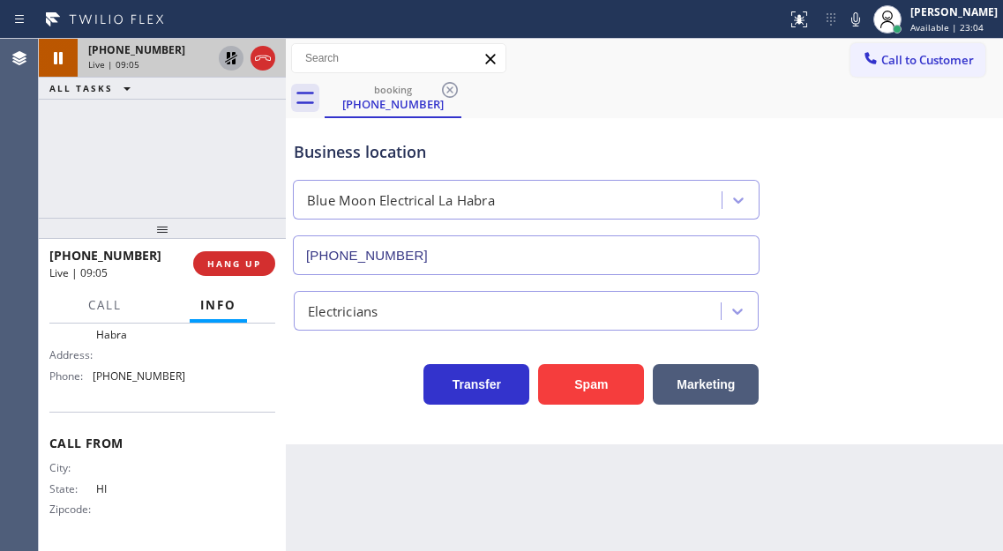
click at [227, 56] on icon at bounding box center [231, 58] width 12 height 12
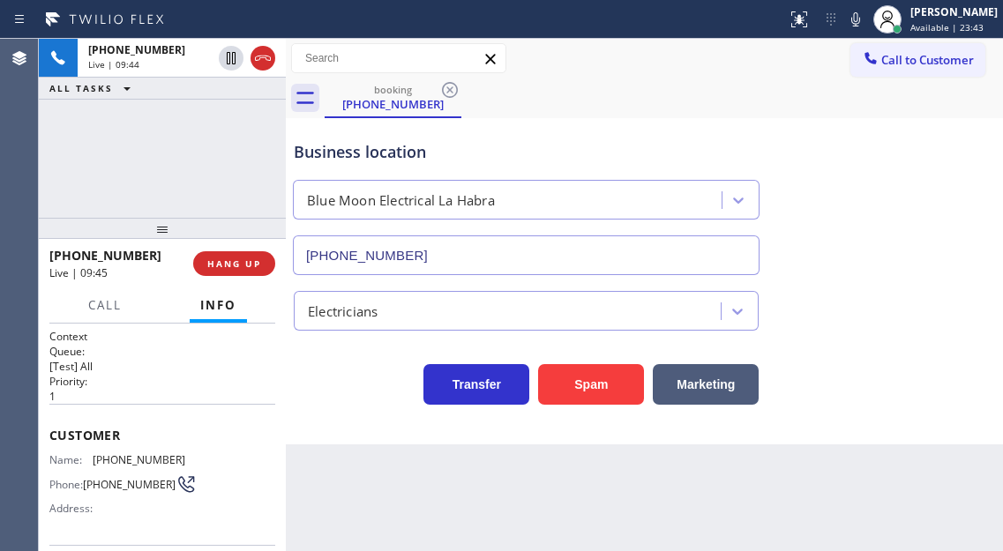
scroll to position [300, 0]
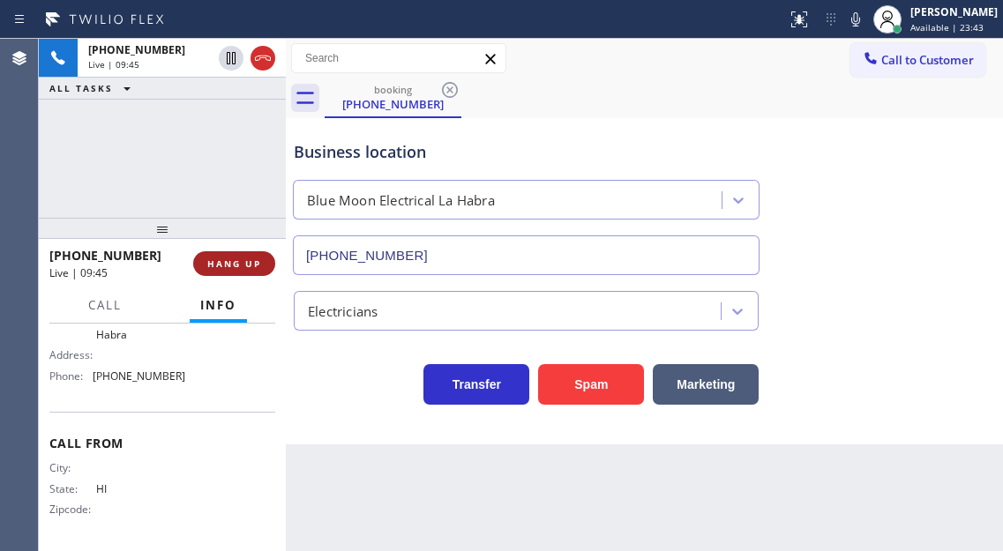
click at [243, 254] on button "HANG UP" at bounding box center [234, 263] width 82 height 25
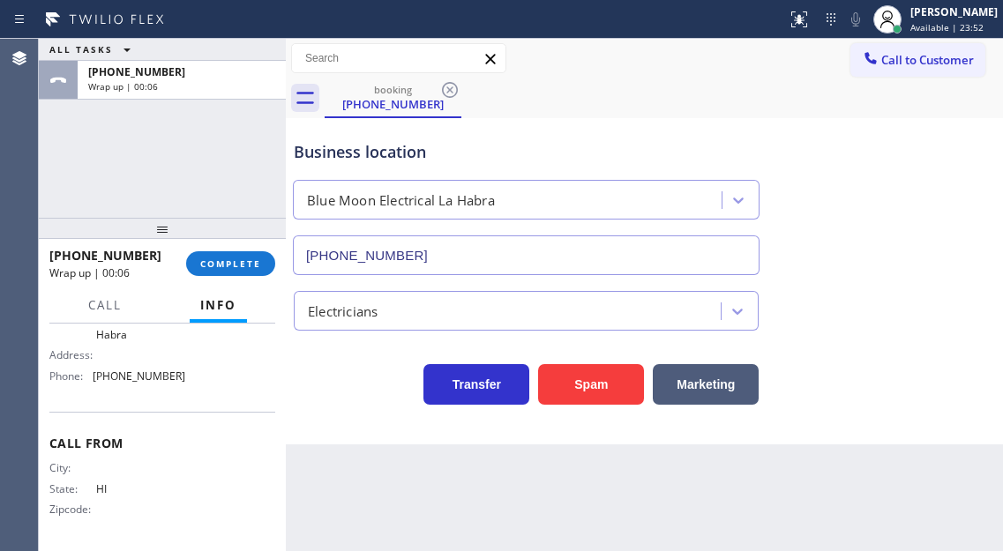
click at [969, 191] on div "Business location Blue Moon Electrical La Habra (562) 358-5959" at bounding box center [644, 196] width 708 height 160
click at [235, 270] on span "COMPLETE" at bounding box center [230, 264] width 61 height 12
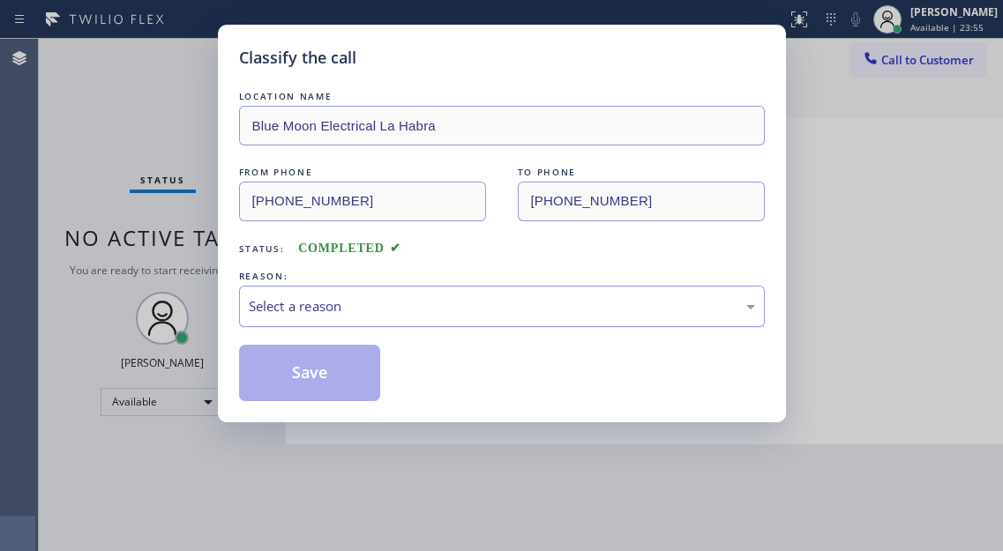
click at [369, 294] on div "Select a reason" at bounding box center [502, 306] width 526 height 41
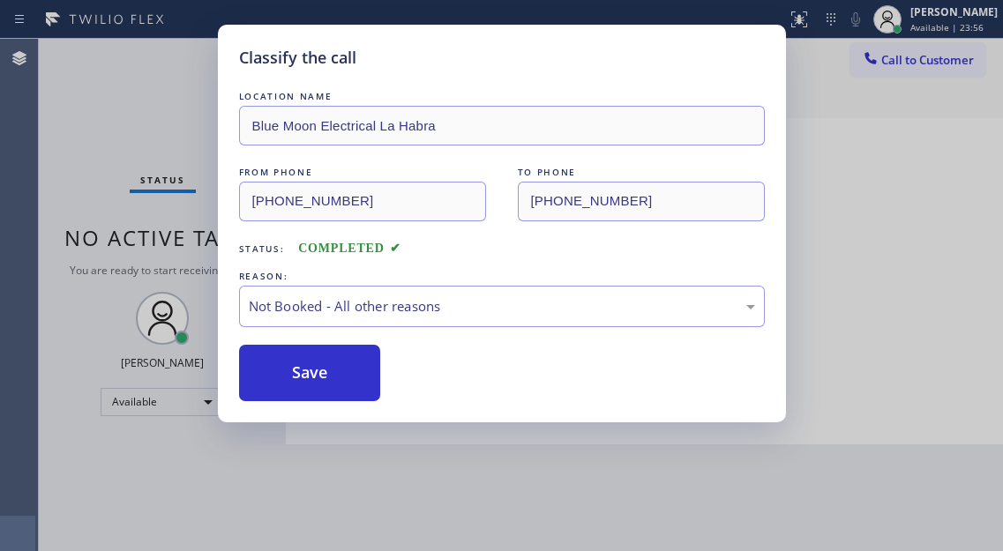
click at [329, 374] on button "Save" at bounding box center [310, 373] width 142 height 56
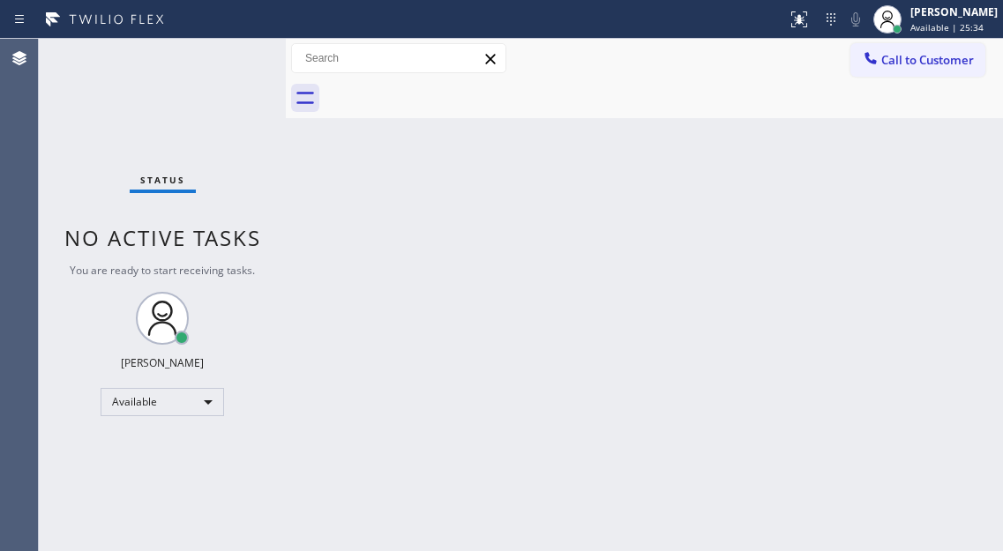
click at [243, 54] on div "Status No active tasks You are ready to start receiving tasks. [PERSON_NAME]" at bounding box center [162, 295] width 247 height 512
click at [937, 221] on div "Back to Dashboard Change Sender ID Customers Technicians Select a contact Outbo…" at bounding box center [644, 295] width 717 height 512
click at [947, 236] on div "Back to Dashboard Change Sender ID Customers Technicians Select a contact Outbo…" at bounding box center [644, 295] width 717 height 512
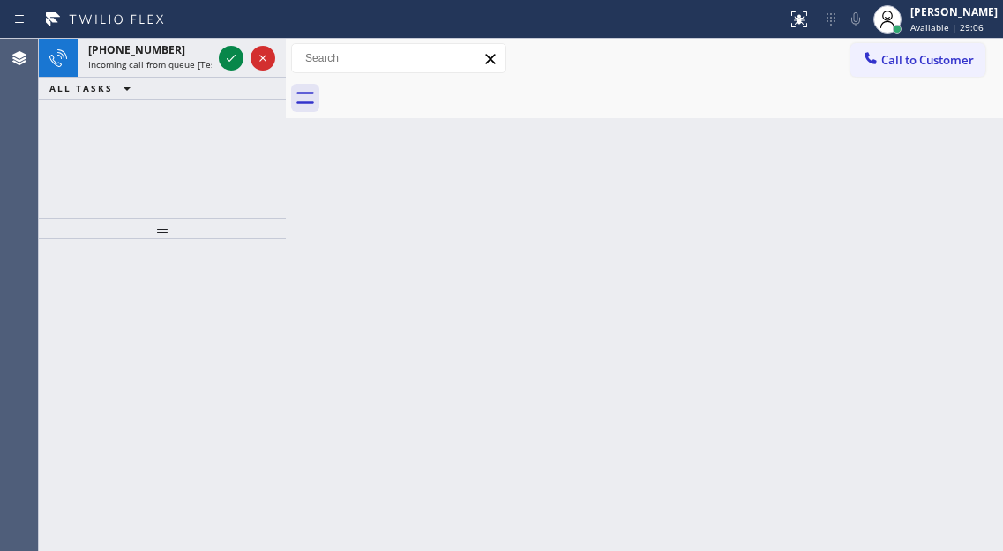
click at [937, 156] on div "Back to Dashboard Change Sender ID Customers Technicians Select a contact Outbo…" at bounding box center [644, 295] width 717 height 512
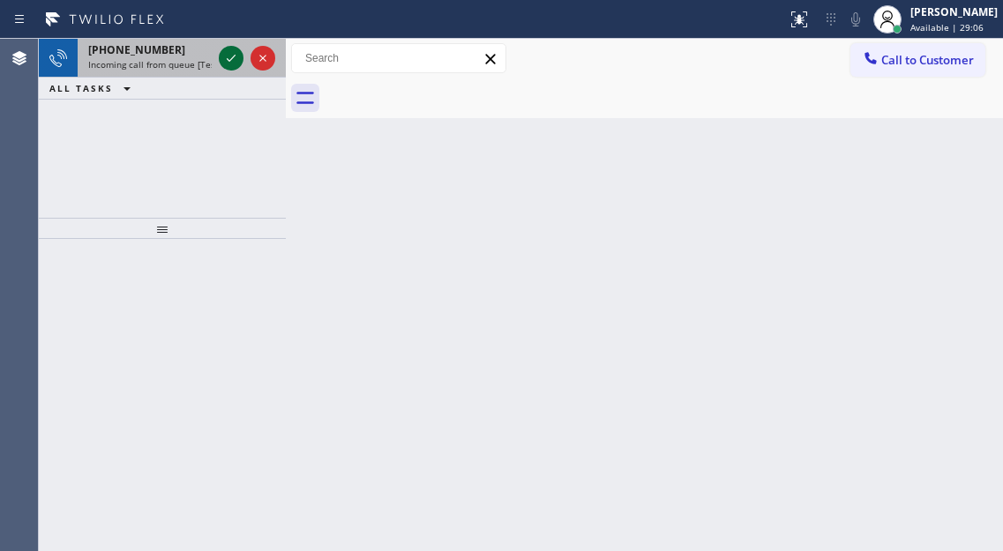
click at [220, 64] on div at bounding box center [231, 58] width 25 height 21
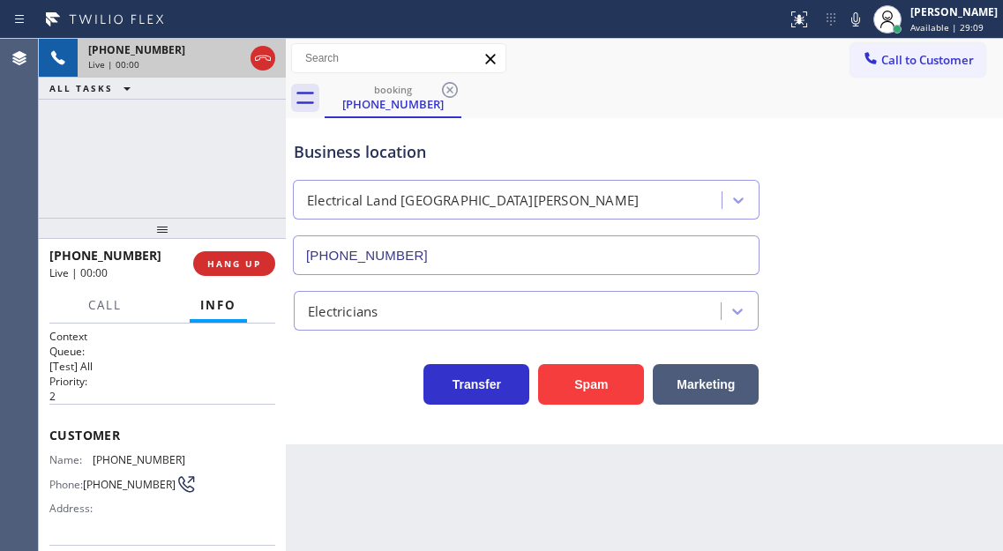
type input "(310) 388-4026"
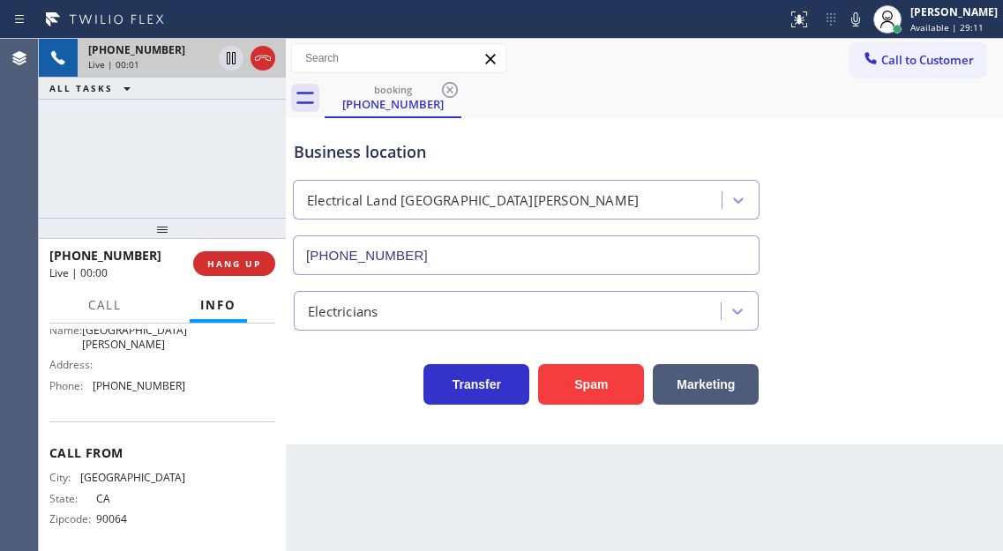
scroll to position [286, 0]
click at [143, 469] on span "LOS ANGELES" at bounding box center [132, 475] width 105 height 13
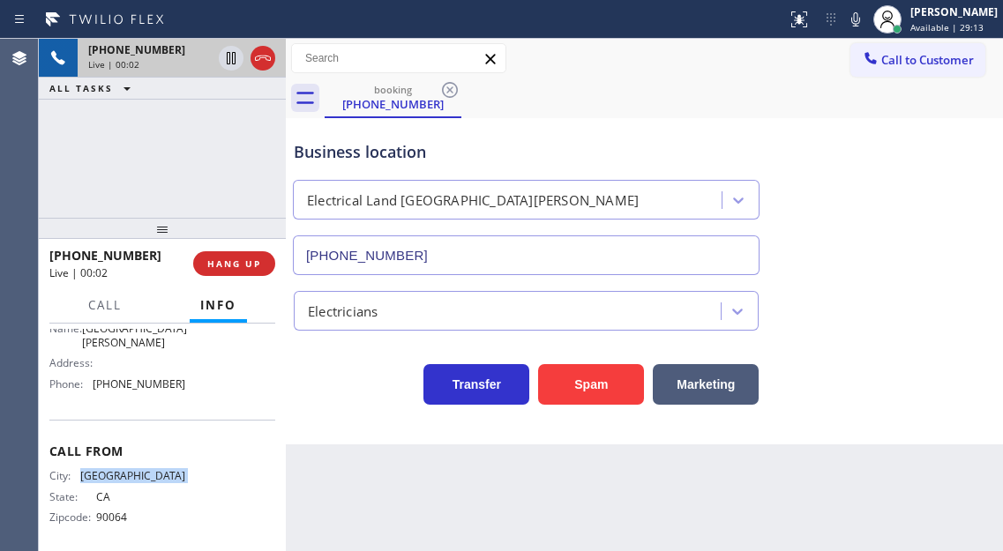
click at [143, 469] on span "LOS ANGELES" at bounding box center [132, 475] width 105 height 13
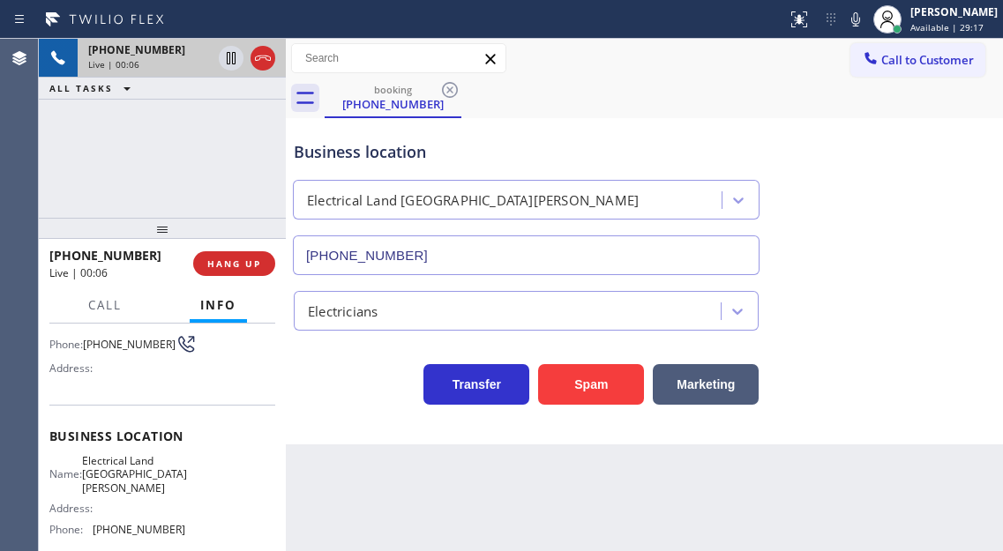
scroll to position [109, 0]
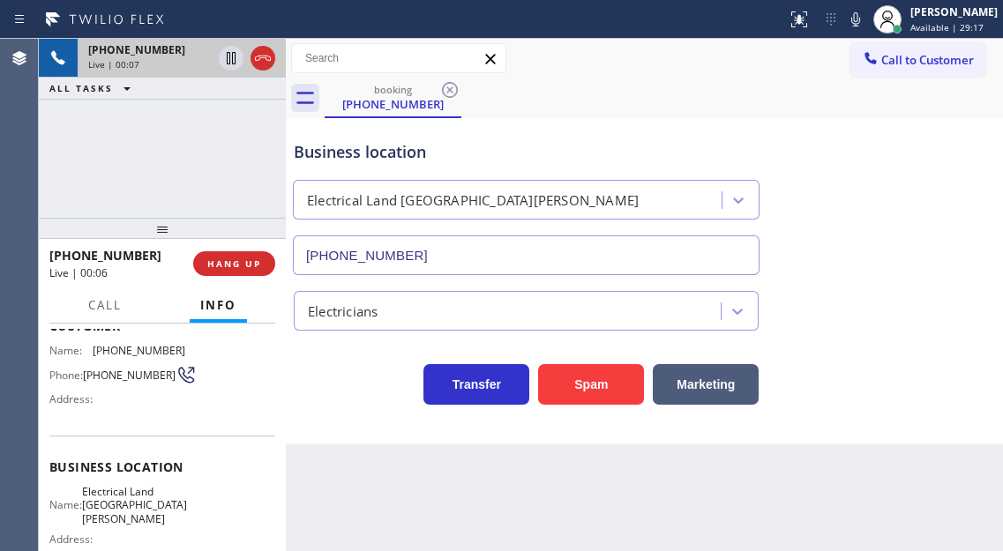
click at [117, 375] on span "(310) 903-1241" at bounding box center [129, 375] width 93 height 13
copy div "(310) 903-1241"
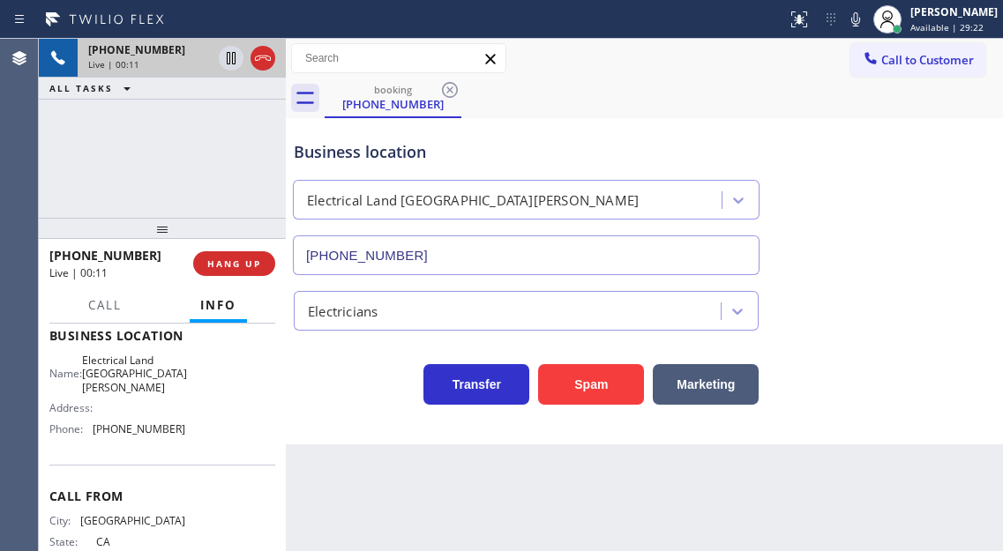
scroll to position [198, 0]
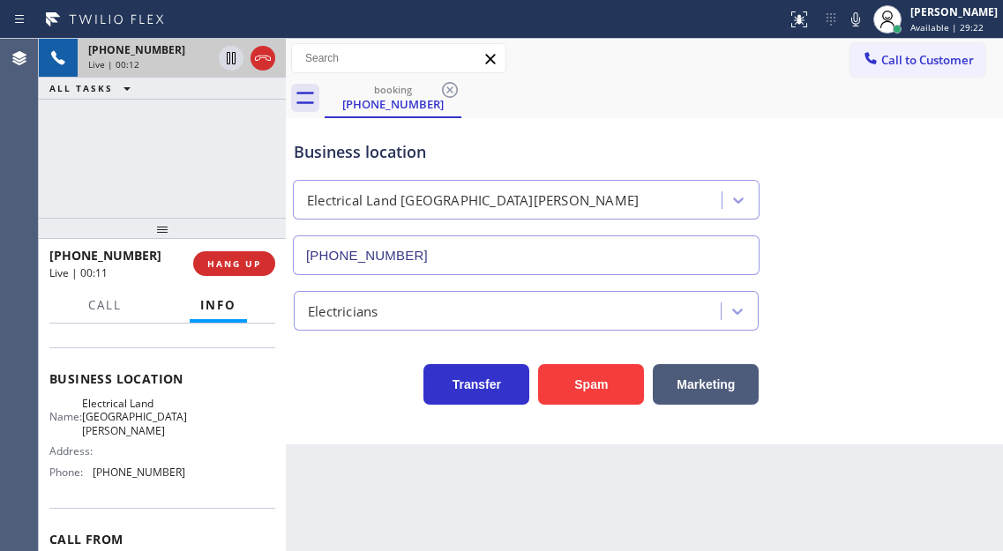
click at [140, 420] on span "Electrical Land Santa Monica" at bounding box center [134, 417] width 105 height 41
copy span "Electrical Land Santa Monica"
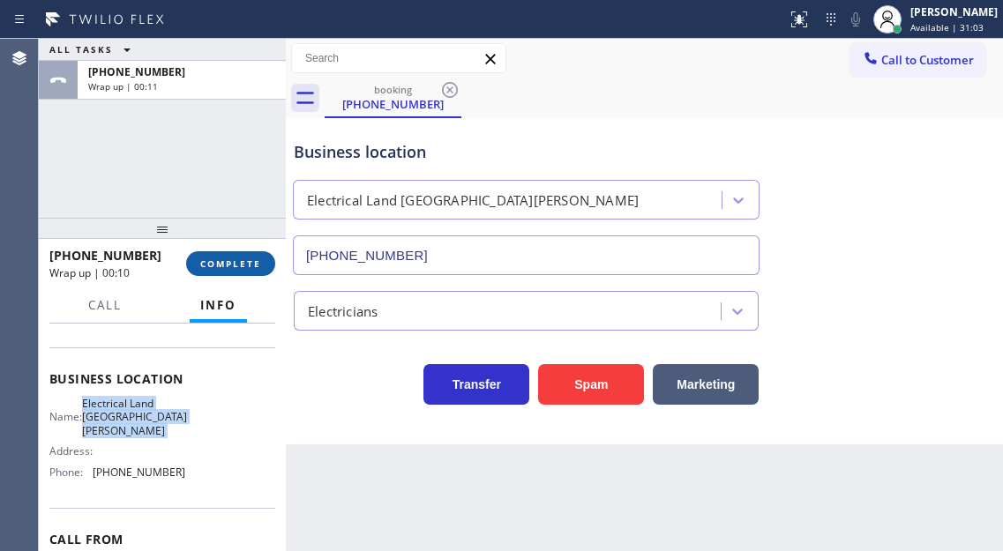
click at [254, 255] on button "COMPLETE" at bounding box center [230, 263] width 89 height 25
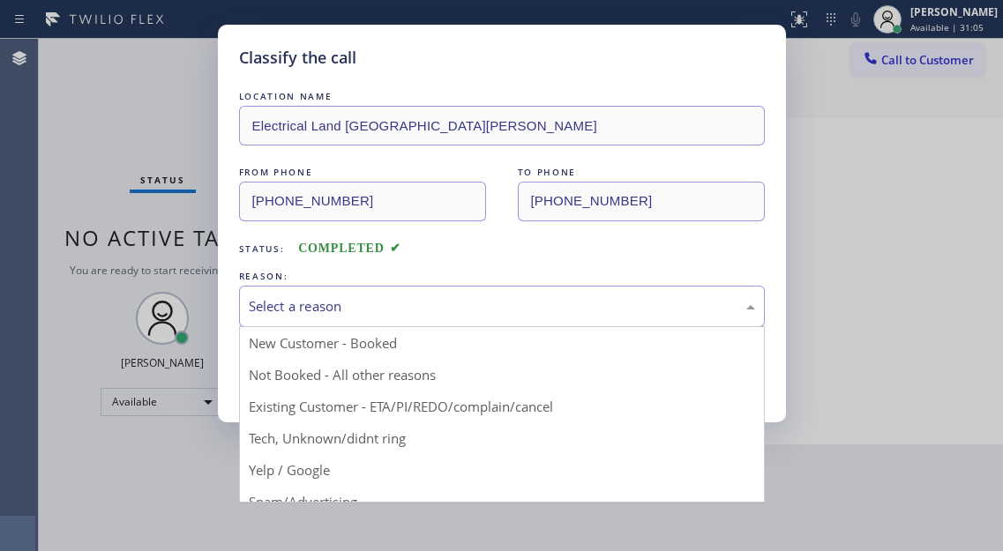
click at [344, 290] on div "Select a reason" at bounding box center [502, 306] width 526 height 41
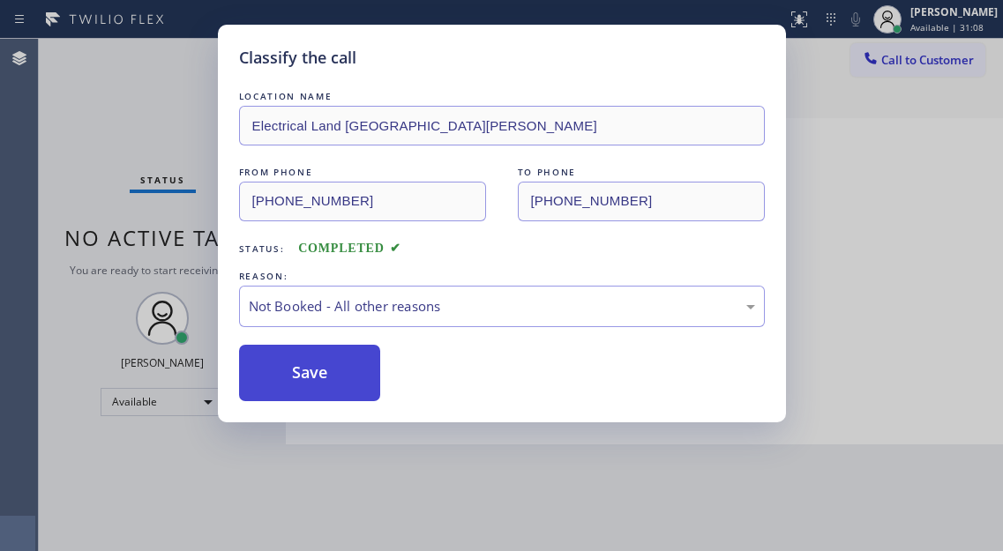
click at [316, 358] on button "Save" at bounding box center [310, 373] width 142 height 56
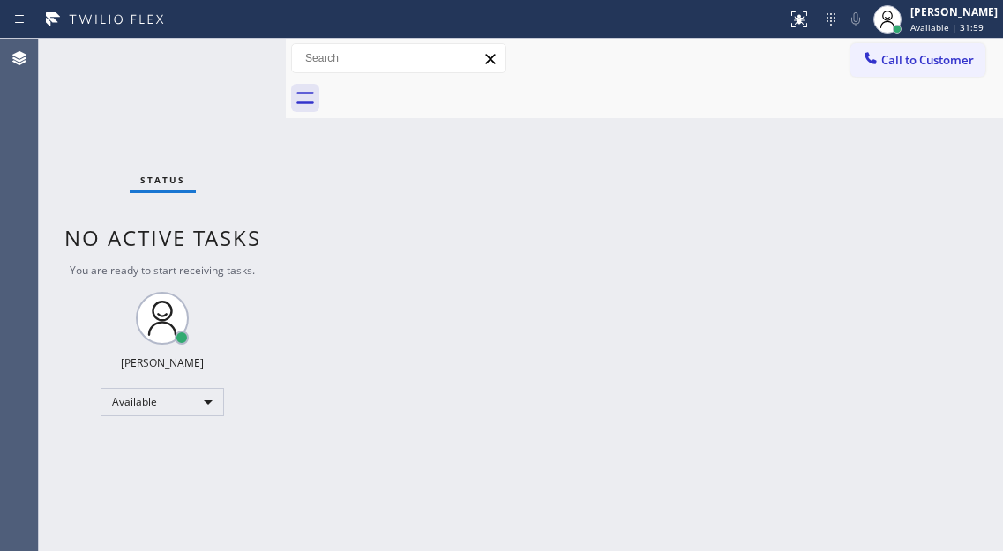
click at [223, 56] on div "Status No active tasks You are ready to start receiving tasks. [PERSON_NAME]" at bounding box center [162, 295] width 247 height 512
click at [945, 267] on div "Back to Dashboard Change Sender ID Customers Technicians Select a contact Outbo…" at bounding box center [644, 295] width 717 height 512
click at [194, 86] on div "Status No active tasks You are ready to start receiving tasks. [PERSON_NAME]" at bounding box center [162, 295] width 247 height 512
click at [220, 64] on div "Status No active tasks You are ready to start receiving tasks. [PERSON_NAME]" at bounding box center [162, 295] width 247 height 512
click at [907, 23] on div at bounding box center [887, 19] width 39 height 39
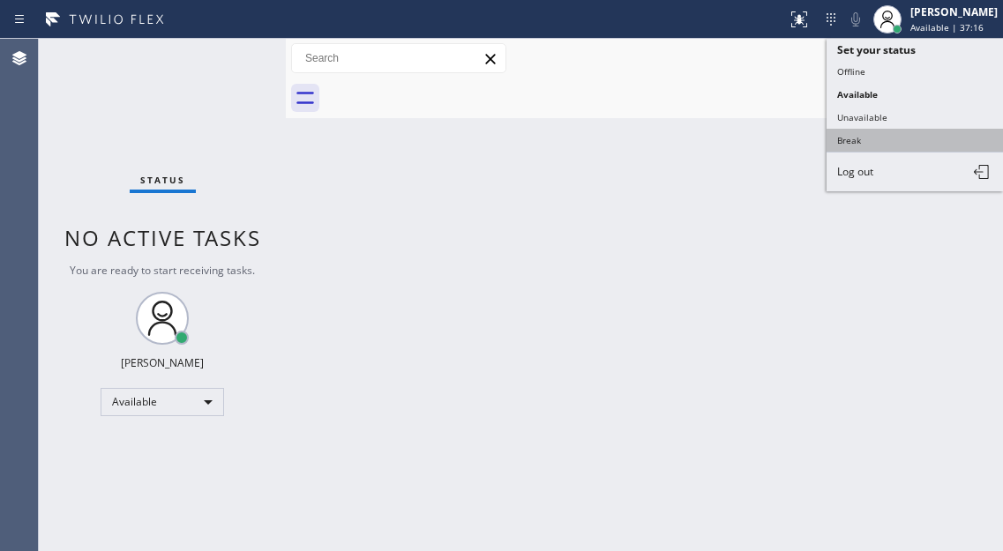
click at [879, 143] on button "Break" at bounding box center [915, 140] width 176 height 23
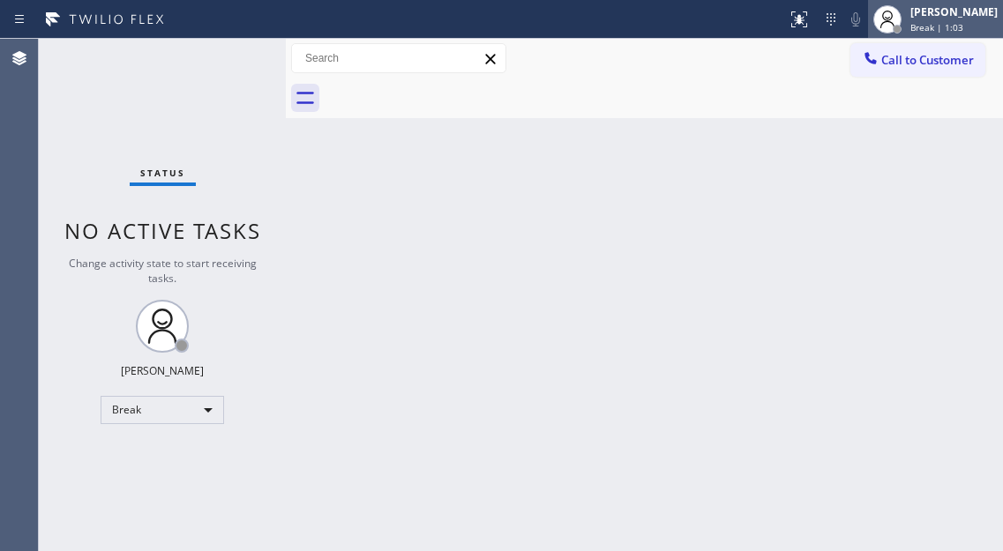
click at [901, 29] on div at bounding box center [897, 29] width 9 height 9
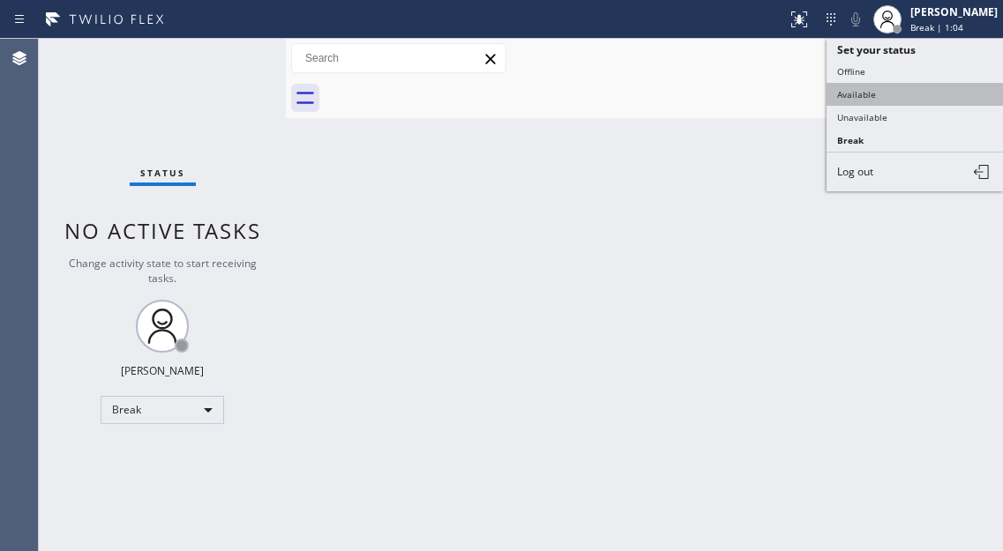
click at [908, 101] on button "Available" at bounding box center [915, 94] width 176 height 23
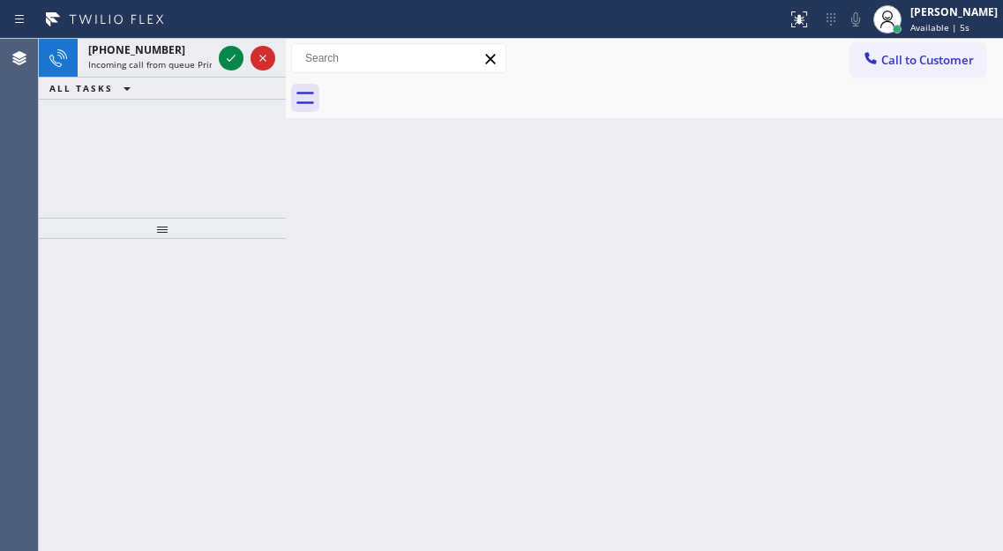
drag, startPoint x: 946, startPoint y: 147, endPoint x: 919, endPoint y: 147, distance: 26.5
click at [946, 147] on div "Back to Dashboard Change Sender ID Customers Technicians Select a contact Outbo…" at bounding box center [644, 295] width 717 height 512
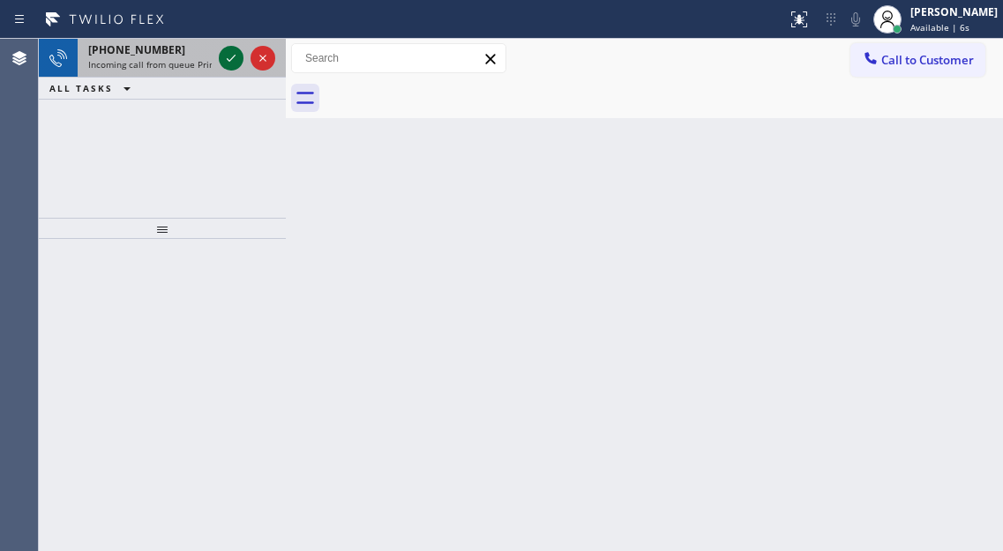
click at [224, 56] on icon at bounding box center [231, 58] width 21 height 21
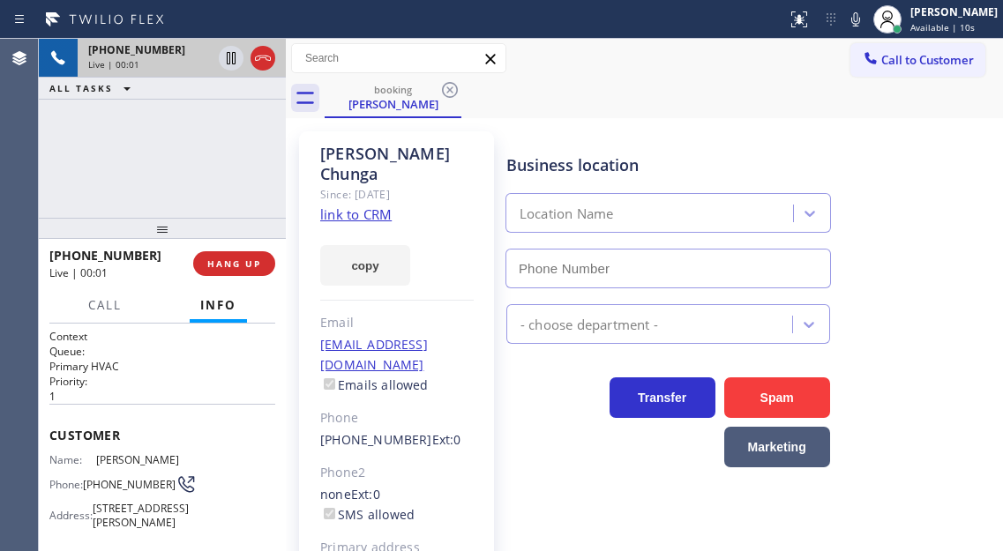
type input "(561) 303-2327"
click at [348, 206] on link "link to CRM" at bounding box center [355, 215] width 71 height 18
click at [103, 479] on span "(305) 898-8096" at bounding box center [129, 484] width 93 height 13
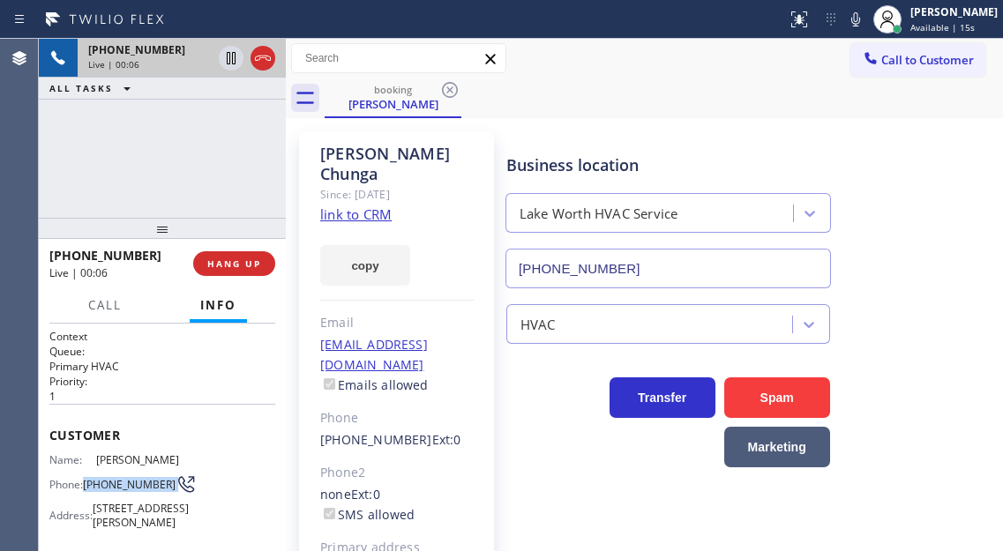
copy div "(305) 898-8096"
click at [630, 108] on div "booking Ronald Chunga" at bounding box center [664, 99] width 678 height 40
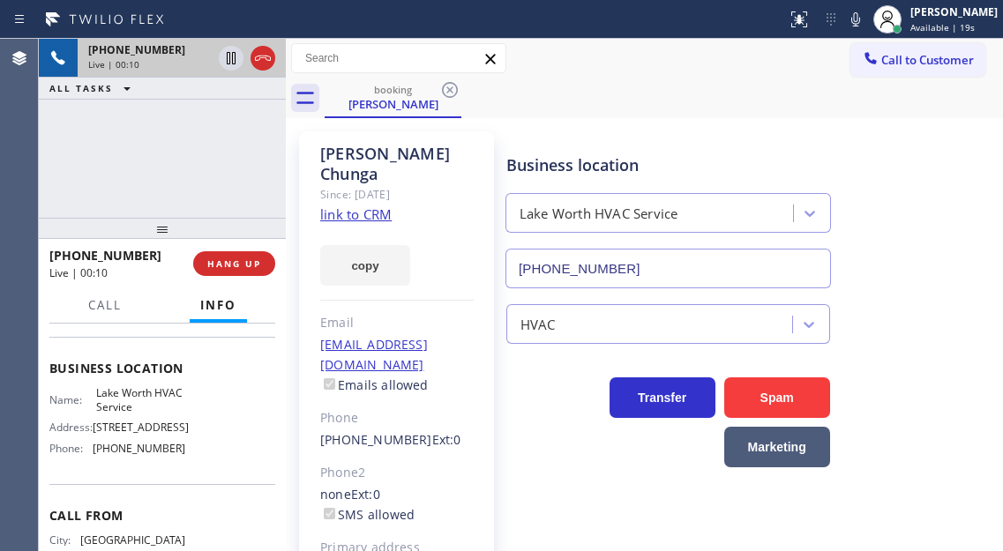
scroll to position [265, 0]
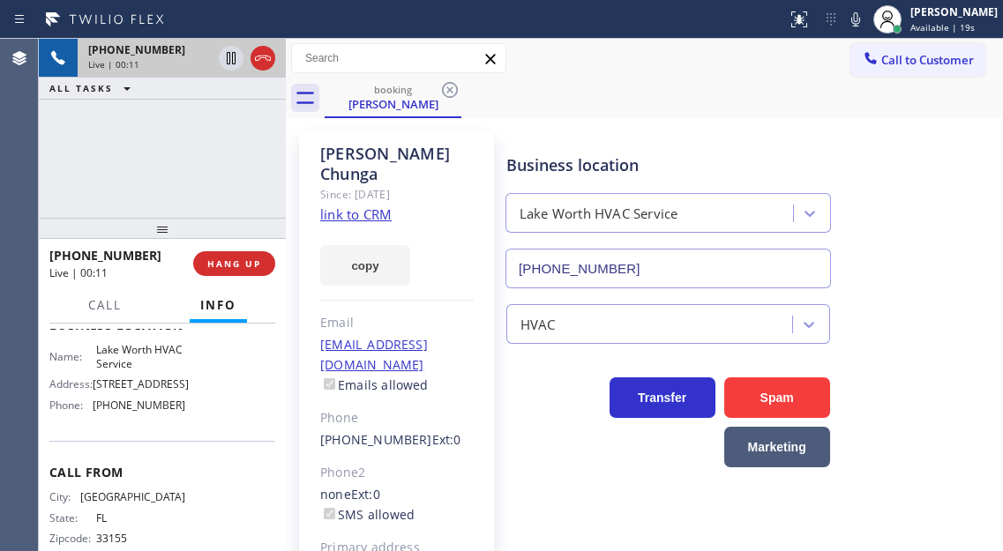
click at [139, 391] on div "Name: Lake Worth HVAC Service Address: 5454 NE 4th Ave Phone: (561) 303-2327" at bounding box center [117, 381] width 136 height 76
click at [136, 370] on span "Lake Worth HVAC Service" at bounding box center [140, 356] width 88 height 27
copy span "Lake Worth HVAC Service"
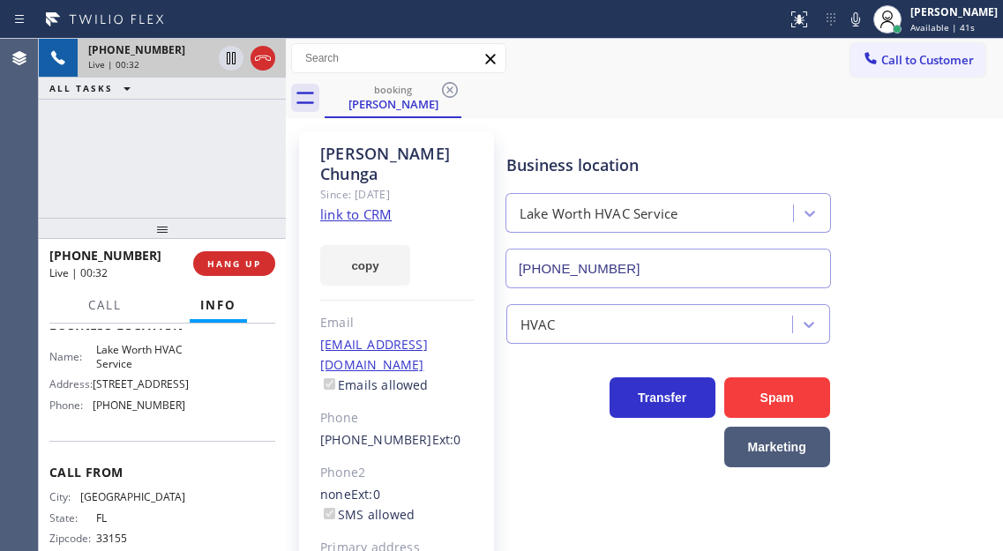
click at [168, 167] on div "+13058988096 Live | 00:32 ALL TASKS ALL TASKS ACTIVE TASKS TASKS IN WRAP UP" at bounding box center [162, 128] width 247 height 179
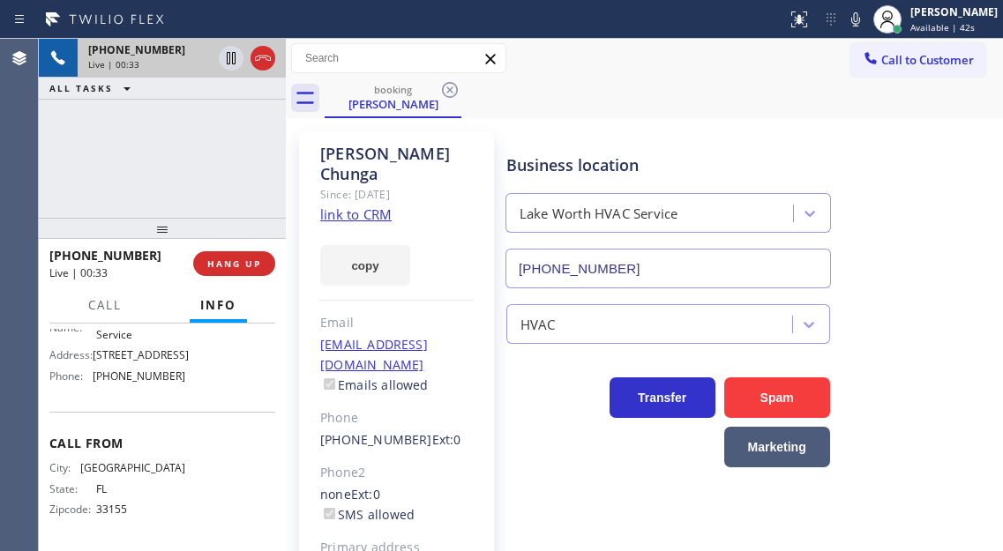
scroll to position [313, 0]
click at [209, 116] on div "+13058988096 Live | 00:34 ALL TASKS ALL TASKS ACTIVE TASKS TASKS IN WRAP UP" at bounding box center [162, 128] width 247 height 179
click at [229, 56] on icon at bounding box center [231, 58] width 9 height 12
click at [226, 61] on icon at bounding box center [231, 58] width 21 height 21
click at [224, 267] on span "HANG UP" at bounding box center [234, 264] width 54 height 12
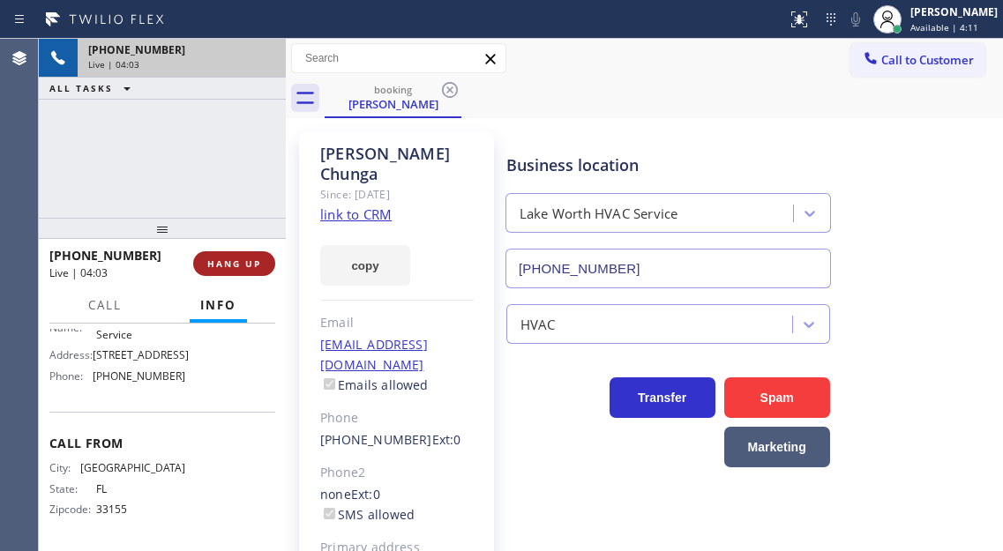
click at [224, 267] on span "HANG UP" at bounding box center [234, 264] width 54 height 12
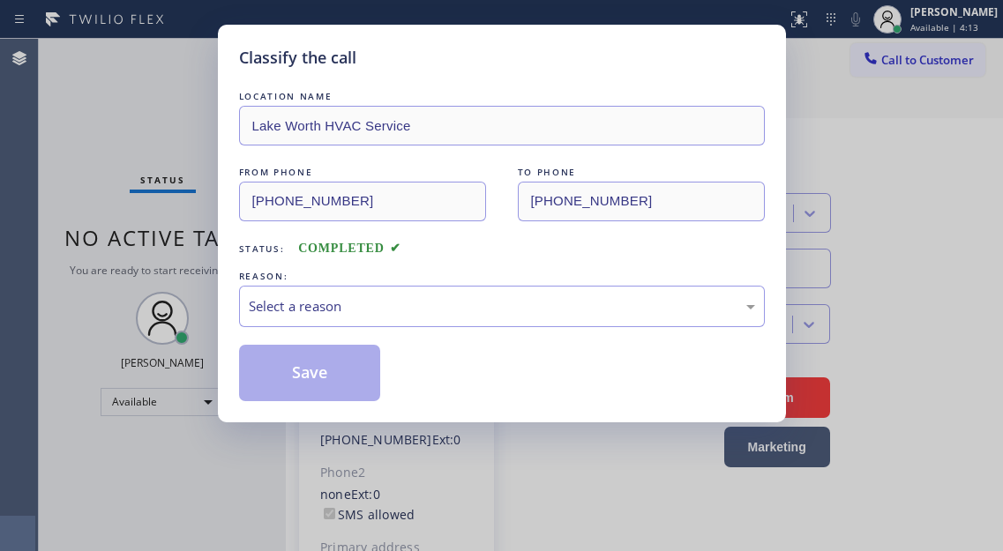
click at [224, 267] on div "Classify the call LOCATION NAME Lake Worth HVAC Service FROM PHONE (305) 898-80…" at bounding box center [502, 224] width 568 height 398
click at [422, 308] on div "Select a reason" at bounding box center [502, 306] width 506 height 20
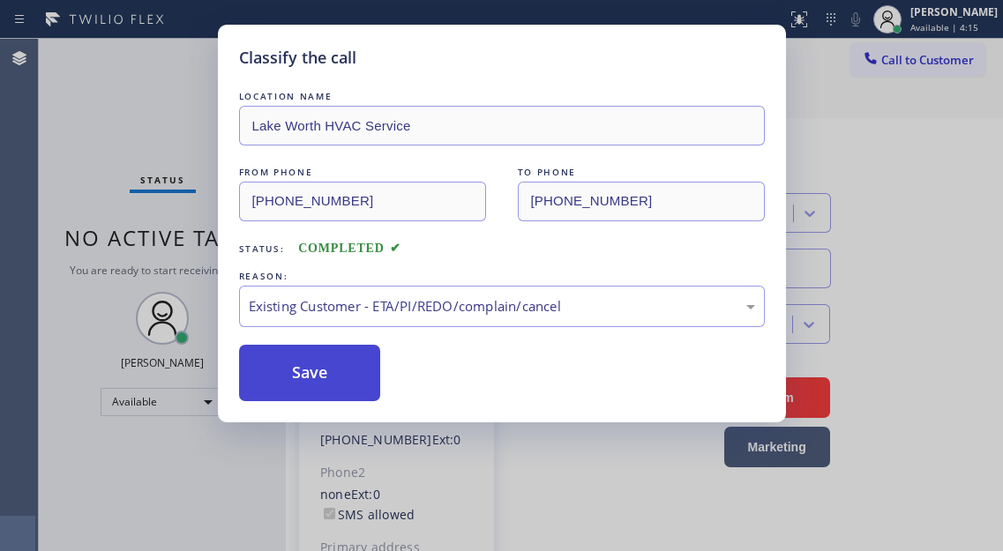
click at [326, 367] on button "Save" at bounding box center [310, 373] width 142 height 56
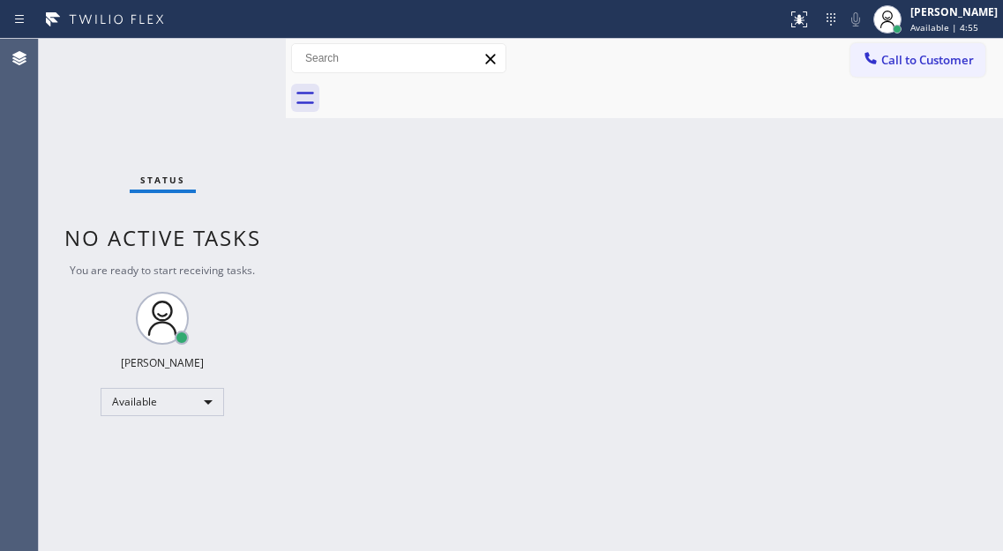
click at [924, 213] on div "Back to Dashboard Change Sender ID Customers Technicians Select a contact Outbo…" at bounding box center [644, 295] width 717 height 512
click at [976, 173] on div "Back to Dashboard Change Sender ID Customers Technicians Select a contact Outbo…" at bounding box center [644, 295] width 717 height 512
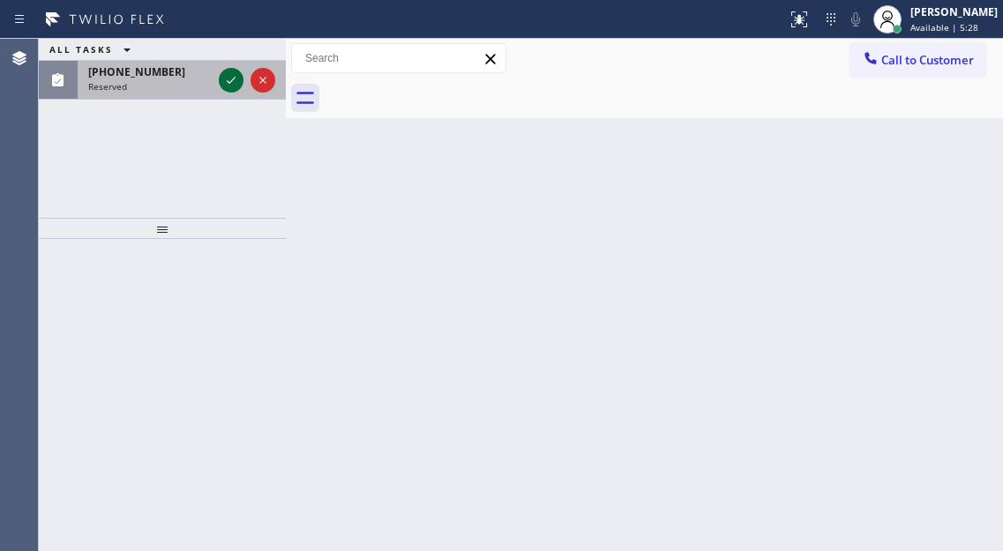
click at [221, 83] on div at bounding box center [231, 80] width 25 height 21
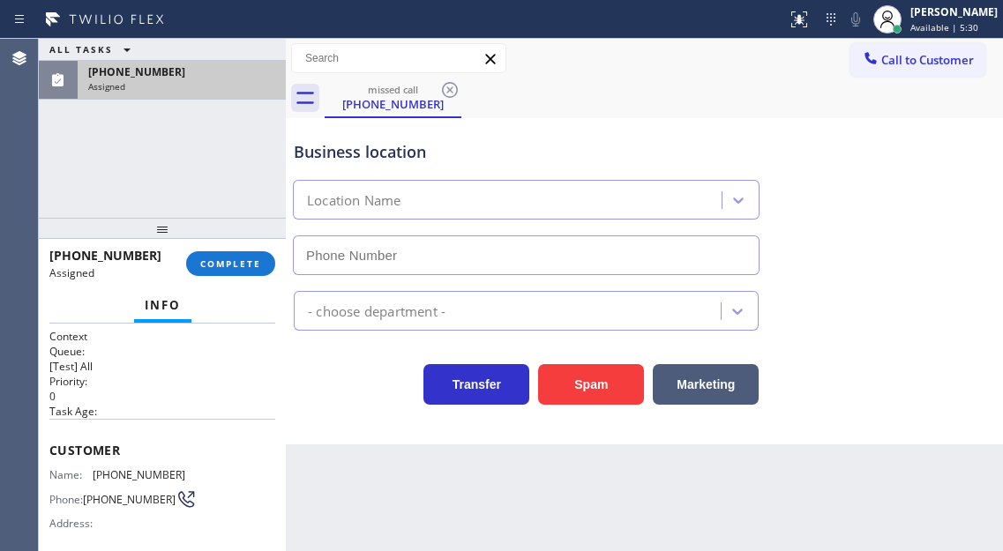
type input "(510) 737-7017"
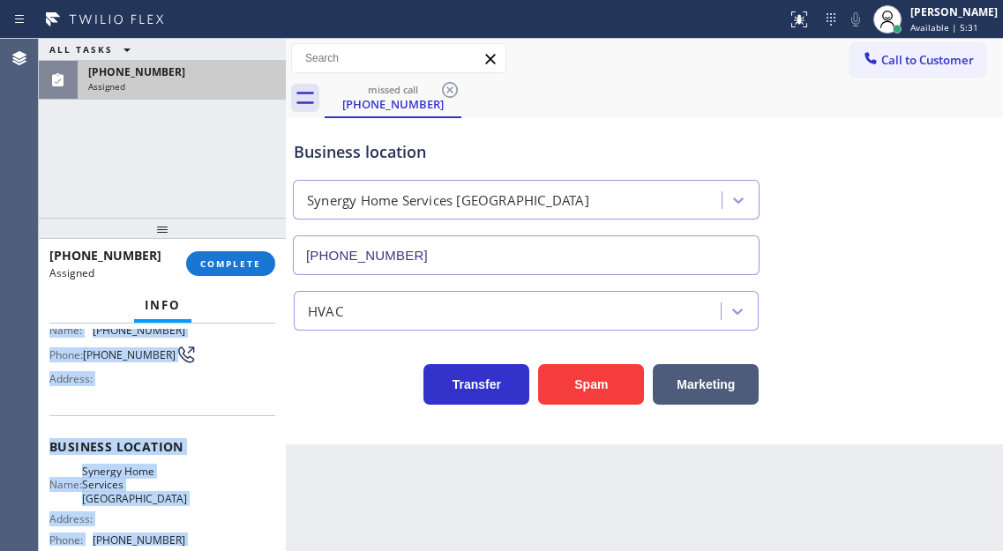
scroll to position [301, 0]
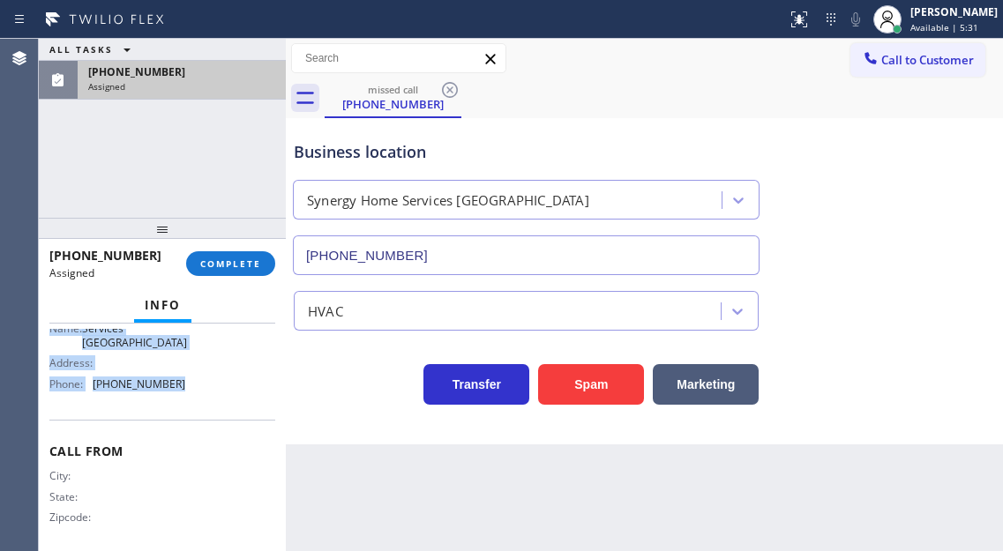
drag, startPoint x: 48, startPoint y: 449, endPoint x: 194, endPoint y: 382, distance: 161.0
click at [194, 382] on div "Context Queue: [Test] All Priority: 0 Task Age: Customer Name: (510) 604-3436 P…" at bounding box center [162, 438] width 247 height 228
copy div "Customer Name: (510) 604-3436 Phone: (510) 604-3436 Address: Business location …"
click at [251, 255] on button "COMPLETE" at bounding box center [230, 263] width 89 height 25
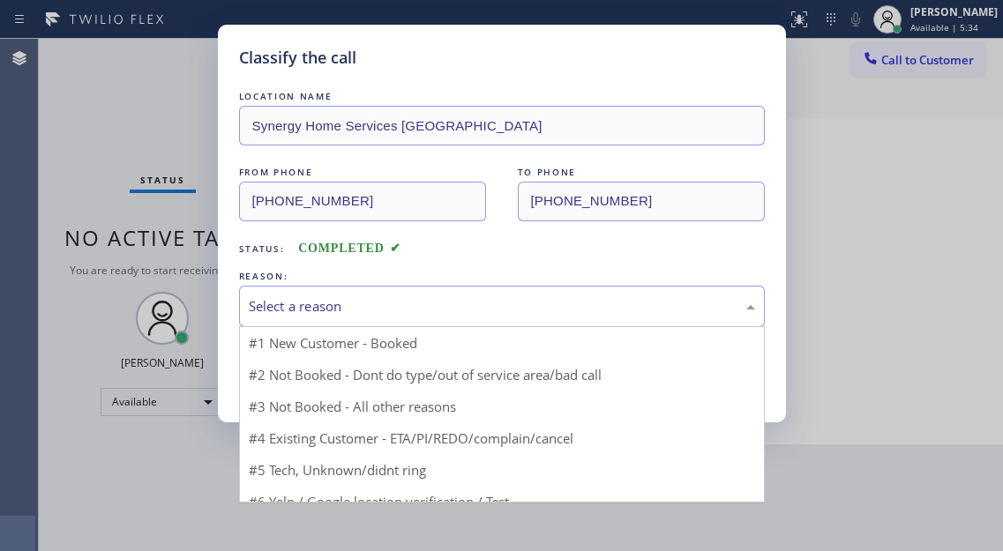
click at [409, 295] on div "Select a reason" at bounding box center [502, 306] width 526 height 41
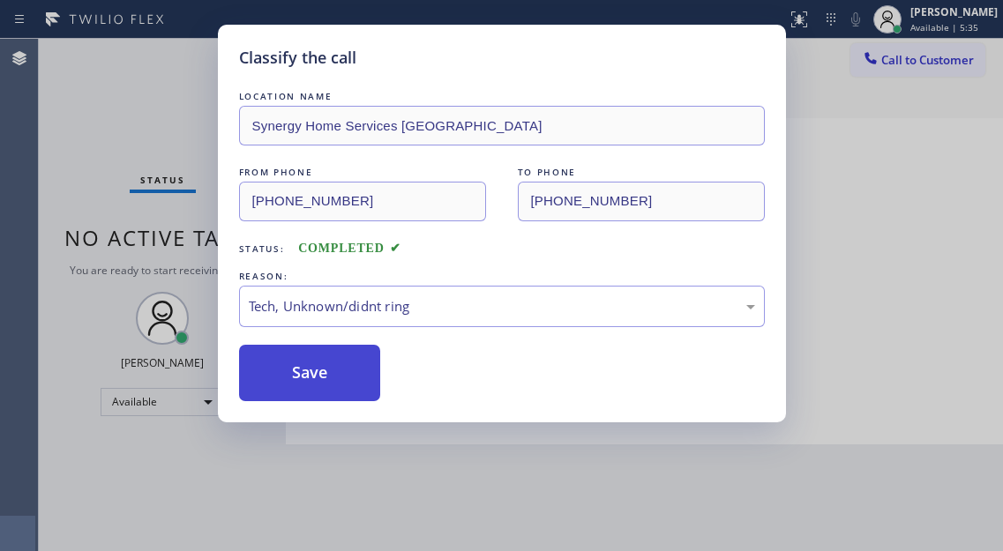
click at [356, 395] on button "Save" at bounding box center [310, 373] width 142 height 56
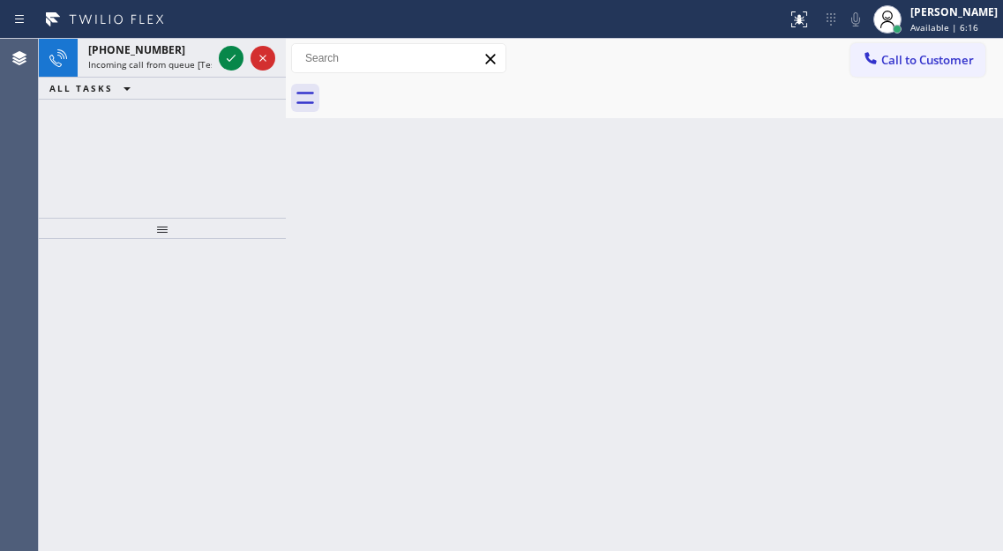
drag, startPoint x: 921, startPoint y: 142, endPoint x: 831, endPoint y: 142, distance: 90.0
click at [921, 142] on div "Back to Dashboard Change Sender ID Customers Technicians Select a contact Outbo…" at bounding box center [644, 295] width 717 height 512
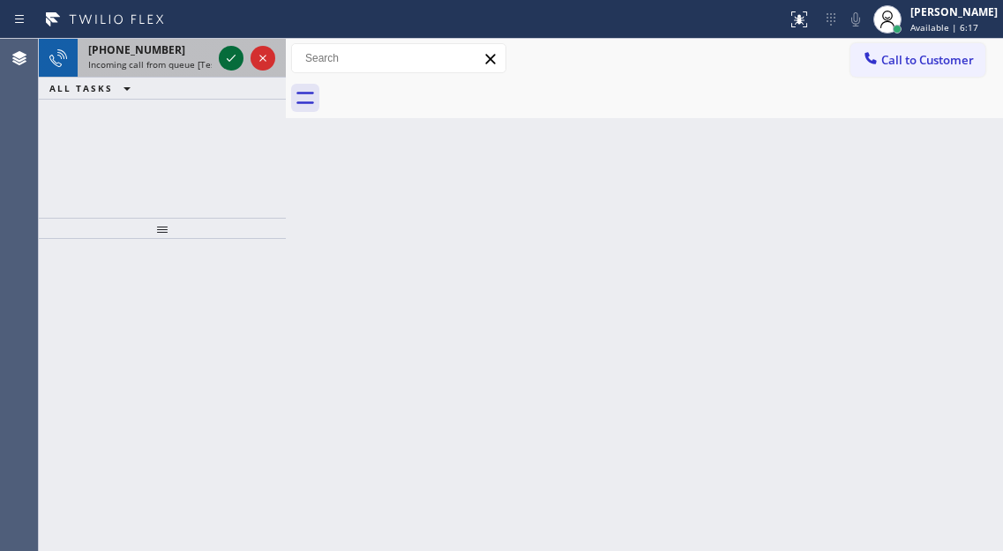
click at [223, 64] on icon at bounding box center [231, 58] width 21 height 21
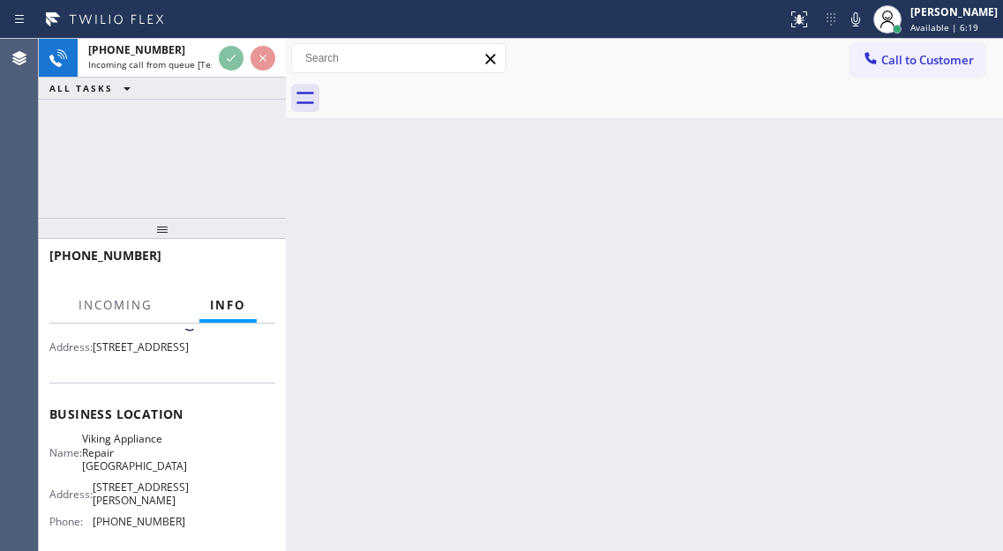
scroll to position [176, 0]
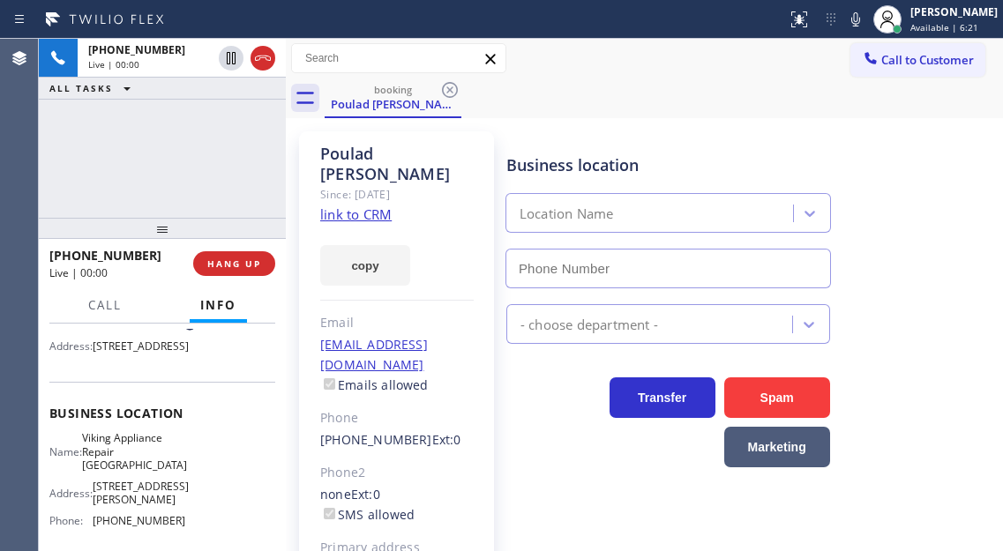
type input "(415) 965-3863"
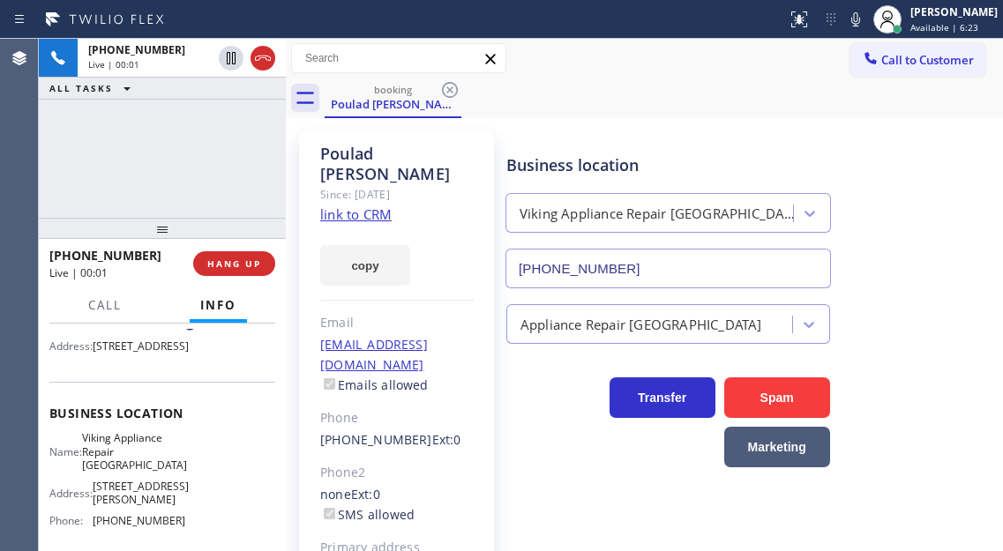
click at [371, 206] on link "link to CRM" at bounding box center [355, 215] width 71 height 18
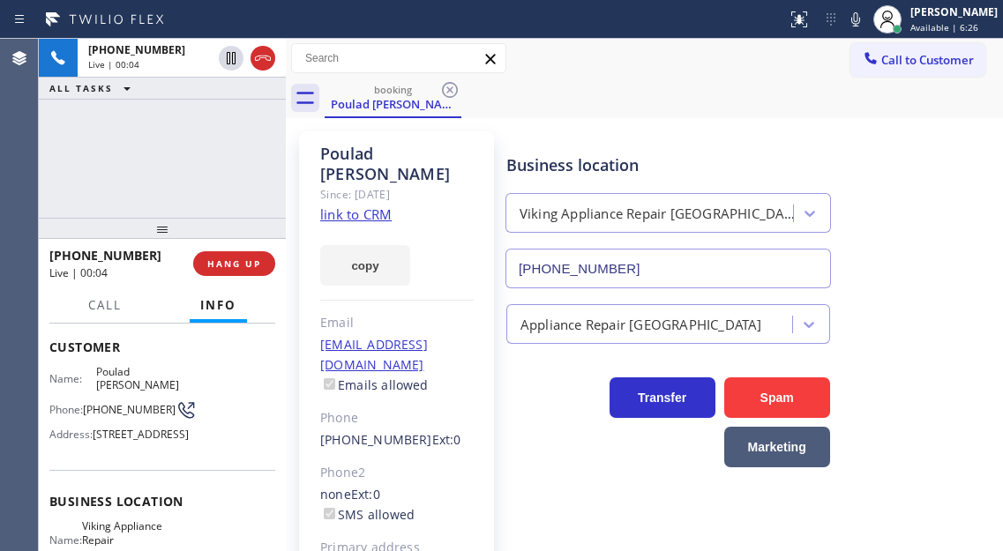
click at [122, 403] on span "(714) 273-8866" at bounding box center [129, 409] width 93 height 13
copy div "(714) 273-8866"
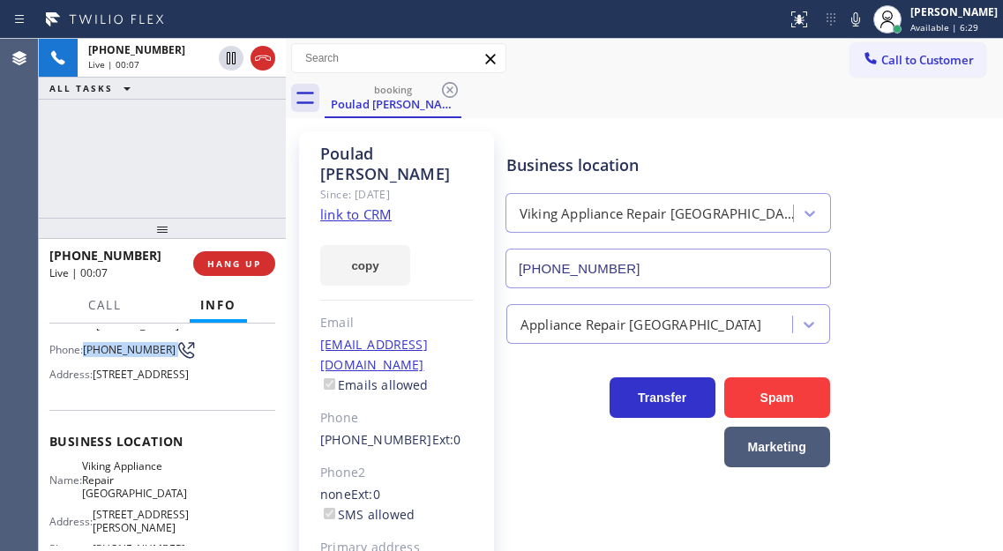
scroll to position [265, 0]
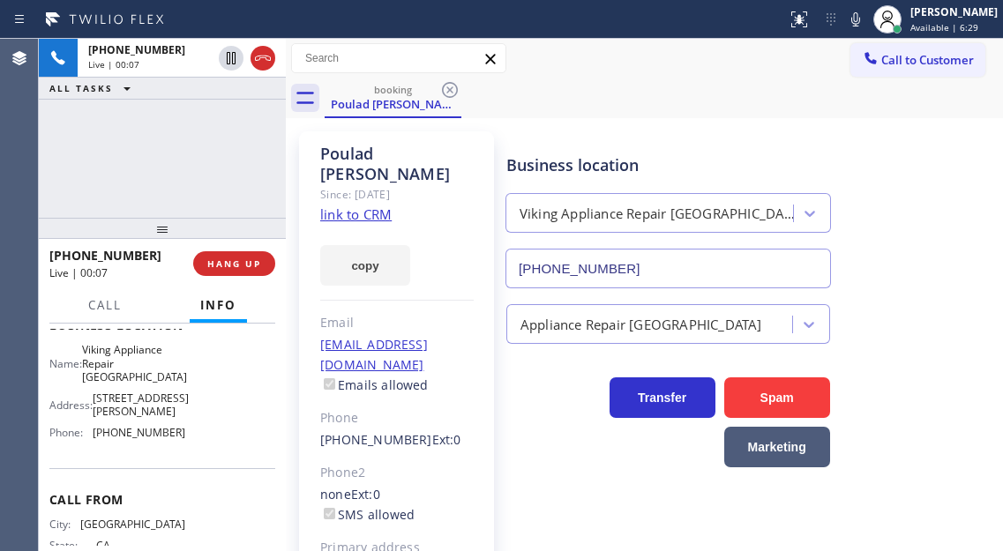
click at [134, 384] on span "Viking Appliance Repair San Francisco" at bounding box center [134, 363] width 105 height 41
copy span "Viking Appliance Repair San Francisco"
click at [154, 439] on span "(415) 965-3863" at bounding box center [139, 432] width 93 height 13
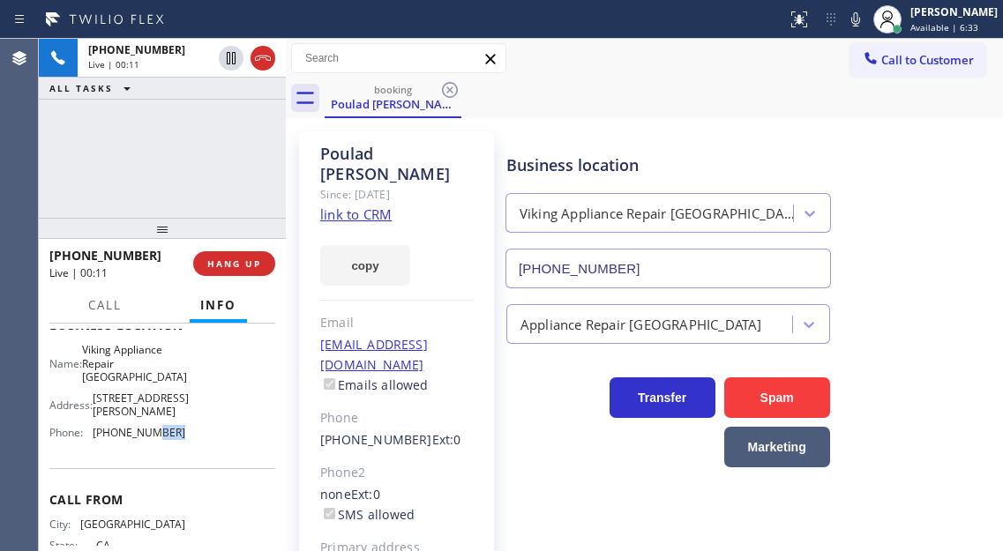
click at [154, 439] on span "(415) 965-3863" at bounding box center [139, 432] width 93 height 13
copy span "(415) 965-3863"
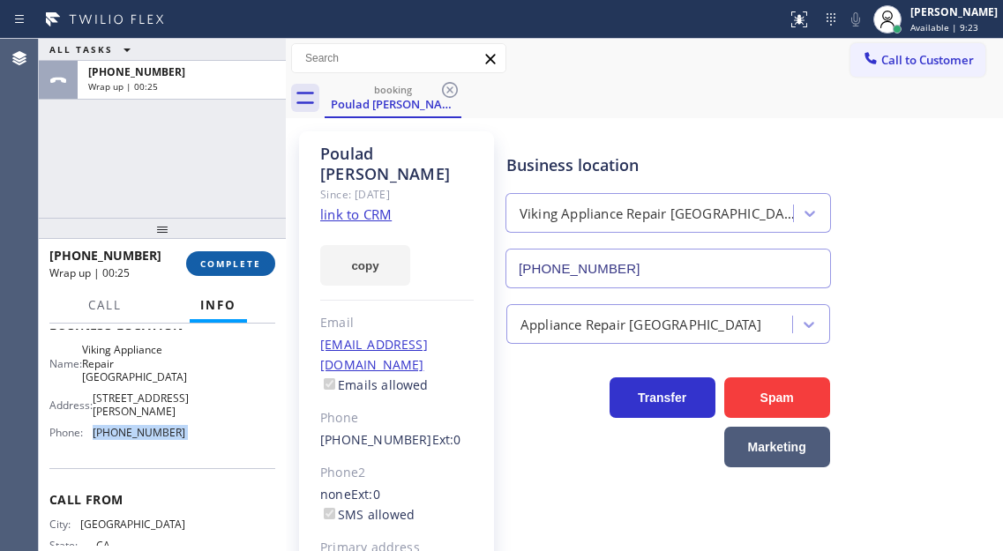
click at [217, 268] on span "COMPLETE" at bounding box center [230, 264] width 61 height 12
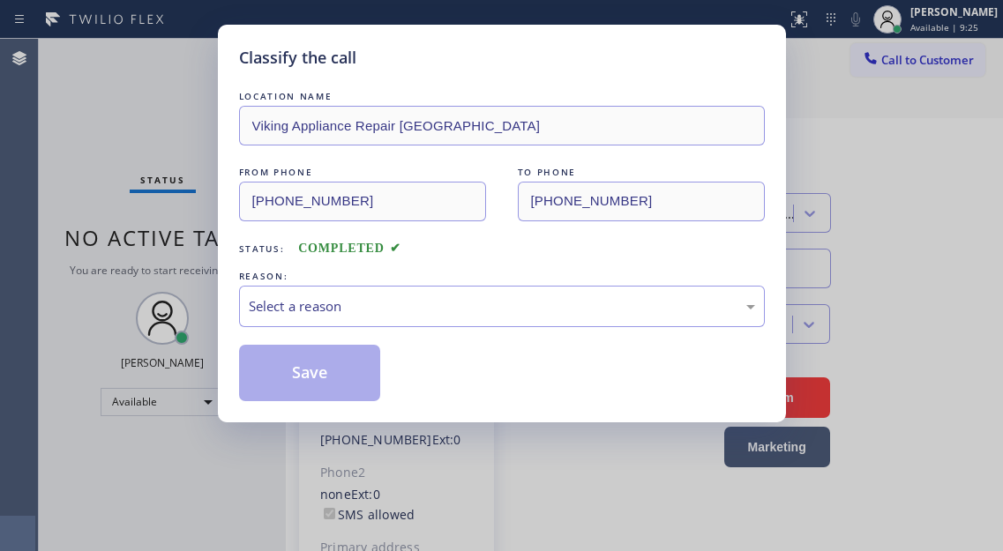
click at [402, 333] on div "LOCATION NAME Viking Appliance Repair San Francisco FROM PHONE (714) 273-8866 T…" at bounding box center [502, 244] width 526 height 314
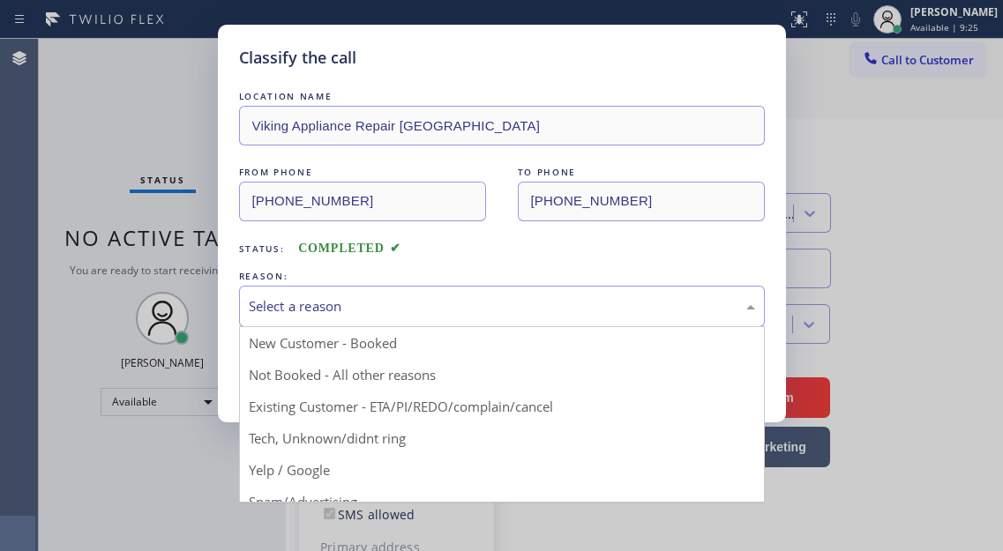
click at [400, 321] on div "Select a reason" at bounding box center [502, 306] width 526 height 41
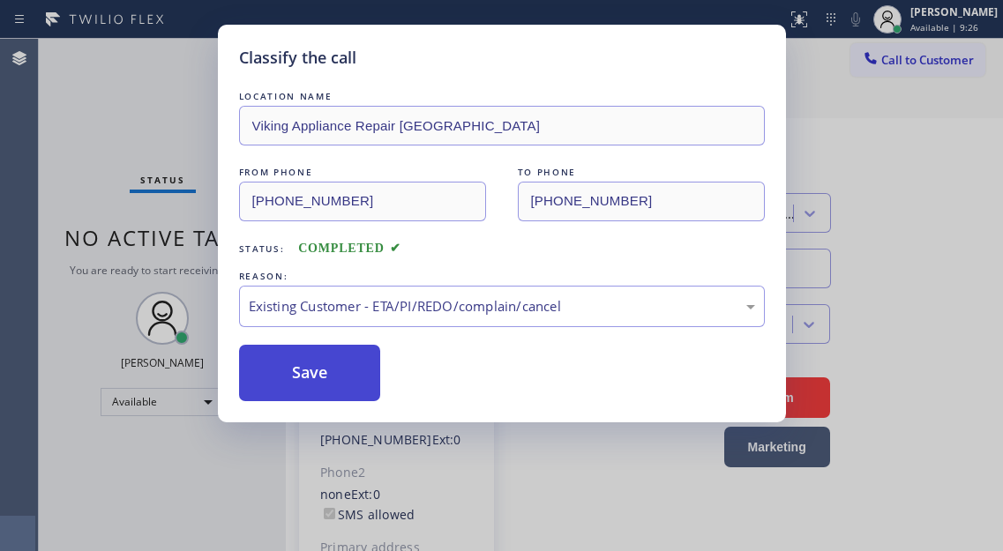
click at [370, 386] on button "Save" at bounding box center [310, 373] width 142 height 56
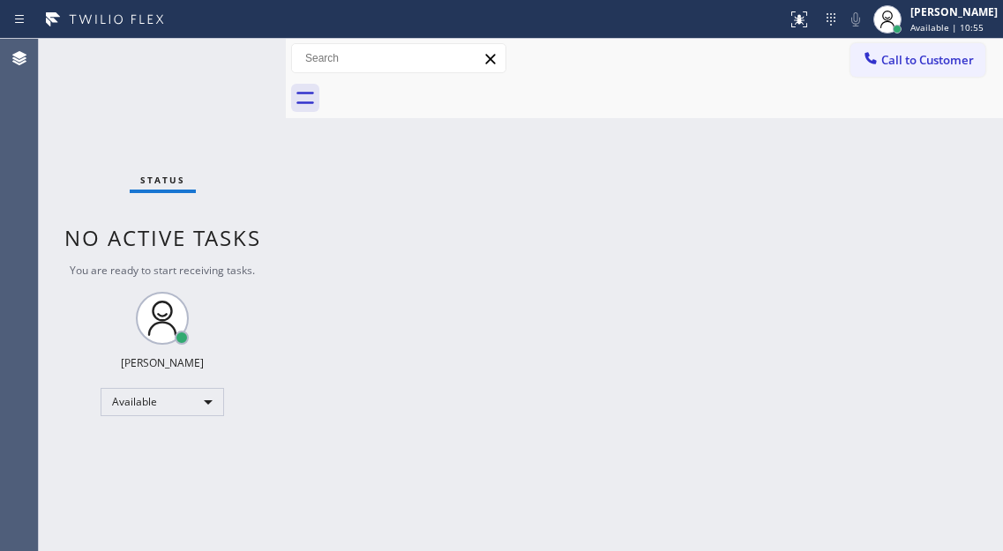
click at [223, 78] on div "Status No active tasks You are ready to start receiving tasks. [PERSON_NAME]" at bounding box center [162, 295] width 247 height 512
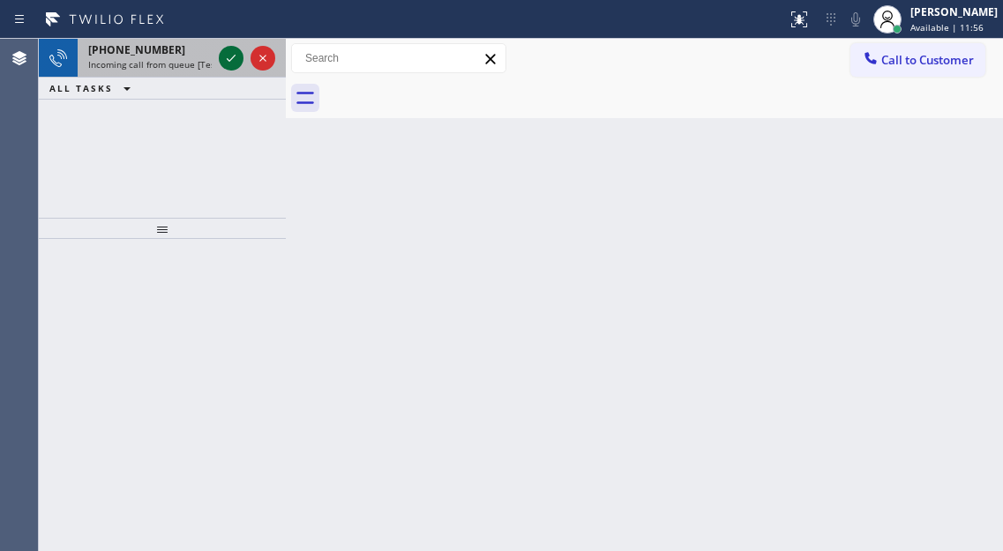
click at [228, 61] on icon at bounding box center [231, 58] width 9 height 7
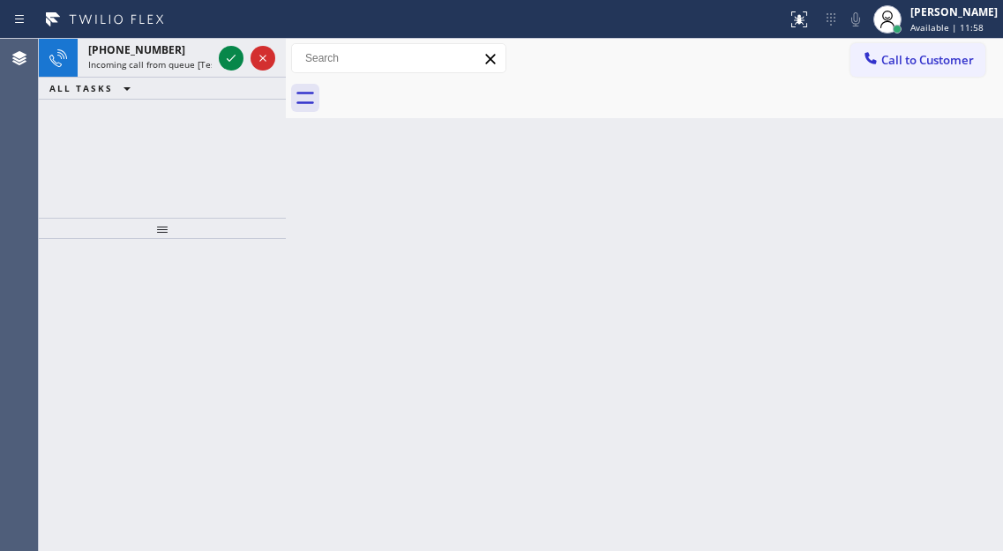
click at [229, 60] on icon at bounding box center [231, 58] width 21 height 21
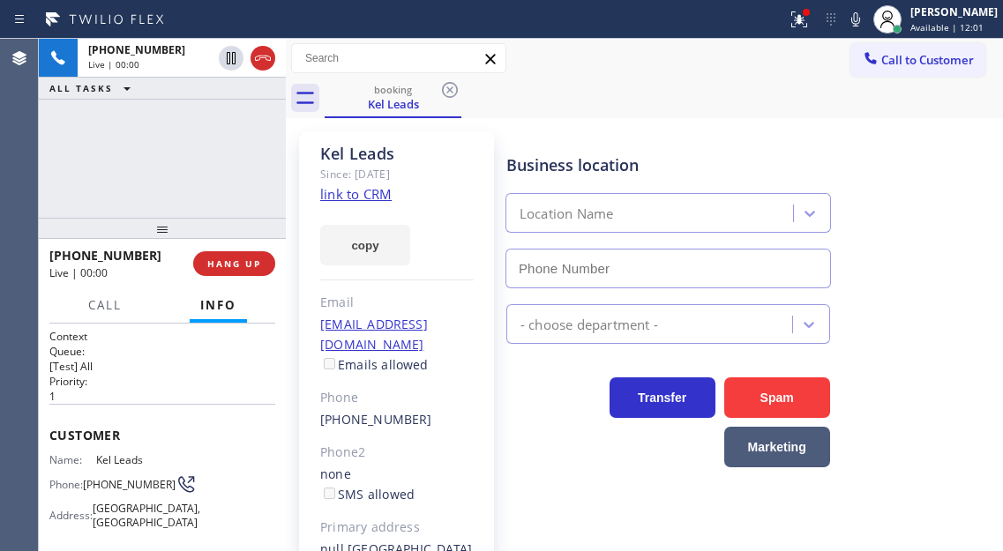
type input "(562) 526-0641"
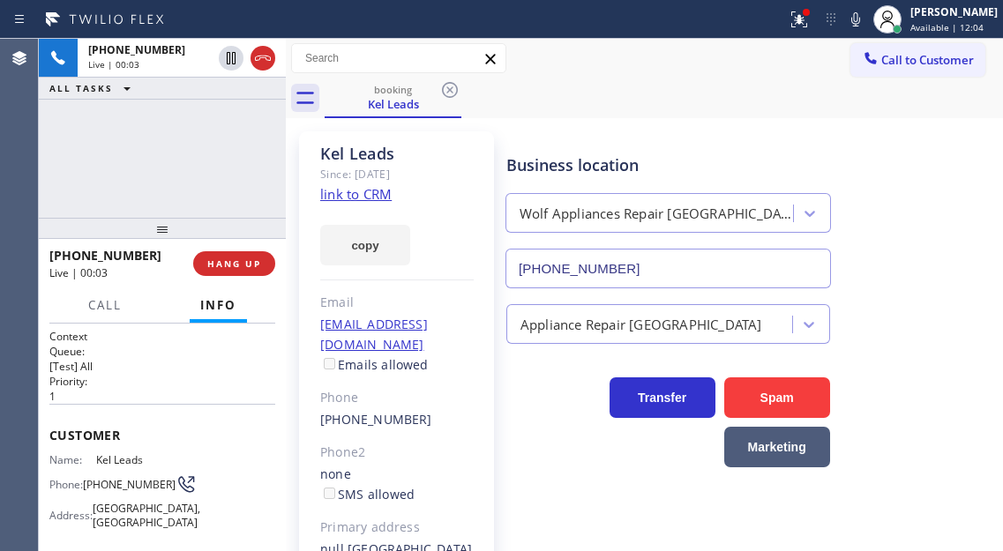
click at [379, 196] on link "link to CRM" at bounding box center [355, 194] width 71 height 18
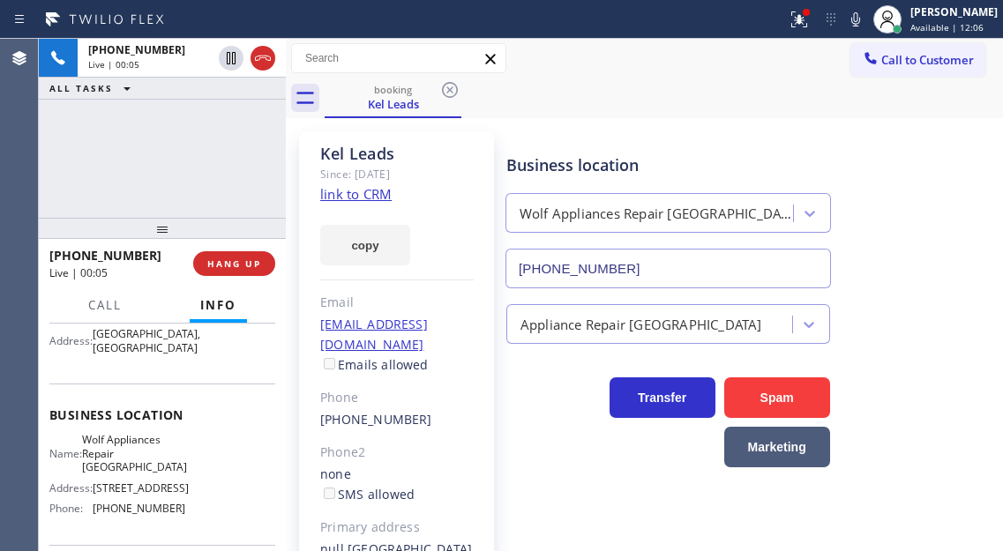
scroll to position [176, 0]
click at [810, 22] on icon at bounding box center [799, 19] width 21 height 21
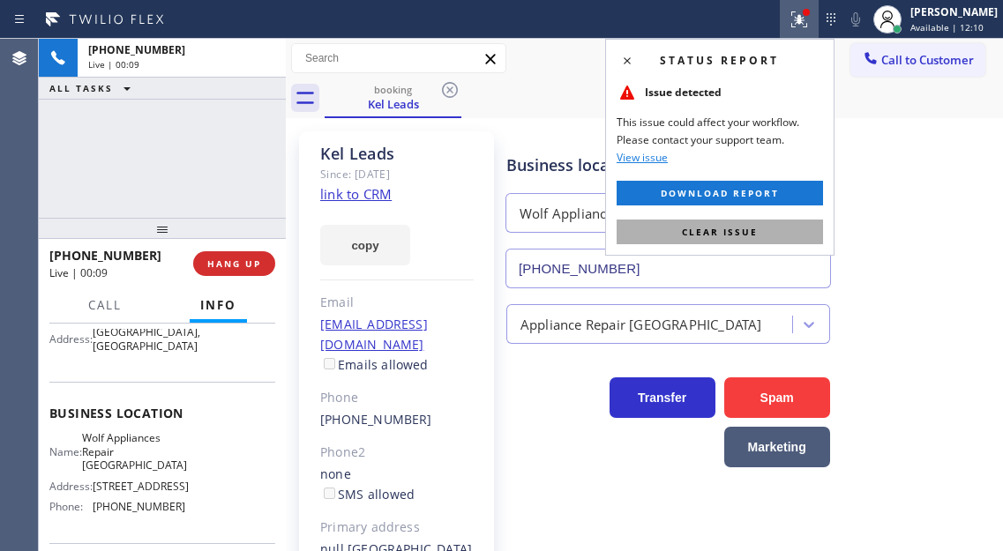
click at [800, 220] on button "Clear issue" at bounding box center [720, 232] width 206 height 25
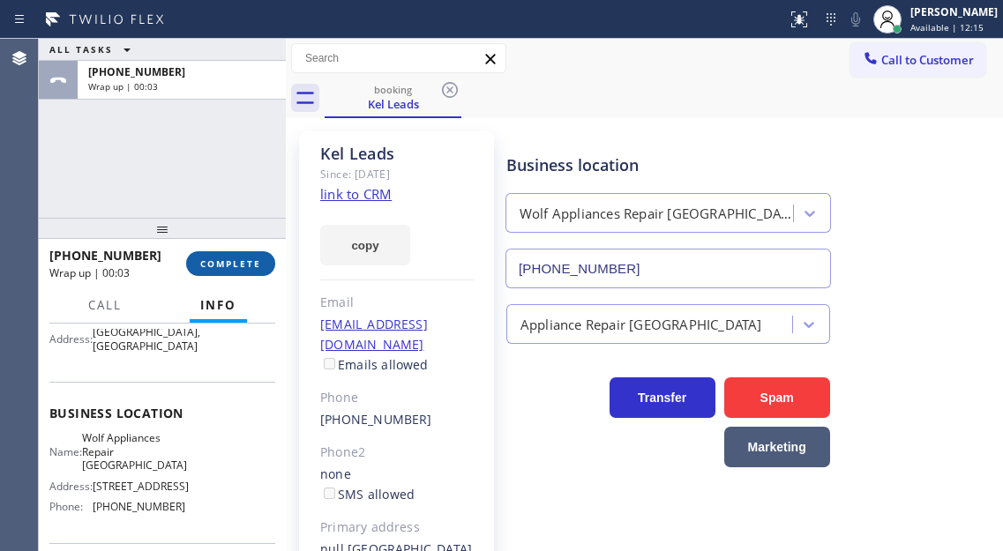
click at [215, 261] on span "COMPLETE" at bounding box center [230, 264] width 61 height 12
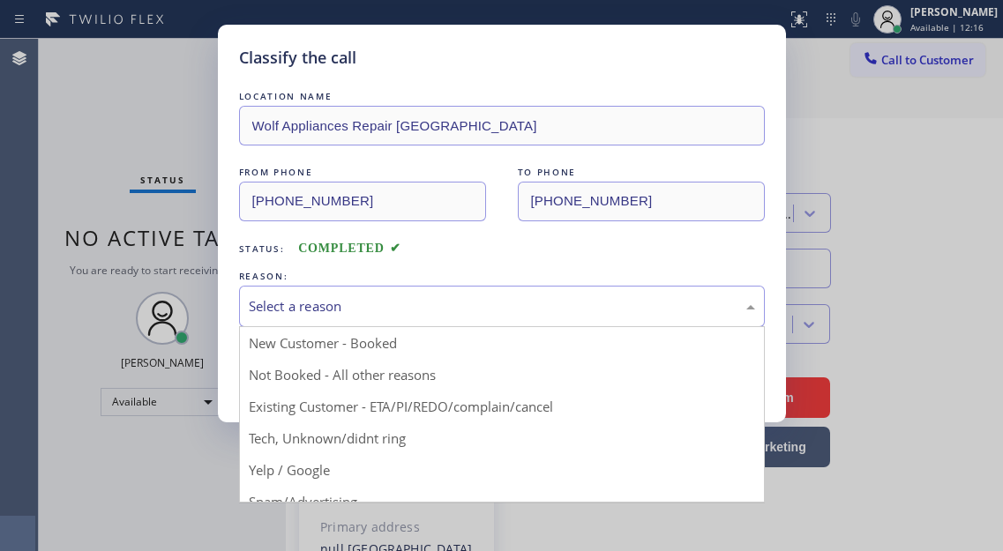
click at [415, 296] on div "Select a reason" at bounding box center [502, 306] width 506 height 20
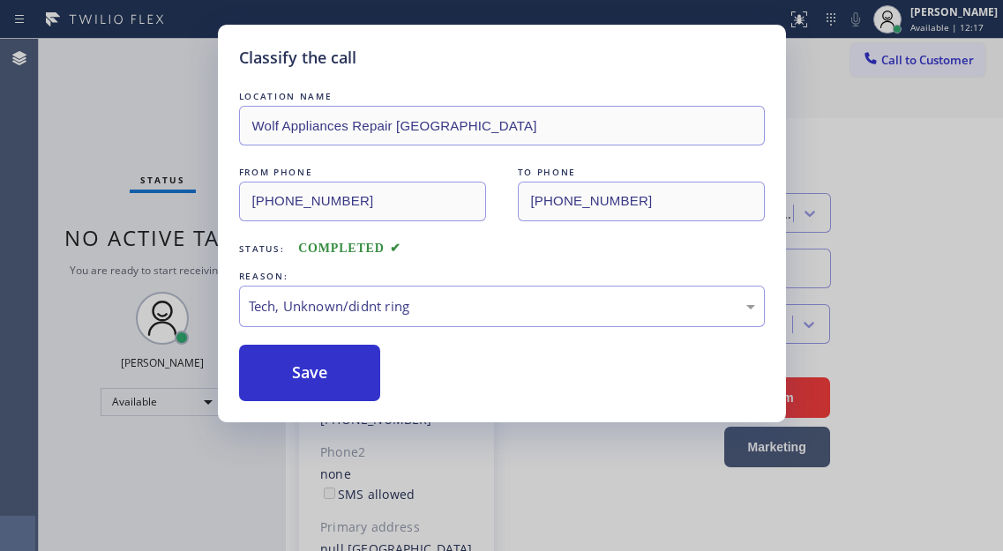
click at [339, 341] on div "LOCATION NAME Wolf Appliances Repair Simi Valley FROM PHONE (818) 903-7489 TO P…" at bounding box center [502, 244] width 526 height 314
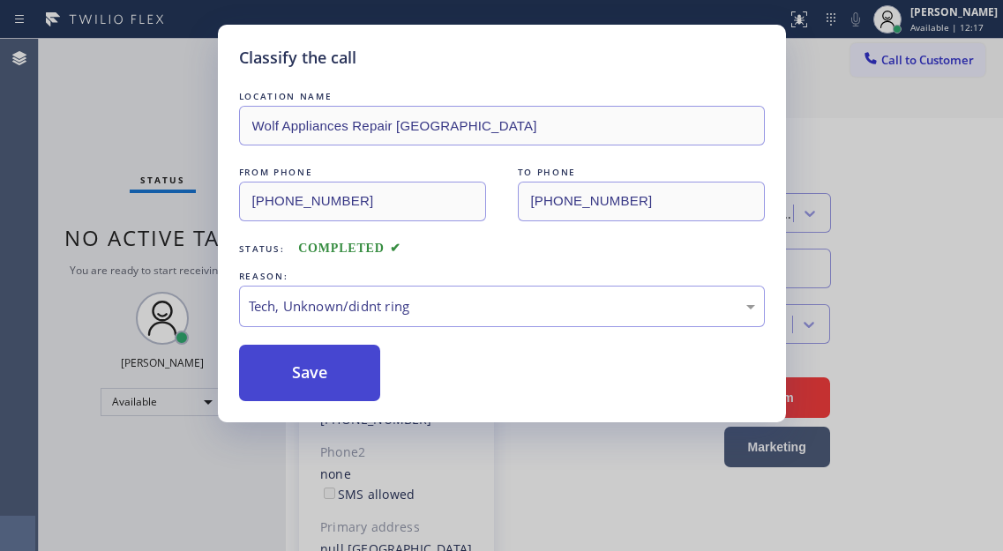
click at [334, 358] on button "Save" at bounding box center [310, 373] width 142 height 56
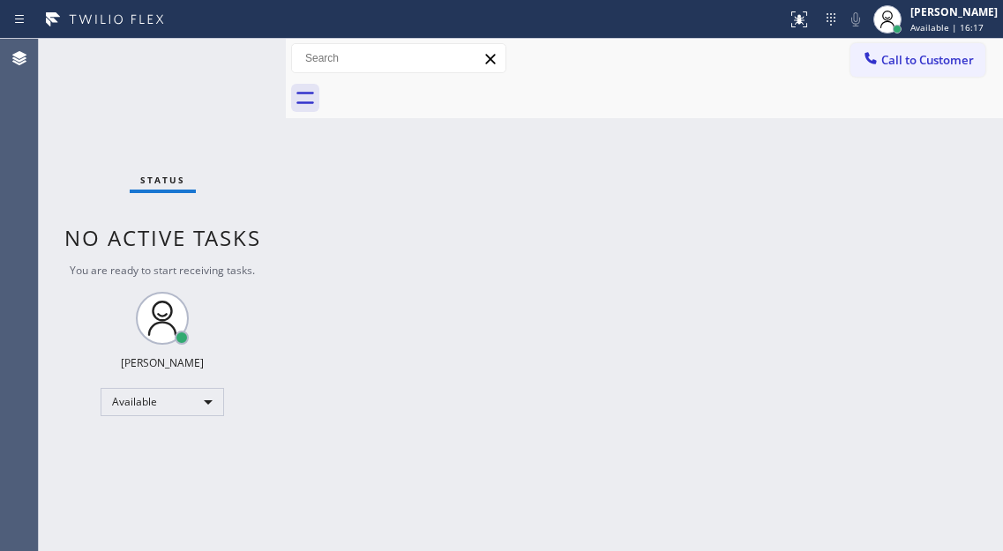
click at [950, 180] on div "Back to Dashboard Change Sender ID Customers Technicians Select a contact Outbo…" at bounding box center [644, 295] width 717 height 512
click at [237, 68] on div "Status No active tasks You are ready to start receiving tasks. [PERSON_NAME]" at bounding box center [162, 295] width 247 height 512
click at [233, 62] on div "Status No active tasks You are ready to start receiving tasks. [PERSON_NAME]" at bounding box center [162, 295] width 247 height 512
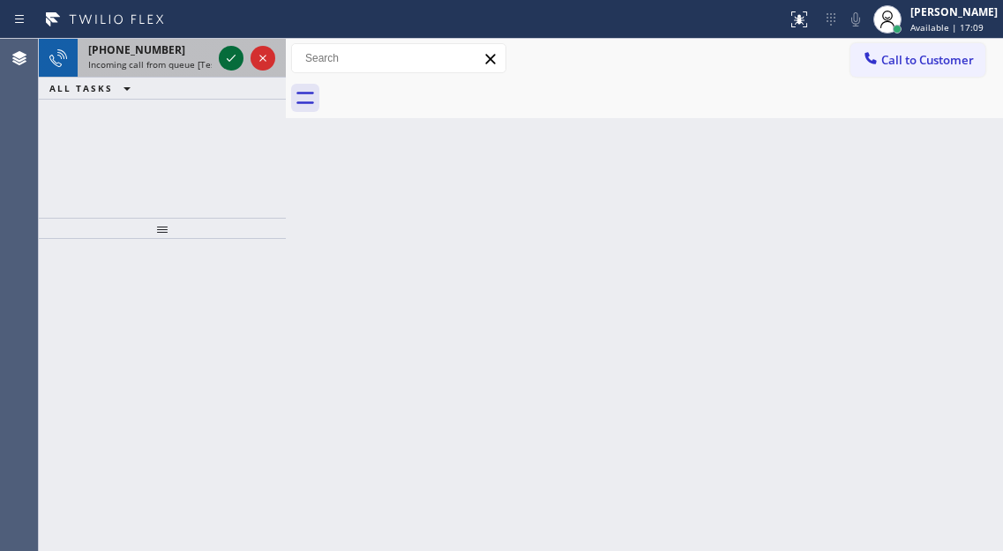
click at [233, 61] on icon at bounding box center [231, 58] width 21 height 21
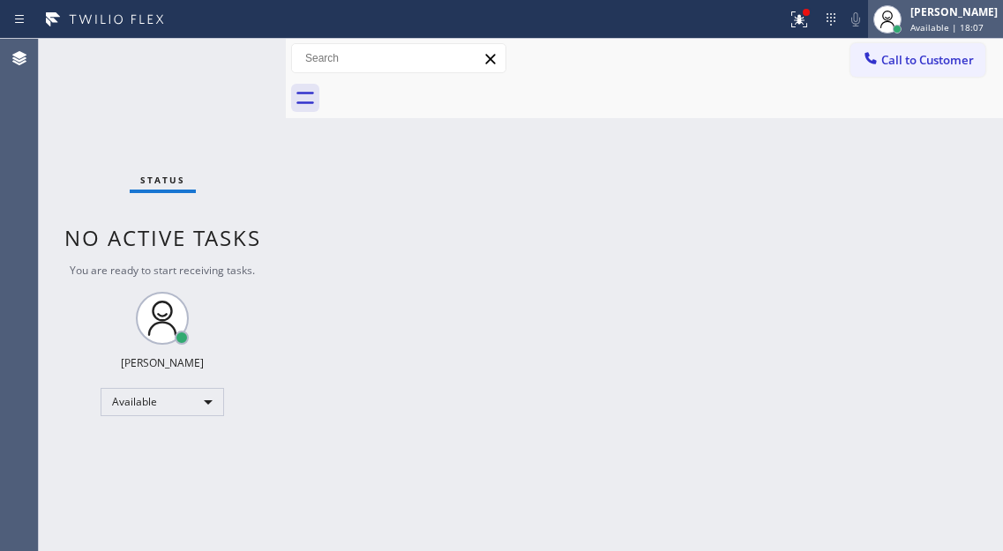
click at [954, 29] on span "Available | 18:07" at bounding box center [946, 27] width 73 height 12
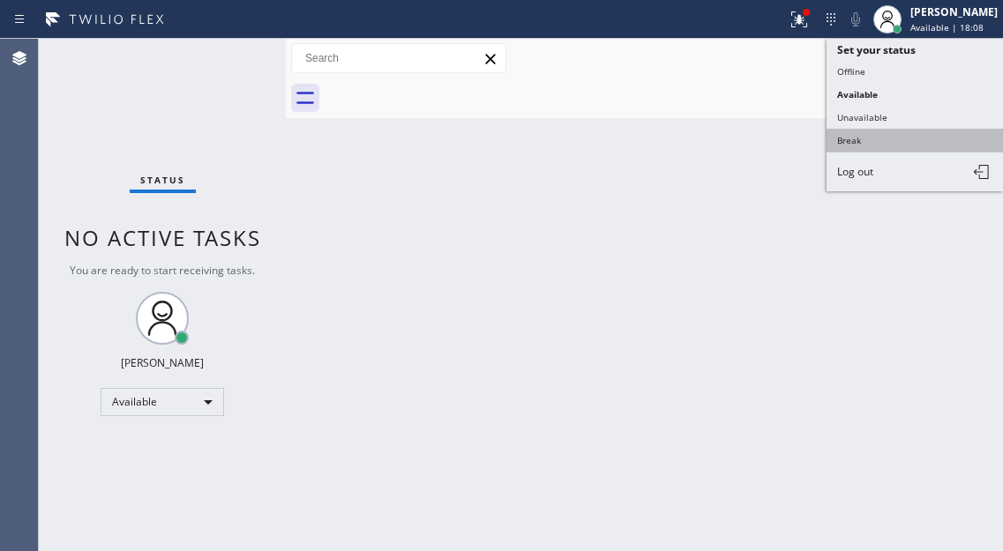
click at [928, 146] on button "Break" at bounding box center [915, 140] width 176 height 23
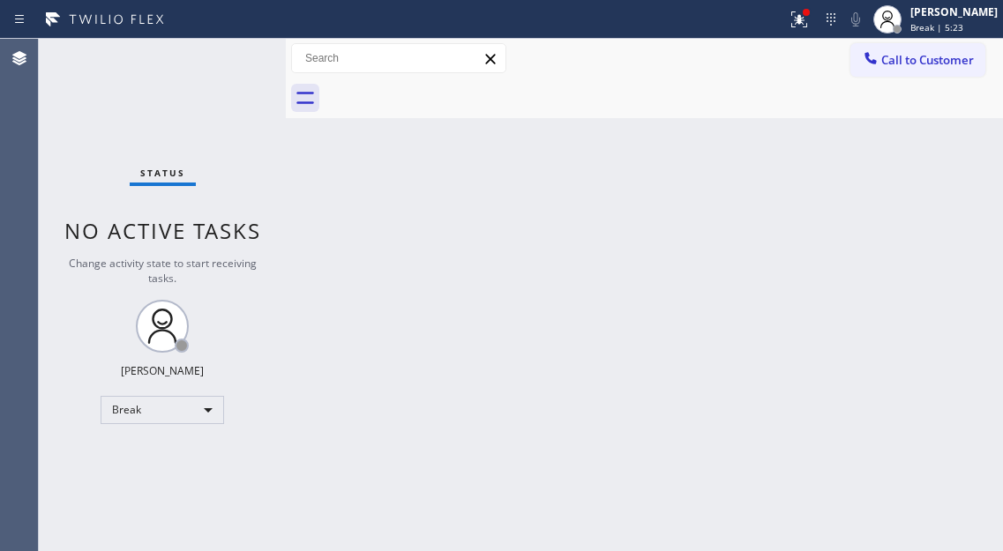
click at [940, 165] on div "Back to Dashboard Change Sender ID Customers Technicians Select a contact Outbo…" at bounding box center [644, 295] width 717 height 512
click at [810, 25] on icon at bounding box center [799, 19] width 21 height 21
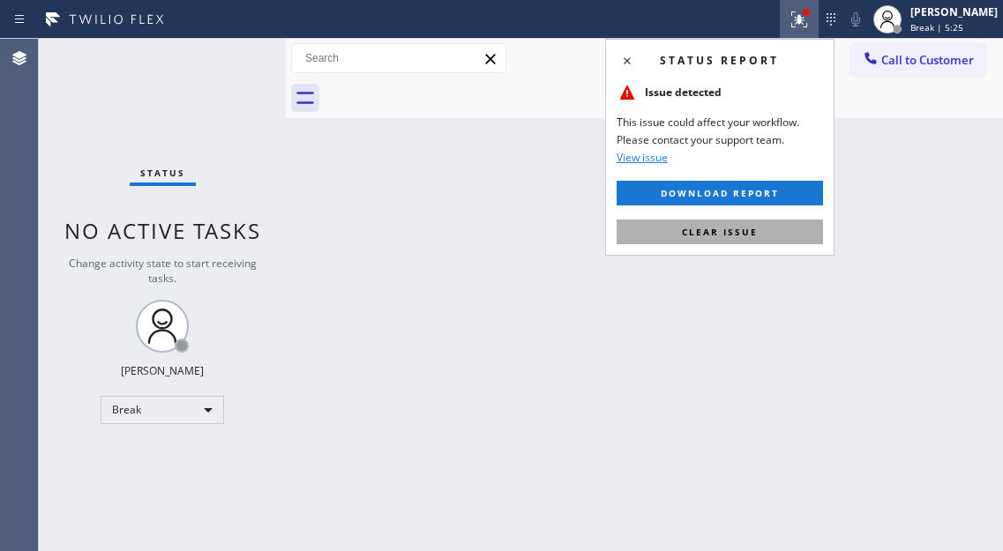
click at [744, 224] on button "Clear issue" at bounding box center [720, 232] width 206 height 25
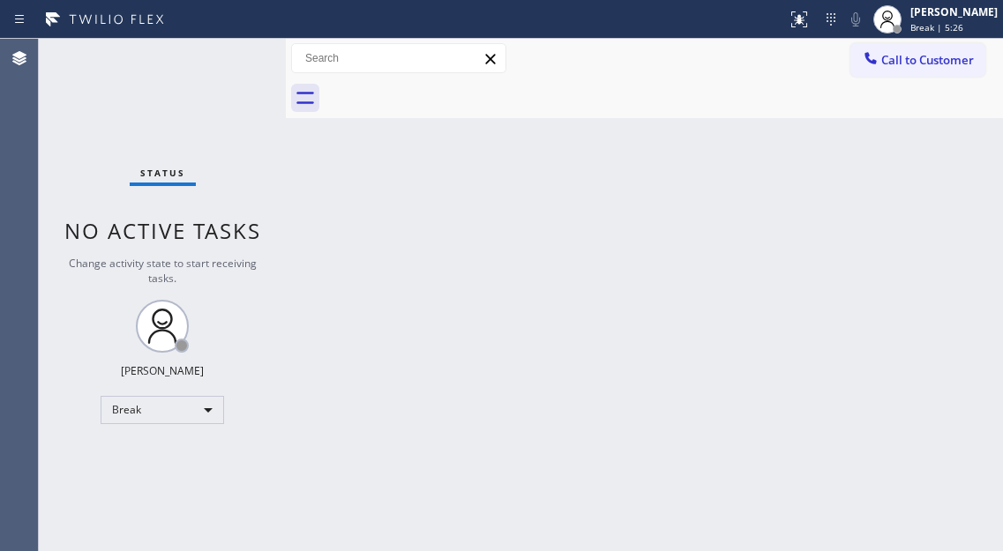
click at [214, 79] on div "Status No active tasks Change activity state to start receiving tasks. [PERSON_…" at bounding box center [162, 295] width 247 height 512
click at [218, 79] on div "Status No active tasks Change activity state to start receiving tasks. [PERSON_…" at bounding box center [162, 295] width 247 height 512
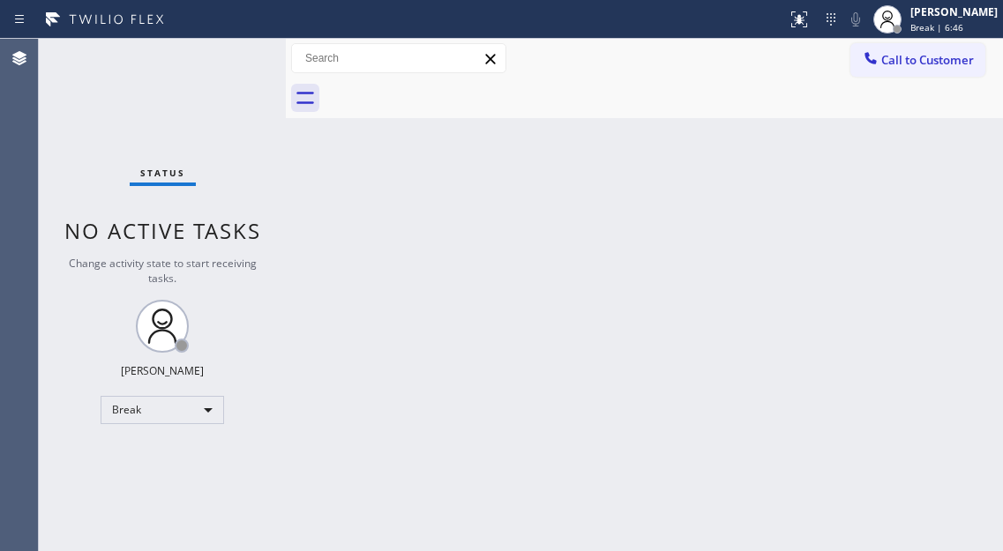
click at [255, 50] on div "Status No active tasks Change activity state to start receiving tasks. [PERSON_…" at bounding box center [162, 295] width 247 height 512
click at [433, 193] on div "Back to Dashboard Change Sender ID Customers Technicians Select a contact Outbo…" at bounding box center [644, 295] width 717 height 512
click at [234, 72] on div "Status No active tasks Change activity state to start receiving tasks. [PERSON_…" at bounding box center [162, 295] width 247 height 512
click at [943, 18] on div "[PERSON_NAME]" at bounding box center [953, 11] width 87 height 15
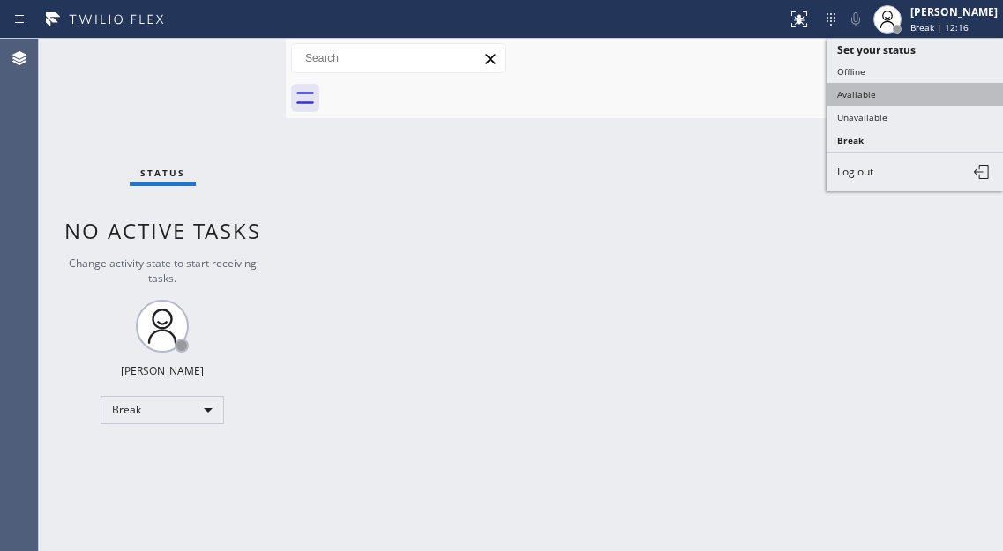
click at [929, 102] on button "Available" at bounding box center [915, 94] width 176 height 23
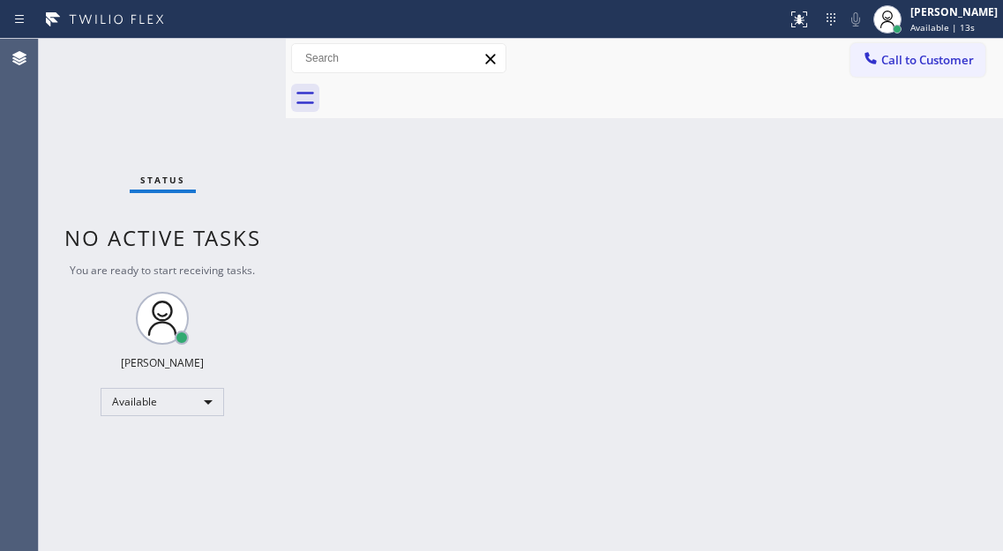
click at [959, 149] on div "Back to Dashboard Change Sender ID Customers Technicians Select a contact Outbo…" at bounding box center [644, 295] width 717 height 512
click at [219, 58] on div "Status No active tasks You are ready to start receiving tasks. [PERSON_NAME]" at bounding box center [162, 295] width 247 height 512
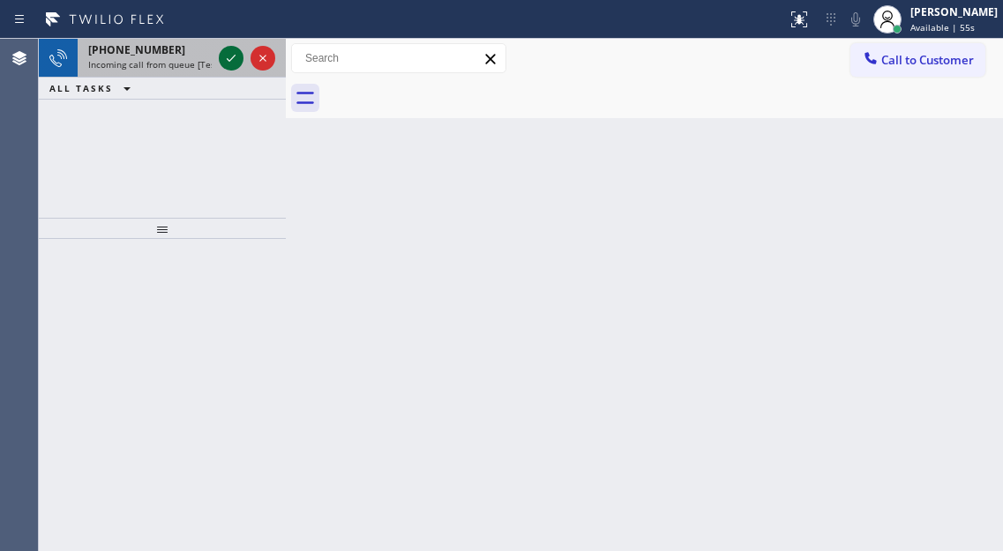
click at [219, 58] on div at bounding box center [231, 58] width 25 height 21
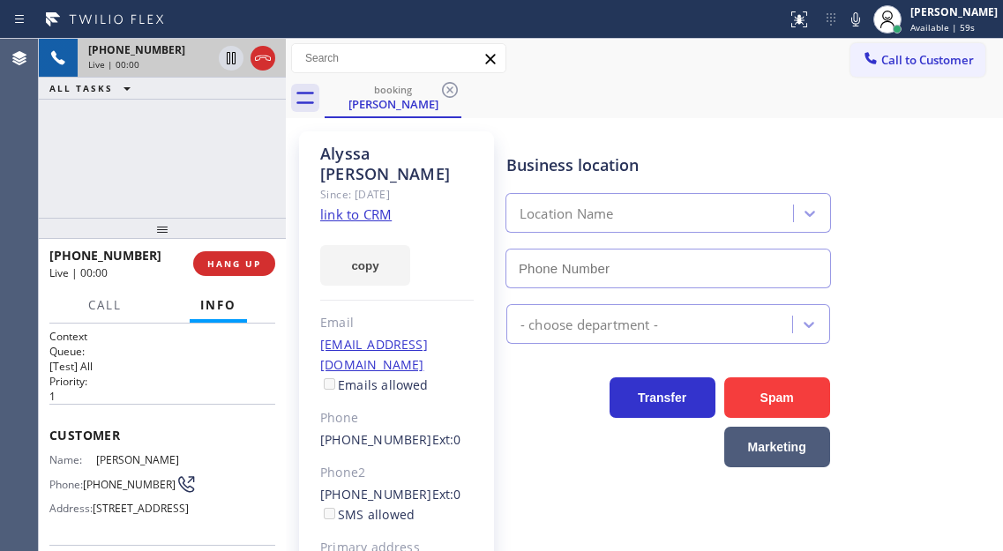
type input "(669) 280-5519"
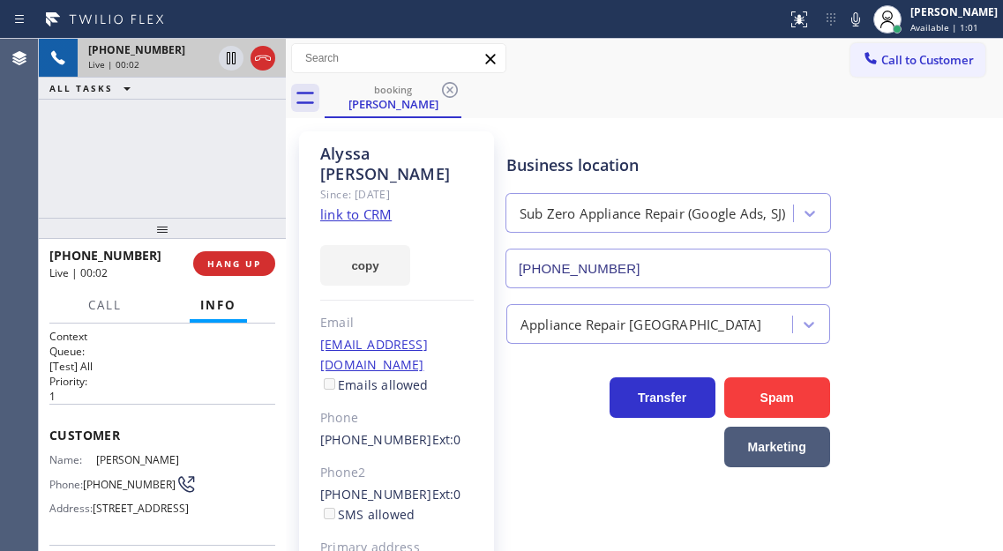
click at [345, 206] on link "link to CRM" at bounding box center [355, 215] width 71 height 18
click at [130, 483] on span "(415) 999-4132" at bounding box center [129, 484] width 93 height 13
copy div "(415) 999-4132"
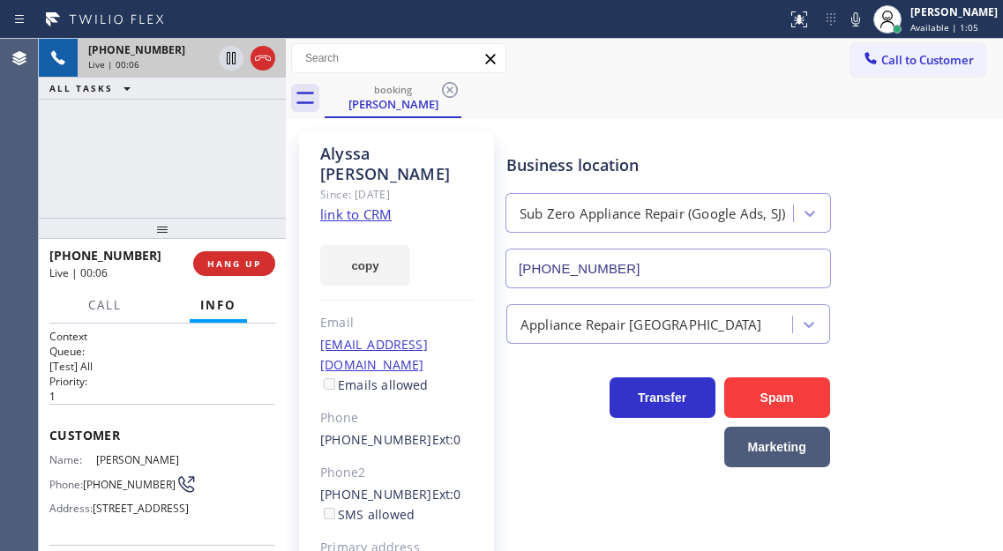
click at [670, 138] on div "Business location Sub Zero Appliance Repair (Google Ads, SJ) (669) 280-5519" at bounding box center [668, 212] width 331 height 153
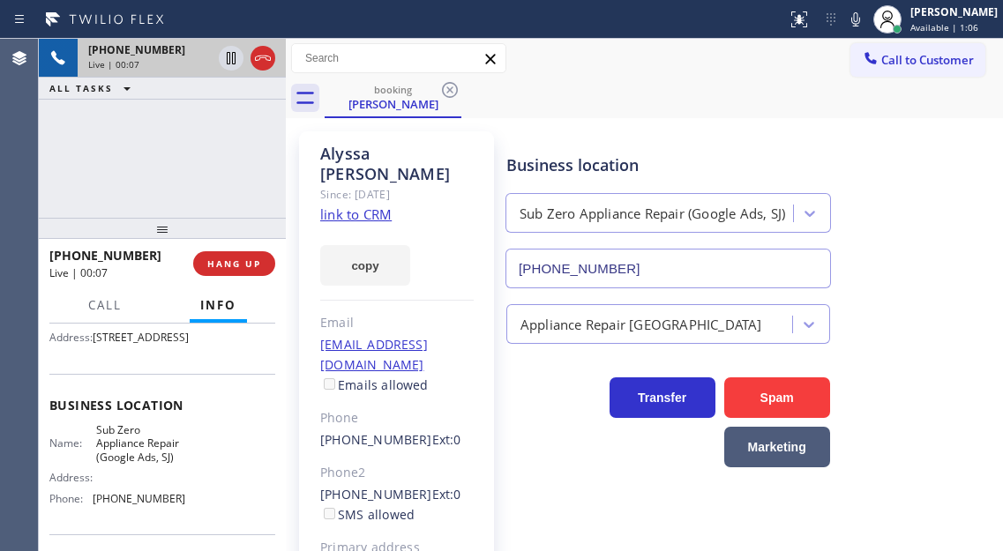
scroll to position [176, 0]
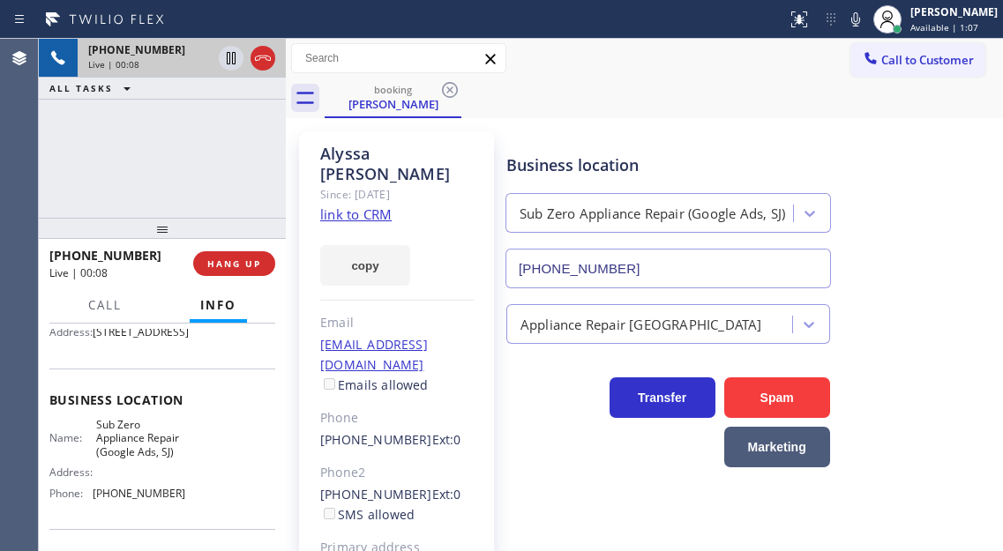
click at [124, 459] on span "Sub Zero Appliance Repair (Google Ads, SJ)" at bounding box center [140, 438] width 88 height 41
copy span "Sub Zero Appliance Repair (Google Ads, SJ)"
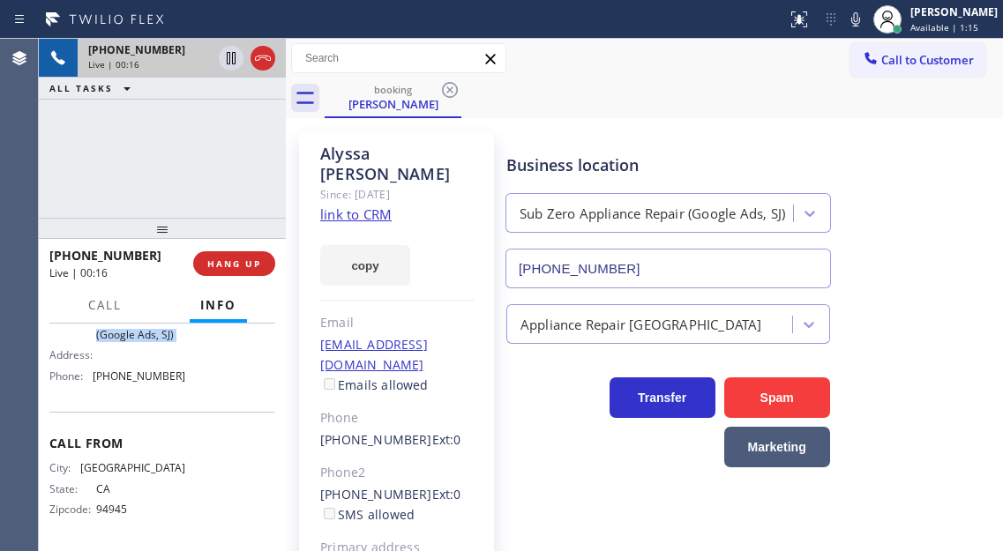
scroll to position [340, 0]
click at [150, 371] on span "(669) 280-5519" at bounding box center [139, 376] width 93 height 13
click at [153, 376] on span "(669) 280-5519" at bounding box center [139, 376] width 93 height 13
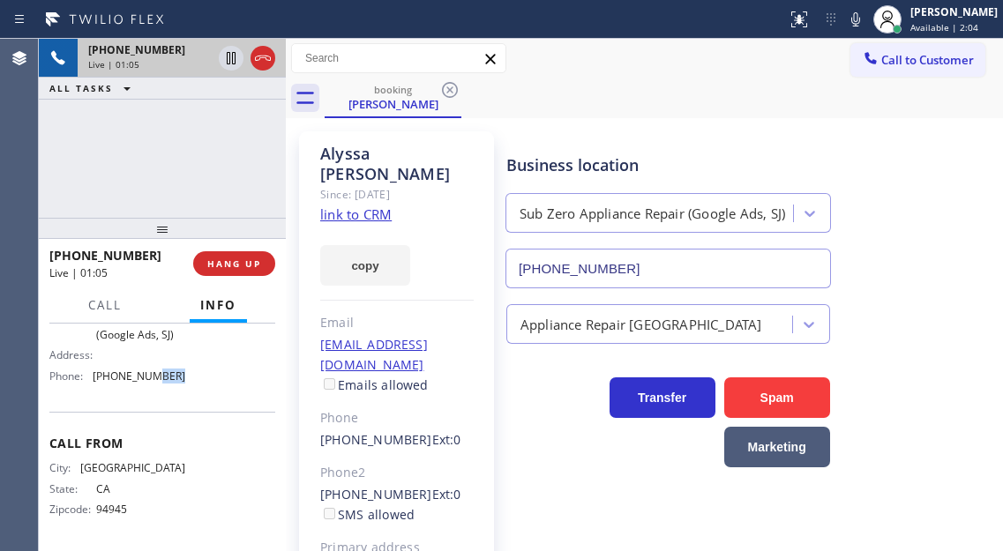
click at [153, 376] on span "(669) 280-5519" at bounding box center [139, 376] width 93 height 13
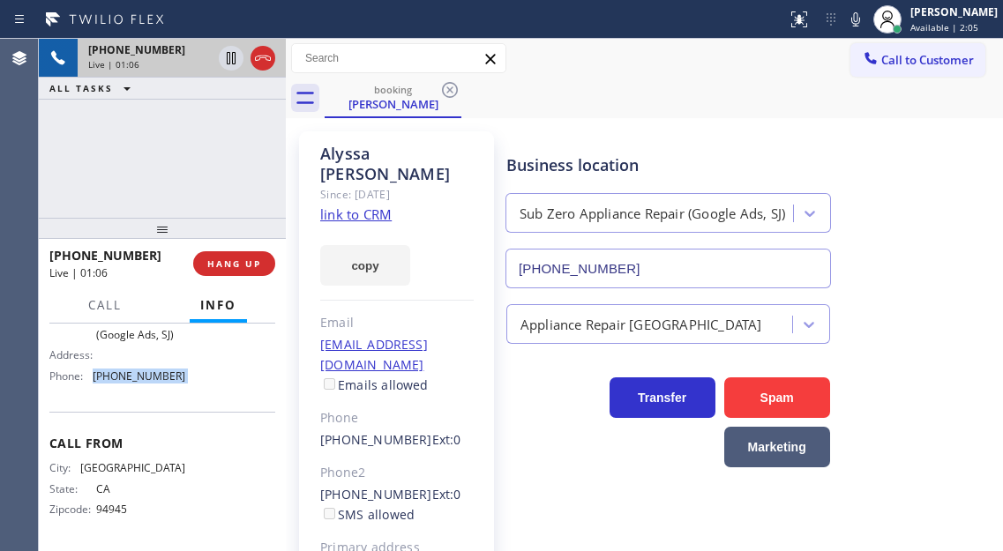
click at [153, 376] on span "(669) 280-5519" at bounding box center [139, 376] width 93 height 13
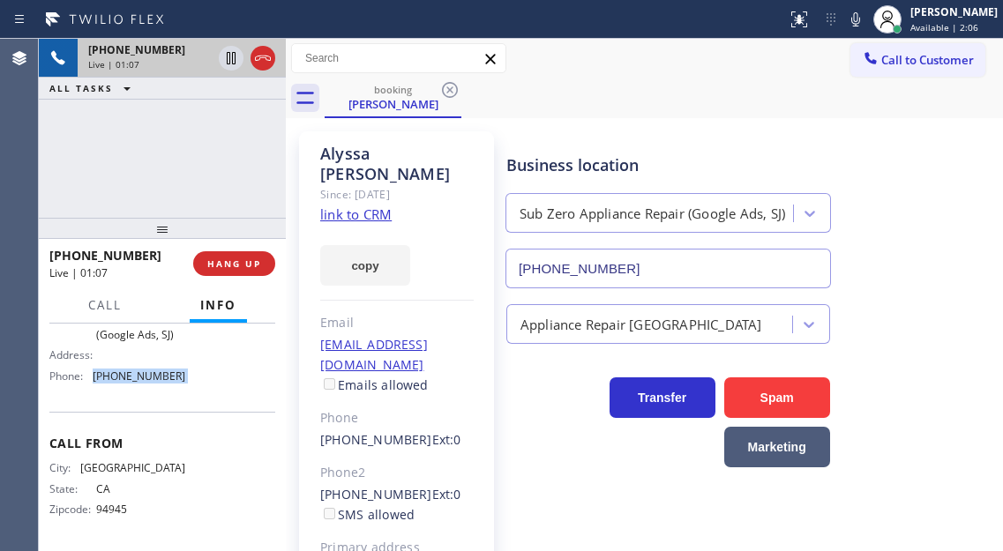
scroll to position [252, 0]
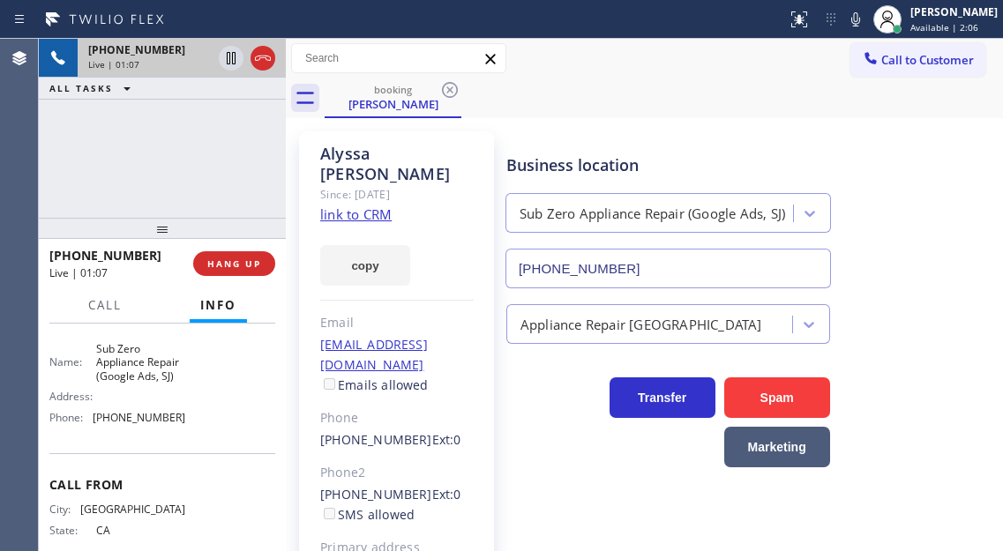
click at [148, 383] on span "Sub Zero Appliance Repair (Google Ads, SJ)" at bounding box center [140, 362] width 88 height 41
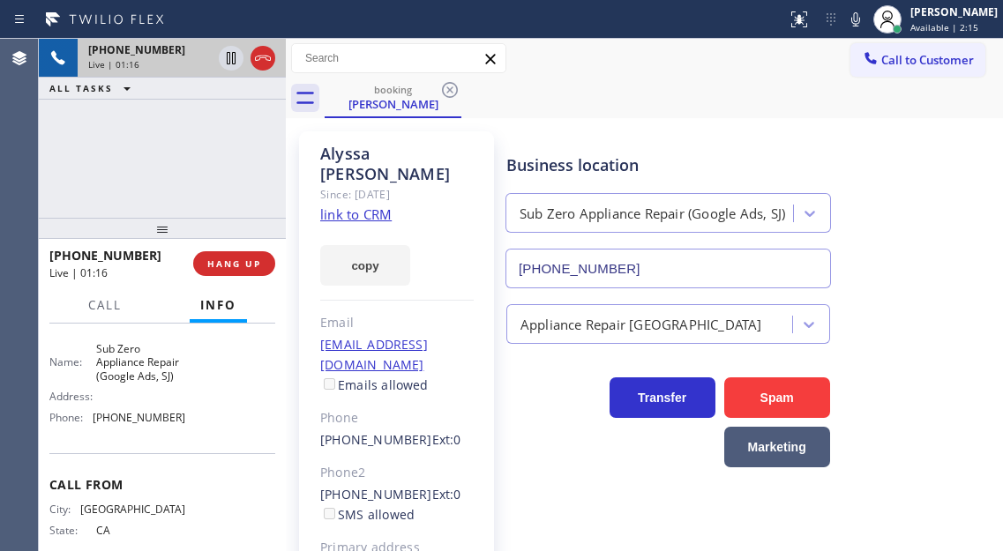
click at [180, 166] on div "+14159994132 Live | 01:16 ALL TASKS ALL TASKS ACTIVE TASKS TASKS IN WRAP UP" at bounding box center [162, 128] width 247 height 179
click at [953, 185] on div "Business location Sub Zero Appliance Repair (Google Ads, SJ) (669) 280-5519" at bounding box center [751, 209] width 496 height 160
click at [217, 146] on div "+14159994132 Live | 01:24 ALL TASKS ALL TASKS ACTIVE TASKS TASKS IN WRAP UP" at bounding box center [162, 128] width 247 height 179
click at [193, 160] on div "+14159994132 Live | 01:40 ALL TASKS ALL TASKS ACTIVE TASKS TASKS IN WRAP UP" at bounding box center [162, 128] width 247 height 179
click at [144, 383] on span "Sub Zero Appliance Repair (Google Ads, SJ)" at bounding box center [140, 362] width 88 height 41
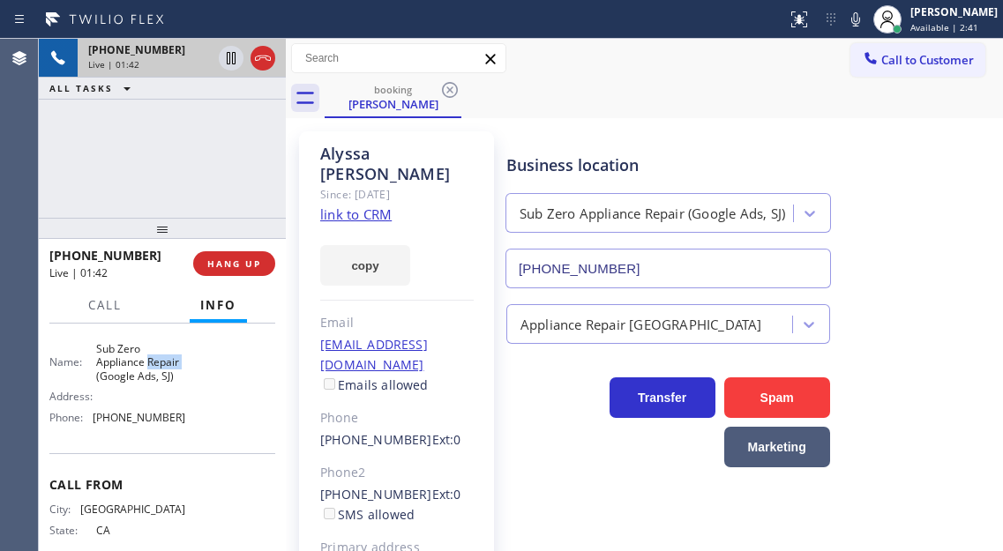
click at [144, 383] on span "Sub Zero Appliance Repair (Google Ads, SJ)" at bounding box center [140, 362] width 88 height 41
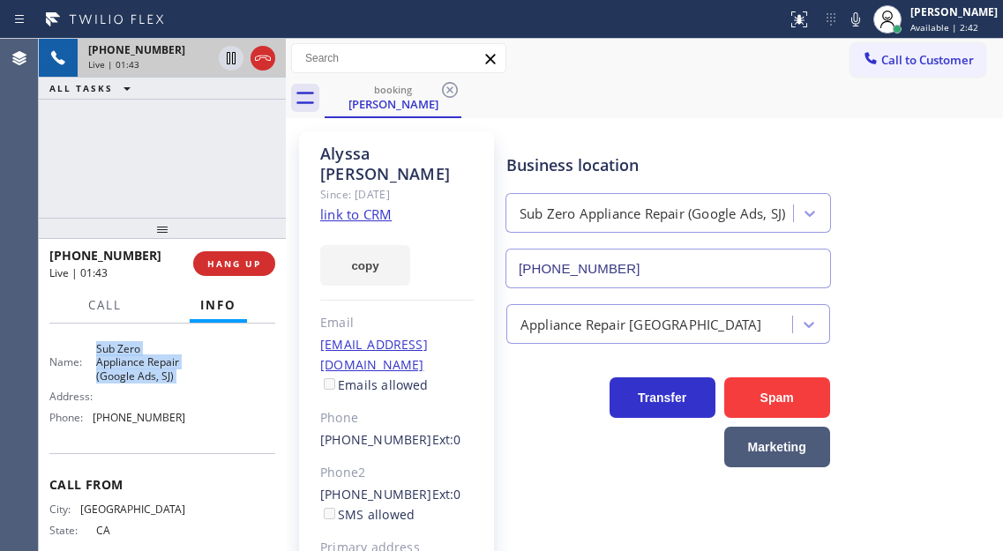
click at [144, 383] on span "Sub Zero Appliance Repair (Google Ads, SJ)" at bounding box center [140, 362] width 88 height 41
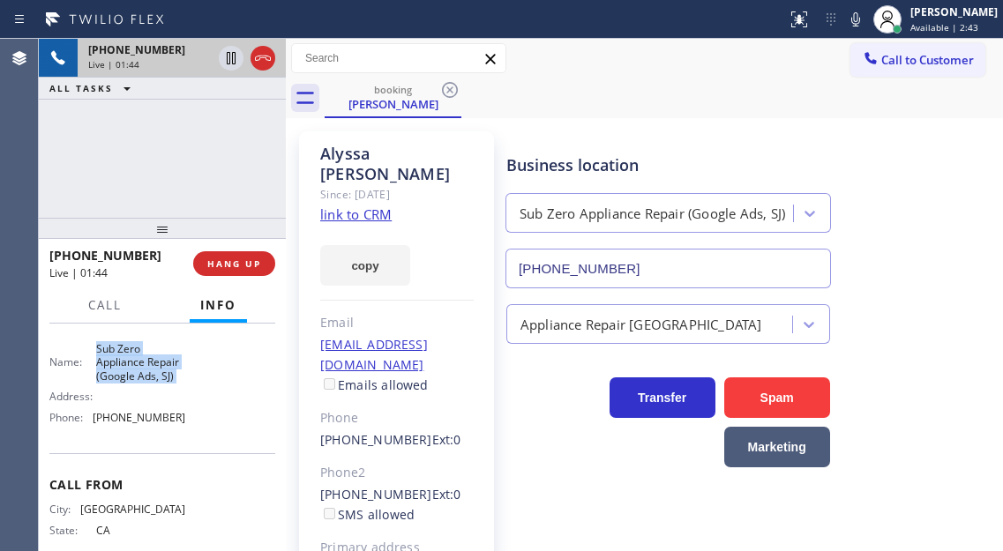
click at [144, 383] on span "Sub Zero Appliance Repair (Google Ads, SJ)" at bounding box center [140, 362] width 88 height 41
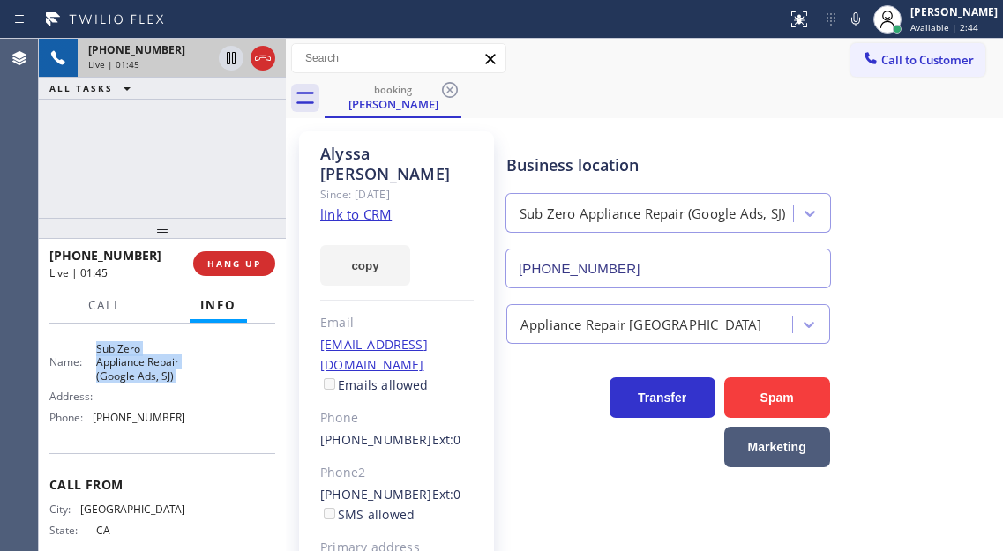
click at [144, 383] on span "Sub Zero Appliance Repair (Google Ads, SJ)" at bounding box center [140, 362] width 88 height 41
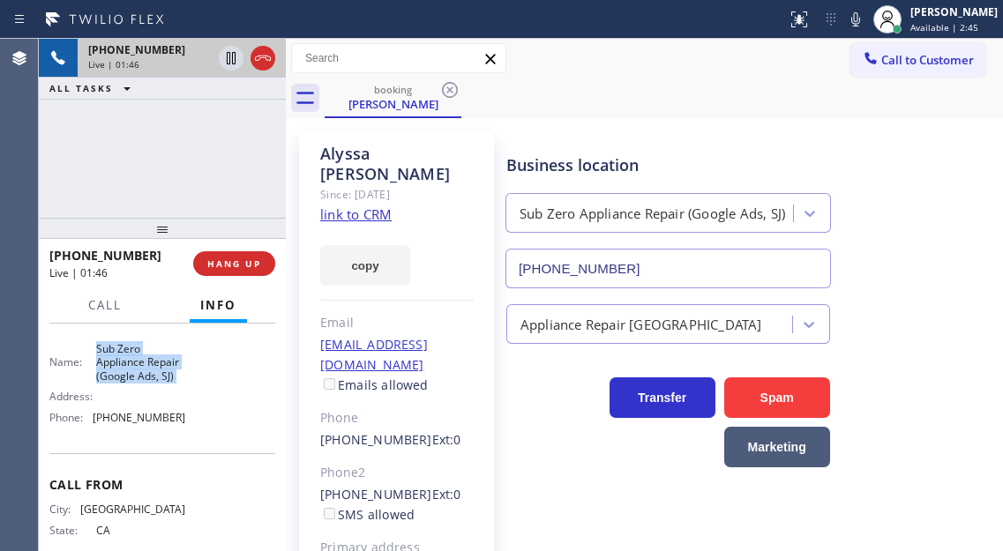
click at [144, 383] on span "Sub Zero Appliance Repair (Google Ads, SJ)" at bounding box center [140, 362] width 88 height 41
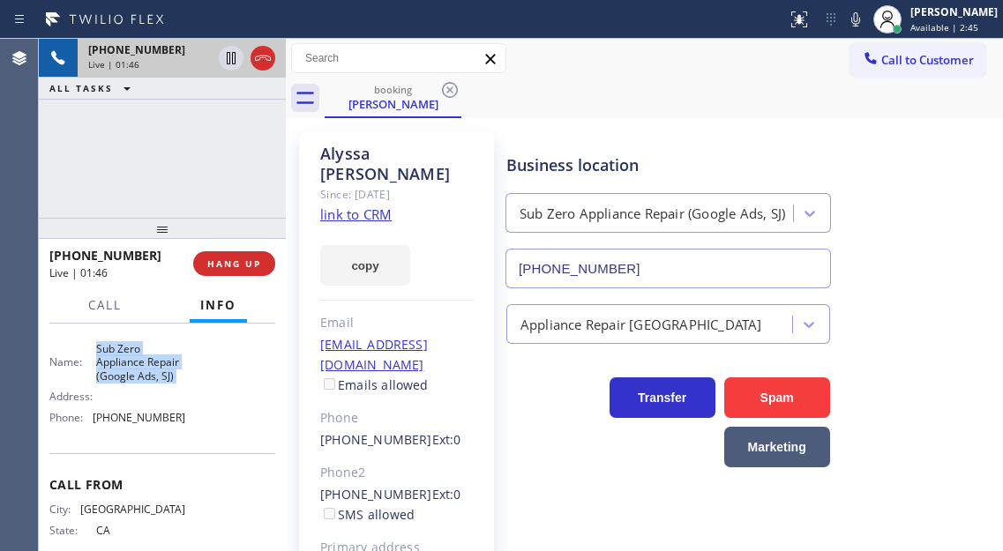
click at [144, 383] on span "Sub Zero Appliance Repair (Google Ads, SJ)" at bounding box center [140, 362] width 88 height 41
click at [198, 177] on div "+14159994132 Live | 02:52 ALL TASKS ALL TASKS ACTIVE TASKS TASKS IN WRAP UP" at bounding box center [162, 128] width 247 height 179
click at [247, 278] on div "+14159994132 Live | 02:57 HANG UP" at bounding box center [162, 264] width 226 height 46
click at [250, 255] on button "HANG UP" at bounding box center [234, 263] width 82 height 25
click at [251, 266] on span "HANG UP" at bounding box center [234, 264] width 54 height 12
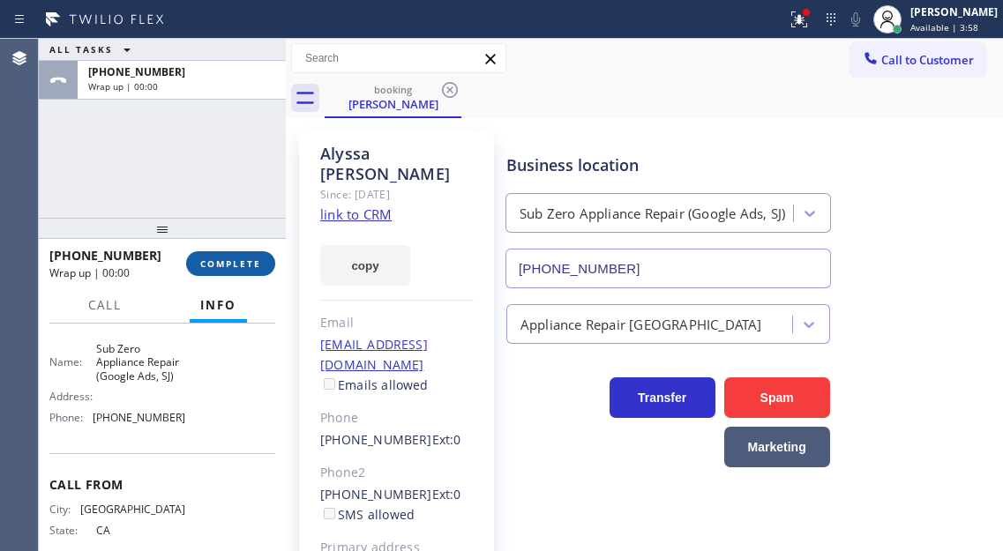
click at [251, 266] on span "COMPLETE" at bounding box center [230, 264] width 61 height 12
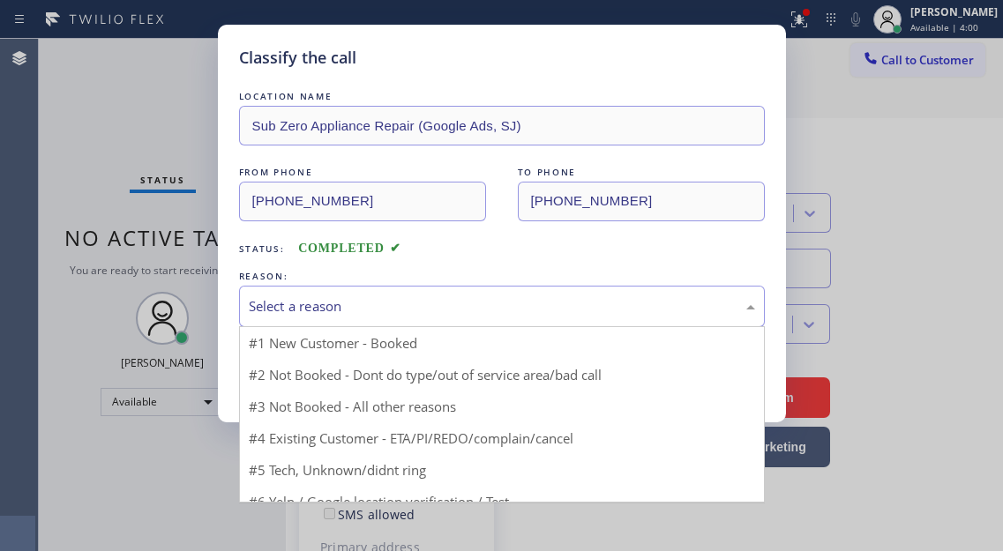
click at [363, 296] on div "Select a reason" at bounding box center [502, 306] width 506 height 20
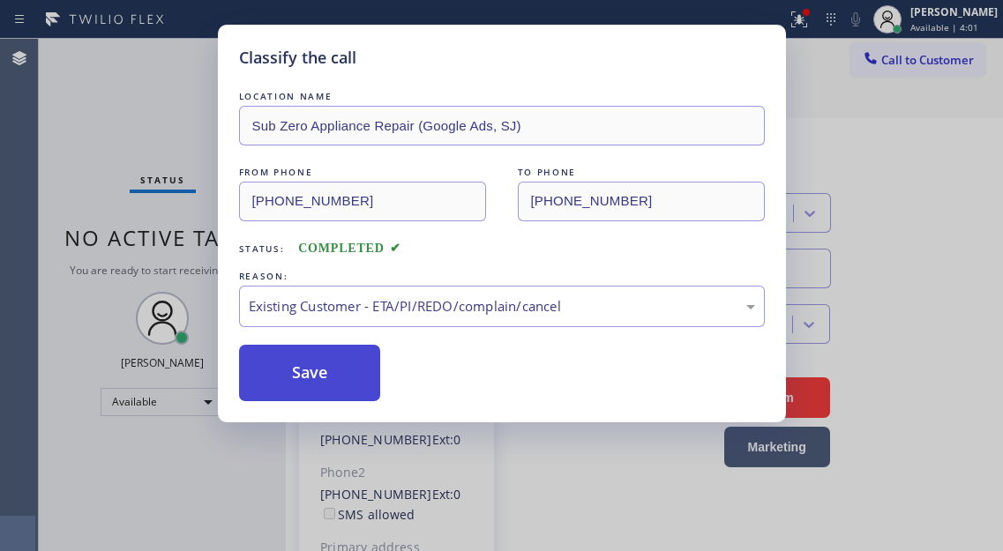
click at [348, 370] on button "Save" at bounding box center [310, 373] width 142 height 56
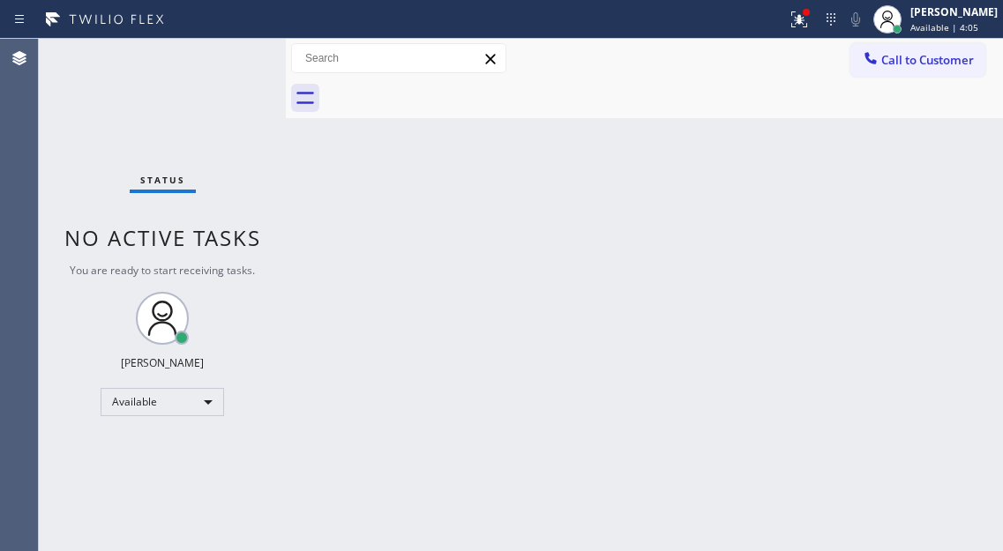
click at [221, 59] on div "Status No active tasks You are ready to start receiving tasks. [PERSON_NAME]" at bounding box center [162, 295] width 247 height 512
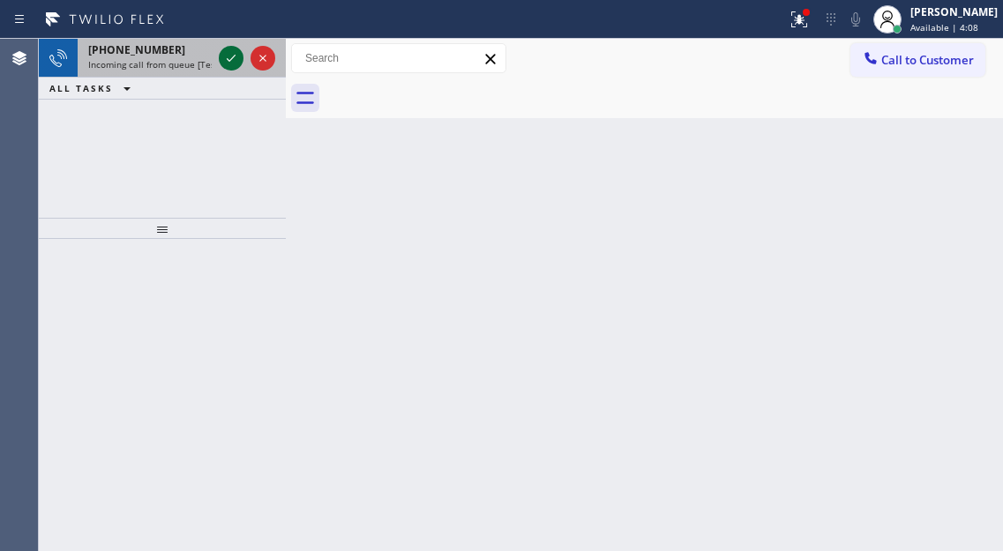
click at [221, 59] on icon at bounding box center [231, 58] width 21 height 21
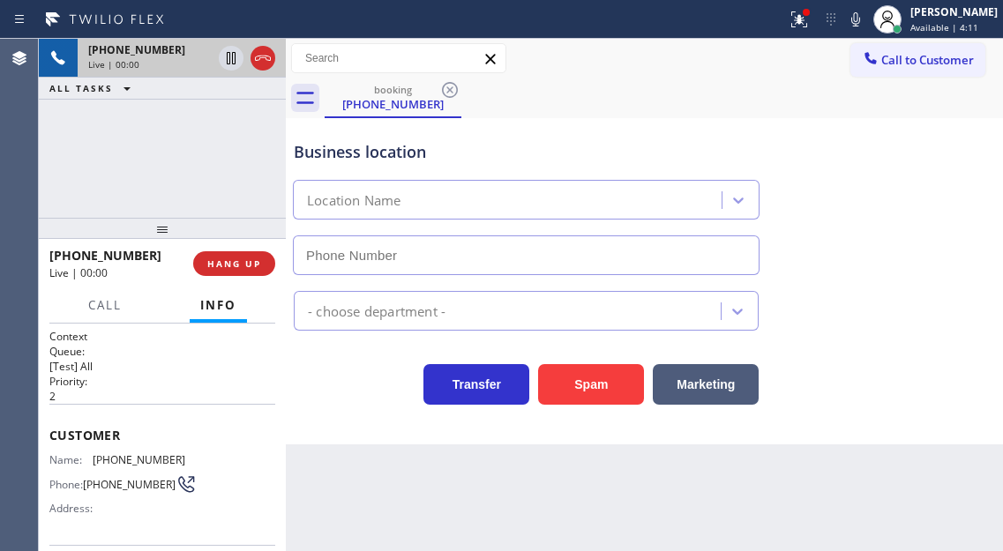
type input "(619) 432-6327"
click at [122, 464] on span "(619) 310-1000" at bounding box center [139, 459] width 93 height 13
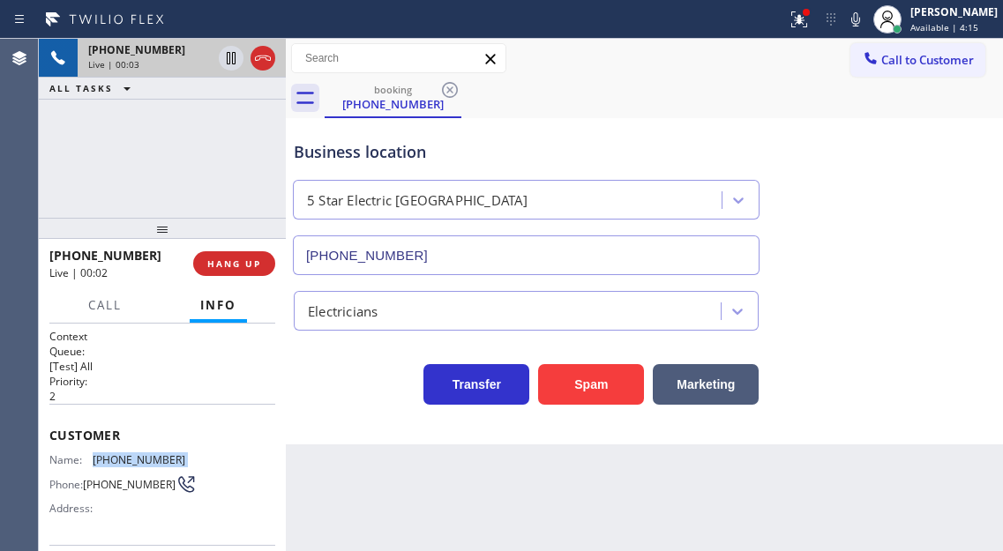
click at [122, 464] on span "(619) 310-1000" at bounding box center [139, 459] width 93 height 13
click at [259, 400] on p "2" at bounding box center [162, 396] width 226 height 15
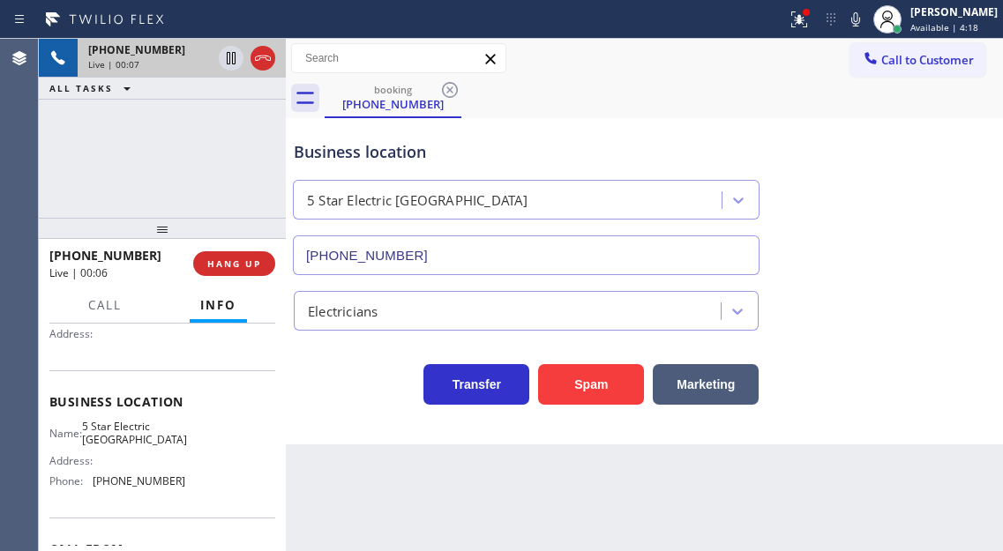
scroll to position [176, 0]
click at [124, 428] on span "5 Star Electric San Diego" at bounding box center [134, 431] width 105 height 27
click at [261, 450] on div "Name: 5 Star Electric San Diego Address: Phone: (619) 432-6327" at bounding box center [162, 456] width 226 height 76
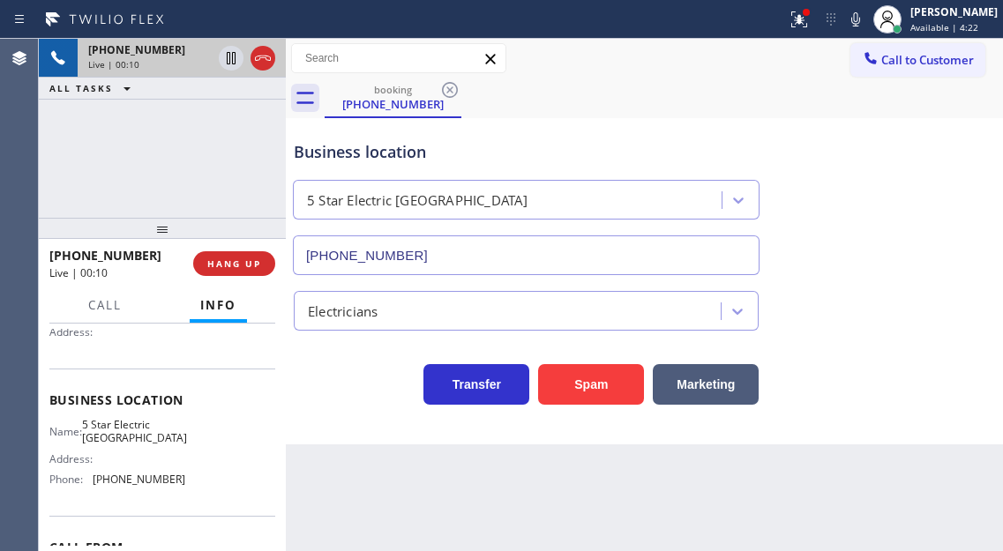
scroll to position [265, 0]
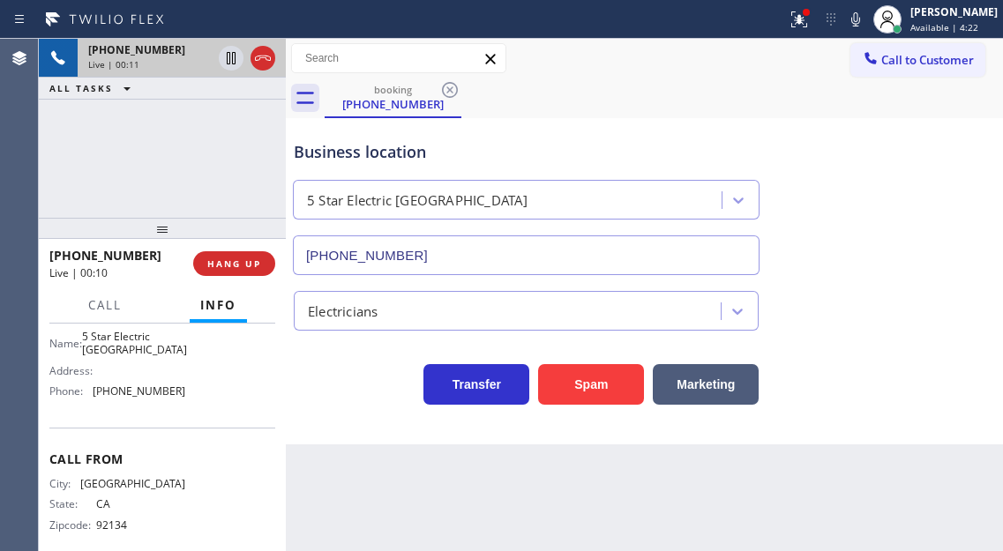
click at [144, 398] on span "(619) 432-6327" at bounding box center [139, 391] width 93 height 13
click at [811, 30] on button at bounding box center [799, 19] width 39 height 39
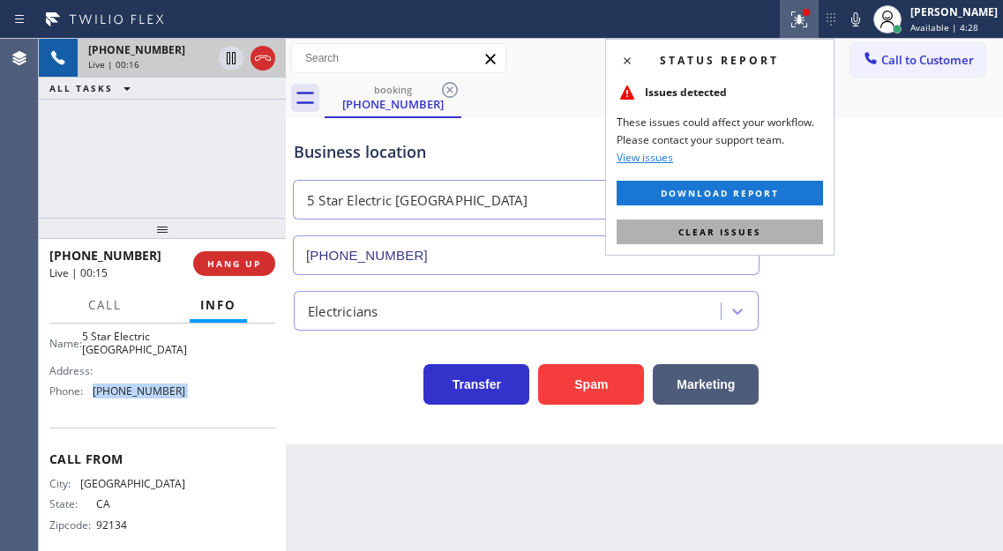
click at [763, 230] on button "Clear issues" at bounding box center [720, 232] width 206 height 25
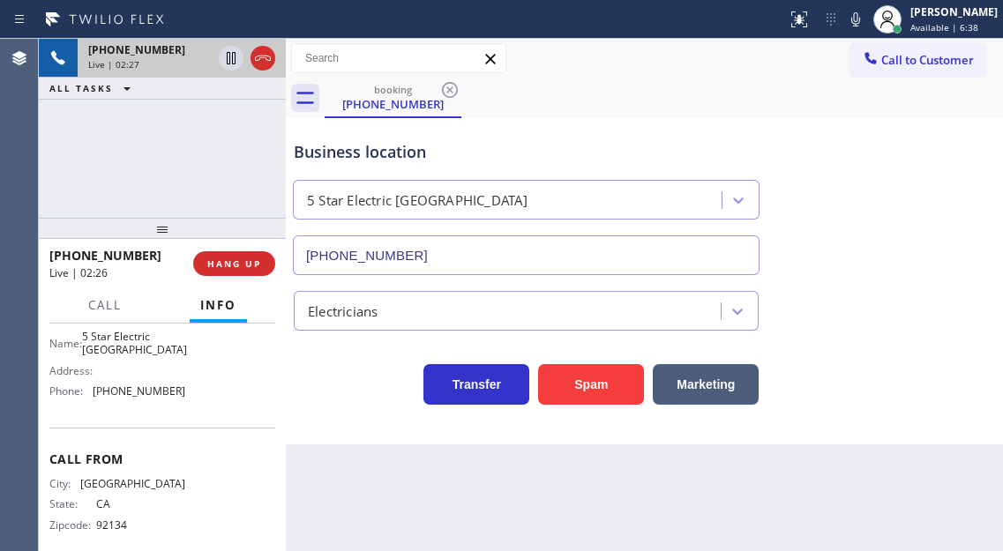
click at [222, 153] on div "+16193101000 Live | 02:27 ALL TASKS ALL TASKS ACTIVE TASKS TASKS IN WRAP UP" at bounding box center [162, 128] width 247 height 179
click at [334, 155] on div "Business location" at bounding box center [526, 152] width 465 height 24
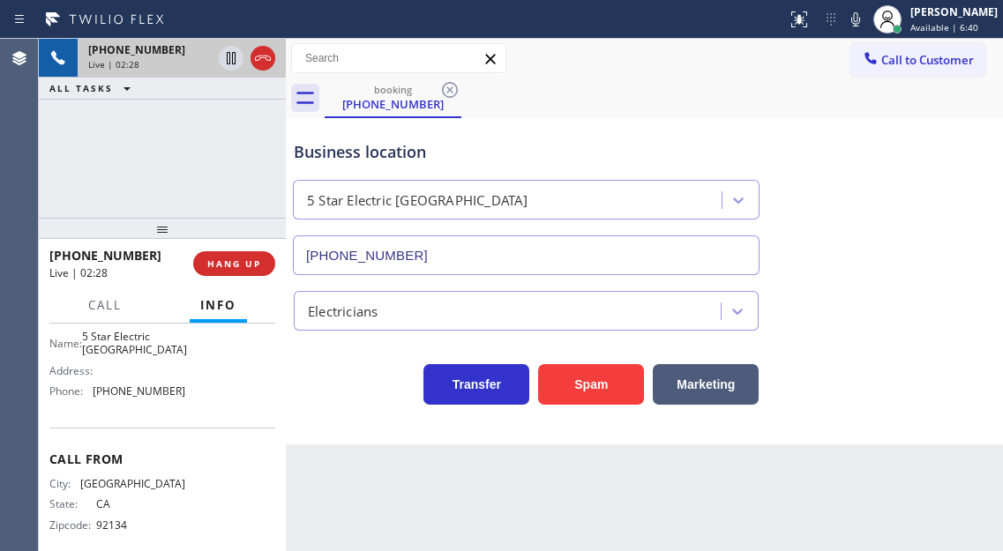
click at [224, 150] on div "+16193101000 Live | 02:28 ALL TASKS ALL TASKS ACTIVE TASKS TASKS IN WRAP UP" at bounding box center [162, 128] width 247 height 179
click at [231, 58] on icon at bounding box center [231, 58] width 21 height 21
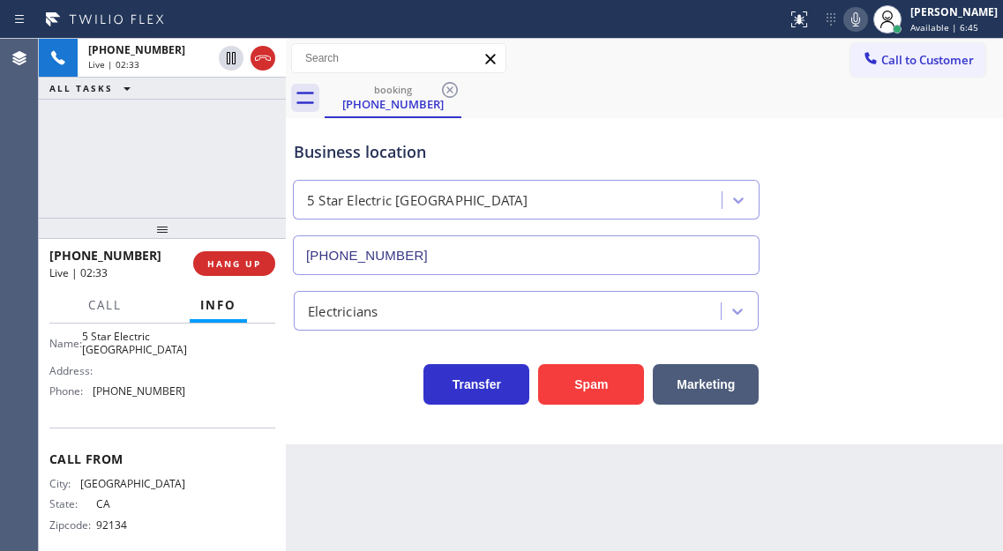
click at [866, 14] on icon at bounding box center [855, 19] width 21 height 21
click at [940, 176] on div "Business location 5 Star Electric San Diego (619) 432-6327" at bounding box center [644, 196] width 708 height 160
click at [865, 19] on icon at bounding box center [855, 19] width 21 height 21
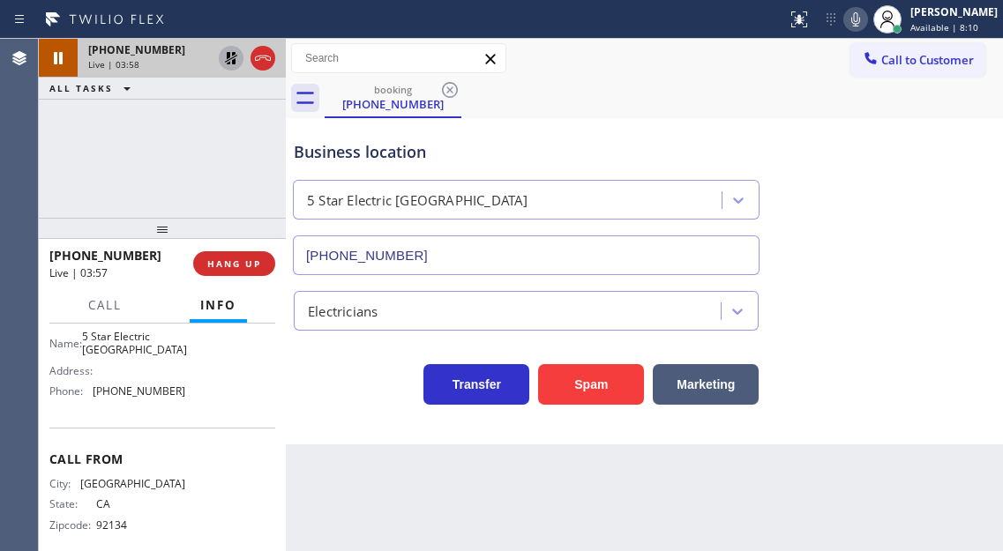
click at [221, 54] on icon at bounding box center [231, 58] width 21 height 21
click at [975, 234] on div "Business location 5 Star Electric San Diego (619) 432-6327" at bounding box center [644, 196] width 708 height 160
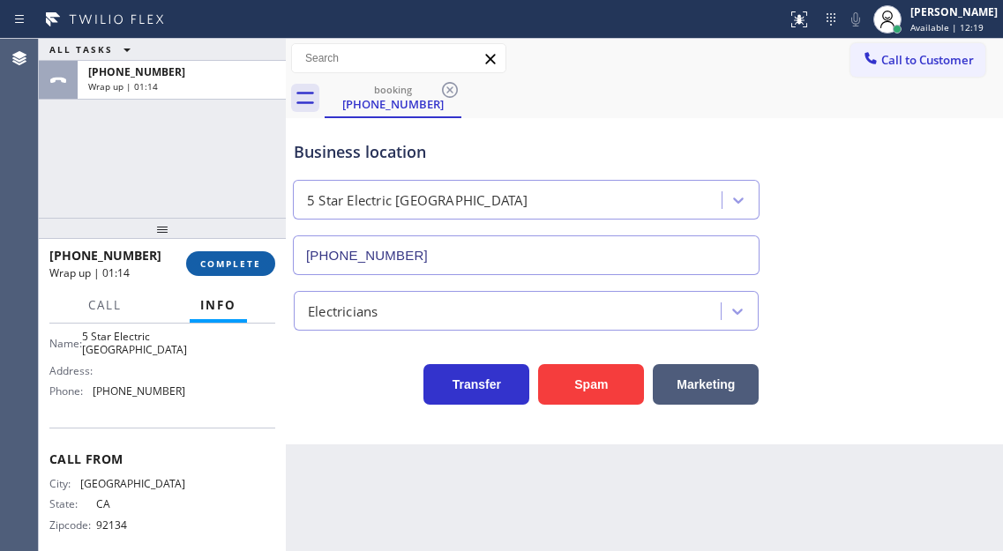
click at [255, 268] on span "COMPLETE" at bounding box center [230, 264] width 61 height 12
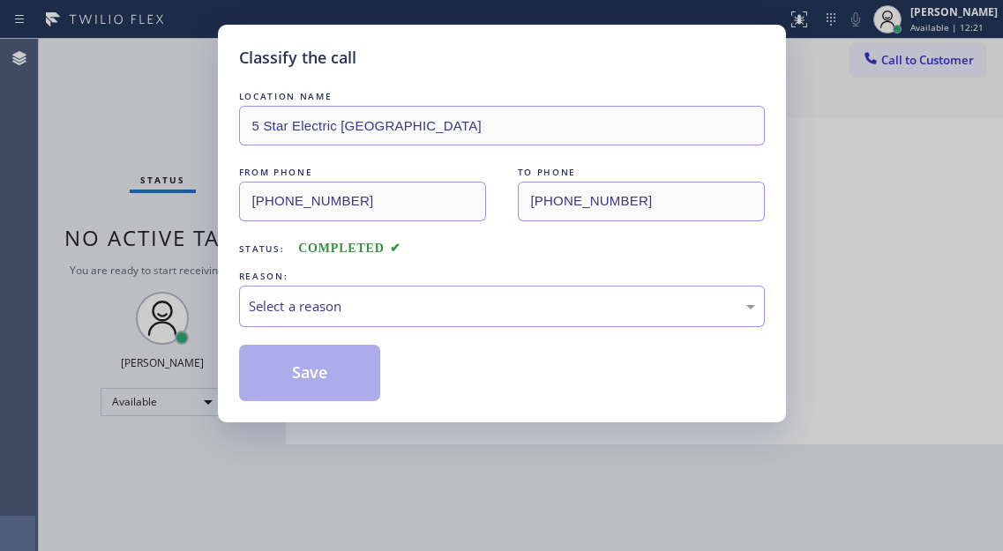
click at [391, 307] on div "Select a reason" at bounding box center [502, 306] width 506 height 20
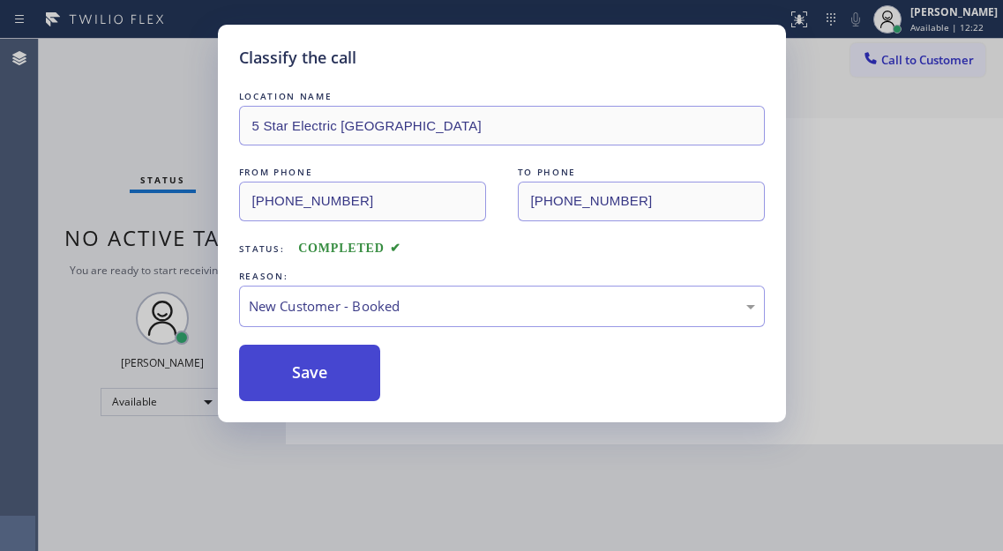
click at [368, 370] on button "Save" at bounding box center [310, 373] width 142 height 56
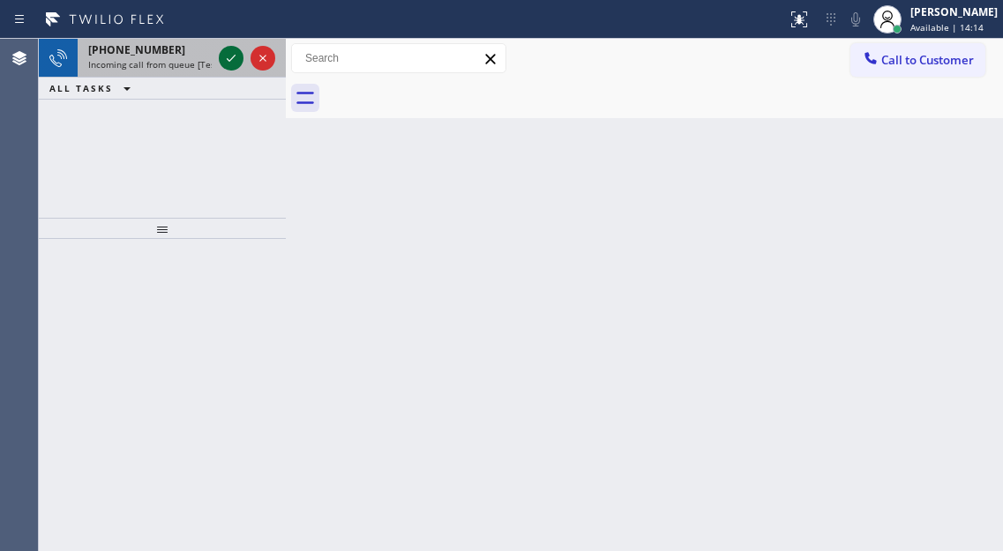
click at [228, 57] on icon at bounding box center [231, 58] width 21 height 21
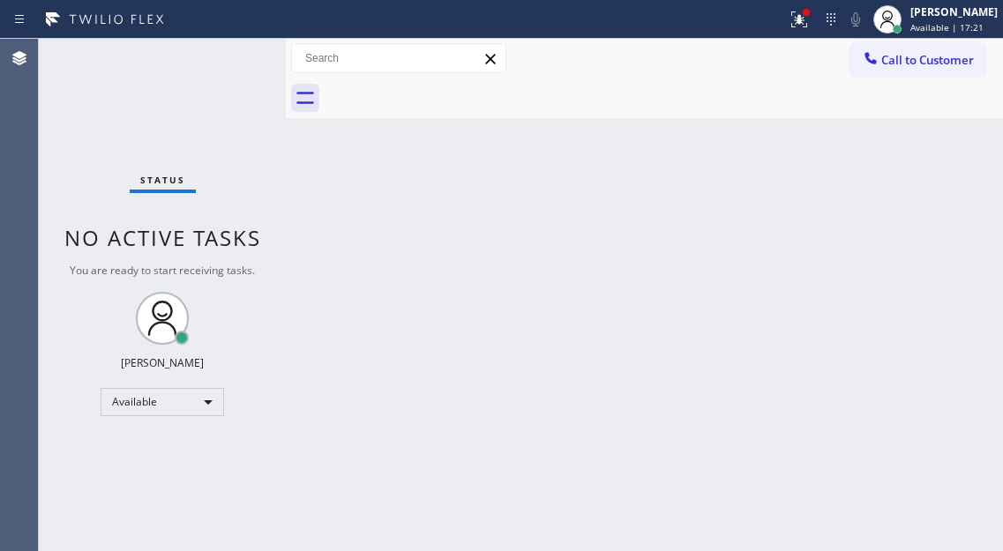
click at [224, 55] on div "Status No active tasks You are ready to start receiving tasks. [PERSON_NAME]" at bounding box center [162, 295] width 247 height 512
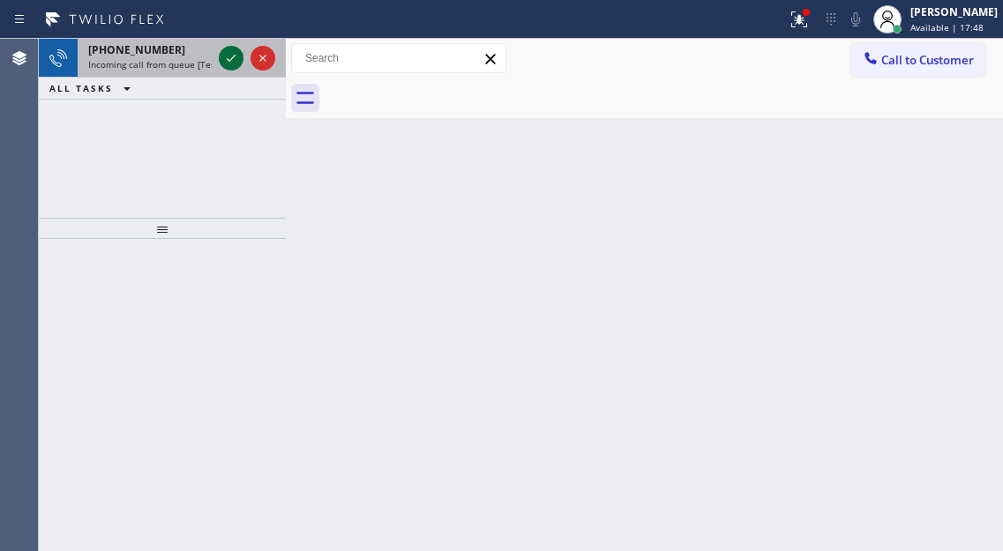
click at [224, 55] on icon at bounding box center [231, 58] width 21 height 21
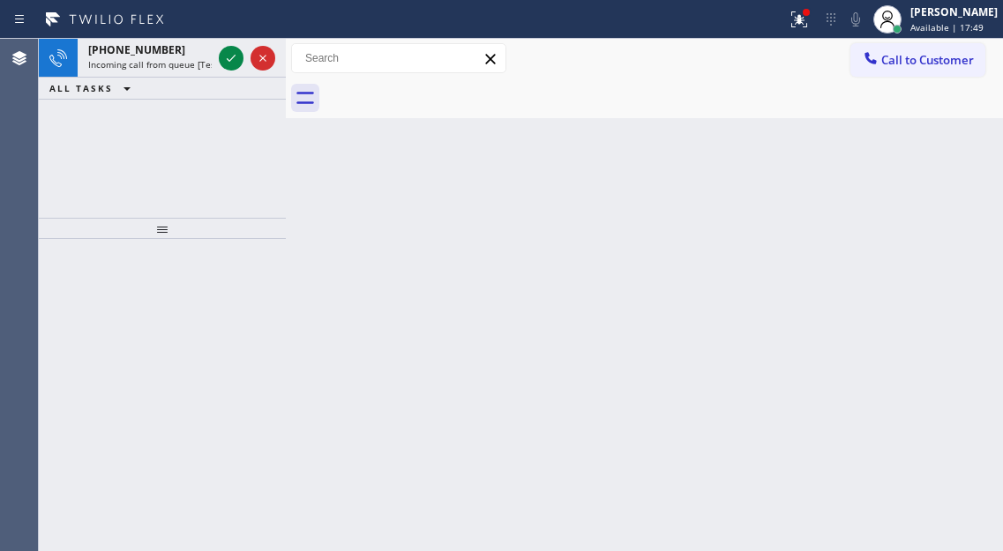
click at [224, 55] on icon at bounding box center [231, 58] width 21 height 21
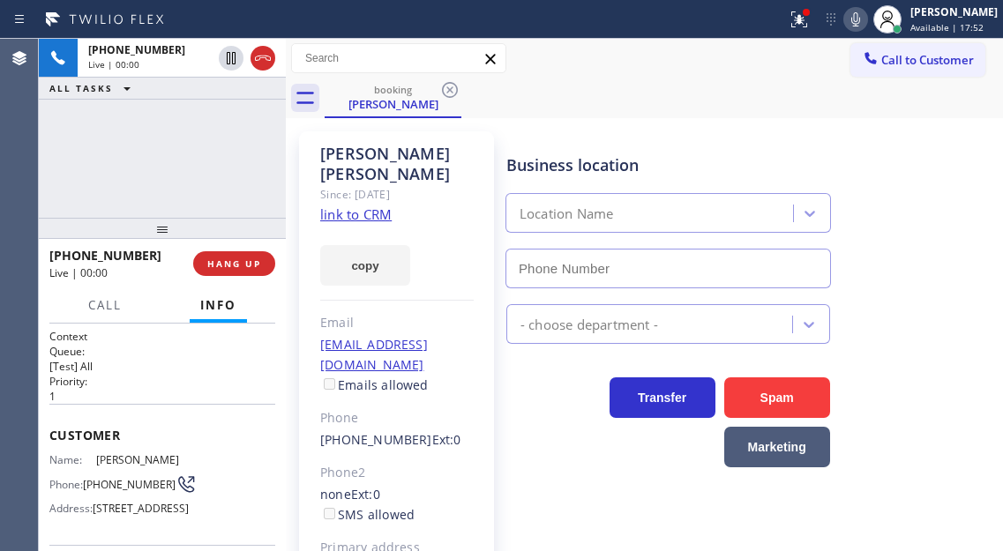
type input "(833) 692-2271"
click at [385, 206] on link "link to CRM" at bounding box center [355, 215] width 71 height 18
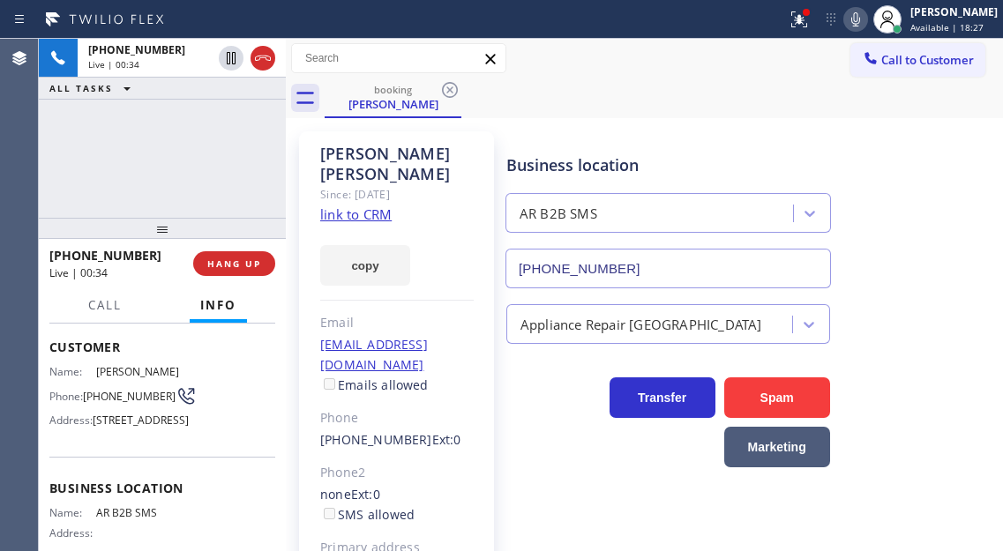
click at [107, 402] on span "(323) 244-7811" at bounding box center [129, 396] width 93 height 13
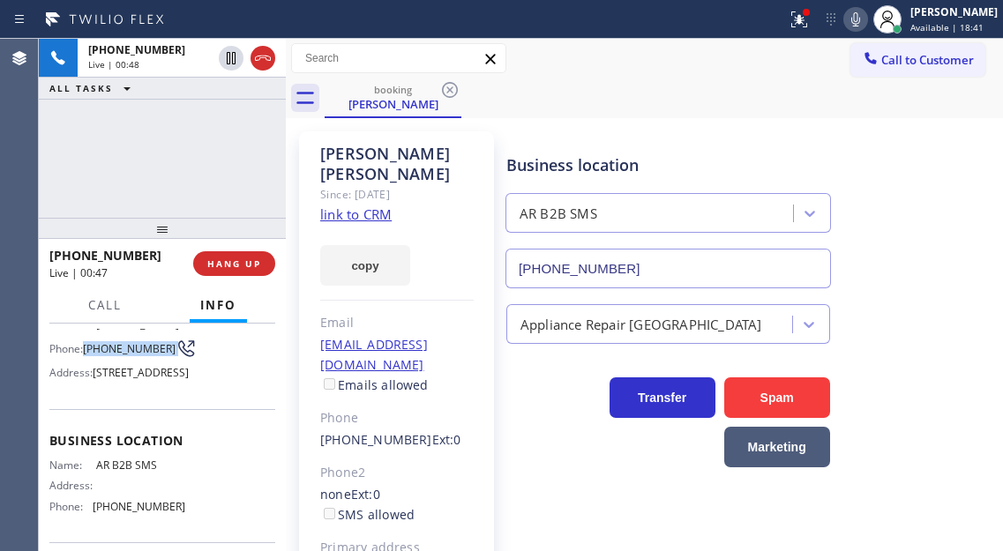
scroll to position [176, 0]
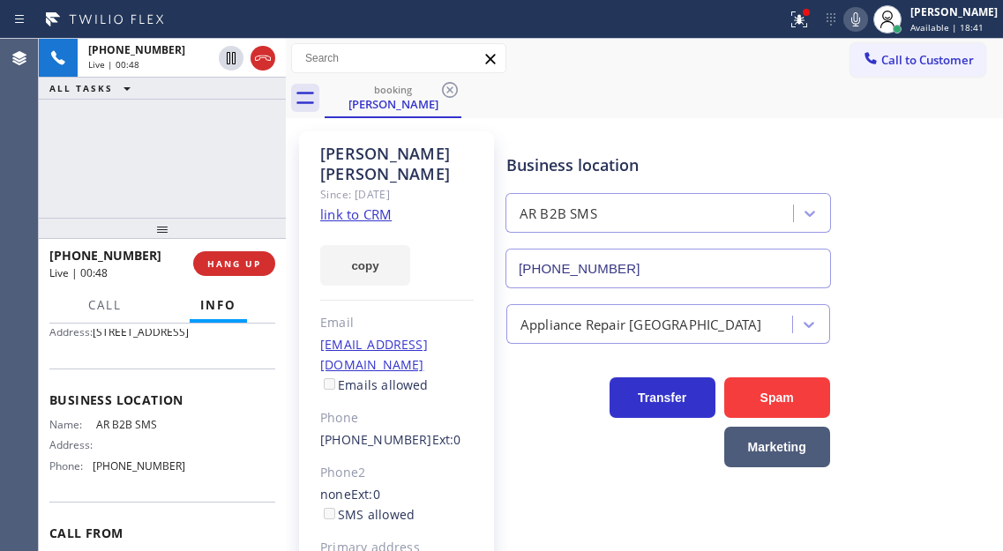
click at [119, 431] on span "AR B2B SMS" at bounding box center [140, 424] width 88 height 13
click at [819, 27] on div at bounding box center [799, 19] width 39 height 21
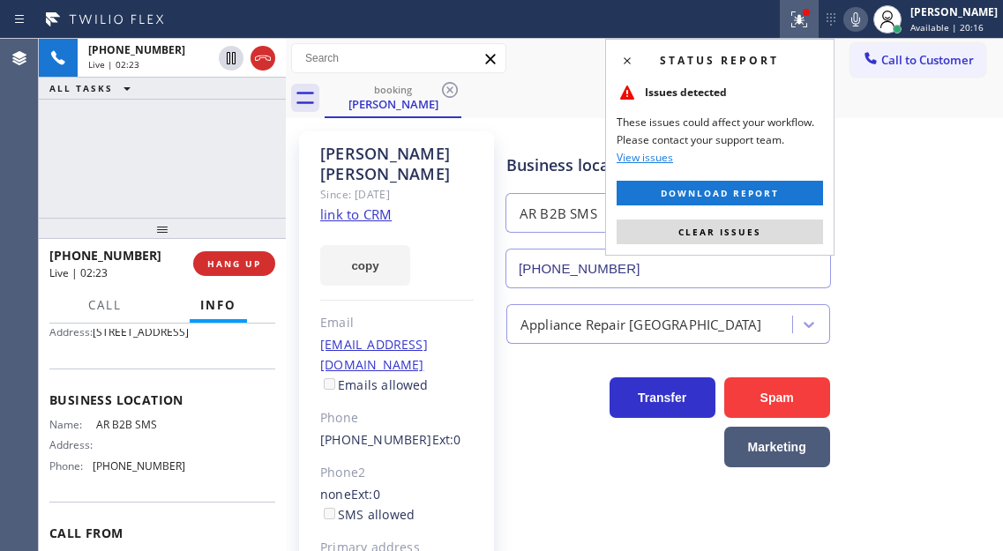
click at [828, 227] on div "Status report Issues detected These issues could affect your workflow. Please c…" at bounding box center [719, 147] width 229 height 217
click at [809, 227] on button "Clear issues" at bounding box center [720, 232] width 206 height 25
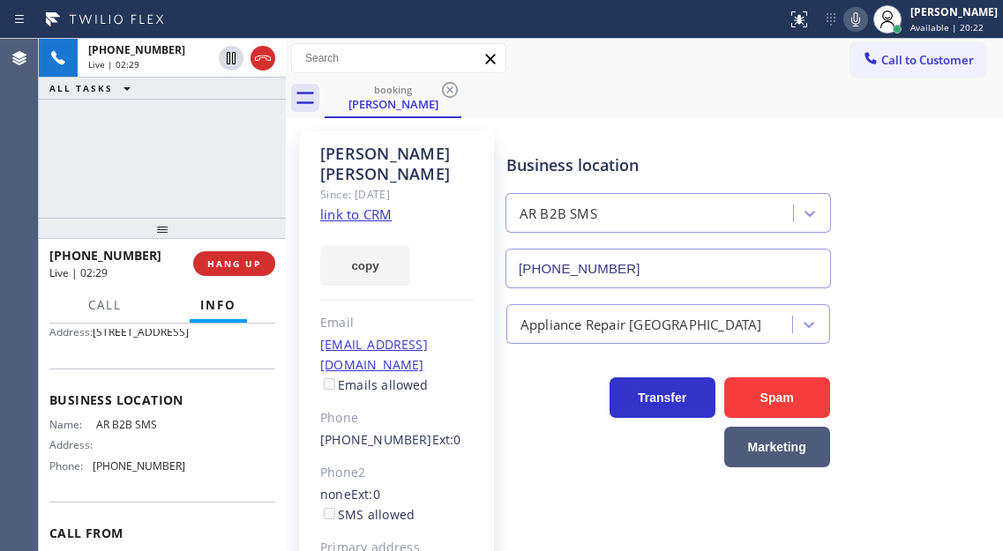
click at [148, 473] on span "(833) 692-2271" at bounding box center [139, 466] width 93 height 13
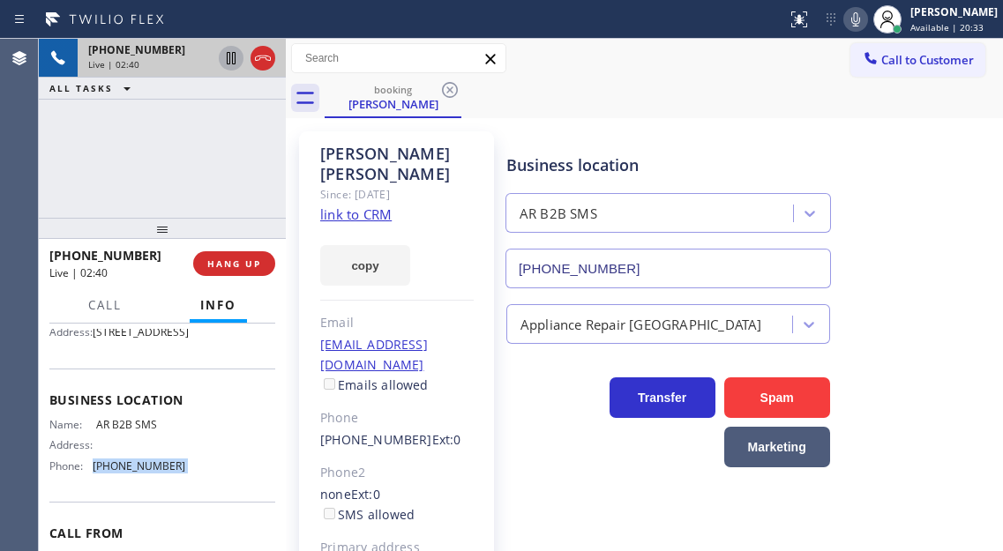
click at [233, 60] on icon at bounding box center [231, 58] width 9 height 12
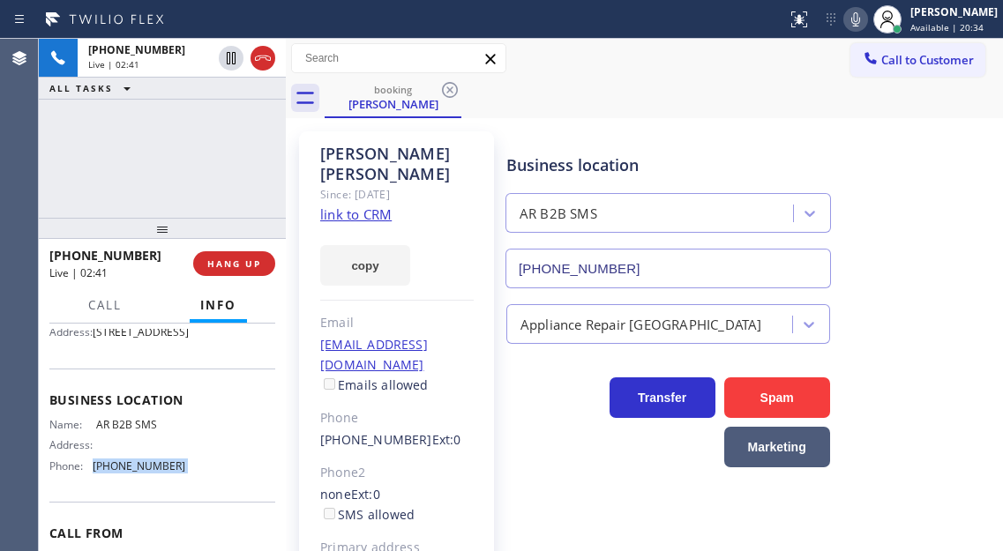
click at [865, 21] on icon at bounding box center [855, 19] width 21 height 21
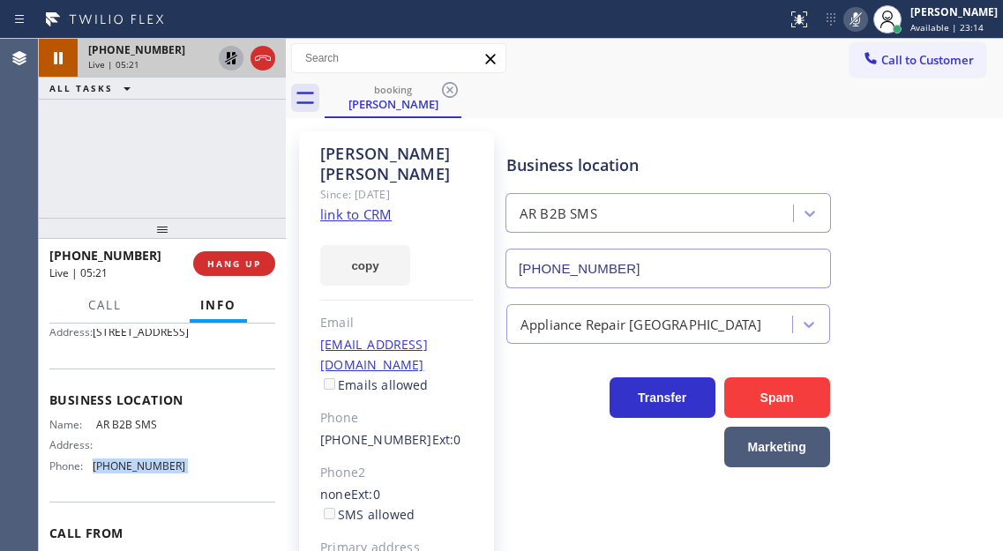
click at [226, 54] on icon at bounding box center [231, 58] width 21 height 21
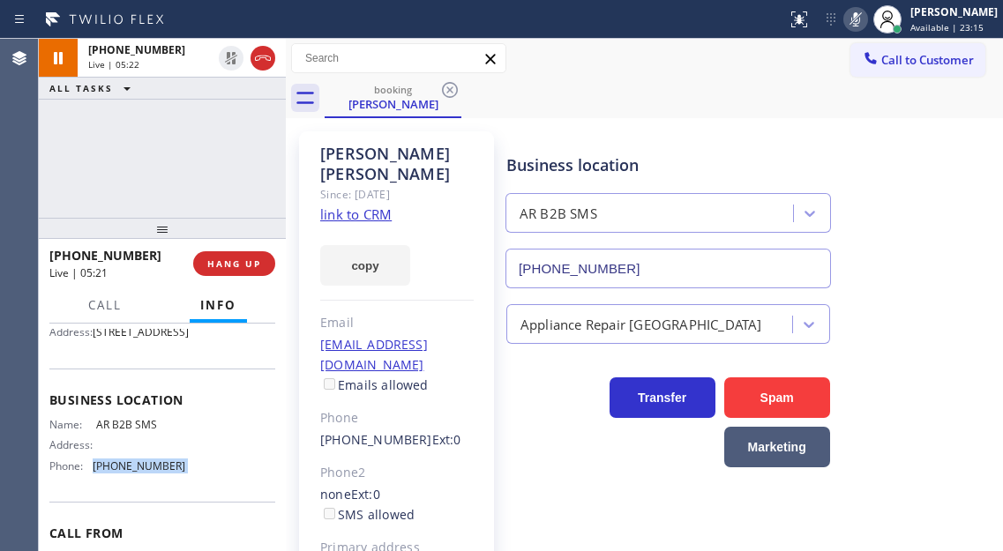
click at [860, 19] on icon at bounding box center [855, 19] width 9 height 14
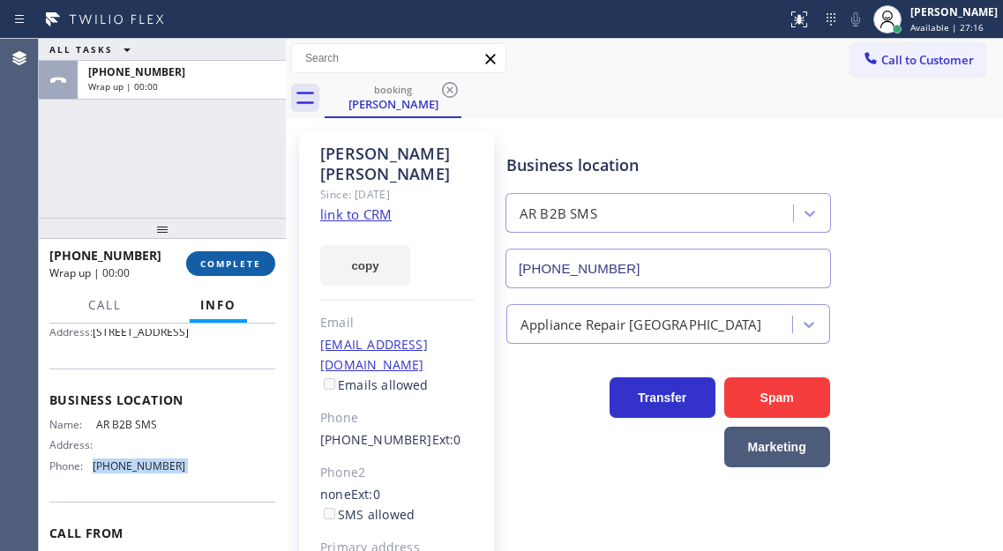
click at [255, 269] on span "COMPLETE" at bounding box center [230, 264] width 61 height 12
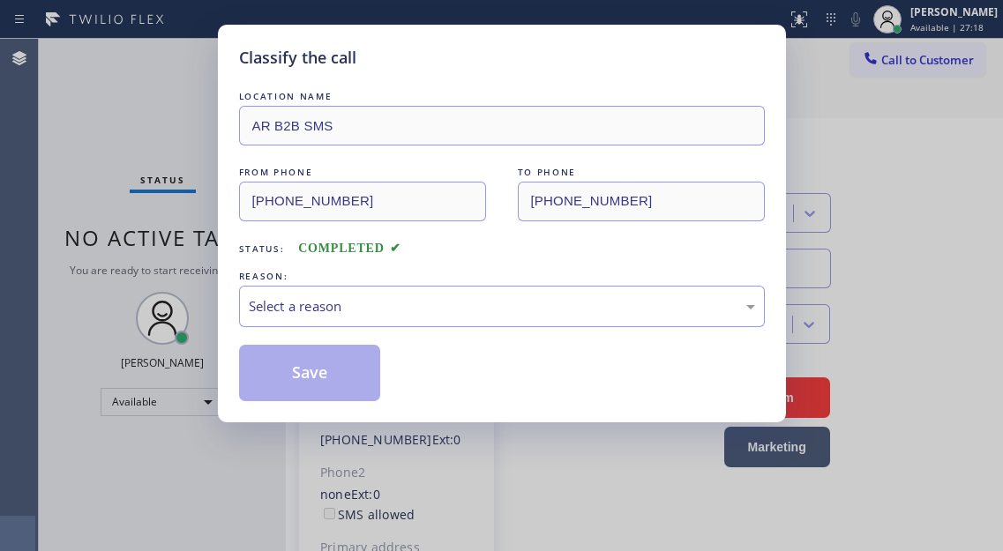
click at [255, 269] on div "REASON:" at bounding box center [502, 276] width 526 height 19
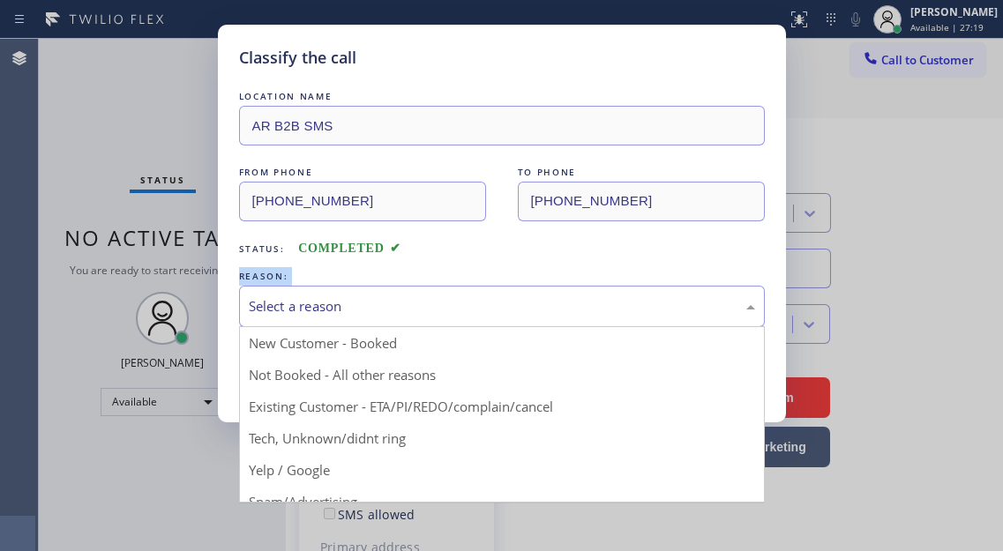
click at [379, 299] on div "Select a reason" at bounding box center [502, 306] width 506 height 20
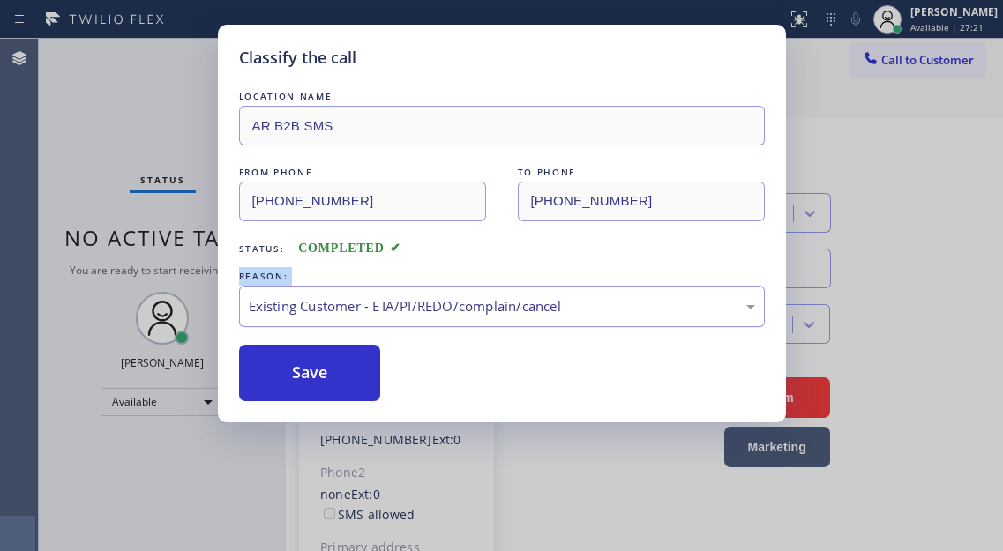
click at [317, 316] on div "Existing Customer - ETA/PI/REDO/complain/cancel" at bounding box center [502, 306] width 506 height 20
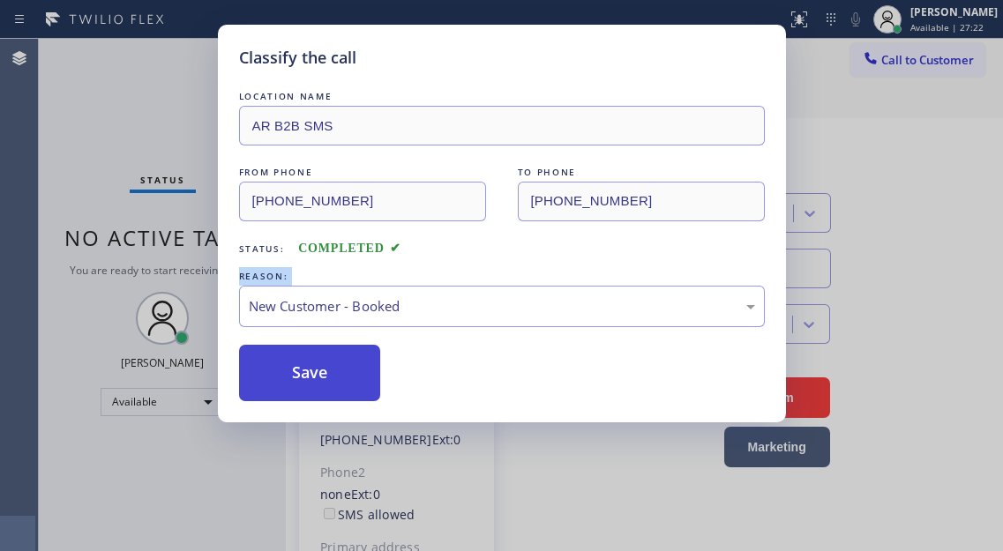
click at [320, 373] on button "Save" at bounding box center [310, 373] width 142 height 56
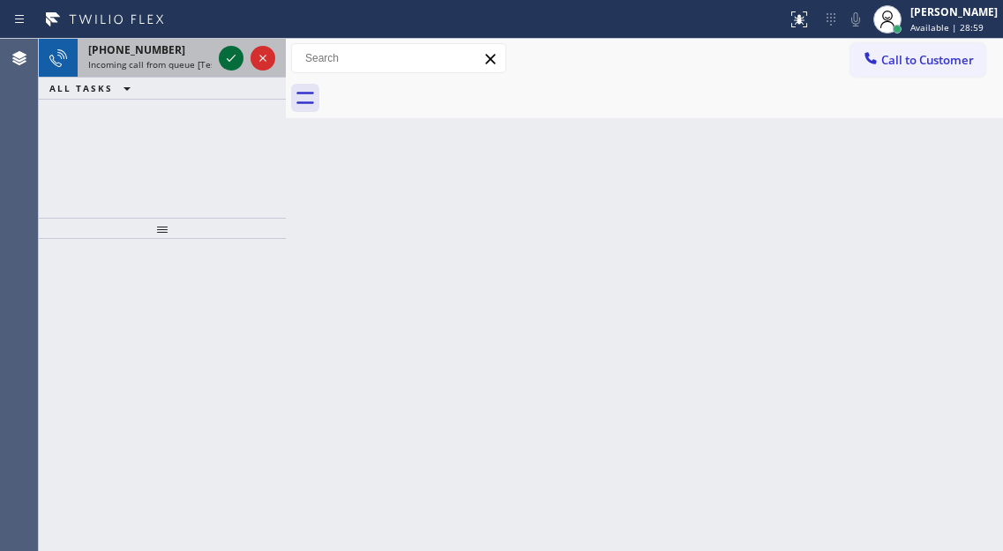
click at [231, 61] on icon at bounding box center [231, 58] width 21 height 21
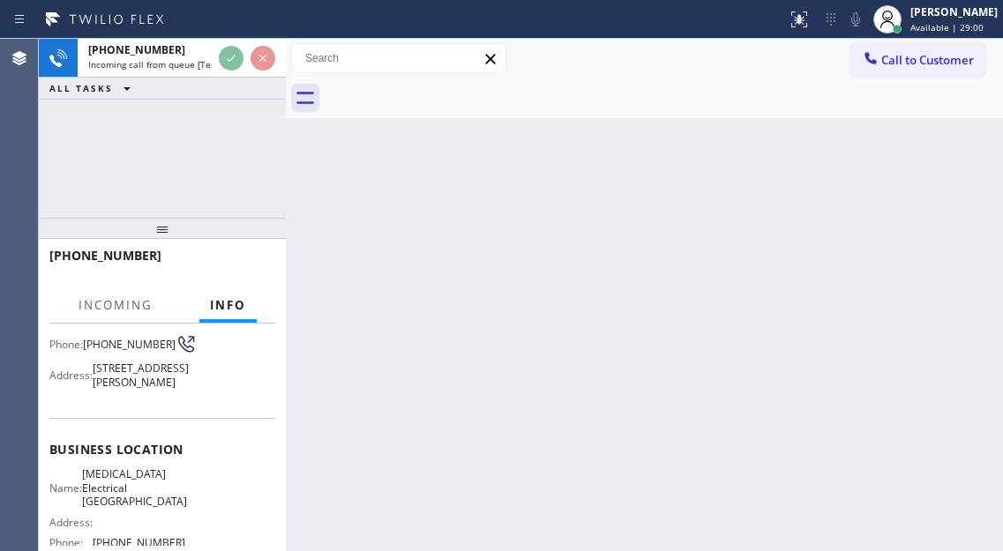
scroll to position [176, 0]
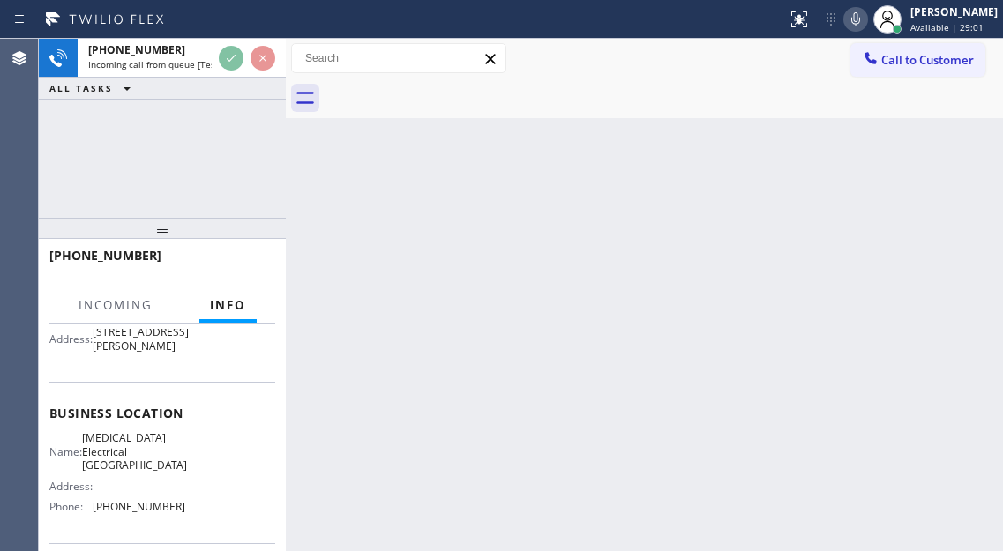
click at [145, 472] on span "High Voltage Electrical Canoga Park" at bounding box center [134, 451] width 105 height 41
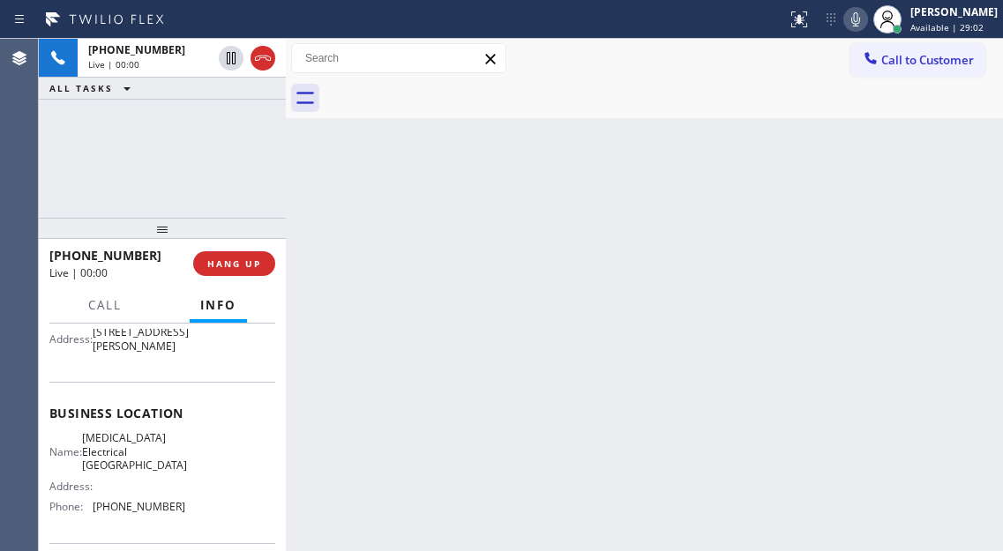
click at [145, 472] on span "High Voltage Electrical Canoga Park" at bounding box center [134, 451] width 105 height 41
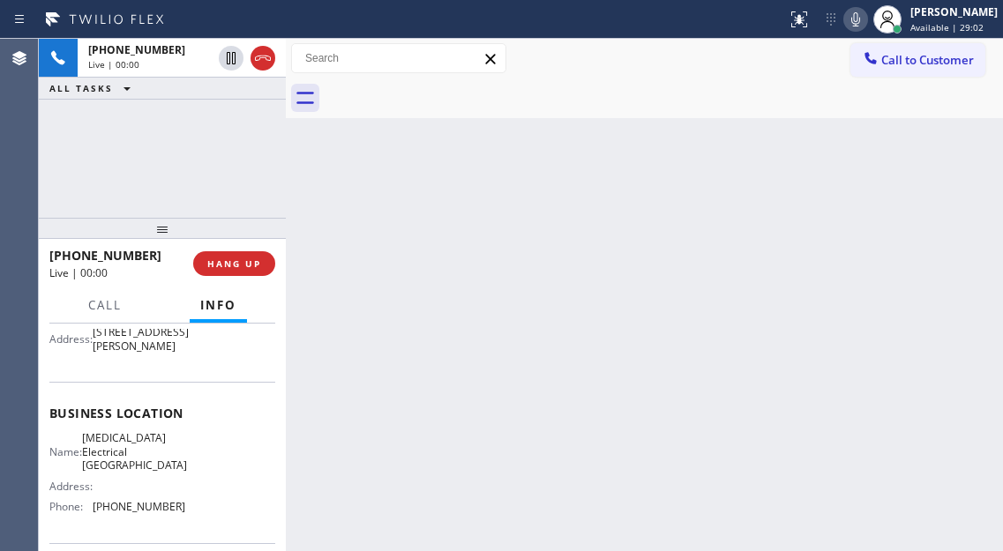
click at [144, 472] on span "High Voltage Electrical Canoga Park" at bounding box center [134, 451] width 105 height 41
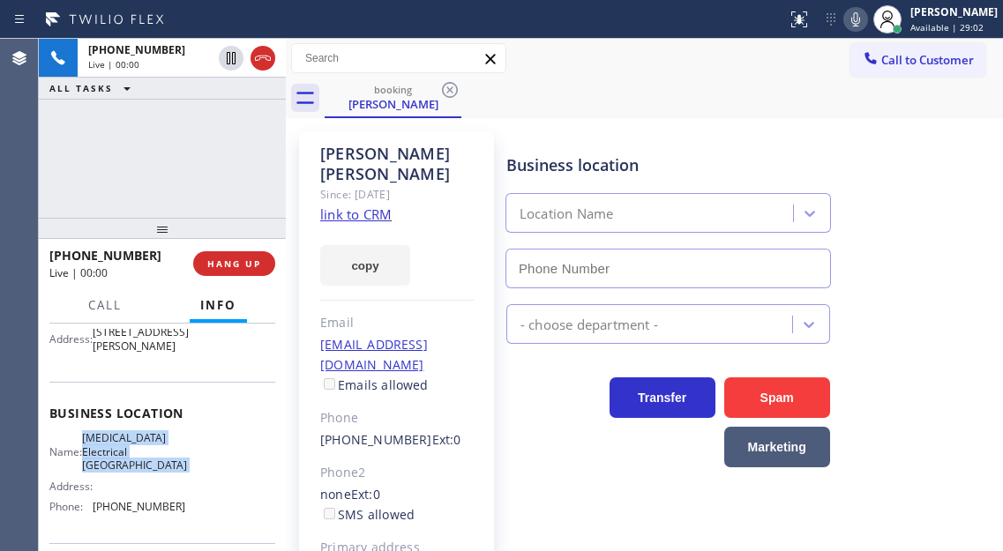
click at [144, 472] on span "High Voltage Electrical Canoga Park" at bounding box center [134, 451] width 105 height 41
type input "(818) 600-7538"
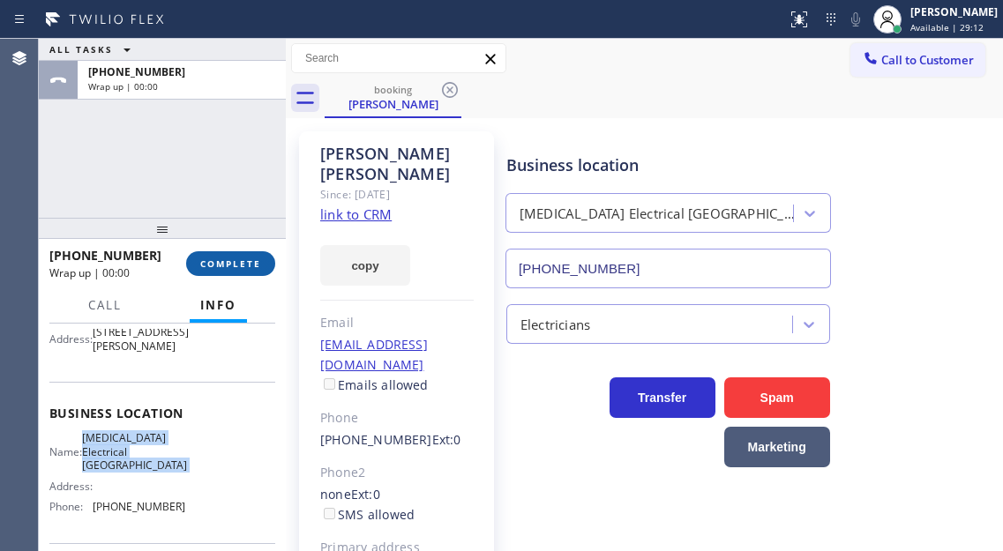
click at [232, 256] on button "COMPLETE" at bounding box center [230, 263] width 89 height 25
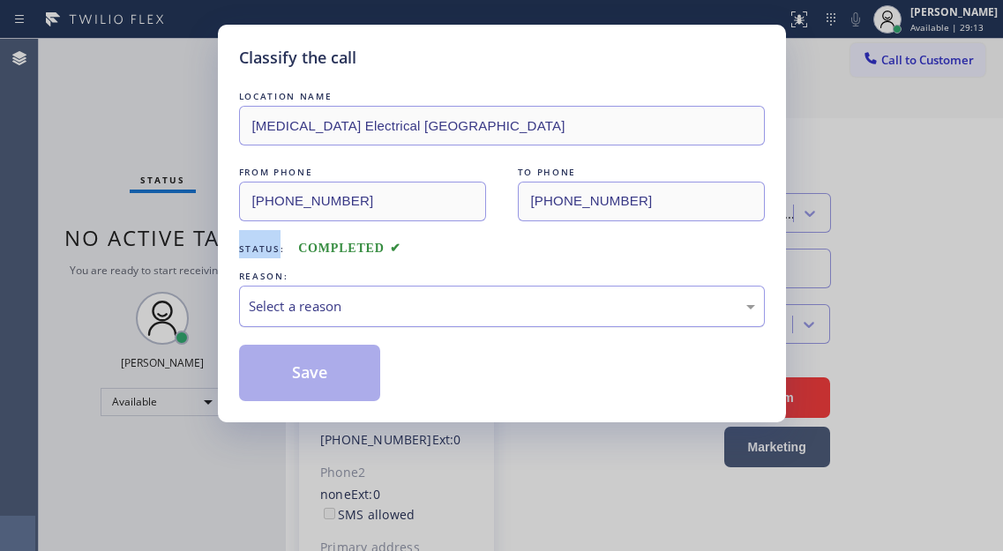
click at [435, 318] on div "Select a reason" at bounding box center [502, 306] width 526 height 41
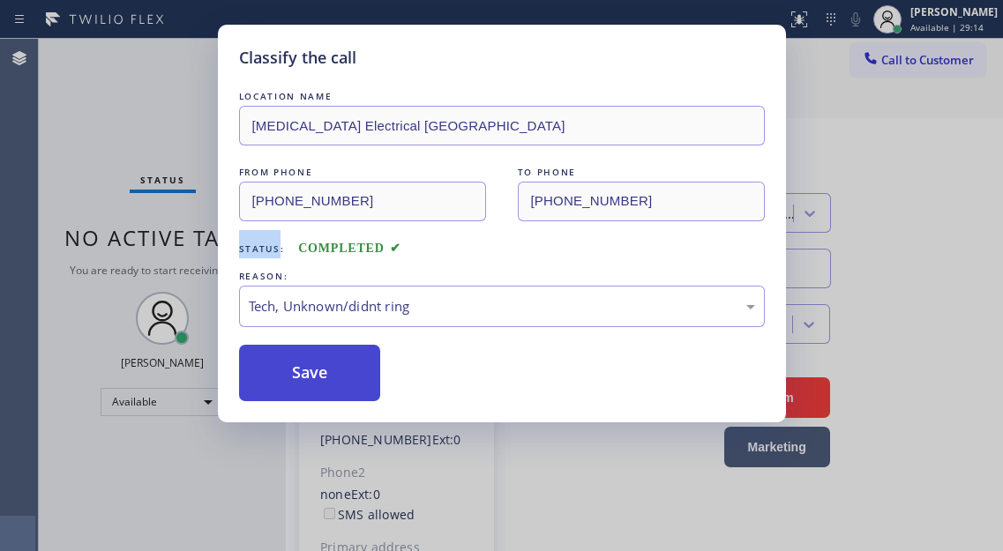
click at [344, 395] on button "Save" at bounding box center [310, 373] width 142 height 56
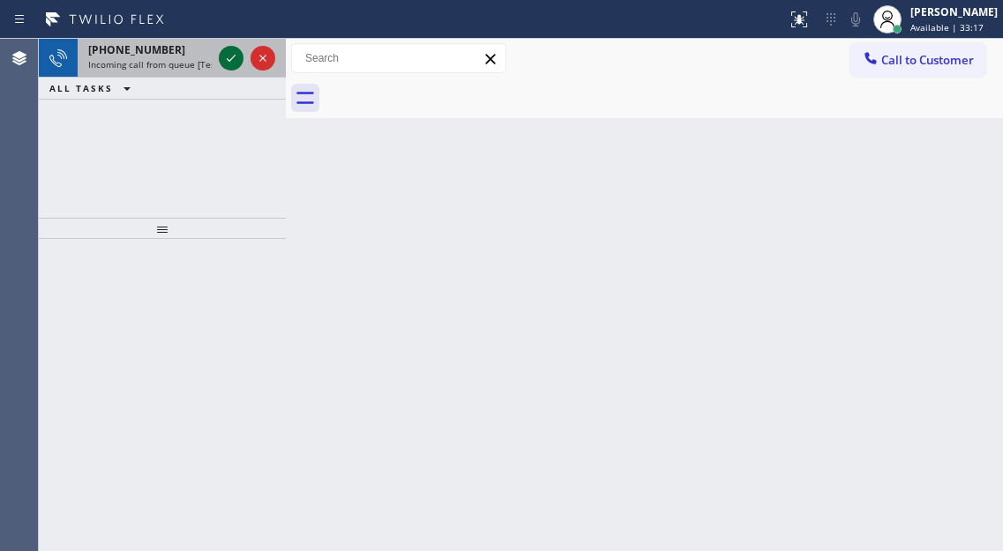
click at [229, 59] on icon at bounding box center [231, 58] width 21 height 21
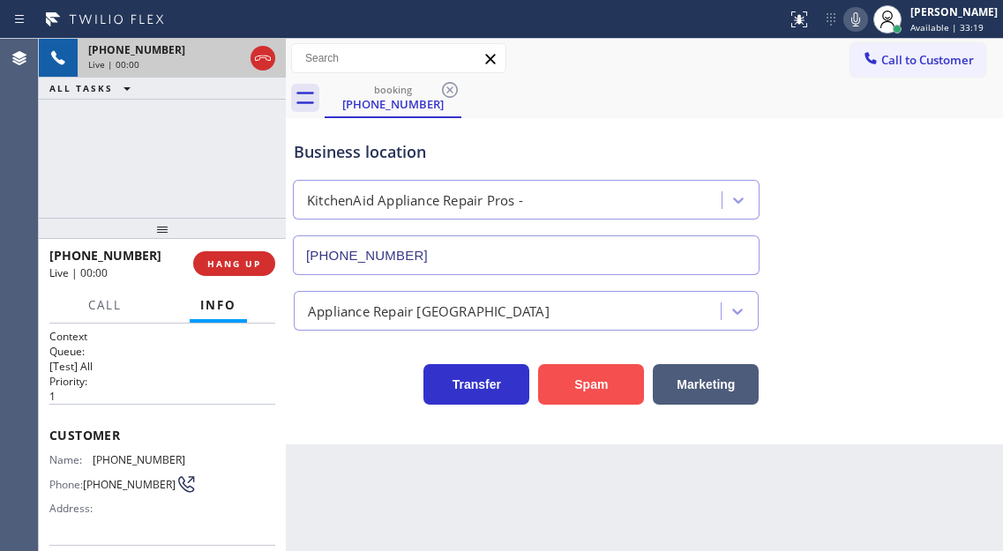
type input "(855) 213-9318"
click at [130, 466] on span "(602) 809-2815" at bounding box center [139, 459] width 93 height 13
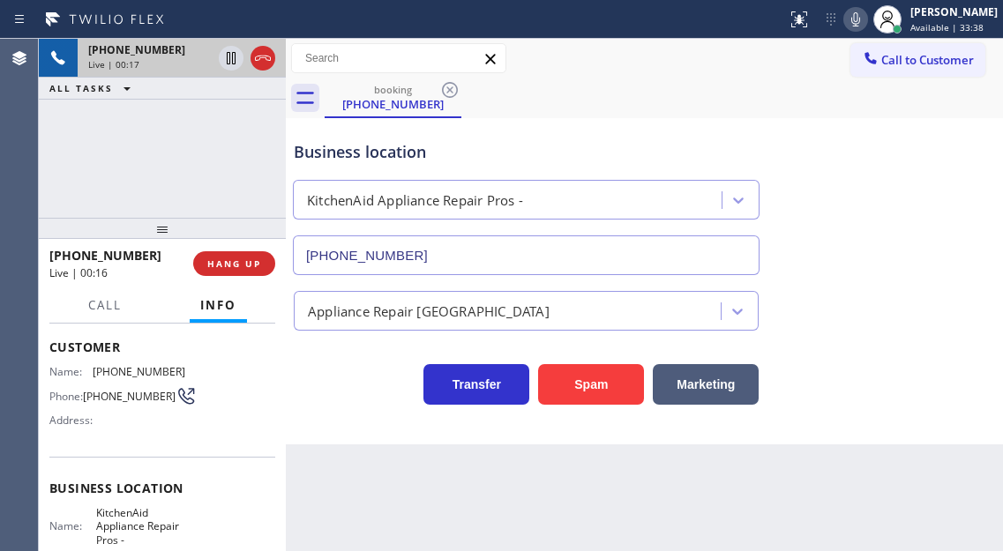
click at [131, 524] on span "KitchenAid Appliance Repair Pros -" at bounding box center [140, 526] width 88 height 41
click at [256, 409] on div "Name: (602) 809-2815 Phone: (602) 809-2815 Address:" at bounding box center [162, 400] width 226 height 70
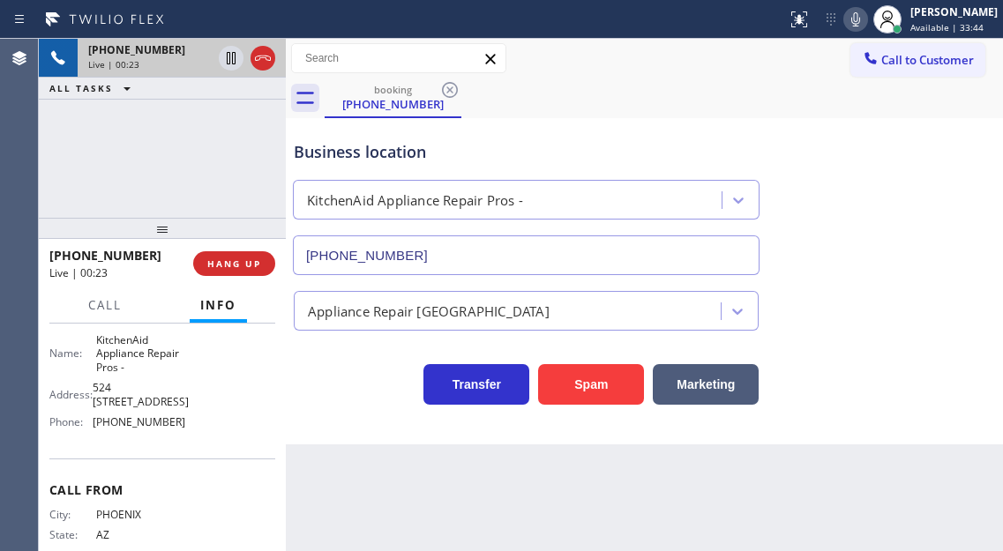
scroll to position [265, 0]
click at [137, 425] on span "(855) 213-9318" at bounding box center [139, 418] width 93 height 13
click at [232, 56] on icon at bounding box center [231, 58] width 9 height 12
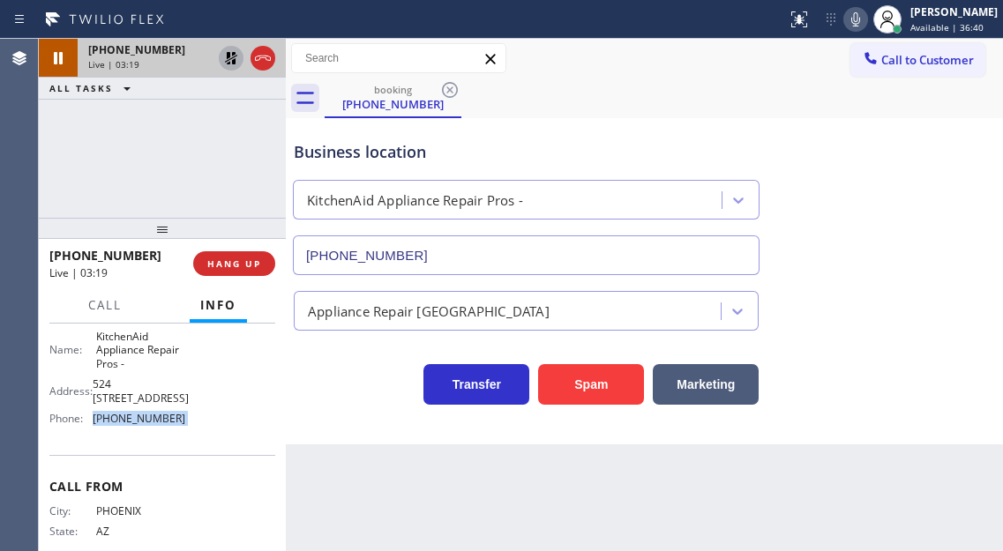
click at [231, 60] on icon at bounding box center [231, 58] width 21 height 21
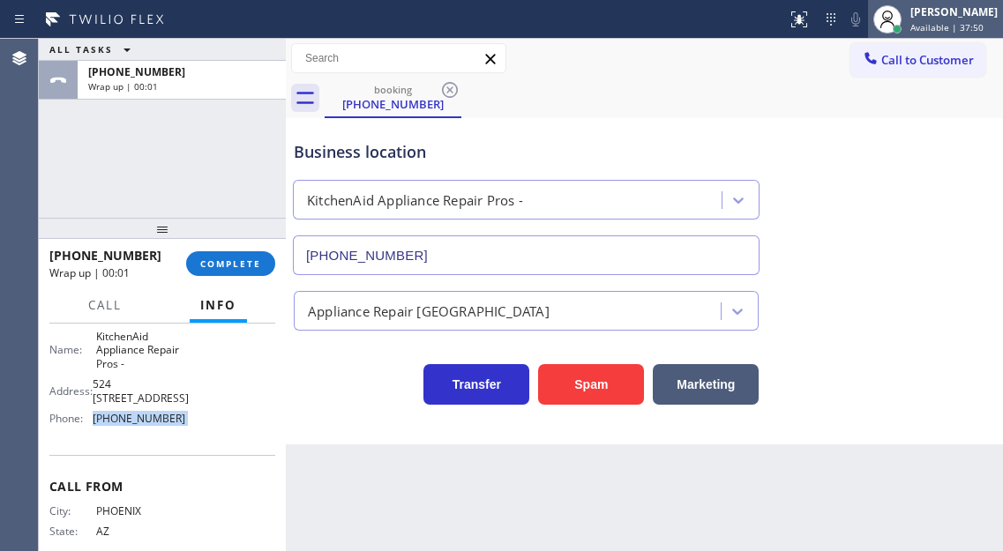
click at [907, 35] on div at bounding box center [887, 19] width 39 height 39
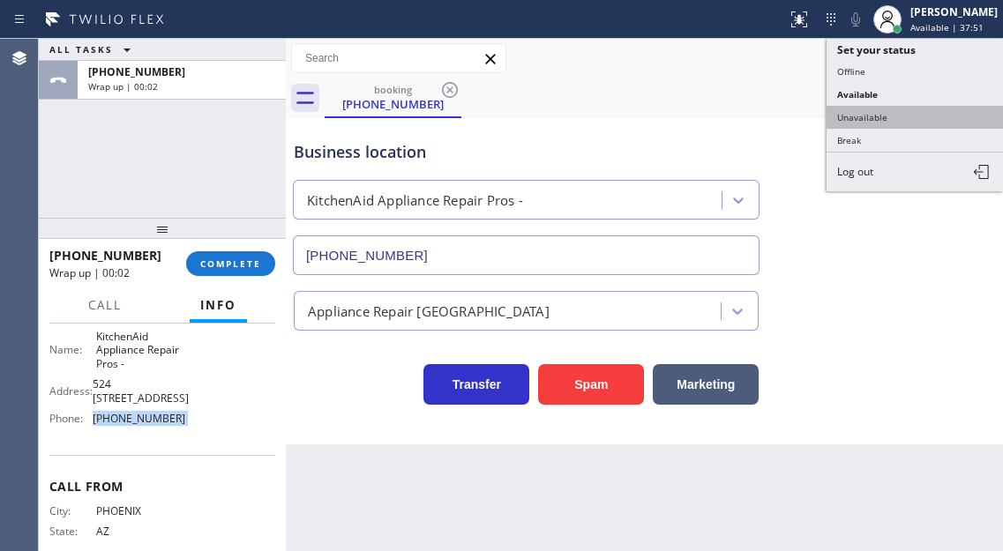
click at [887, 112] on button "Unavailable" at bounding box center [915, 117] width 176 height 23
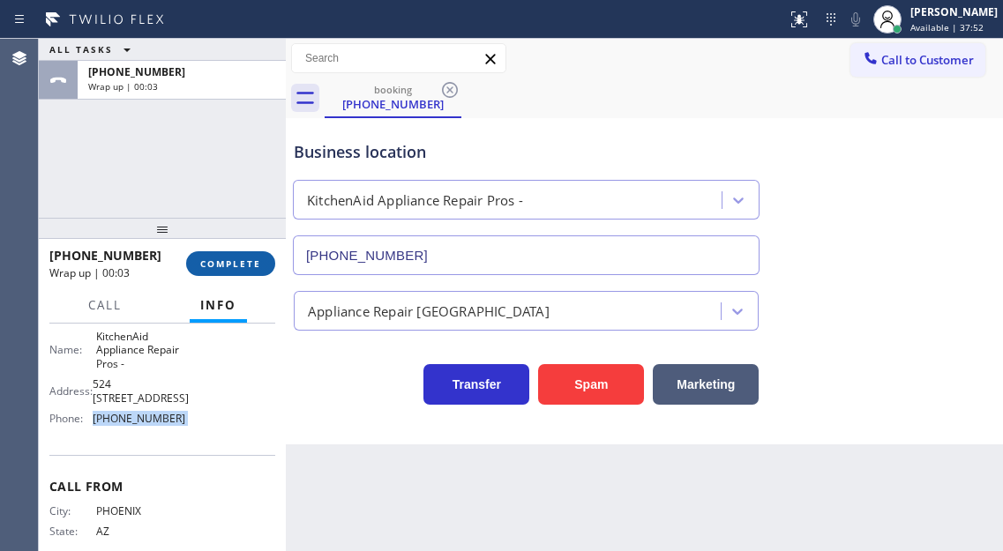
click at [235, 262] on span "COMPLETE" at bounding box center [230, 264] width 61 height 12
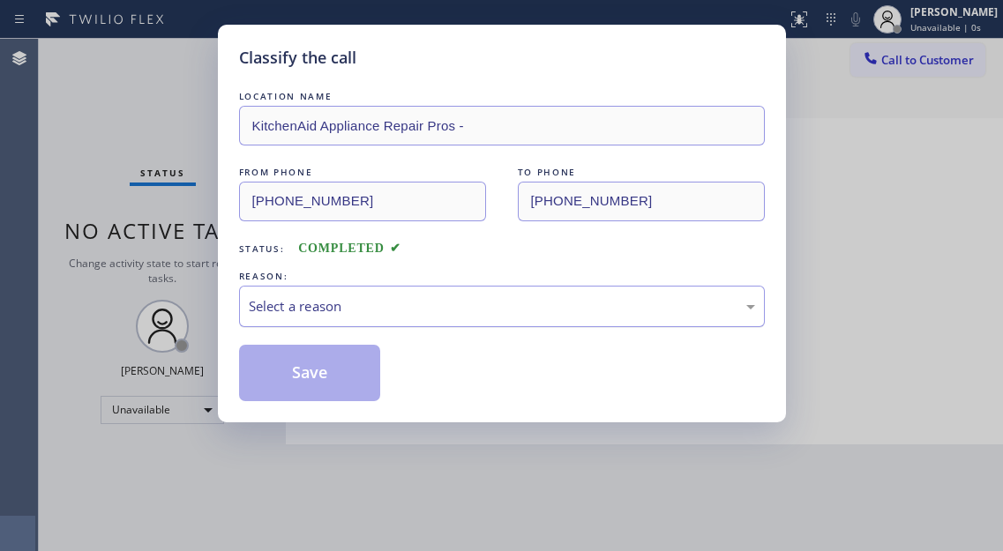
click at [397, 302] on div "Select a reason" at bounding box center [502, 306] width 506 height 20
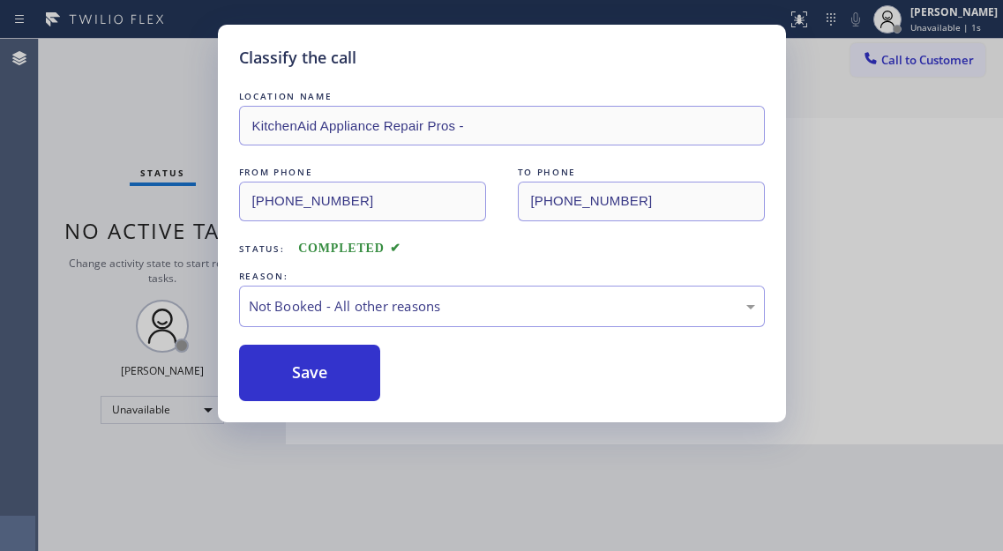
click at [347, 370] on button "Save" at bounding box center [310, 373] width 142 height 56
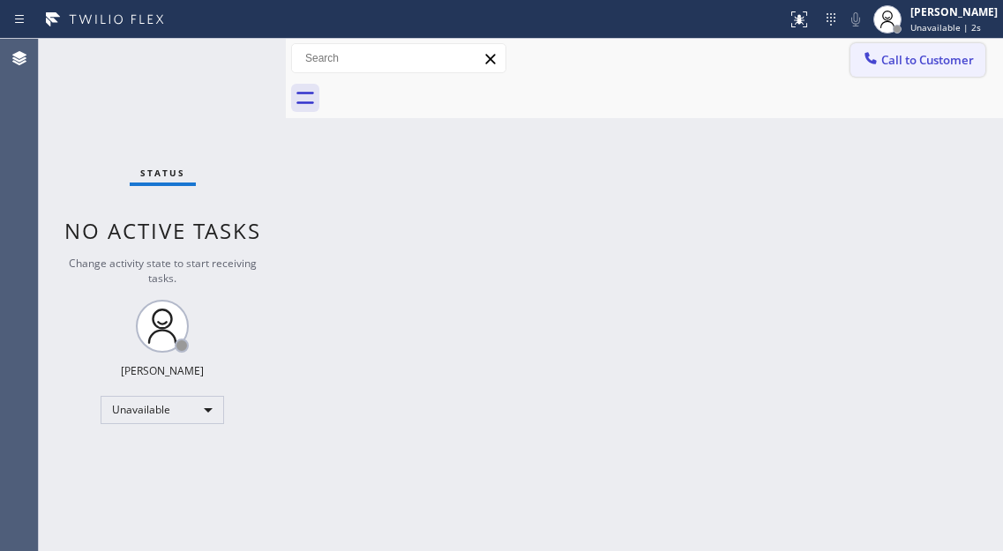
click at [925, 68] on button "Call to Customer" at bounding box center [917, 60] width 135 height 34
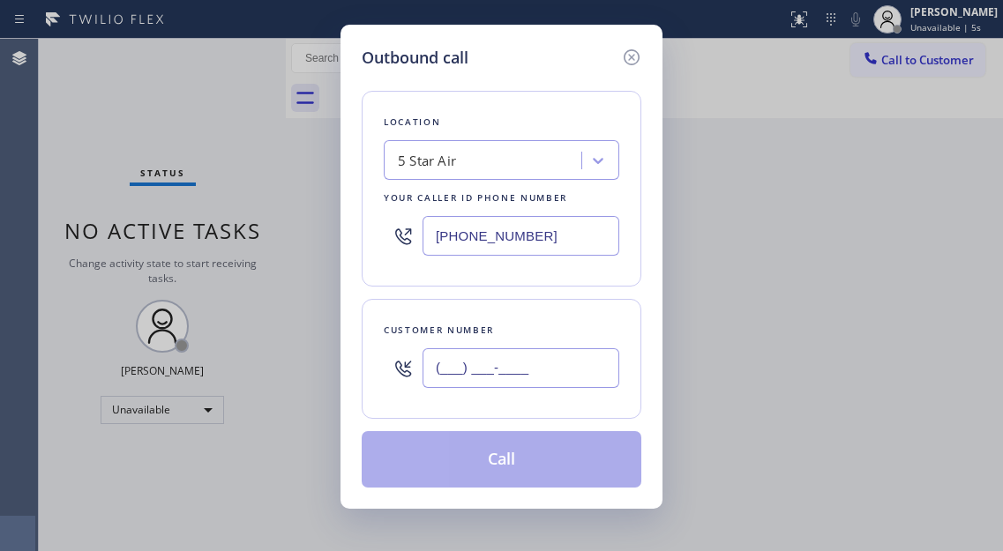
click at [520, 370] on input "(___) ___-____" at bounding box center [521, 368] width 197 height 40
paste input "602) 809-2815"
type input "(602) 809-2815"
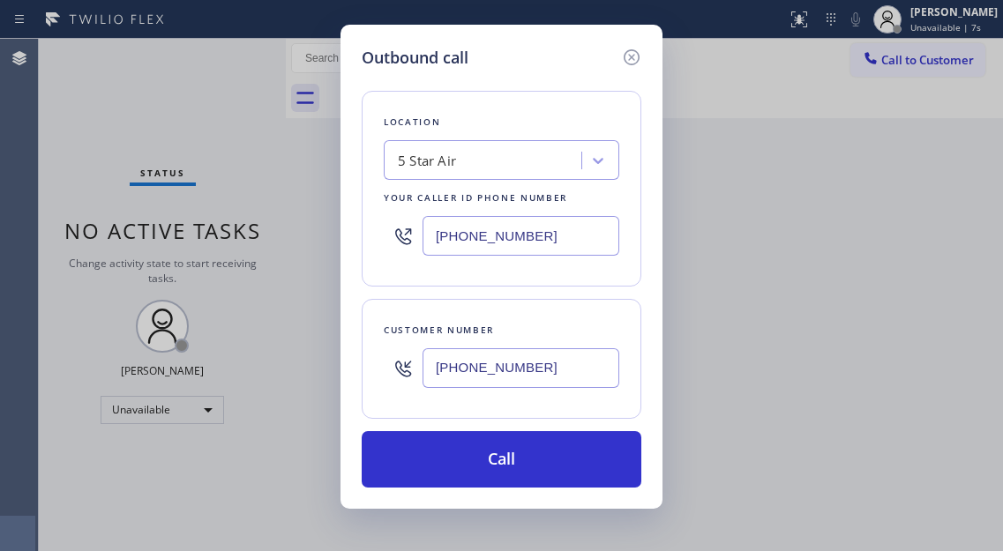
click at [535, 250] on input "[PHONE_NUMBER]" at bounding box center [521, 236] width 197 height 40
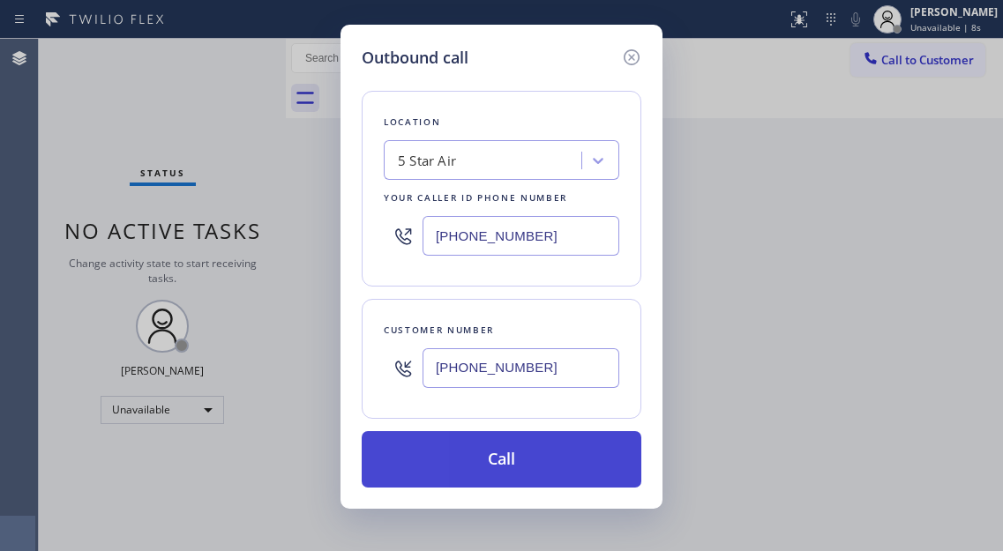
paste input "55) 213-931"
type input "(855) 213-9318"
click at [542, 452] on button "Call" at bounding box center [502, 459] width 280 height 56
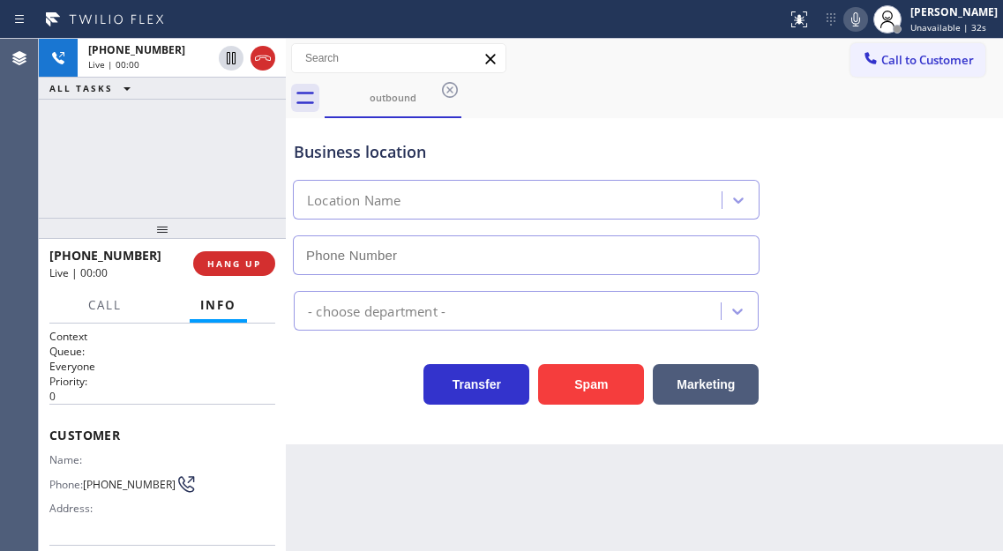
type input "(855) 213-9318"
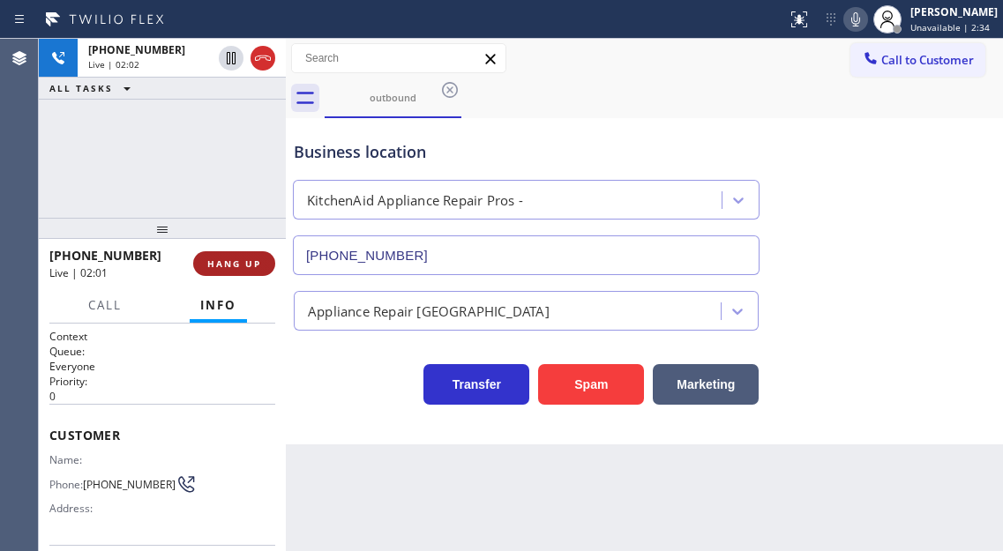
click at [251, 258] on span "HANG UP" at bounding box center [234, 264] width 54 height 12
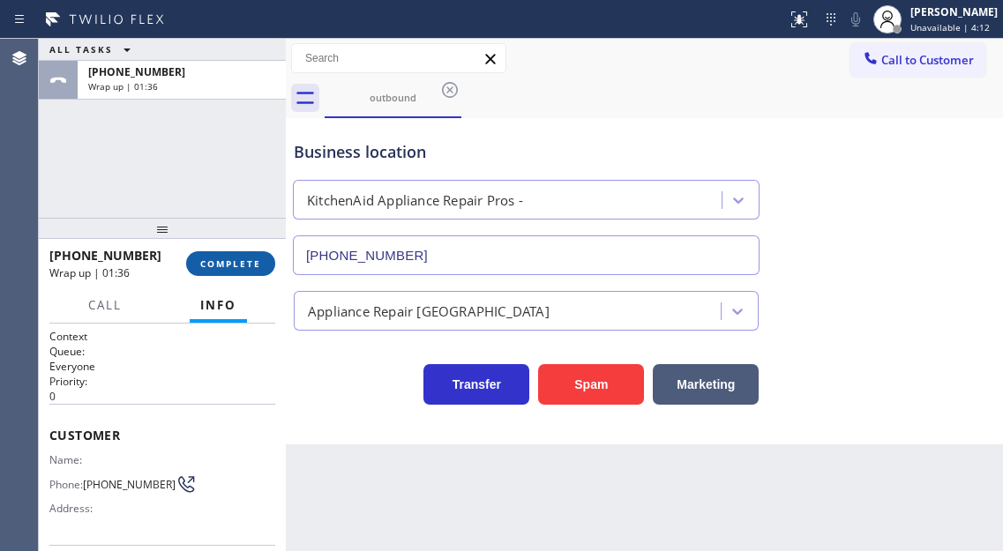
click at [243, 273] on button "COMPLETE" at bounding box center [230, 263] width 89 height 25
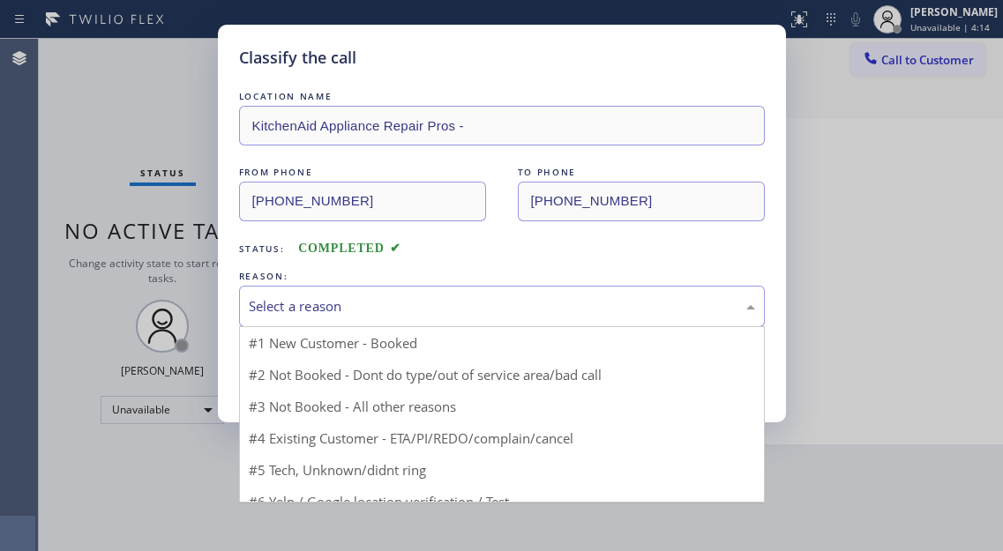
click at [375, 291] on div "Select a reason" at bounding box center [502, 306] width 526 height 41
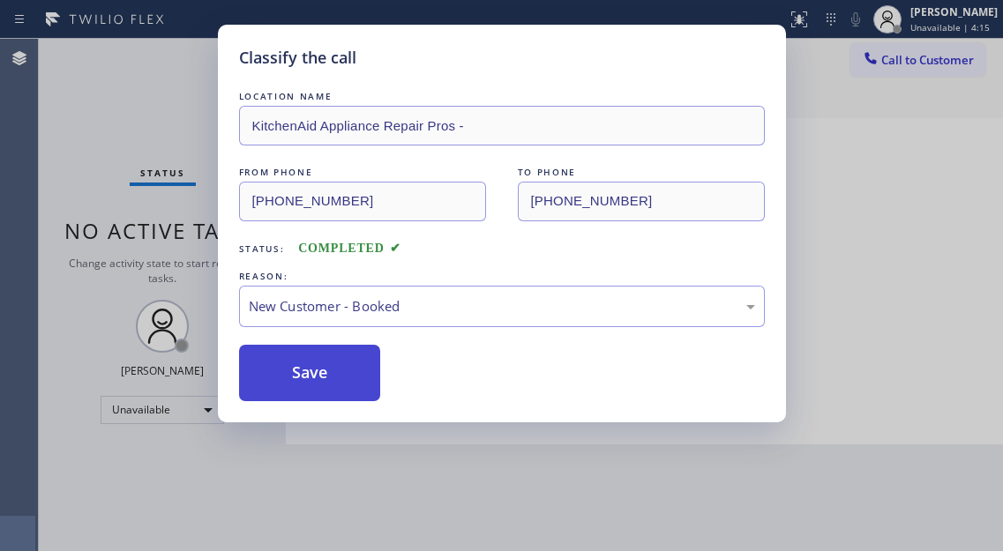
click at [332, 364] on button "Save" at bounding box center [310, 373] width 142 height 56
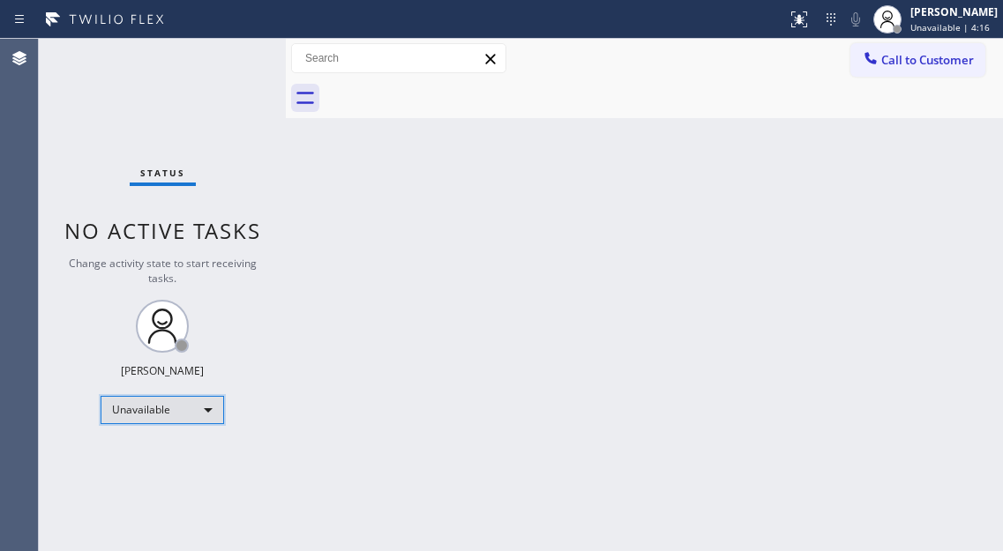
click at [171, 409] on div "Unavailable" at bounding box center [162, 410] width 123 height 28
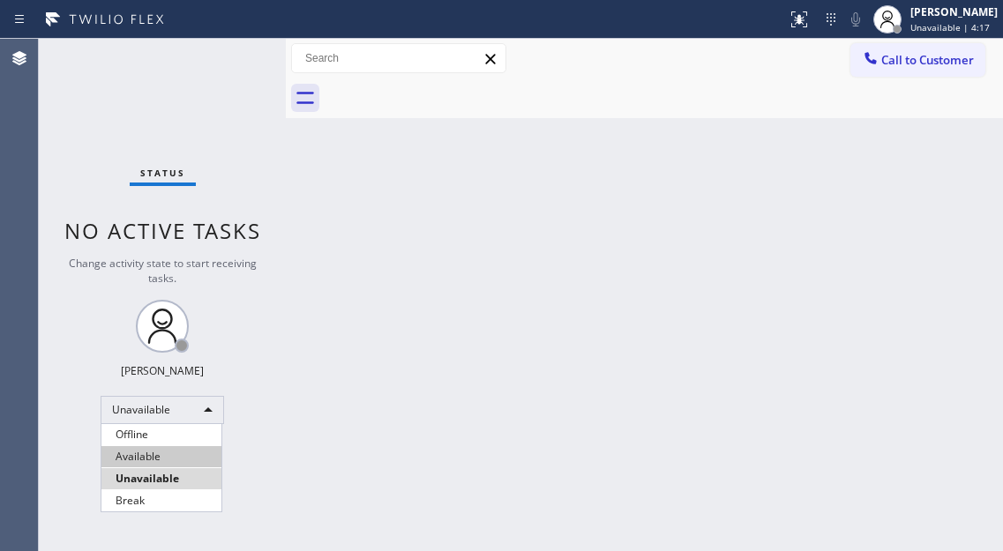
click at [158, 452] on li "Available" at bounding box center [161, 456] width 120 height 21
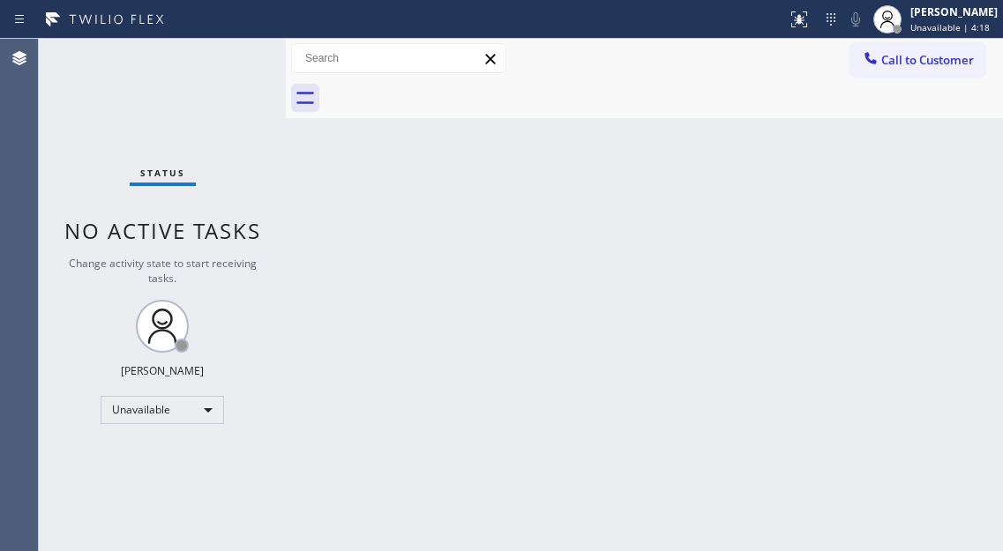
click at [212, 52] on div "Status No active tasks Change activity state to start receiving tasks. [PERSON_…" at bounding box center [162, 295] width 247 height 512
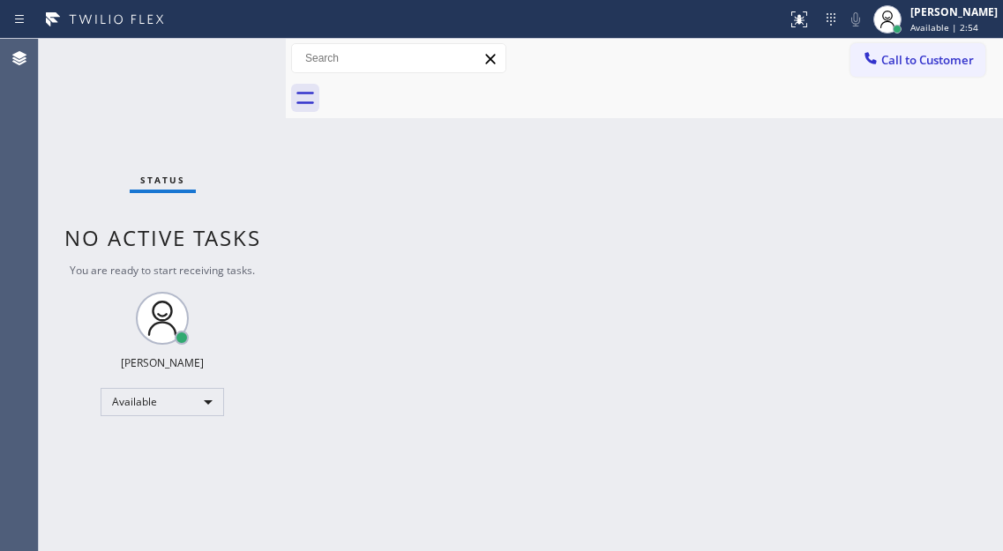
click at [913, 142] on div "Back to Dashboard Change Sender ID Customers Technicians Select a contact Outbo…" at bounding box center [644, 295] width 717 height 512
click at [248, 56] on div "Status No active tasks You are ready to start receiving tasks. [PERSON_NAME]" at bounding box center [162, 295] width 247 height 512
click at [925, 215] on div "Back to Dashboard Change Sender ID Customers Technicians Select a contact Outbo…" at bounding box center [644, 295] width 717 height 512
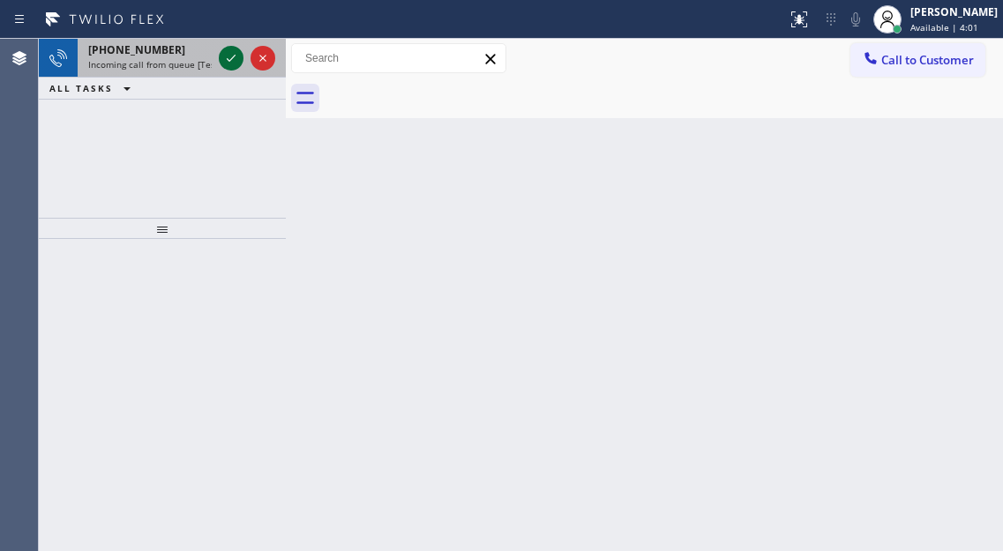
click at [231, 58] on icon at bounding box center [231, 58] width 21 height 21
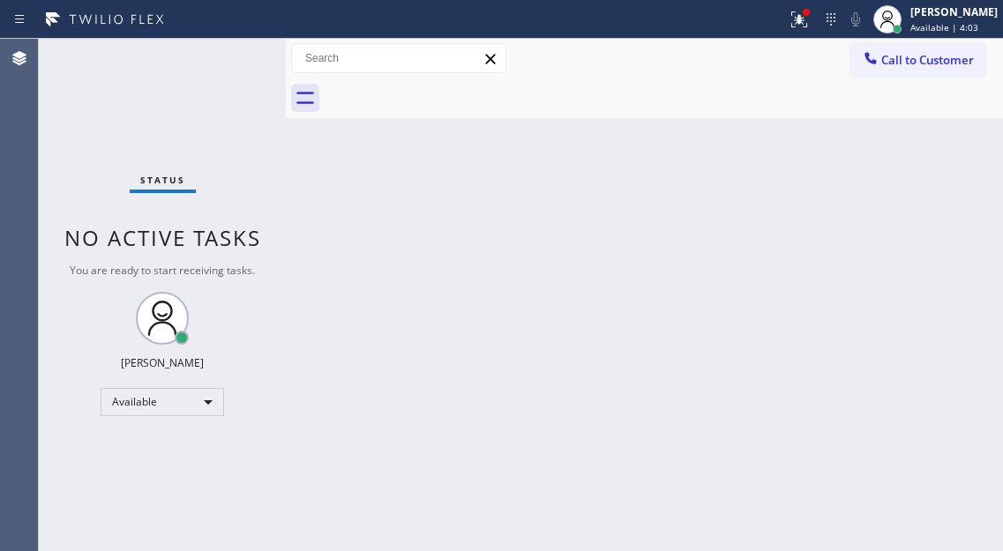
click at [223, 60] on div "Status No active tasks You are ready to start receiving tasks. [PERSON_NAME]" at bounding box center [162, 295] width 247 height 512
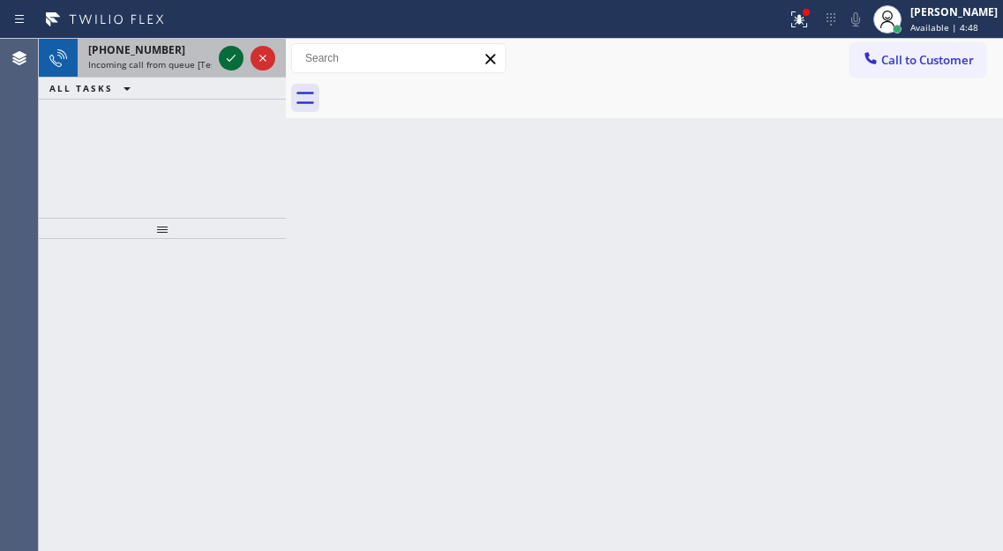
click at [236, 50] on icon at bounding box center [231, 58] width 21 height 21
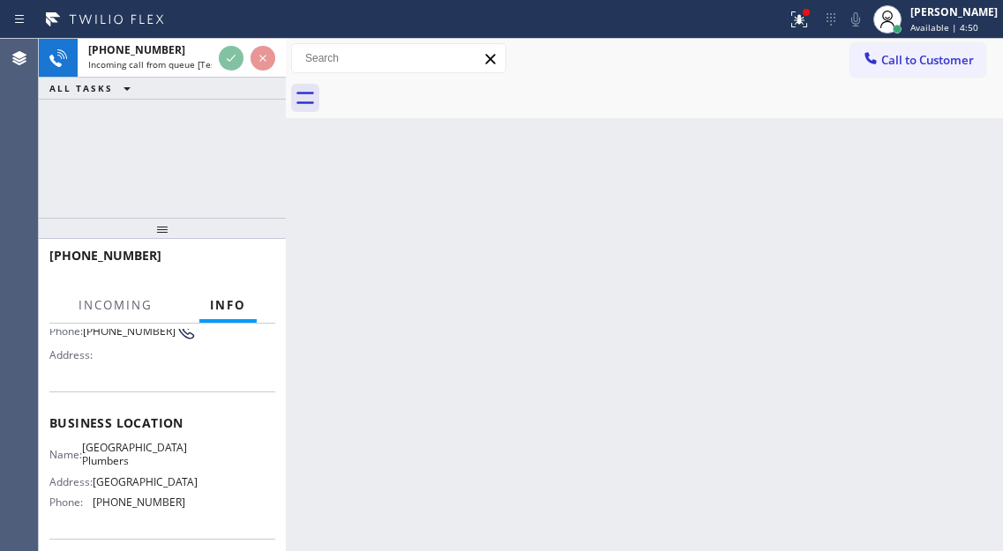
scroll to position [176, 0]
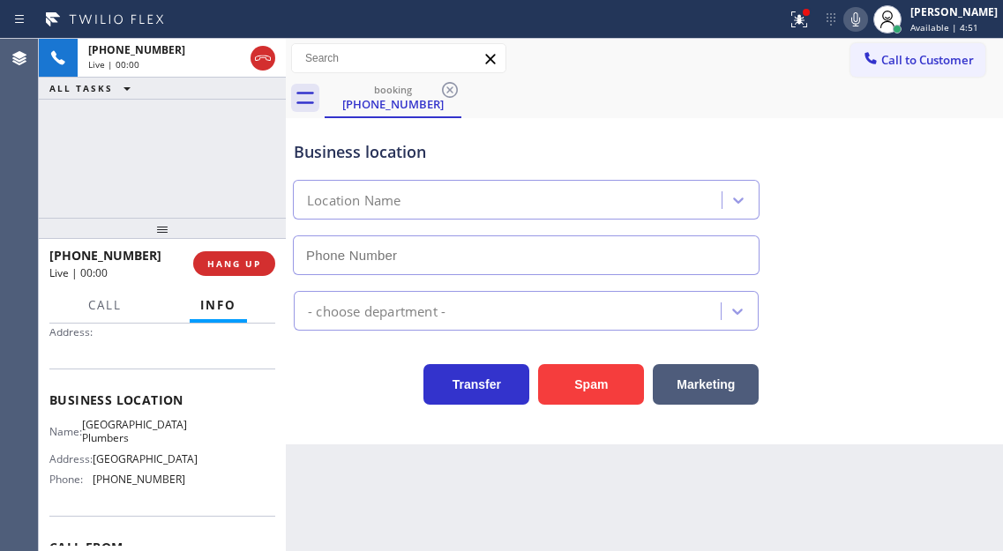
type input "(562) 414-6833"
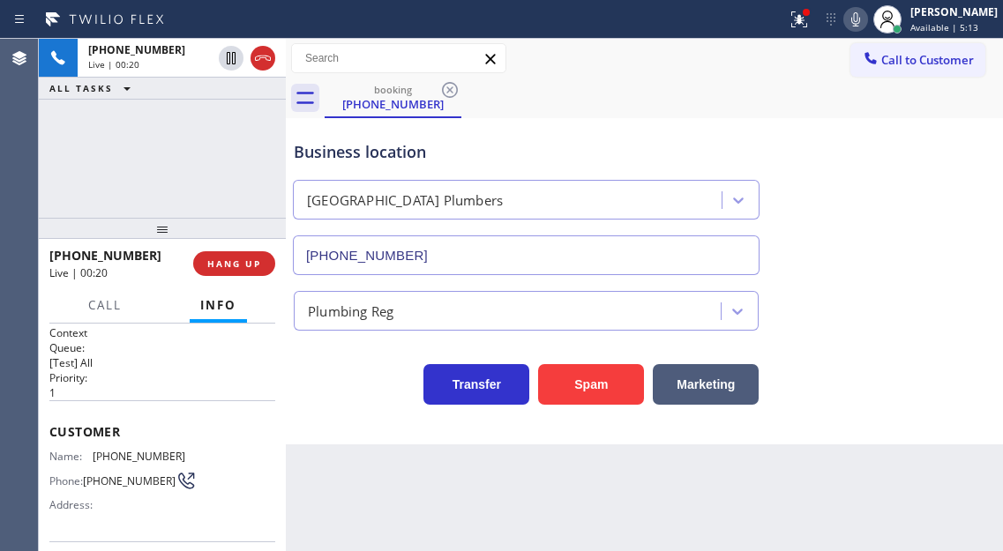
scroll to position [0, 0]
click at [120, 453] on span "(408) 568-8059" at bounding box center [139, 459] width 93 height 13
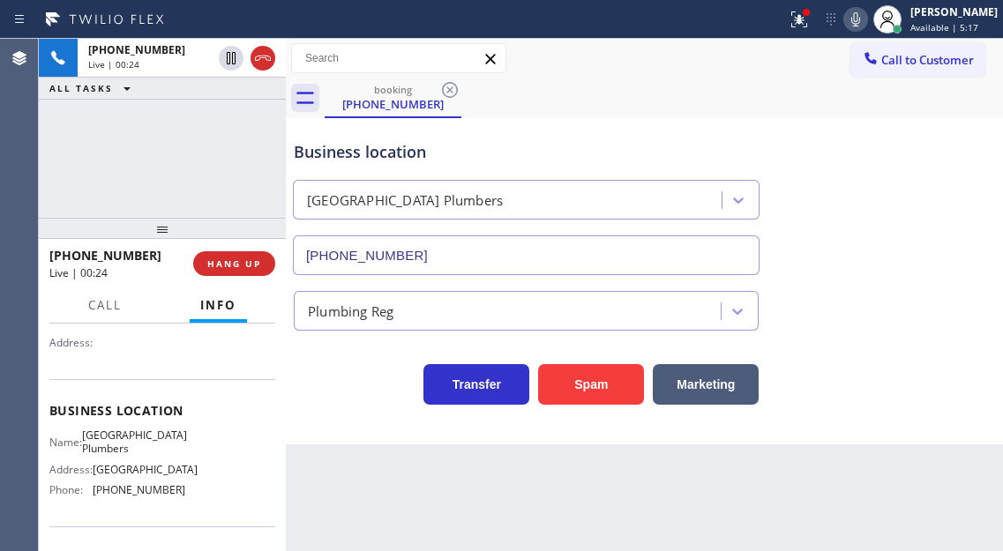
scroll to position [176, 0]
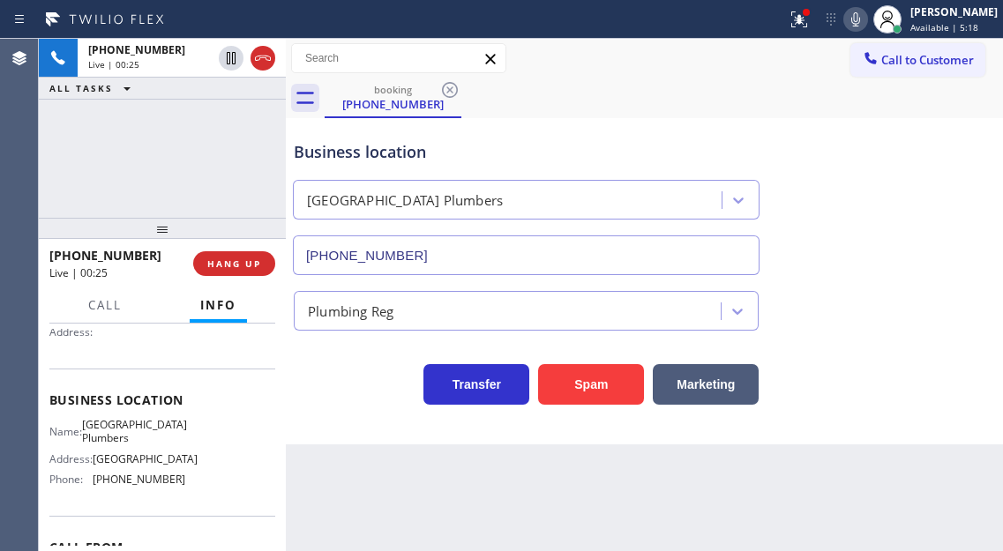
click at [127, 441] on span "Midway City Plumbers" at bounding box center [134, 431] width 105 height 27
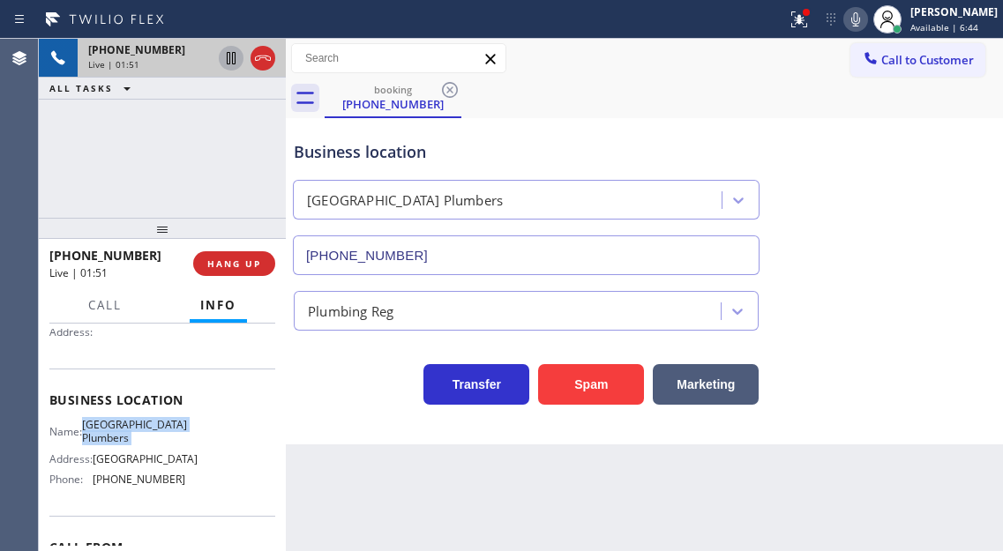
click at [231, 63] on icon at bounding box center [231, 58] width 21 height 21
click at [926, 256] on div "Business location Midway City Plumbers (562) 414-6833" at bounding box center [644, 196] width 708 height 160
drag, startPoint x: 954, startPoint y: 202, endPoint x: 788, endPoint y: 183, distance: 167.8
click at [954, 202] on div "Business location Midway City Plumbers (562) 414-6833" at bounding box center [644, 196] width 708 height 160
click at [134, 479] on span "(562) 414-6833" at bounding box center [139, 479] width 93 height 13
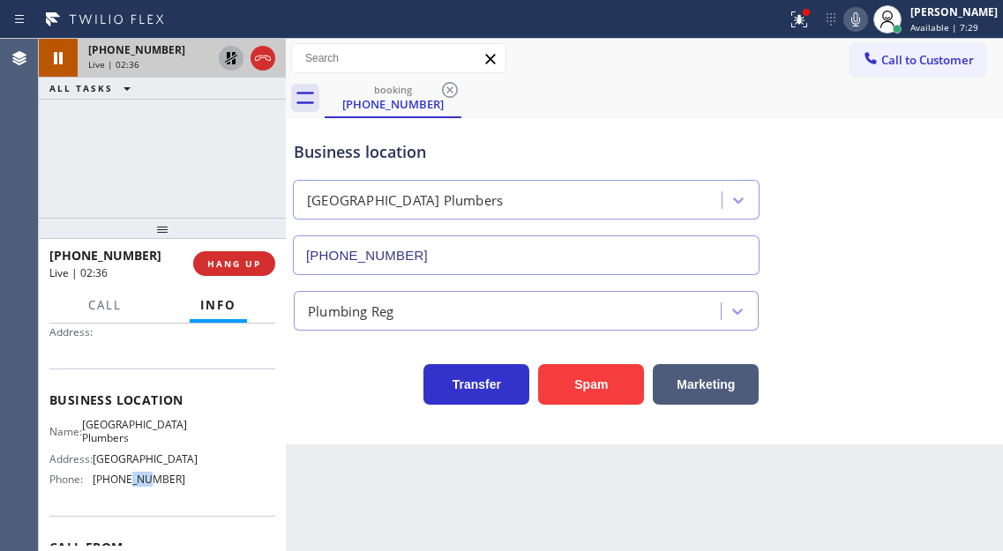
click at [134, 479] on span "(562) 414-6833" at bounding box center [139, 479] width 93 height 13
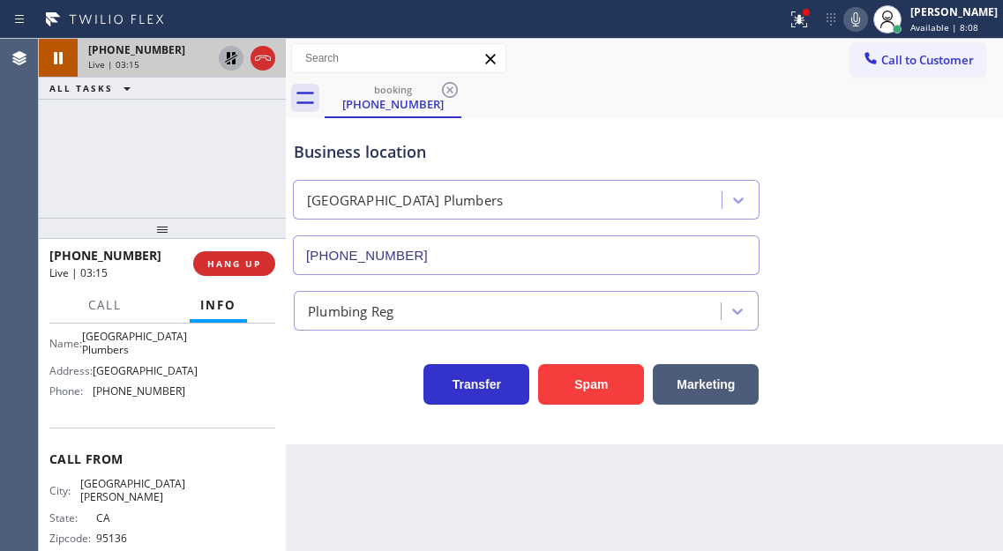
drag, startPoint x: 554, startPoint y: 136, endPoint x: 564, endPoint y: 136, distance: 9.7
click at [554, 136] on div "Business location Midway City Plumbers (562) 414-6833" at bounding box center [526, 199] width 472 height 153
click at [810, 29] on icon at bounding box center [799, 19] width 21 height 21
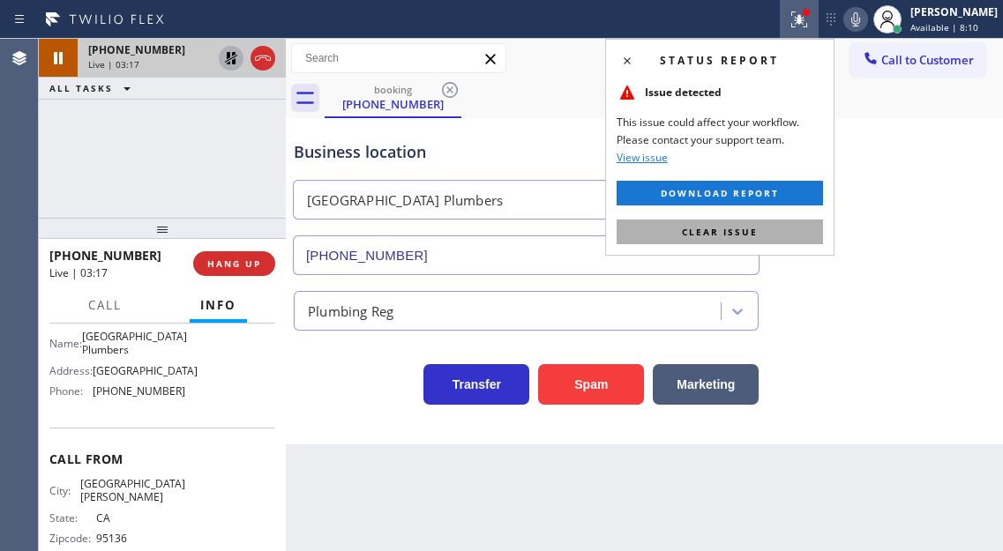
click at [769, 227] on button "Clear issue" at bounding box center [720, 232] width 206 height 25
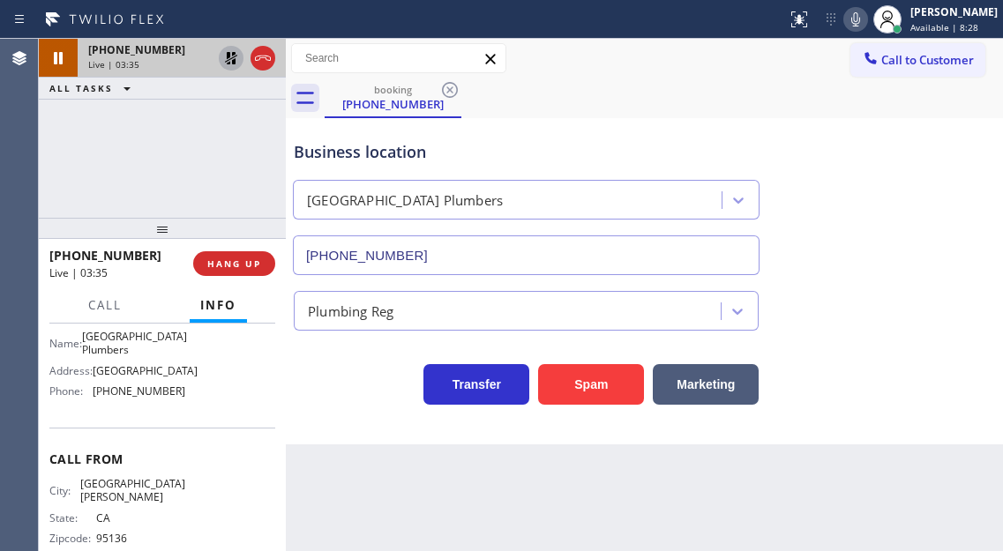
click at [961, 230] on div "Business location Midway City Plumbers (562) 414-6833" at bounding box center [644, 196] width 708 height 160
click at [232, 62] on icon at bounding box center [231, 58] width 12 height 12
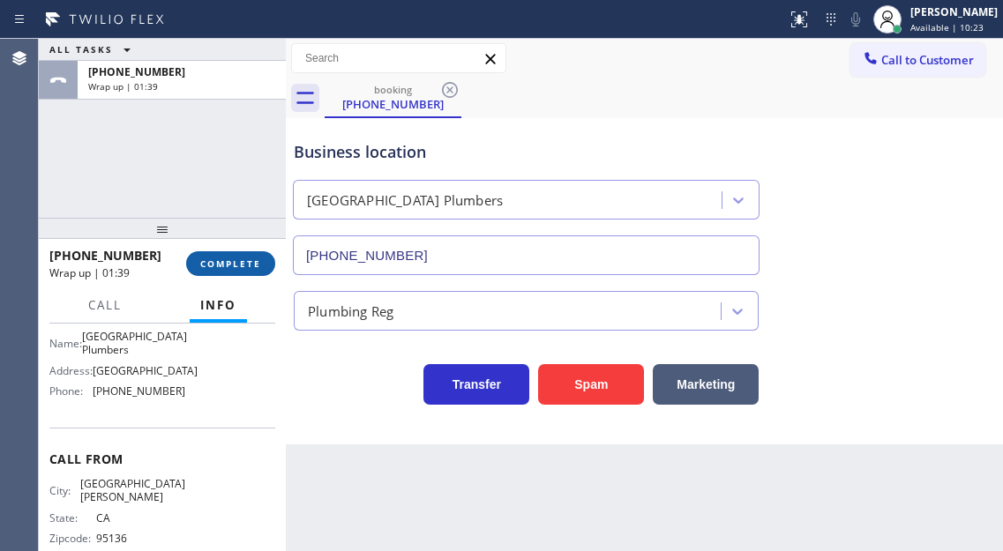
click at [228, 262] on span "COMPLETE" at bounding box center [230, 264] width 61 height 12
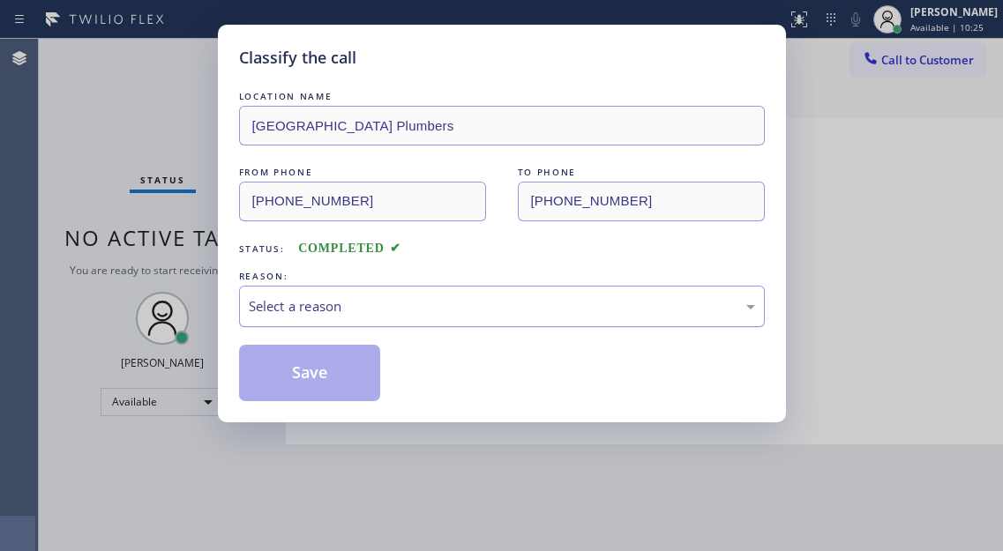
click at [370, 286] on div "Select a reason" at bounding box center [502, 306] width 526 height 41
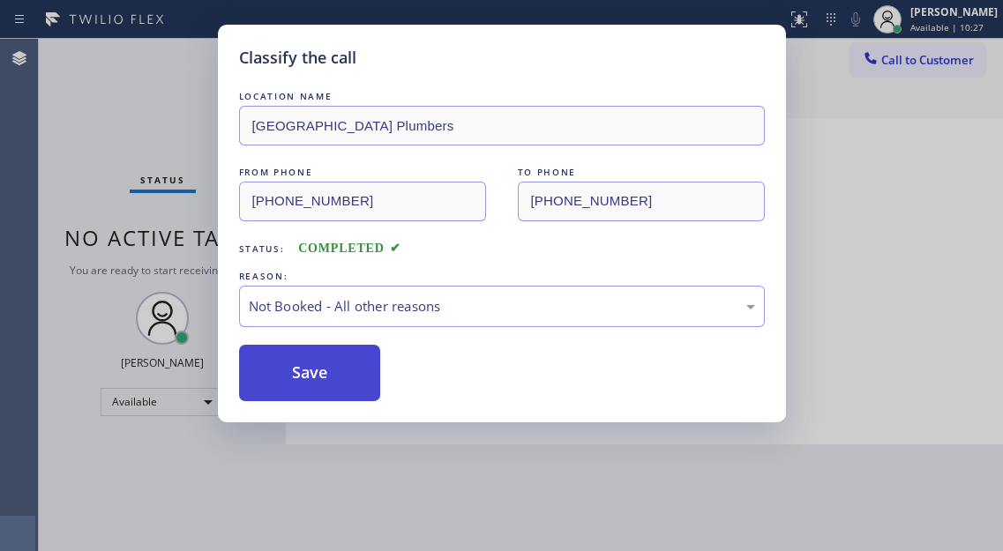
click at [296, 365] on button "Save" at bounding box center [310, 373] width 142 height 56
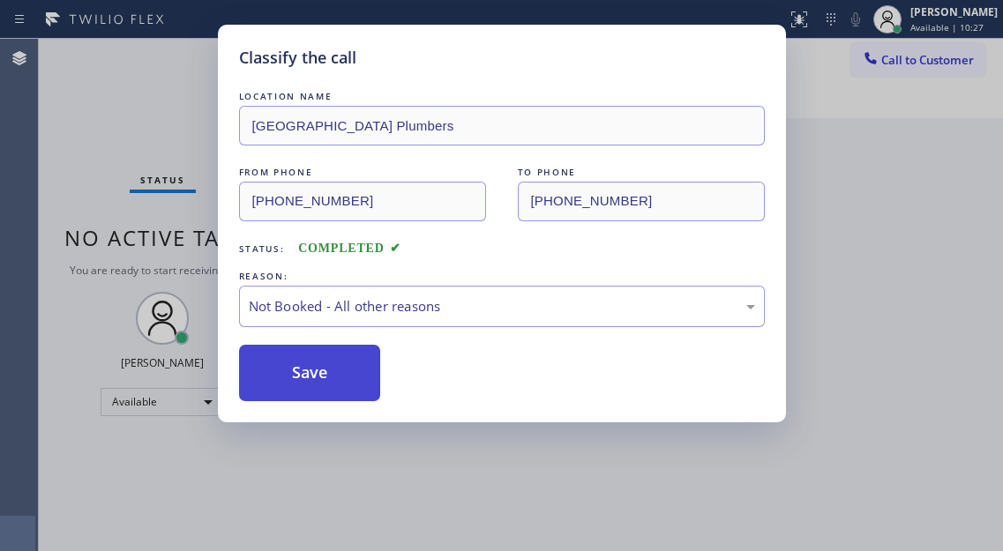
click at [296, 365] on button "Save" at bounding box center [310, 373] width 142 height 56
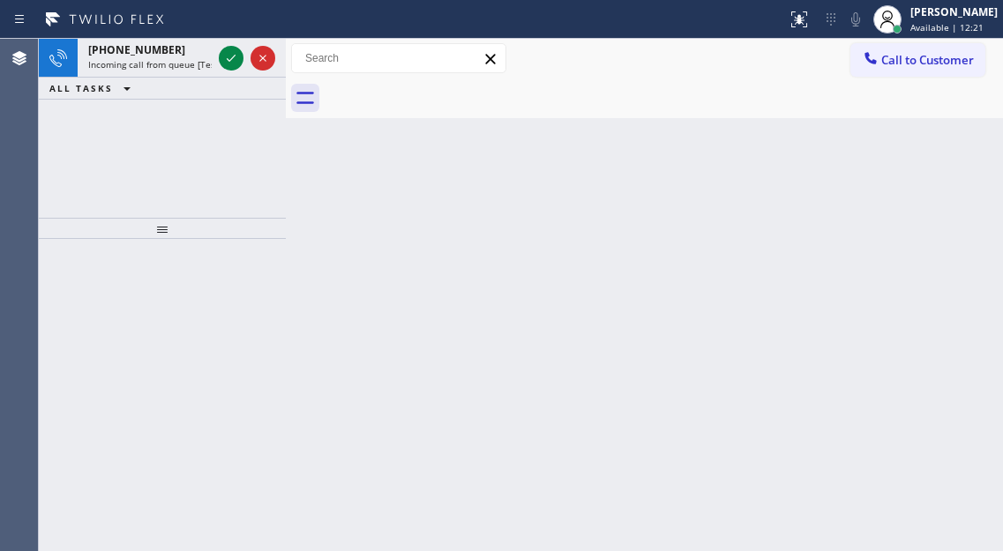
drag, startPoint x: 961, startPoint y: 200, endPoint x: 944, endPoint y: 200, distance: 16.8
click at [958, 200] on div "Back to Dashboard Change Sender ID Customers Technicians Select a contact Outbo…" at bounding box center [644, 295] width 717 height 512
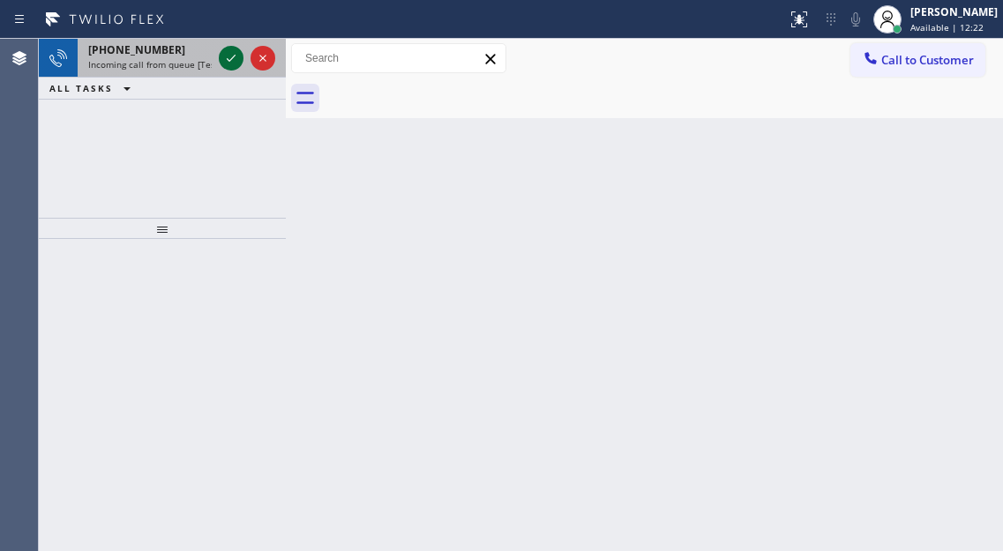
click at [229, 61] on icon at bounding box center [231, 58] width 9 height 7
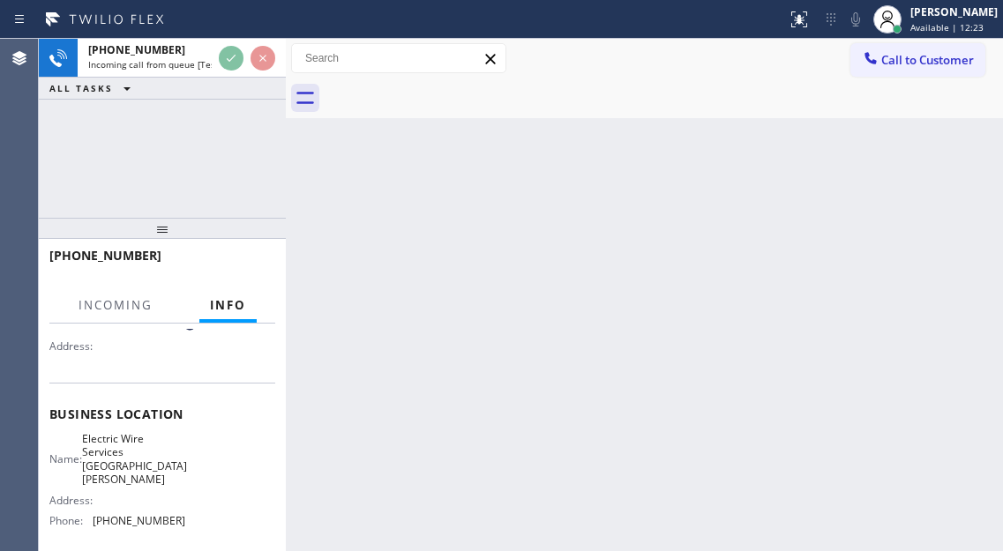
scroll to position [176, 0]
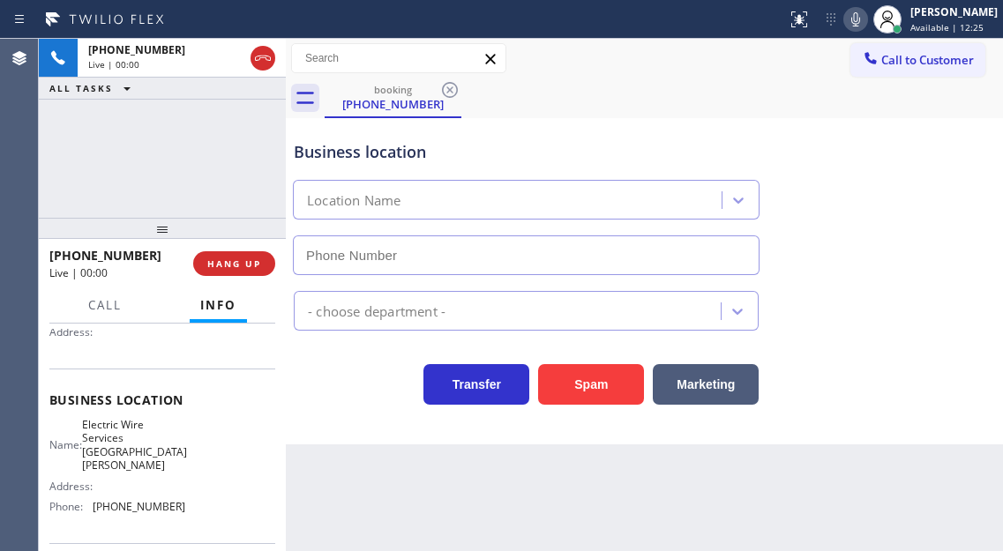
click at [148, 452] on span "Electric Wire Services Santa Monica" at bounding box center [134, 445] width 105 height 55
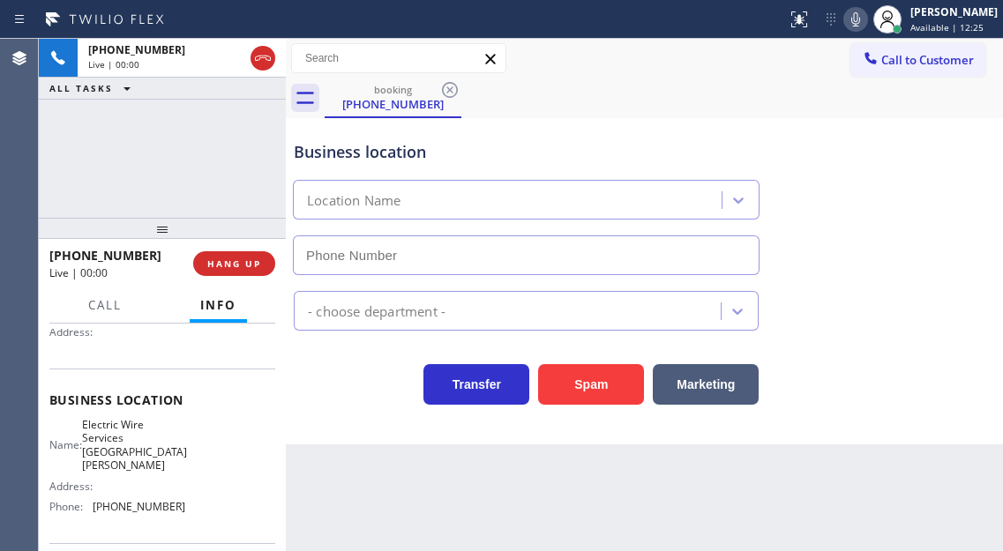
click at [148, 452] on span "Electric Wire Services Santa Monica" at bounding box center [134, 445] width 105 height 55
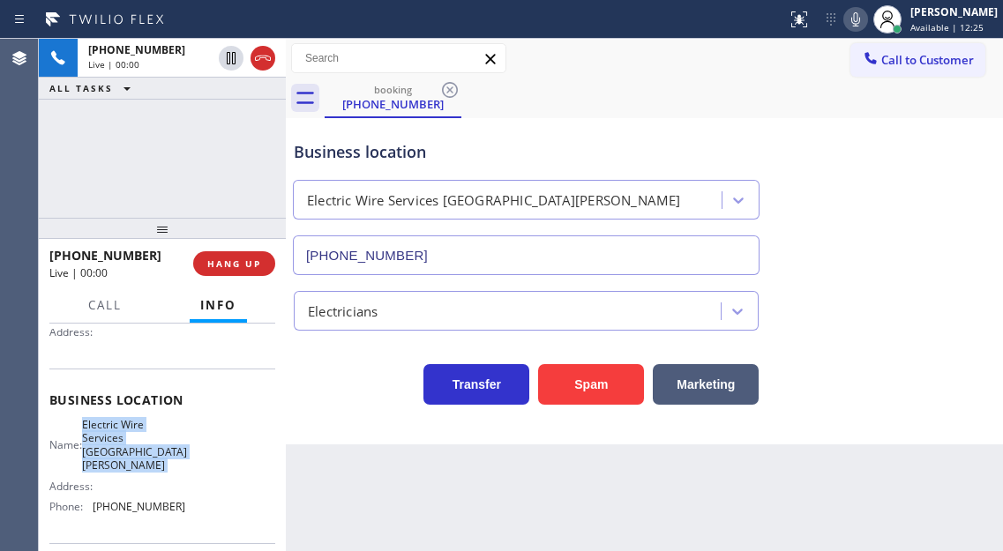
type input "(310) 388-4060"
click at [148, 452] on span "Electric Wire Services Santa Monica" at bounding box center [134, 445] width 105 height 55
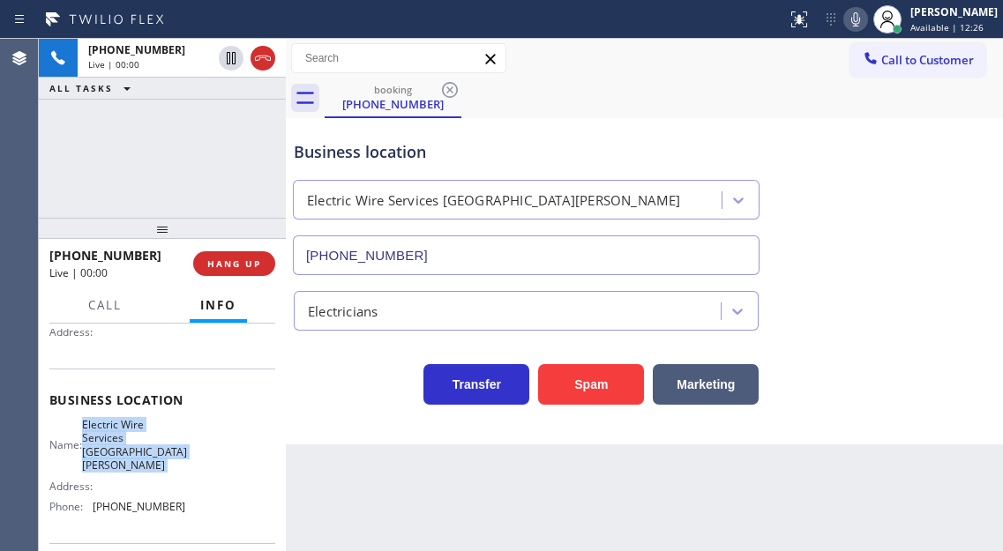
click at [148, 452] on span "Electric Wire Services Santa Monica" at bounding box center [134, 445] width 105 height 55
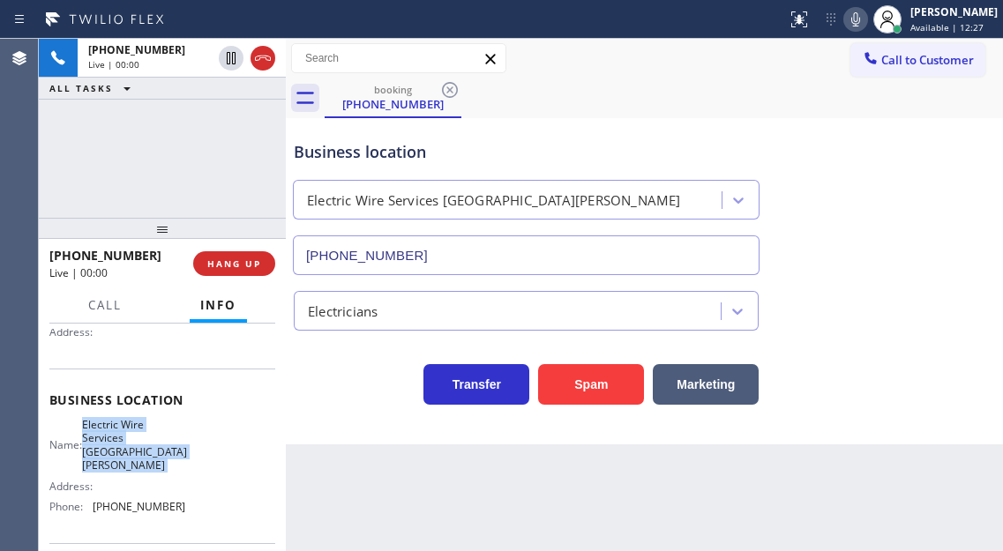
click at [148, 452] on span "Electric Wire Services Santa Monica" at bounding box center [134, 445] width 105 height 55
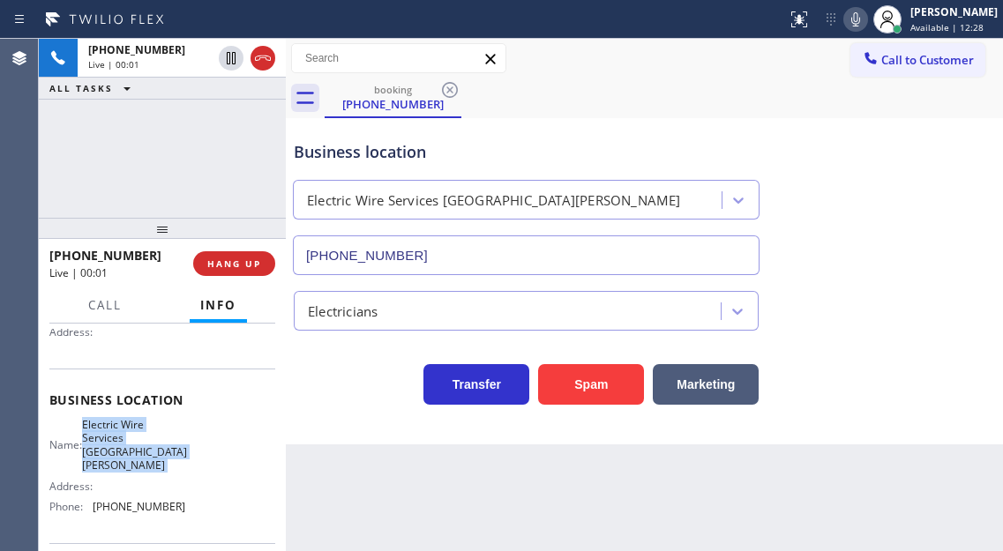
click at [148, 452] on span "Electric Wire Services Santa Monica" at bounding box center [134, 445] width 105 height 55
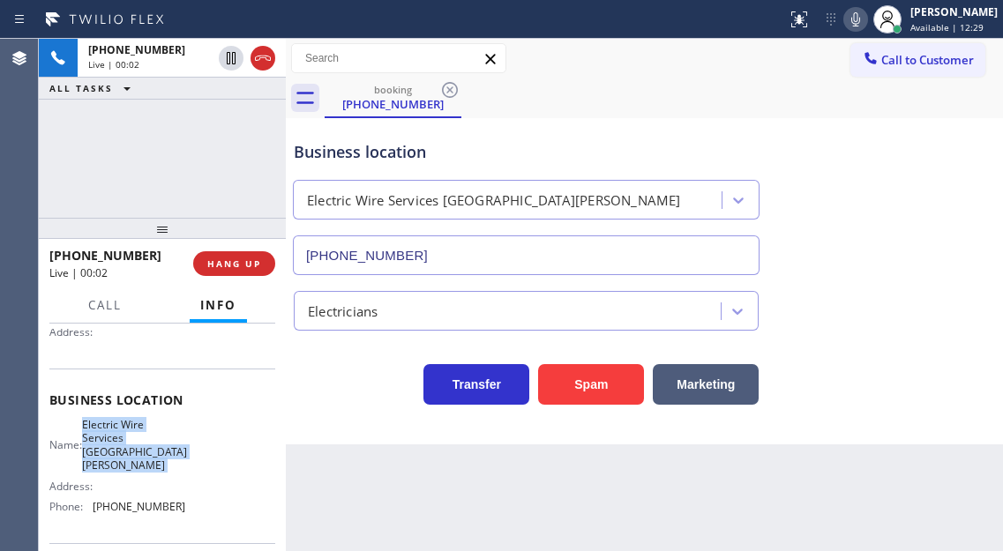
click at [148, 452] on span "Electric Wire Services Santa Monica" at bounding box center [134, 445] width 105 height 55
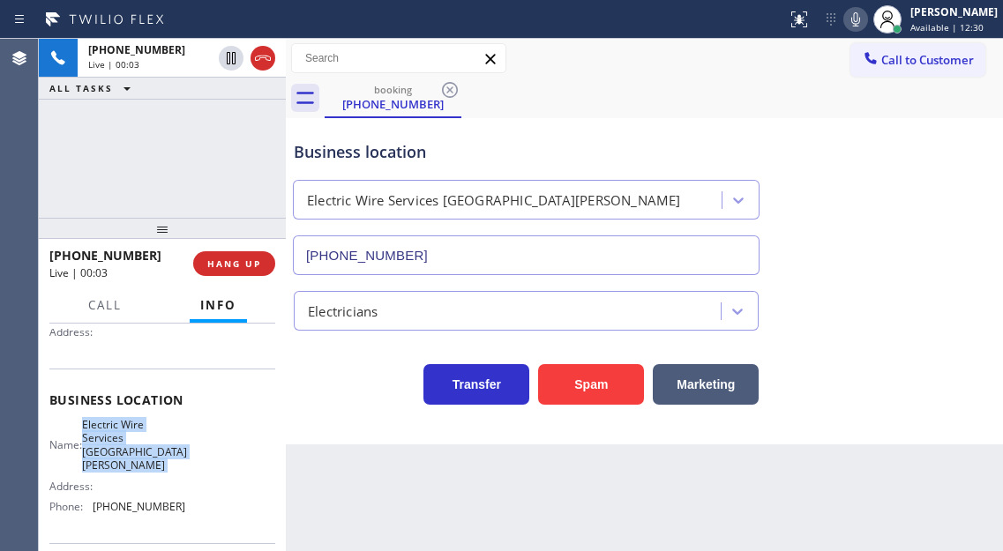
click at [148, 452] on span "Electric Wire Services Santa Monica" at bounding box center [134, 445] width 105 height 55
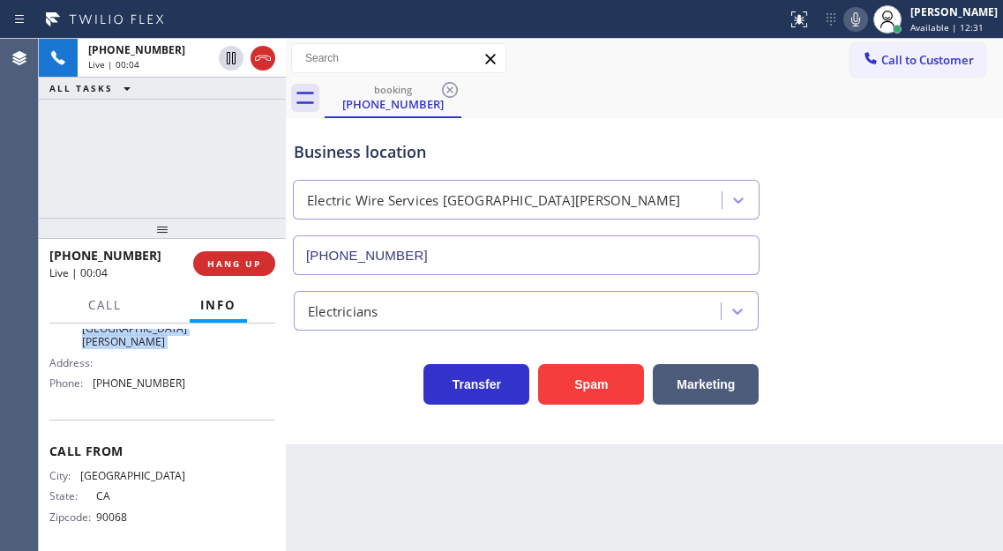
scroll to position [123, 0]
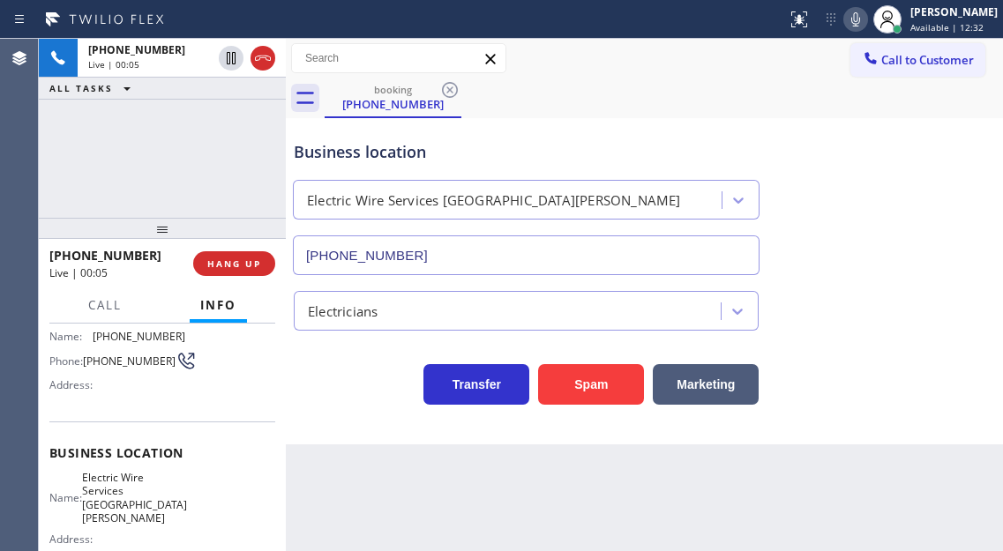
click at [123, 343] on span "(323) 387-9886" at bounding box center [139, 336] width 93 height 13
click at [206, 185] on div "+13233879886 Live | 00:09 ALL TASKS ALL TASKS ACTIVE TASKS TASKS IN WRAP UP" at bounding box center [162, 128] width 247 height 179
click at [293, 165] on div "Business location Electric Wire Services Santa Monica (310) 388-4060" at bounding box center [526, 199] width 472 height 153
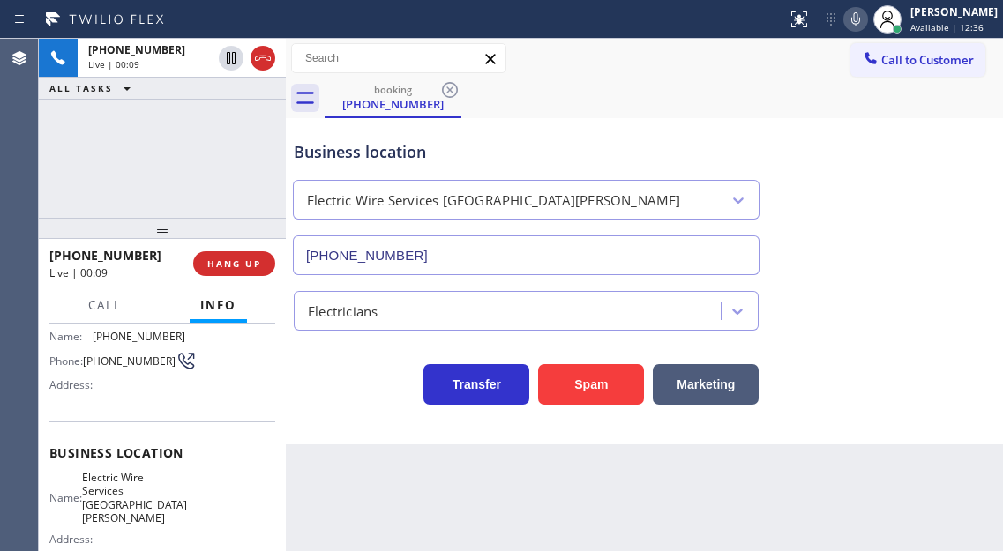
click at [293, 165] on div "Business location Electric Wire Services Santa Monica (310) 388-4060" at bounding box center [526, 199] width 472 height 153
click at [318, 154] on div "Business location" at bounding box center [526, 152] width 465 height 24
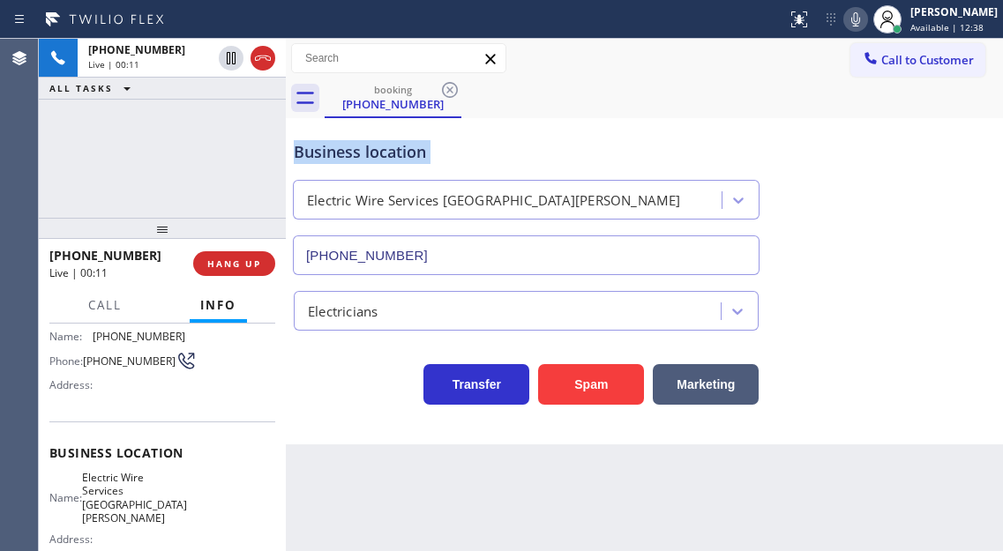
click at [318, 154] on div "Business location" at bounding box center [526, 152] width 465 height 24
click at [244, 146] on div "+13233879886 Live | 00:11 ALL TASKS ALL TASKS ACTIVE TASKS TASKS IN WRAP UP" at bounding box center [162, 128] width 247 height 179
click at [309, 157] on div "Business location" at bounding box center [526, 152] width 465 height 24
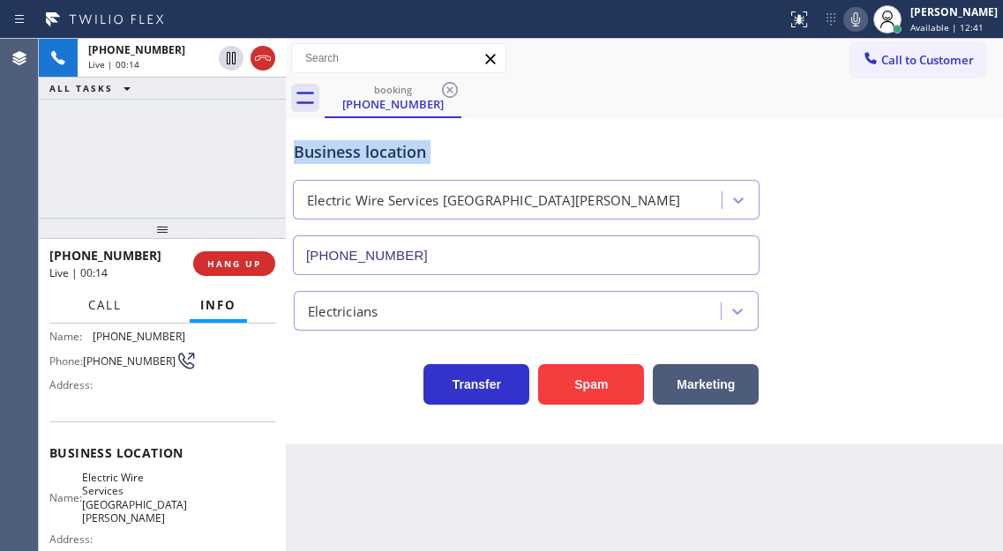
click at [118, 306] on span "Call" at bounding box center [105, 305] width 34 height 16
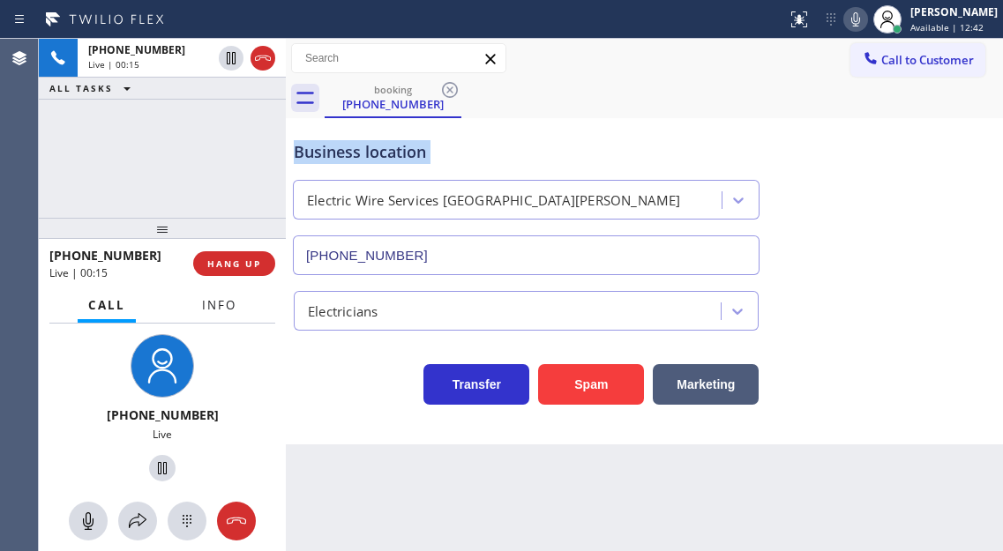
click at [220, 312] on span "Info" at bounding box center [219, 305] width 34 height 16
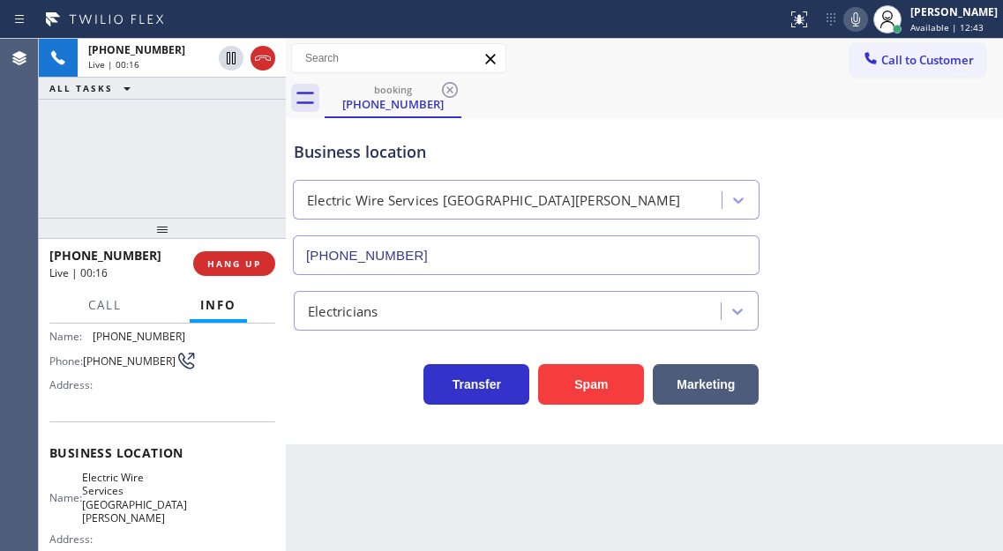
click at [213, 176] on div "+13233879886 Live | 00:16 ALL TASKS ALL TASKS ACTIVE TASKS TASKS IN WRAP UP" at bounding box center [162, 128] width 247 height 179
click at [329, 157] on div "Business location" at bounding box center [526, 152] width 465 height 24
click at [349, 153] on div "Business location" at bounding box center [526, 152] width 465 height 24
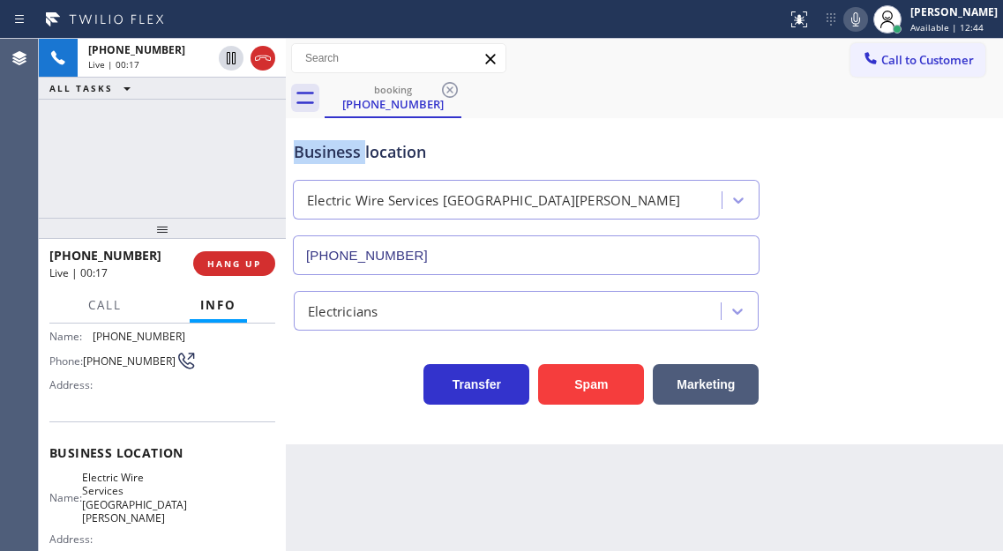
click at [349, 153] on div "Business location" at bounding box center [526, 152] width 465 height 24
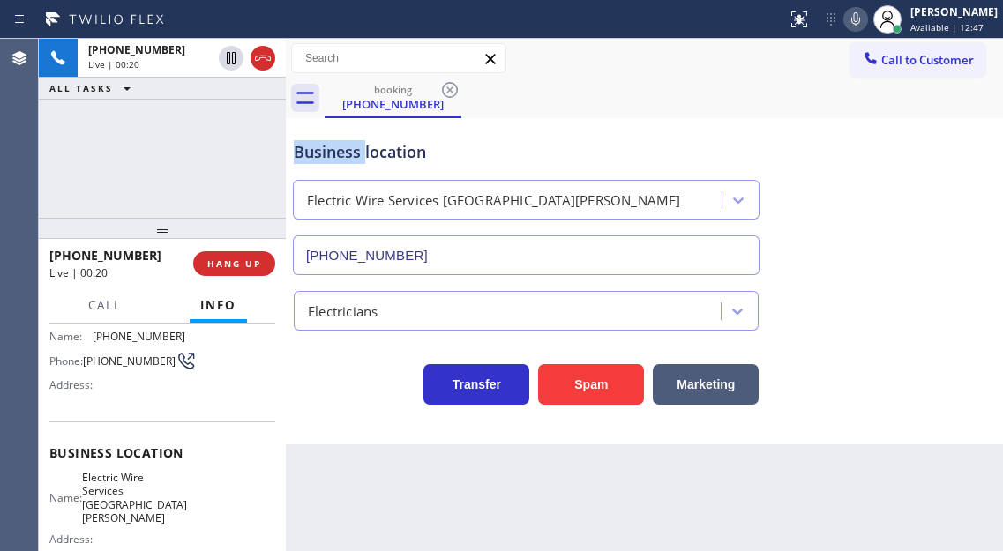
click at [349, 153] on div "Business location" at bounding box center [526, 152] width 465 height 24
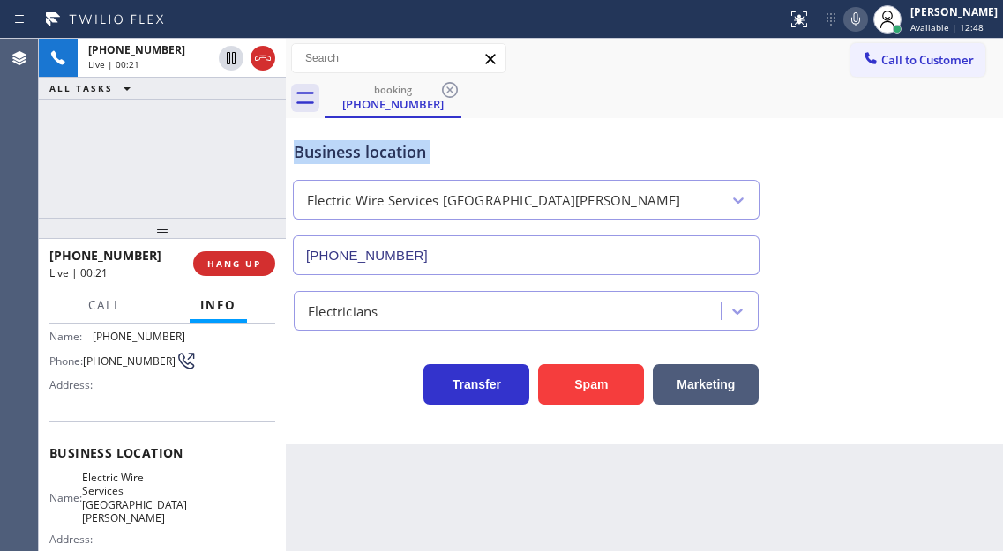
click at [349, 153] on div "Business location" at bounding box center [526, 152] width 465 height 24
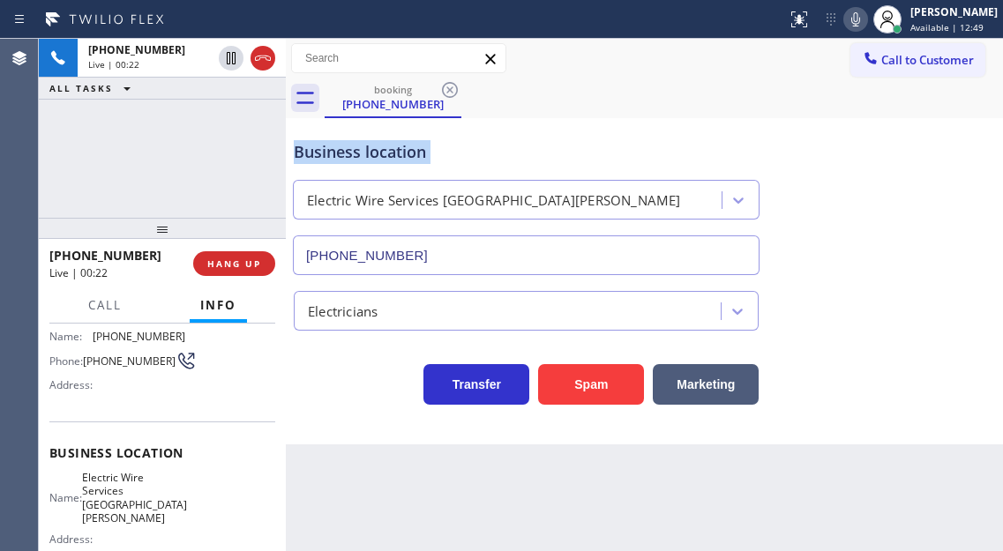
click at [349, 153] on div "Business location" at bounding box center [526, 152] width 465 height 24
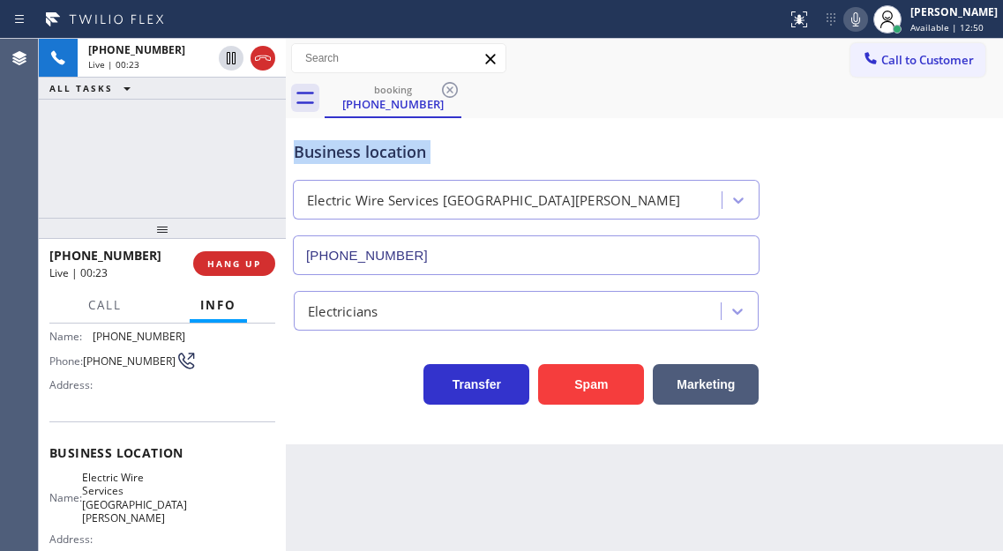
click at [349, 153] on div "Business location" at bounding box center [526, 152] width 465 height 24
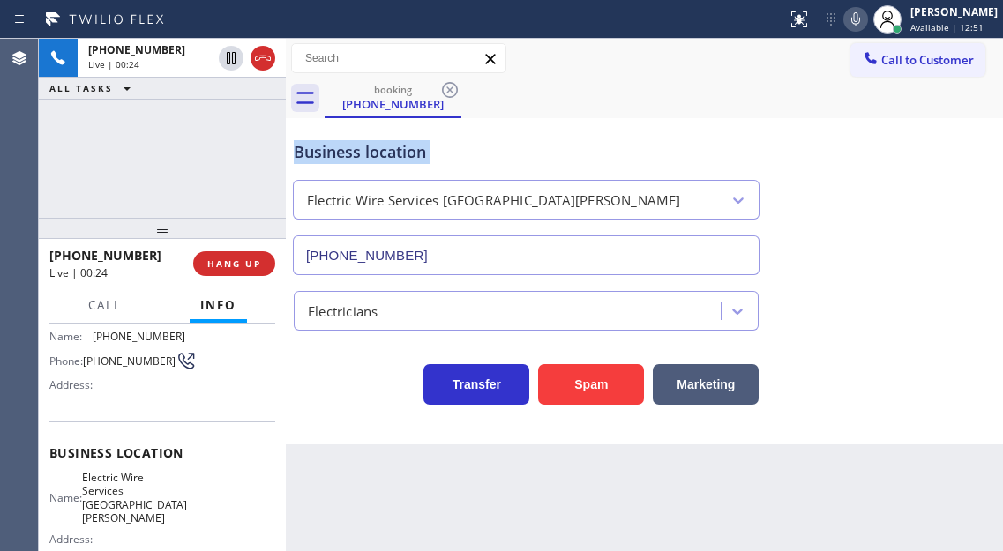
click at [349, 153] on div "Business location" at bounding box center [526, 152] width 465 height 24
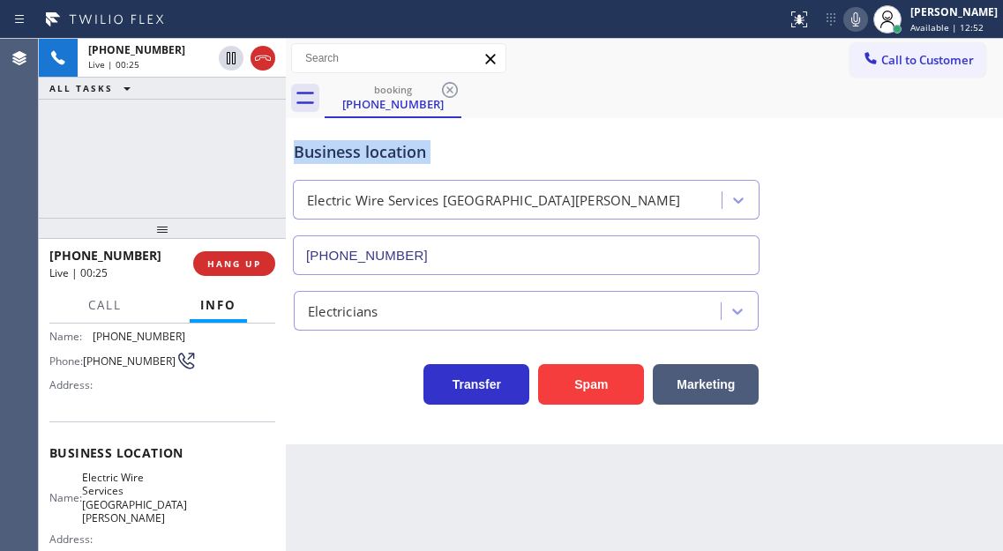
click at [349, 153] on div "Business location" at bounding box center [526, 152] width 465 height 24
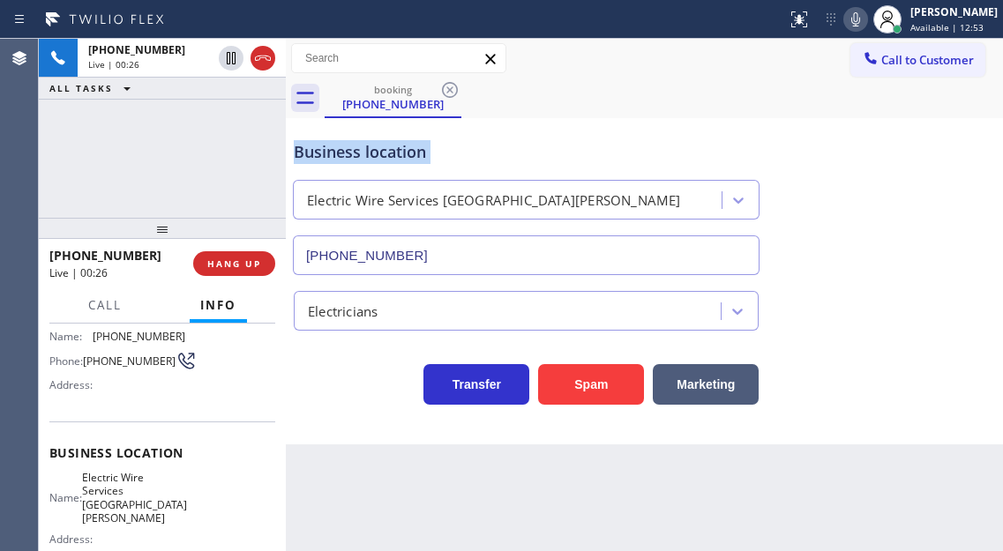
click at [349, 153] on div "Business location" at bounding box center [526, 152] width 465 height 24
click at [274, 408] on div "Context Queue: [Test] All Priority: 2 Customer Name: (323) 387-9886 Phone: (323…" at bounding box center [162, 438] width 247 height 228
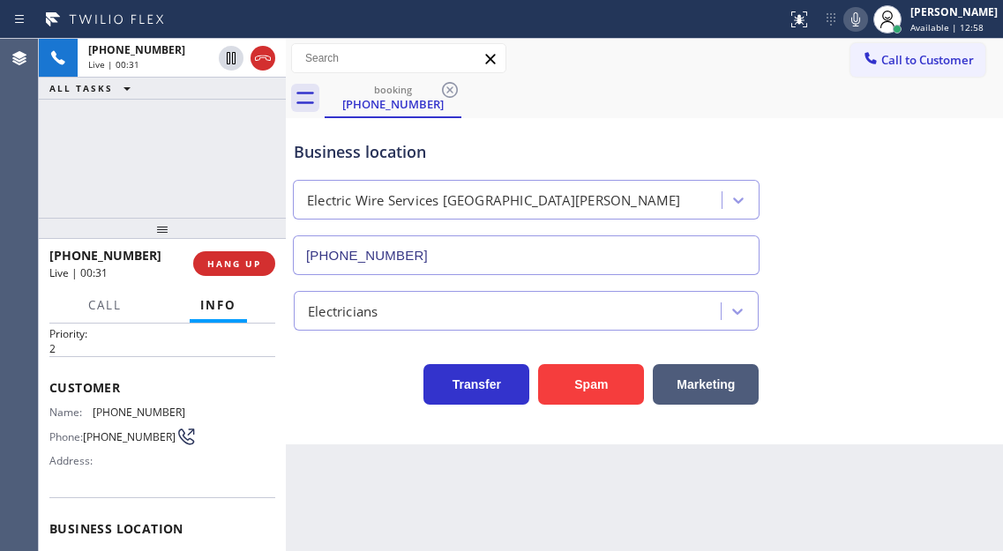
scroll to position [0, 0]
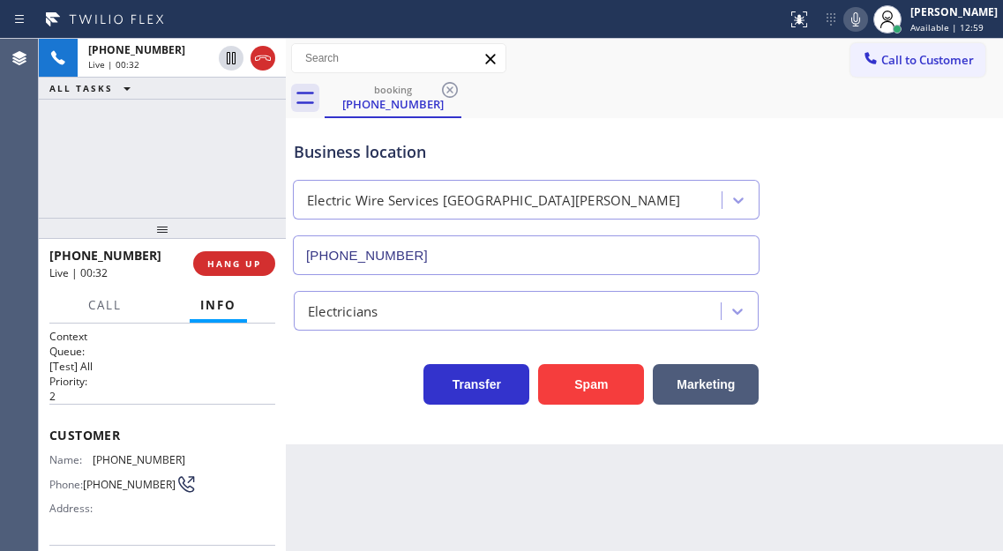
click at [330, 161] on div "Business location" at bounding box center [526, 152] width 465 height 24
click at [233, 144] on div "+13233879886 Live | 00:33 ALL TASKS ALL TASKS ACTIVE TASKS TASKS IN WRAP UP" at bounding box center [162, 128] width 247 height 179
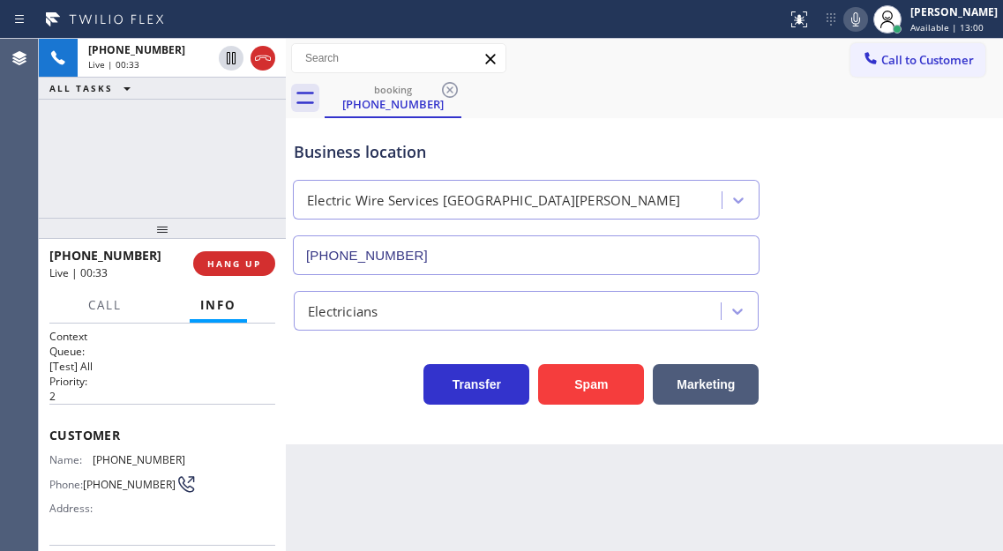
click at [316, 155] on div "Business location" at bounding box center [526, 152] width 465 height 24
click at [316, 154] on div "Business location" at bounding box center [526, 152] width 465 height 24
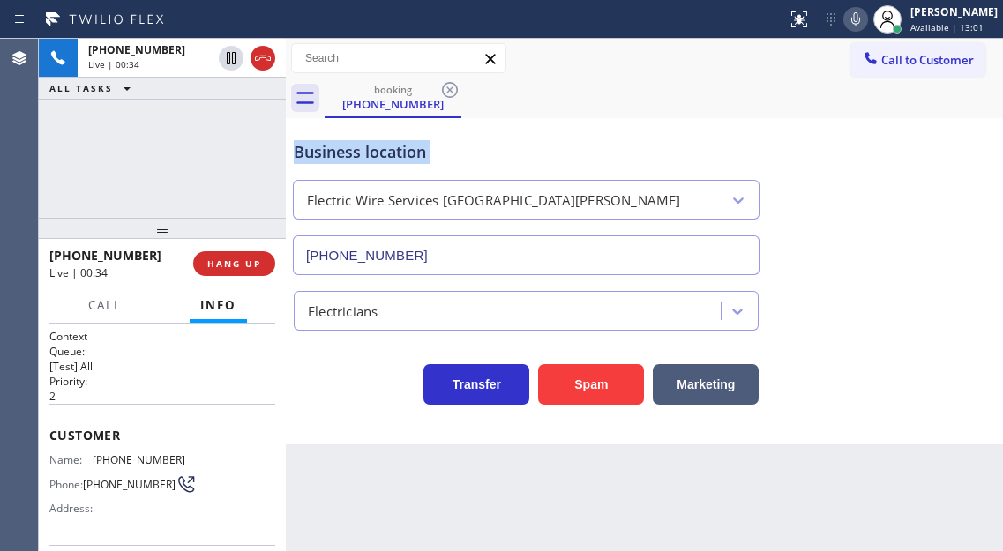
click at [316, 154] on div "Business location" at bounding box center [526, 152] width 465 height 24
click at [320, 156] on div "Business location" at bounding box center [526, 152] width 465 height 24
click at [183, 203] on div "+13233879886 Live | 00:35 ALL TASKS ALL TASKS ACTIVE TASKS TASKS IN WRAP UP" at bounding box center [162, 128] width 247 height 179
click at [248, 264] on span "HANG UP" at bounding box center [234, 264] width 54 height 12
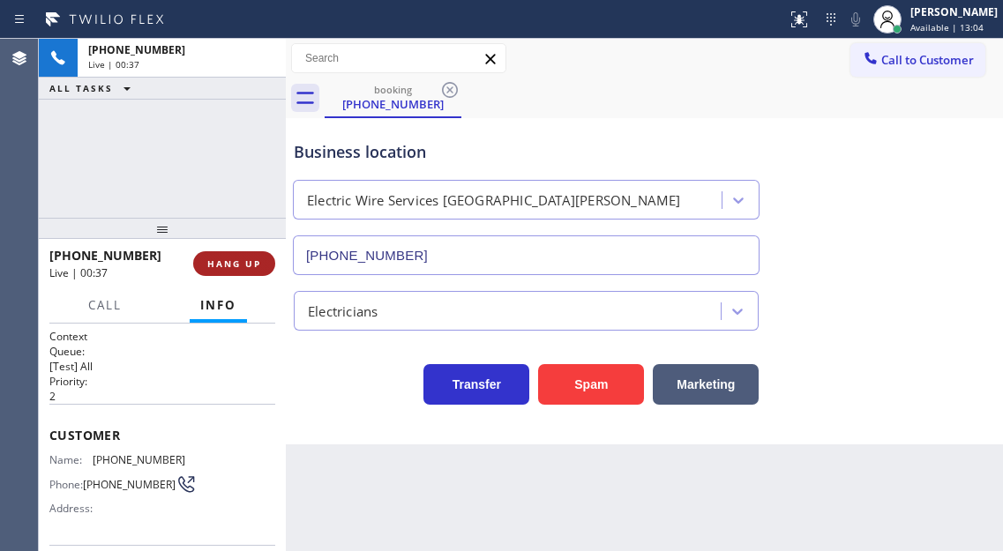
click at [248, 264] on span "HANG UP" at bounding box center [234, 264] width 54 height 12
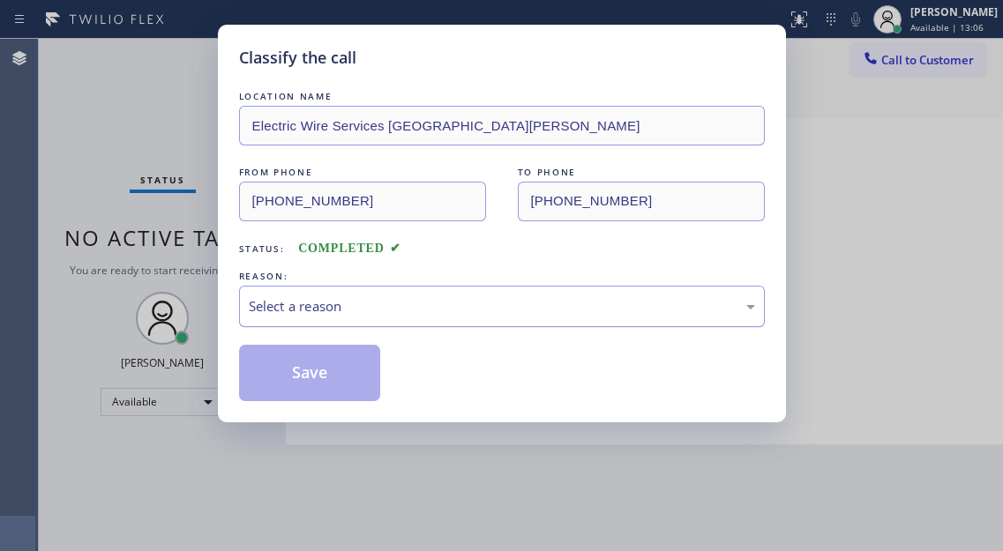
click at [331, 296] on div "Select a reason" at bounding box center [502, 306] width 506 height 20
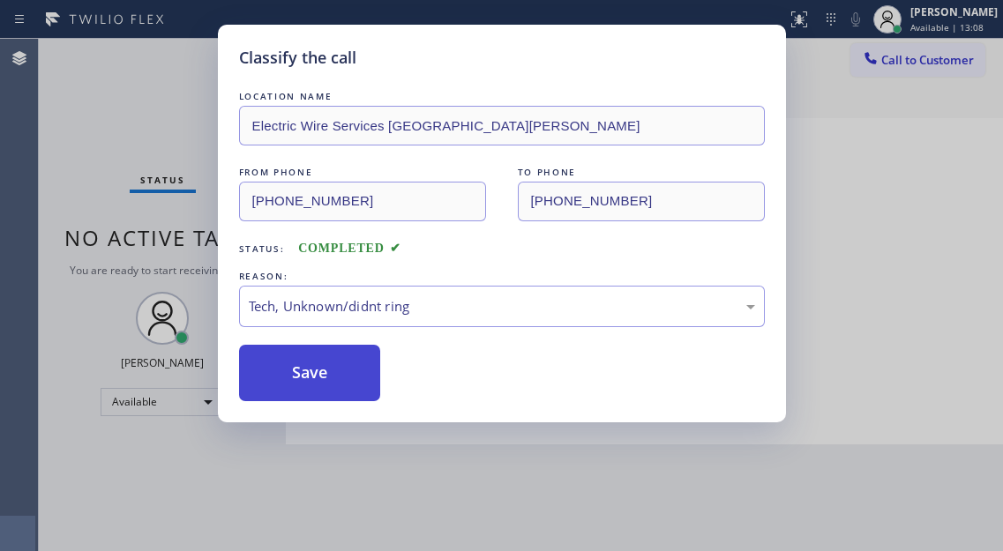
click at [338, 371] on button "Save" at bounding box center [310, 373] width 142 height 56
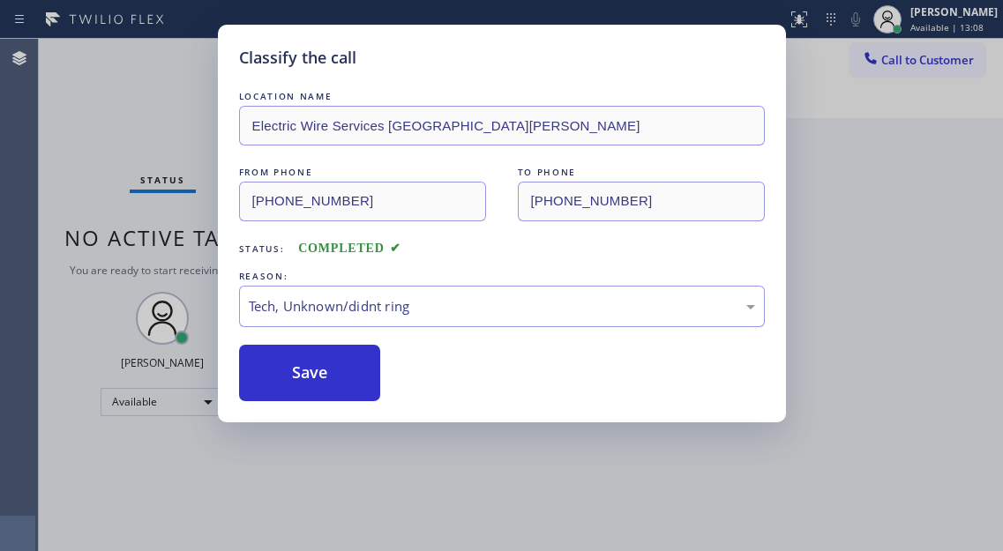
click at [139, 84] on div "Classify the call LOCATION NAME Electric Wire Services Santa Monica FROM PHONE …" at bounding box center [501, 275] width 1003 height 551
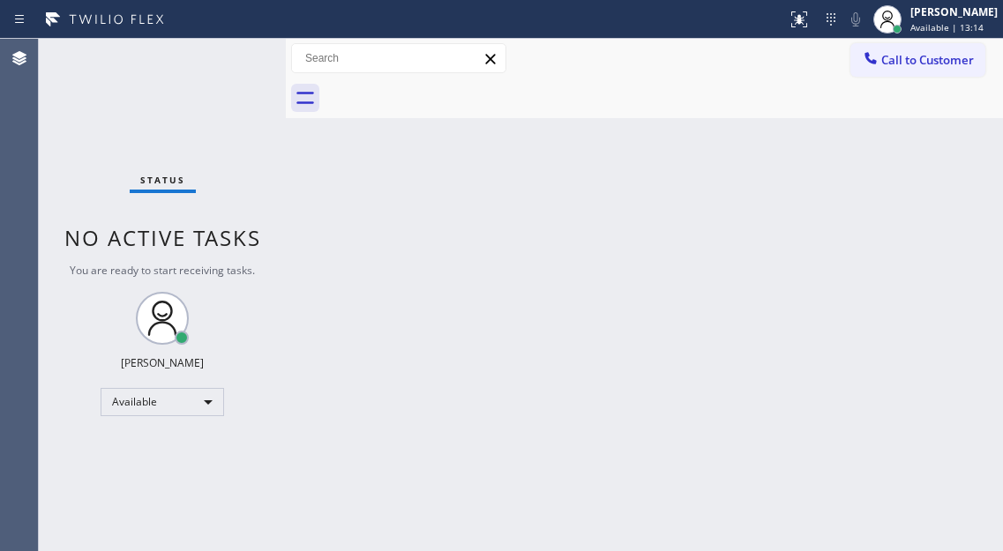
click at [954, 231] on div "Back to Dashboard Change Sender ID Customers Technicians Select a contact Outbo…" at bounding box center [644, 295] width 717 height 512
click at [251, 73] on div "Status No active tasks You are ready to start receiving tasks. [PERSON_NAME]" at bounding box center [162, 295] width 247 height 512
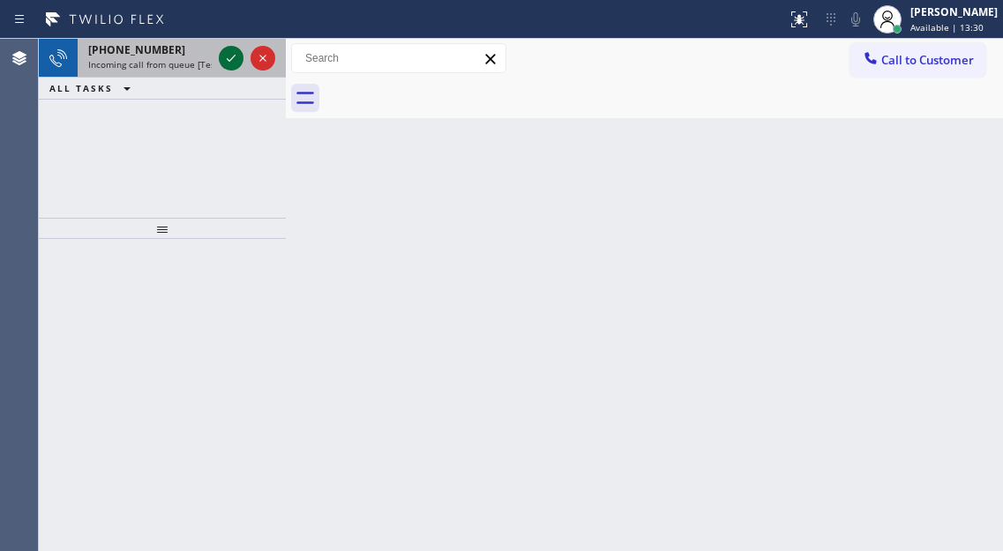
click at [222, 65] on icon at bounding box center [231, 58] width 21 height 21
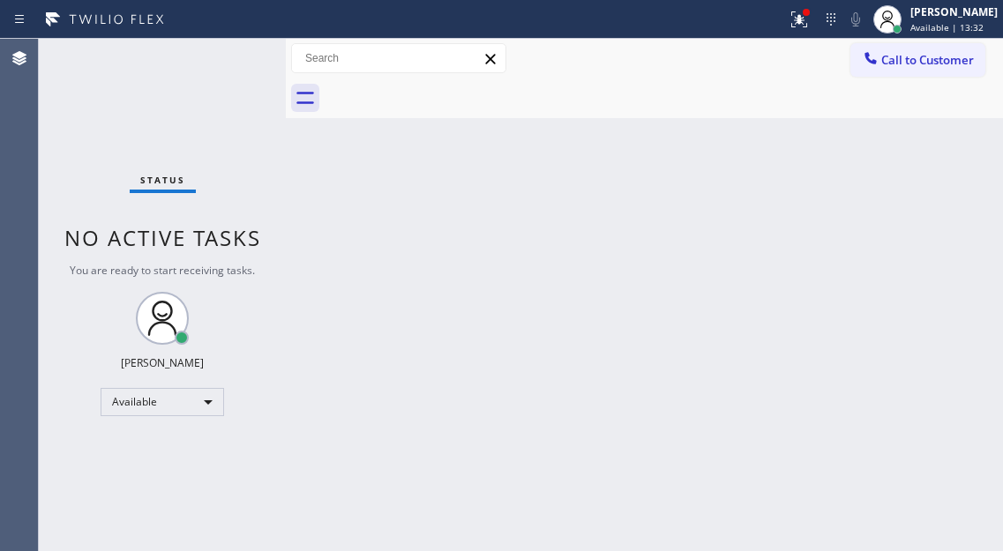
click at [191, 49] on div "Status No active tasks You are ready to start receiving tasks. [PERSON_NAME]" at bounding box center [162, 295] width 247 height 512
click at [258, 71] on div "Status No active tasks You are ready to start receiving tasks. [PERSON_NAME]" at bounding box center [162, 295] width 247 height 512
click at [967, 246] on div "Back to Dashboard Change Sender ID Customers Technicians Select a contact Outbo…" at bounding box center [644, 295] width 717 height 512
click at [213, 75] on div "Status No active tasks You are ready to start receiving tasks. [PERSON_NAME]" at bounding box center [162, 295] width 247 height 512
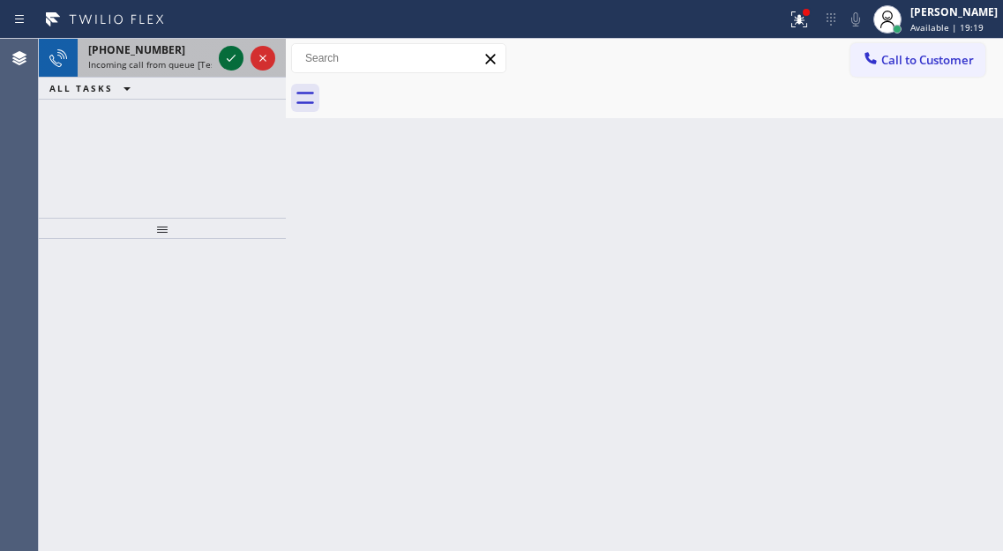
click at [228, 56] on icon at bounding box center [231, 58] width 21 height 21
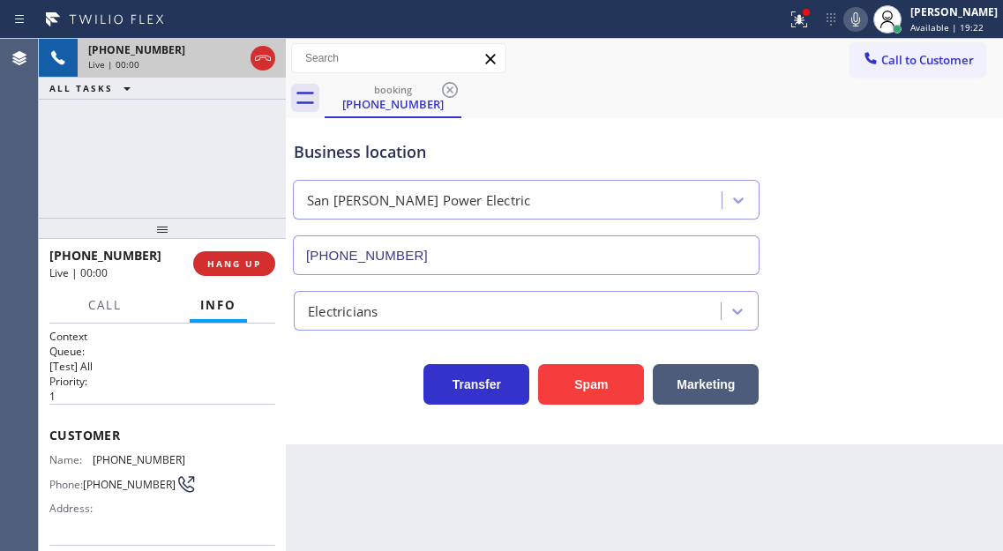
type input "(424) 533-5426"
click at [225, 267] on span "HANG UP" at bounding box center [234, 264] width 54 height 12
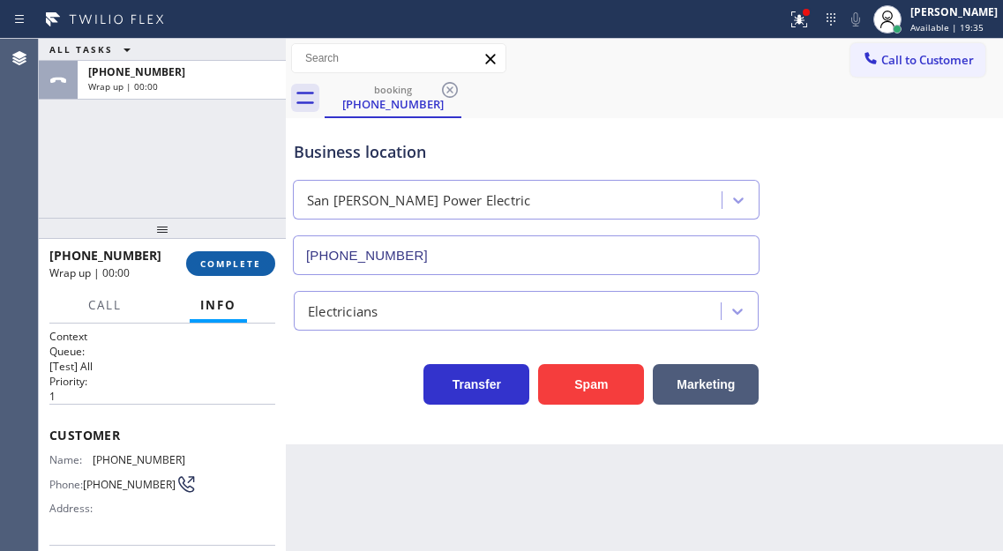
click at [239, 261] on span "COMPLETE" at bounding box center [230, 264] width 61 height 12
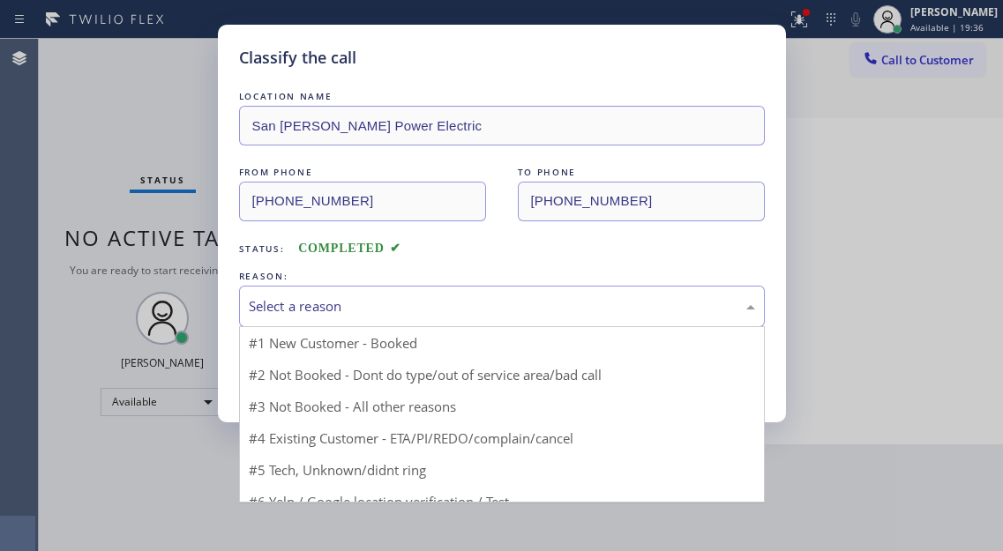
click at [326, 312] on div "Select a reason" at bounding box center [502, 306] width 506 height 20
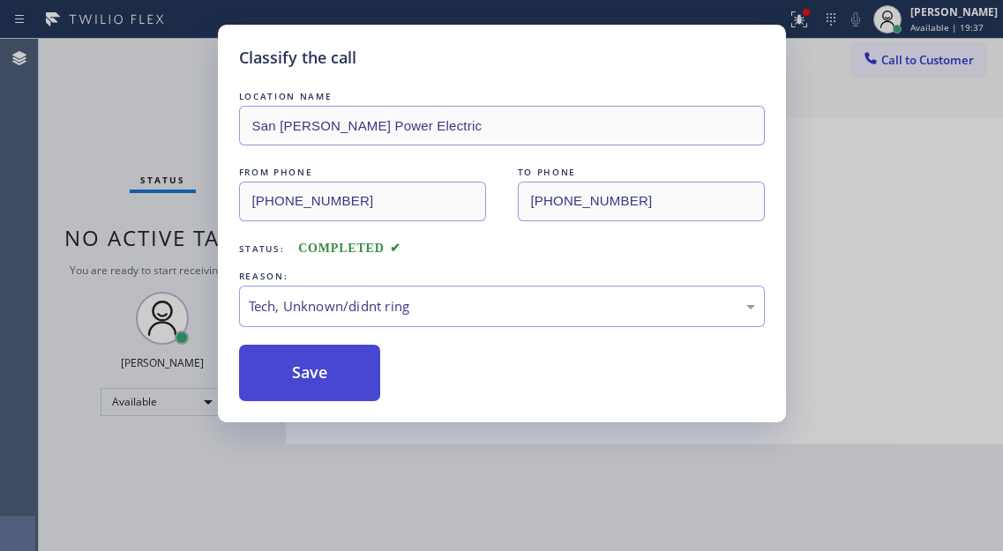
click at [328, 386] on button "Save" at bounding box center [310, 373] width 142 height 56
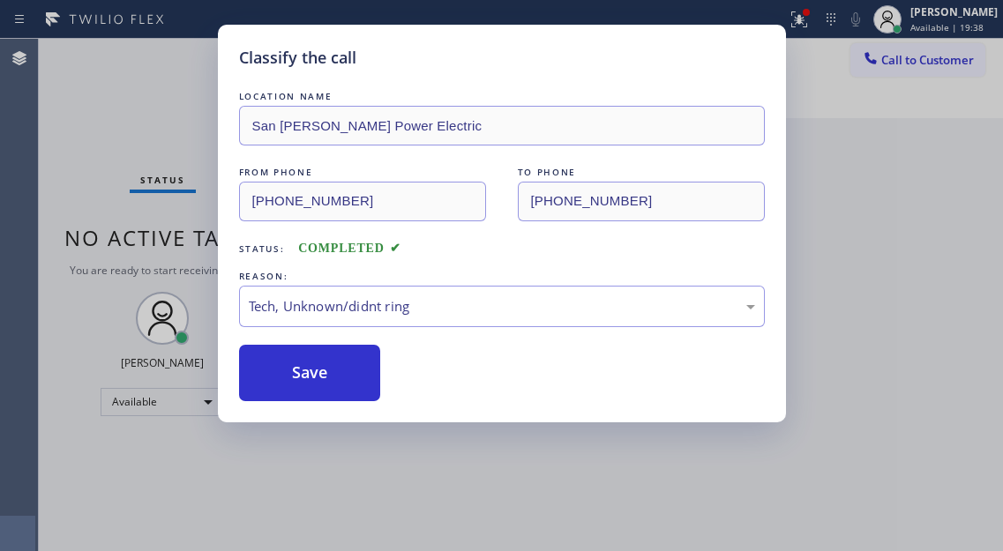
click at [161, 65] on div "Classify the call LOCATION NAME San Pedro Power Electric FROM PHONE (661) 627-6…" at bounding box center [501, 275] width 1003 height 551
click at [180, 75] on div "Classify the call LOCATION NAME San Pedro Power Electric FROM PHONE (661) 627-6…" at bounding box center [501, 275] width 1003 height 551
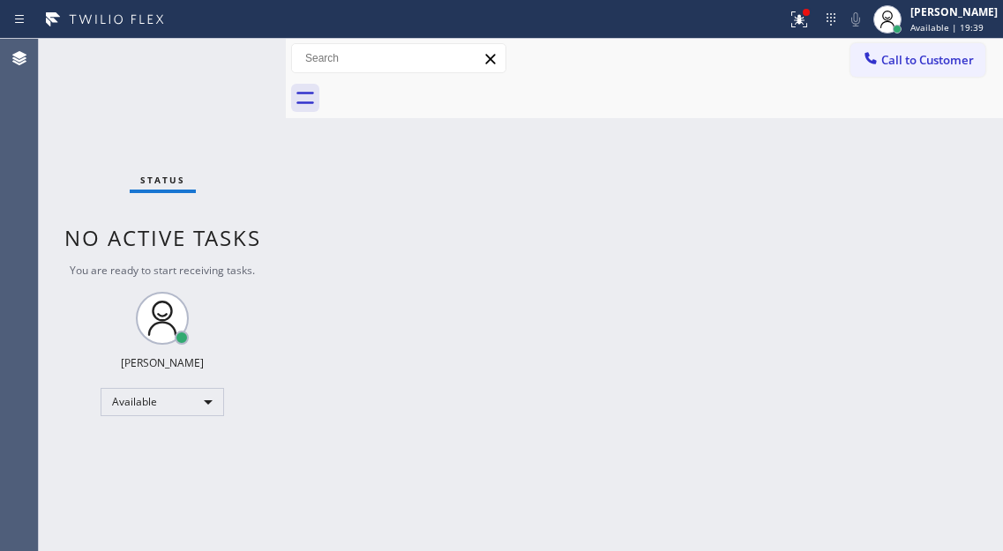
click at [222, 59] on div "Status No active tasks You are ready to start receiving tasks. [PERSON_NAME]" at bounding box center [162, 295] width 247 height 512
click at [221, 59] on div "Status No active tasks You are ready to start receiving tasks. [PERSON_NAME]" at bounding box center [162, 295] width 247 height 512
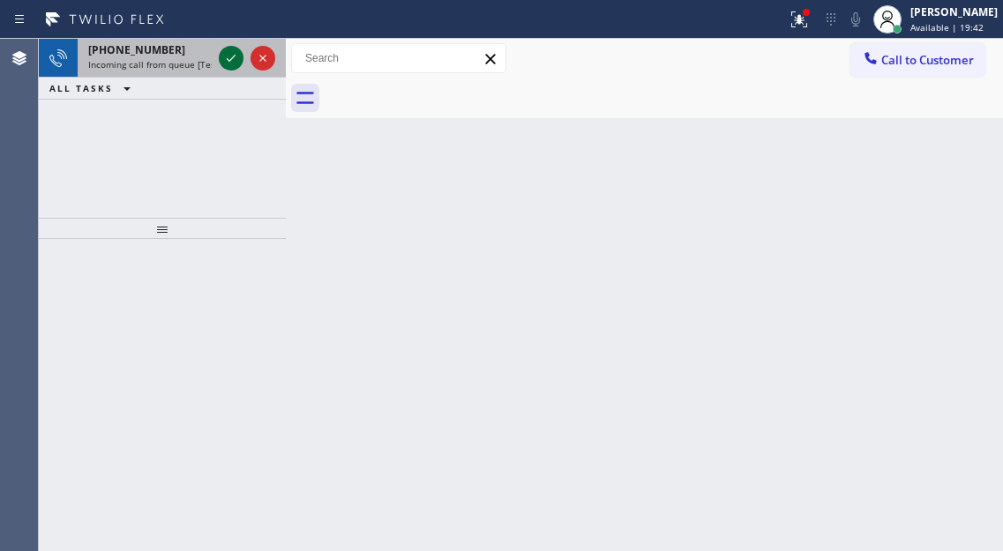
click at [220, 59] on div at bounding box center [231, 58] width 25 height 21
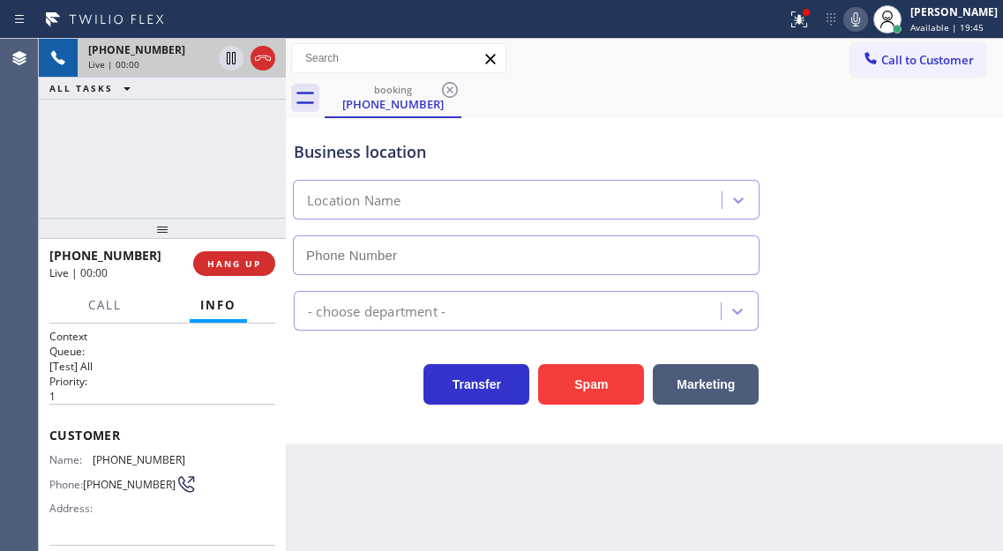
type input "(424) 533-5426"
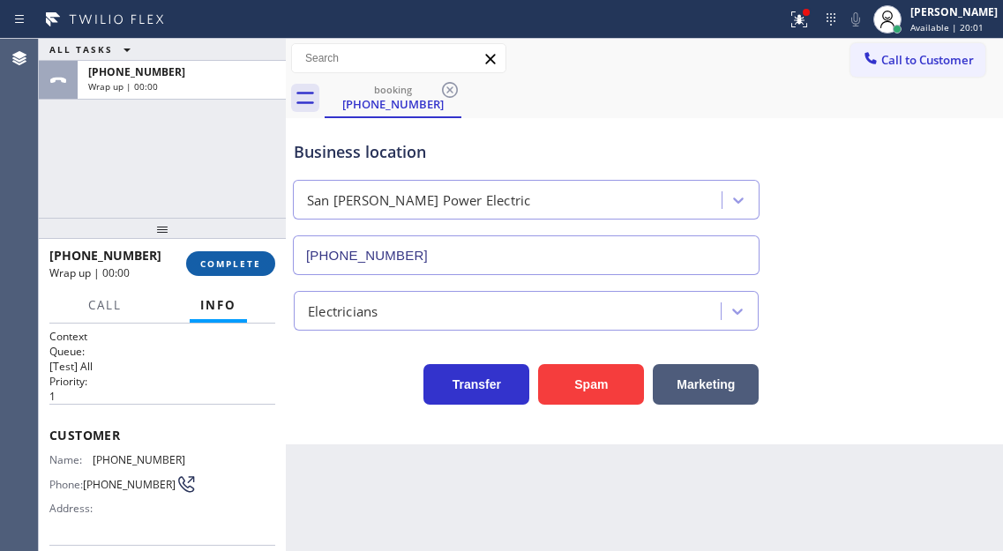
click at [247, 271] on button "COMPLETE" at bounding box center [230, 263] width 89 height 25
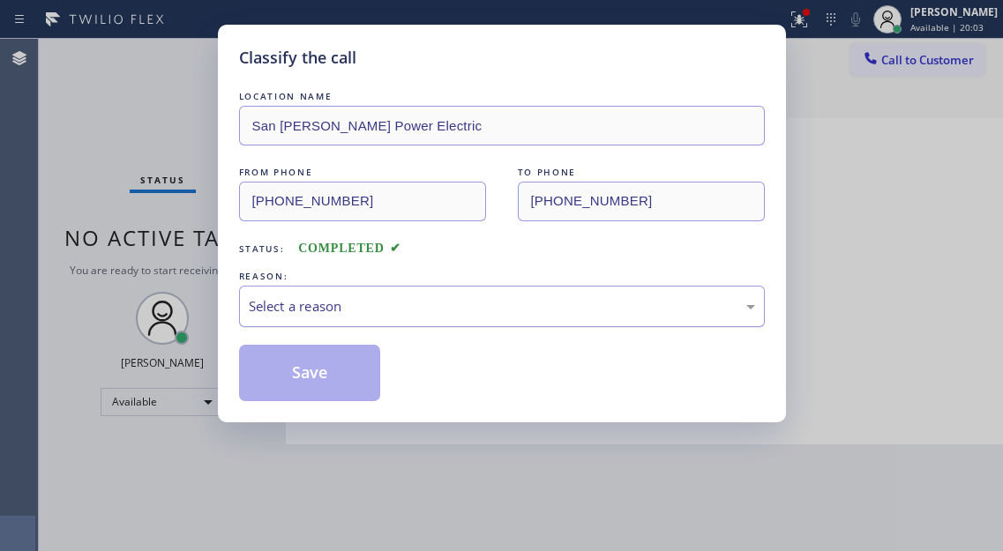
click at [322, 296] on div "Select a reason" at bounding box center [502, 306] width 506 height 20
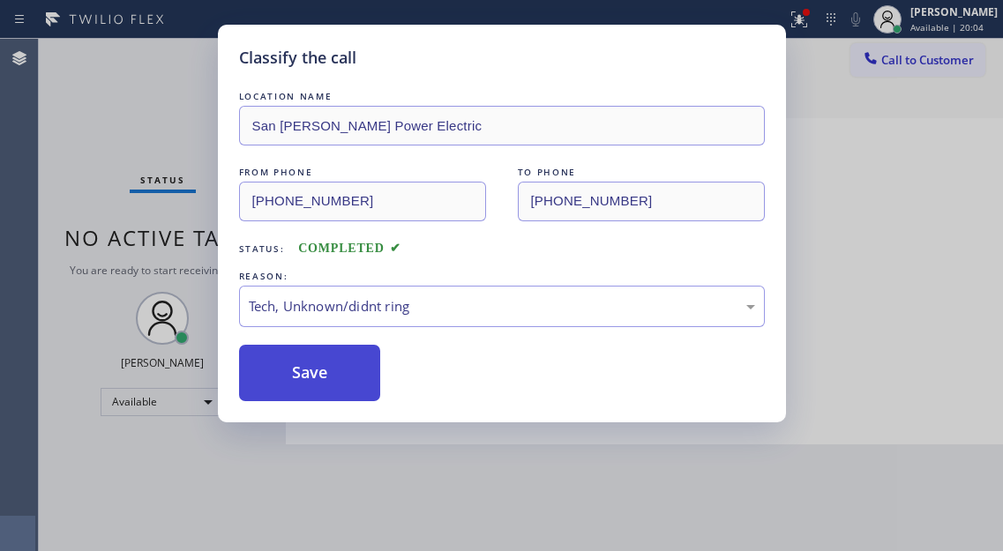
click at [332, 384] on button "Save" at bounding box center [310, 373] width 142 height 56
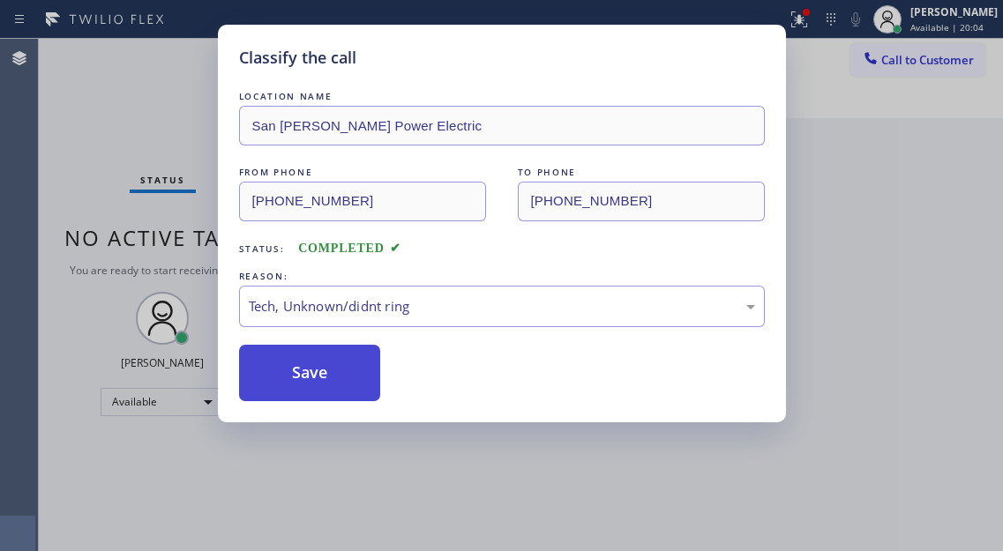
drag, startPoint x: 332, startPoint y: 384, endPoint x: 324, endPoint y: 364, distance: 21.0
click at [331, 384] on button "Save" at bounding box center [310, 373] width 142 height 56
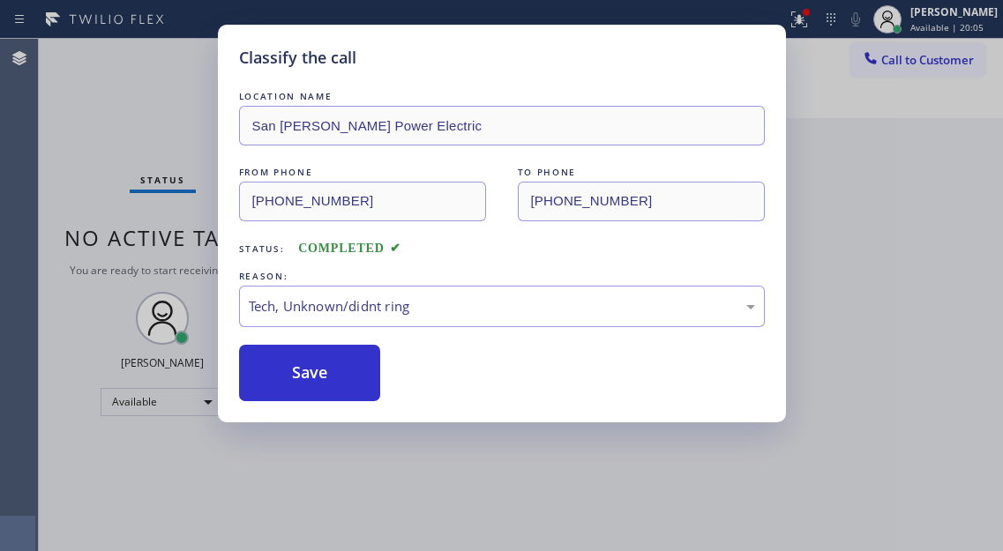
click at [147, 80] on div "Classify the call LOCATION NAME San Pedro Power Electric FROM PHONE (661) 627-6…" at bounding box center [501, 275] width 1003 height 551
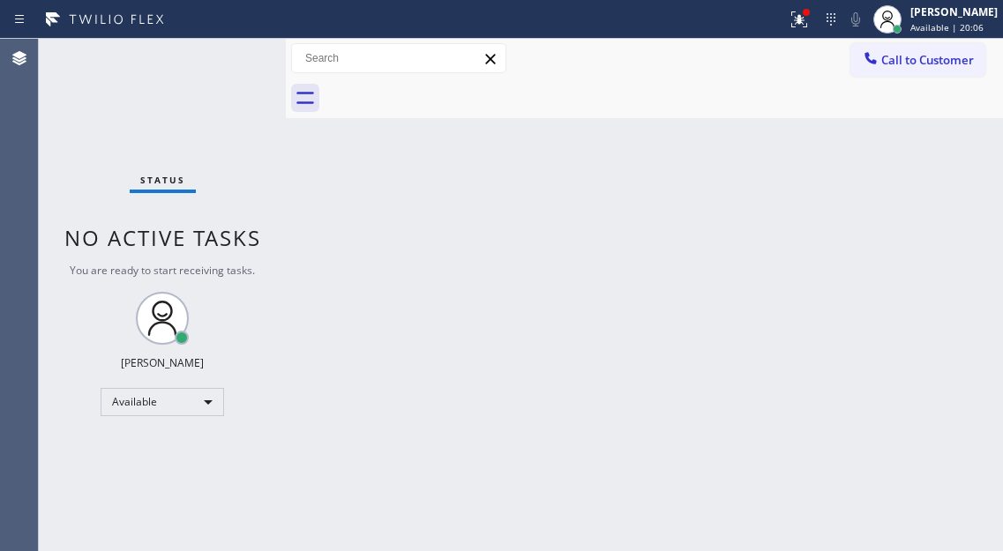
click at [207, 65] on div "Status No active tasks You are ready to start receiving tasks. [PERSON_NAME]" at bounding box center [162, 295] width 247 height 512
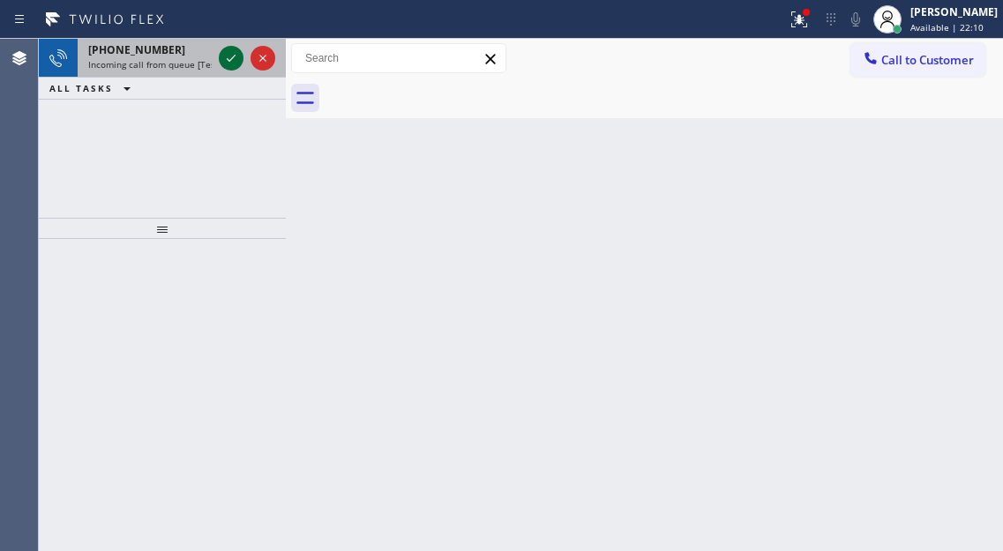
click at [229, 64] on icon at bounding box center [231, 58] width 21 height 21
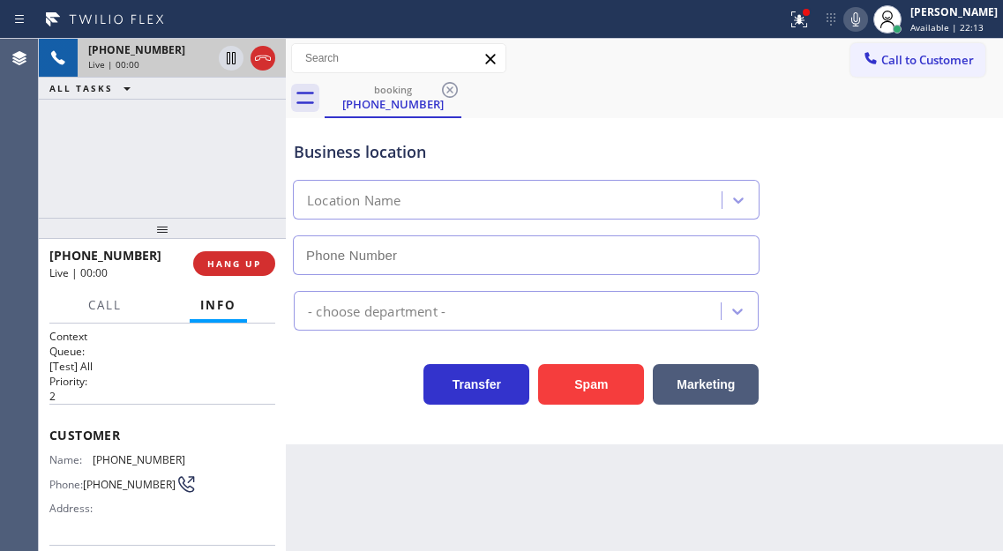
type input "(213) 474-7849"
click at [140, 463] on span "(213) 222-7777" at bounding box center [139, 459] width 93 height 13
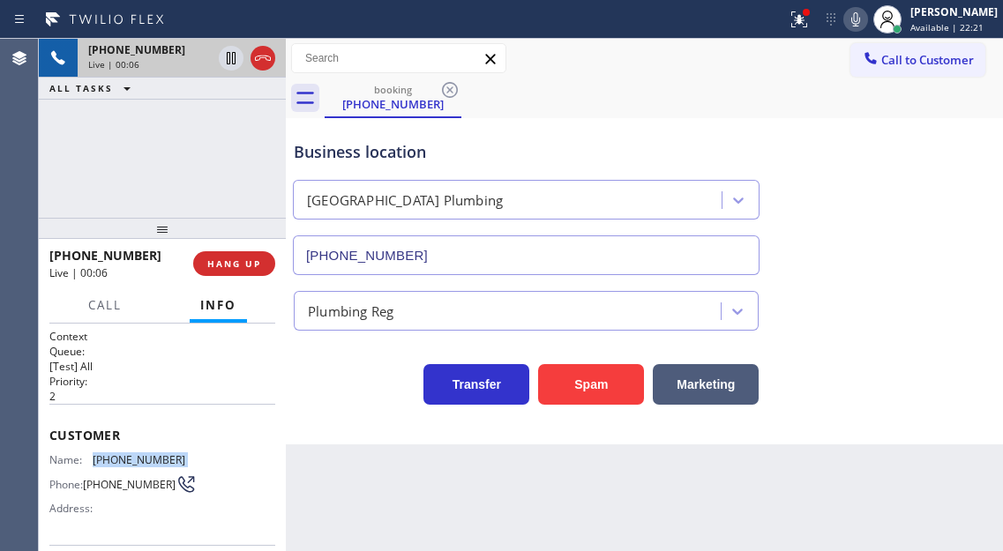
click at [140, 463] on span "(213) 222-7777" at bounding box center [139, 459] width 93 height 13
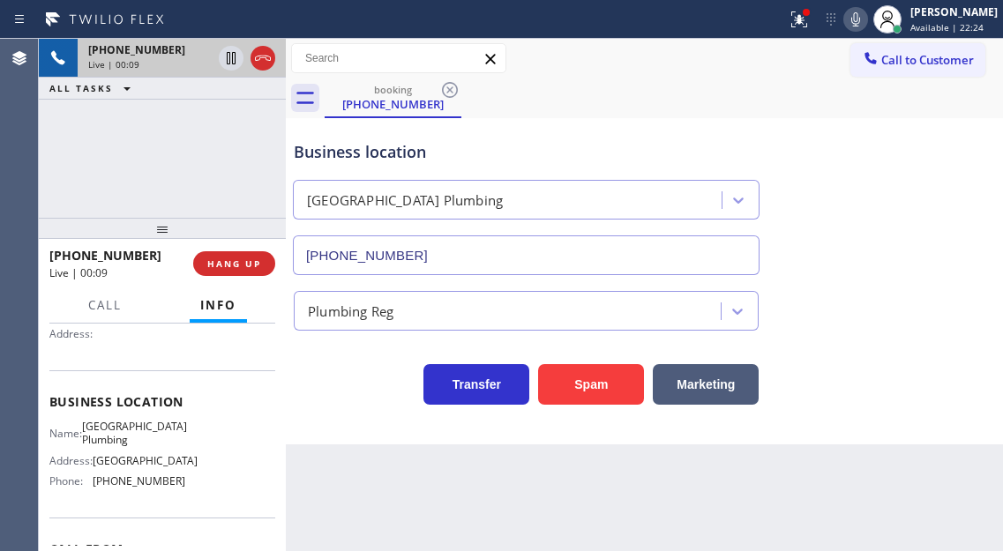
scroll to position [176, 0]
click at [161, 430] on span "University Park Plumbing" at bounding box center [134, 431] width 105 height 27
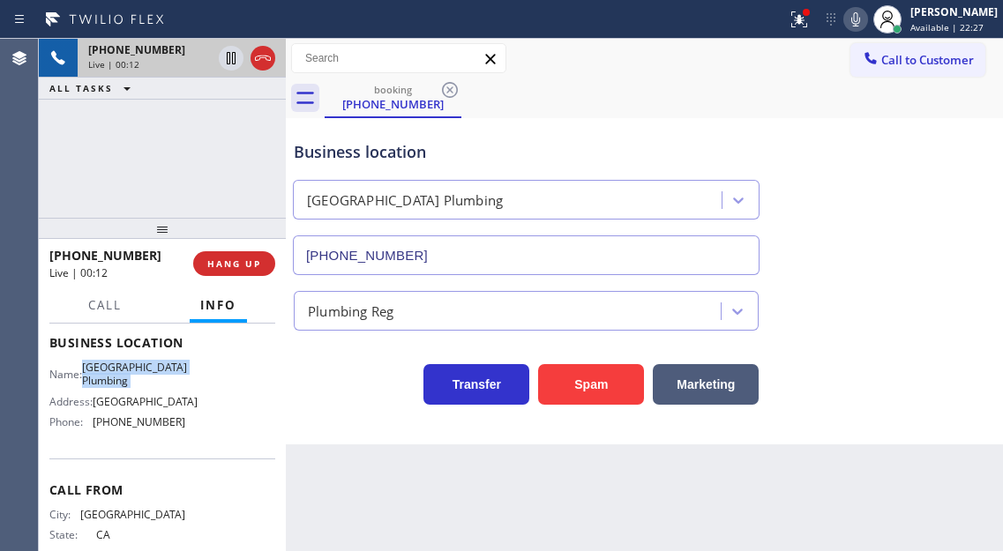
scroll to position [265, 0]
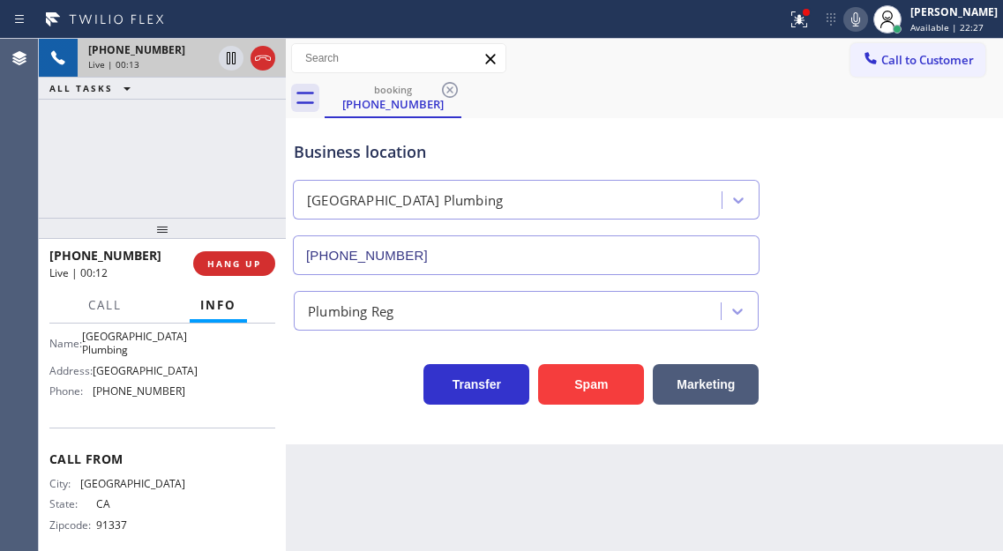
click at [135, 398] on span "(213) 474-7849" at bounding box center [139, 391] width 93 height 13
click at [810, 34] on button at bounding box center [799, 19] width 39 height 39
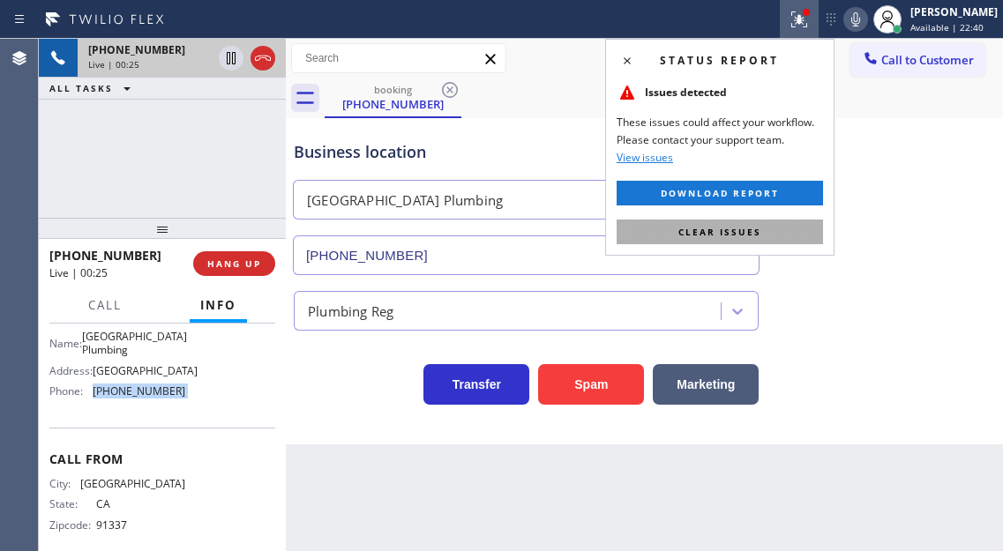
click at [793, 242] on button "Clear issues" at bounding box center [720, 232] width 206 height 25
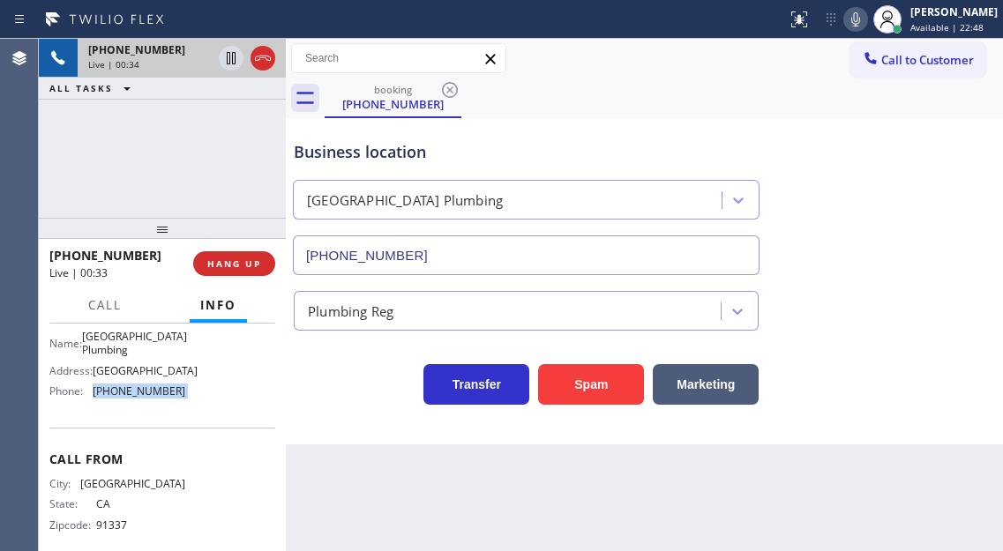
click at [548, 139] on div "Business location University Park Plumbing (213) 474-7849" at bounding box center [526, 199] width 472 height 153
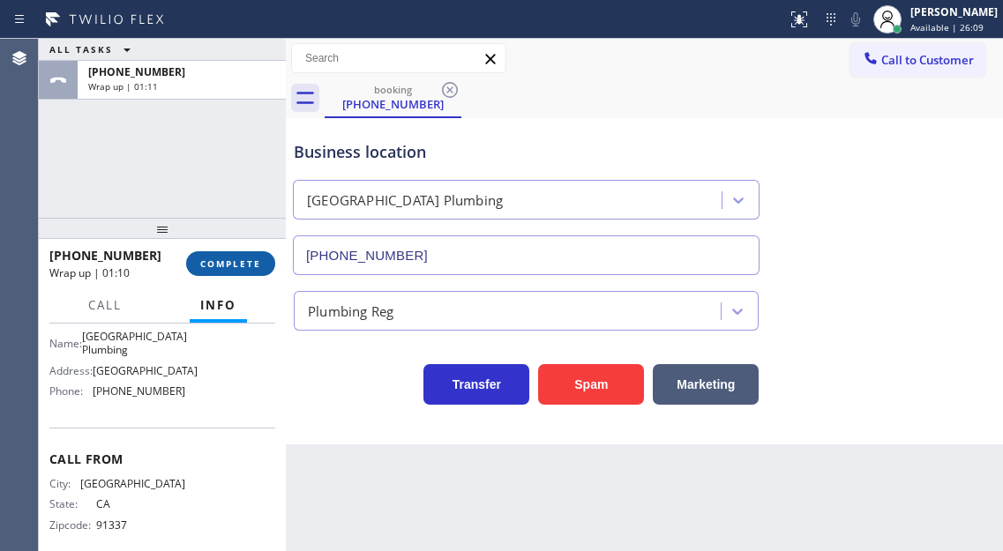
click at [231, 258] on span "COMPLETE" at bounding box center [230, 264] width 61 height 12
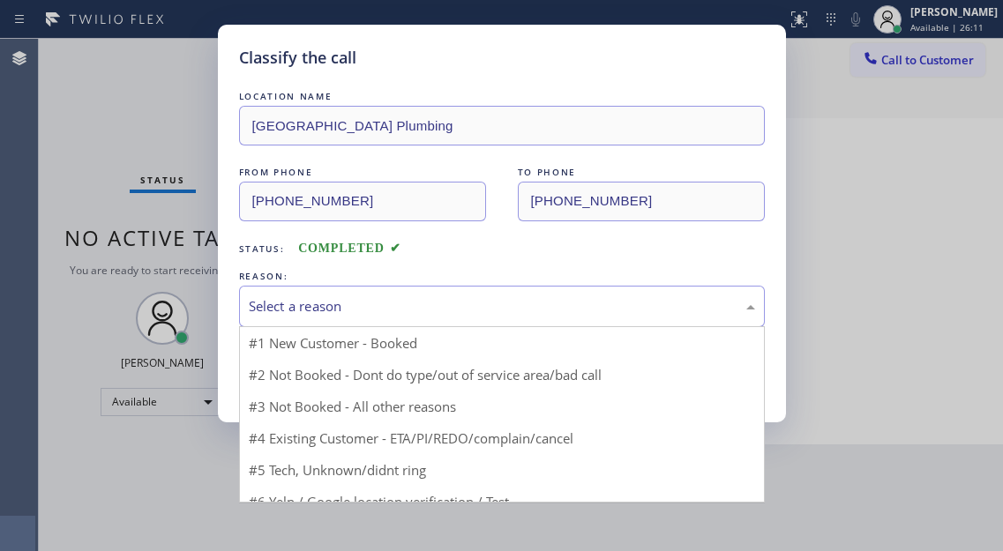
click at [360, 314] on div "Select a reason" at bounding box center [502, 306] width 506 height 20
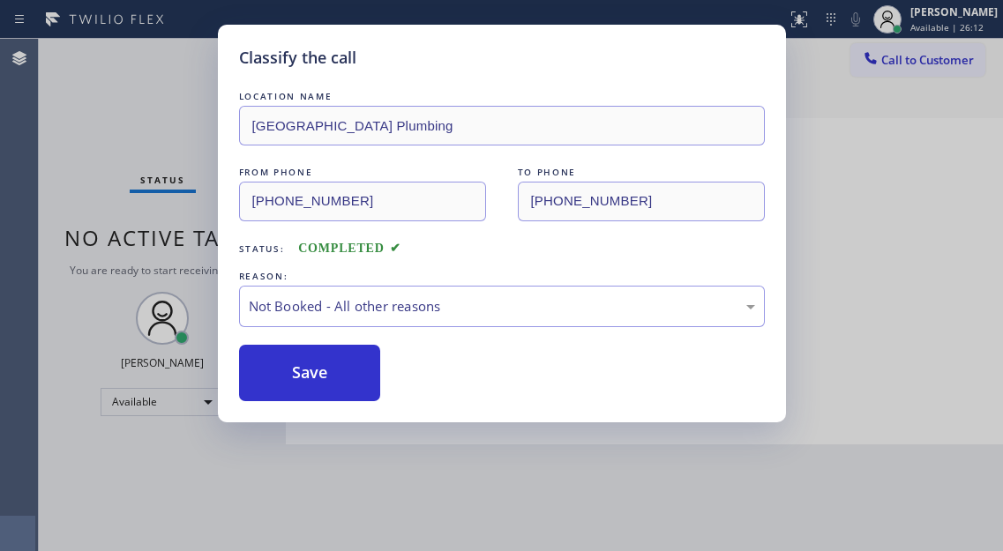
click at [345, 375] on button "Save" at bounding box center [310, 373] width 142 height 56
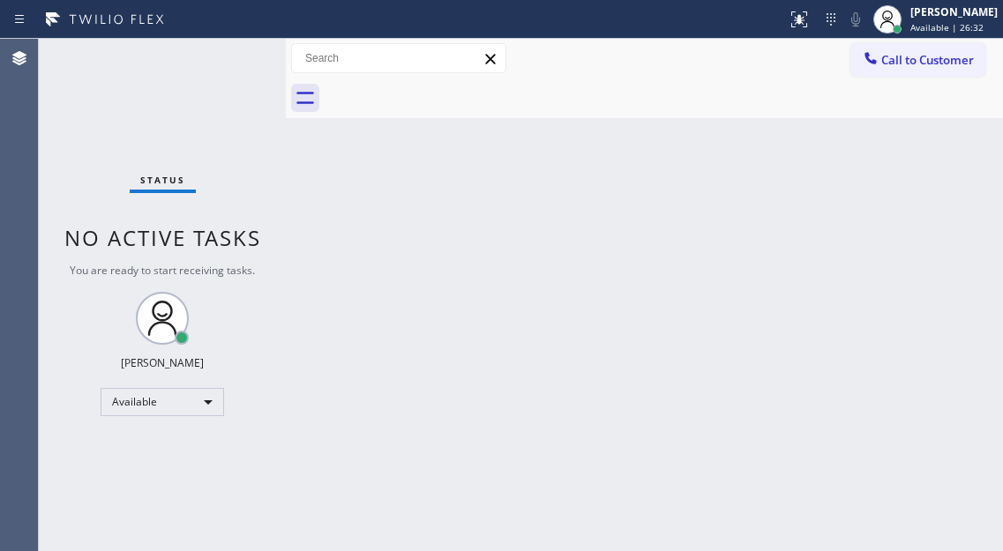
click at [263, 80] on div "Status No active tasks You are ready to start receiving tasks. [PERSON_NAME]" at bounding box center [162, 295] width 247 height 512
click at [969, 147] on div "Back to Dashboard Change Sender ID Customers Technicians Select a contact Outbo…" at bounding box center [644, 295] width 717 height 512
click at [227, 43] on div "Status No active tasks You are ready to start receiving tasks. [PERSON_NAME]" at bounding box center [162, 295] width 247 height 512
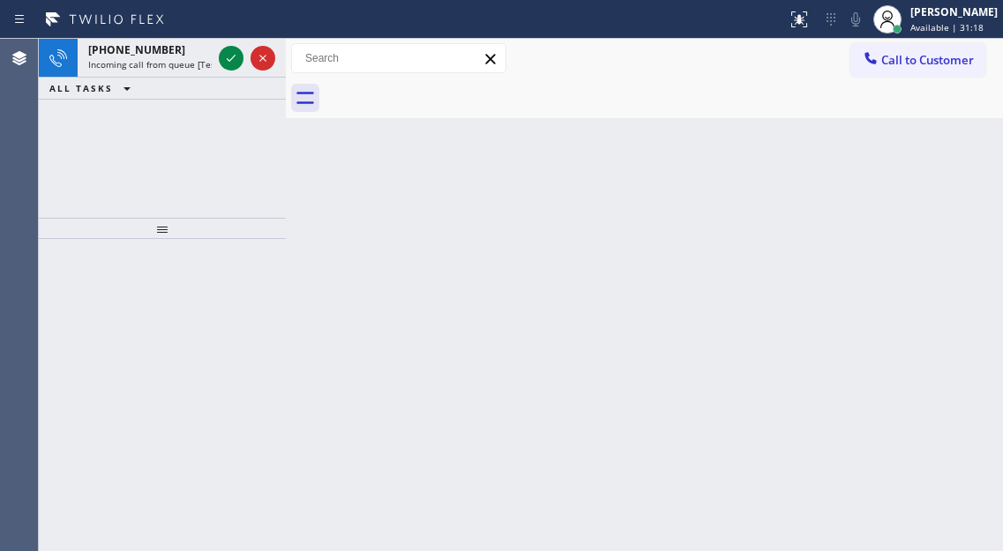
click at [227, 43] on div at bounding box center [247, 58] width 64 height 39
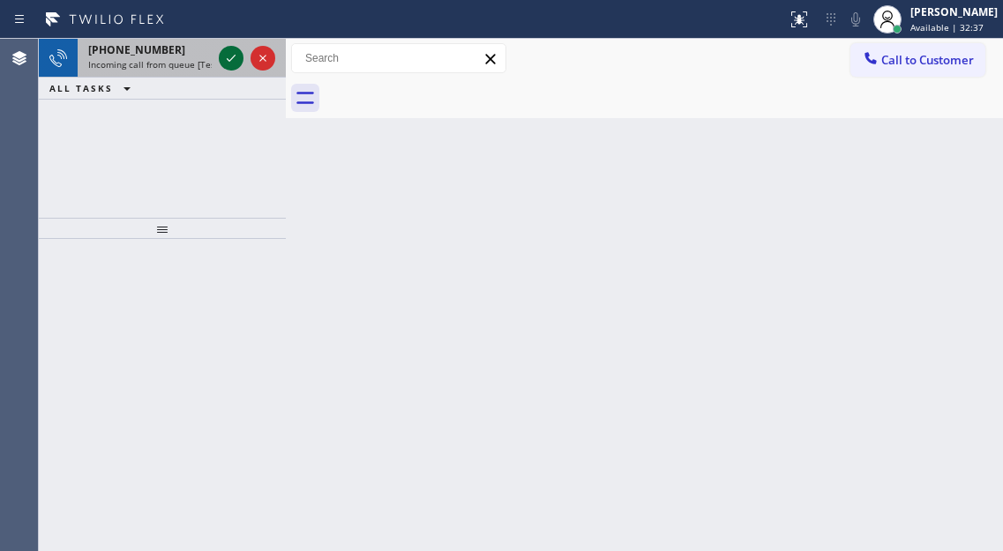
click at [223, 66] on icon at bounding box center [231, 58] width 21 height 21
click at [226, 65] on icon at bounding box center [231, 58] width 21 height 21
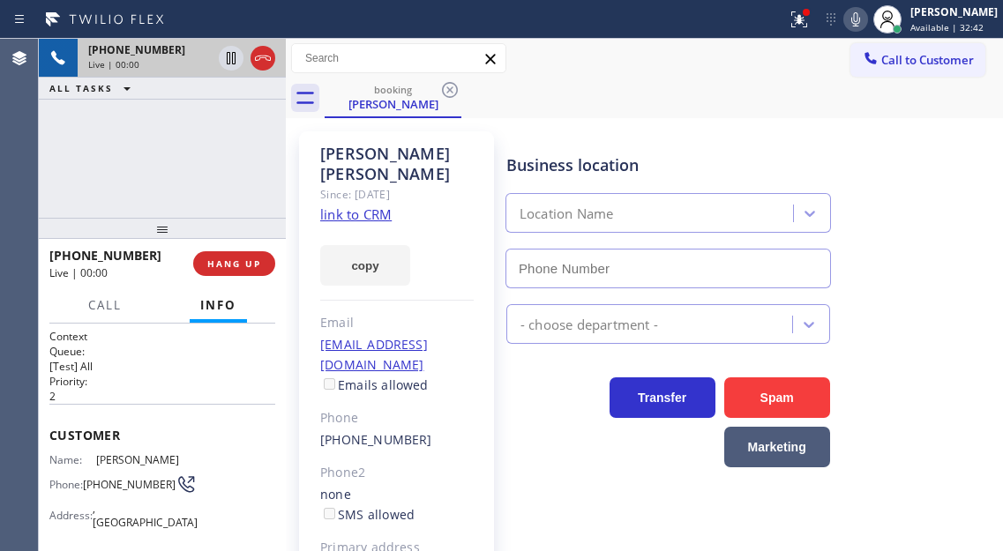
type input "(562) 242-3929"
click at [388, 206] on link "link to CRM" at bounding box center [355, 215] width 71 height 18
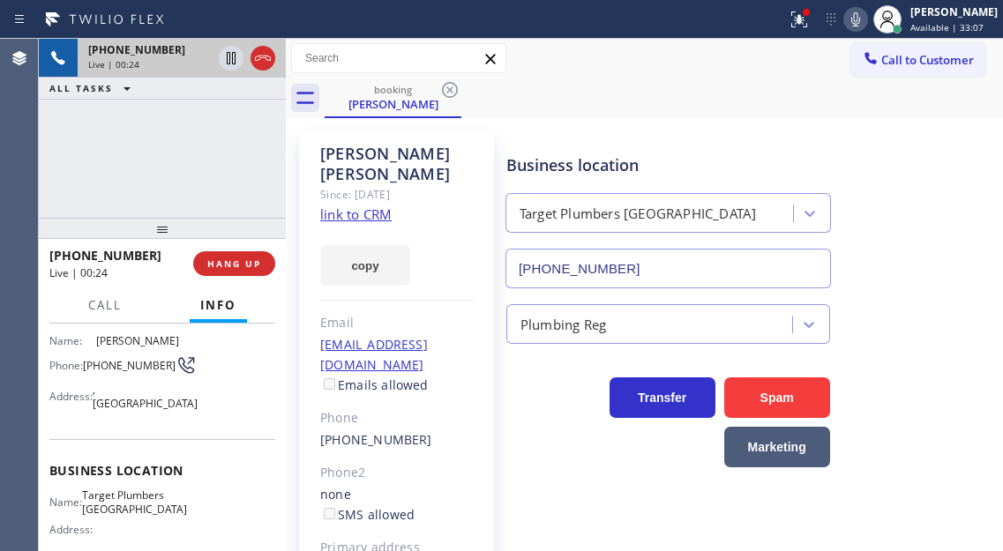
scroll to position [88, 0]
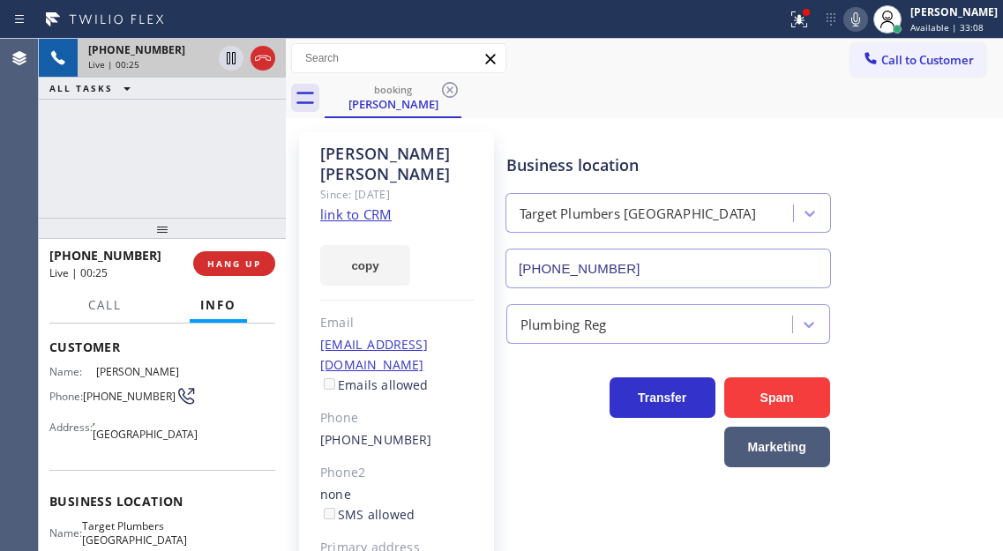
click at [122, 399] on span "(562) 252-2142" at bounding box center [129, 396] width 93 height 13
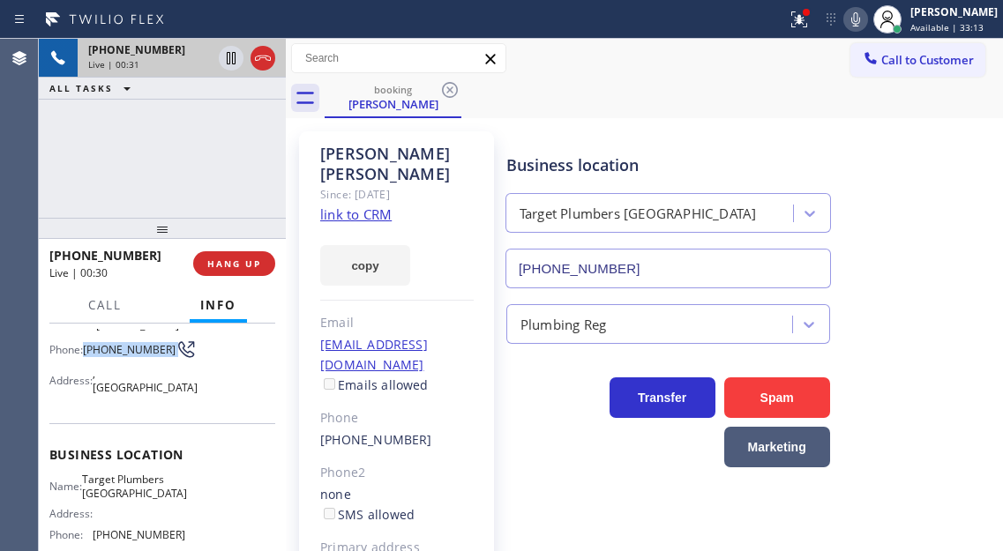
scroll to position [176, 0]
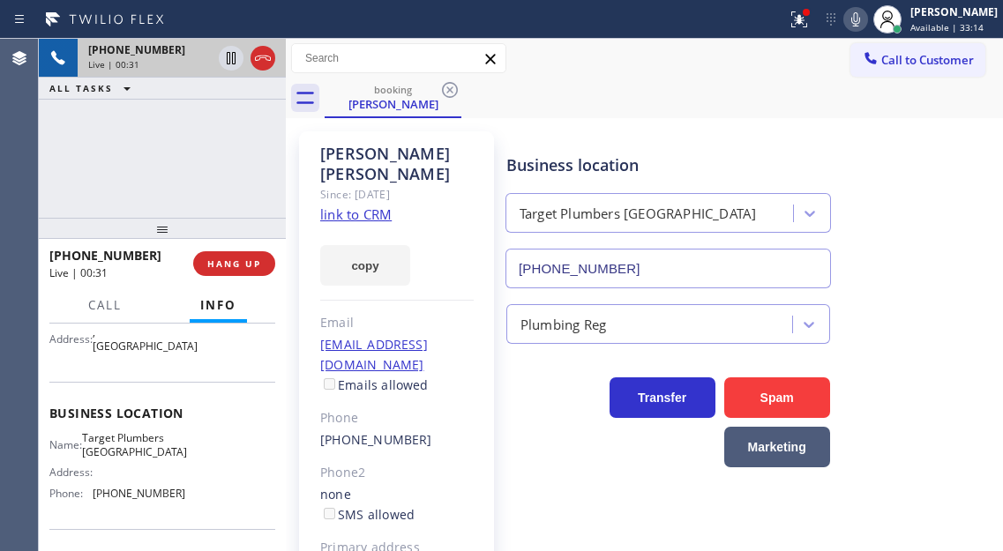
click at [142, 459] on span "Target Plumbers Long Beach" at bounding box center [134, 444] width 105 height 27
click at [860, 22] on icon at bounding box center [855, 19] width 21 height 21
click at [810, 22] on icon at bounding box center [799, 19] width 21 height 21
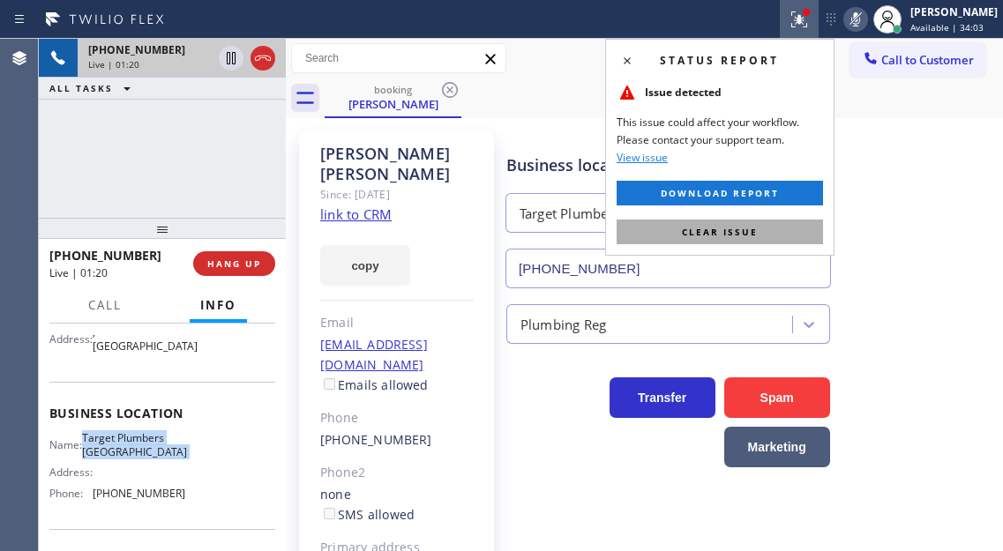
click at [783, 226] on button "Clear issue" at bounding box center [720, 232] width 206 height 25
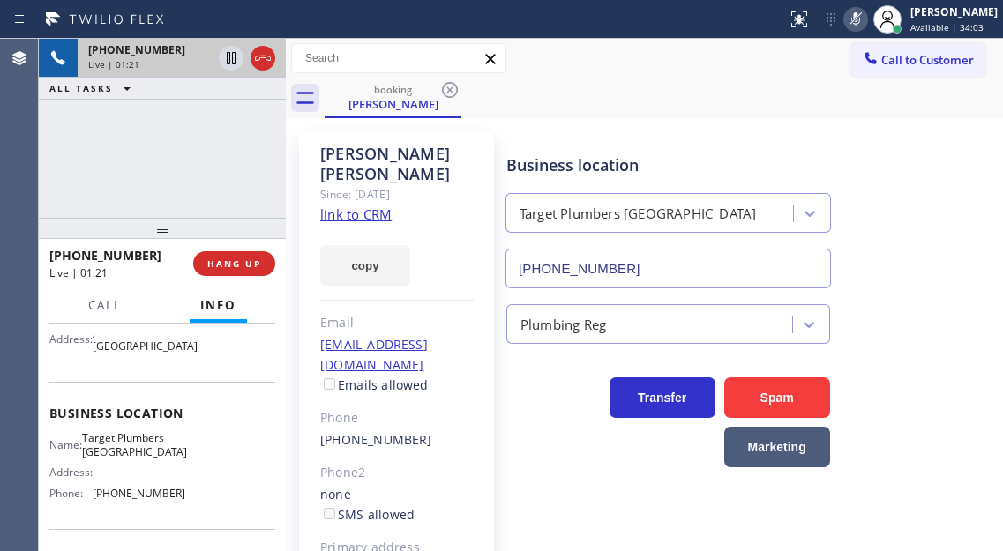
click at [191, 166] on div "+15622522142 Live | 01:21 ALL TASKS ALL TASKS ACTIVE TASKS TASKS IN WRAP UP" at bounding box center [162, 128] width 247 height 179
click at [864, 23] on icon at bounding box center [855, 19] width 21 height 21
click at [145, 500] on span "(562) 242-3929" at bounding box center [139, 493] width 93 height 13
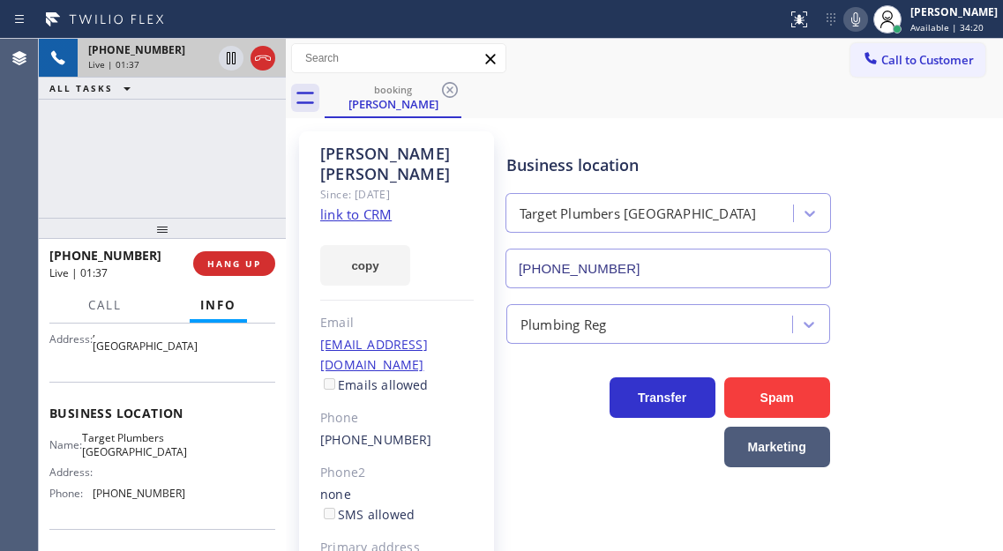
click at [921, 188] on div "Business location Target Plumbers Long Beach (562) 242-3929" at bounding box center [751, 209] width 496 height 160
click at [259, 163] on div "+15622522142 Live | 01:43 ALL TASKS ALL TASKS ACTIVE TASKS TASKS IN WRAP UP" at bounding box center [162, 128] width 247 height 179
click at [232, 62] on icon at bounding box center [231, 58] width 9 height 12
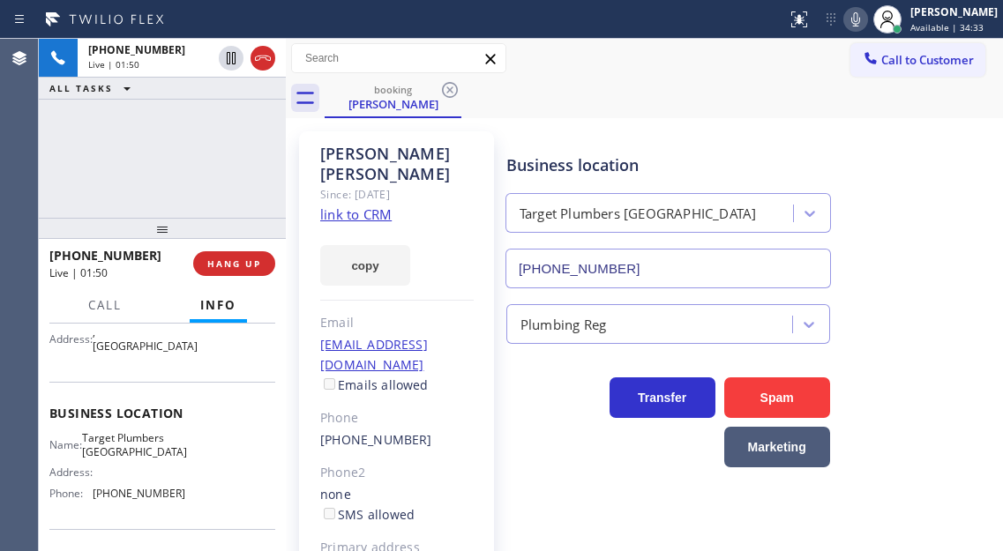
click at [866, 29] on icon at bounding box center [855, 19] width 21 height 21
click at [939, 129] on div "Business location Target Plumbers Long Beach (562) 242-3929" at bounding box center [751, 209] width 496 height 160
click at [261, 147] on div "+15622522142 Live | 02:33 ALL TASKS ALL TASKS ACTIVE TASKS TASKS IN WRAP UP" at bounding box center [162, 128] width 247 height 179
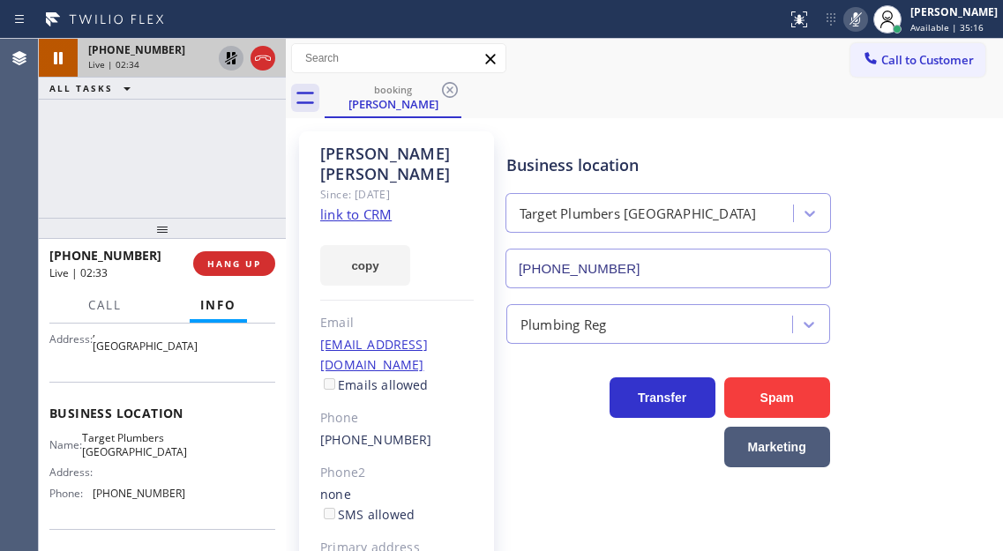
click at [226, 63] on icon at bounding box center [231, 58] width 21 height 21
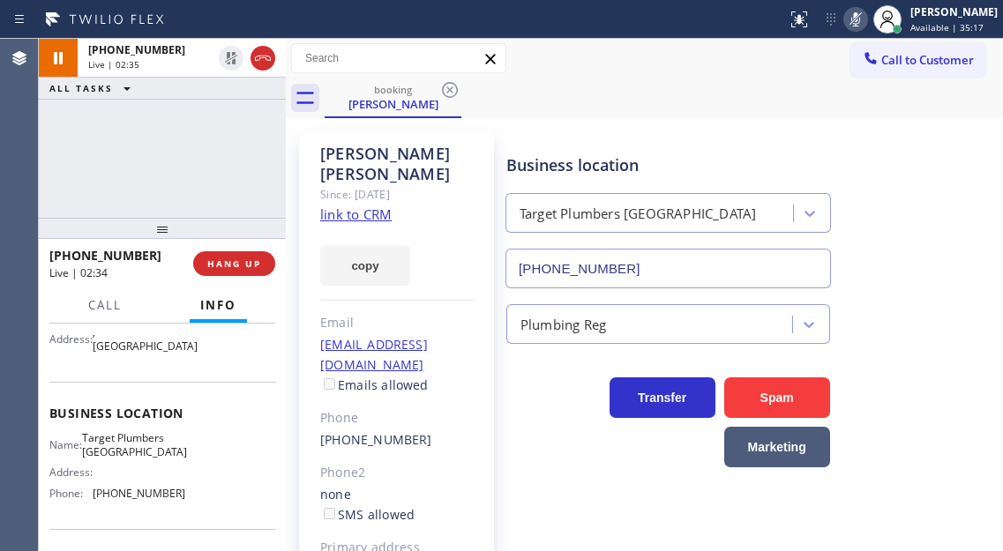
click at [866, 19] on icon at bounding box center [855, 19] width 21 height 21
click at [928, 187] on div "Business location Target Plumbers Long Beach (562) 242-3929" at bounding box center [751, 209] width 496 height 160
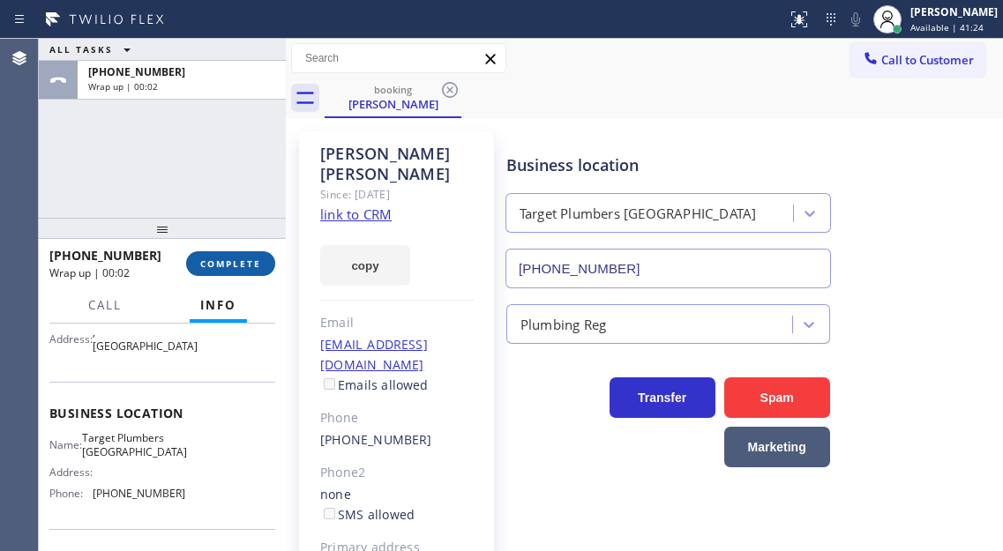
click at [250, 263] on span "COMPLETE" at bounding box center [230, 264] width 61 height 12
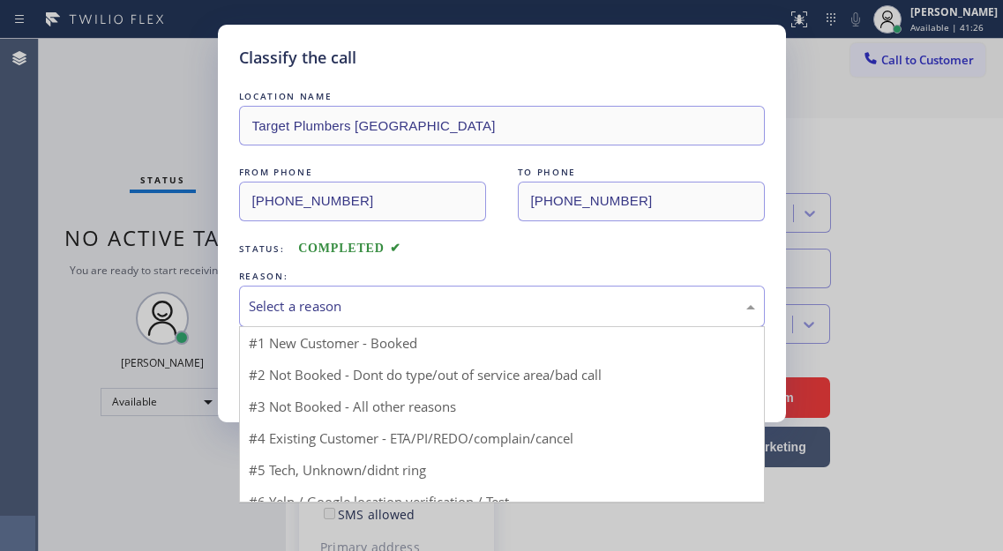
click at [361, 313] on div "Select a reason" at bounding box center [502, 306] width 506 height 20
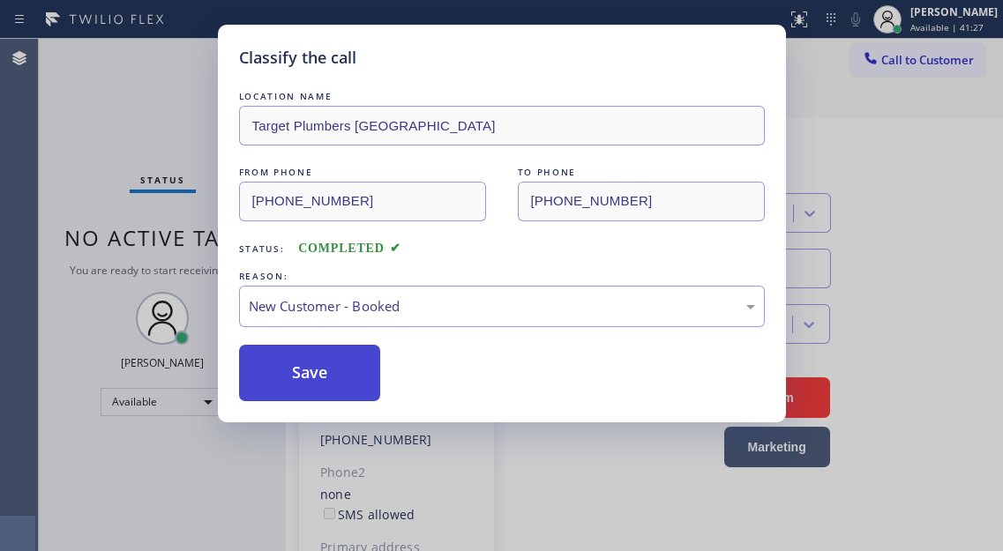
click at [354, 364] on button "Save" at bounding box center [310, 373] width 142 height 56
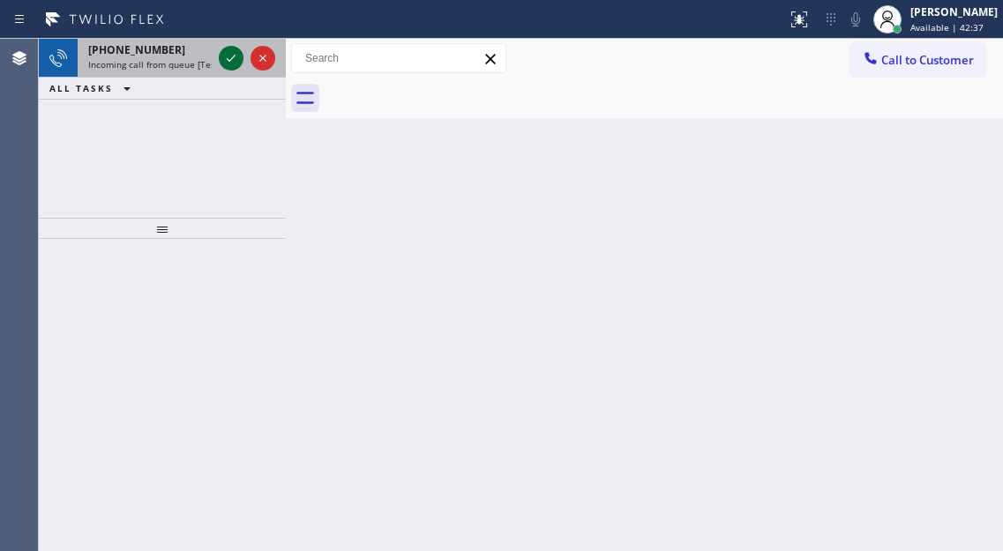
click at [235, 62] on icon at bounding box center [231, 58] width 21 height 21
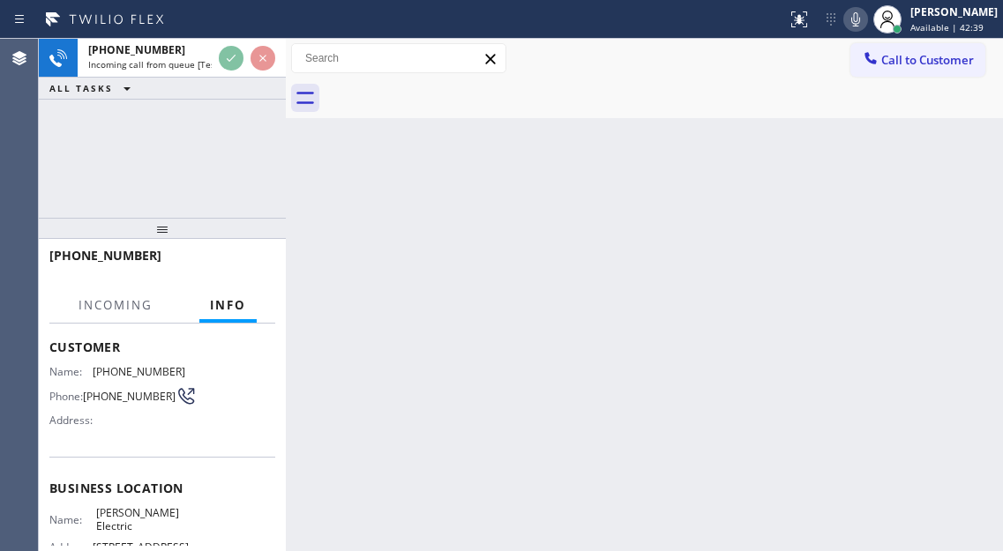
scroll to position [176, 0]
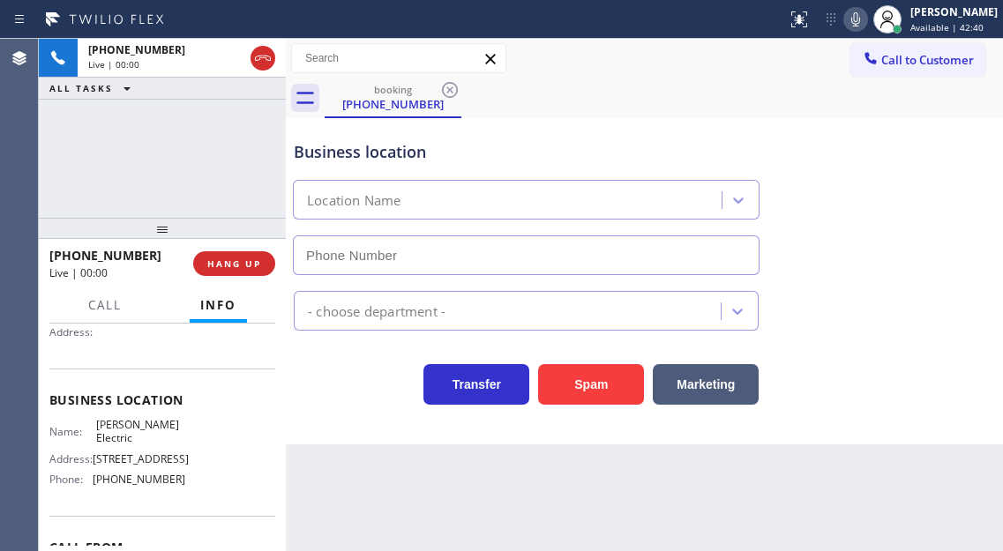
type input "(425) 475-1279"
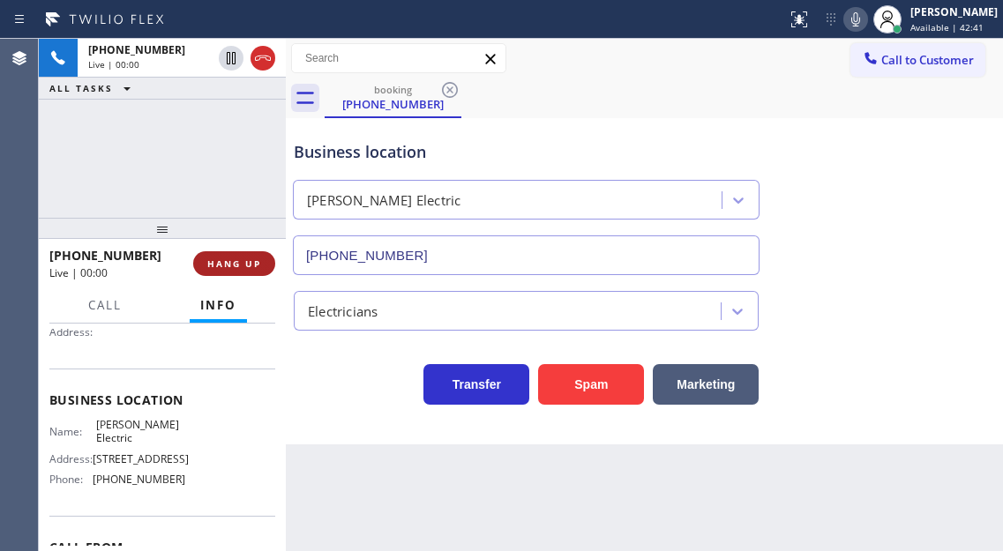
click at [236, 261] on span "HANG UP" at bounding box center [234, 264] width 54 height 12
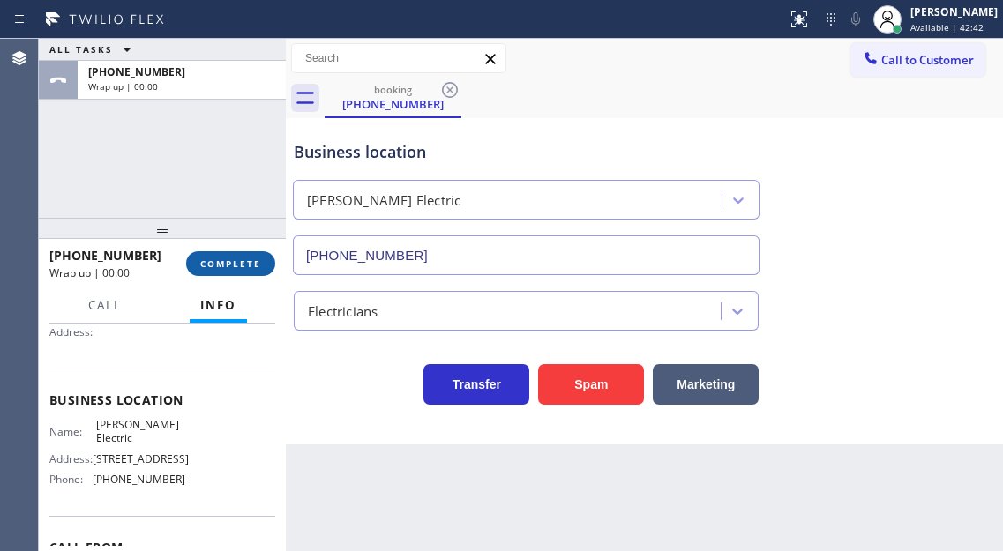
click at [236, 261] on span "COMPLETE" at bounding box center [230, 264] width 61 height 12
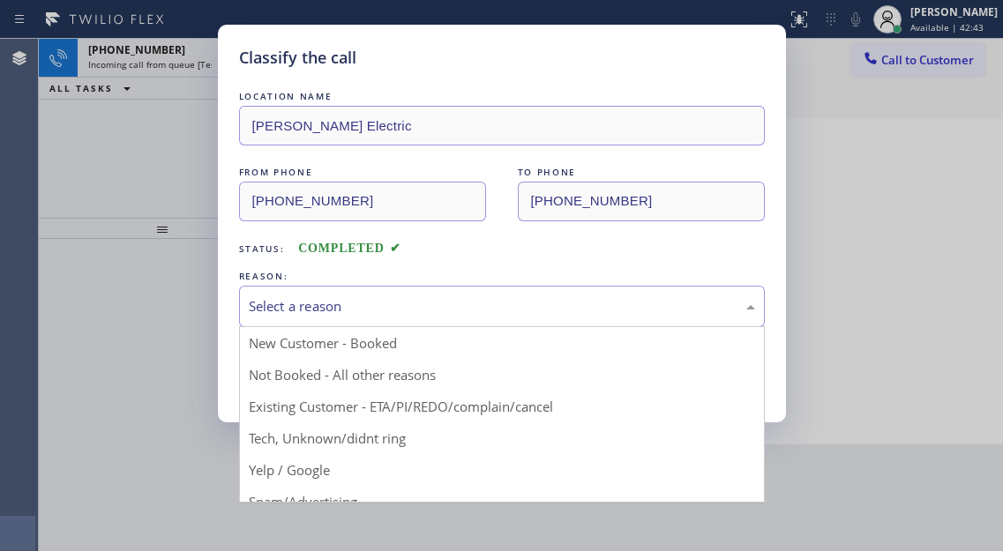
click at [380, 310] on div "Select a reason" at bounding box center [502, 306] width 506 height 20
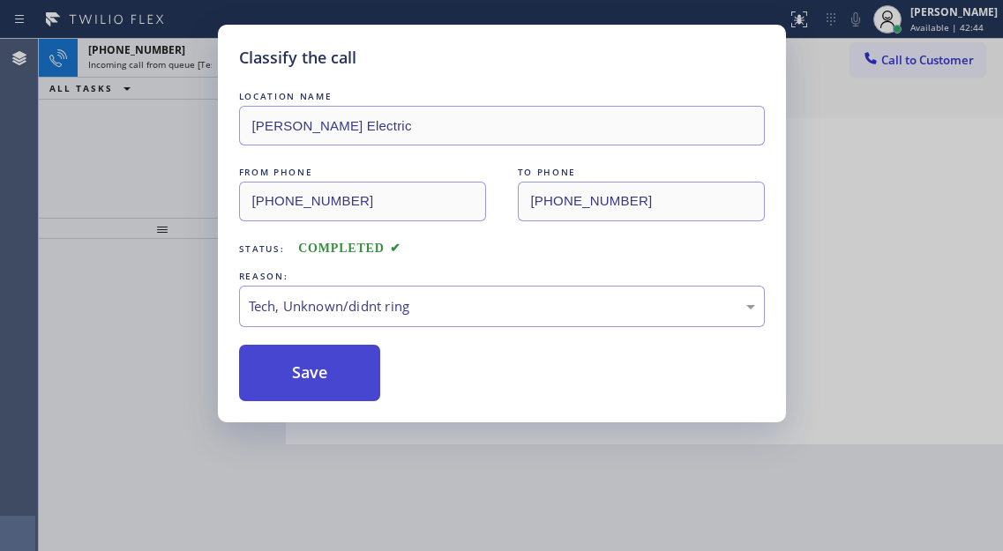
click at [349, 352] on button "Save" at bounding box center [310, 373] width 142 height 56
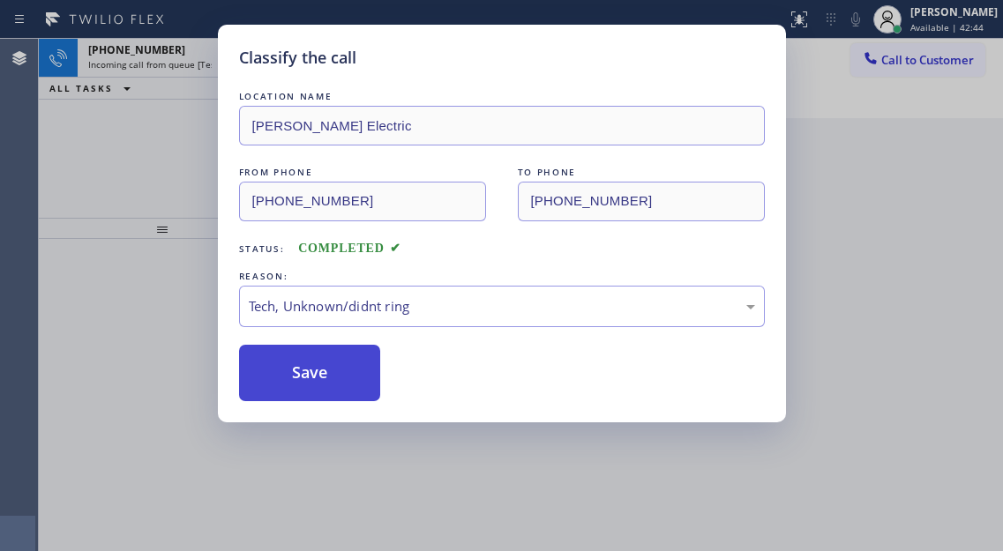
click at [349, 352] on button "Save" at bounding box center [310, 373] width 142 height 56
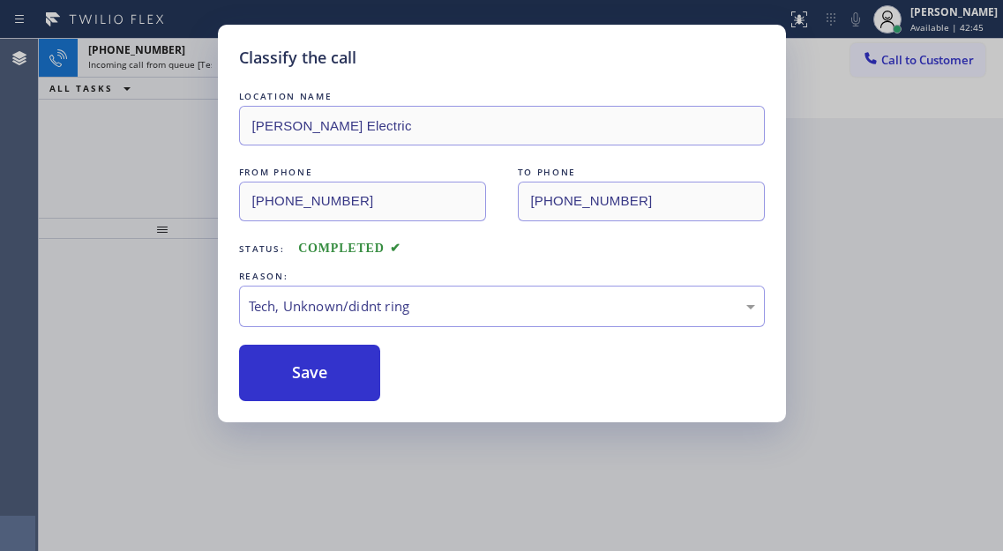
click at [196, 131] on div "Classify the call LOCATION NAME Kelly Electric FROM PHONE (206) 909-5445 TO PHO…" at bounding box center [501, 275] width 1003 height 551
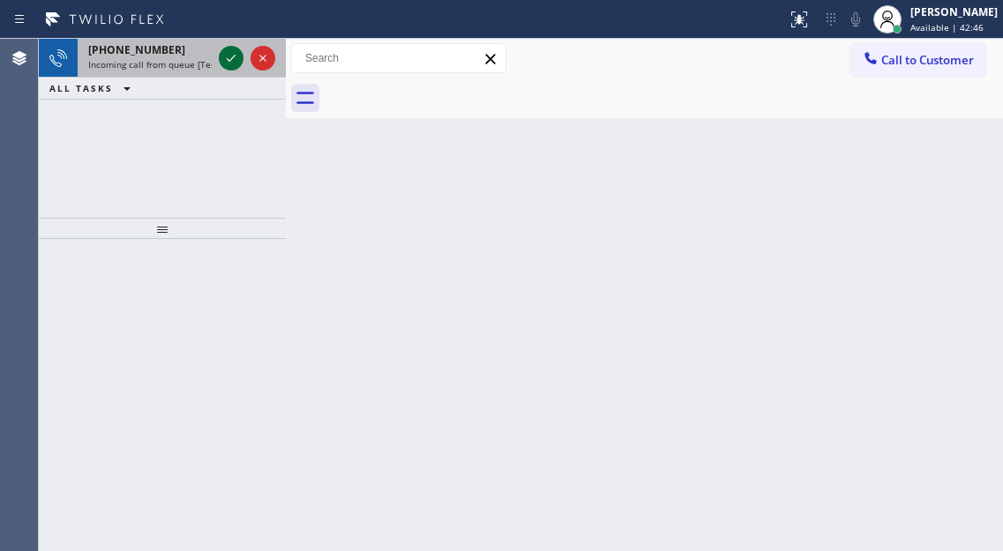
click at [232, 60] on icon at bounding box center [231, 58] width 21 height 21
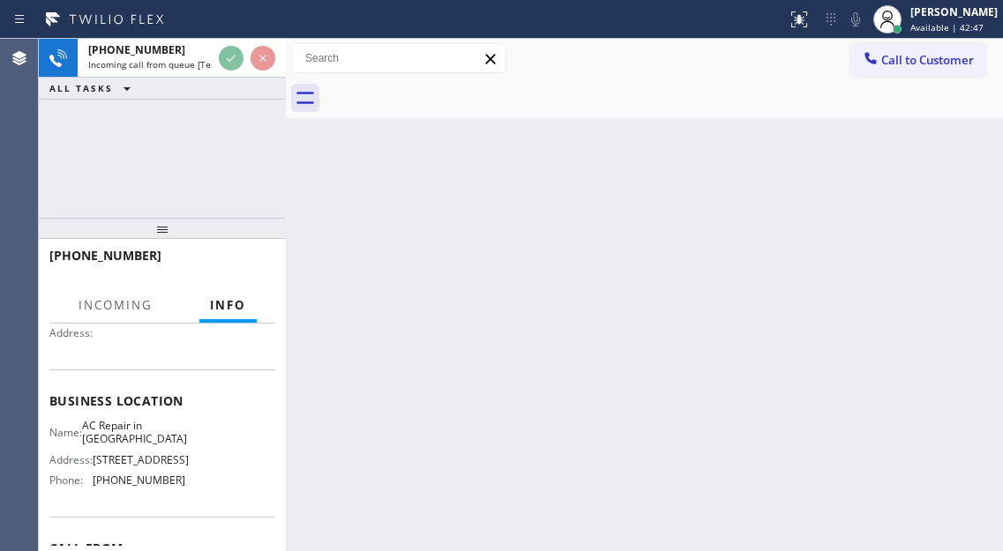
scroll to position [176, 0]
click at [143, 435] on span "AC Repair in Los Angeles" at bounding box center [134, 431] width 105 height 27
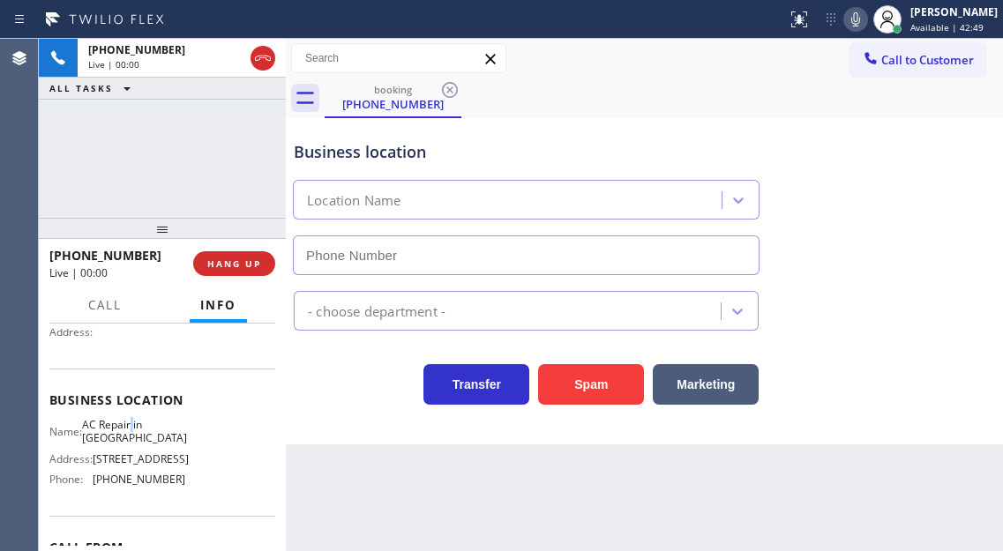
click at [143, 435] on span "AC Repair in Los Angeles" at bounding box center [134, 431] width 105 height 27
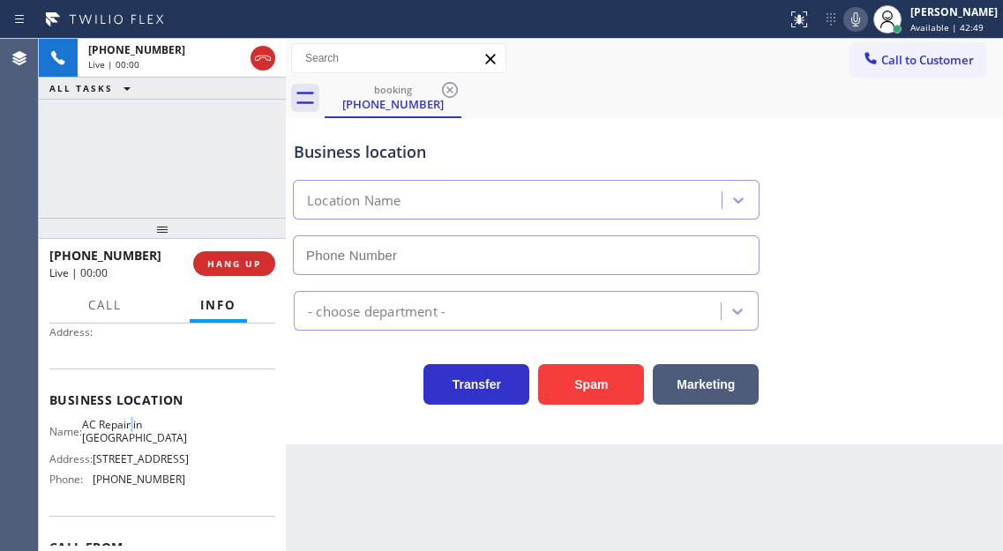
click at [143, 435] on span "AC Repair in Los Angeles" at bounding box center [134, 431] width 105 height 27
type input "(213) 596-7817"
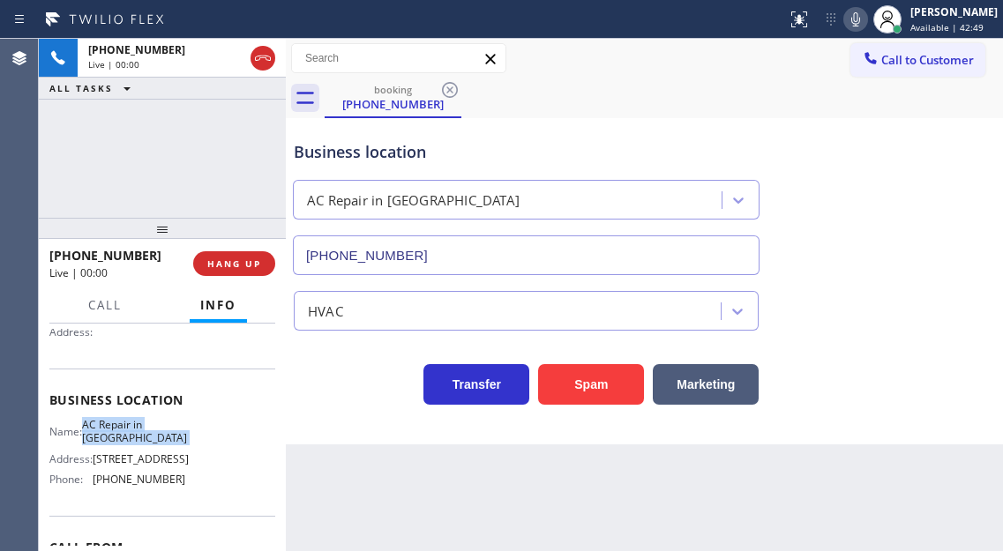
click at [143, 435] on span "AC Repair in Los Angeles" at bounding box center [134, 431] width 105 height 27
click at [572, 376] on button "Spam" at bounding box center [591, 384] width 106 height 41
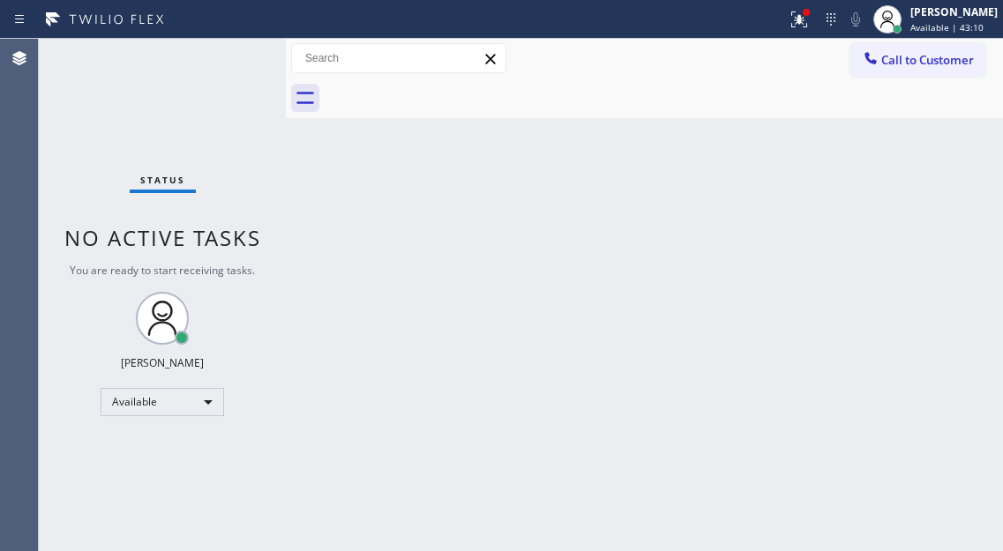
click at [231, 58] on div "Status No active tasks You are ready to start receiving tasks. [PERSON_NAME]" at bounding box center [162, 295] width 247 height 512
click at [229, 58] on div "Status No active tasks You are ready to start receiving tasks. [PERSON_NAME]" at bounding box center [162, 295] width 247 height 512
click at [945, 191] on div "Back to Dashboard Change Sender ID Customers Technicians Select a contact Outbo…" at bounding box center [644, 295] width 717 height 512
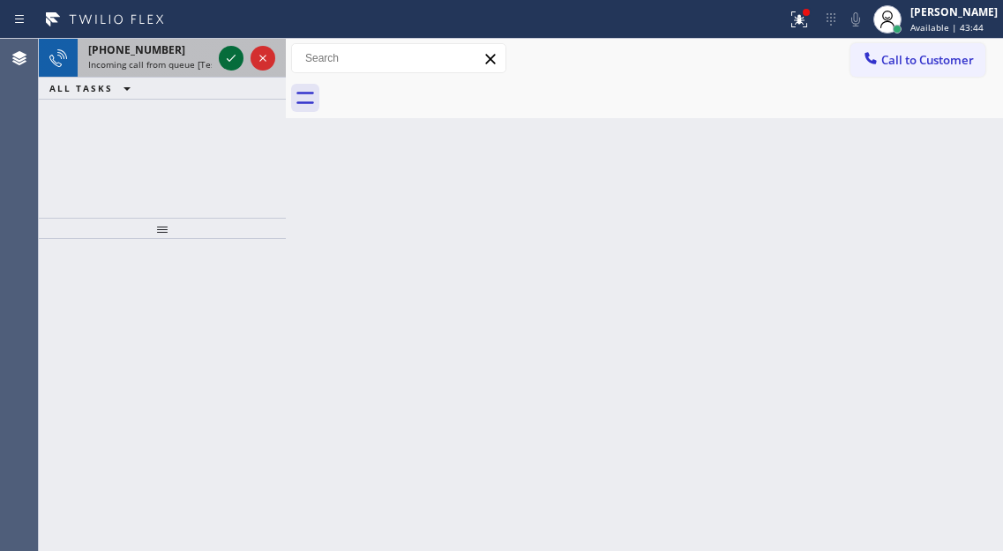
click at [228, 58] on icon at bounding box center [231, 58] width 21 height 21
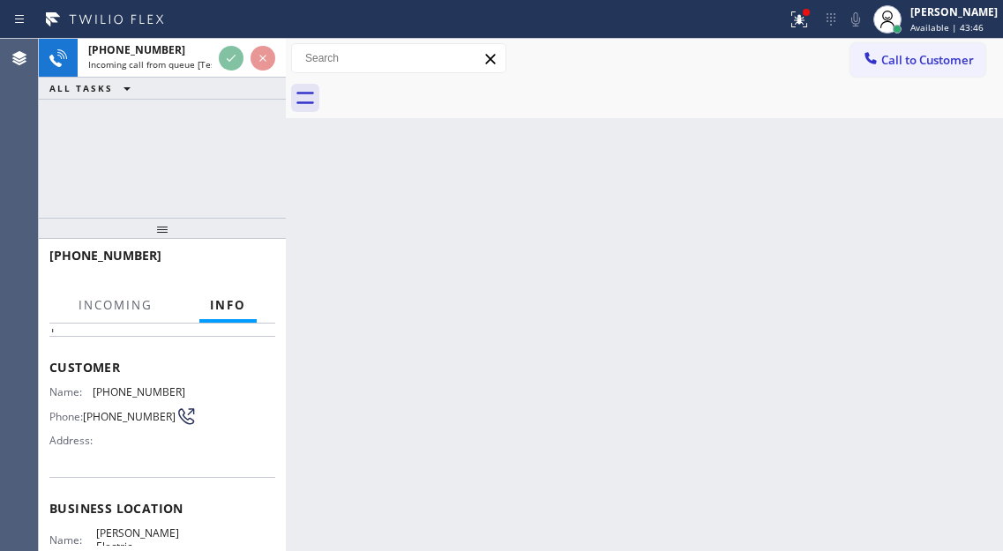
scroll to position [176, 0]
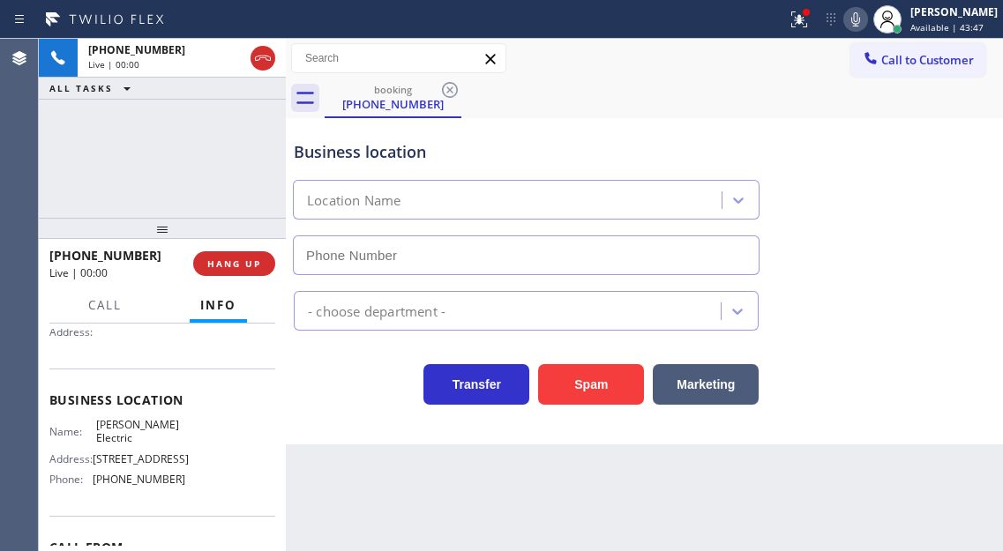
type input "(425) 475-1279"
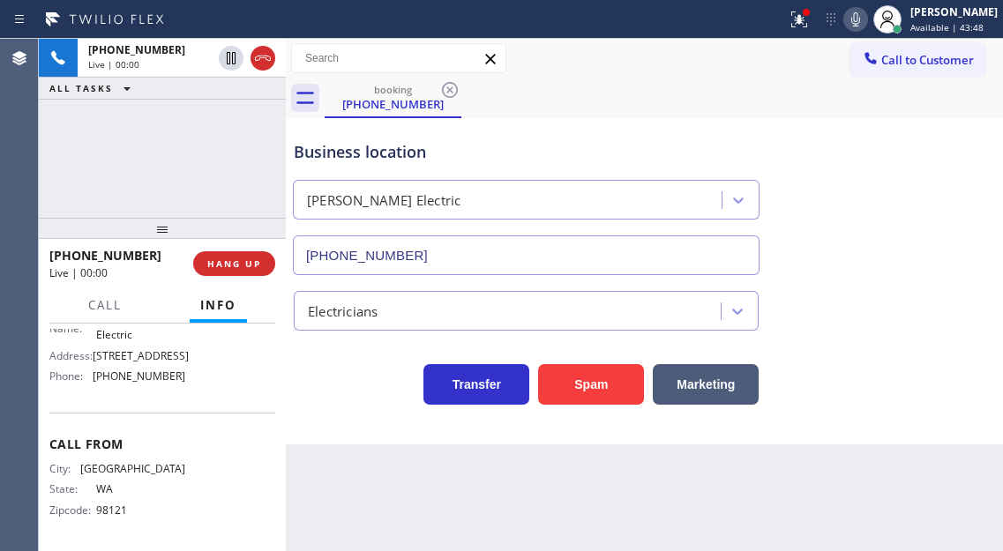
scroll to position [327, 0]
click at [587, 385] on button "Spam" at bounding box center [591, 384] width 106 height 41
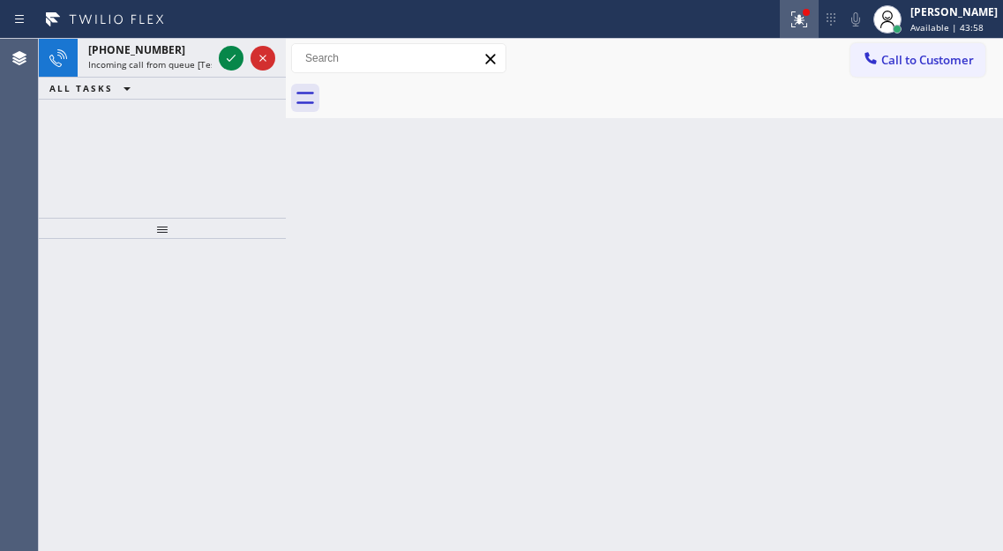
click at [802, 21] on icon at bounding box center [796, 17] width 11 height 12
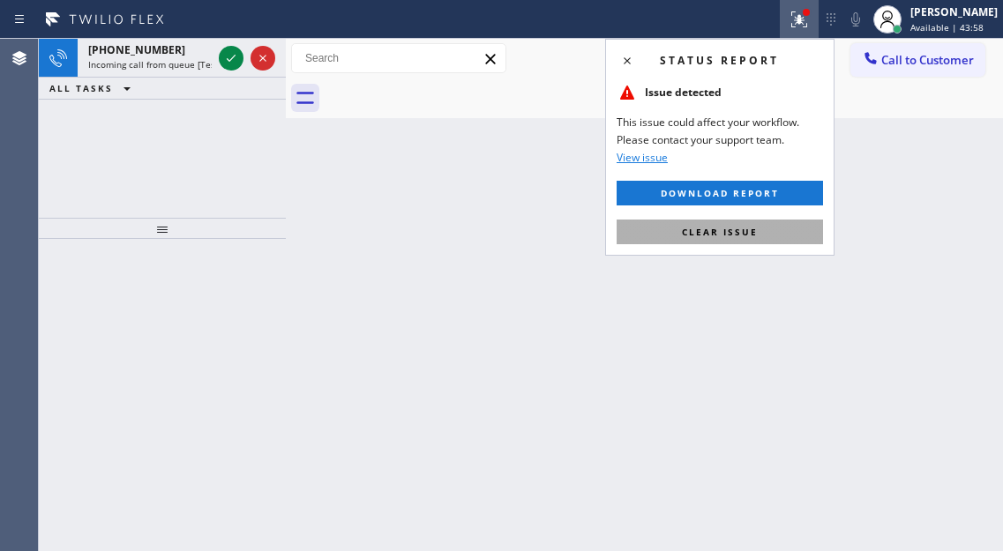
click at [766, 236] on button "Clear issue" at bounding box center [720, 232] width 206 height 25
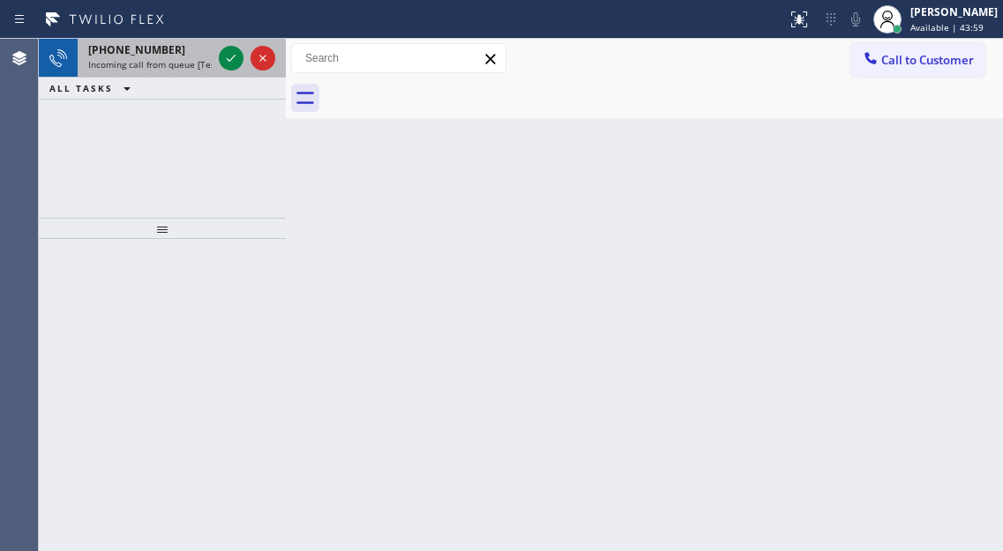
click at [123, 59] on span "Incoming call from queue [Test] All" at bounding box center [161, 64] width 146 height 12
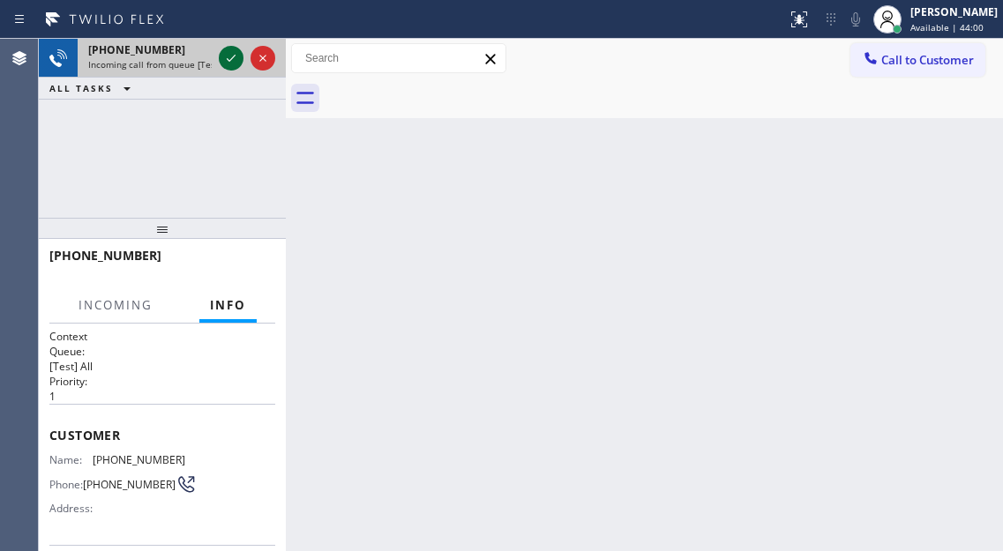
click at [234, 59] on icon at bounding box center [231, 58] width 21 height 21
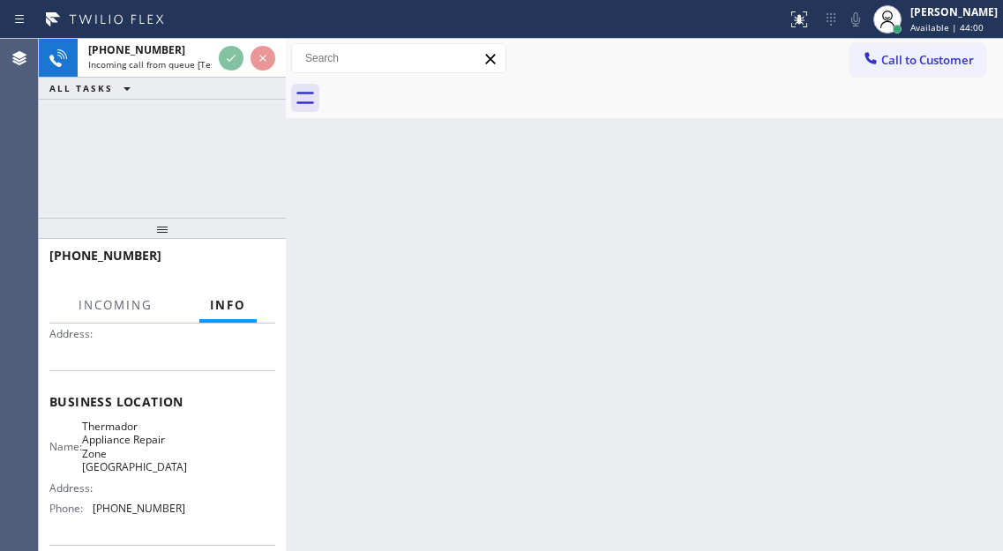
scroll to position [176, 0]
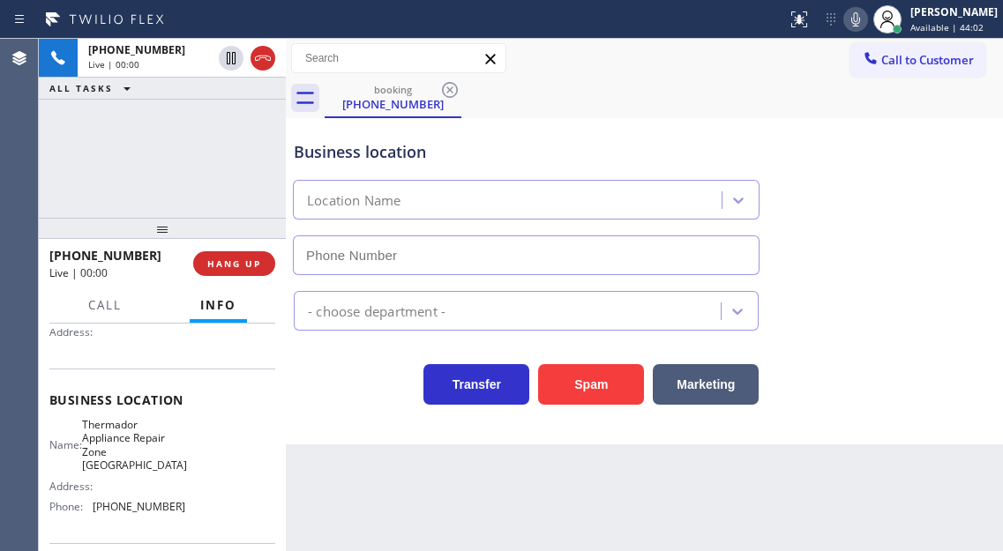
type input "(323) 716-1592"
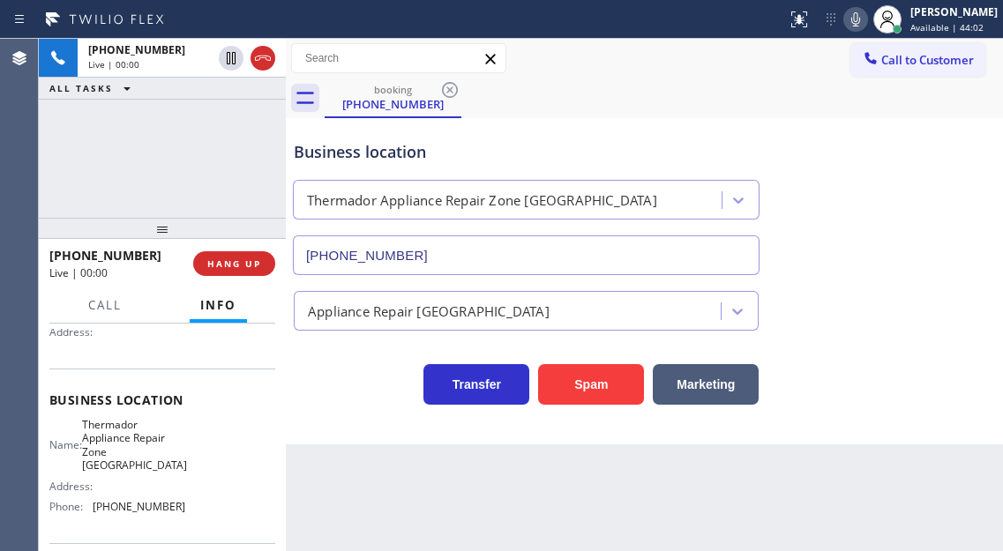
click at [138, 423] on div "Business location Name: Thermador Appliance Repair Zone Los Angeles Address: Ph…" at bounding box center [162, 456] width 226 height 175
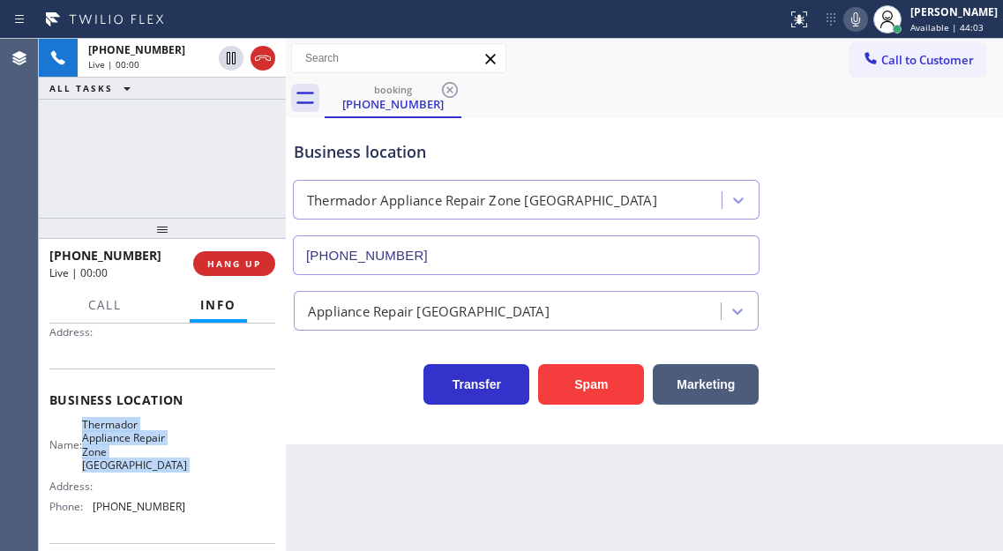
click at [138, 423] on div "Business location Name: Thermador Appliance Repair Zone Los Angeles Address: Ph…" at bounding box center [162, 456] width 226 height 175
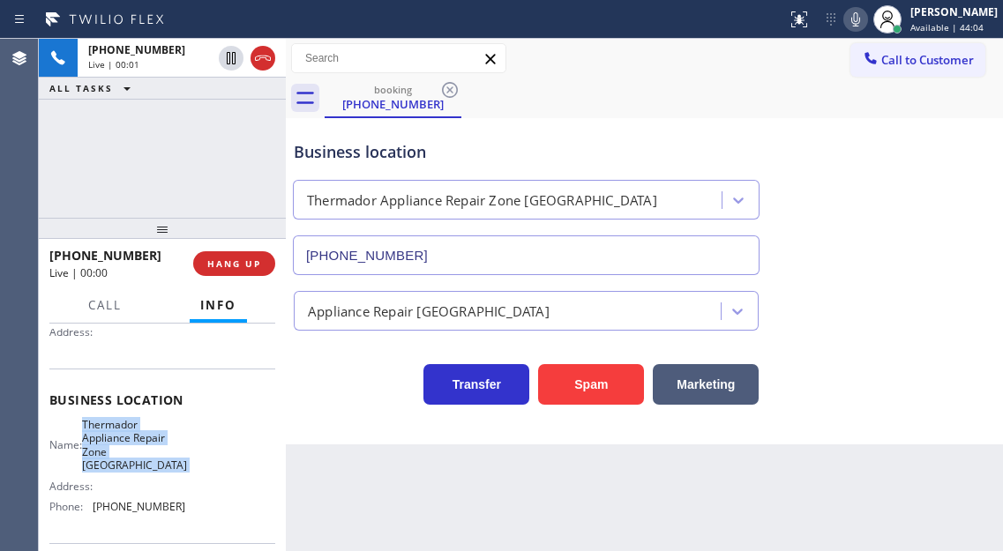
click at [138, 423] on div "Business location Name: Thermador Appliance Repair Zone Los Angeles Address: Ph…" at bounding box center [162, 456] width 226 height 175
click at [219, 180] on div "+18475531350 Live | 00:06 ALL TASKS ALL TASKS ACTIVE TASKS TASKS IN WRAP UP" at bounding box center [162, 128] width 247 height 179
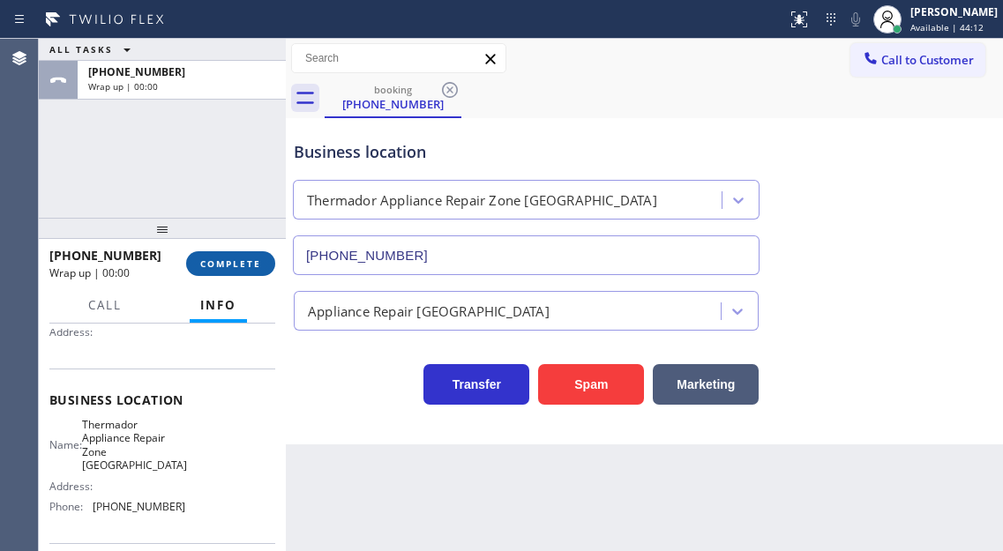
click at [243, 267] on span "COMPLETE" at bounding box center [230, 264] width 61 height 12
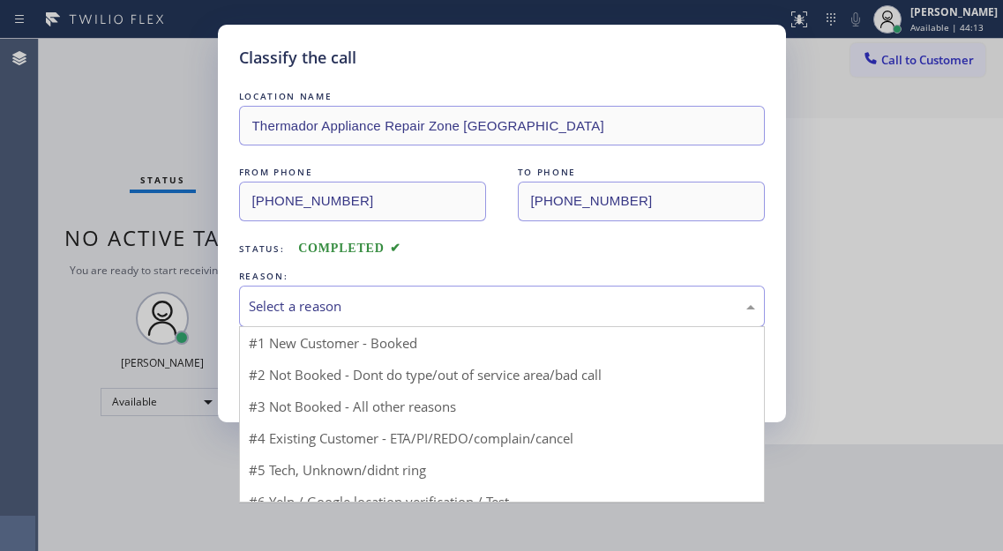
click at [400, 304] on div "Select a reason" at bounding box center [502, 306] width 506 height 20
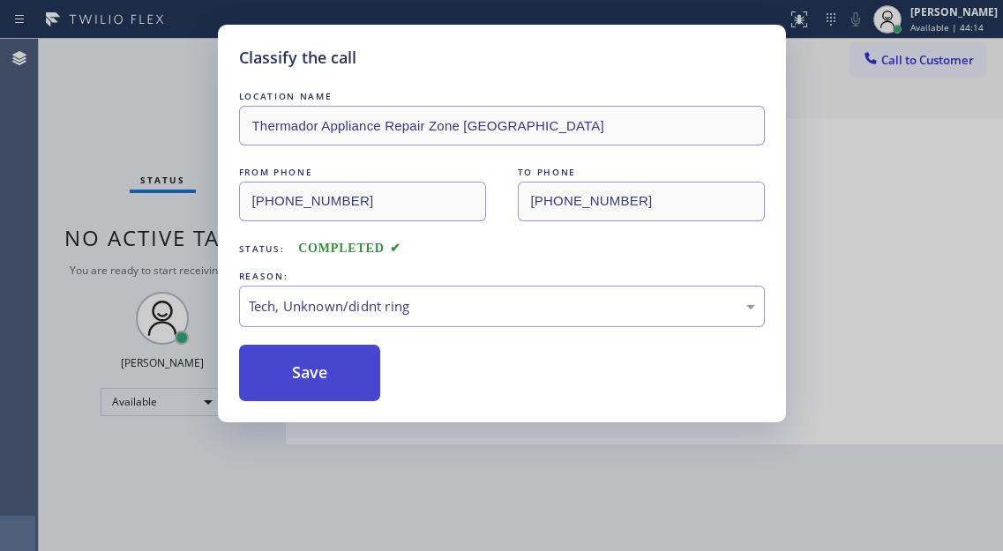
click at [348, 384] on button "Save" at bounding box center [310, 373] width 142 height 56
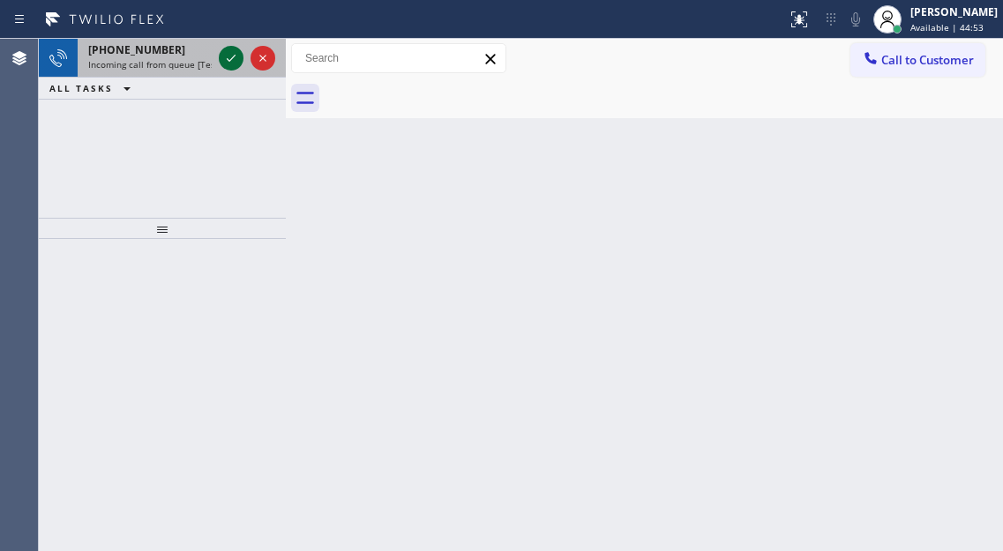
click at [223, 61] on icon at bounding box center [231, 58] width 21 height 21
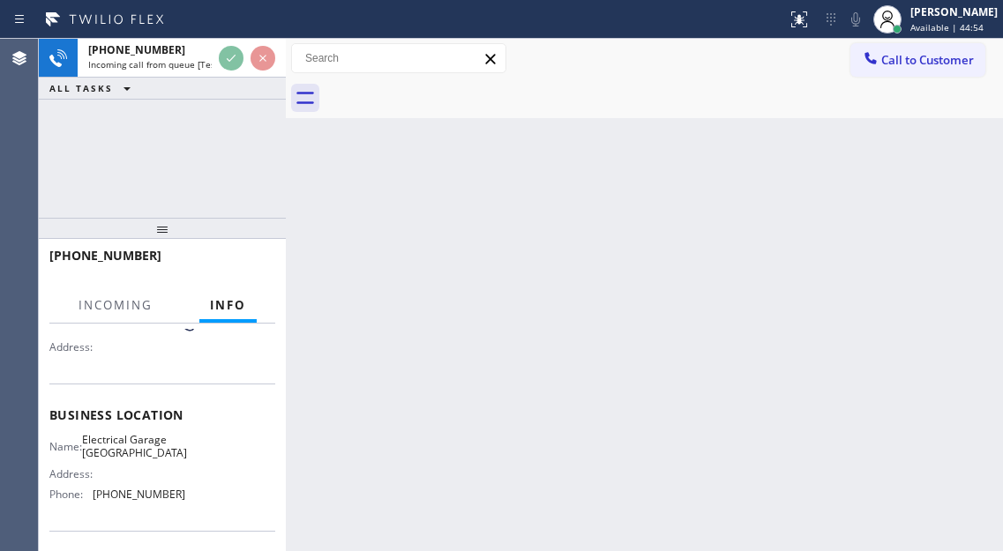
scroll to position [176, 0]
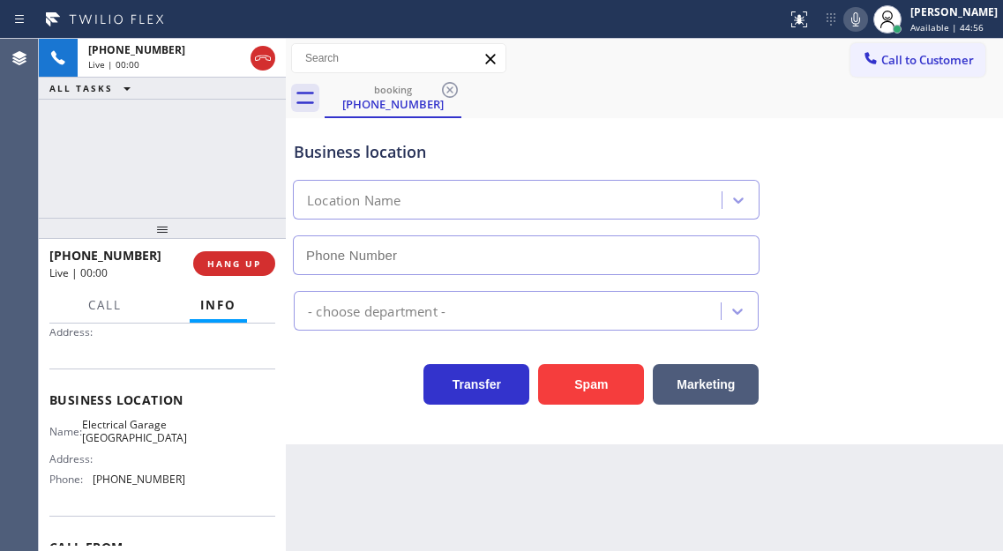
type input "(323) 909-4580"
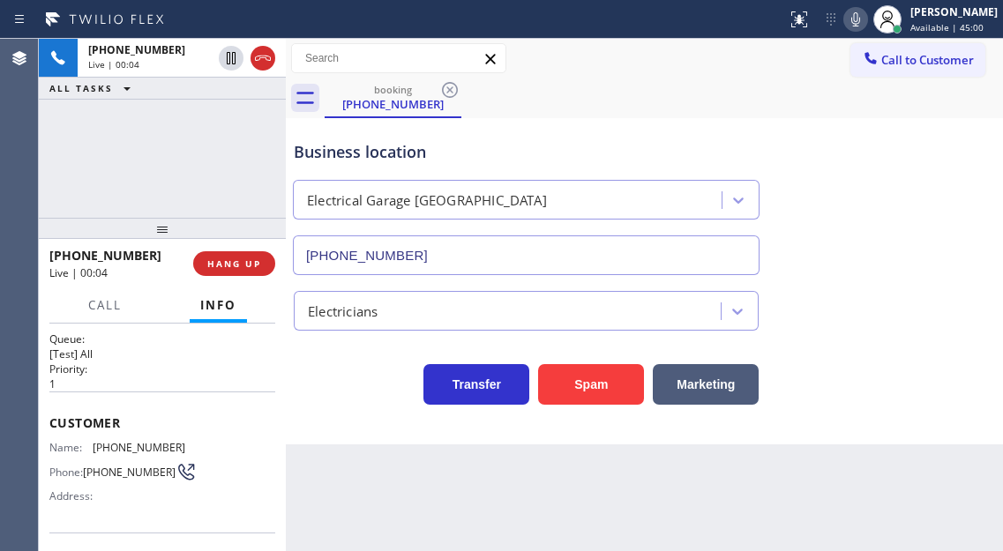
scroll to position [0, 0]
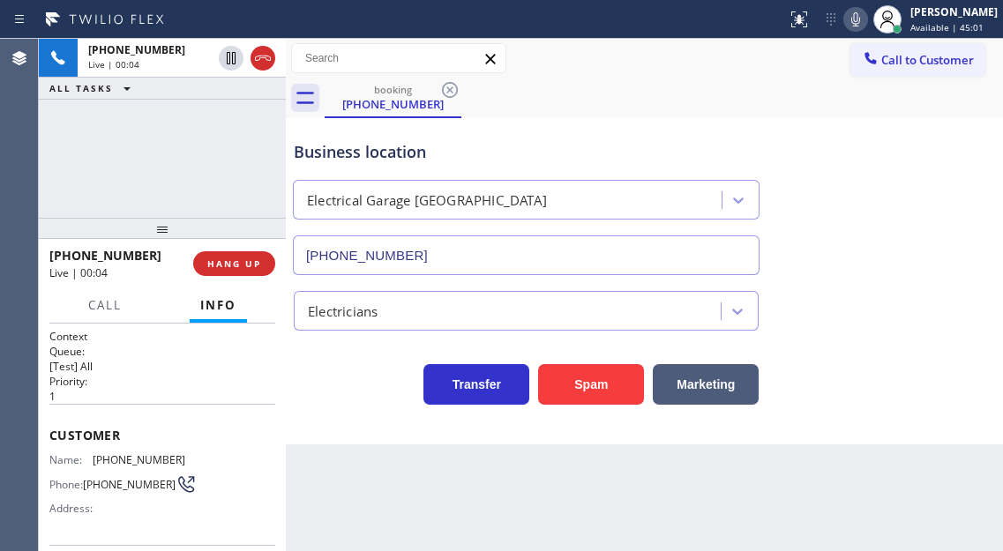
click at [124, 453] on span "(614) 223-3073" at bounding box center [139, 459] width 93 height 13
click at [586, 400] on button "Spam" at bounding box center [591, 384] width 106 height 41
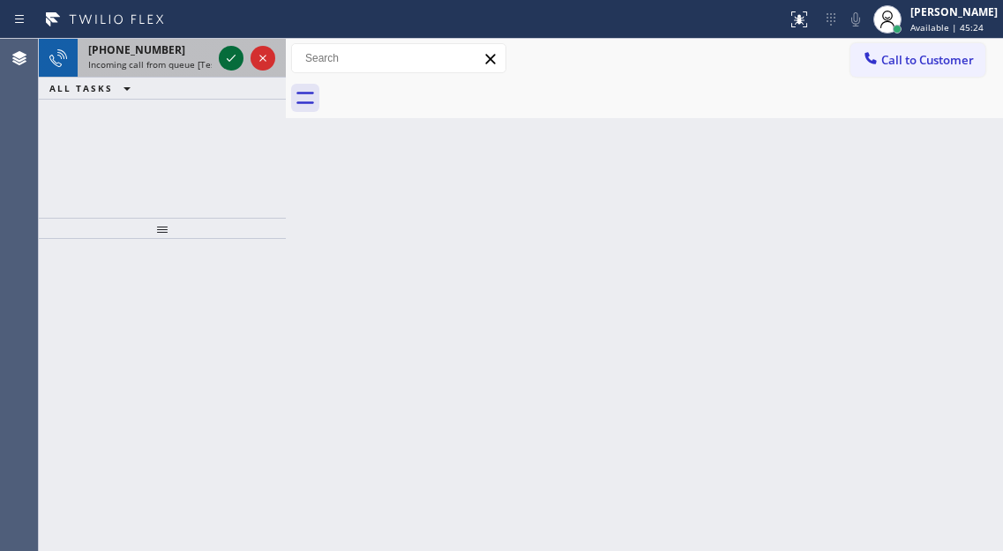
click at [221, 62] on icon at bounding box center [231, 58] width 21 height 21
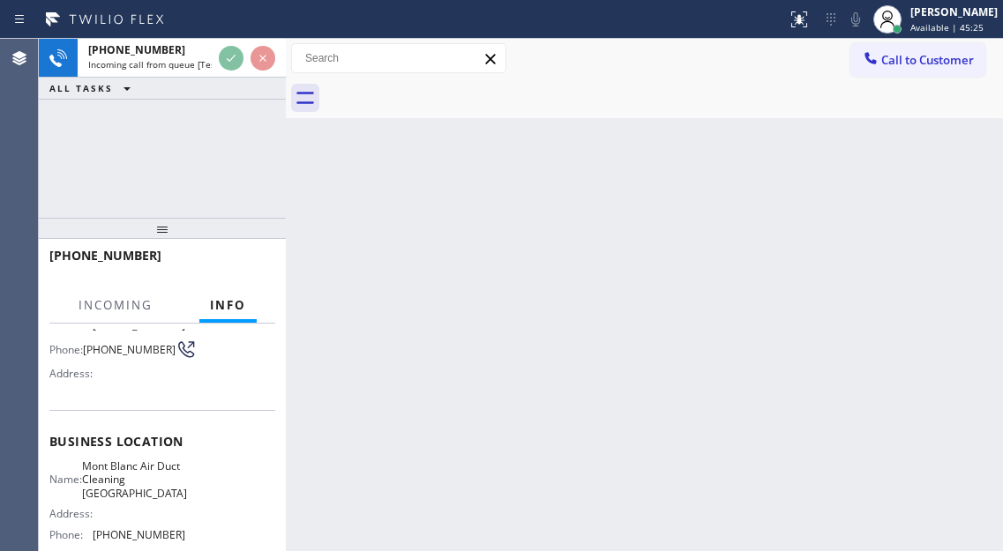
scroll to position [176, 0]
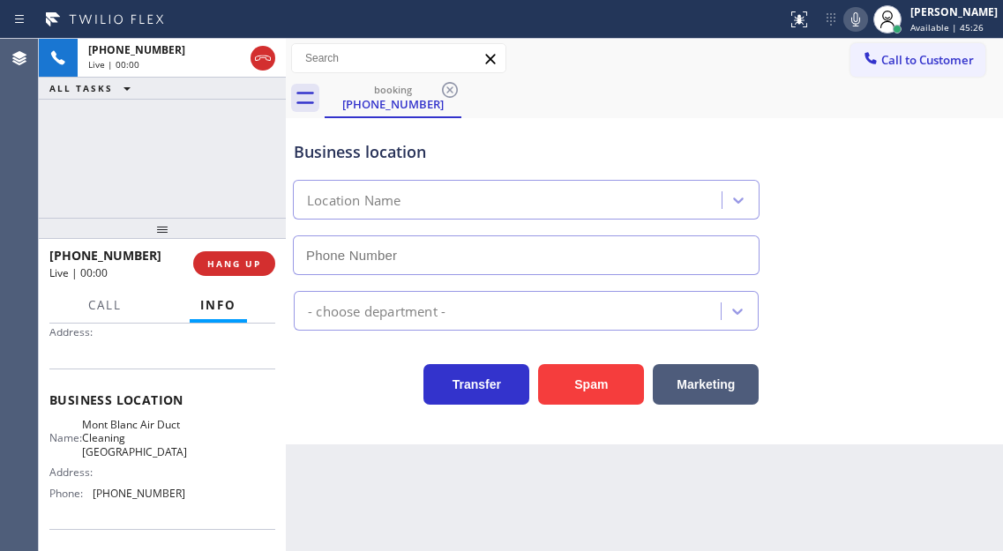
type input "(310) 499-2694"
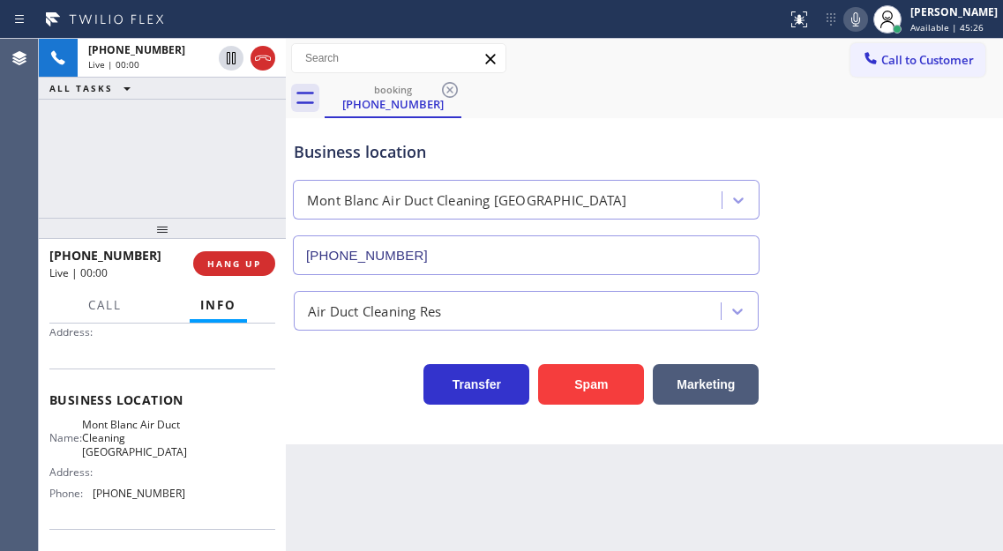
click at [124, 427] on span "Mont Blanc Air Duct Cleaning Los Angeles" at bounding box center [134, 438] width 105 height 41
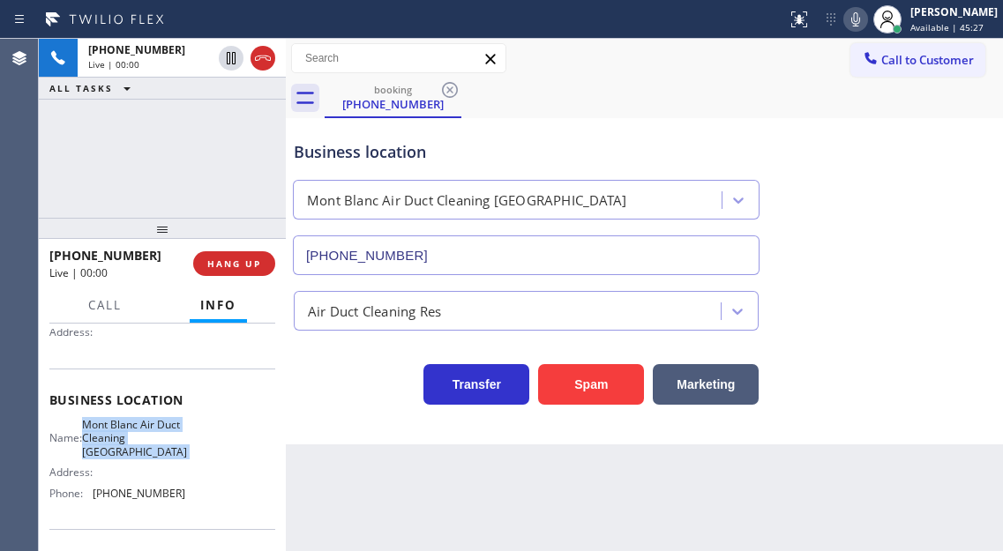
click at [124, 427] on span "Mont Blanc Air Duct Cleaning Los Angeles" at bounding box center [134, 438] width 105 height 41
click at [609, 380] on button "Spam" at bounding box center [591, 384] width 106 height 41
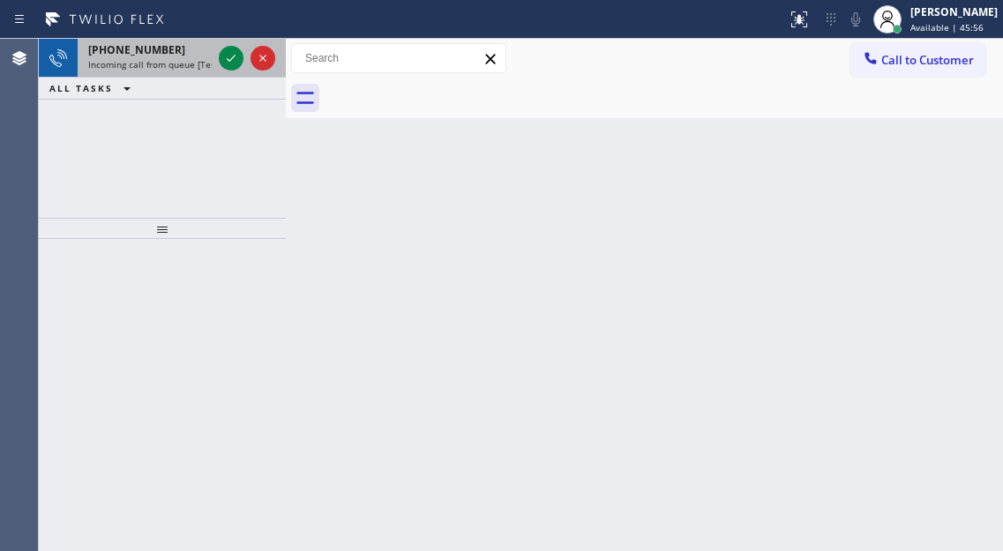
click at [183, 57] on div "+18053658379 Incoming call from queue [Test] All" at bounding box center [147, 58] width 138 height 39
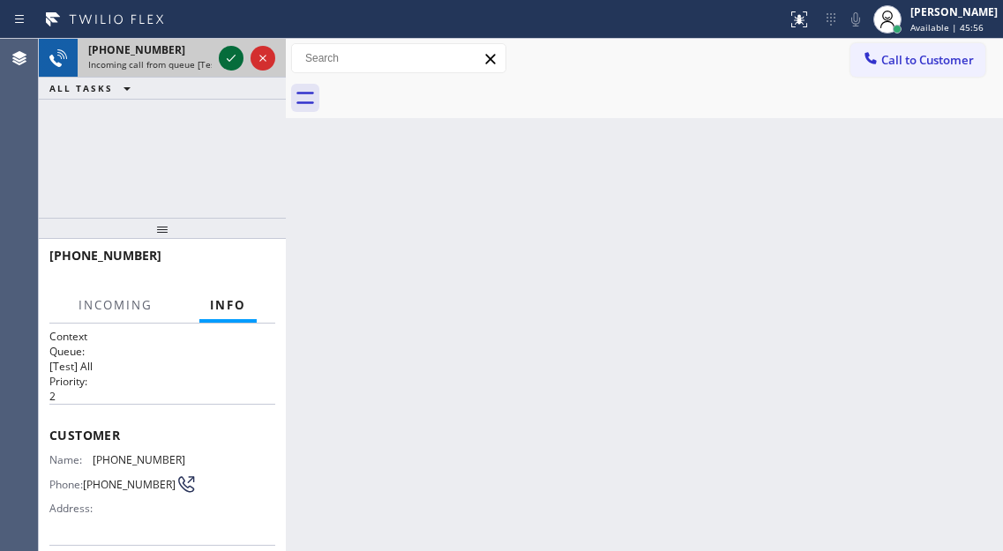
click at [234, 61] on icon at bounding box center [231, 58] width 21 height 21
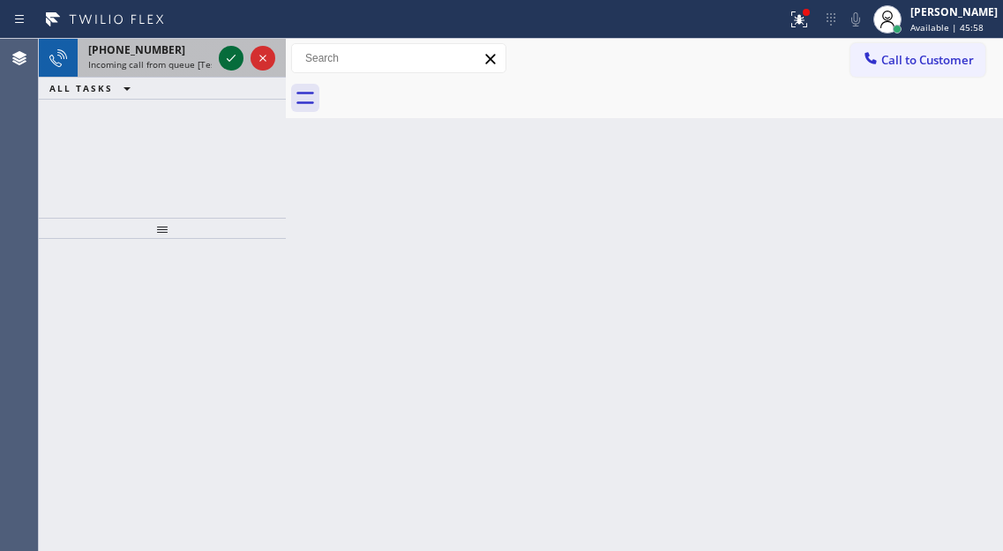
click at [228, 51] on icon at bounding box center [231, 58] width 21 height 21
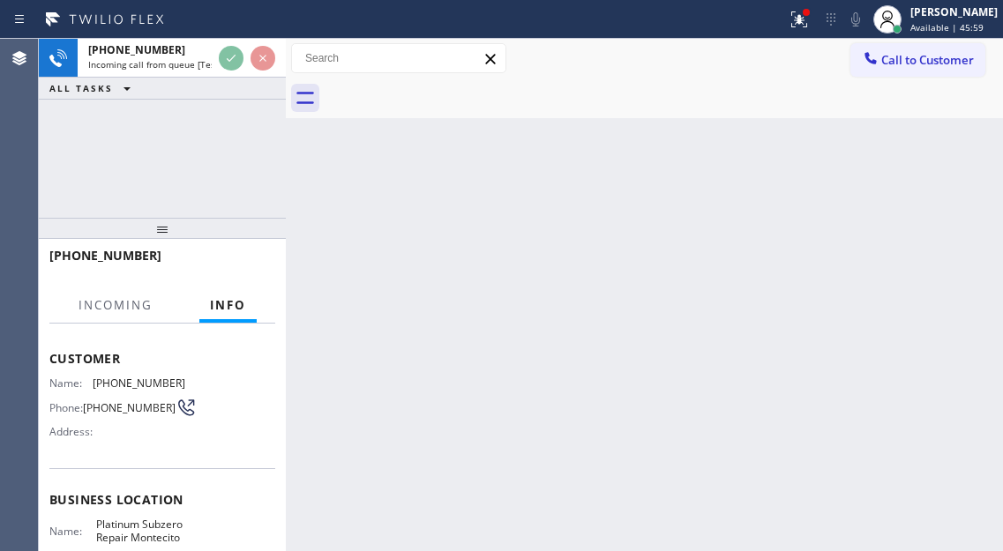
scroll to position [228, 0]
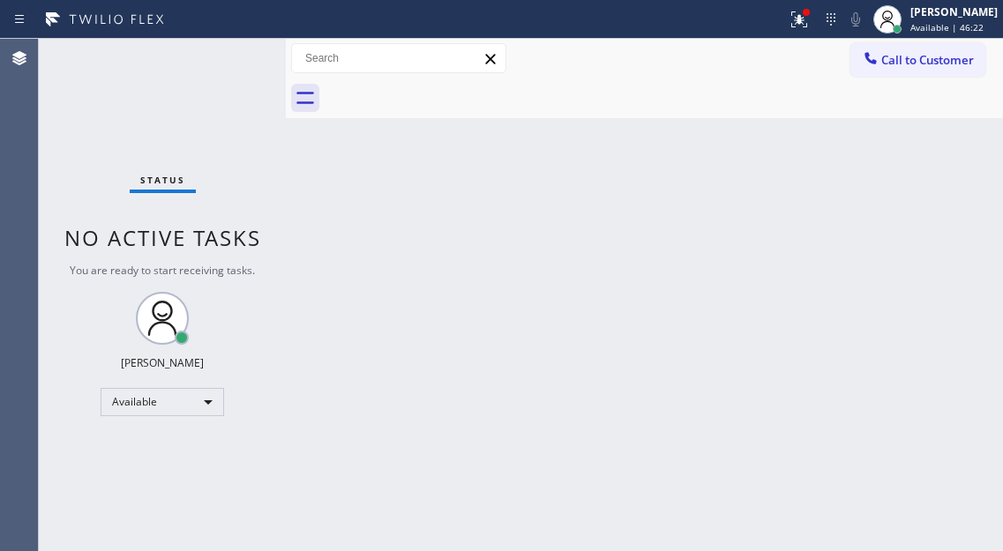
click at [201, 65] on div "Status No active tasks You are ready to start receiving tasks. [PERSON_NAME]" at bounding box center [162, 295] width 247 height 512
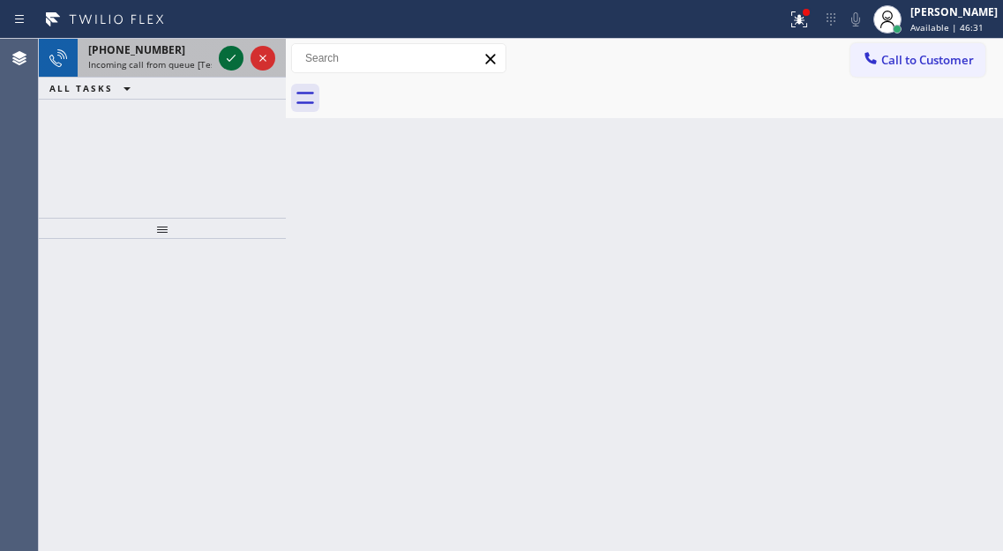
click at [222, 57] on icon at bounding box center [231, 58] width 21 height 21
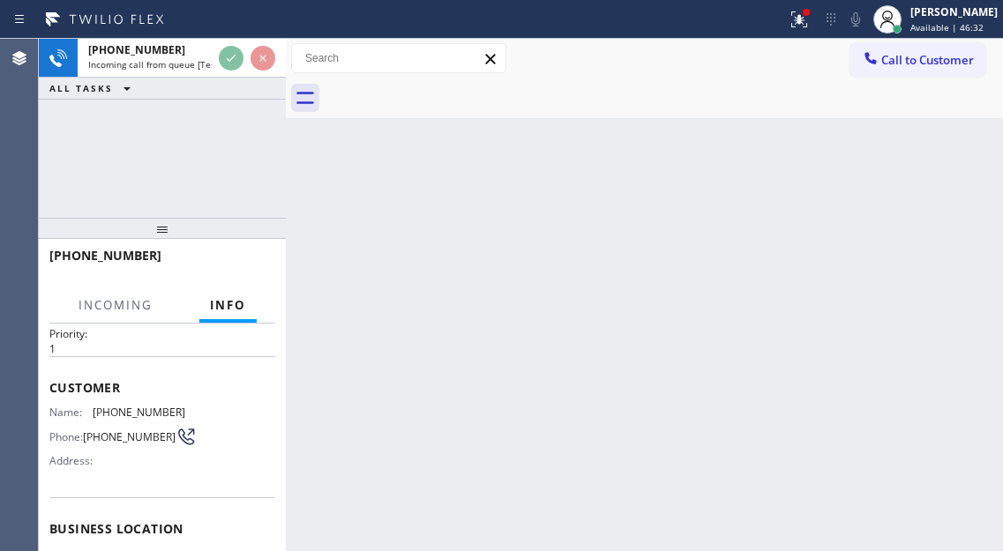
scroll to position [176, 0]
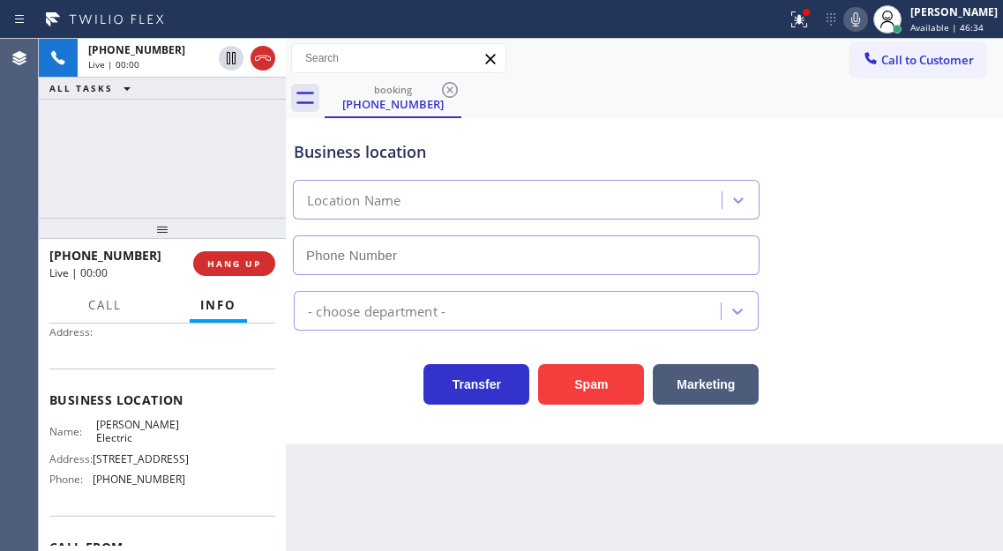
type input "(425) 475-1279"
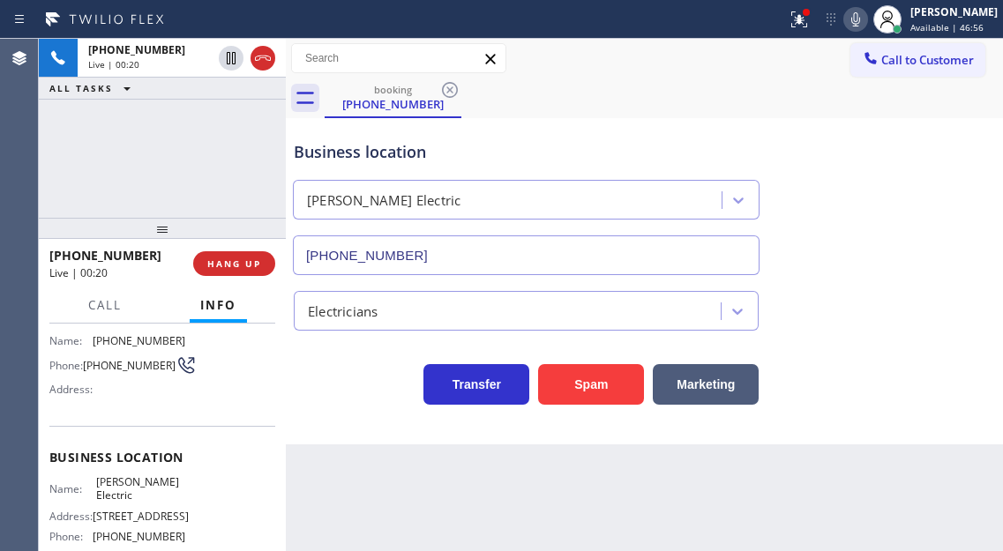
scroll to position [88, 0]
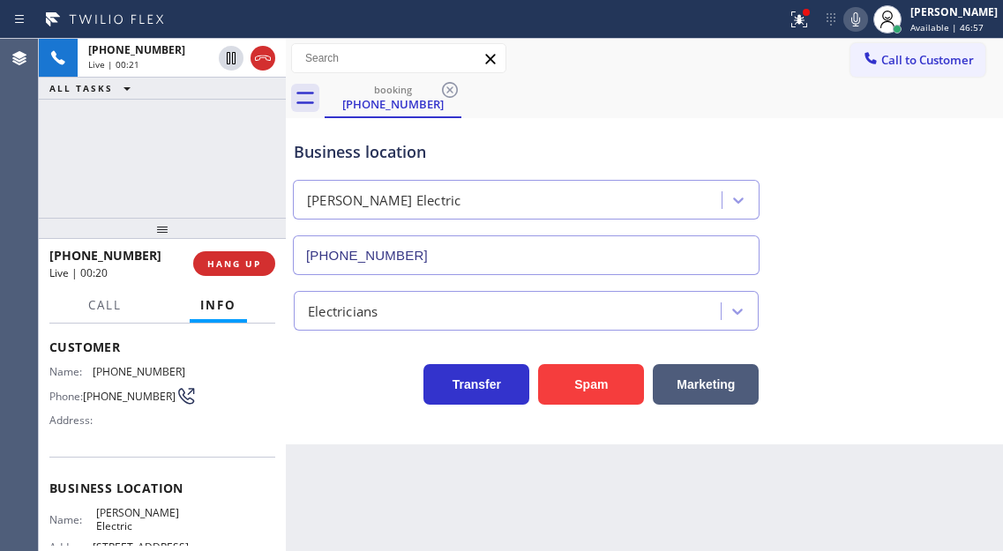
click at [121, 390] on span "(206) 909-5445" at bounding box center [129, 396] width 93 height 13
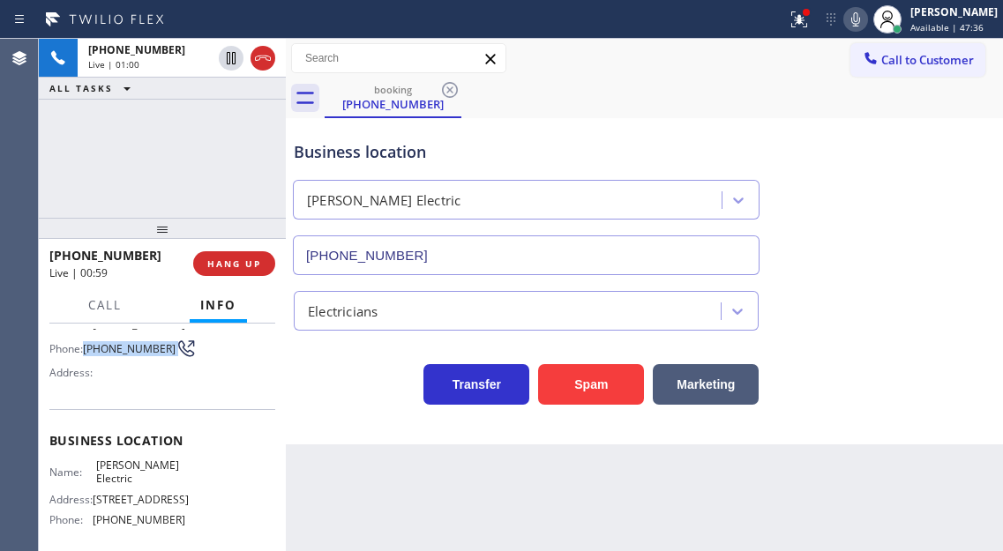
scroll to position [176, 0]
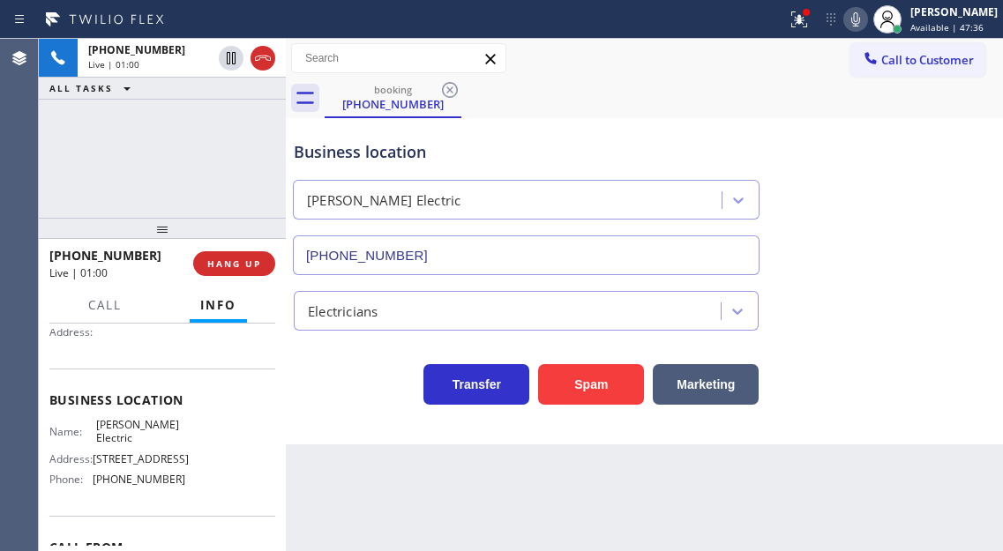
click at [127, 430] on span "Kelly Electric" at bounding box center [140, 431] width 88 height 27
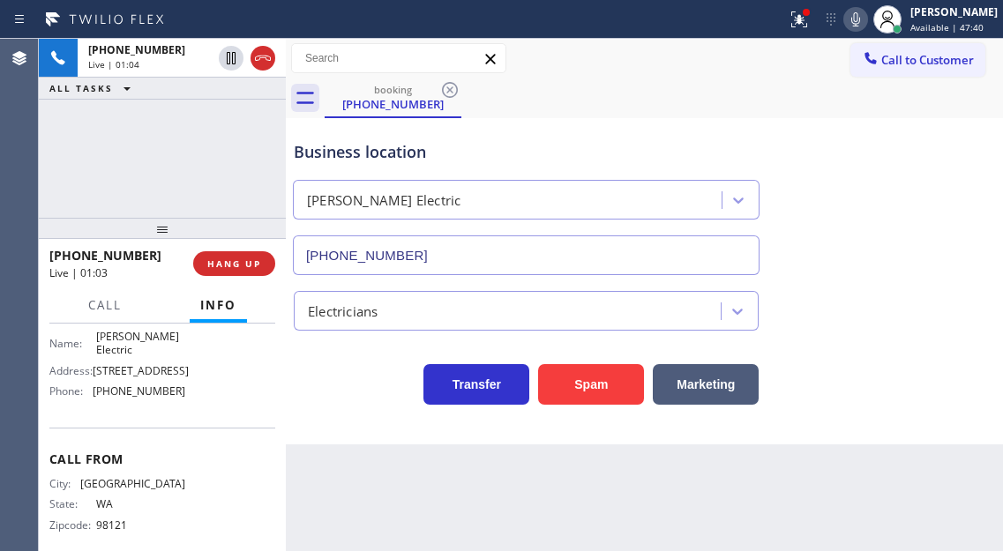
click at [138, 398] on span "(425) 475-1279" at bounding box center [139, 391] width 93 height 13
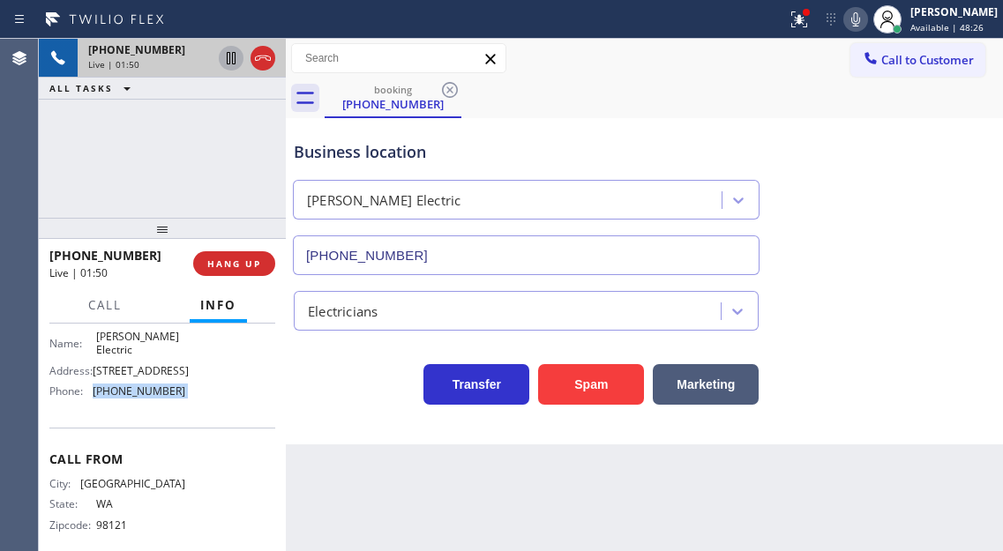
click at [225, 56] on icon at bounding box center [231, 58] width 21 height 21
click at [233, 61] on icon at bounding box center [231, 58] width 12 height 12
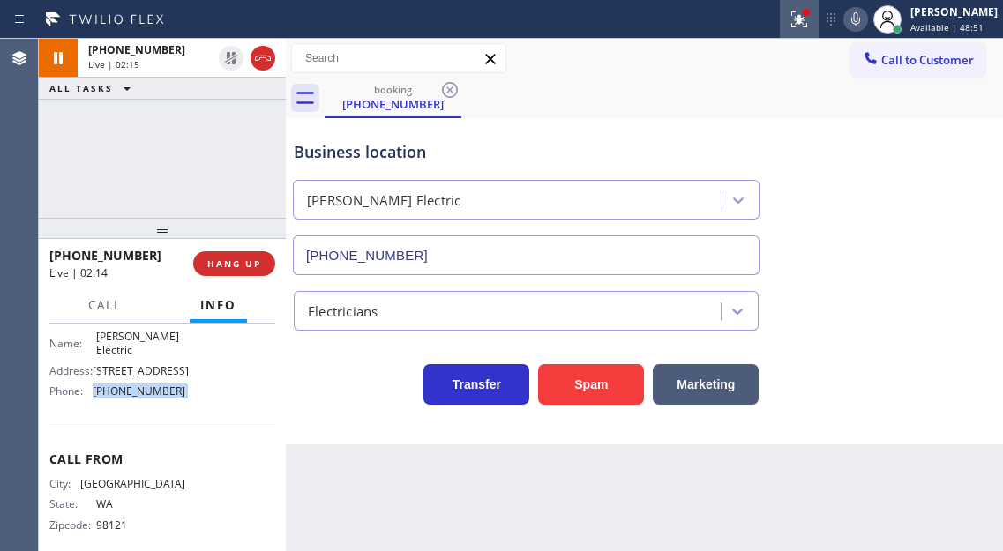
click at [807, 24] on icon at bounding box center [799, 19] width 16 height 16
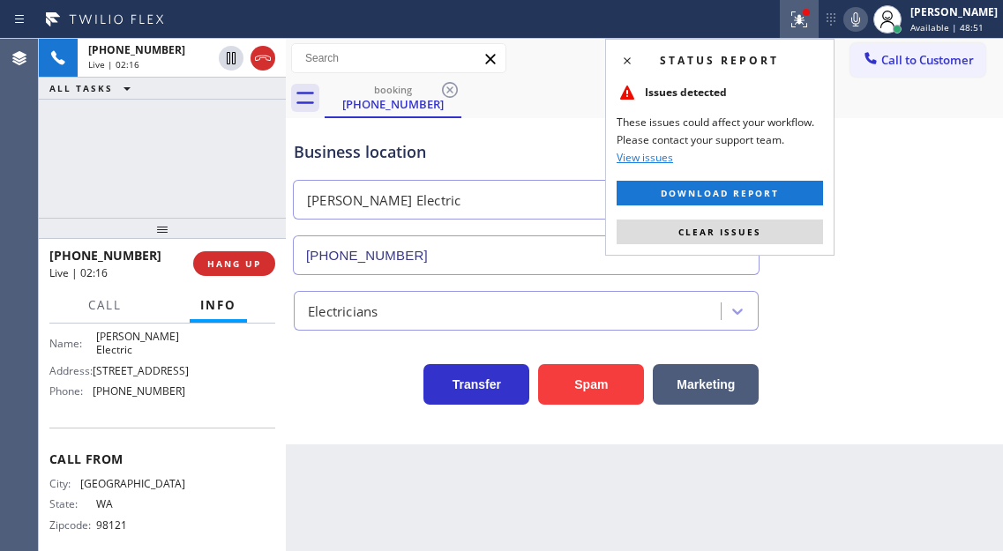
click at [823, 243] on div "Status report Issues detected These issues could affect your workflow. Please c…" at bounding box center [719, 147] width 229 height 217
click at [814, 240] on button "Clear issues" at bounding box center [720, 232] width 206 height 25
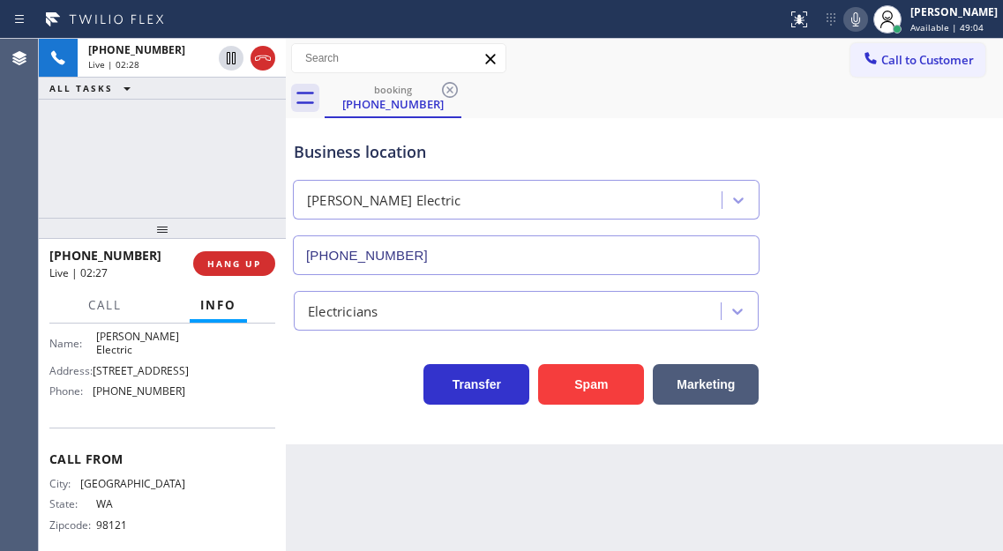
click at [201, 160] on div "+12069095445 Live | 02:28 ALL TASKS ALL TASKS ACTIVE TASKS TASKS IN WRAP UP" at bounding box center [162, 128] width 247 height 179
click at [230, 266] on span "HANG UP" at bounding box center [234, 264] width 54 height 12
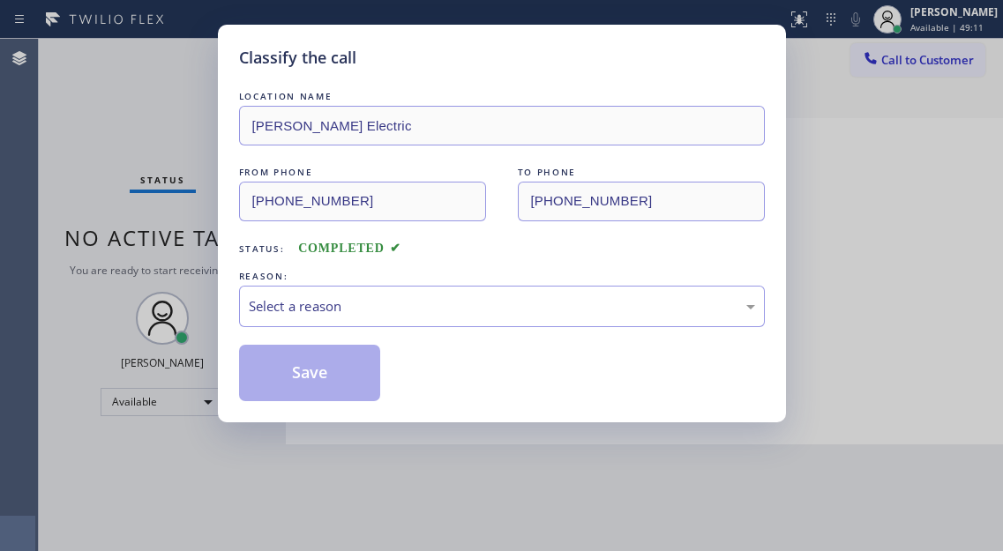
click at [230, 266] on div "Classify the call LOCATION NAME Kelly Electric FROM PHONE (206) 909-5445 TO PHO…" at bounding box center [502, 224] width 568 height 398
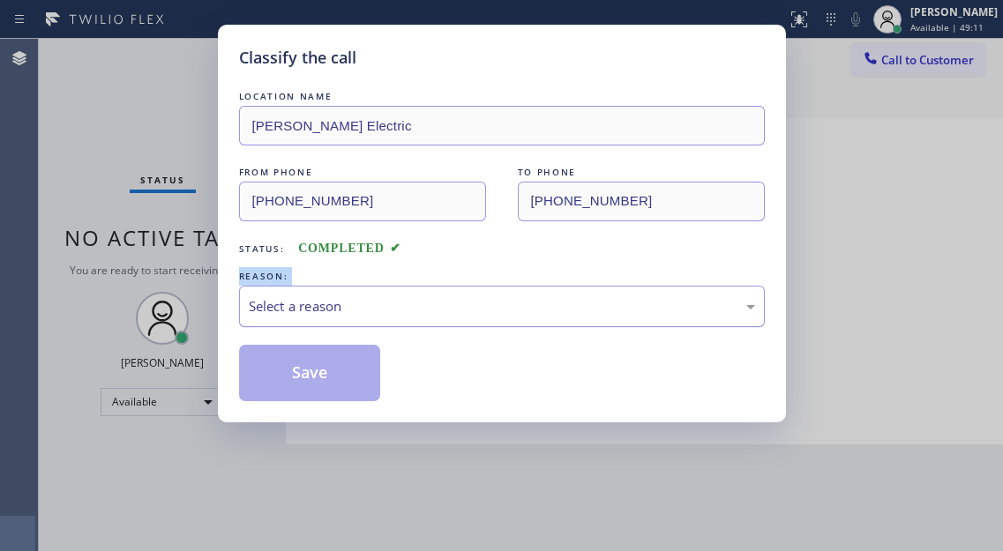
click at [311, 290] on div "Select a reason" at bounding box center [502, 306] width 526 height 41
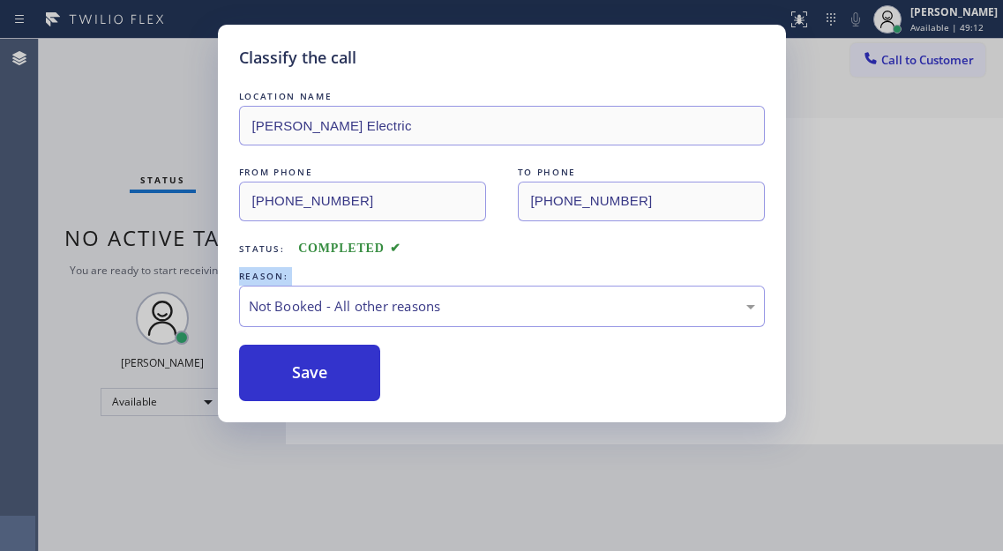
click at [314, 368] on button "Save" at bounding box center [310, 373] width 142 height 56
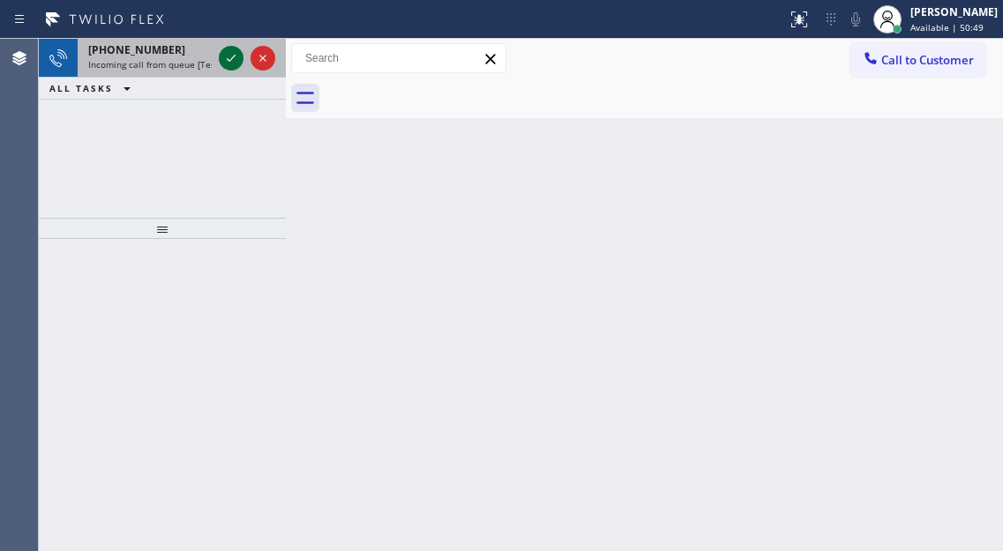
click at [227, 64] on icon at bounding box center [231, 58] width 21 height 21
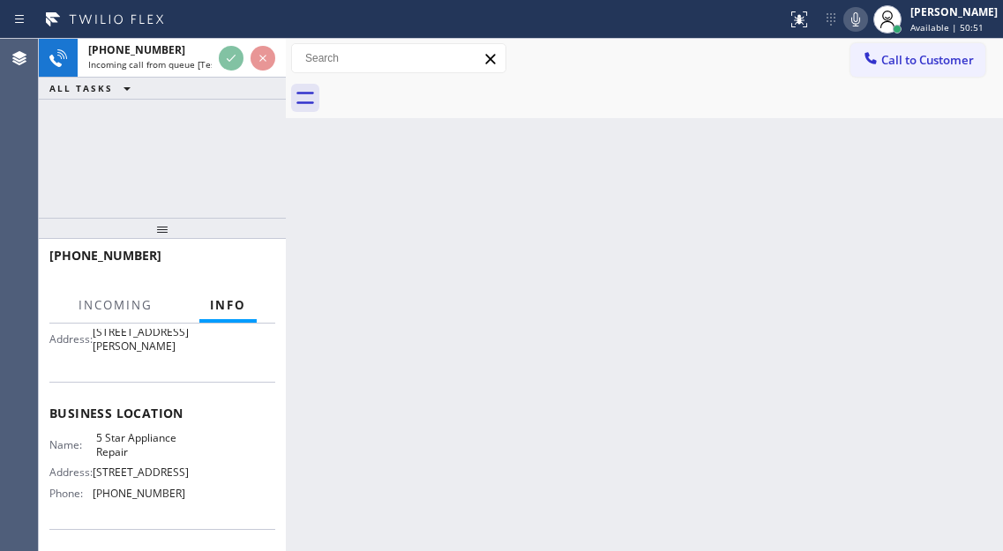
scroll to position [265, 0]
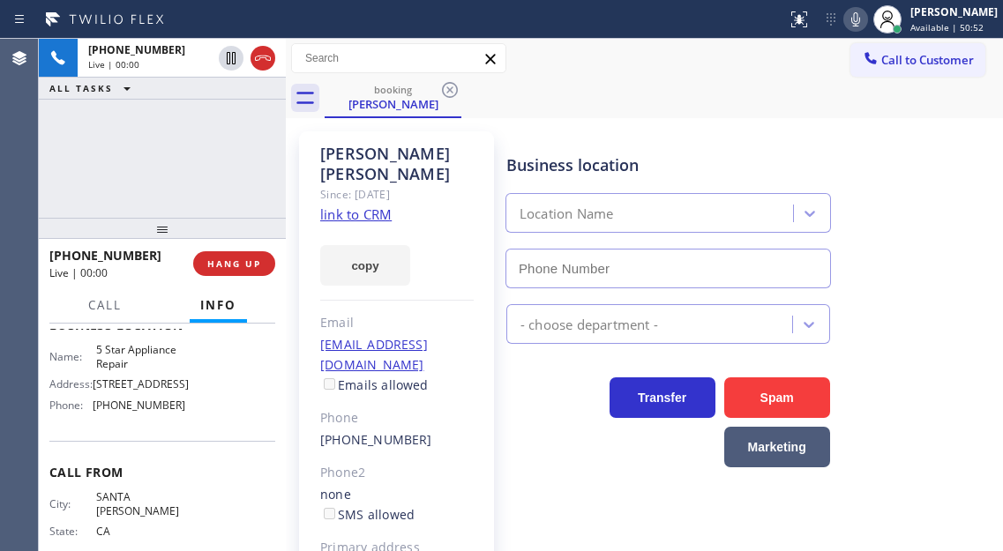
type input "[PHONE_NUMBER]"
click at [339, 206] on link "link to CRM" at bounding box center [355, 215] width 71 height 18
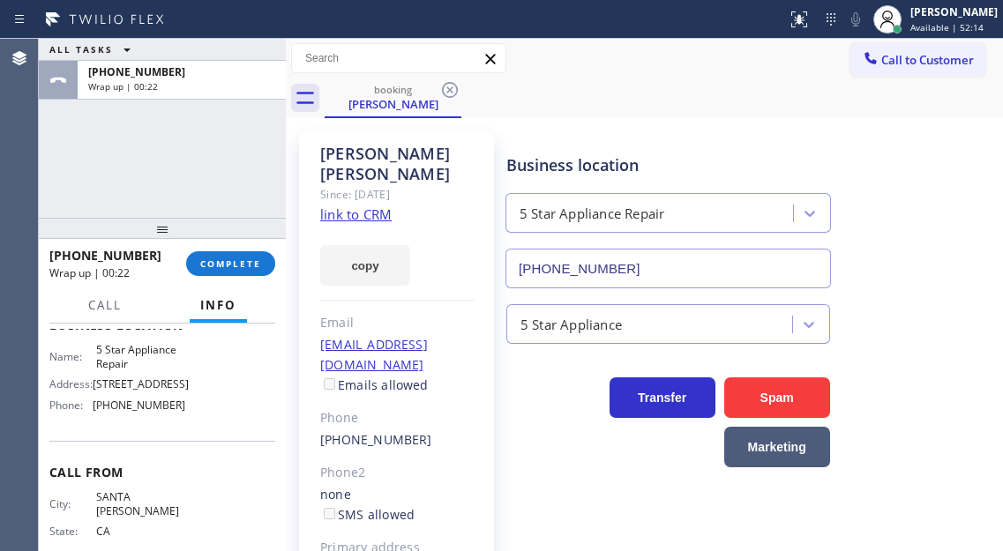
click at [228, 277] on div "+19092424461 Wrap up | 00:22 COMPLETE" at bounding box center [162, 264] width 226 height 46
click at [227, 269] on span "COMPLETE" at bounding box center [230, 264] width 61 height 12
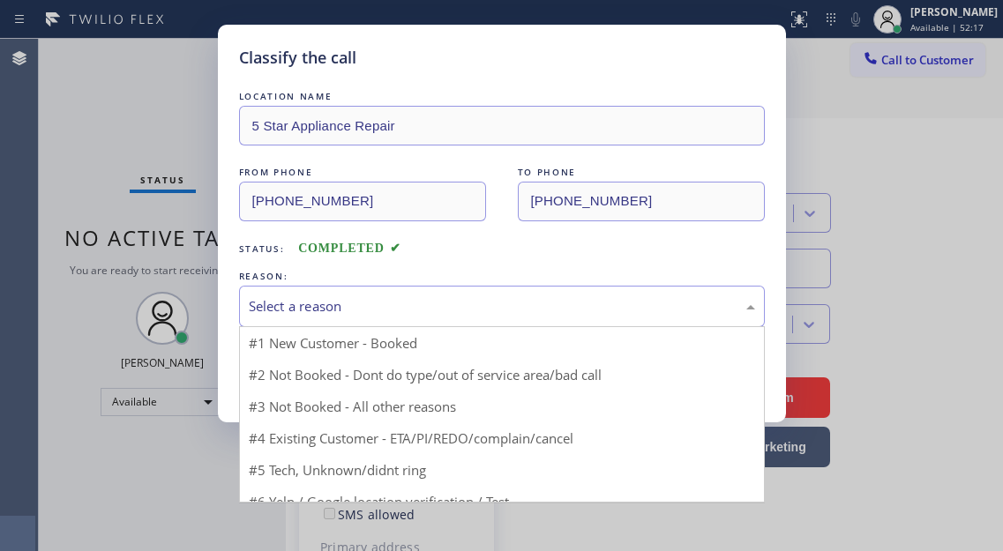
click at [380, 310] on div "Select a reason" at bounding box center [502, 306] width 506 height 20
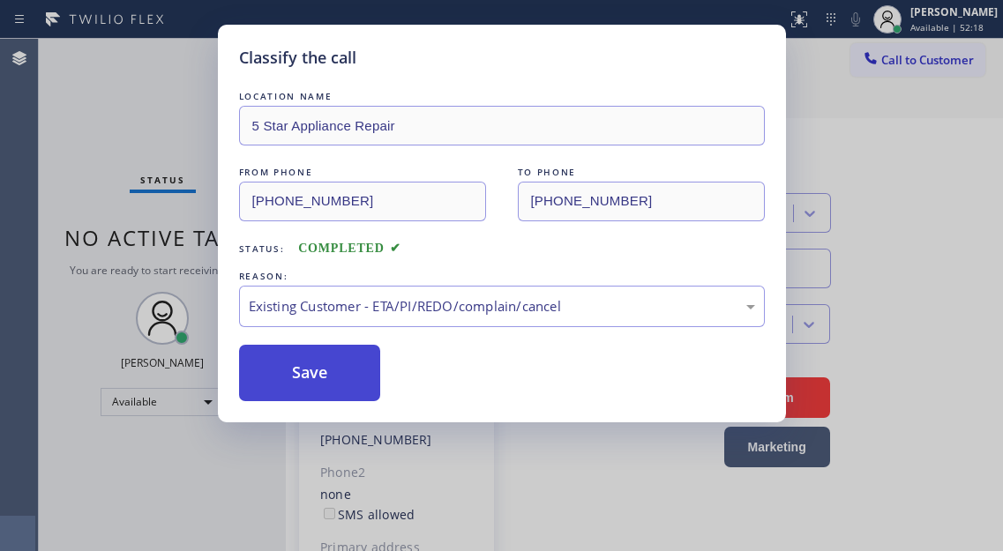
click at [370, 375] on button "Save" at bounding box center [310, 373] width 142 height 56
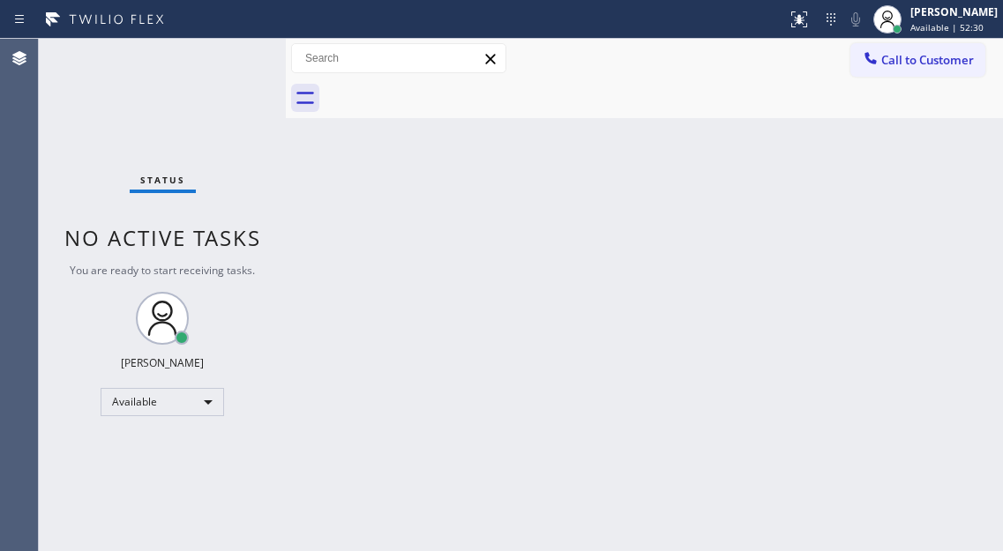
drag, startPoint x: 923, startPoint y: 276, endPoint x: 809, endPoint y: 243, distance: 118.4
click at [923, 276] on div "Back to Dashboard Change Sender ID Customers Technicians Select a contact Outbo…" at bounding box center [644, 295] width 717 height 512
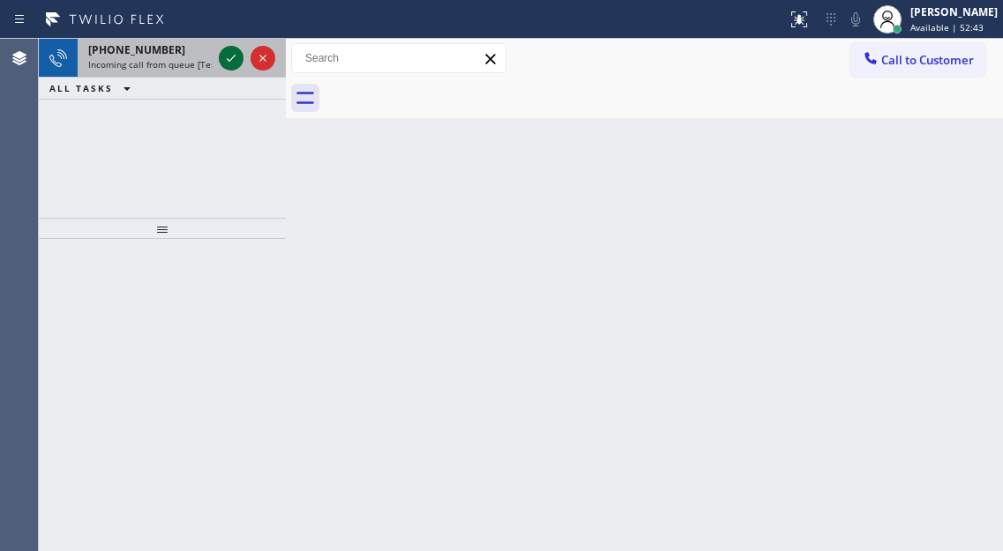
click at [228, 57] on icon at bounding box center [231, 58] width 21 height 21
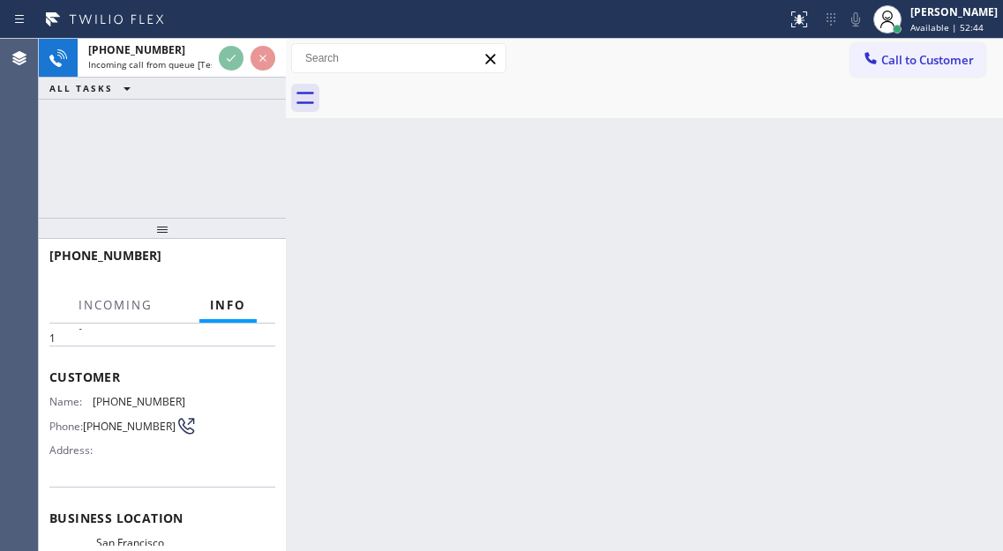
scroll to position [173, 0]
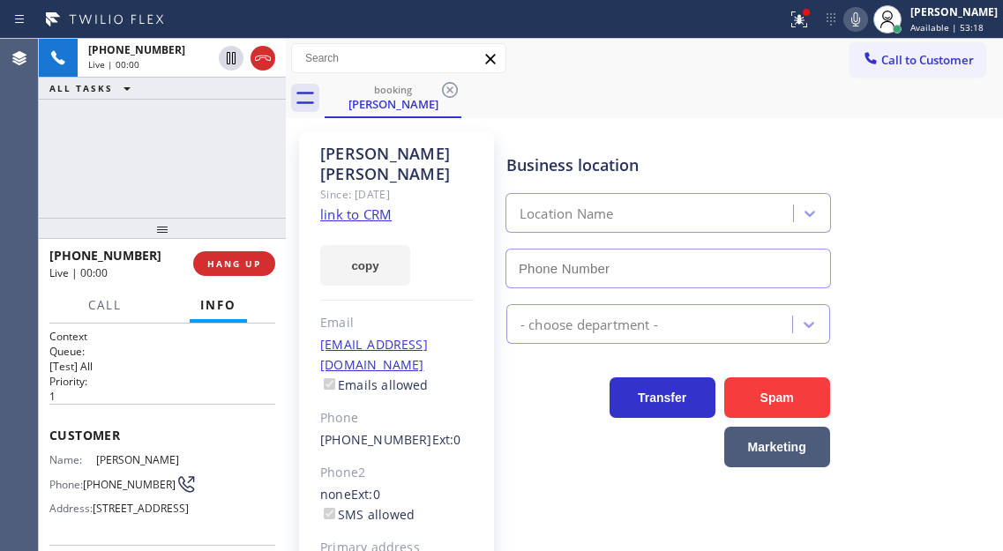
type input "(213) 600-7224"
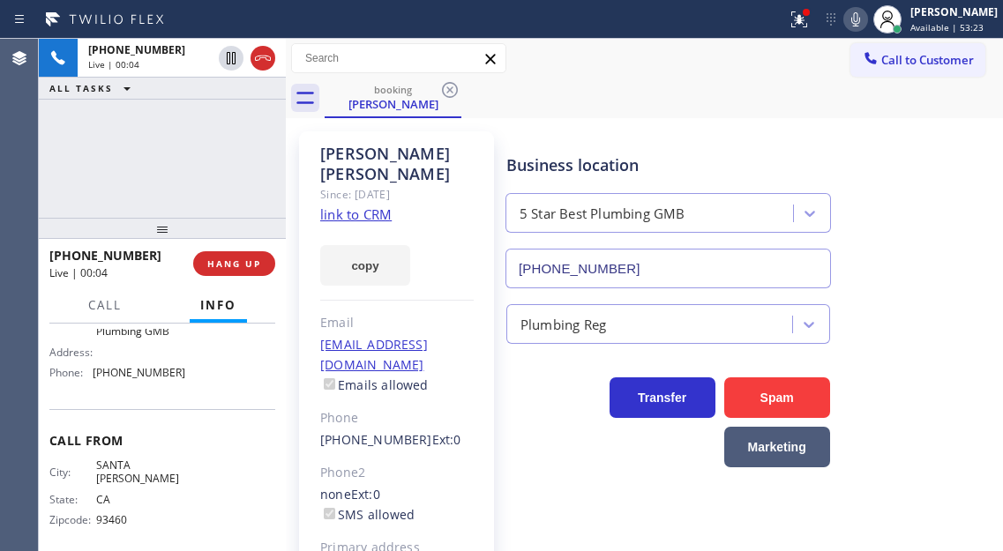
scroll to position [252, 0]
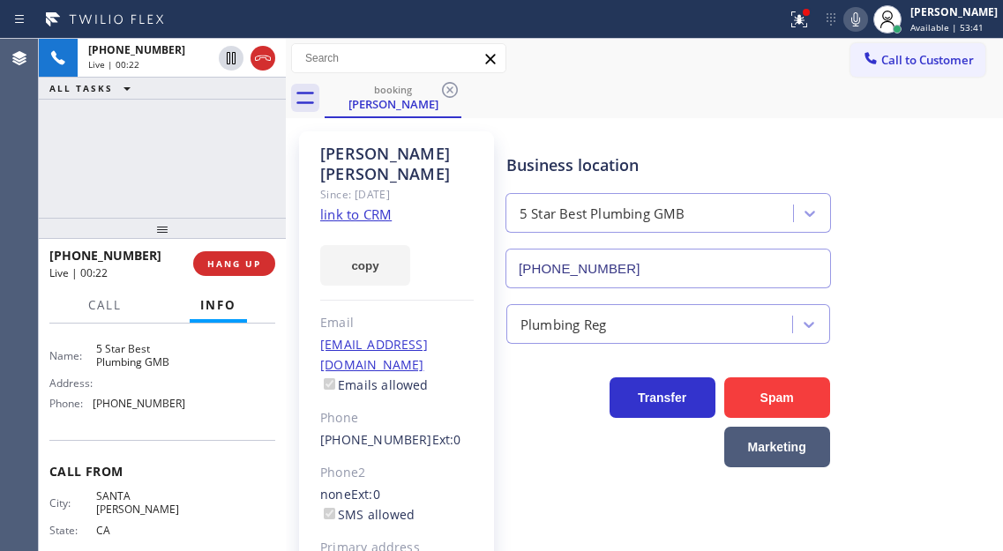
drag, startPoint x: 587, startPoint y: 146, endPoint x: 506, endPoint y: 222, distance: 111.1
click at [587, 146] on div "Business location 5 Star Best Plumbing GMB (213) 600-7224" at bounding box center [668, 212] width 331 height 153
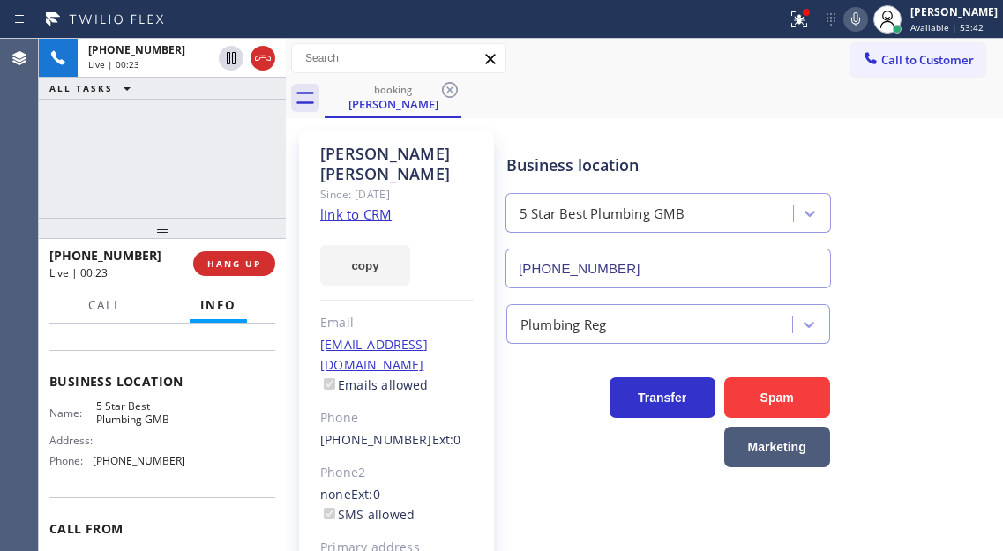
scroll to position [164, 0]
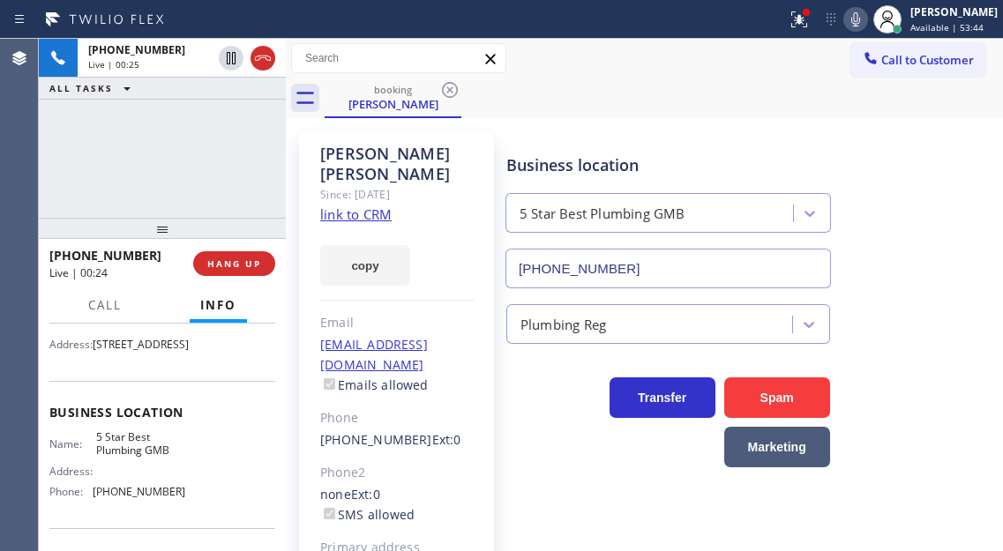
click at [165, 351] on span "299 Rosemead St, Santa Barbara, CA 93110, USA" at bounding box center [141, 344] width 96 height 13
drag, startPoint x: 163, startPoint y: 404, endPoint x: 92, endPoint y: 363, distance: 82.2
click at [92, 351] on div "Address: 299 Rosemead St, Santa Barbara, CA 93110, USA" at bounding box center [117, 344] width 136 height 13
drag, startPoint x: 272, startPoint y: 184, endPoint x: 230, endPoint y: 101, distance: 93.5
click at [272, 184] on div "+18054529623 Live | 00:41 ALL TASKS ALL TASKS ACTIVE TASKS TASKS IN WRAP UP" at bounding box center [162, 128] width 247 height 179
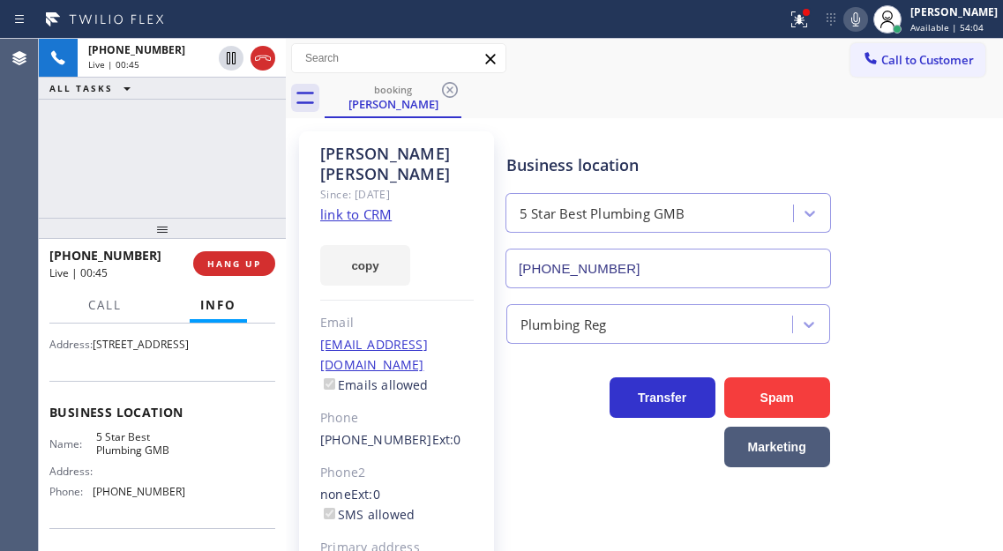
click at [373, 215] on link "link to CRM" at bounding box center [355, 215] width 71 height 18
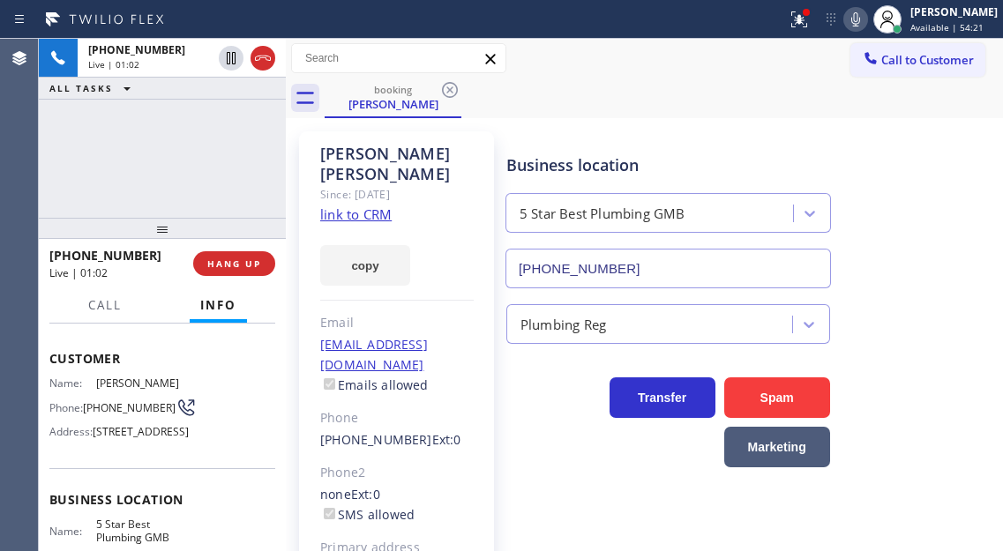
scroll to position [76, 0]
click at [108, 415] on span "(805) 452-9623" at bounding box center [129, 408] width 93 height 13
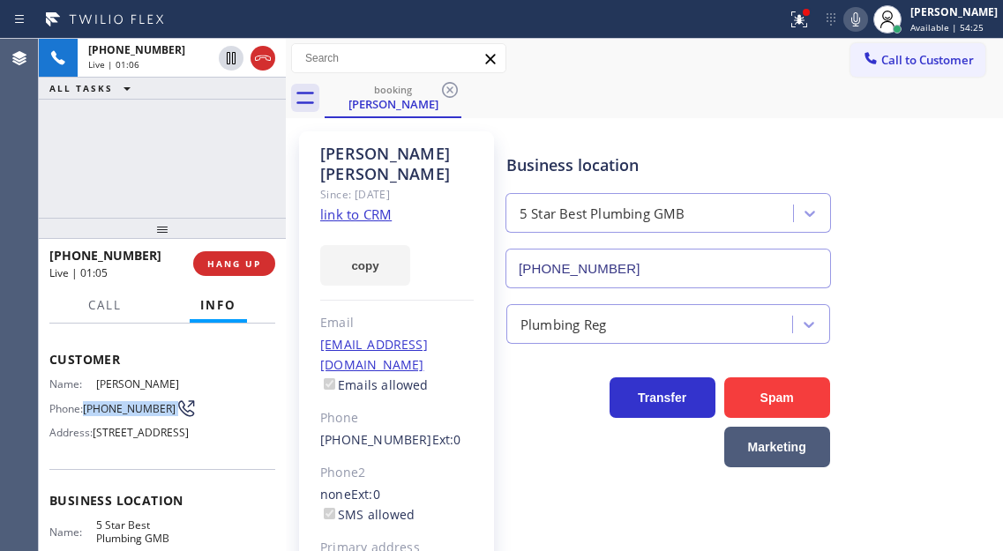
click at [260, 422] on div "Name: Tammy Montgomery Phone: (805) 452-9623 Address: 299 Rosemead St, Santa Ba…" at bounding box center [162, 413] width 226 height 70
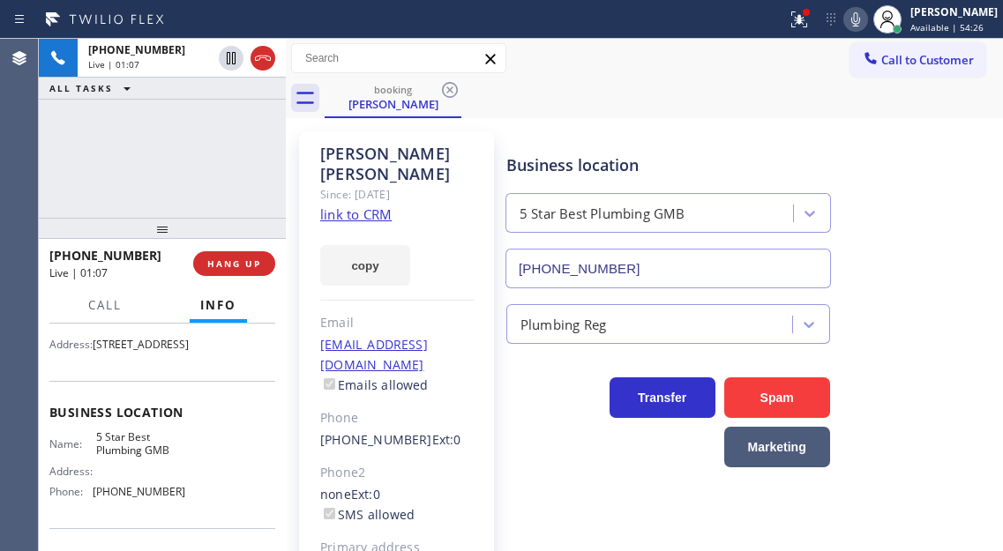
click at [130, 458] on span "5 Star Best Plumbing GMB" at bounding box center [140, 443] width 88 height 27
click at [279, 444] on div "Context Queue: [Test] All Priority: 1 Customer Name: Tammy Montgomery Phone: (8…" at bounding box center [162, 438] width 247 height 228
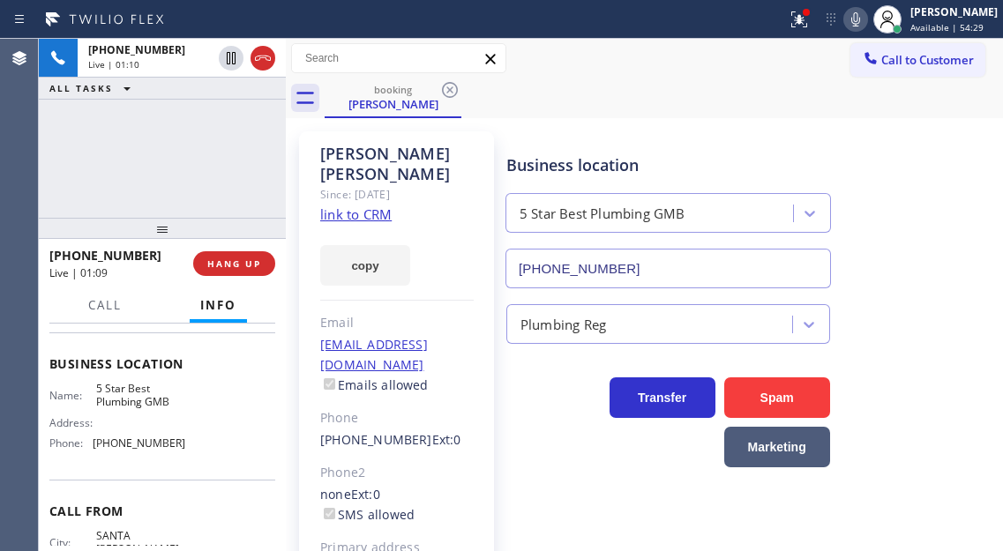
scroll to position [252, 0]
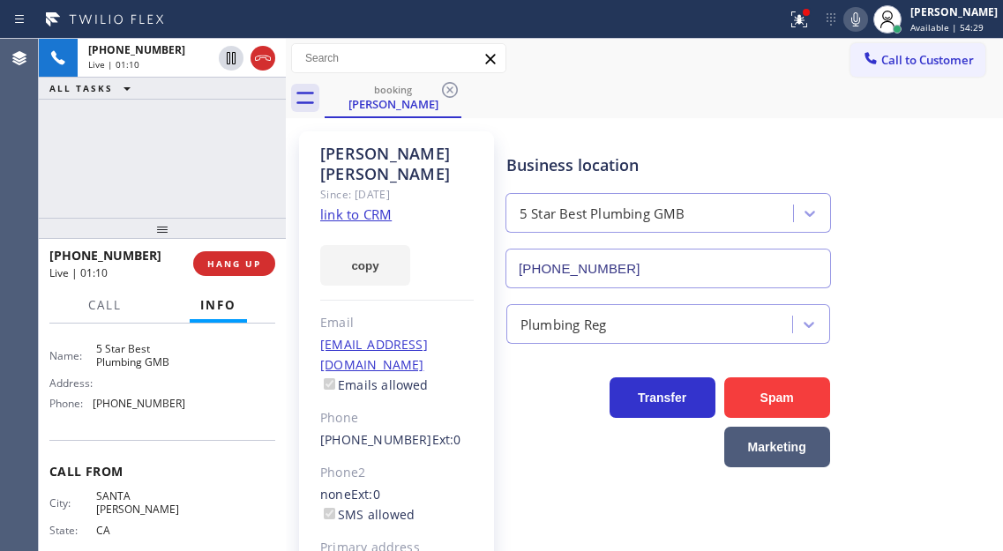
click at [123, 418] on div "Name: 5 Star Best Plumbing GMB Address: Phone: (213) 600-7224" at bounding box center [117, 380] width 136 height 76
click at [564, 126] on div "Tammy Montgomery Since: 20 may 2020 link to CRM copy Email cr8zycowgrl805@yahoo…" at bounding box center [644, 414] width 708 height 583
click at [224, 177] on div "+18054529623 Live | 01:13 ALL TASKS ALL TASKS ACTIVE TASKS TASKS IN WRAP UP" at bounding box center [162, 128] width 247 height 179
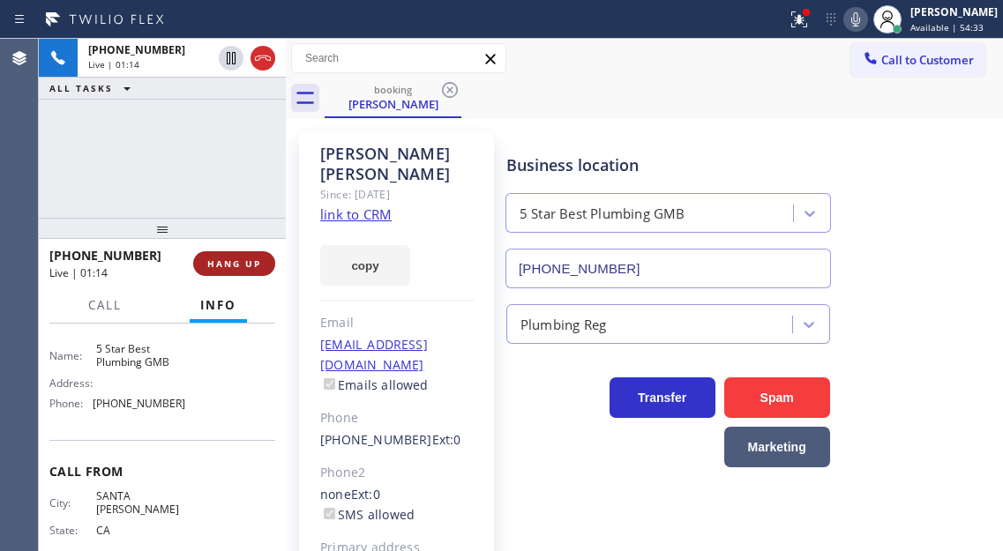
click at [252, 269] on span "HANG UP" at bounding box center [234, 264] width 54 height 12
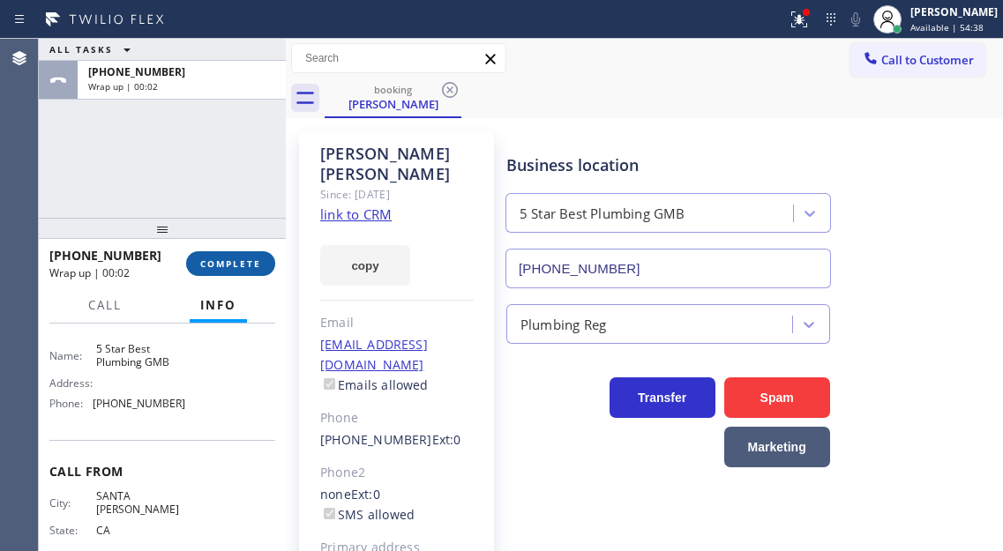
click at [231, 266] on span "COMPLETE" at bounding box center [230, 264] width 61 height 12
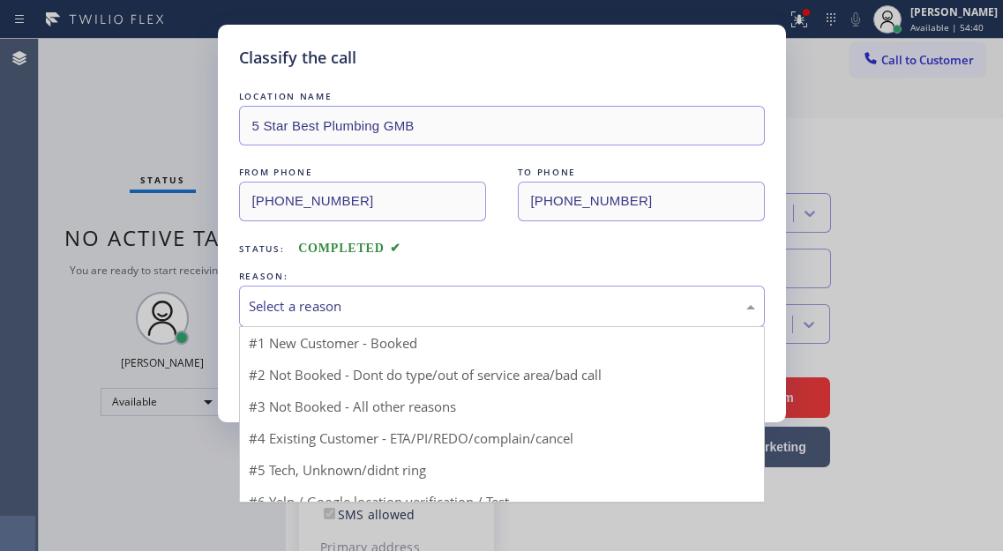
click at [373, 302] on div "Select a reason" at bounding box center [502, 306] width 506 height 20
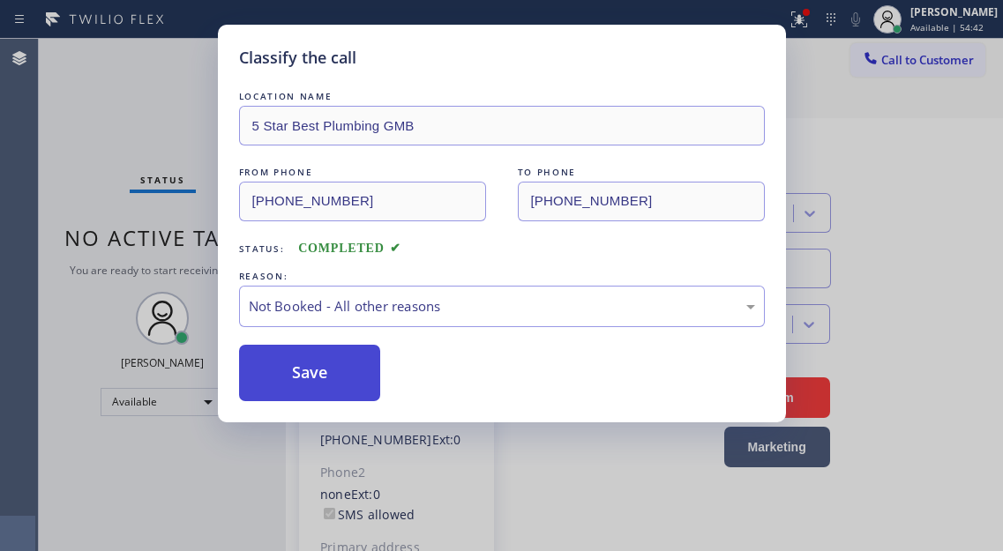
click at [338, 372] on button "Save" at bounding box center [310, 373] width 142 height 56
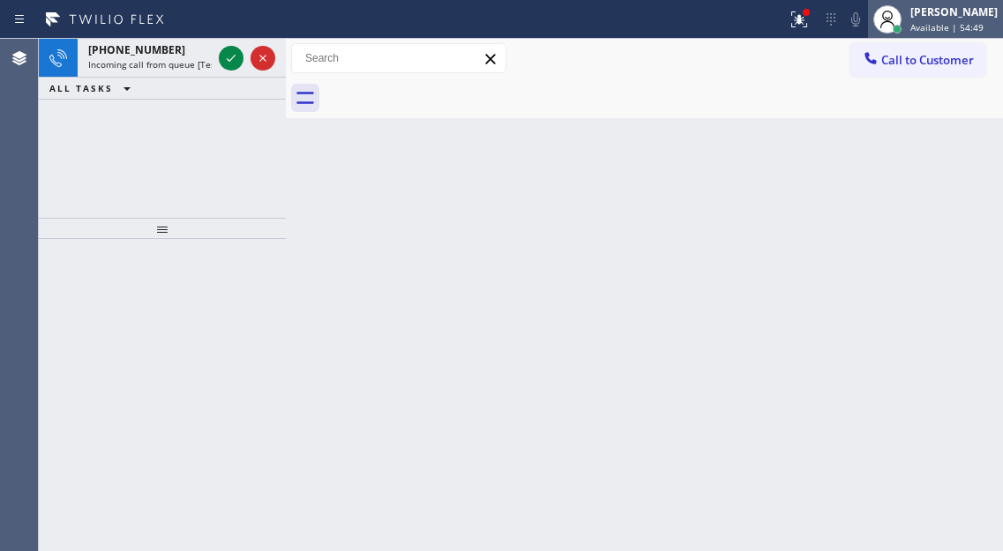
click at [907, 22] on div at bounding box center [887, 19] width 39 height 39
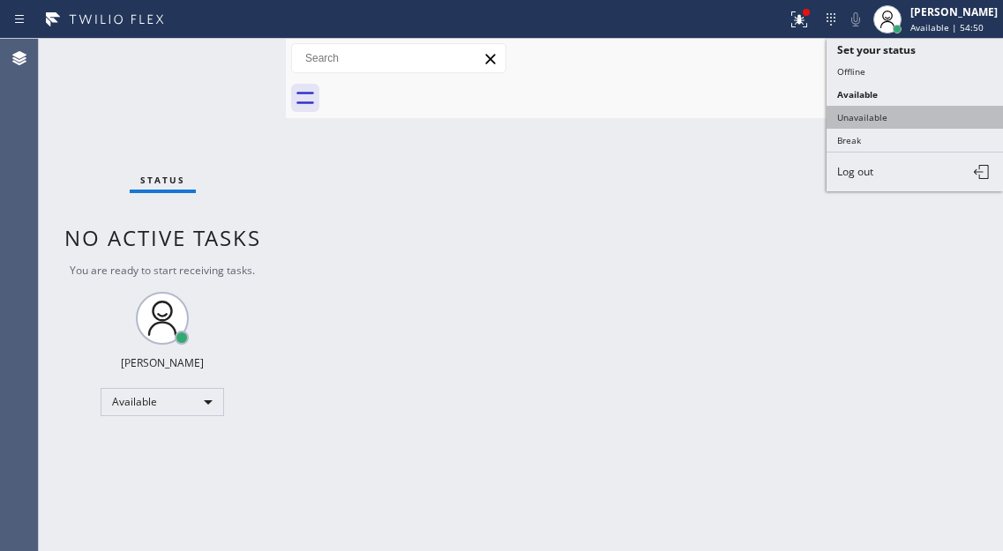
click at [915, 113] on button "Unavailable" at bounding box center [915, 117] width 176 height 23
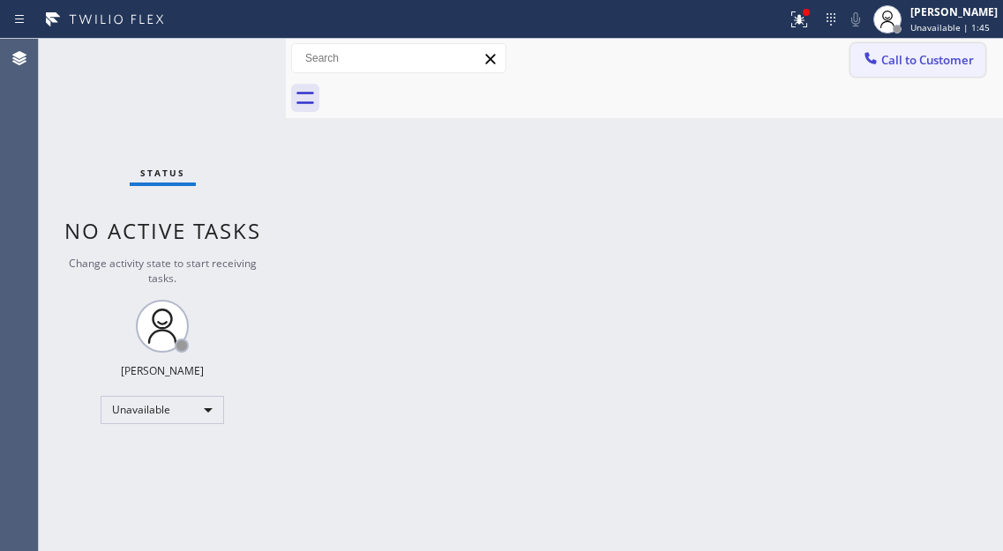
click at [915, 64] on span "Call to Customer" at bounding box center [927, 60] width 93 height 16
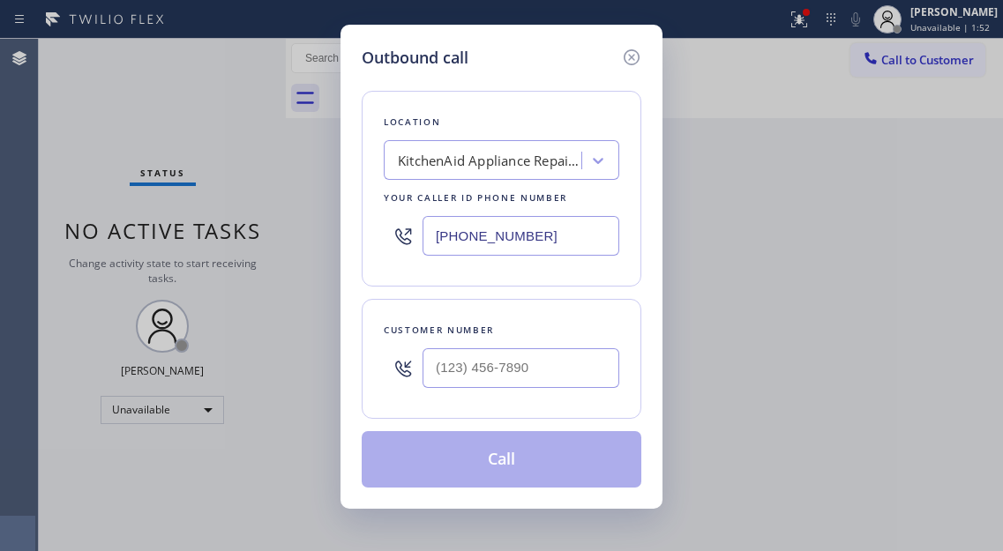
click at [518, 233] on input "(855) 213-9318" at bounding box center [521, 236] width 197 height 40
paste input "213) 600-7224"
type input "(213) 600-7224"
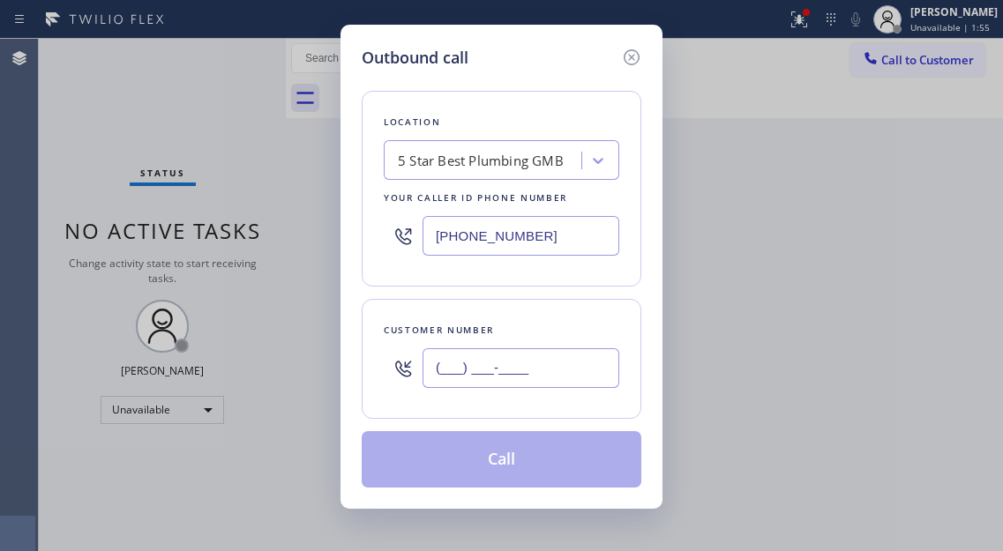
click at [520, 375] on input "(___) ___-____" at bounding box center [521, 368] width 197 height 40
paste input "805) 452-9623"
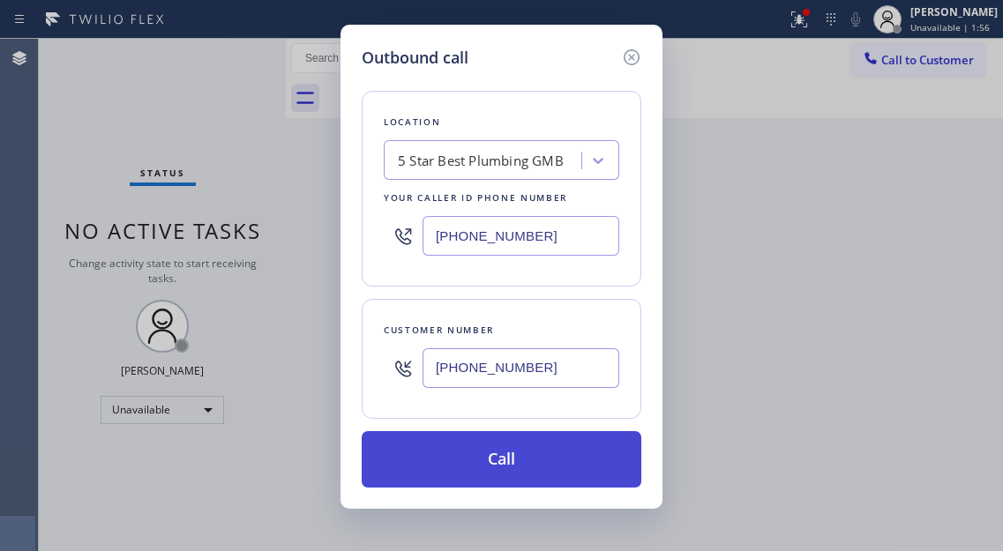
type input "(805) 452-9623"
click at [535, 465] on button "Call" at bounding box center [502, 459] width 280 height 56
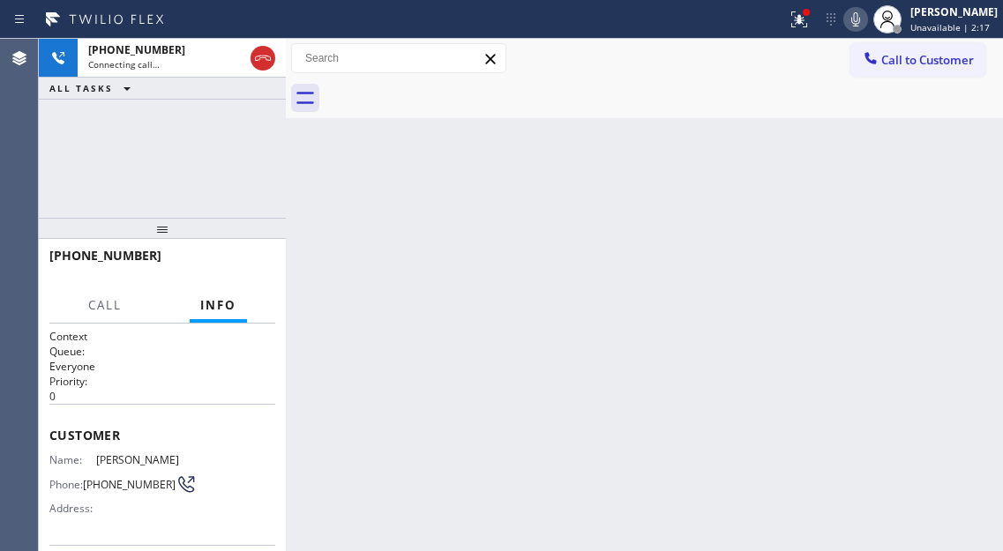
click at [221, 156] on div "+18054529623 Connecting call… ALL TASKS ALL TASKS ACTIVE TASKS TASKS IN WRAP UP" at bounding box center [162, 128] width 247 height 179
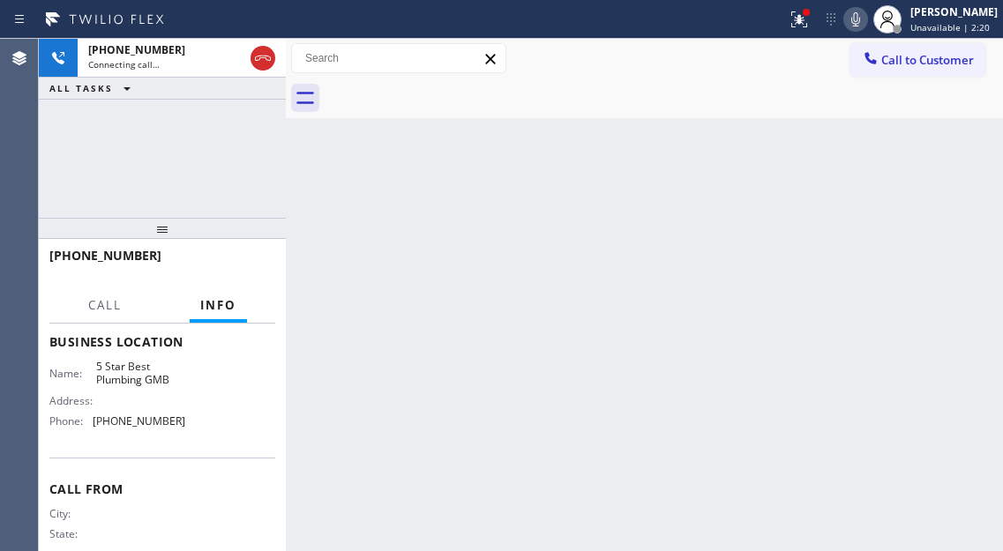
scroll to position [265, 0]
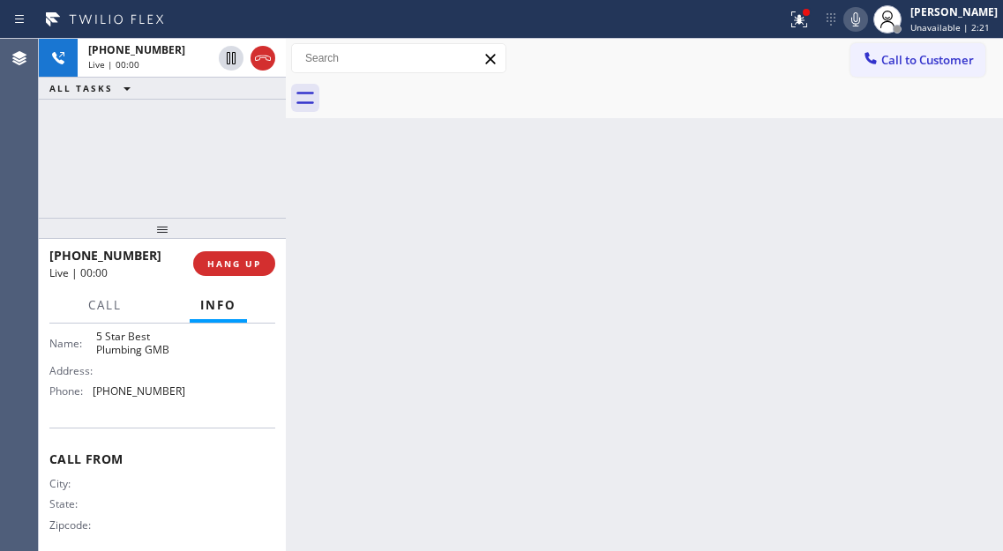
click at [131, 174] on div "+18054529623 Live | 00:00 ALL TASKS ALL TASKS ACTIVE TASKS TASKS IN WRAP UP" at bounding box center [162, 128] width 247 height 179
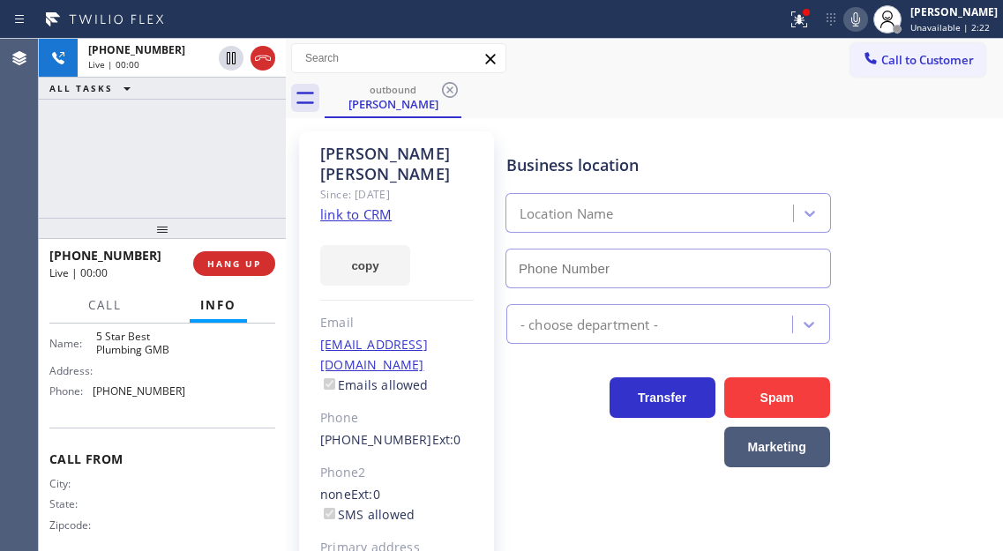
type input "(213) 600-7224"
click at [642, 98] on div "outbound Tammy Montgomery" at bounding box center [664, 99] width 678 height 40
click at [803, 24] on icon at bounding box center [799, 19] width 21 height 21
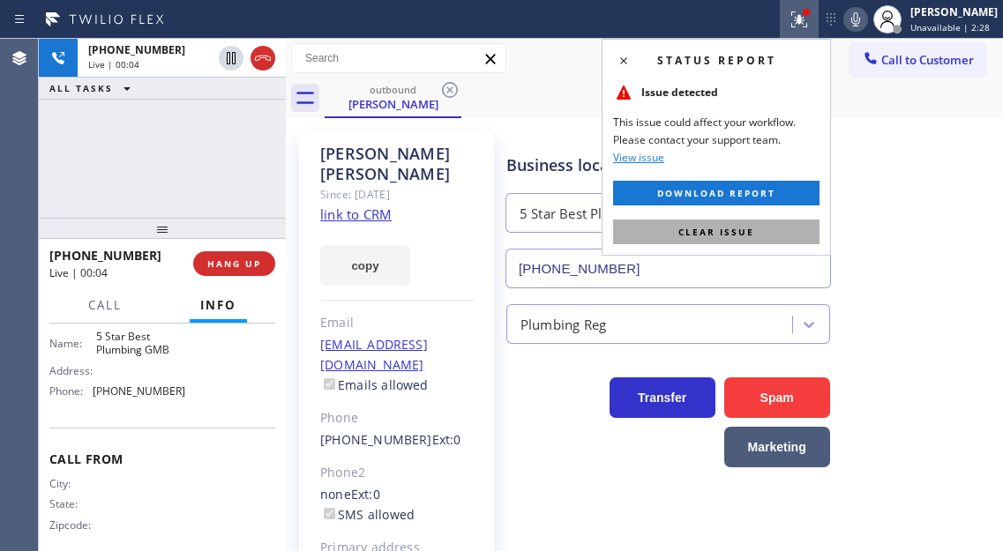
click at [812, 229] on button "Clear issue" at bounding box center [716, 232] width 206 height 25
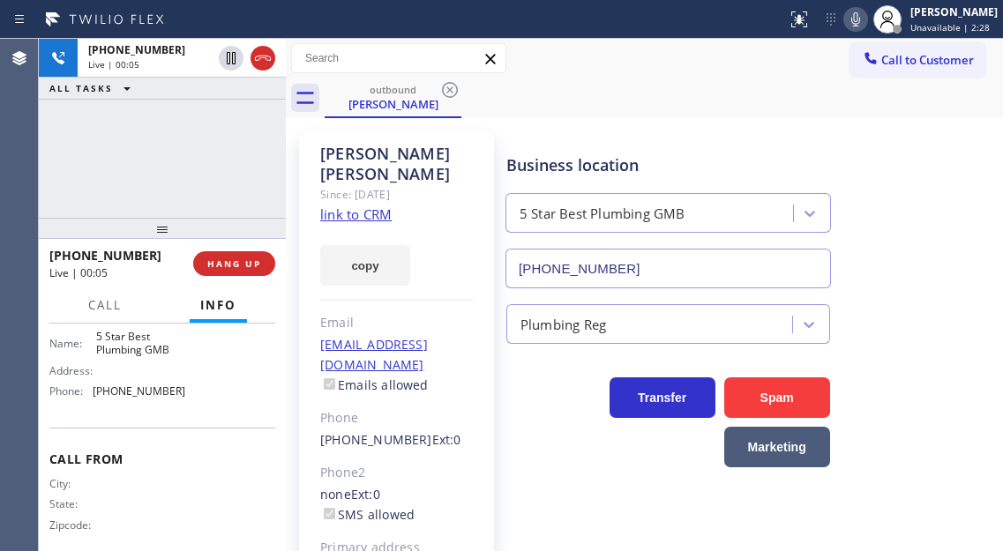
click at [879, 164] on div "Business location 5 Star Best Plumbing GMB (213) 600-7224" at bounding box center [751, 209] width 496 height 160
click at [924, 222] on div "Business location 5 Star Best Plumbing GMB (213) 600-7224" at bounding box center [751, 209] width 496 height 160
click at [187, 145] on div "+18054529623 Live | 00:11 ALL TASKS ALL TASKS ACTIVE TASKS TASKS IN WRAP UP" at bounding box center [162, 128] width 247 height 179
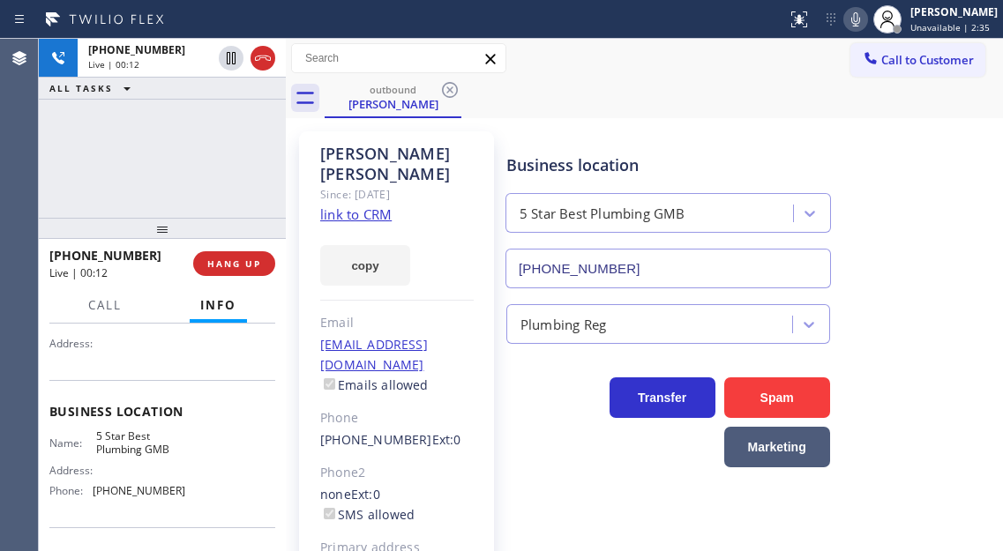
scroll to position [88, 0]
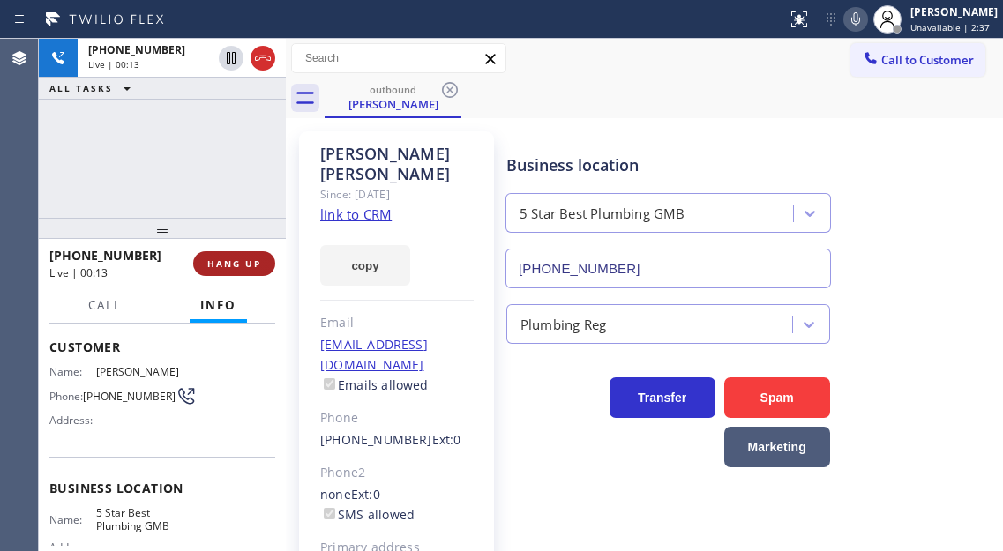
click at [241, 260] on span "HANG UP" at bounding box center [234, 264] width 54 height 12
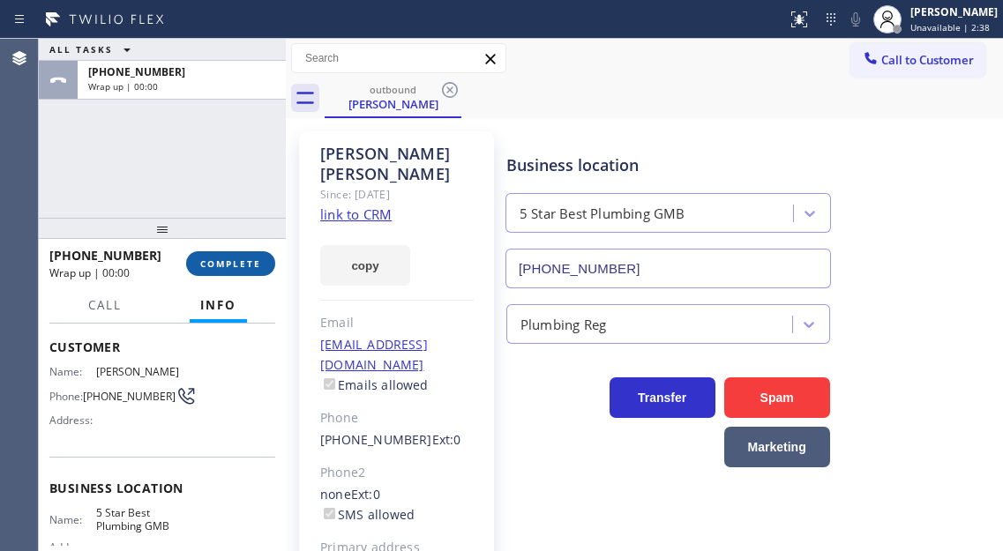
click at [241, 260] on span "COMPLETE" at bounding box center [230, 264] width 61 height 12
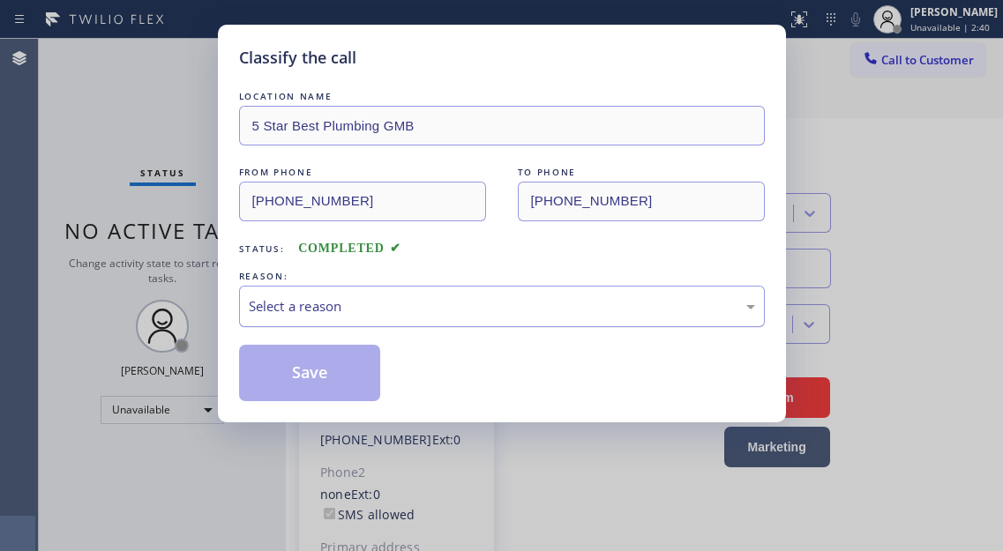
click at [272, 304] on div "Select a reason" at bounding box center [502, 306] width 506 height 20
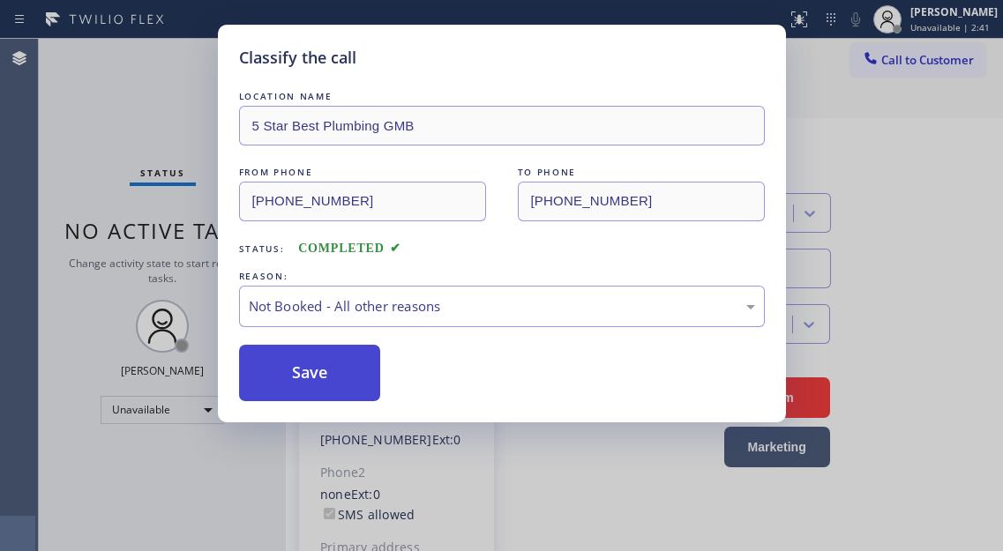
click at [319, 373] on button "Save" at bounding box center [310, 373] width 142 height 56
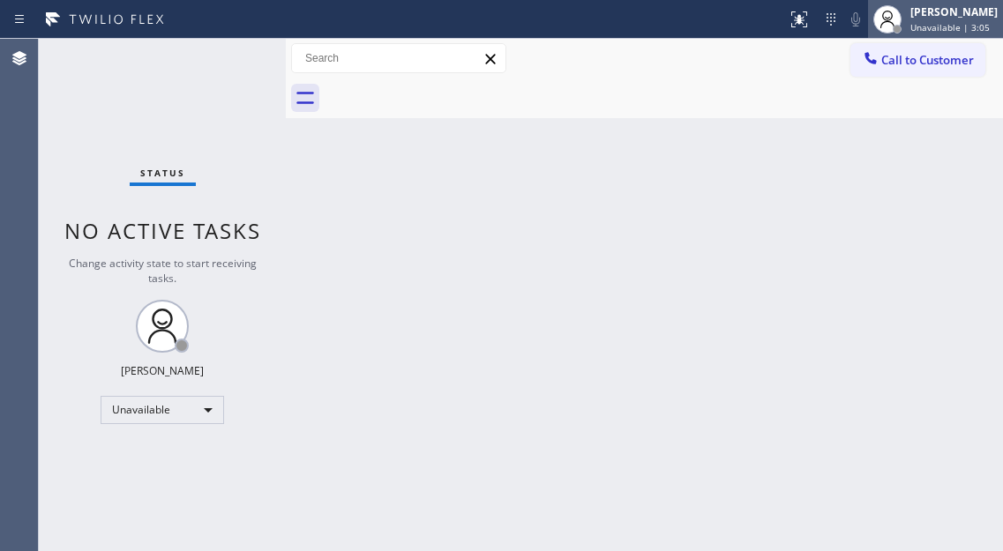
click at [936, 18] on div "[PERSON_NAME]" at bounding box center [953, 11] width 87 height 15
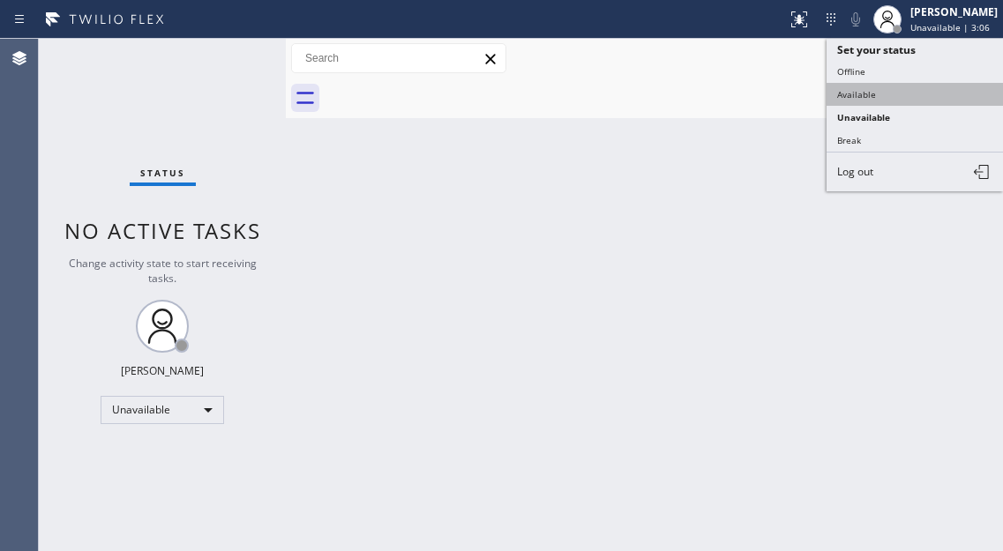
click at [894, 92] on button "Available" at bounding box center [915, 94] width 176 height 23
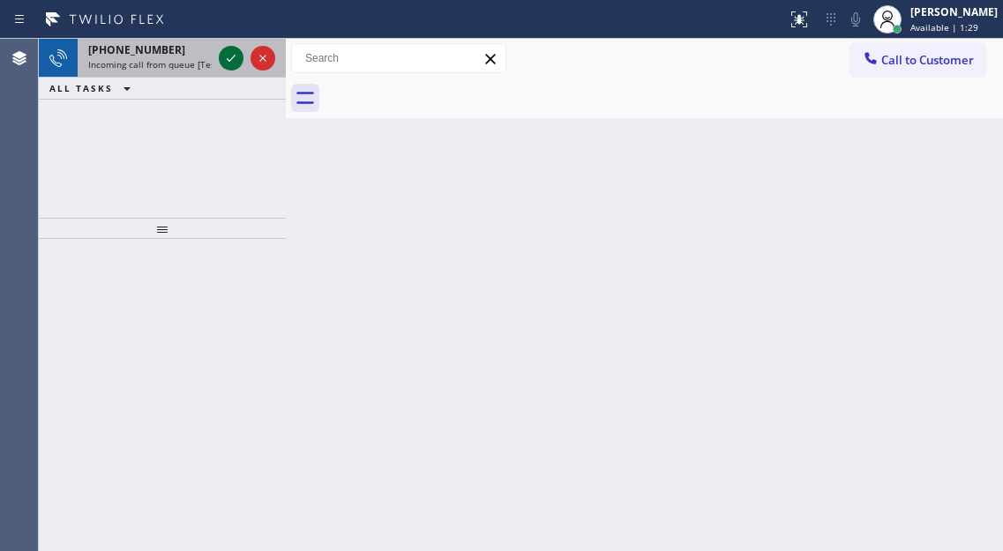
click at [228, 67] on icon at bounding box center [231, 58] width 21 height 21
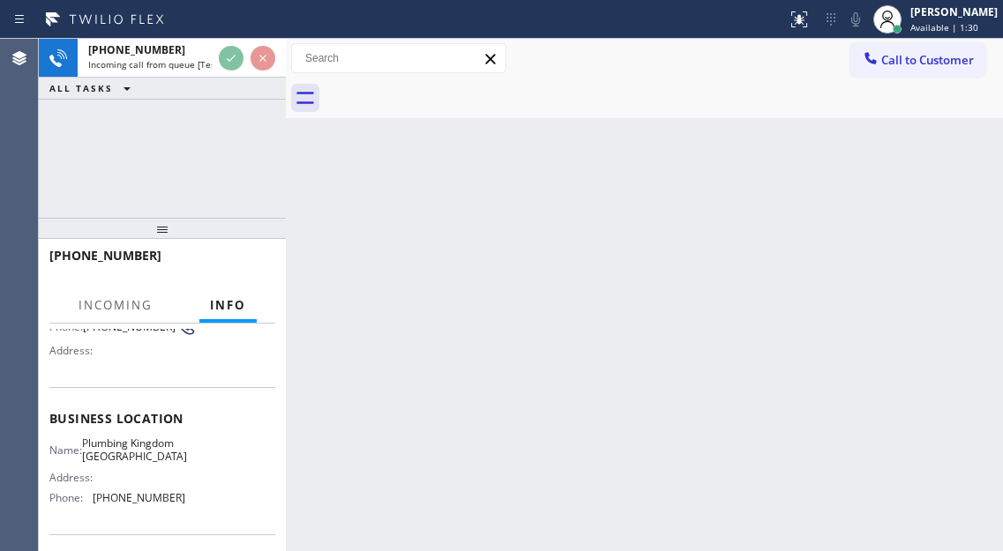
scroll to position [176, 0]
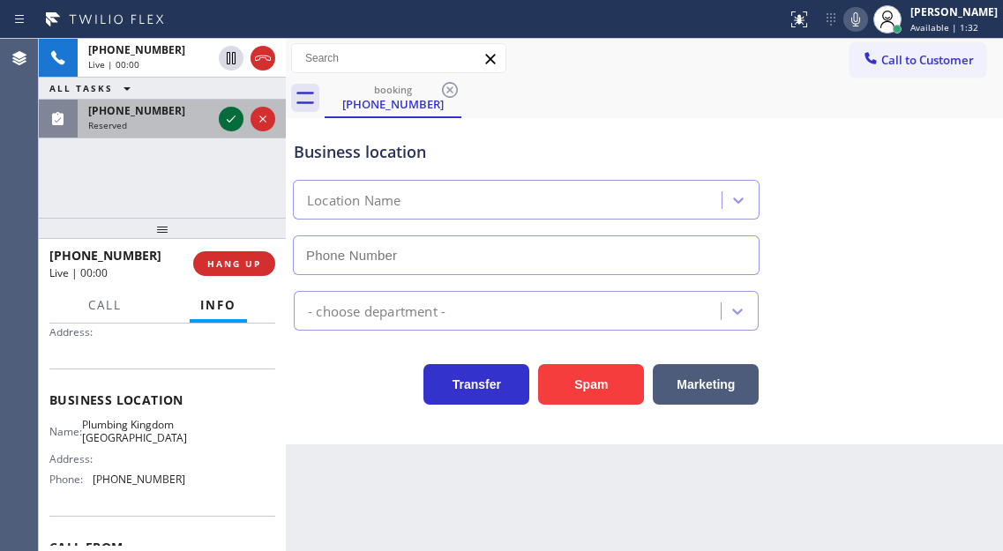
type input "(323) 886-9858"
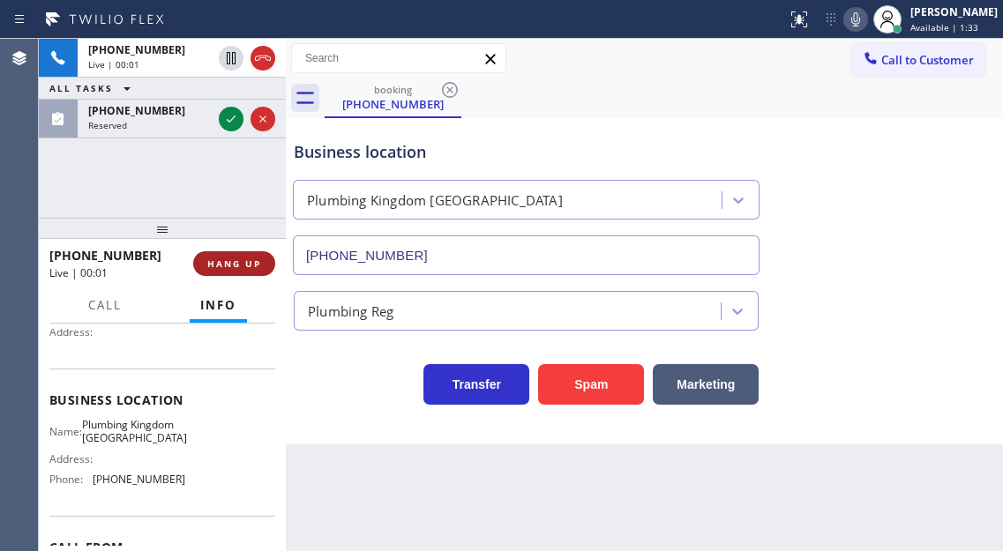
click at [262, 258] on button "HANG UP" at bounding box center [234, 263] width 82 height 25
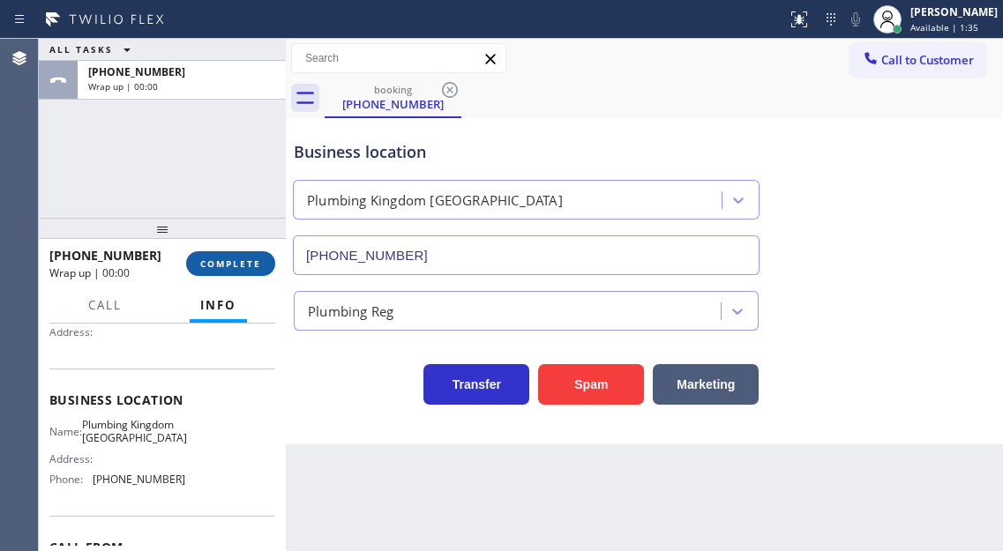
click at [242, 259] on span "COMPLETE" at bounding box center [230, 264] width 61 height 12
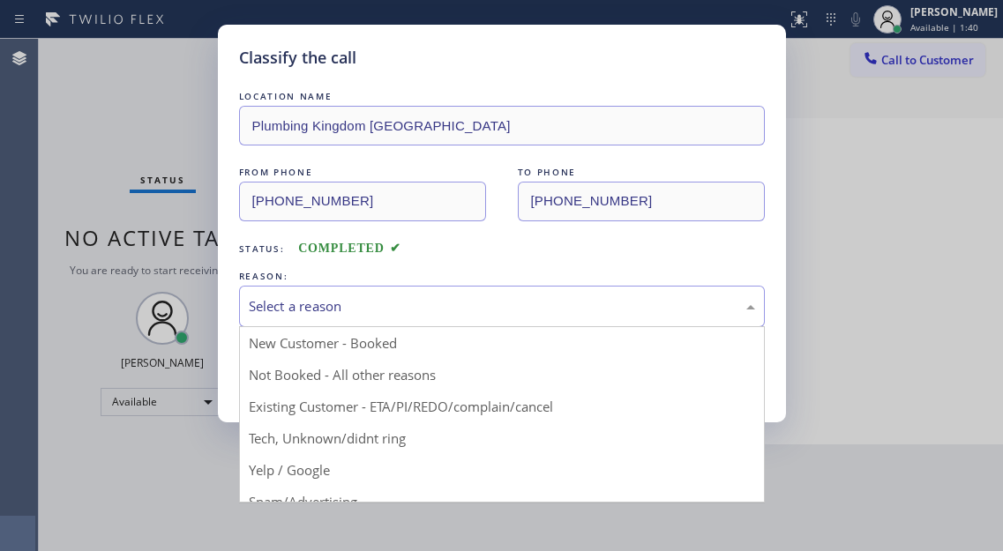
click at [427, 300] on div "Select a reason" at bounding box center [502, 306] width 506 height 20
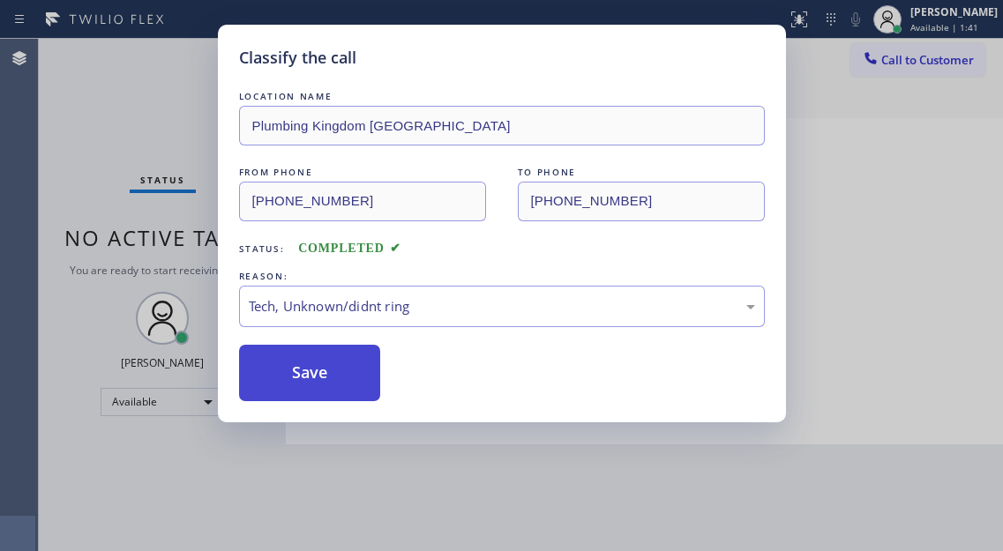
click at [325, 376] on button "Save" at bounding box center [310, 373] width 142 height 56
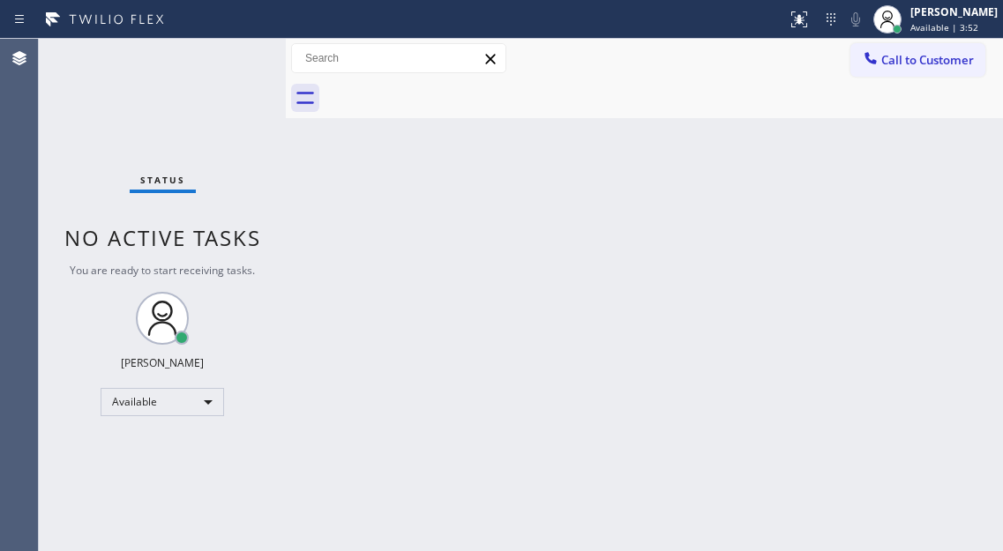
click at [931, 158] on div "Back to Dashboard Change Sender ID Customers Technicians Select a contact Outbo…" at bounding box center [644, 295] width 717 height 512
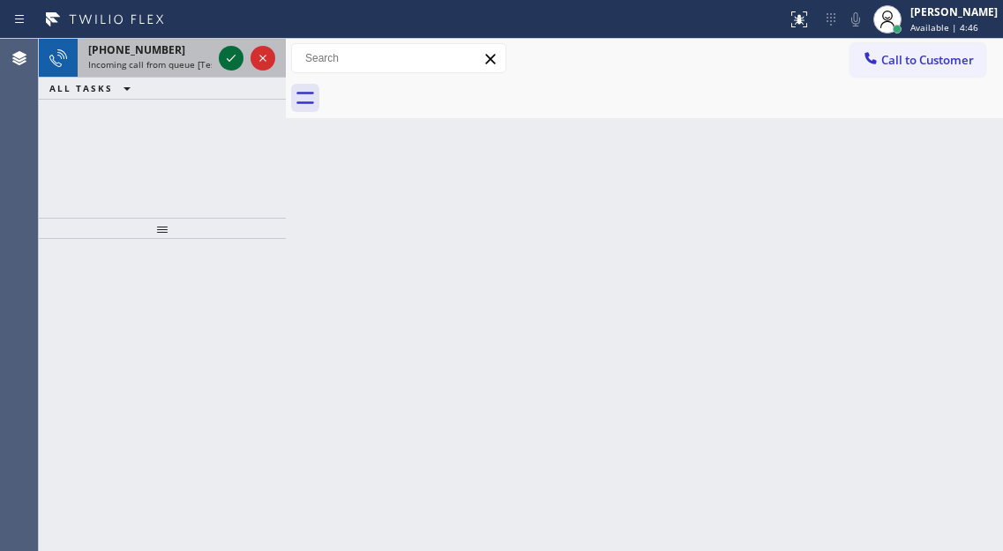
click at [228, 60] on icon at bounding box center [231, 58] width 9 height 7
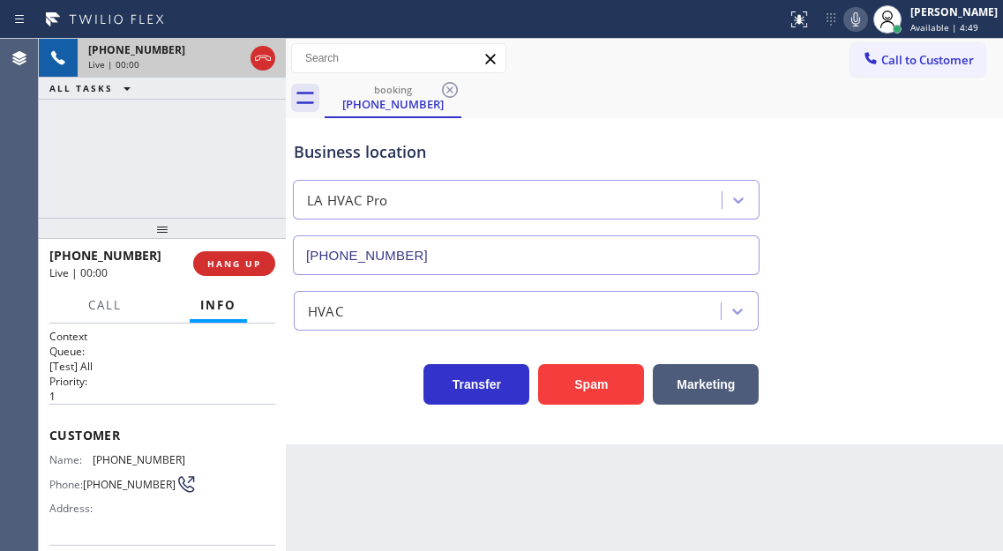
type input "(213) 290-9201"
click at [138, 459] on span "(312) 580-3773" at bounding box center [139, 459] width 93 height 13
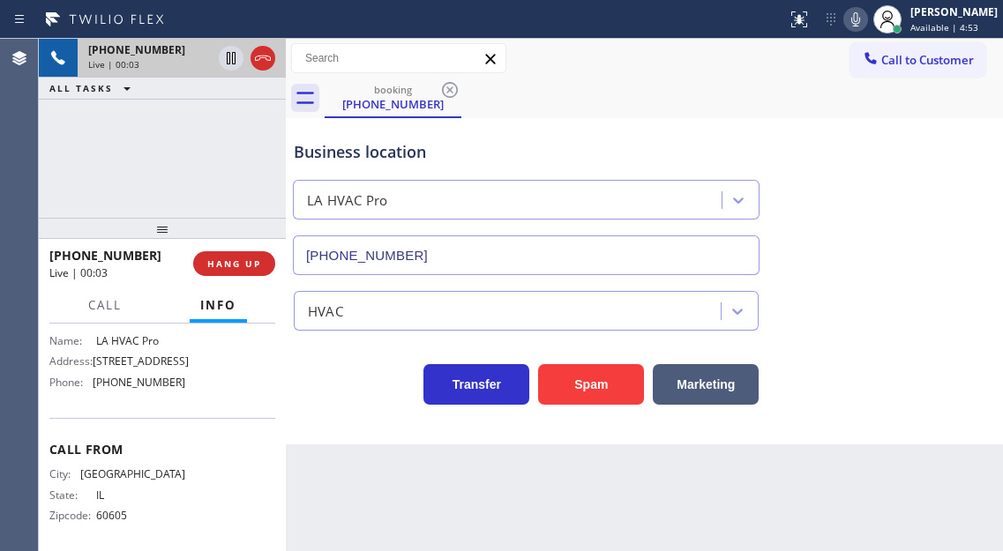
scroll to position [265, 0]
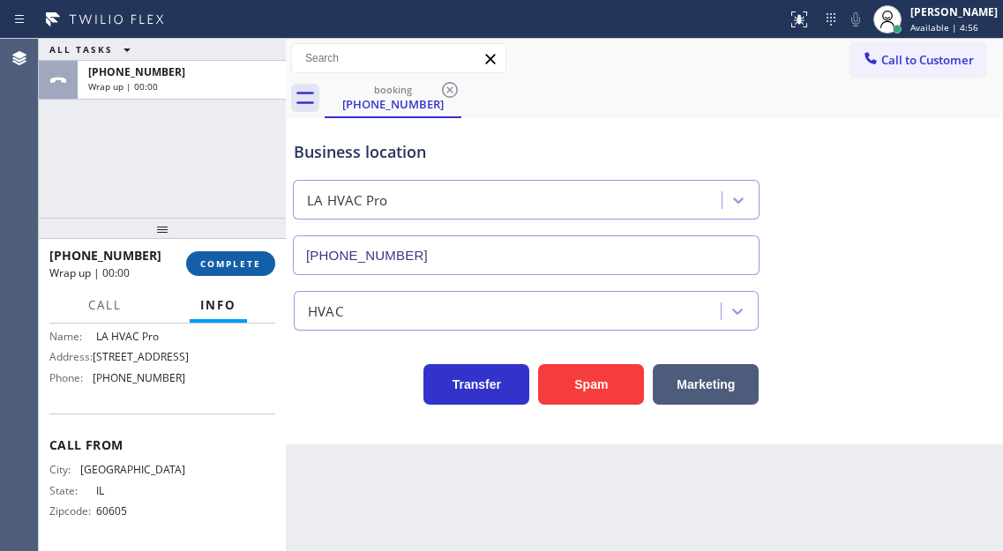
click at [269, 266] on button "COMPLETE" at bounding box center [230, 263] width 89 height 25
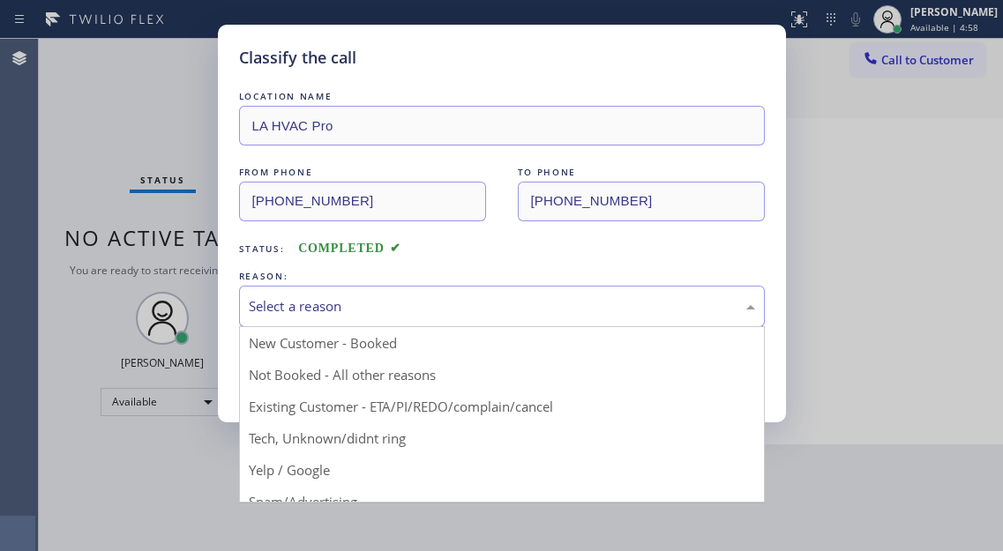
click at [503, 310] on div "Select a reason" at bounding box center [502, 306] width 506 height 20
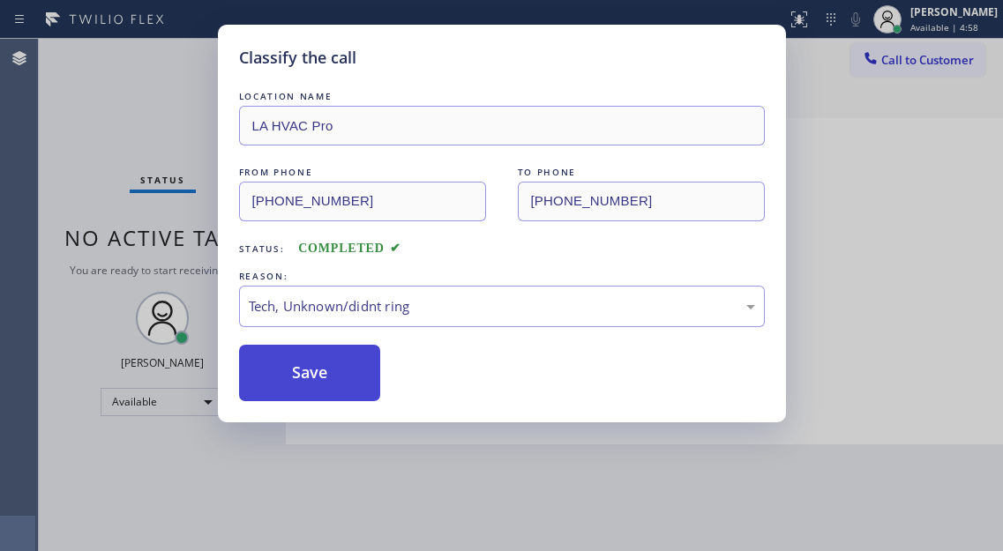
click at [347, 396] on button "Save" at bounding box center [310, 373] width 142 height 56
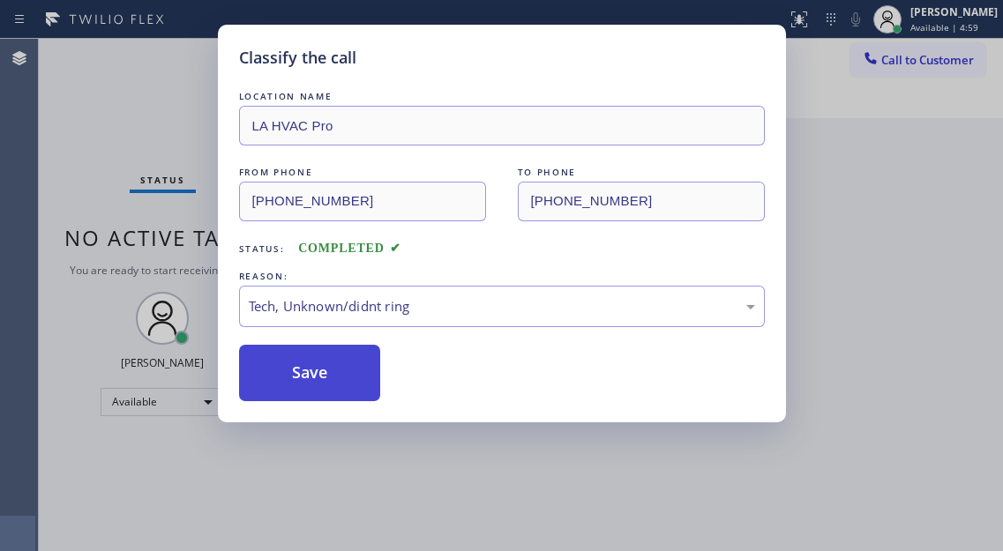
click at [347, 396] on button "Save" at bounding box center [310, 373] width 142 height 56
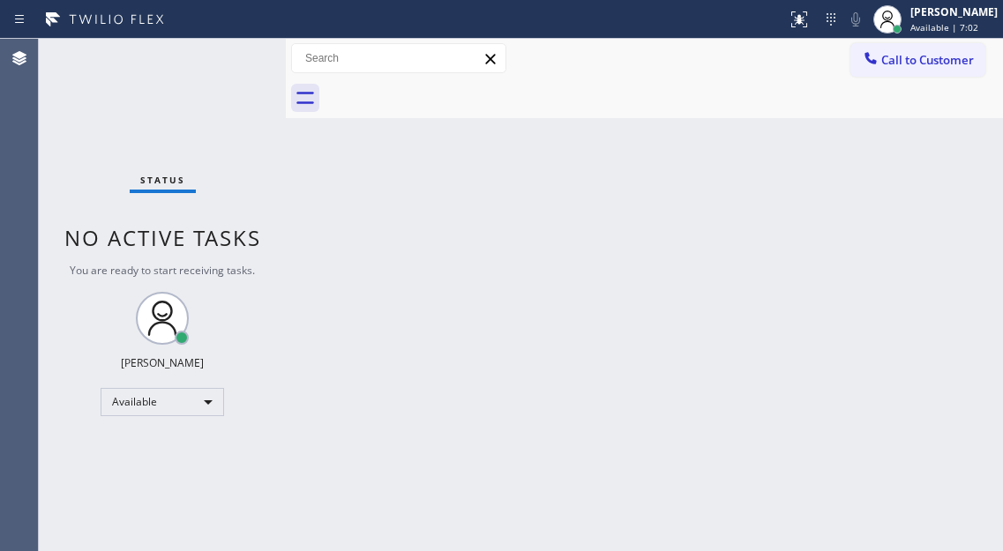
click at [919, 303] on div "Back to Dashboard Change Sender ID Customers Technicians Select a contact Outbo…" at bounding box center [644, 295] width 717 height 512
click at [516, 120] on div "Back to Dashboard Change Sender ID Customers Technicians Select a contact Outbo…" at bounding box center [644, 295] width 717 height 512
click at [946, 22] on span "Available | 7:18" at bounding box center [944, 27] width 68 height 12
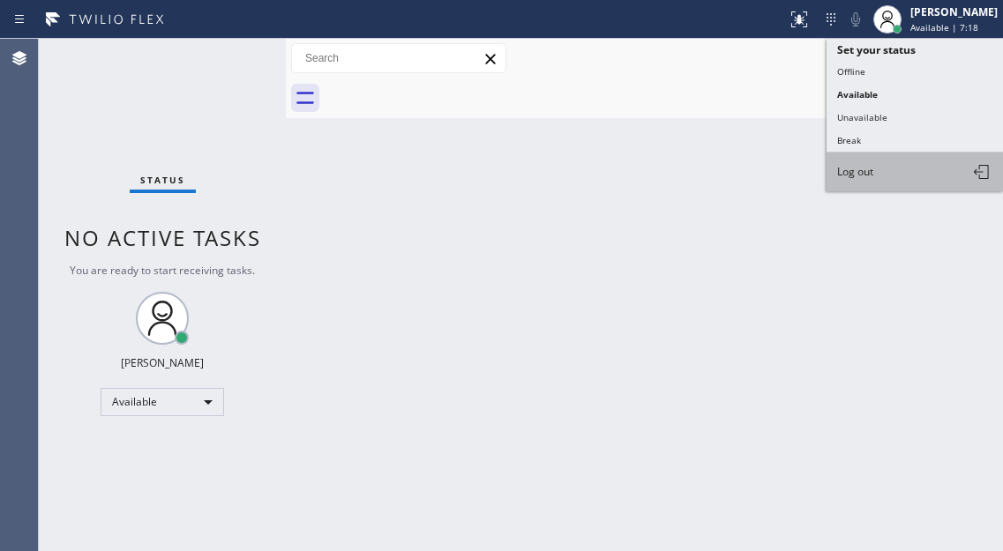
click at [904, 181] on button "Log out" at bounding box center [915, 172] width 176 height 39
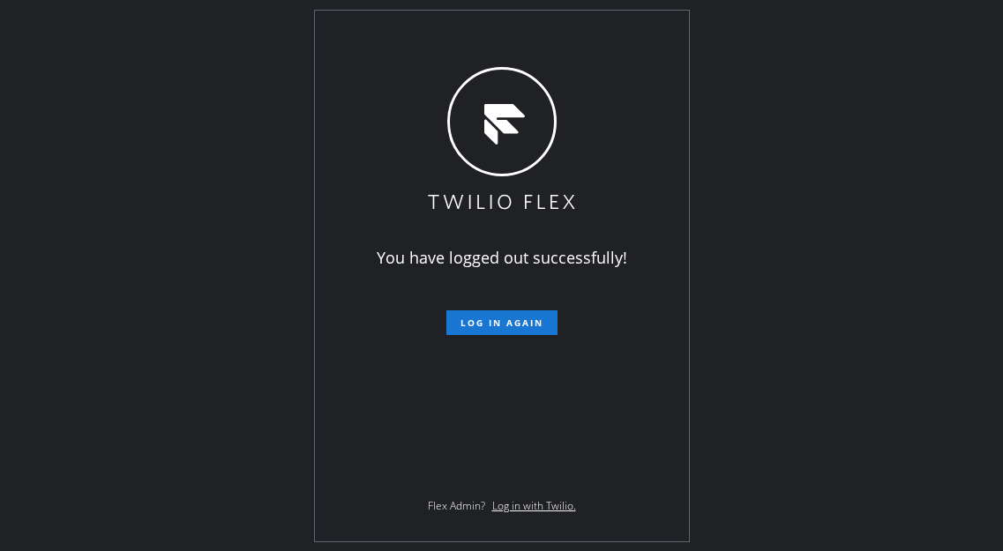
click at [920, 169] on div "You have logged out successfully! Log in again Flex Admin? Log in with Twilio." at bounding box center [501, 275] width 1003 height 551
drag, startPoint x: 931, startPoint y: 204, endPoint x: 876, endPoint y: 170, distance: 64.9
click at [931, 204] on div "You have logged out successfully! Log in again Flex Admin? Log in with Twilio." at bounding box center [501, 275] width 1003 height 551
